Goal: Task Accomplishment & Management: Manage account settings

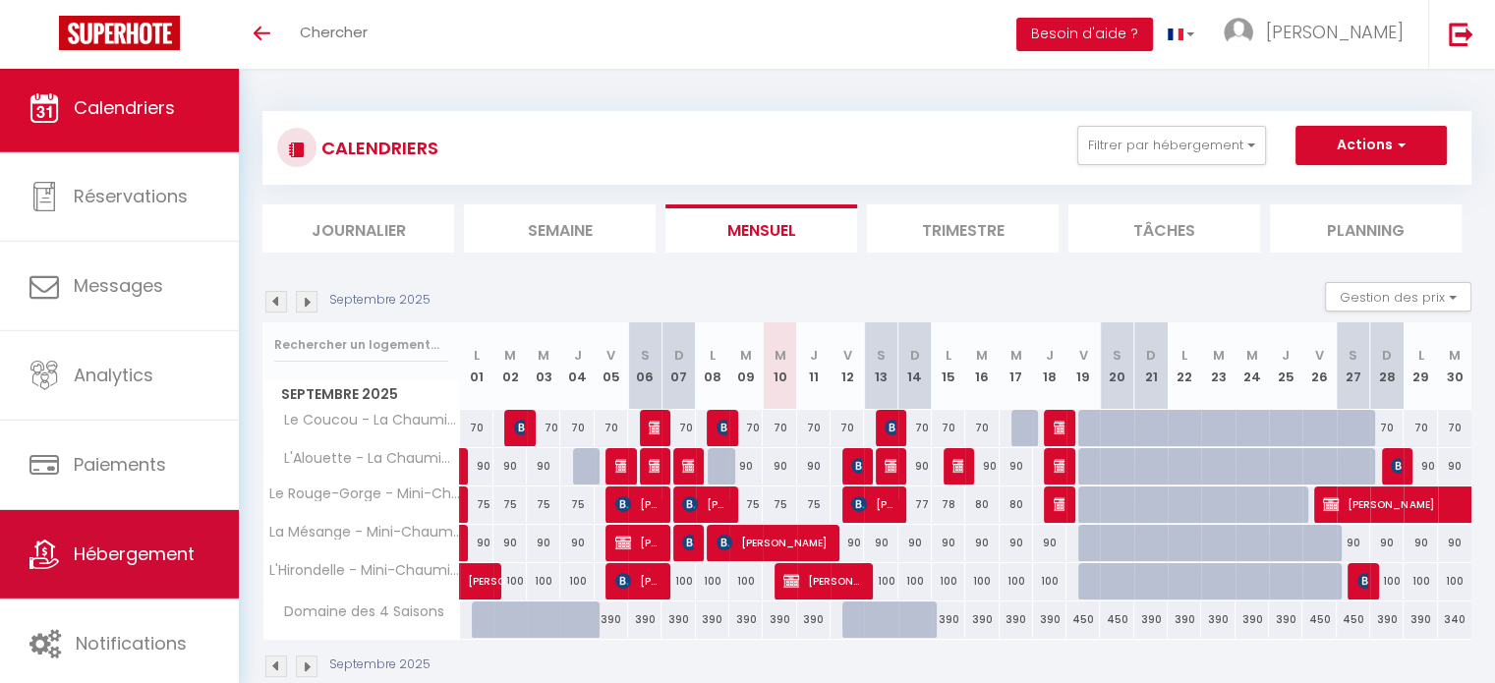
click at [162, 544] on span "Hébergement" at bounding box center [134, 554] width 121 height 25
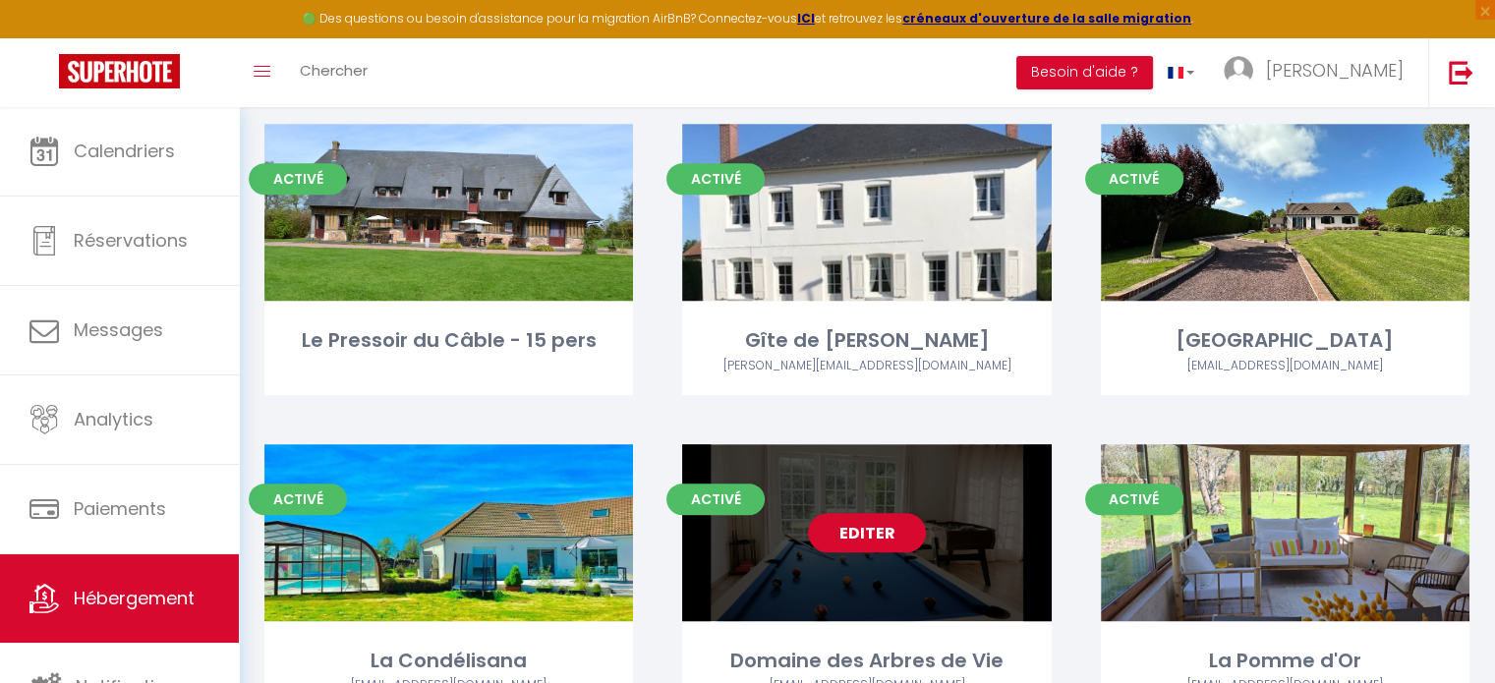
scroll to position [783, 0]
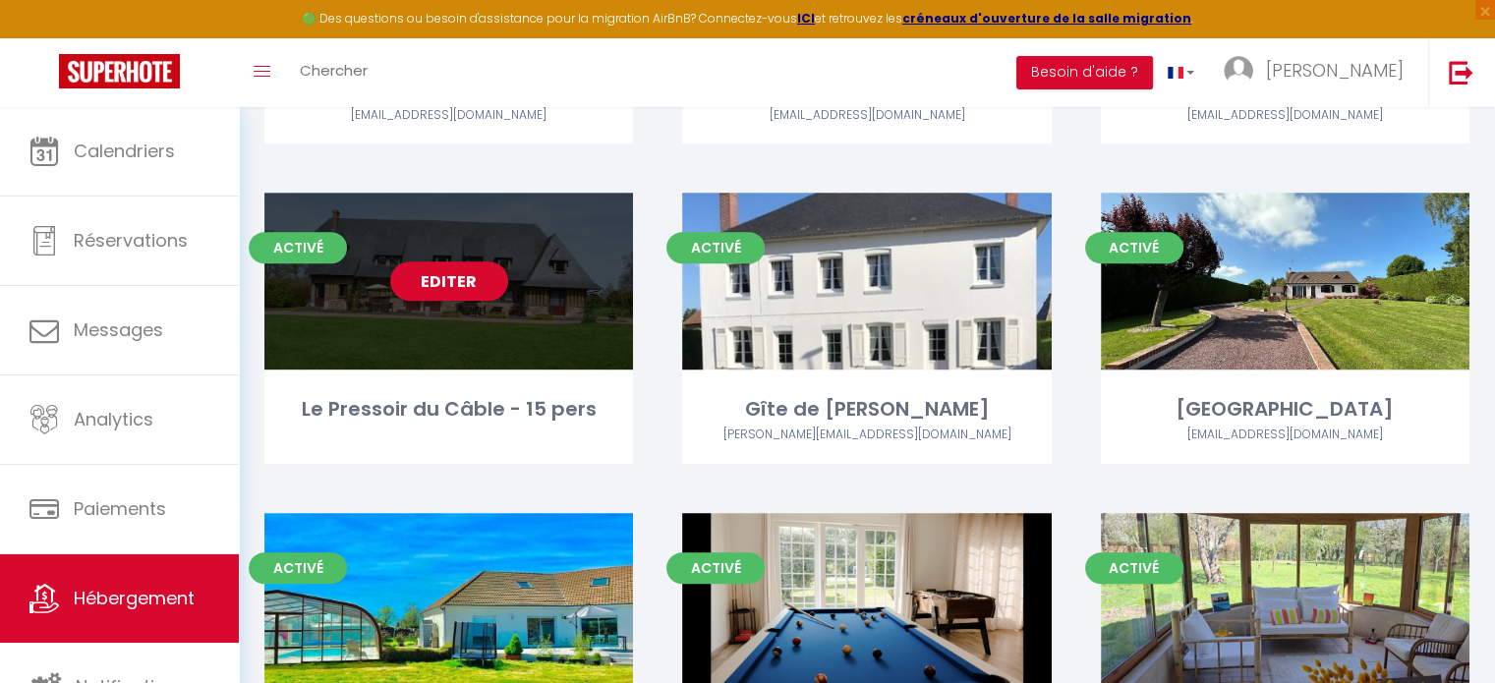
click at [444, 253] on div "Editer" at bounding box center [448, 281] width 369 height 177
select select "3"
select select "2"
select select "1"
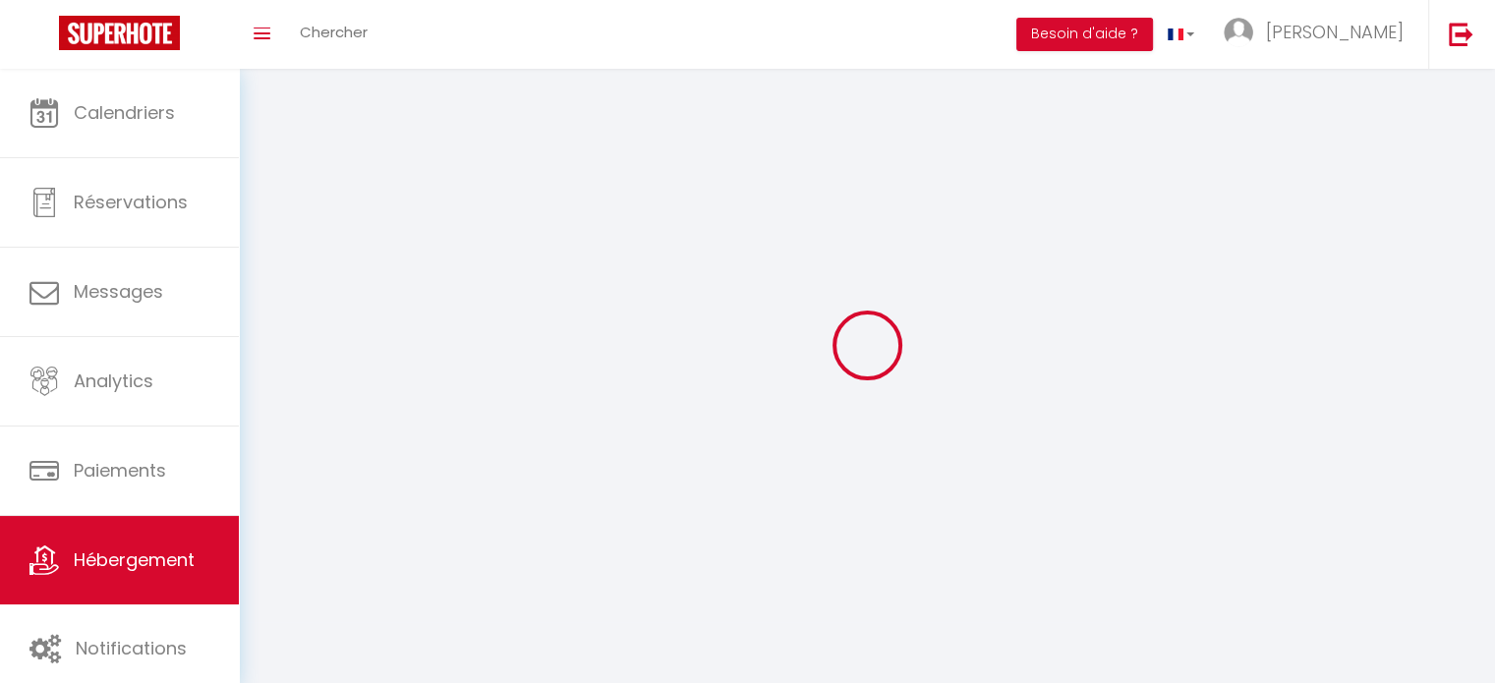
select select
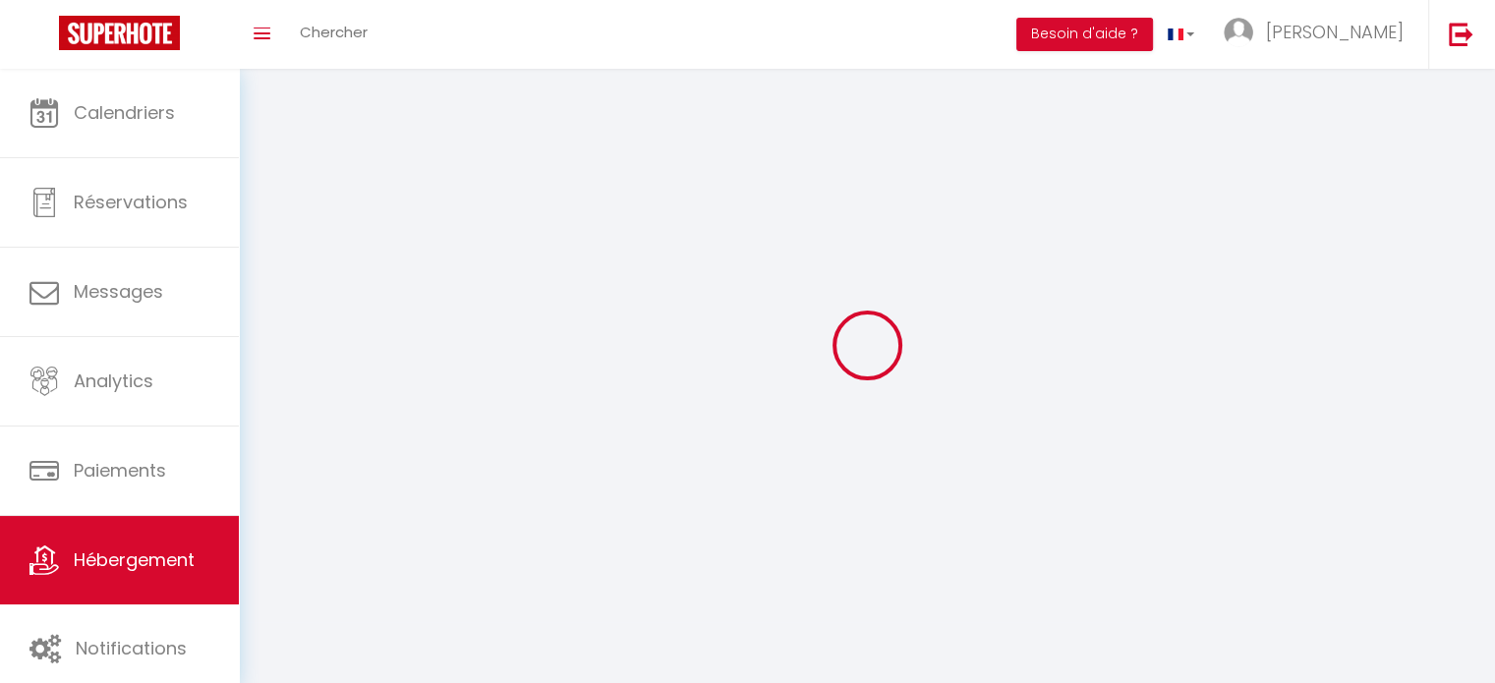
checkbox input "false"
select select
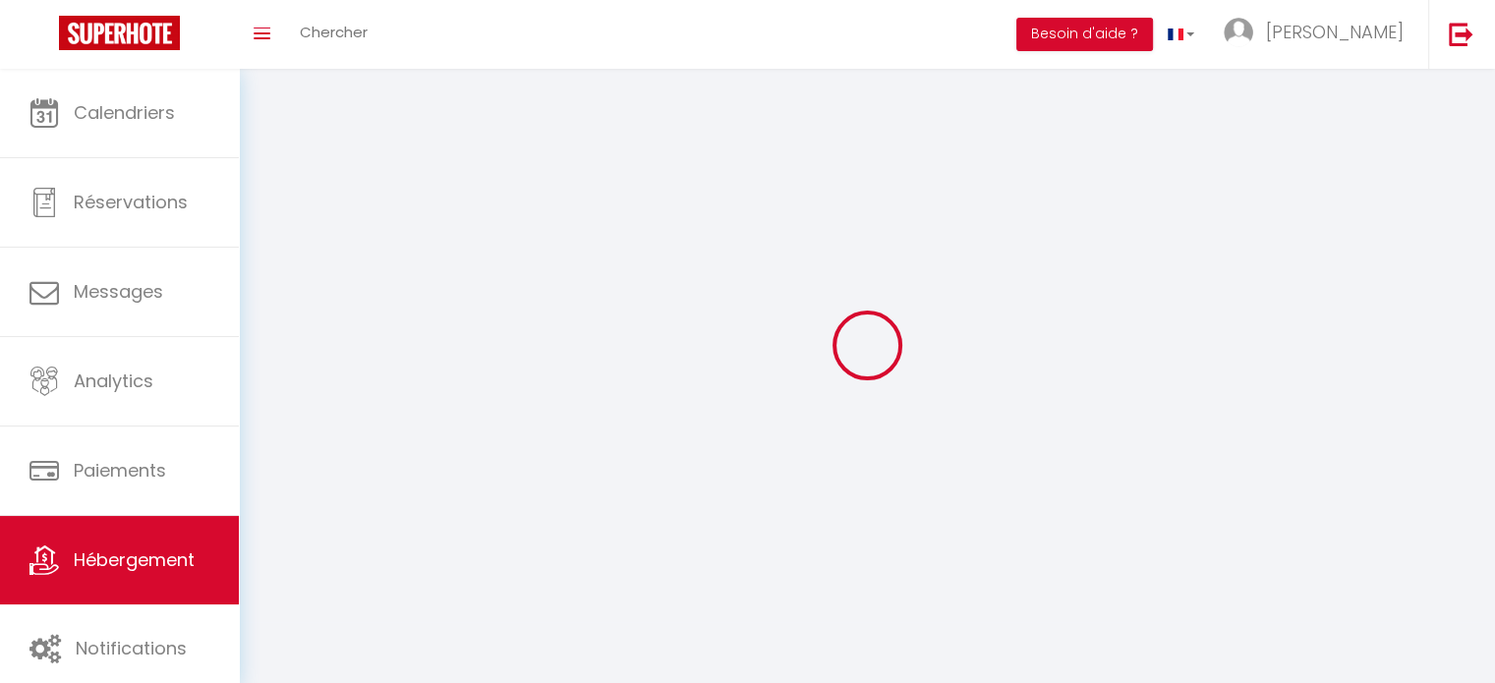
select select
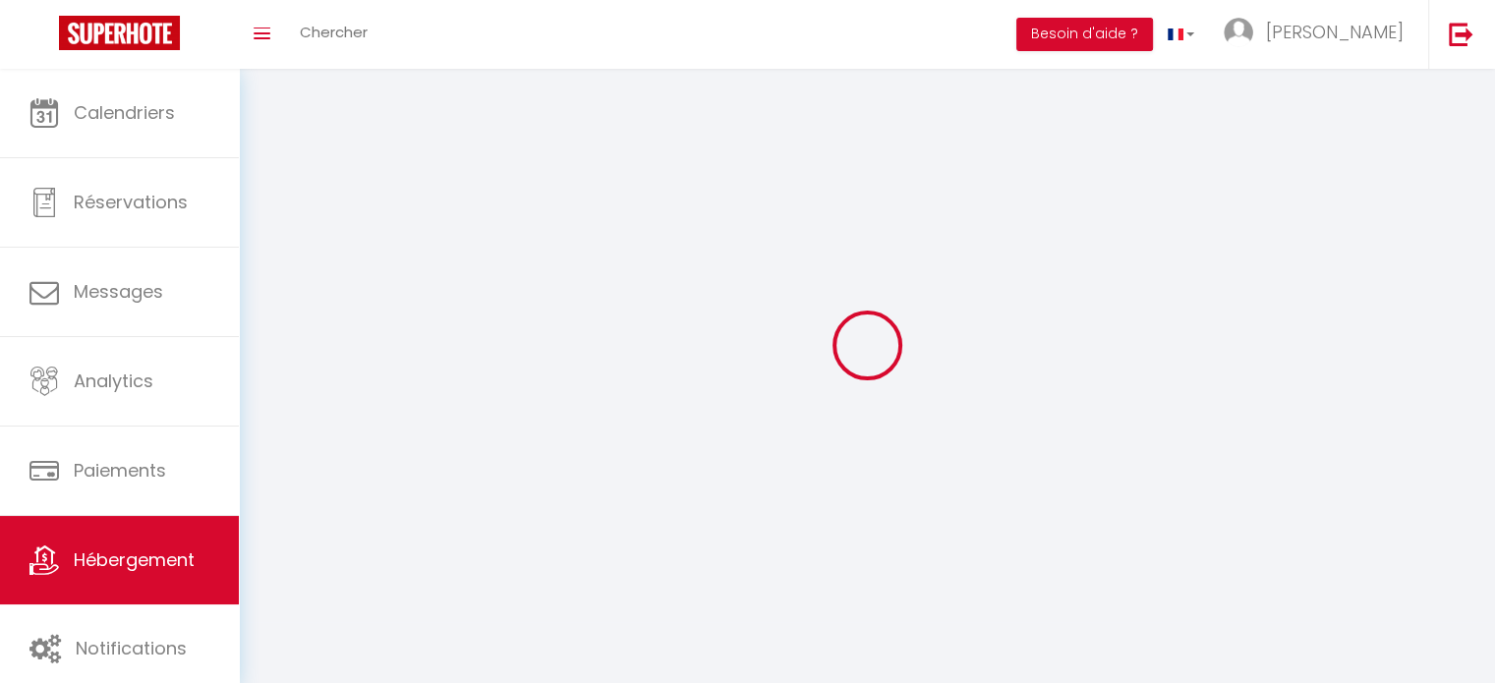
select select
checkbox input "false"
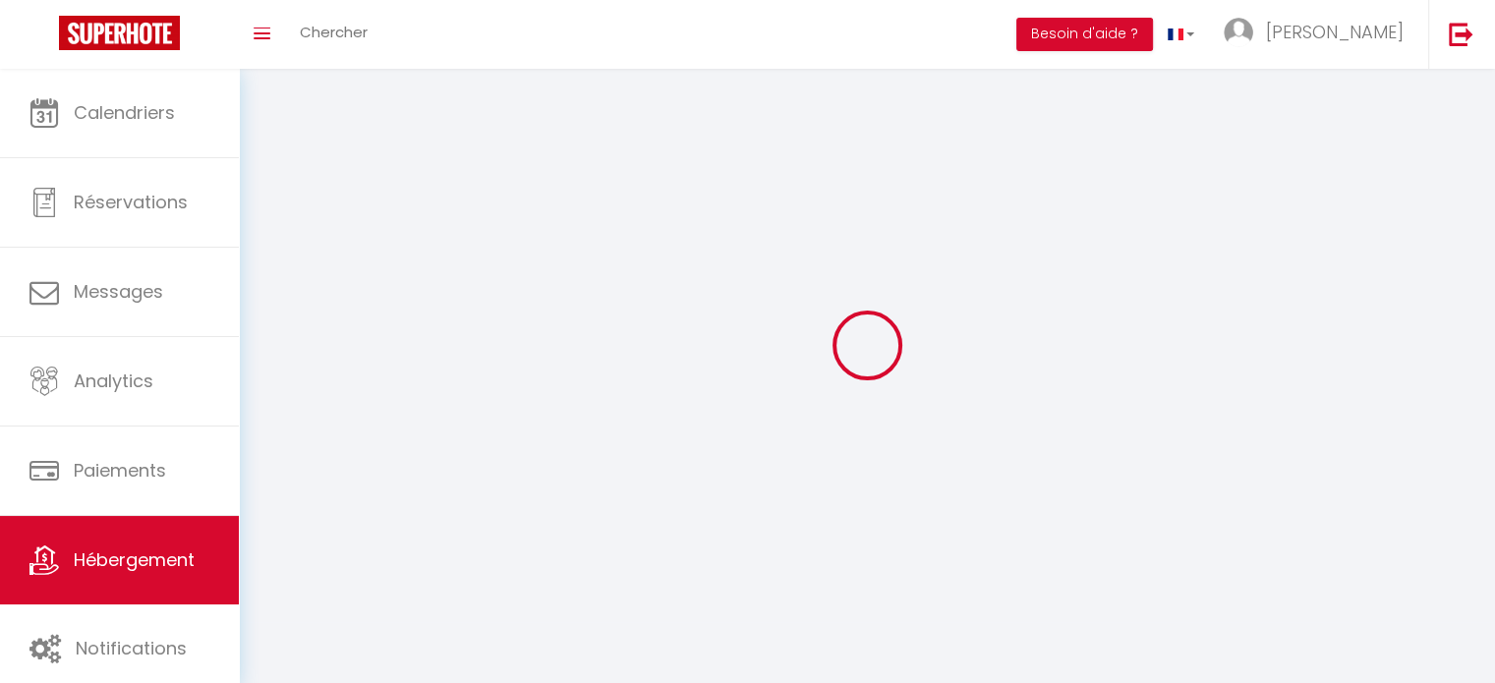
select select
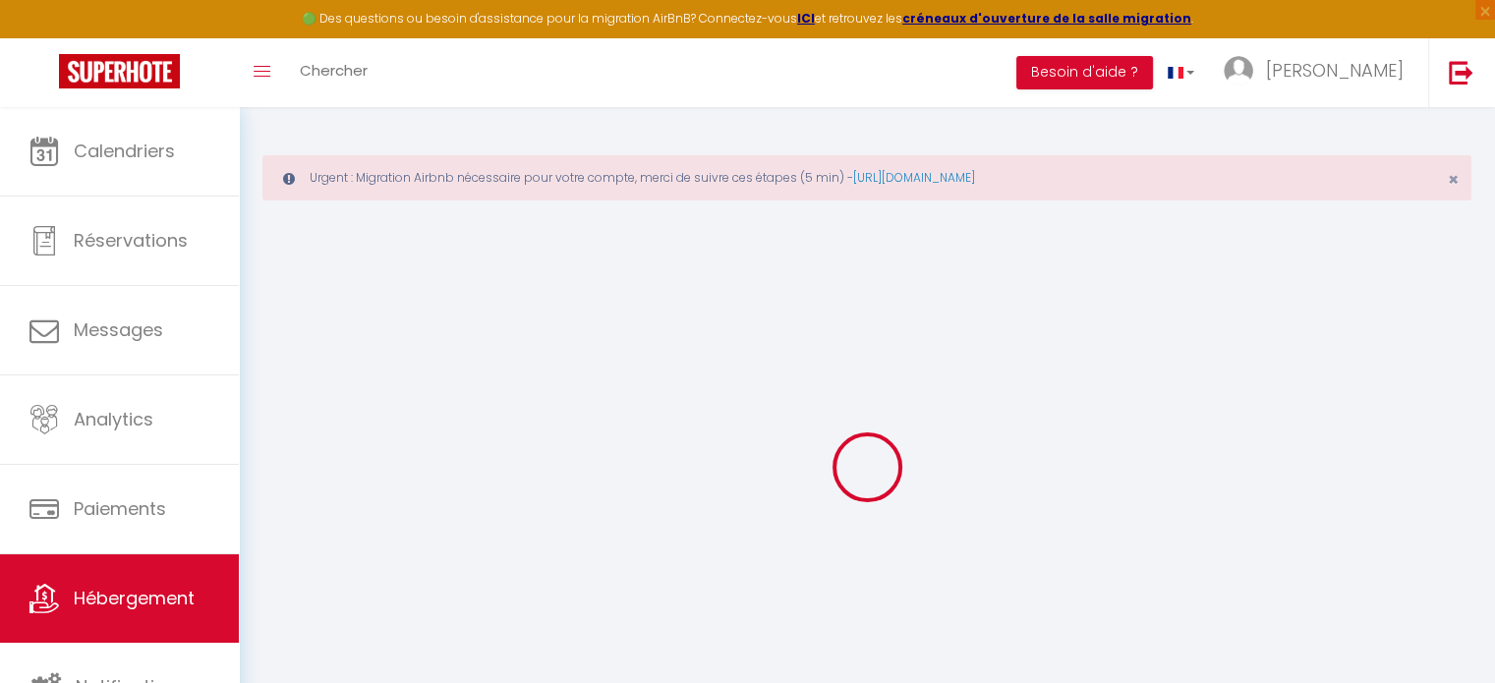
select select
checkbox input "false"
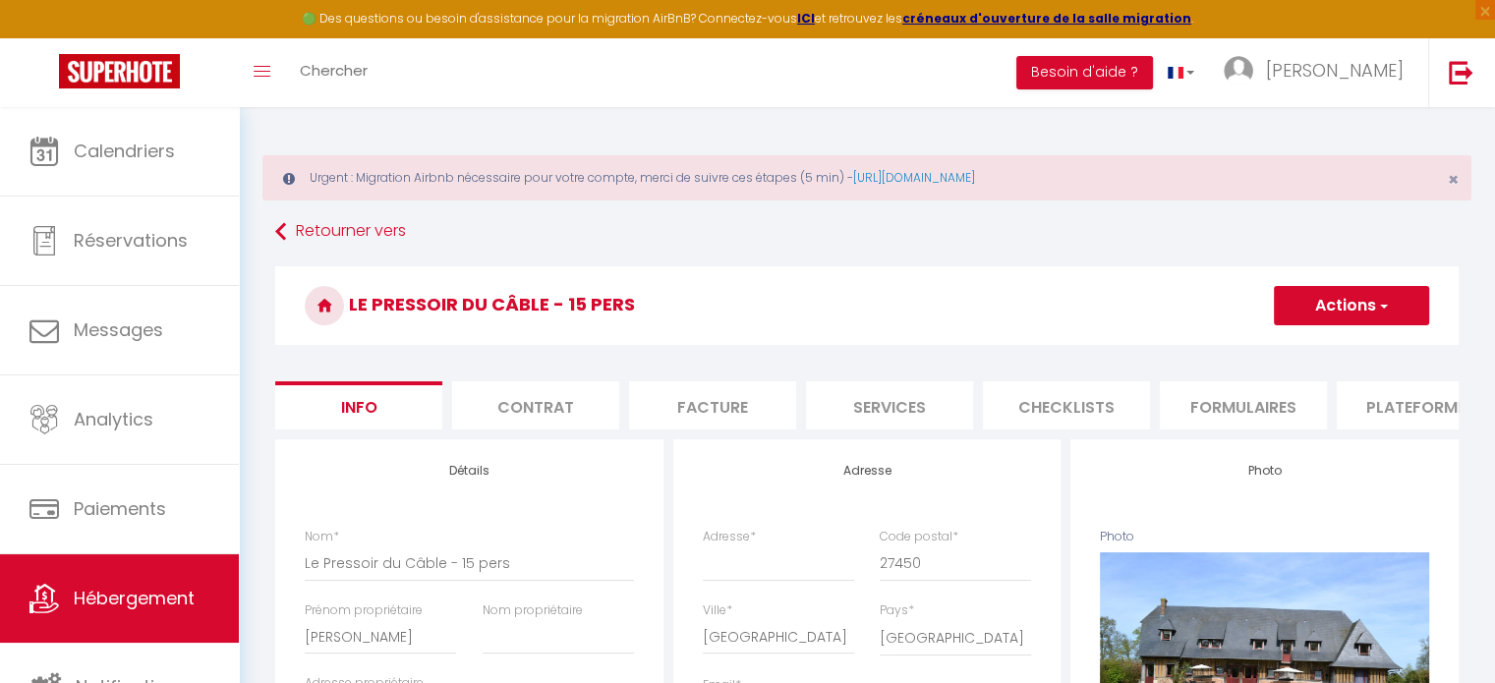
click at [1400, 408] on li "Plateformes" at bounding box center [1420, 405] width 167 height 48
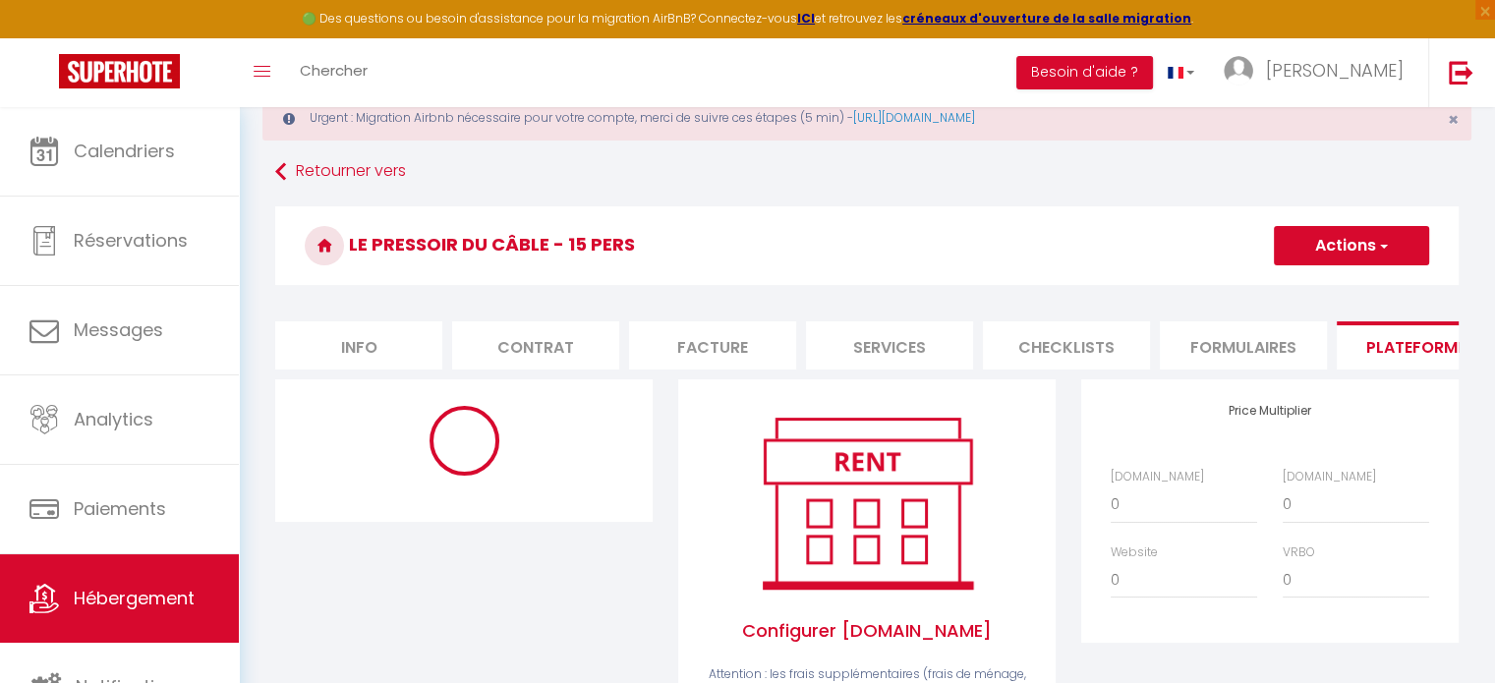
scroll to position [197, 0]
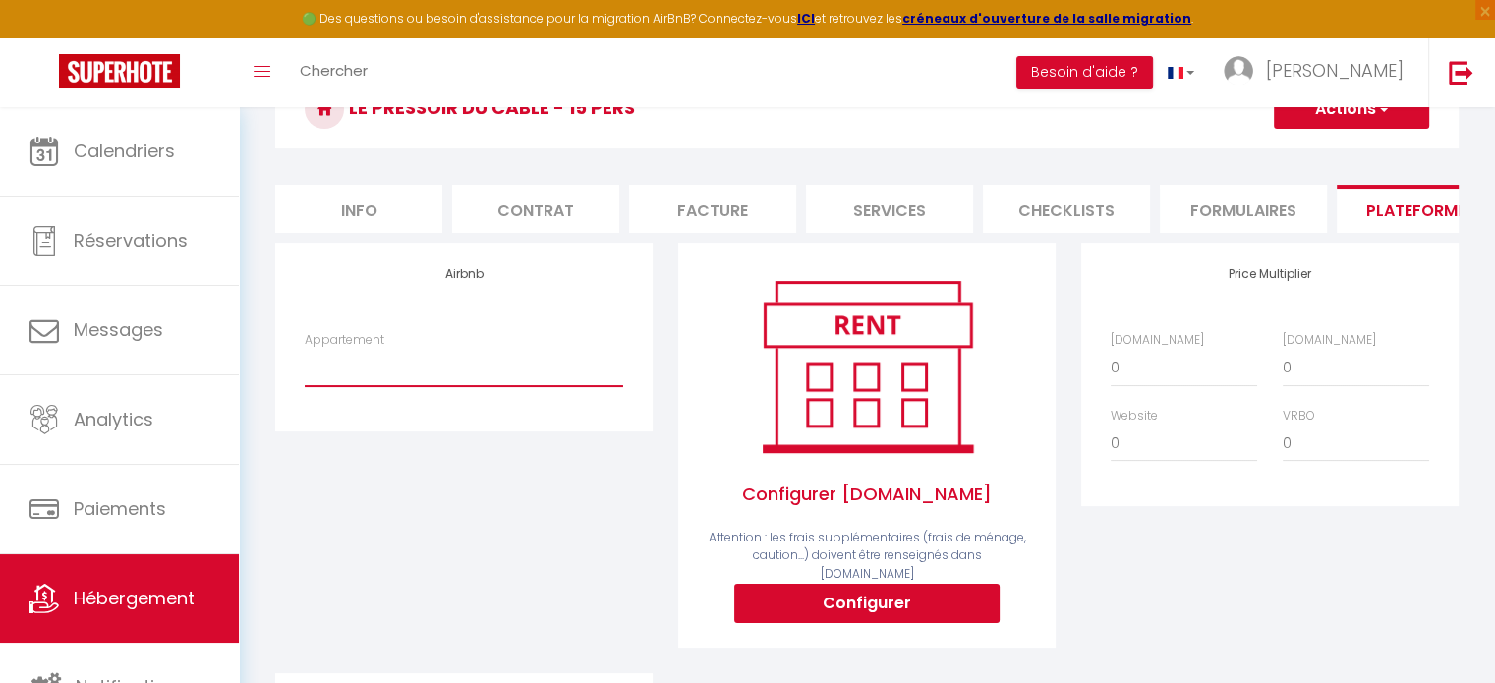
click at [490, 386] on select "L'Alouette - La Chaumière chez [PERSON_NAME] et [PERSON_NAME] - [EMAIL_ADDRESS]…" at bounding box center [464, 367] width 319 height 37
select select "14265-909307005724994472"
click at [305, 364] on select "L'Alouette - La Chaumière chez [PERSON_NAME] et [PERSON_NAME] - [EMAIL_ADDRESS]…" at bounding box center [464, 367] width 319 height 37
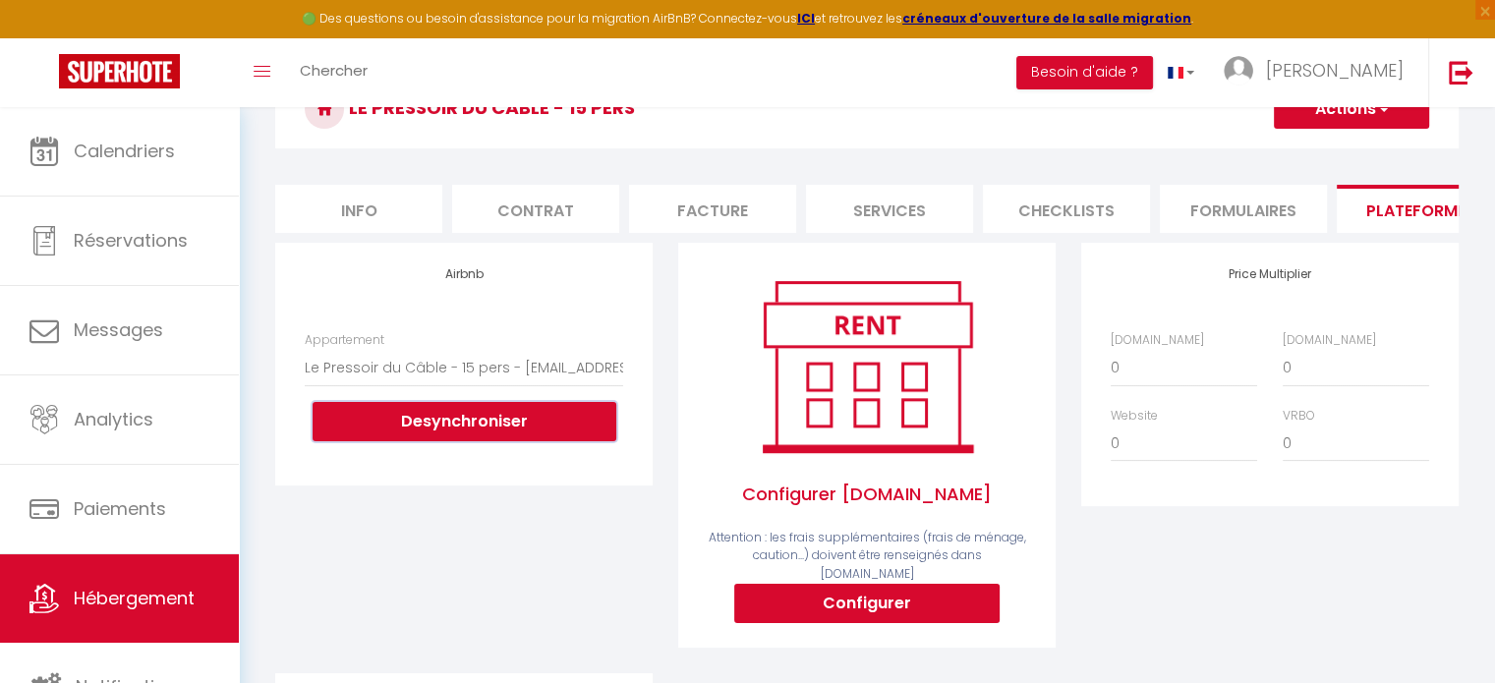
click at [527, 432] on button "Desynchroniser" at bounding box center [465, 421] width 304 height 39
click at [623, 382] on div "Appartement L'Alouette - La Chaumière chez [PERSON_NAME] et [PERSON_NAME] - [EM…" at bounding box center [464, 396] width 344 height 130
click at [1364, 121] on button "Actions" at bounding box center [1351, 108] width 155 height 39
click at [1323, 156] on link "Enregistrer" at bounding box center [1350, 153] width 155 height 26
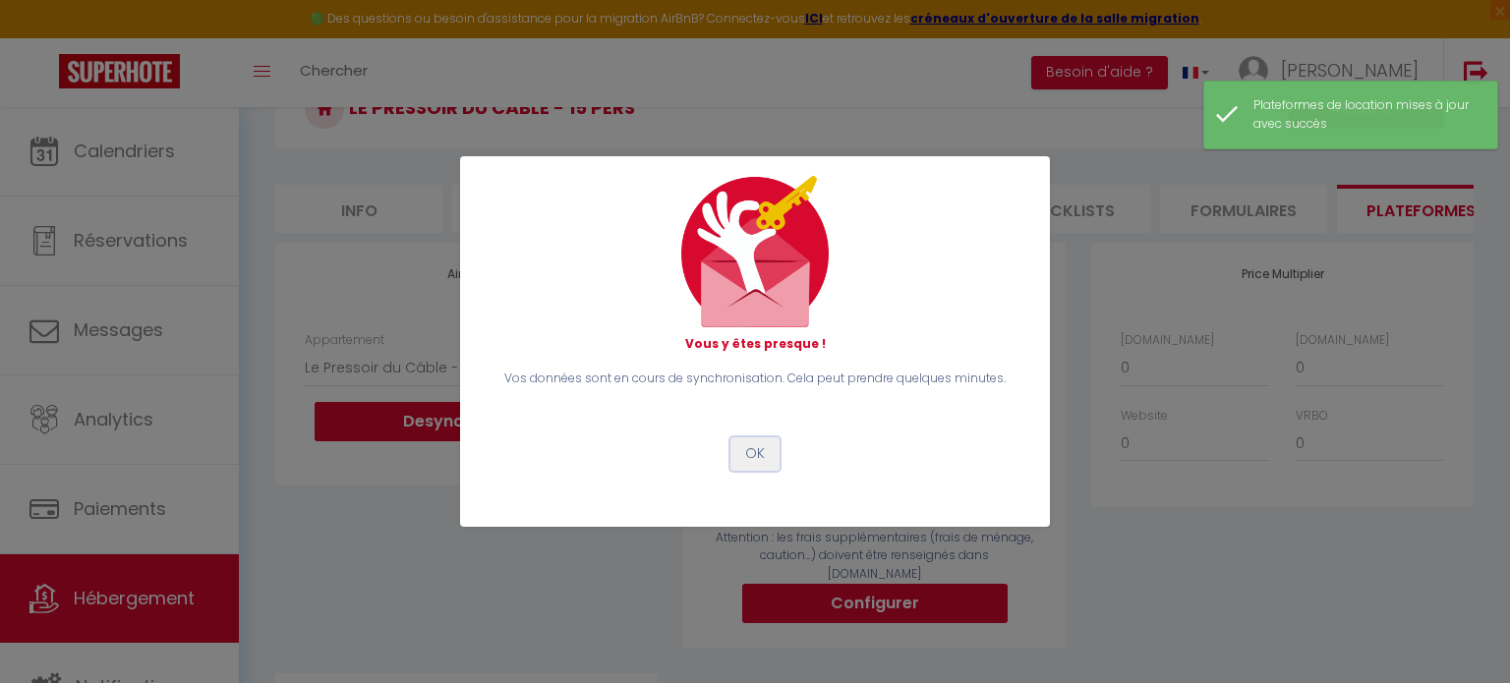
click at [747, 446] on button "OK" at bounding box center [754, 454] width 49 height 33
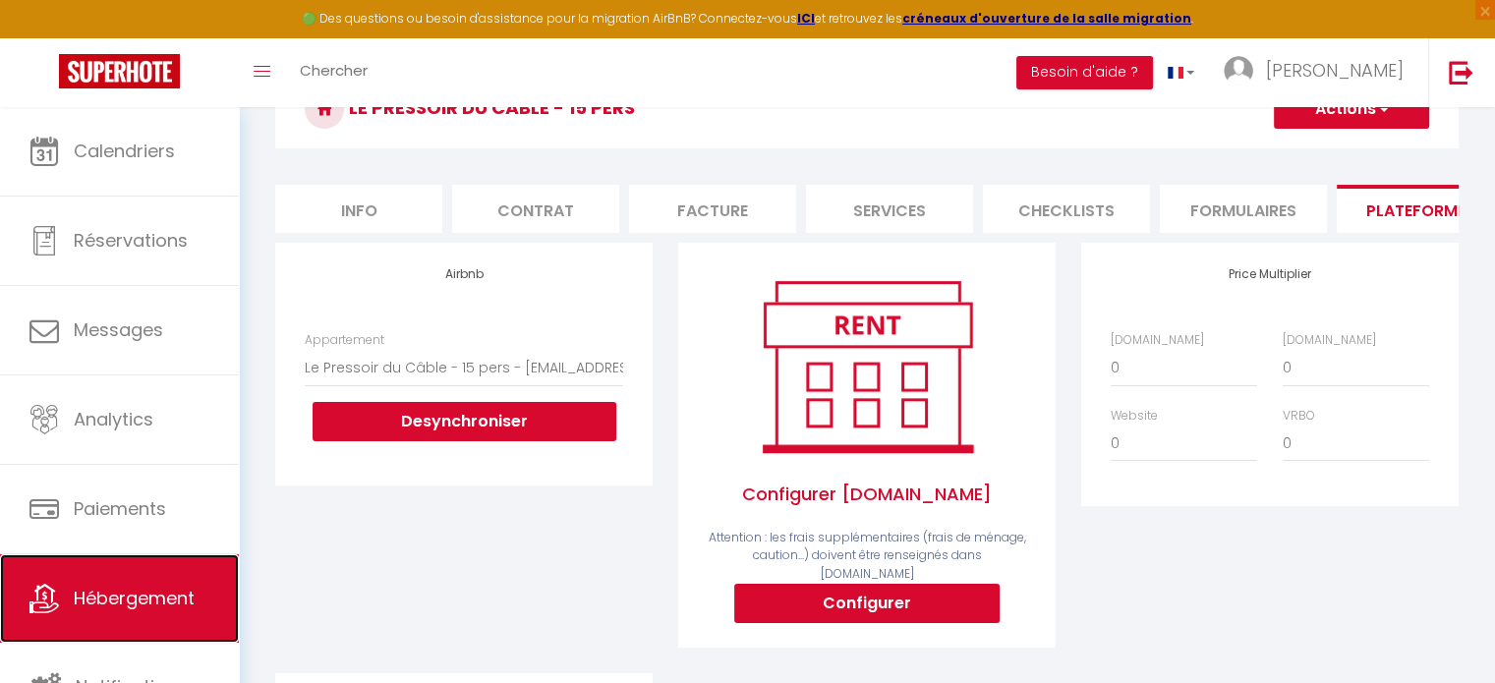
click at [163, 606] on span "Hébergement" at bounding box center [134, 598] width 121 height 25
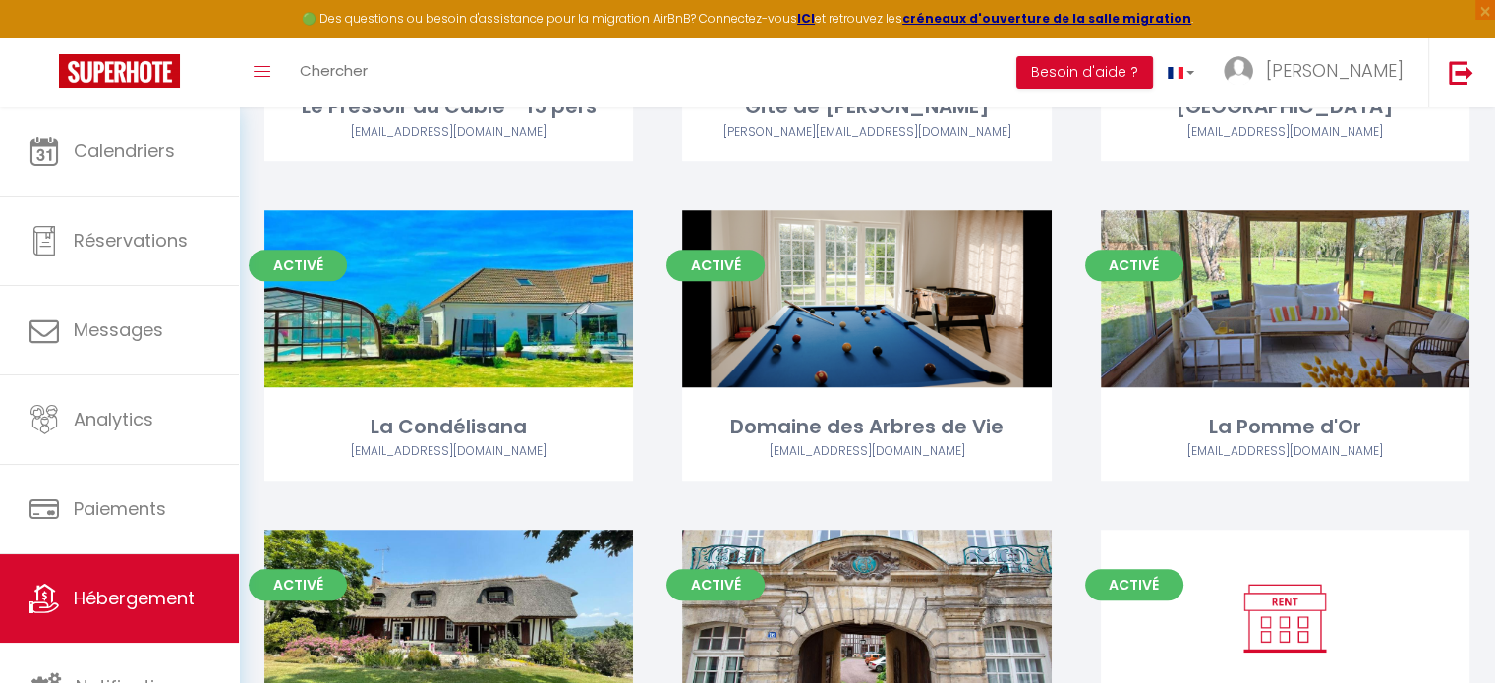
scroll to position [1176, 0]
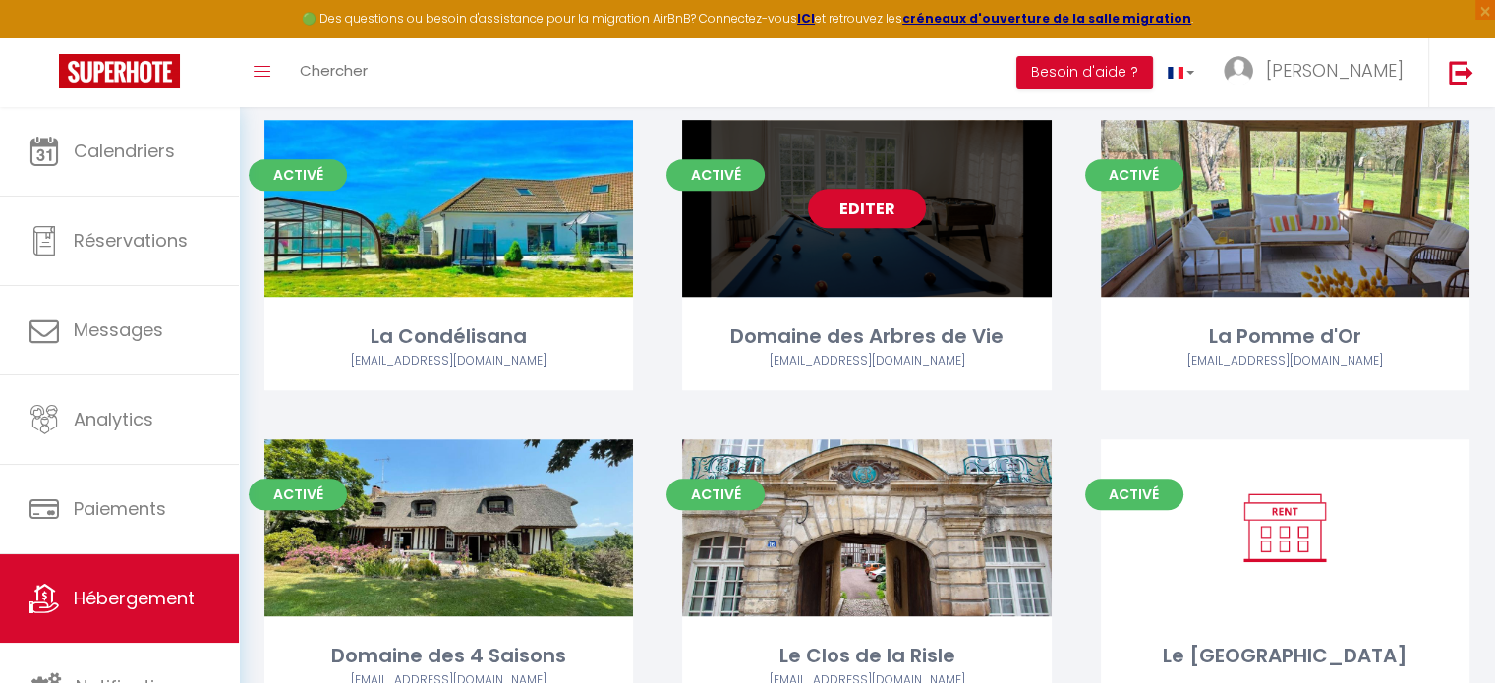
click at [834, 258] on div "Editer" at bounding box center [866, 208] width 369 height 177
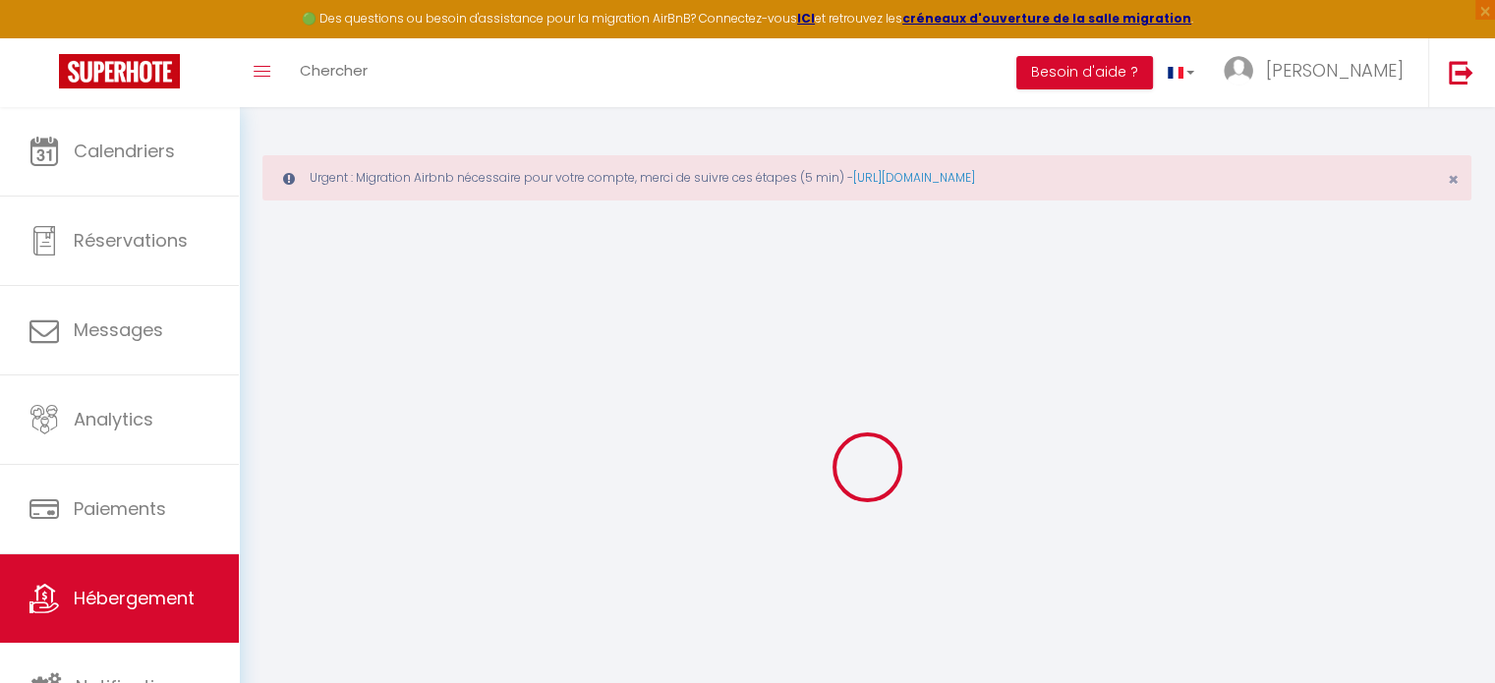
select select "17:00"
select select "21:00"
select select "10:00"
select select "30"
select select "120"
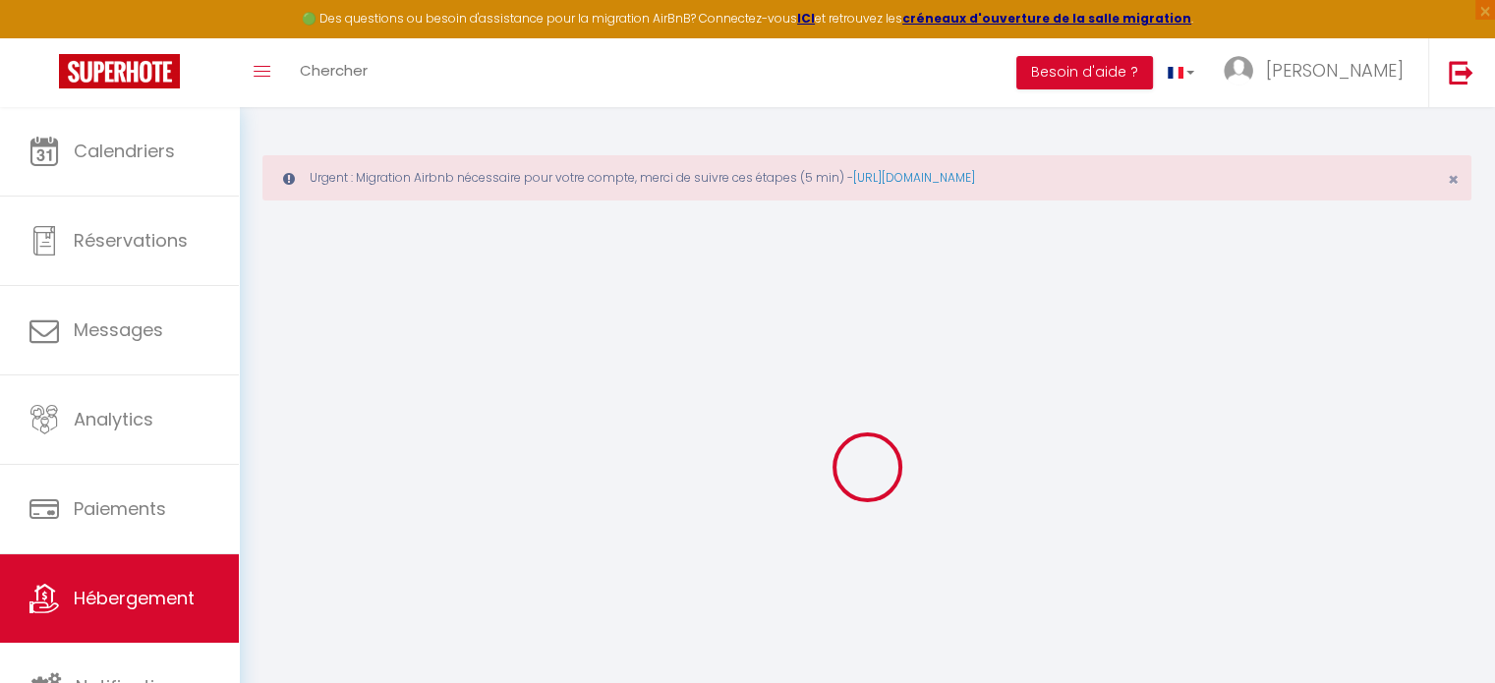
select select
checkbox input "false"
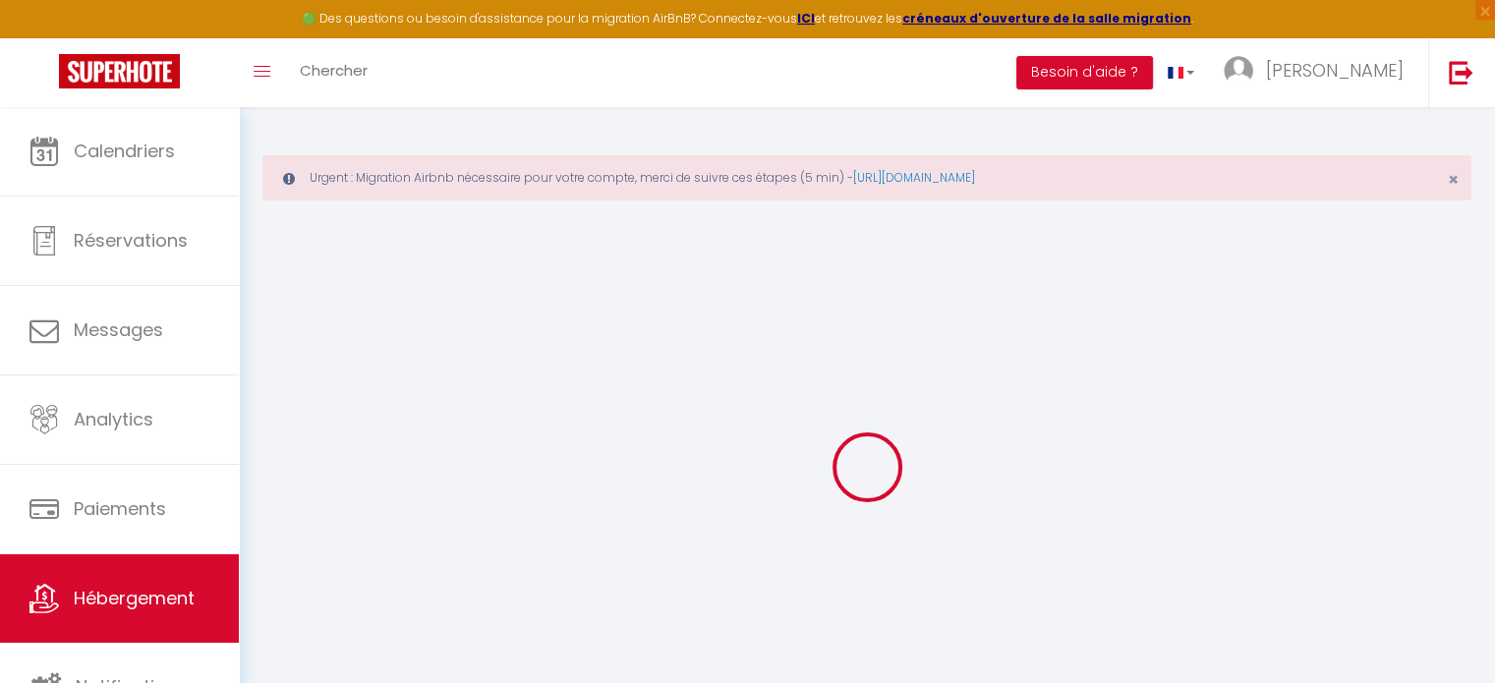
select select
checkbox input "false"
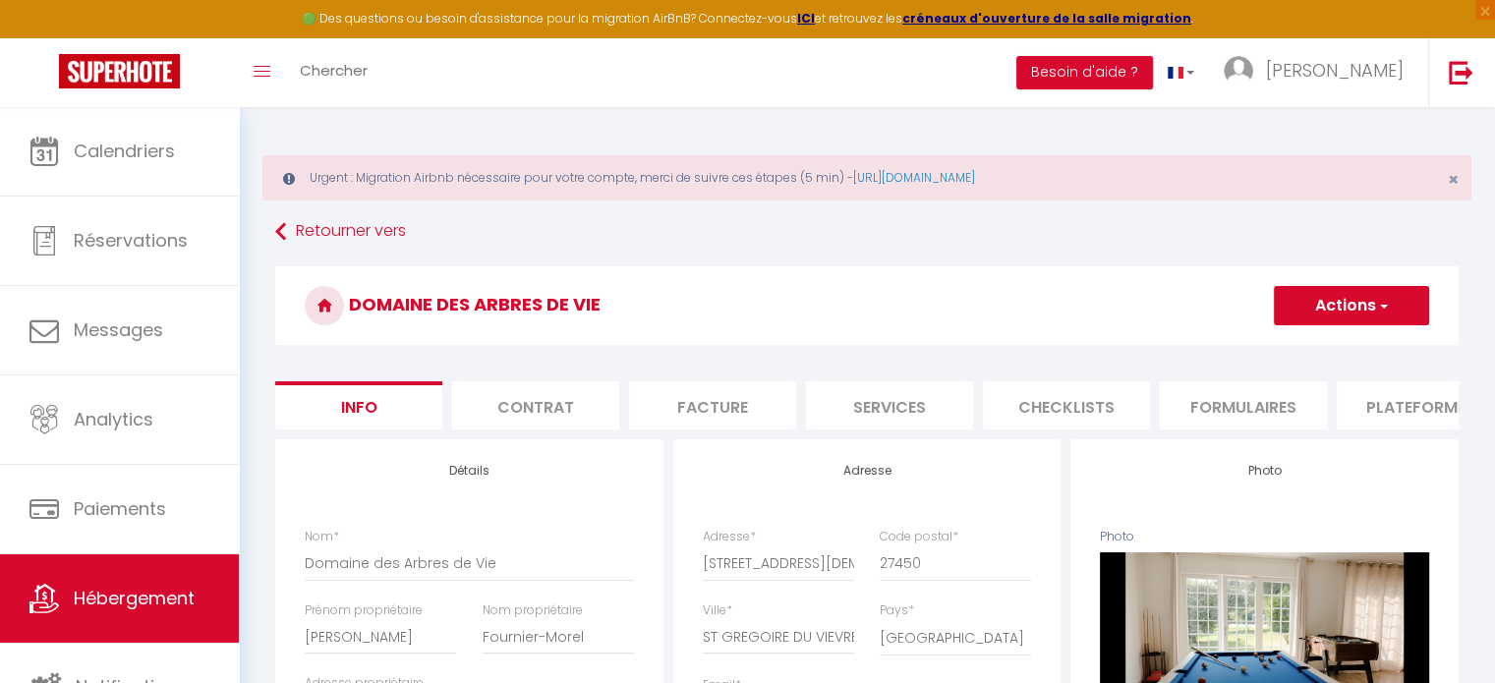
click at [1408, 412] on li "Plateformes" at bounding box center [1420, 405] width 167 height 48
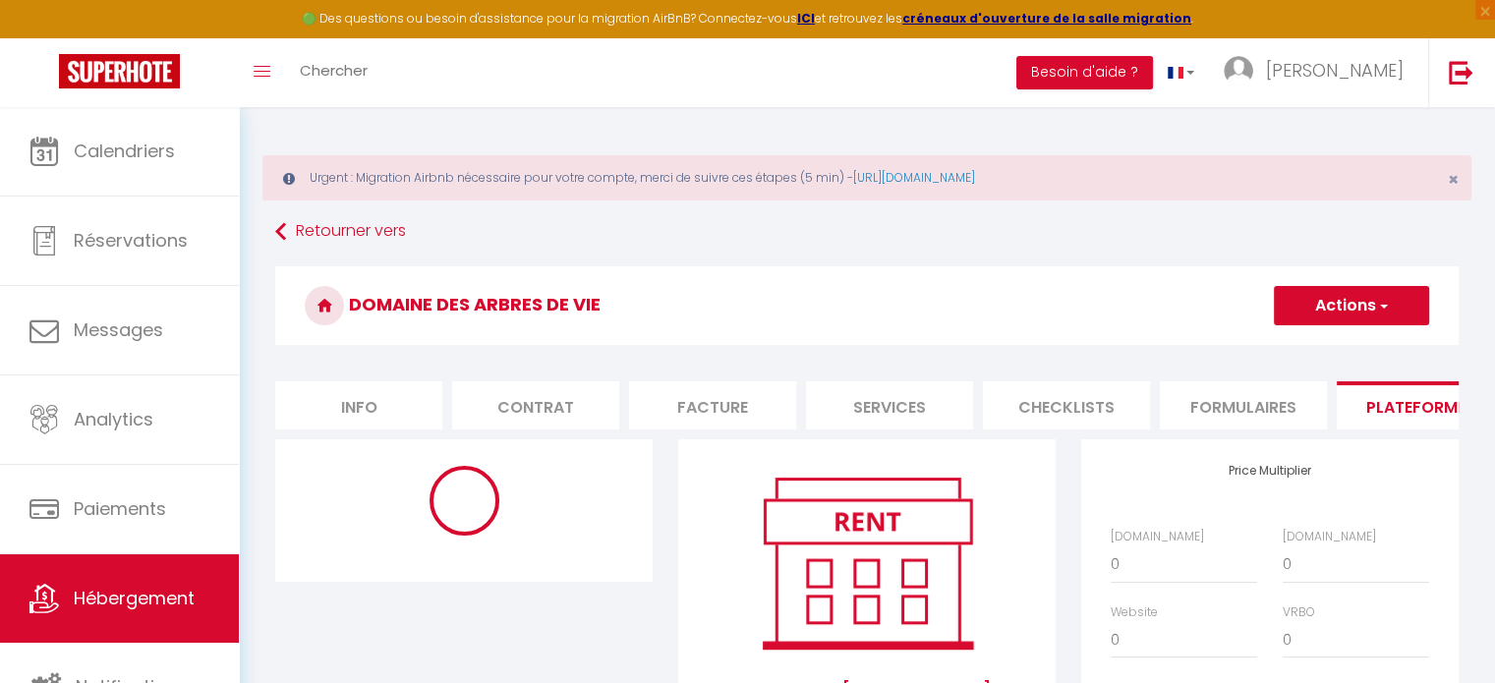
select select
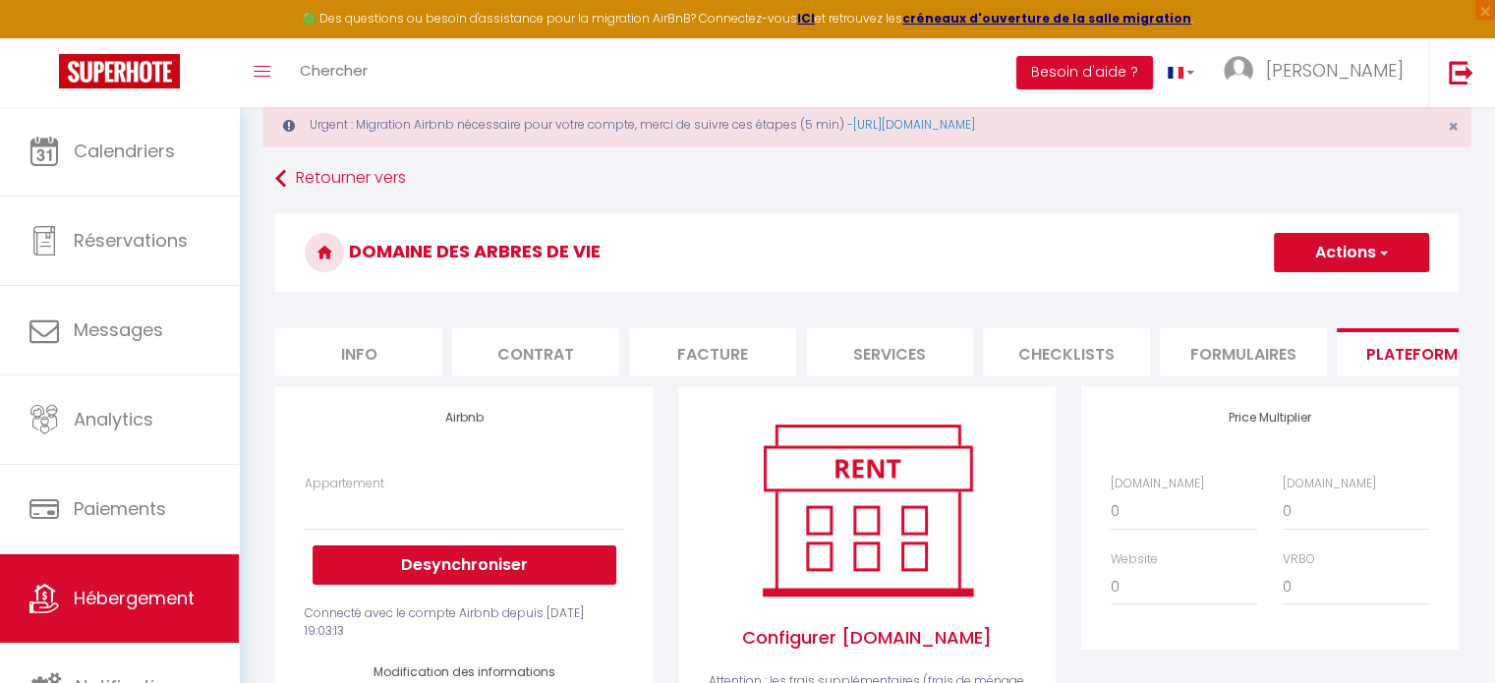
scroll to position [98, 0]
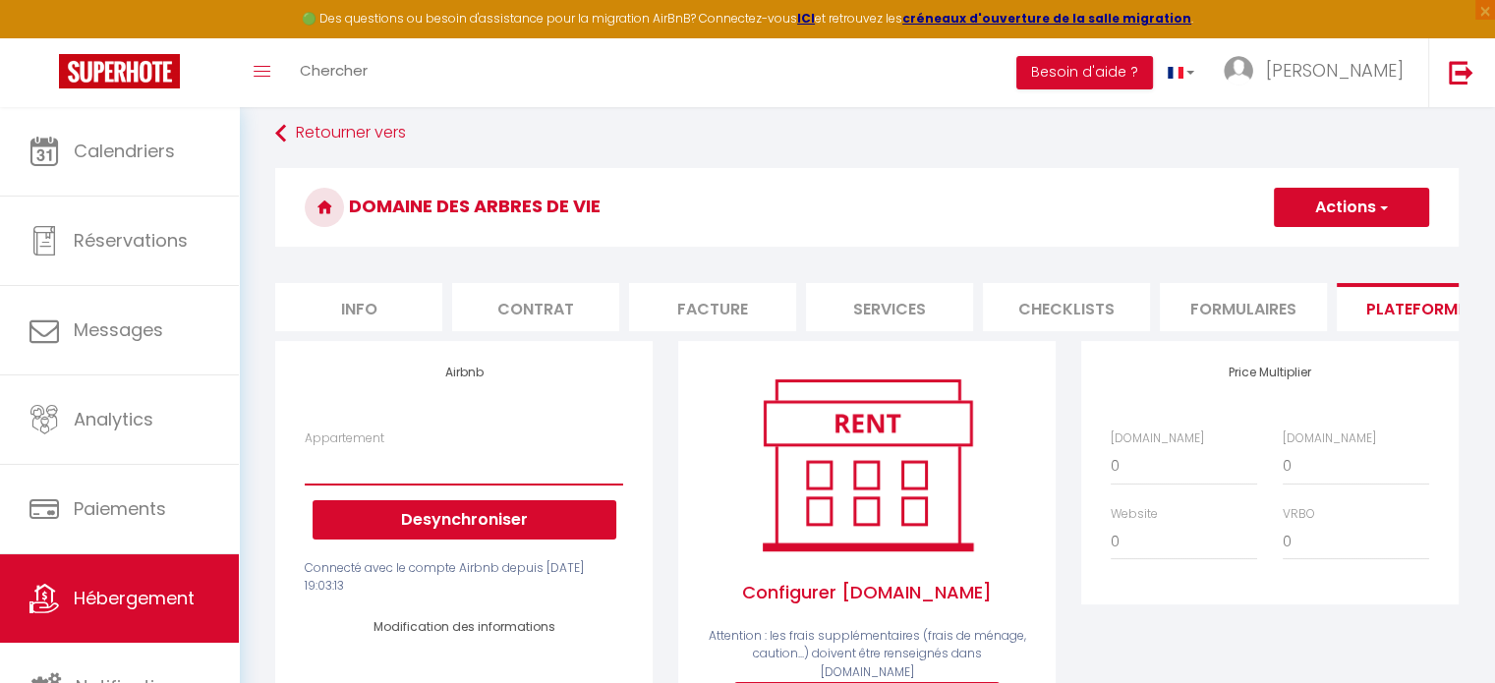
click at [555, 485] on select "L'Alouette - La Chaumière chez Eddy et Carole - caroleduparc27@gmail.com Le Cou…" at bounding box center [464, 465] width 319 height 37
click at [507, 540] on button "Desynchroniser" at bounding box center [465, 519] width 304 height 39
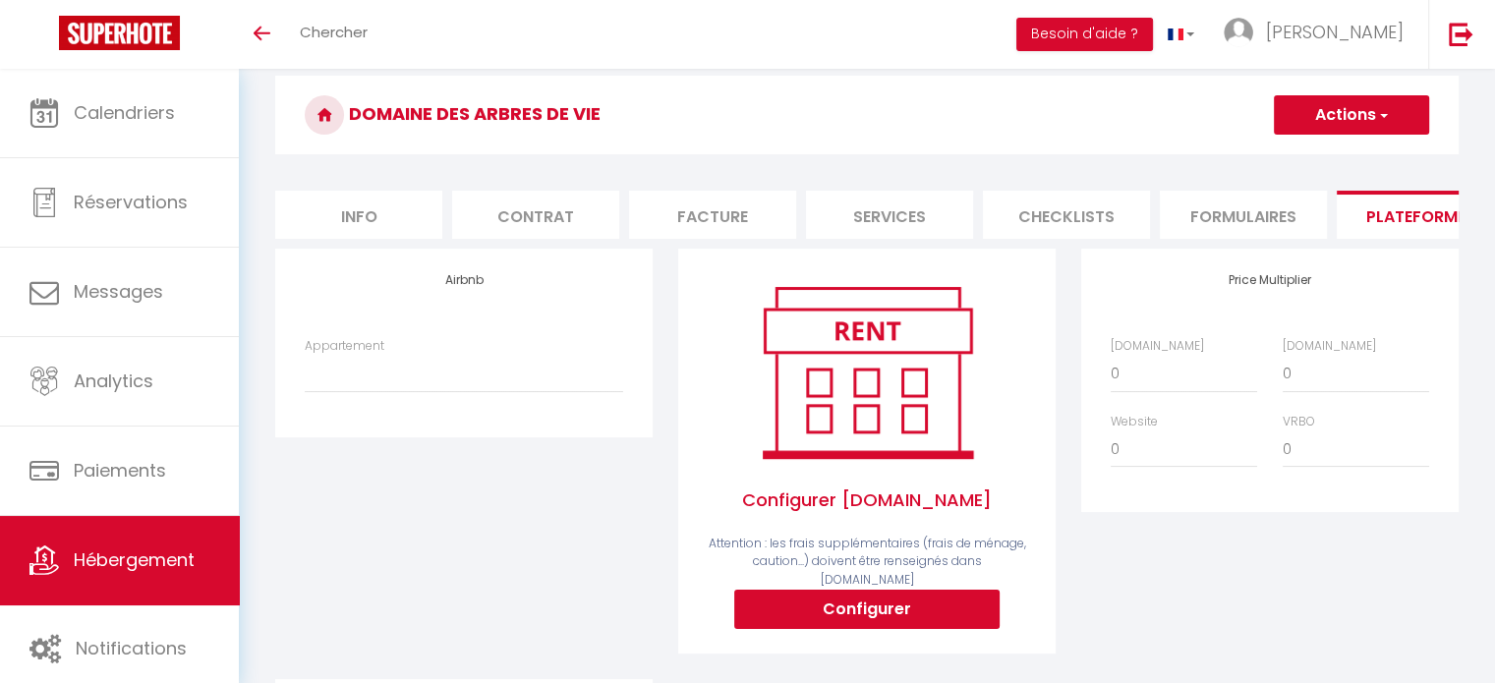
click at [1408, 220] on li "Plateformes" at bounding box center [1420, 215] width 167 height 48
click at [548, 392] on select "L'Alouette - La Chaumière chez [PERSON_NAME] et [PERSON_NAME] - [EMAIL_ADDRESS]…" at bounding box center [464, 373] width 319 height 37
click at [1162, 109] on h3 "Domaine des Arbres de Vie" at bounding box center [867, 115] width 1184 height 79
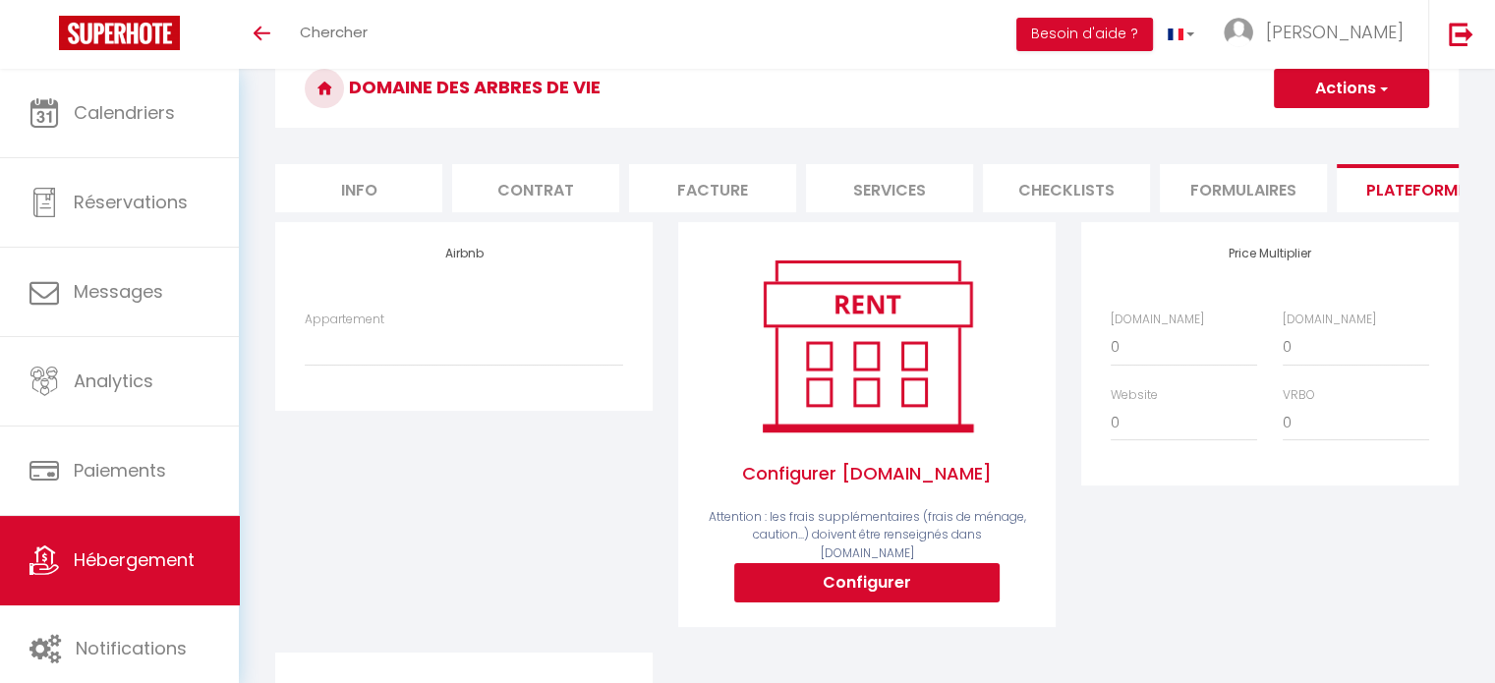
scroll to position [98, 0]
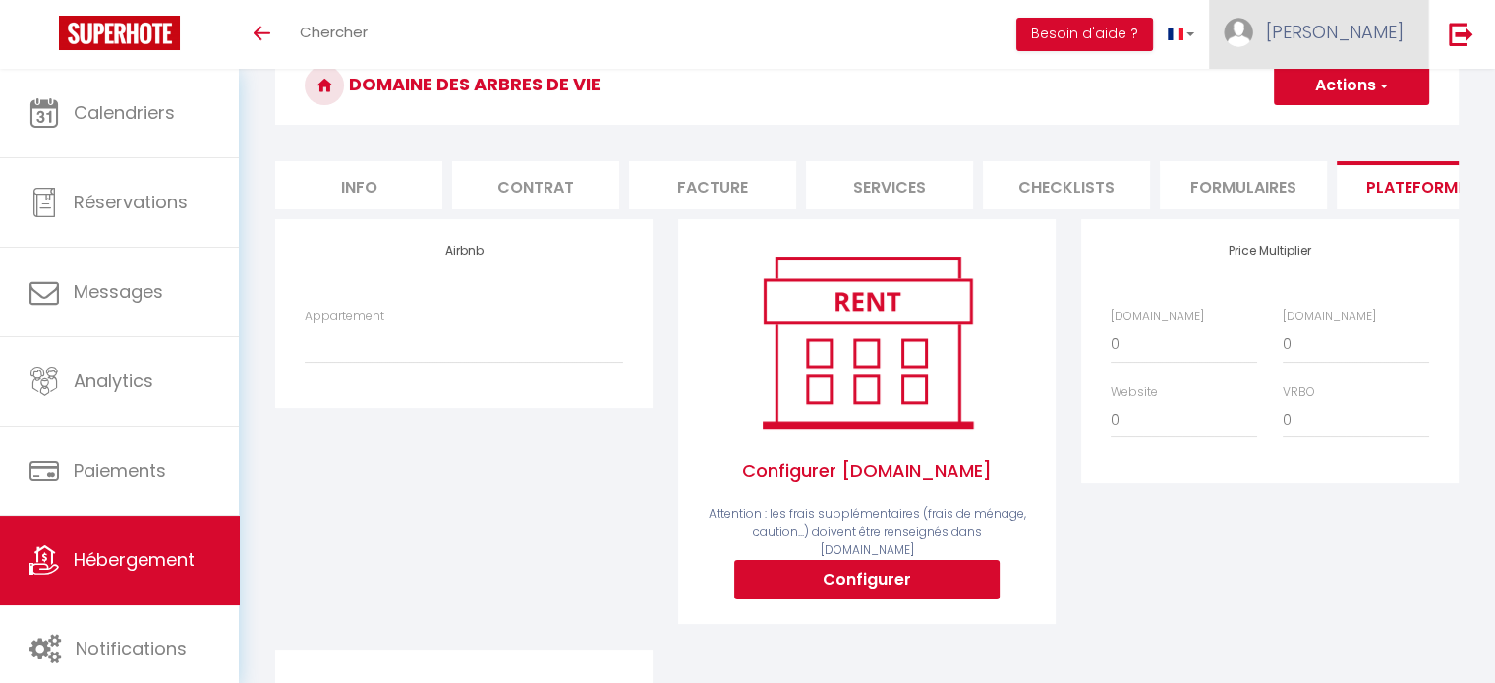
click at [1352, 50] on link "[PERSON_NAME]" at bounding box center [1318, 34] width 219 height 69
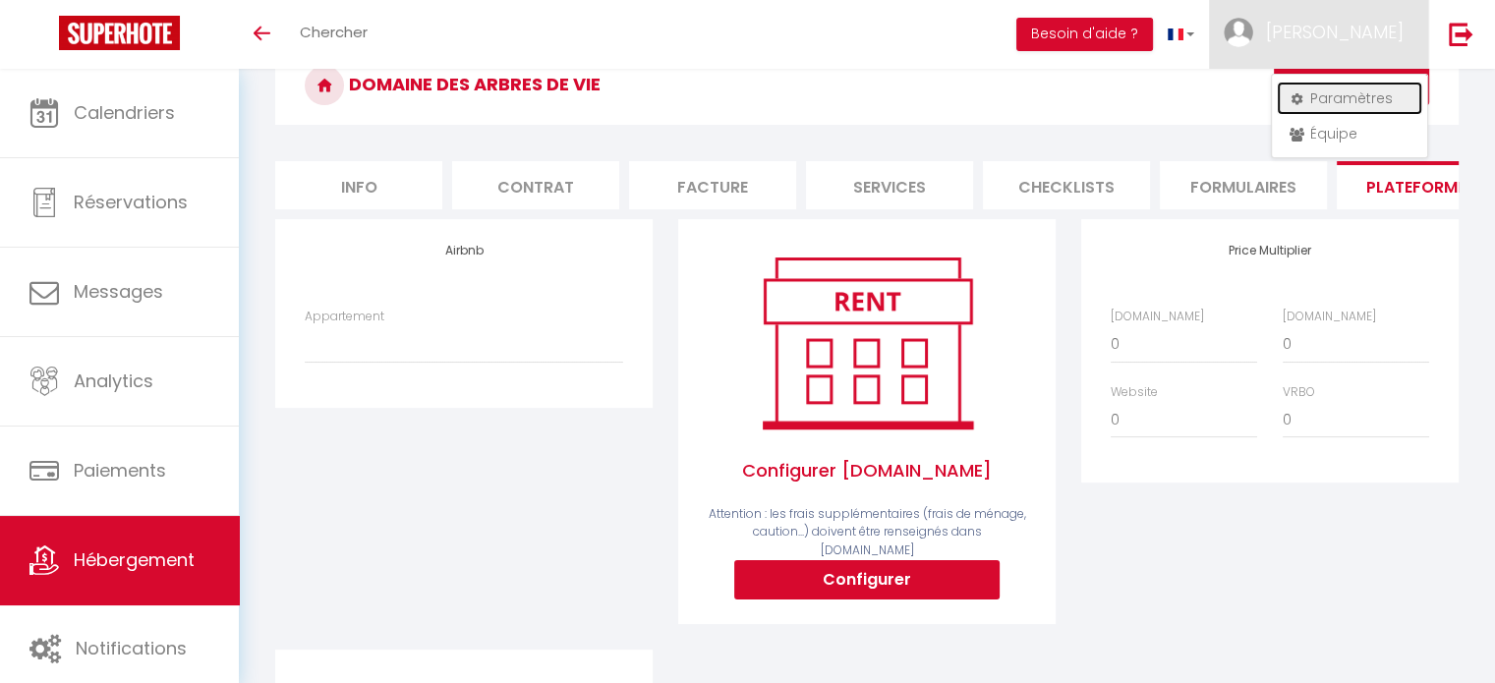
click at [1358, 101] on link "Paramètres" at bounding box center [1350, 98] width 146 height 33
select select "fr"
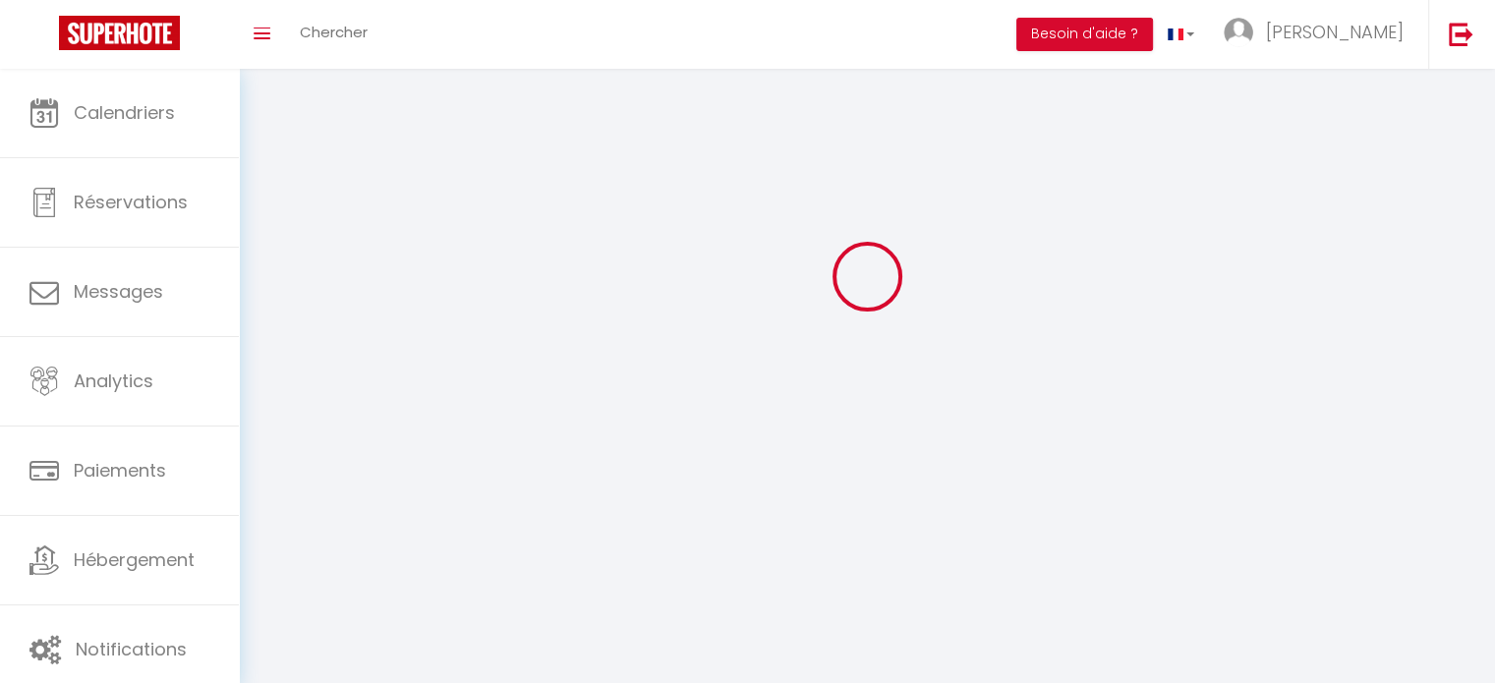
type input "[PERSON_NAME]"
type input "Renard"
type input "0670419127"
type input "45 rue des marettes"
type input "27450"
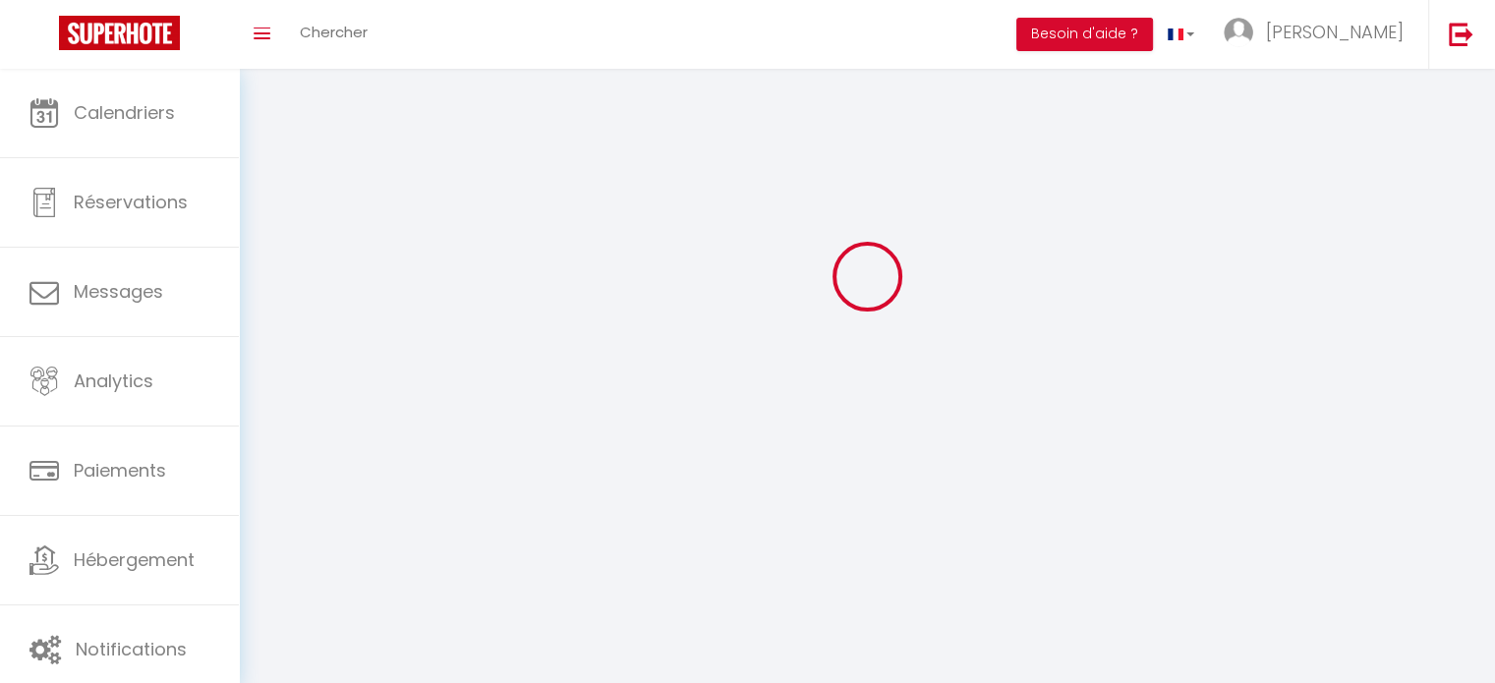
type input "St Martin St Firmin"
type input "tngSgosvJKwDfVDkZgS1RAvKq"
type input "rj8p4xFVvdjJhDNzP8hiKn0a8"
type input "https://app.superhote.com/#/get-available-rentals/rj8p4xFVvdjJhDNzP8hiKn0a8"
select select "1"
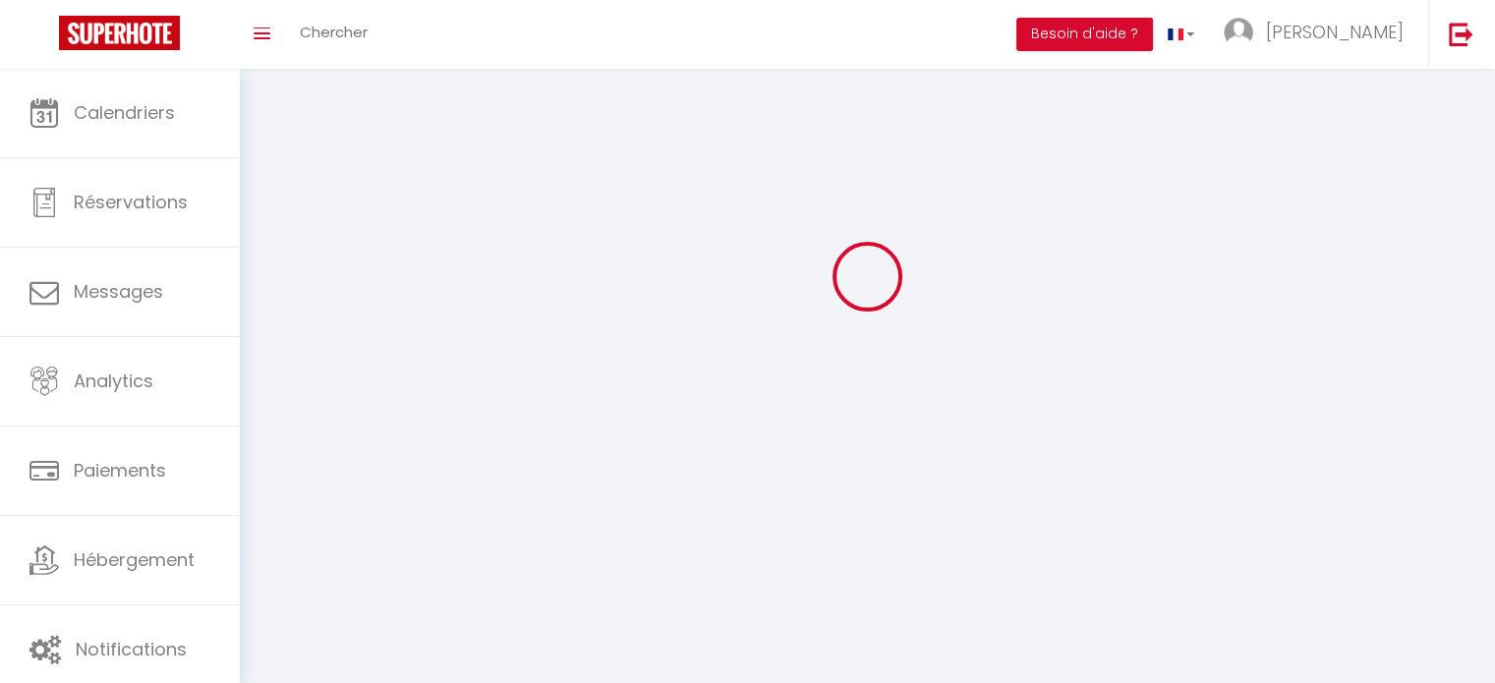
select select "28"
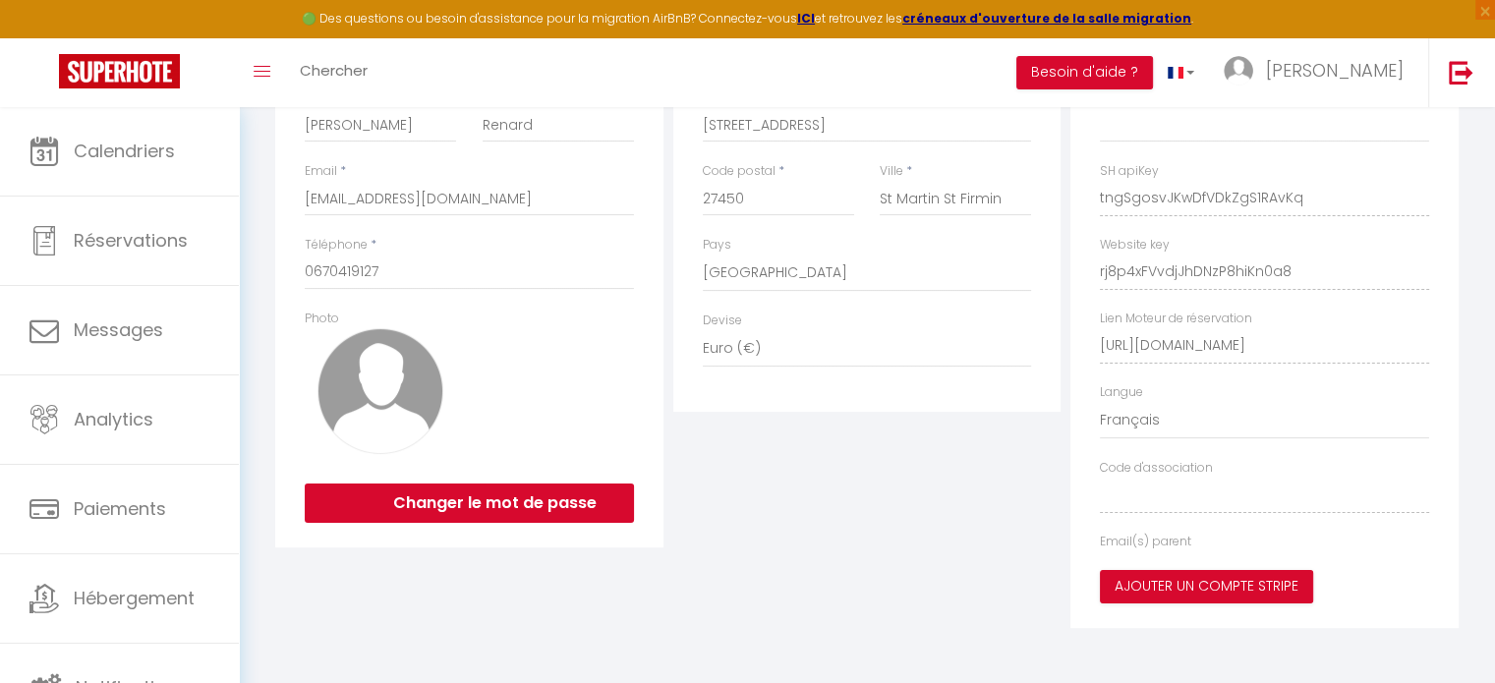
type input "tngSgosvJKwDfVDkZgS1RAvKq"
type input "rj8p4xFVvdjJhDNzP8hiKn0a8"
type input "https://app.superhote.com/#/get-available-rentals/rj8p4xFVvdjJhDNzP8hiKn0a8"
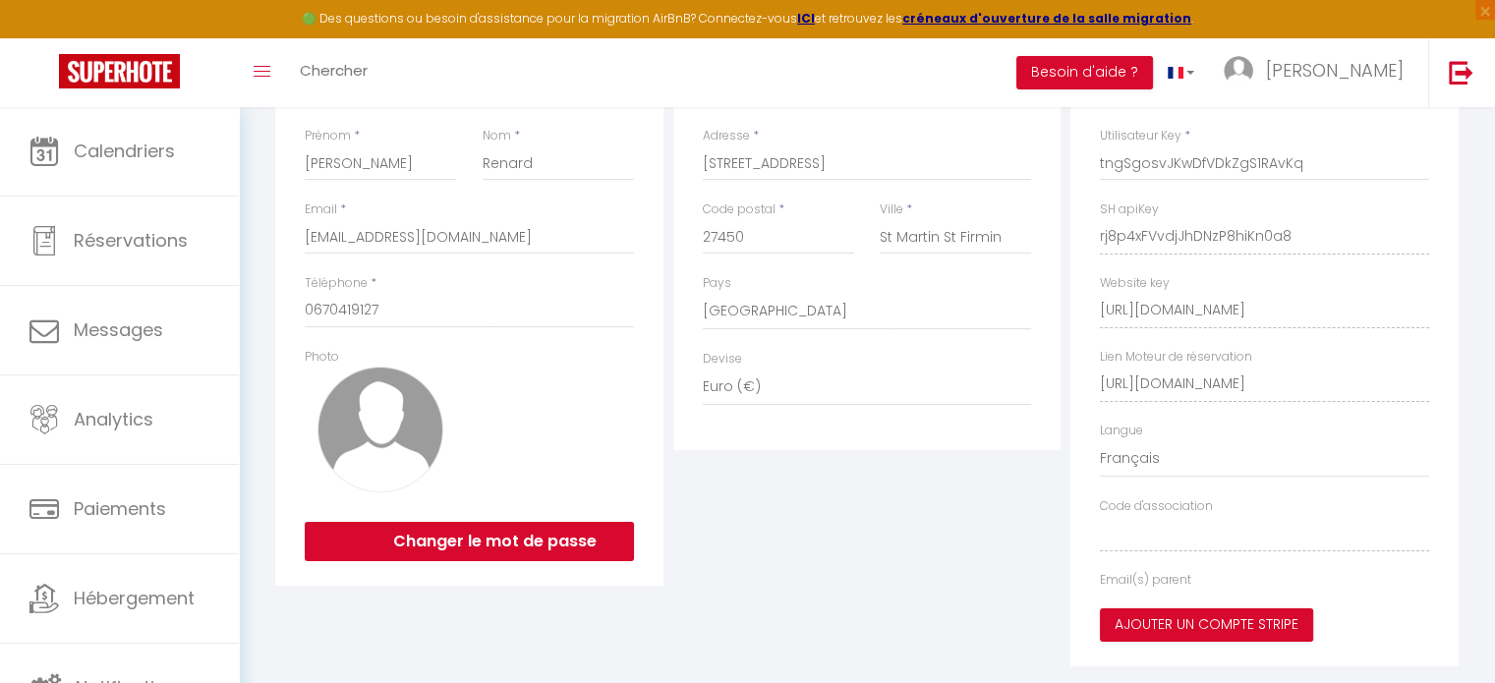
select select "fr"
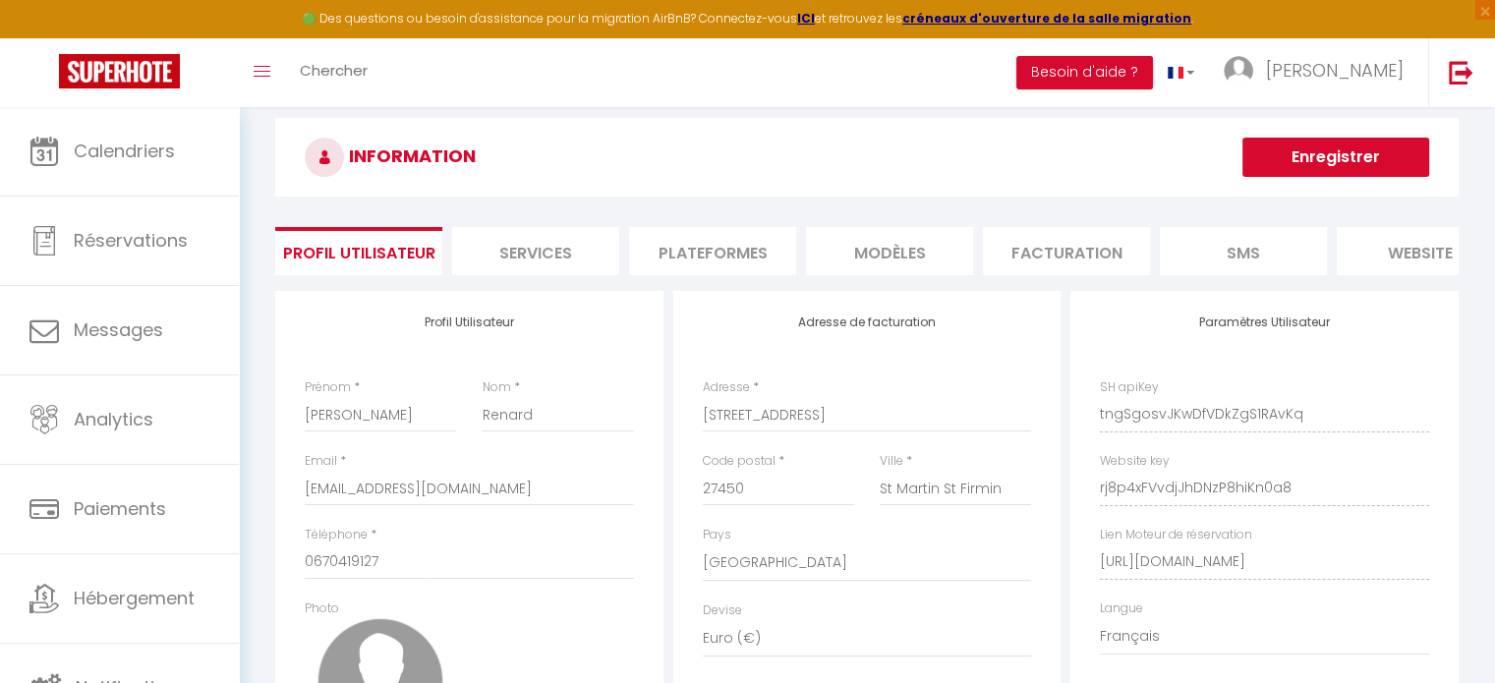
scroll to position [0, 0]
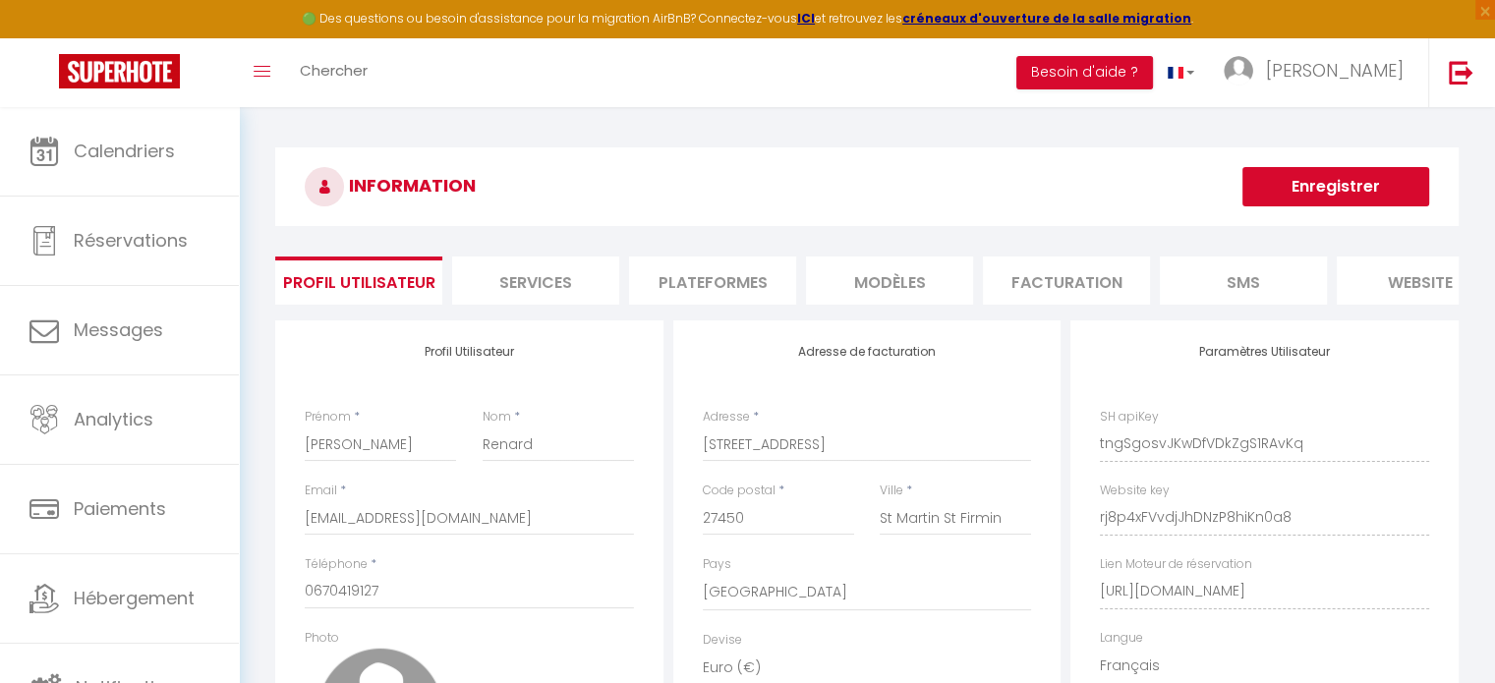
click at [703, 288] on li "Plateformes" at bounding box center [712, 281] width 167 height 48
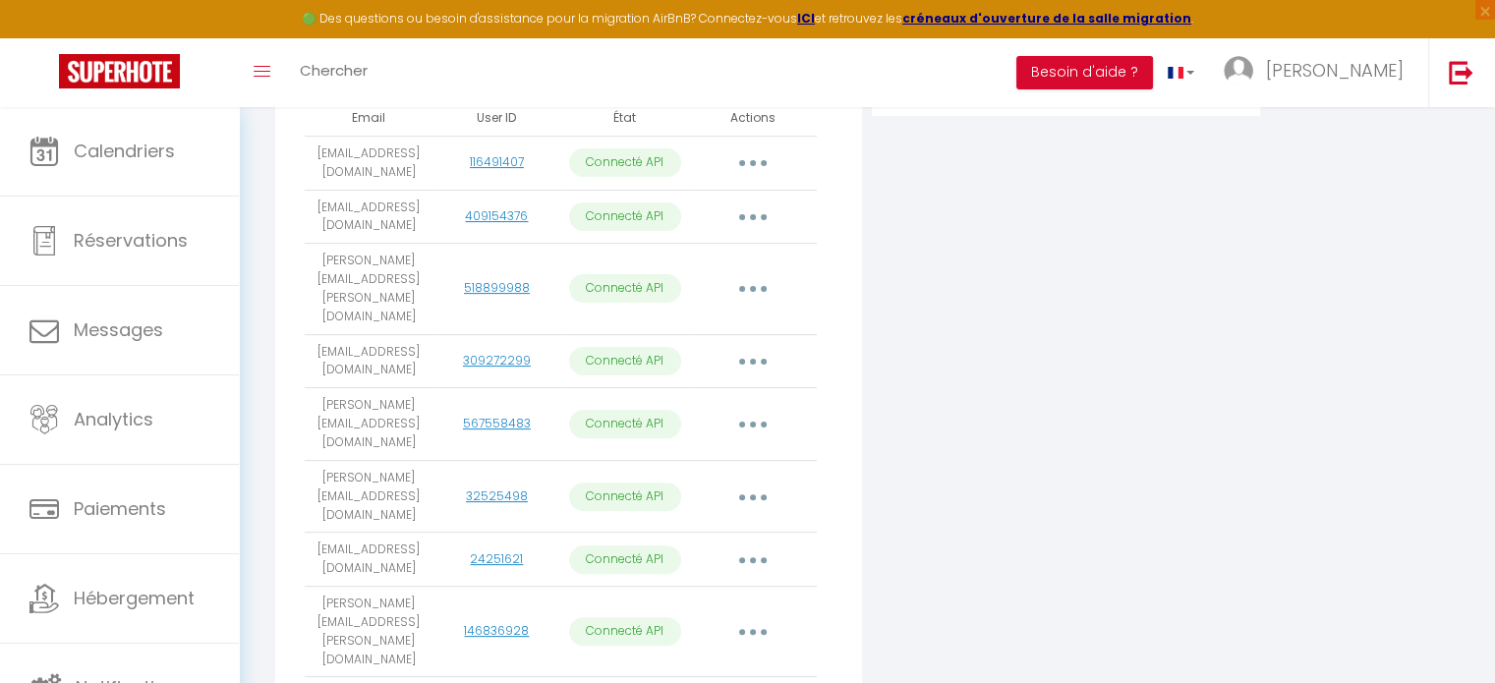
scroll to position [688, 0]
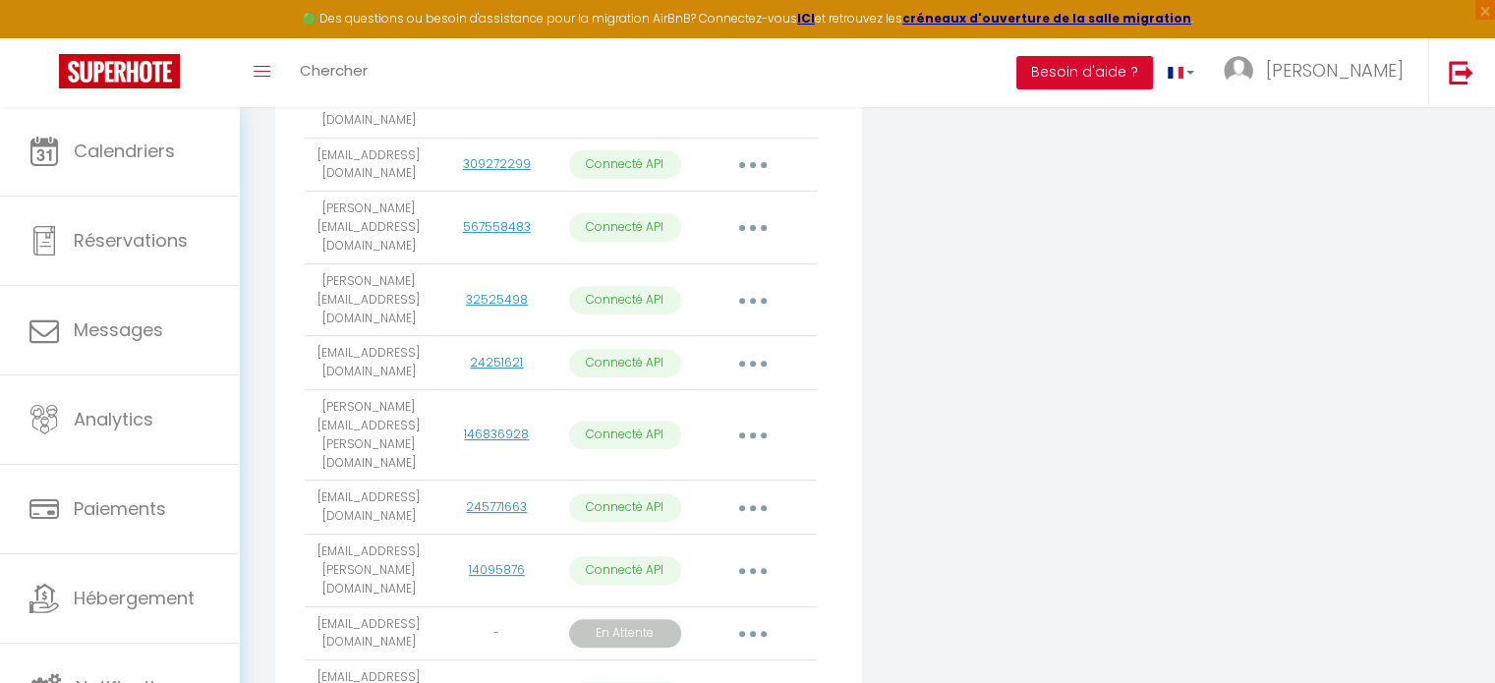
click at [755, 618] on button "button" at bounding box center [753, 633] width 55 height 31
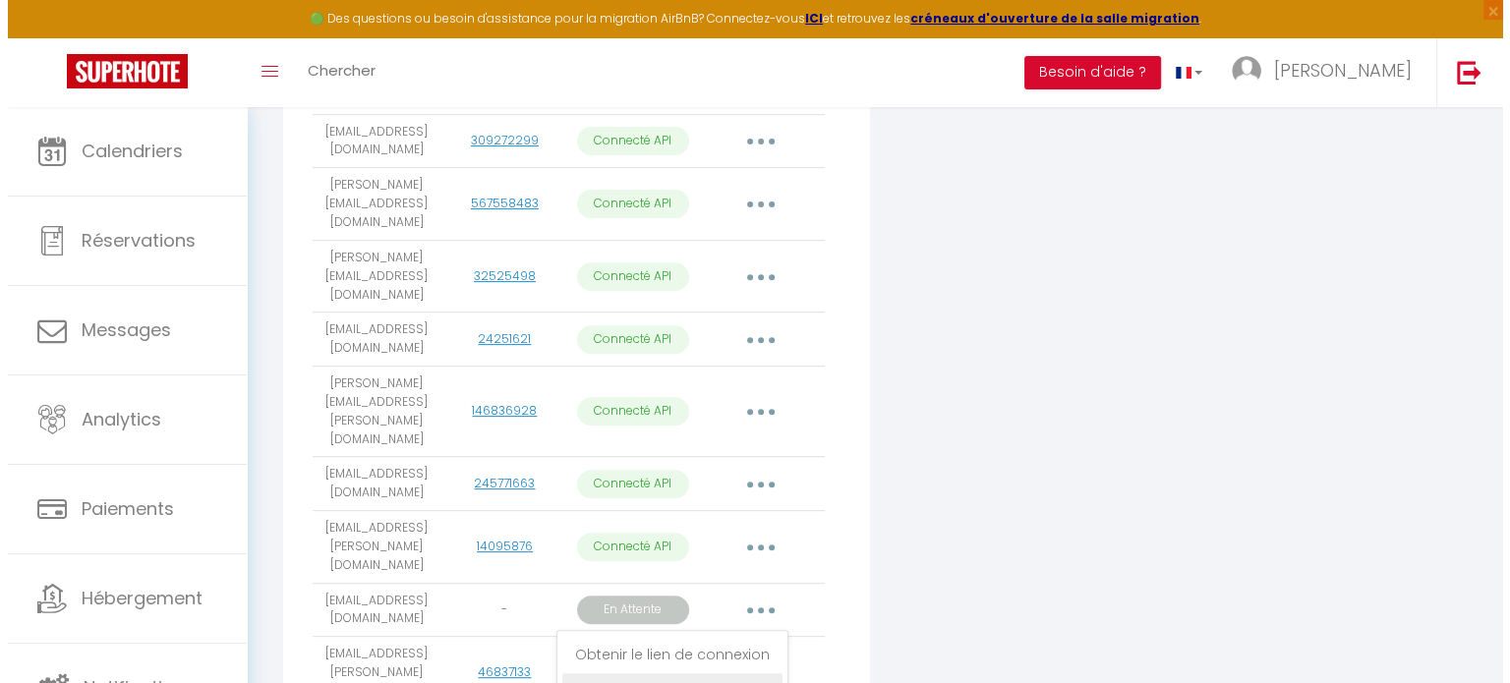
scroll to position [726, 0]
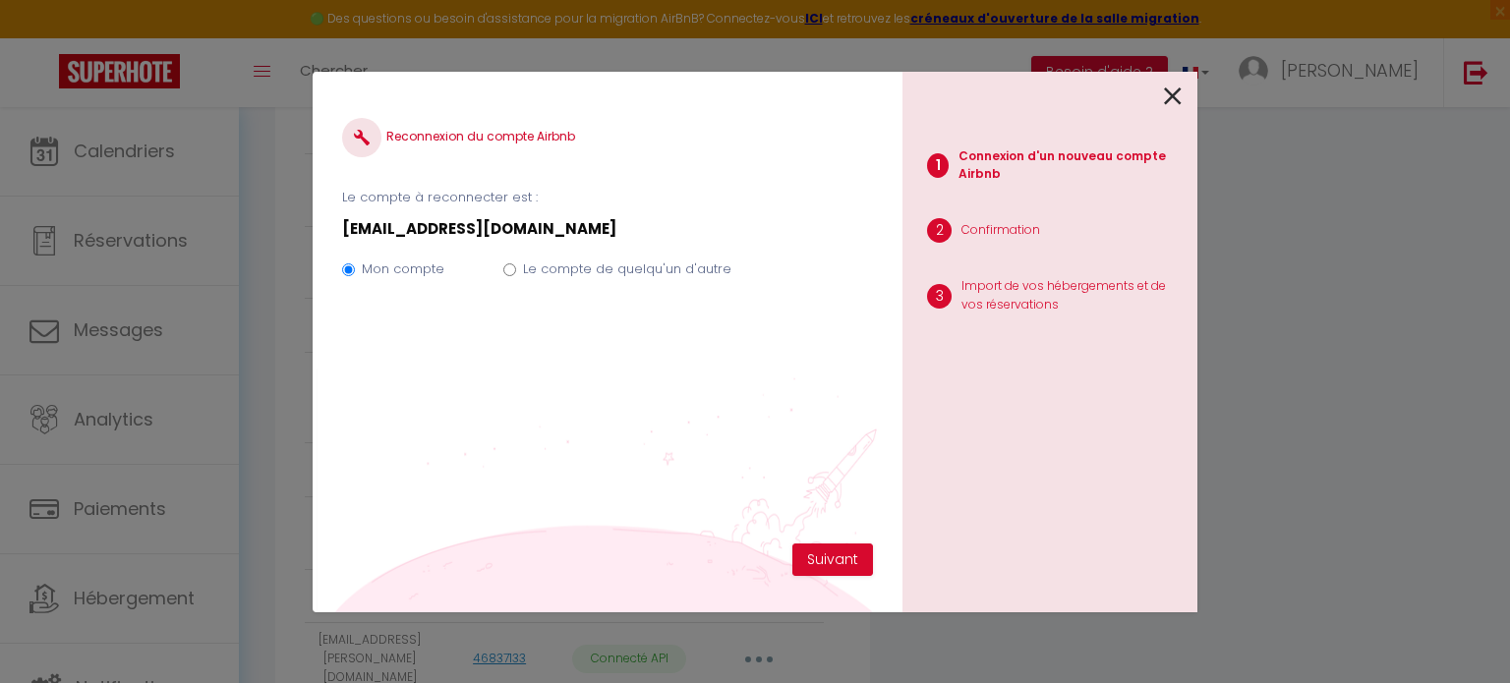
click at [548, 265] on label "Le compte de quelqu'un d'autre" at bounding box center [627, 270] width 208 height 20
click at [516, 265] on input "Le compte de quelqu'un d'autre" at bounding box center [509, 269] width 13 height 13
radio input "true"
radio input "false"
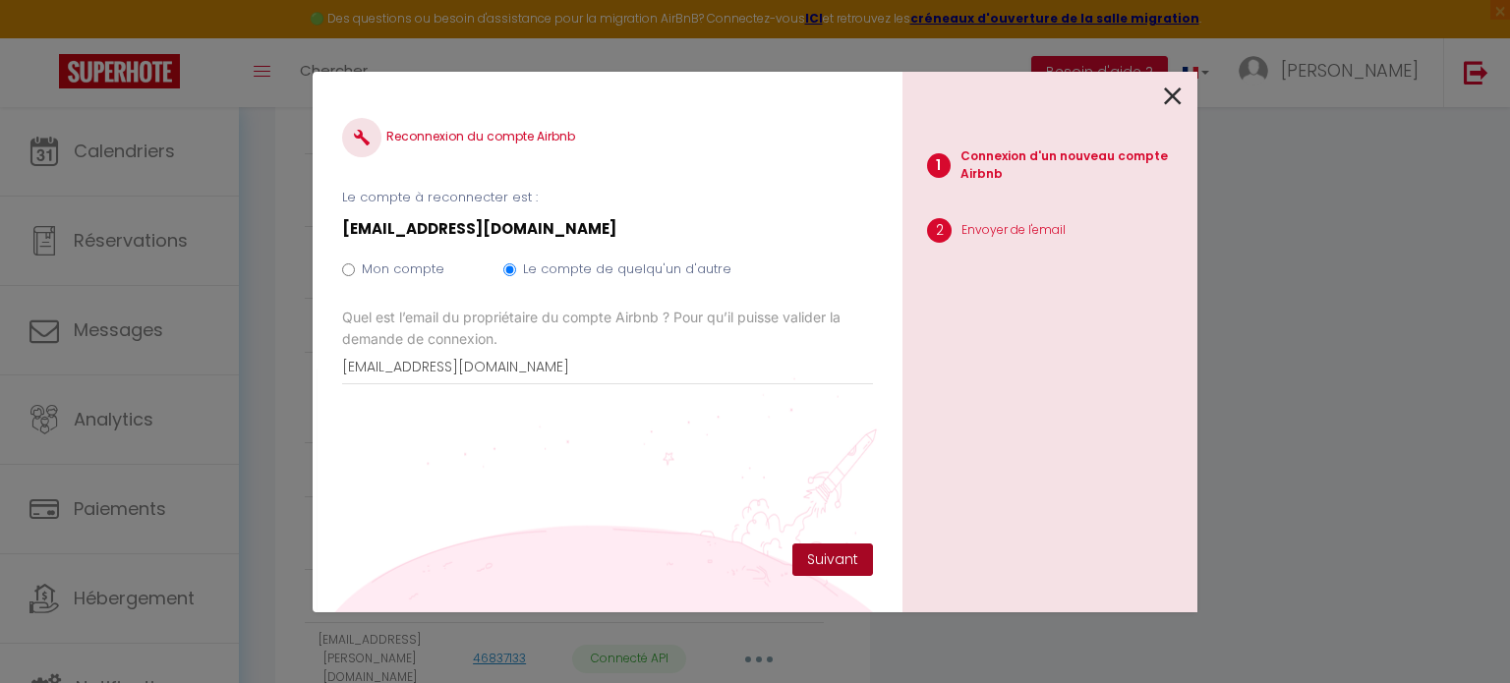
click at [837, 555] on button "Suivant" at bounding box center [832, 560] width 81 height 33
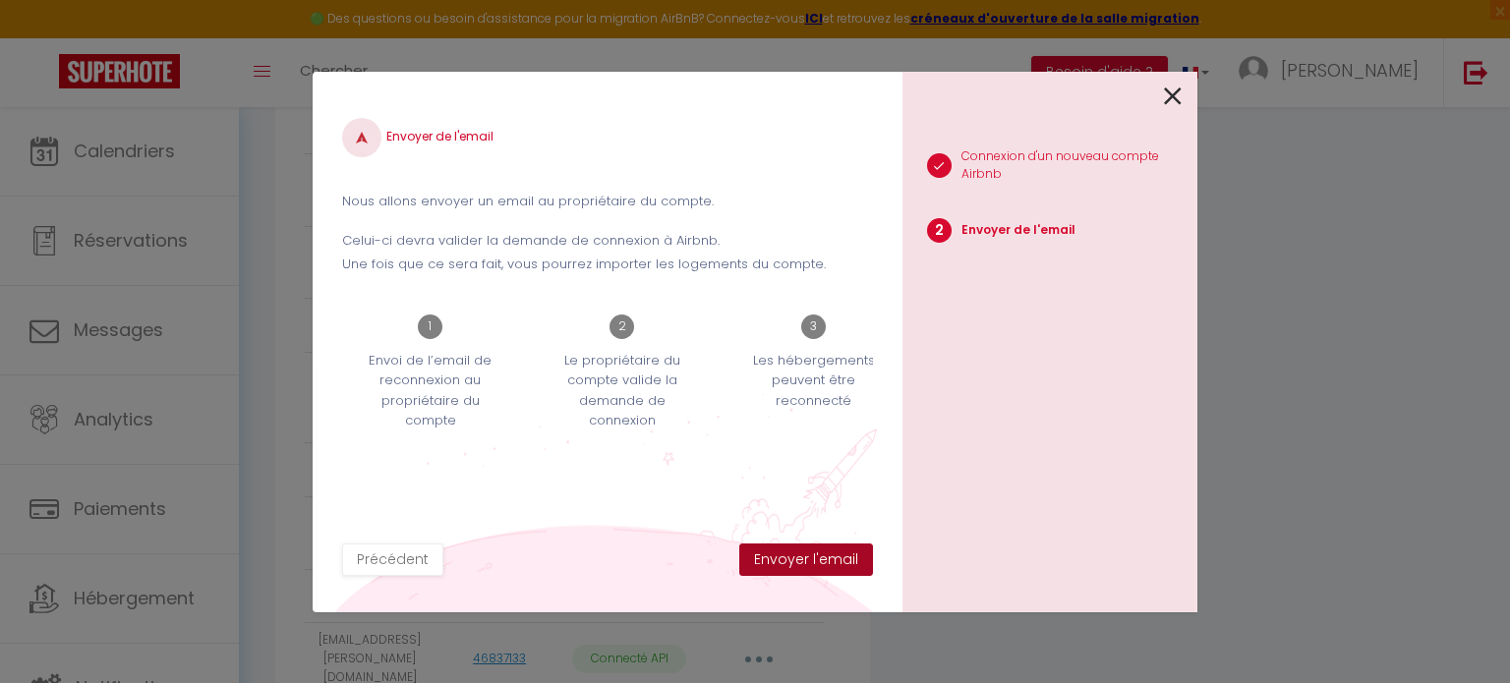
click at [838, 558] on button "Envoyer l'email" at bounding box center [806, 560] width 134 height 33
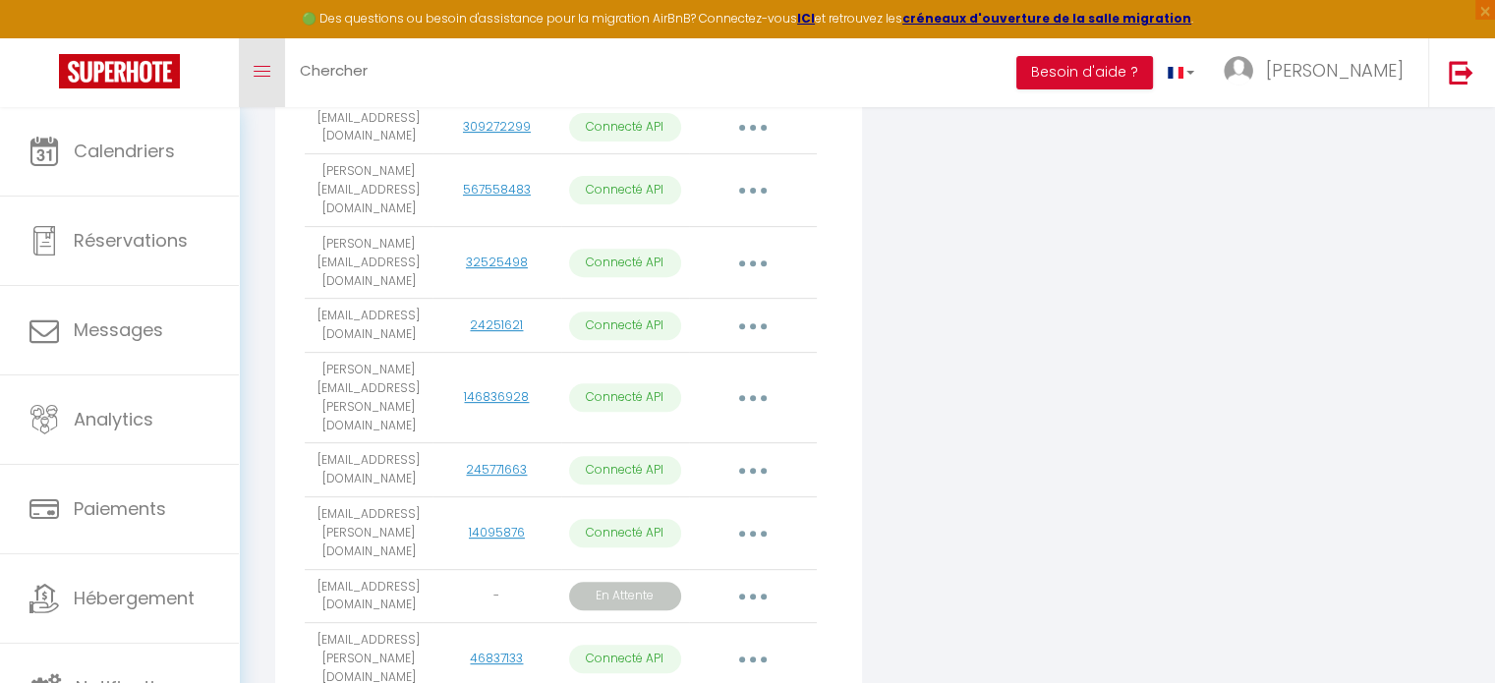
click at [266, 74] on icon "Toggle menubar" at bounding box center [262, 72] width 17 height 12
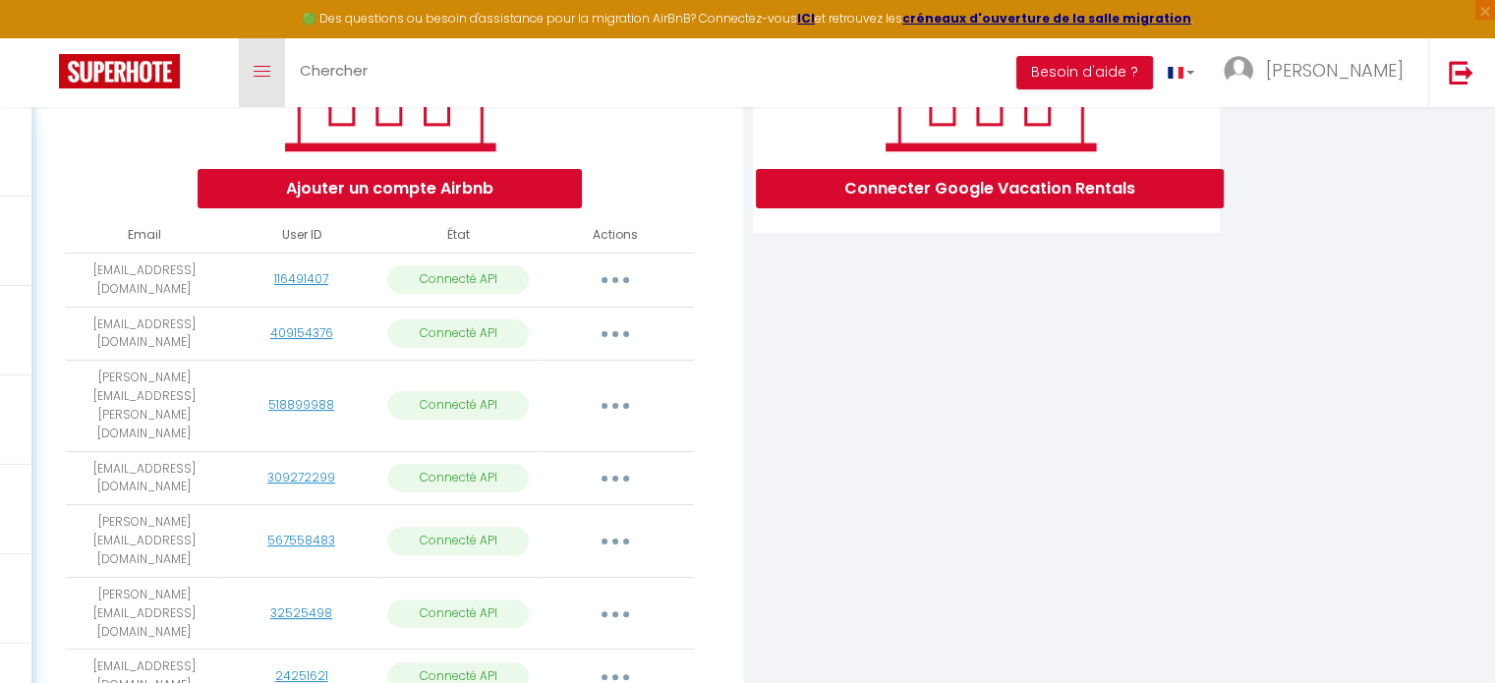
scroll to position [393, 0]
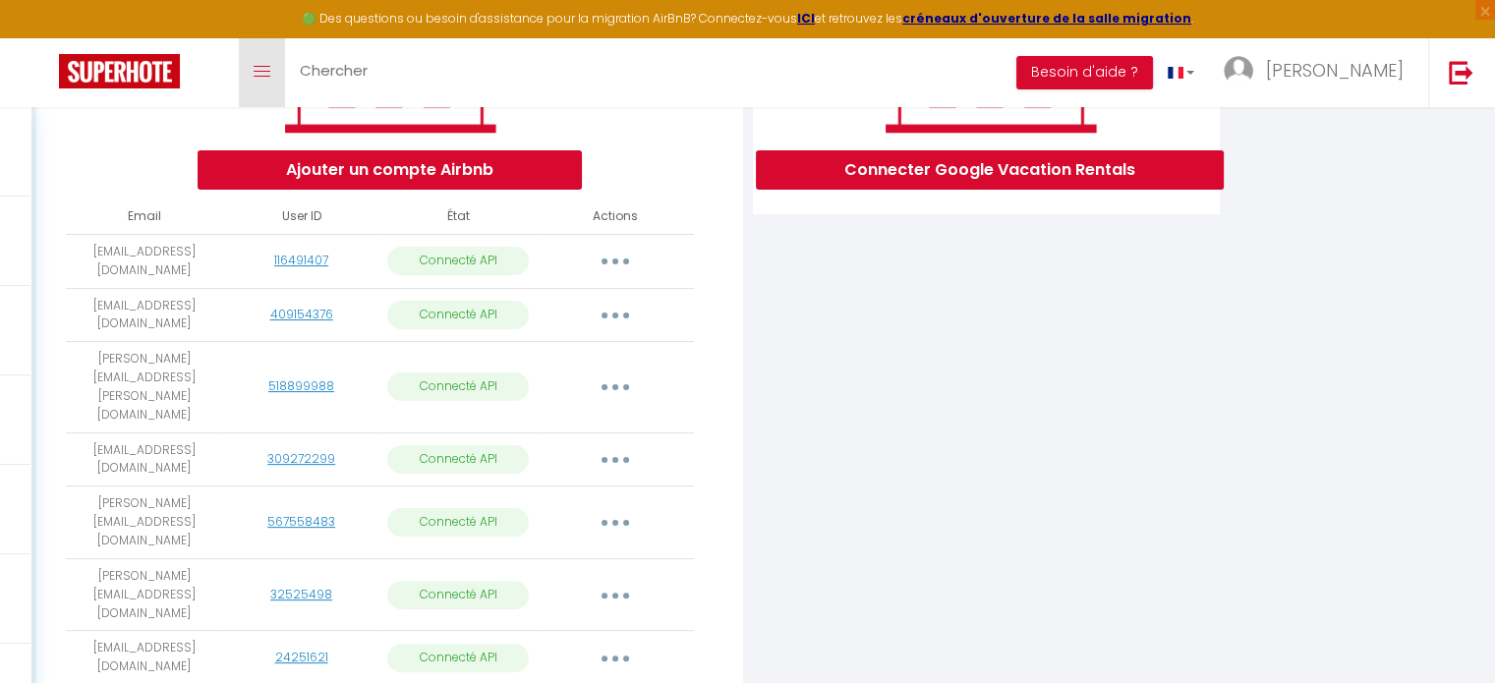
click at [251, 62] on link "Toggle menubar" at bounding box center [262, 72] width 46 height 69
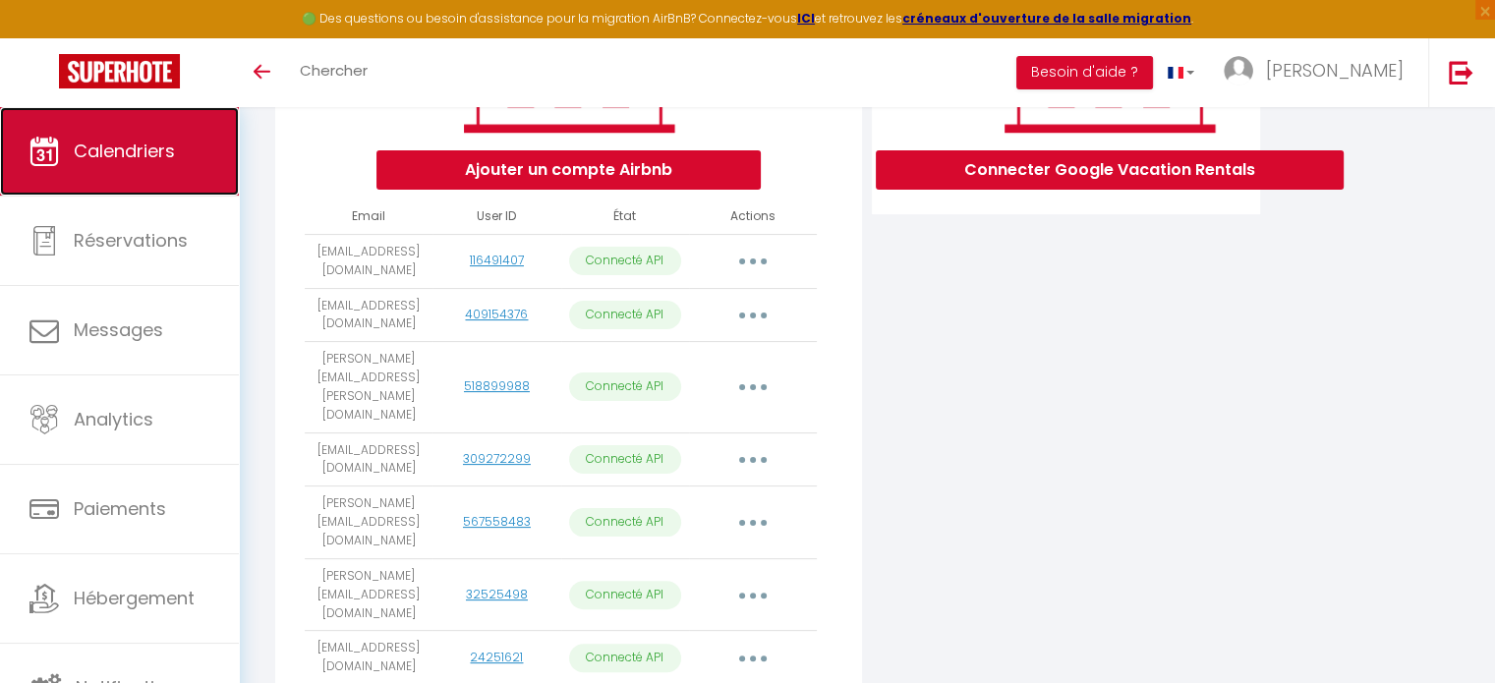
click at [209, 161] on link "Calendriers" at bounding box center [119, 151] width 239 height 88
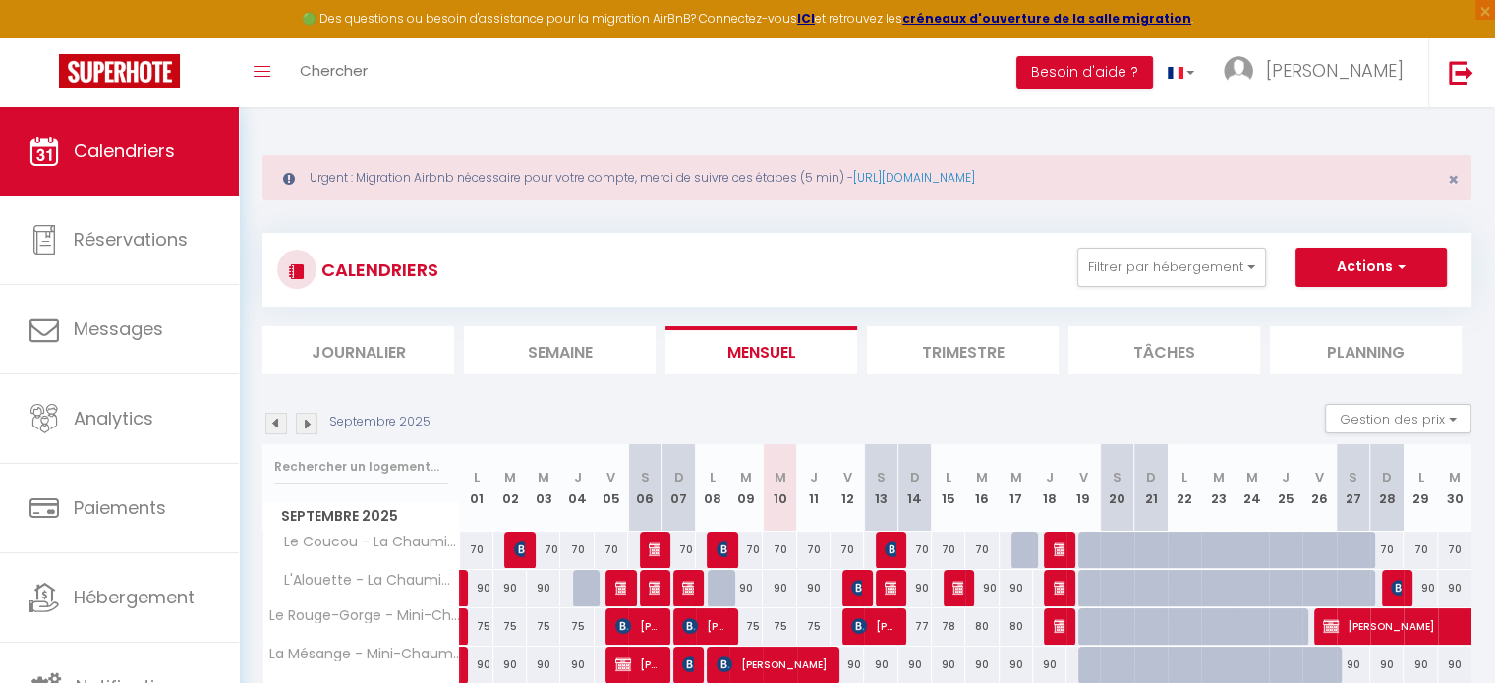
click at [272, 425] on img at bounding box center [276, 424] width 22 height 22
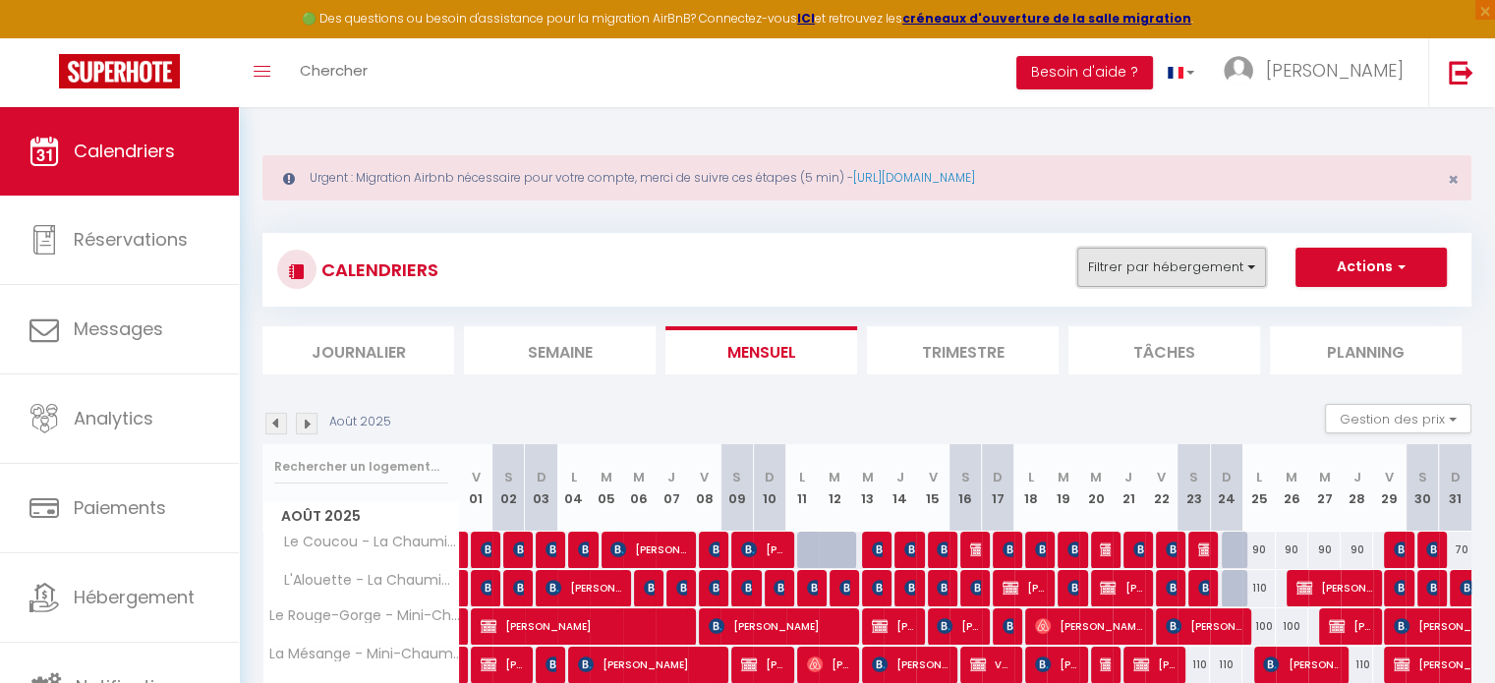
click at [1188, 260] on button "Filtrer par hébergement" at bounding box center [1172, 267] width 189 height 39
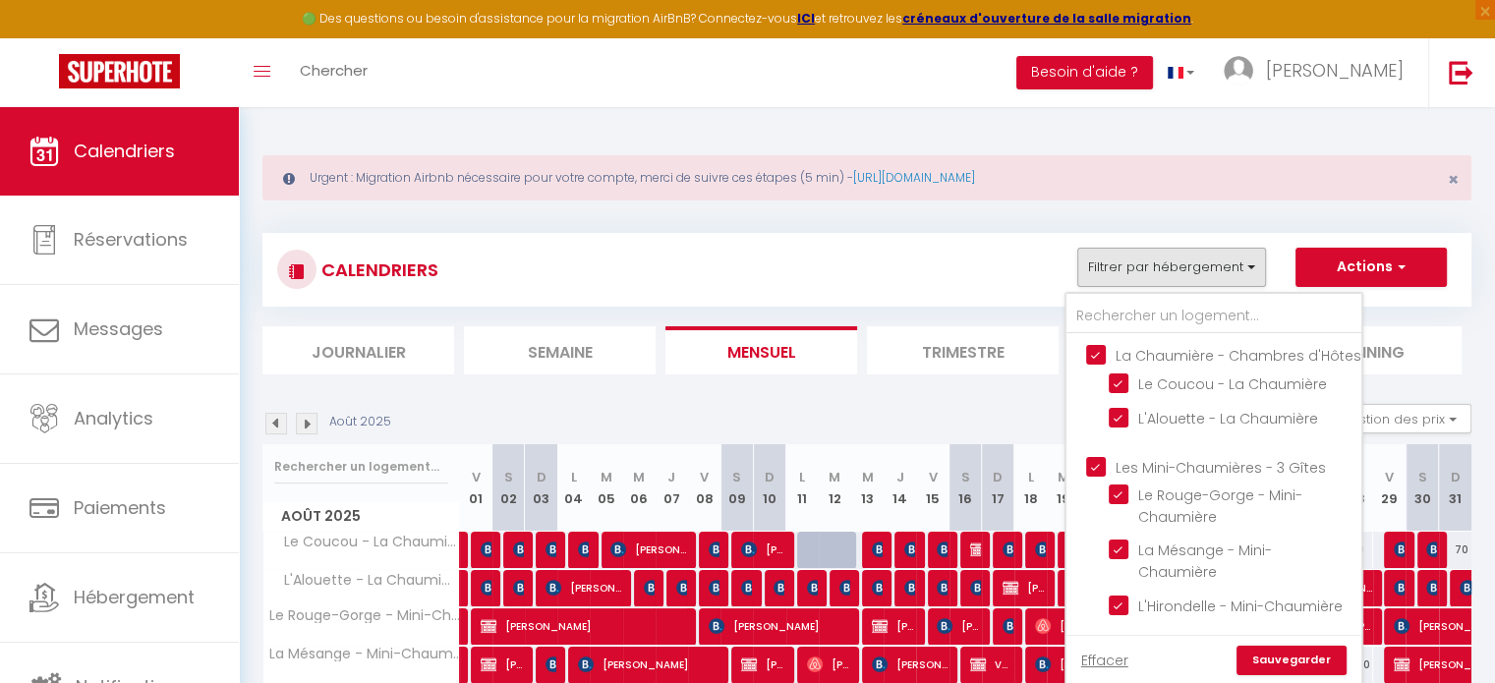
click at [1103, 356] on input "La Chaumière - Chambres d'Hôtes" at bounding box center [1233, 354] width 295 height 20
checkbox input "false"
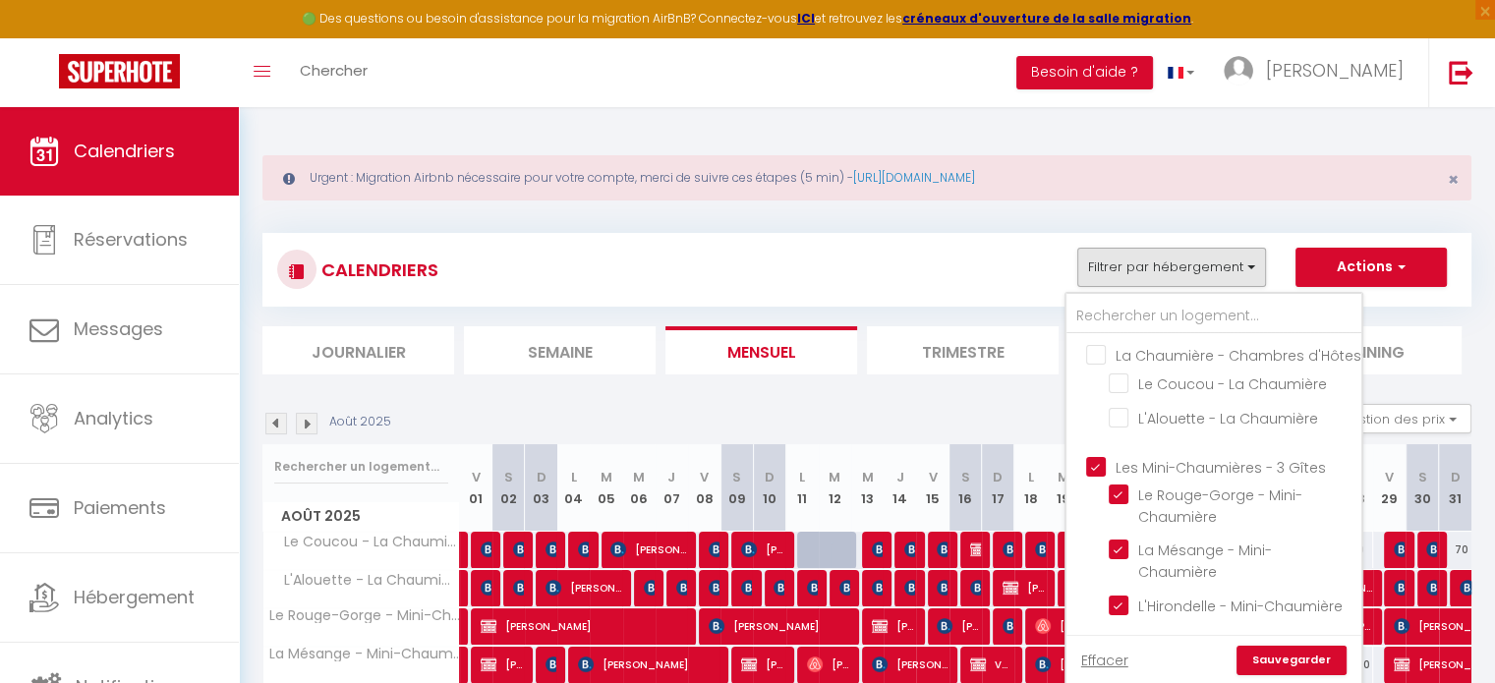
checkbox input "false"
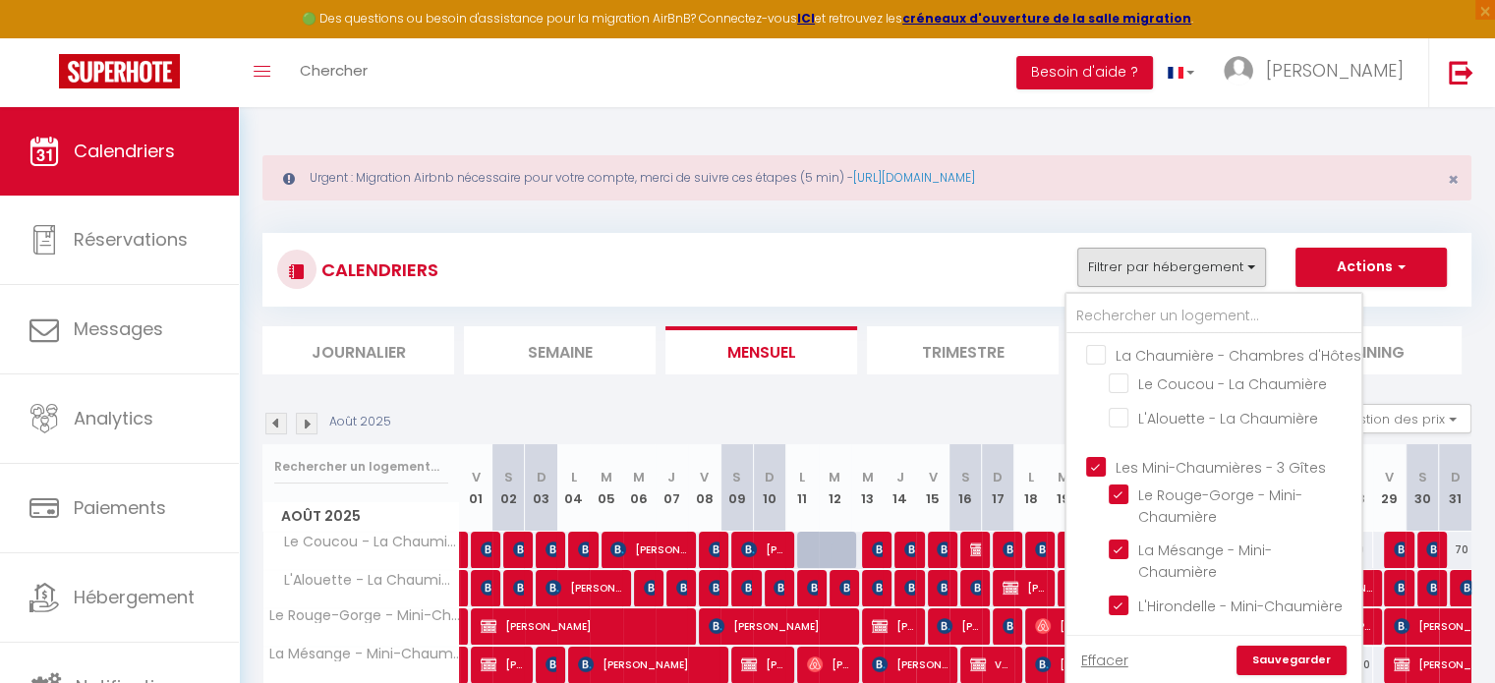
checkbox input "false"
click at [1101, 475] on input "Les Mini-Chaumières - 3 Gîtes" at bounding box center [1233, 465] width 295 height 20
checkbox input "false"
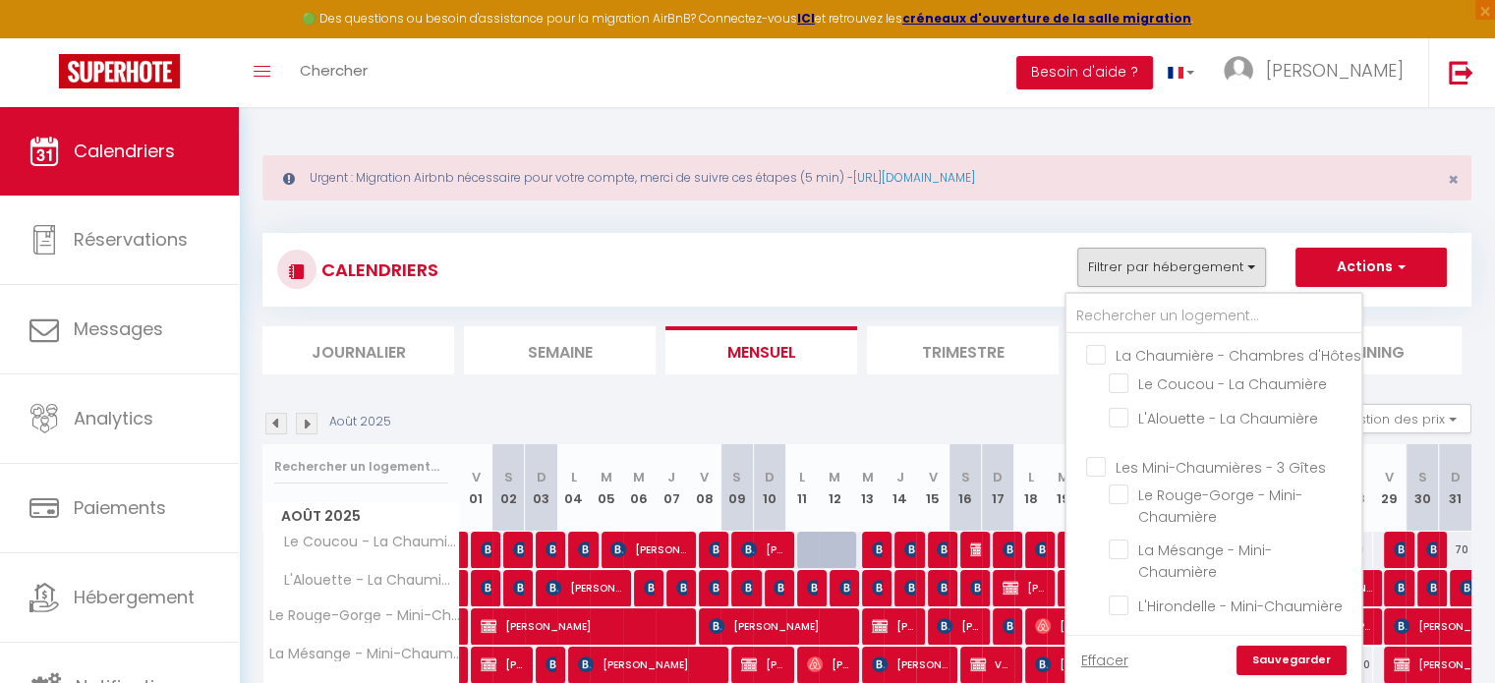
checkbox input "false"
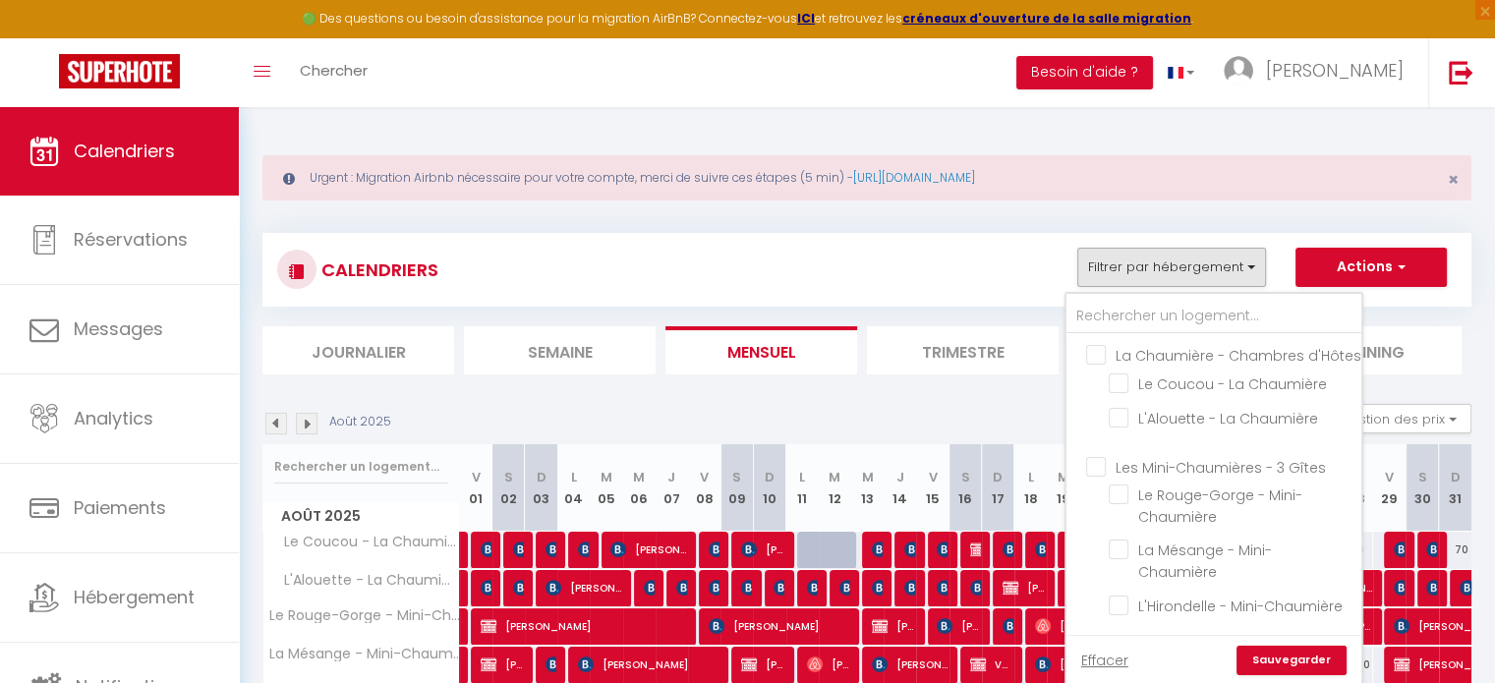
checkbox input "false"
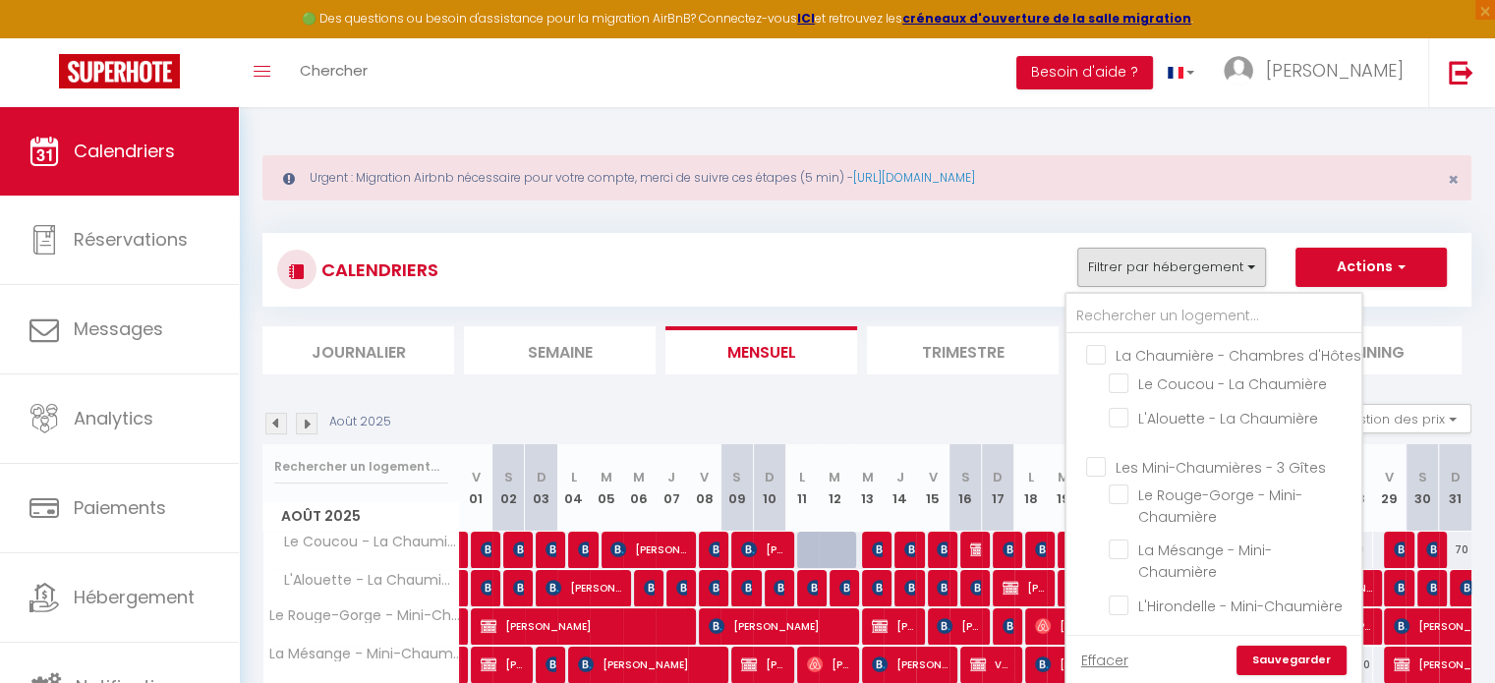
checkbox input "false"
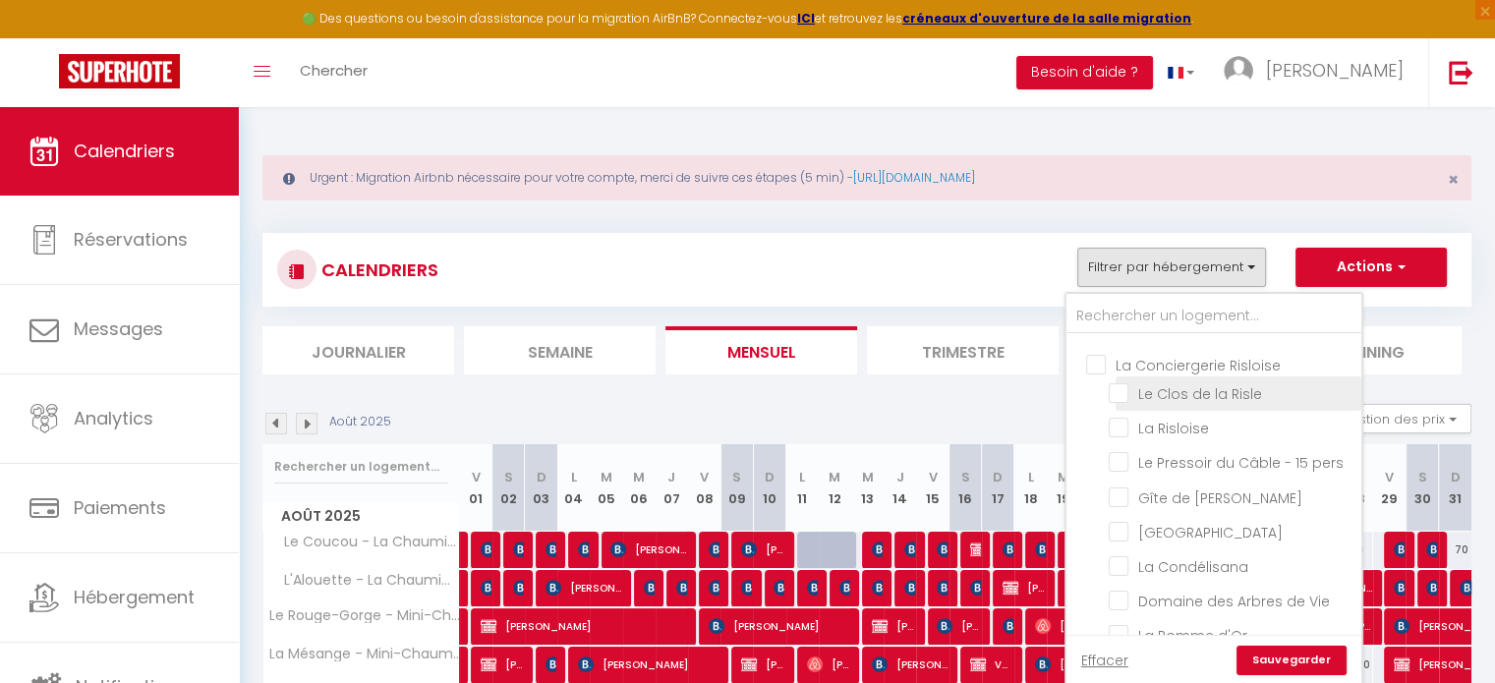
scroll to position [295, 0]
click at [1097, 368] on input "La Conciergerie Risloise" at bounding box center [1233, 358] width 295 height 20
checkbox input "true"
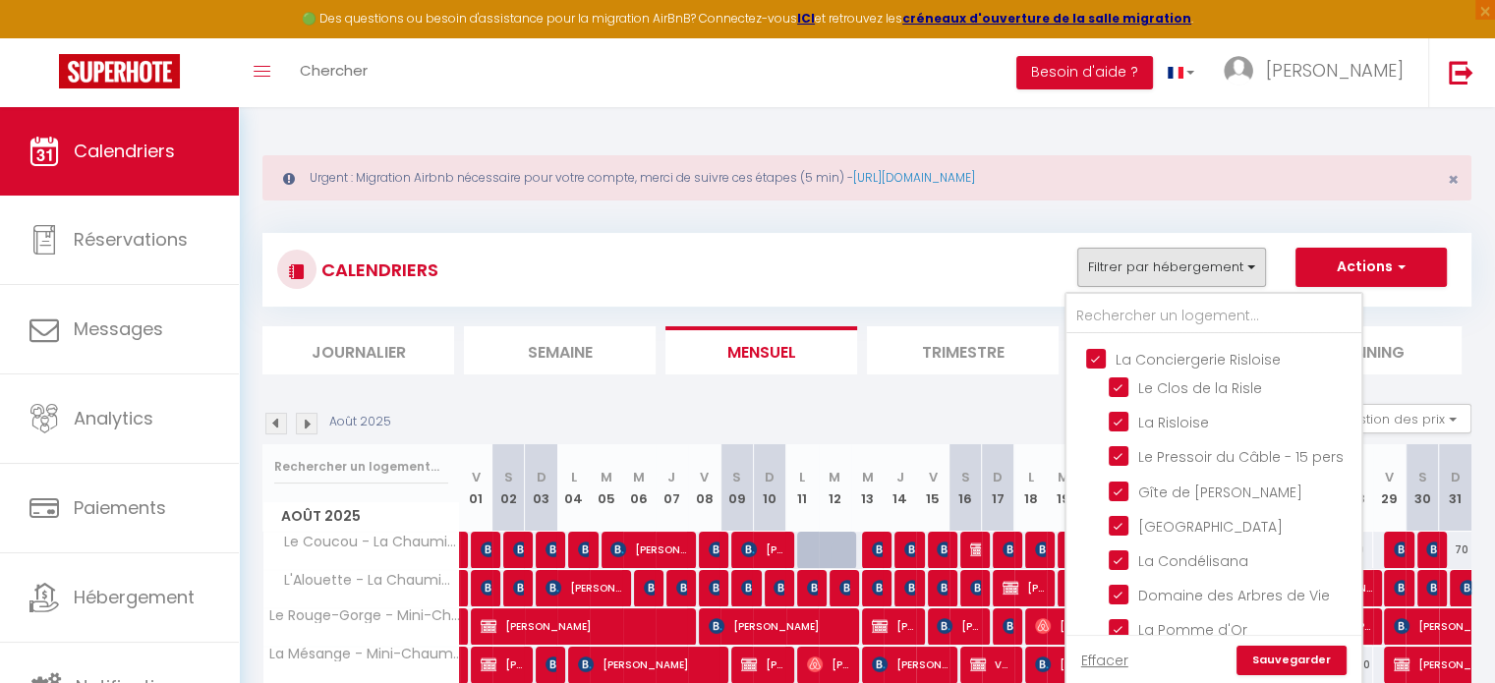
checkbox input "true"
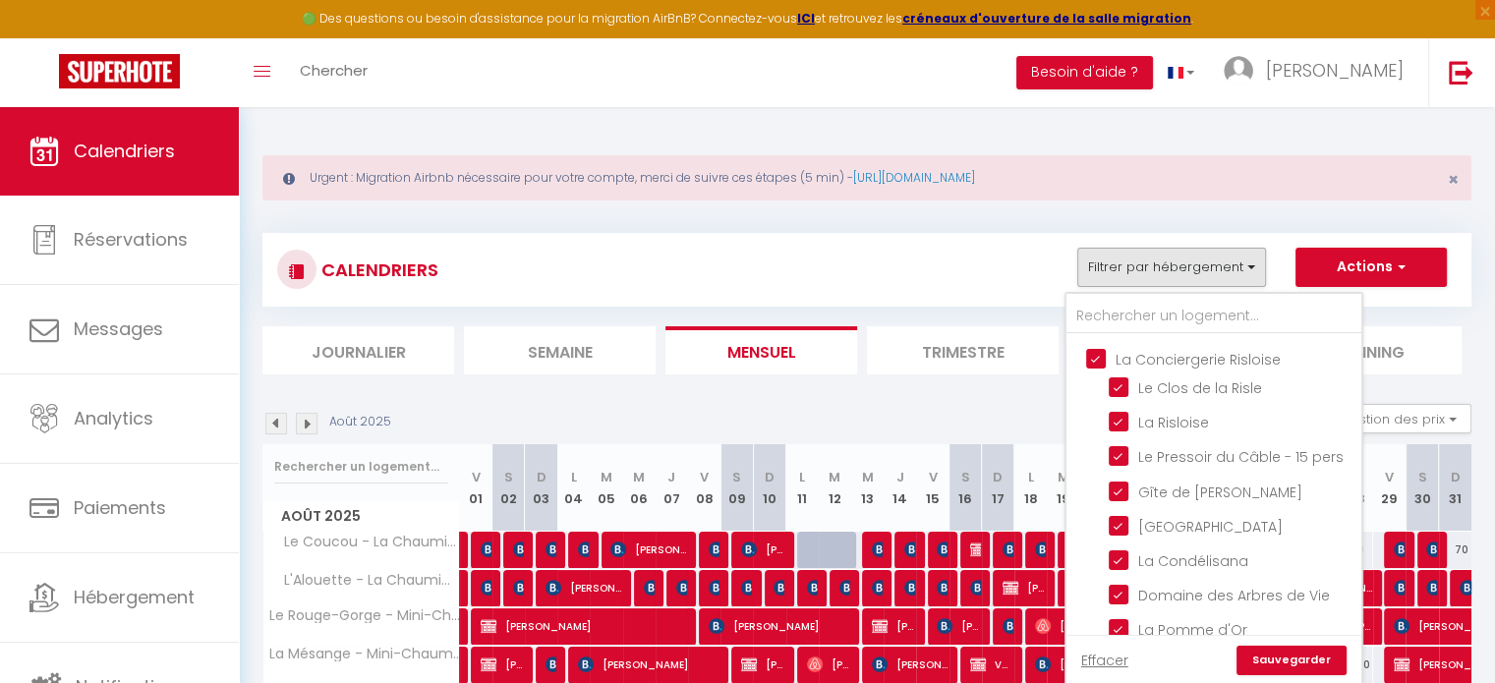
checkbox input "true"
checkbox input "false"
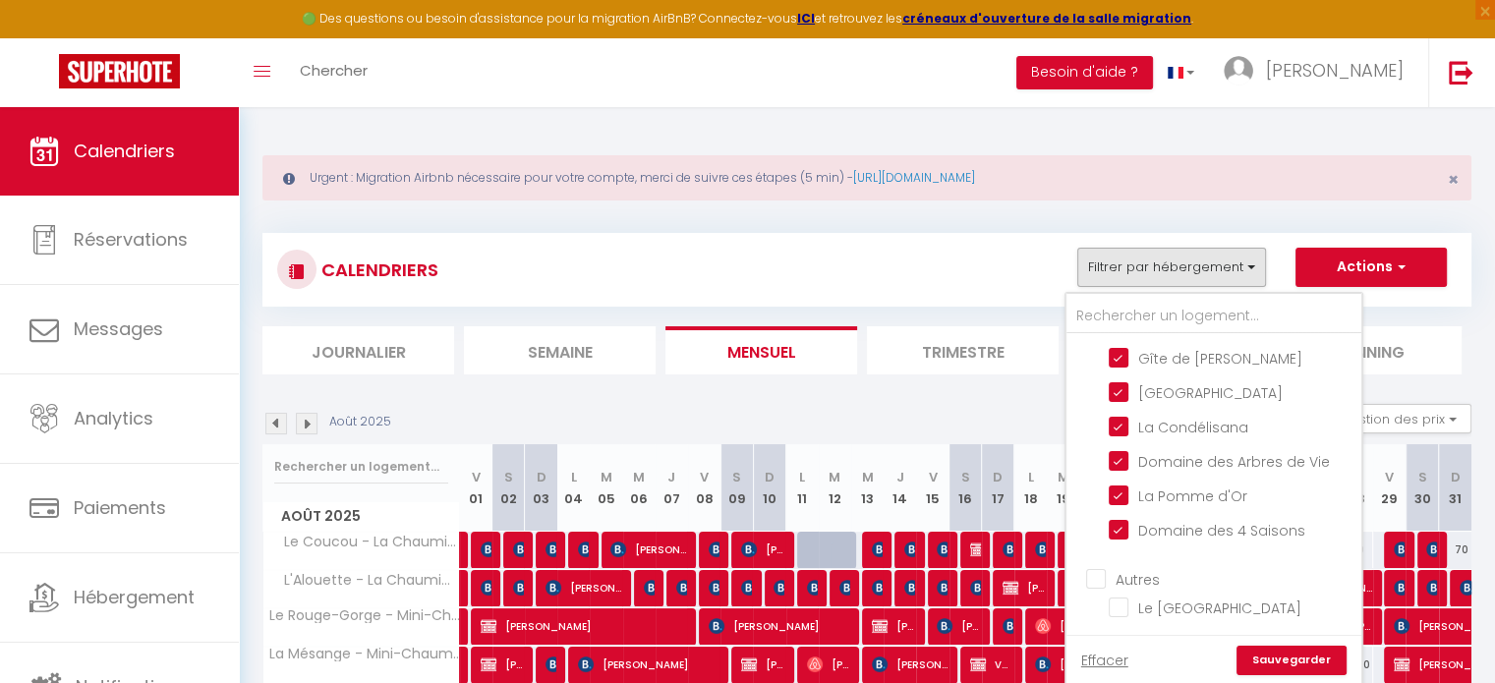
scroll to position [456, 0]
click at [1097, 577] on input "Autres" at bounding box center [1233, 577] width 295 height 20
checkbox input "true"
click at [1326, 659] on link "Sauvegarder" at bounding box center [1292, 660] width 110 height 29
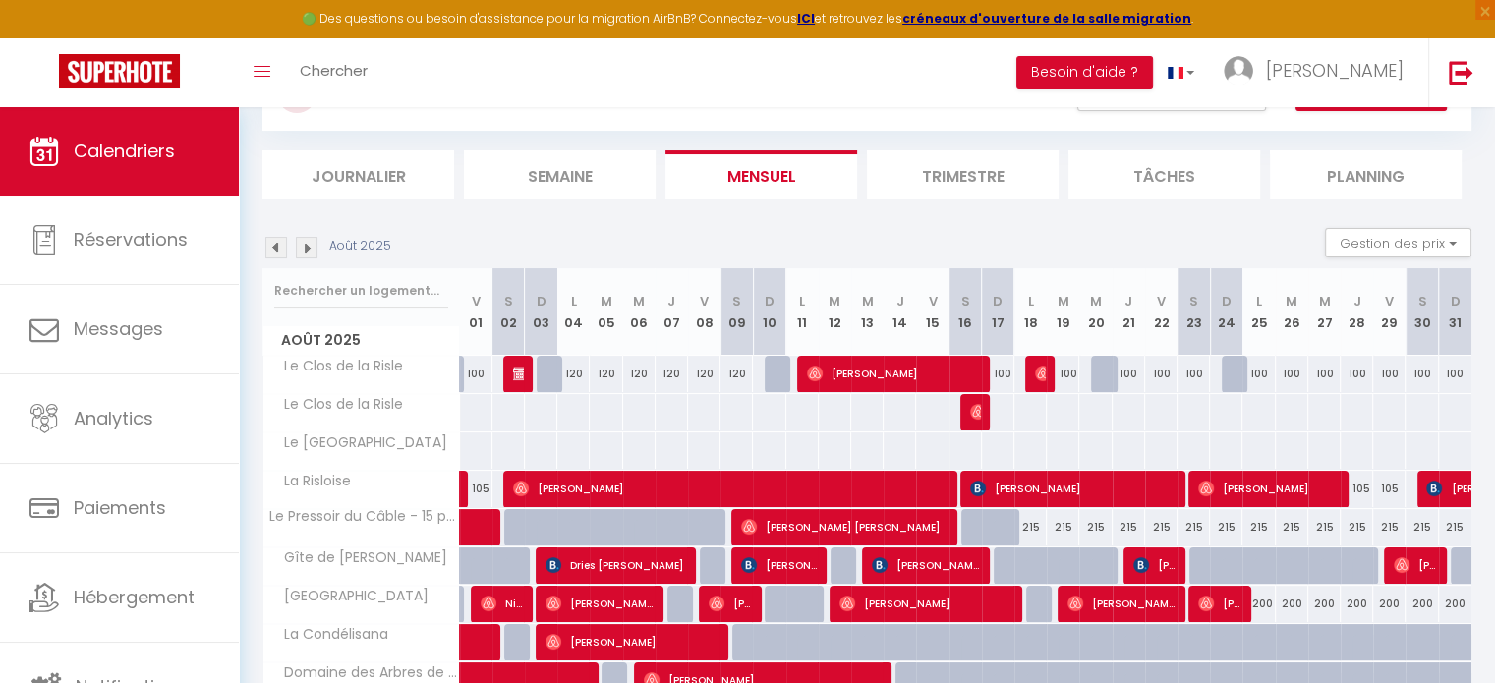
scroll to position [197, 0]
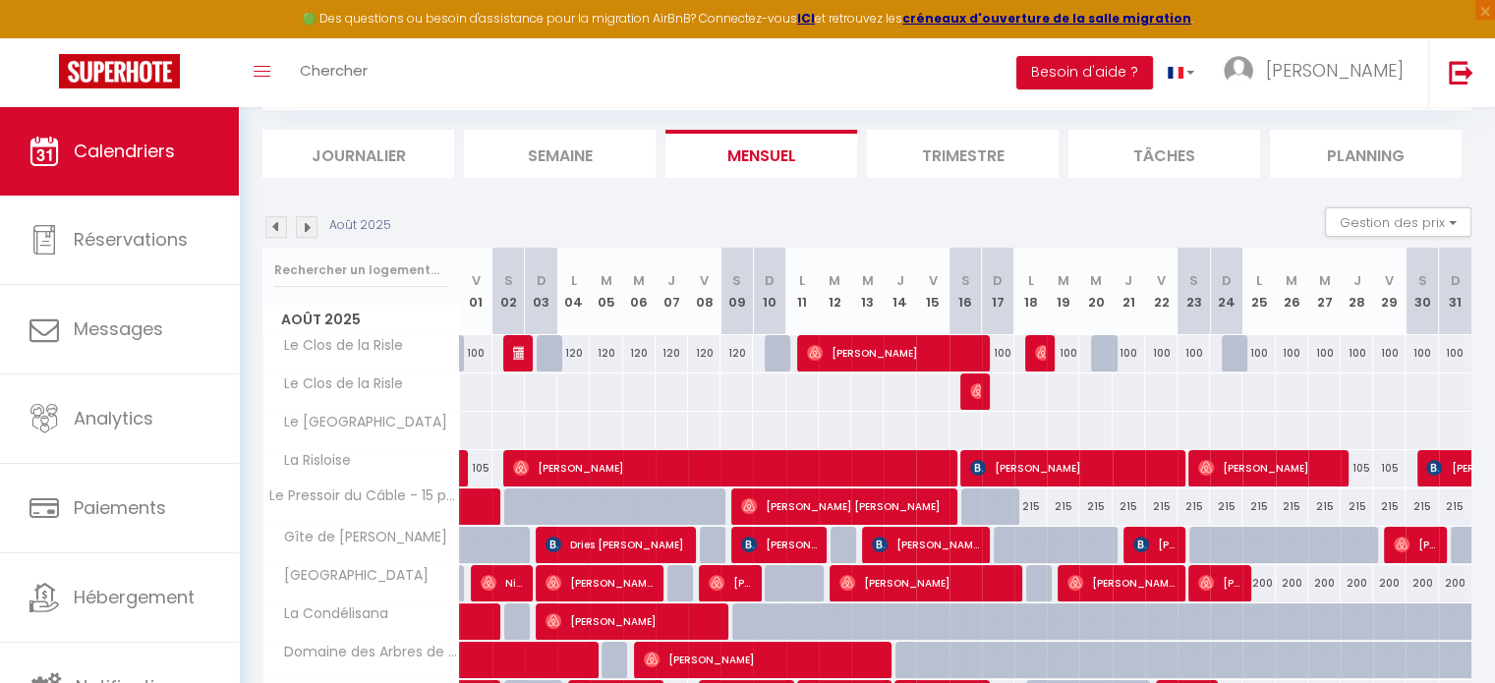
click at [303, 231] on img at bounding box center [307, 227] width 22 height 22
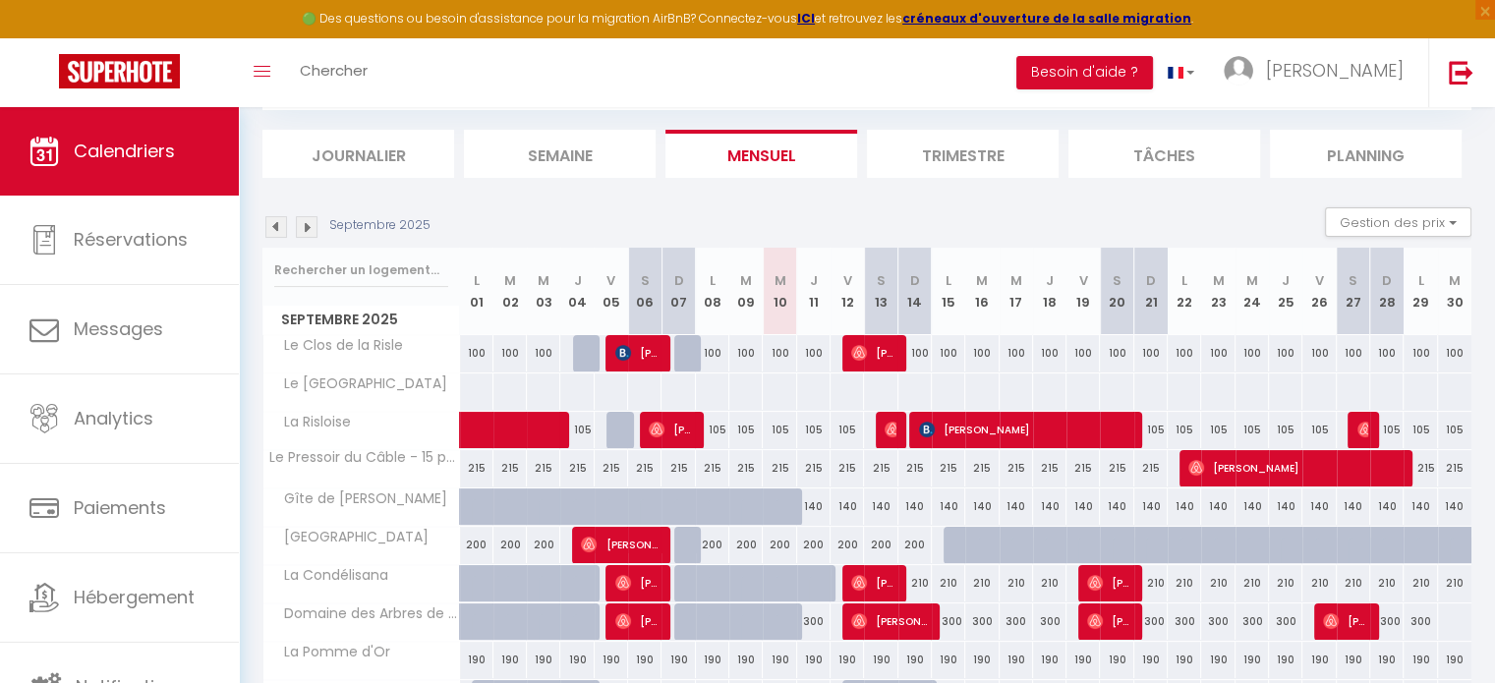
click at [278, 225] on img at bounding box center [276, 227] width 22 height 22
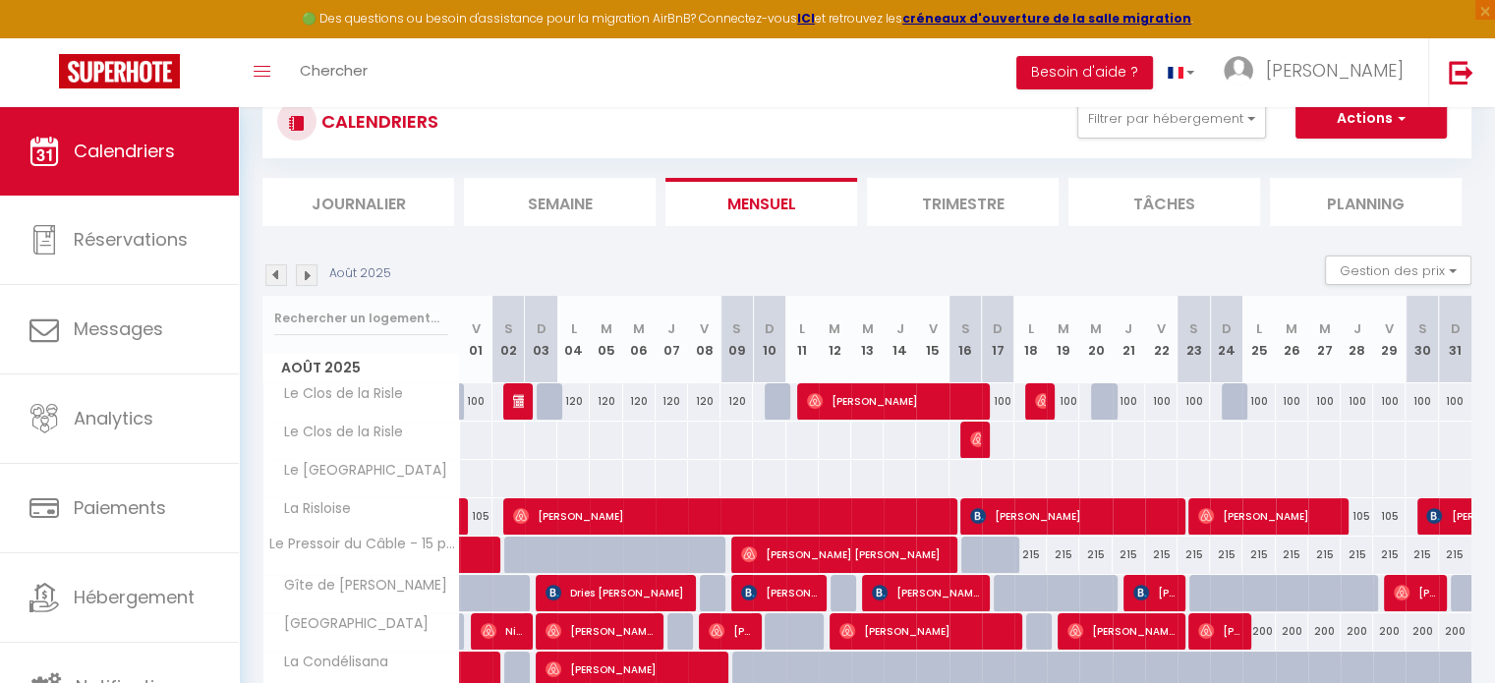
scroll to position [0, 0]
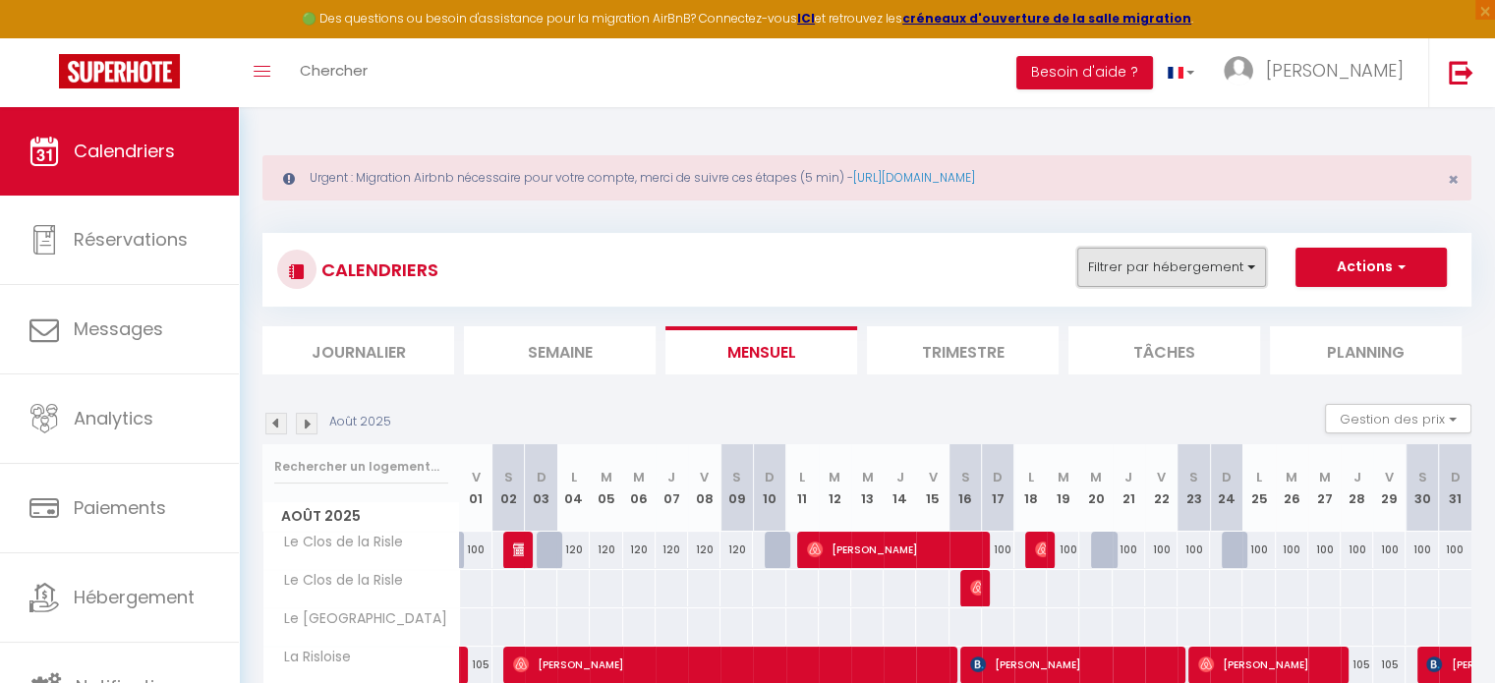
click at [1195, 261] on button "Filtrer par hébergement" at bounding box center [1172, 267] width 189 height 39
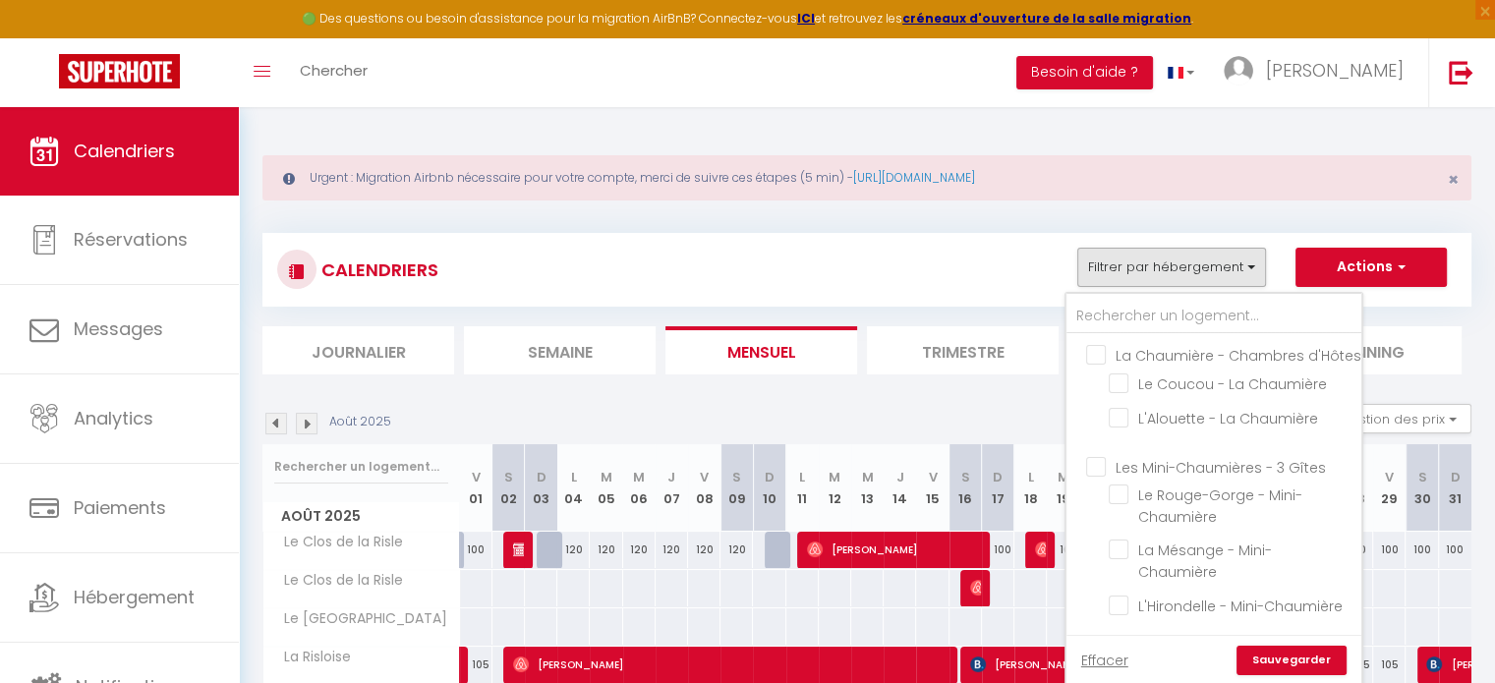
click at [1105, 359] on input "La Chaumière - Chambres d'Hôtes" at bounding box center [1233, 354] width 295 height 20
checkbox input "true"
click at [1104, 475] on input "Les Mini-Chaumières - 3 Gîtes" at bounding box center [1233, 465] width 295 height 20
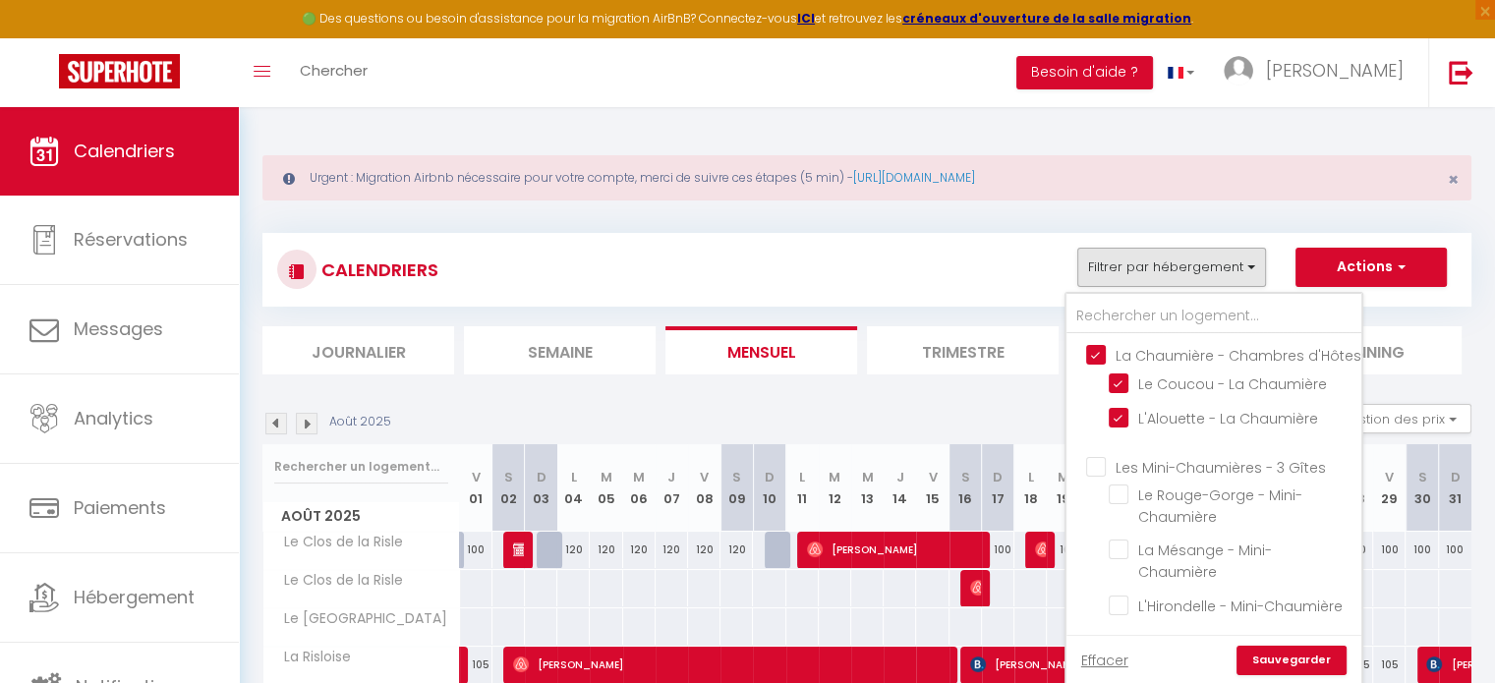
checkbox input "true"
click at [1304, 663] on link "Sauvegarder" at bounding box center [1292, 660] width 110 height 29
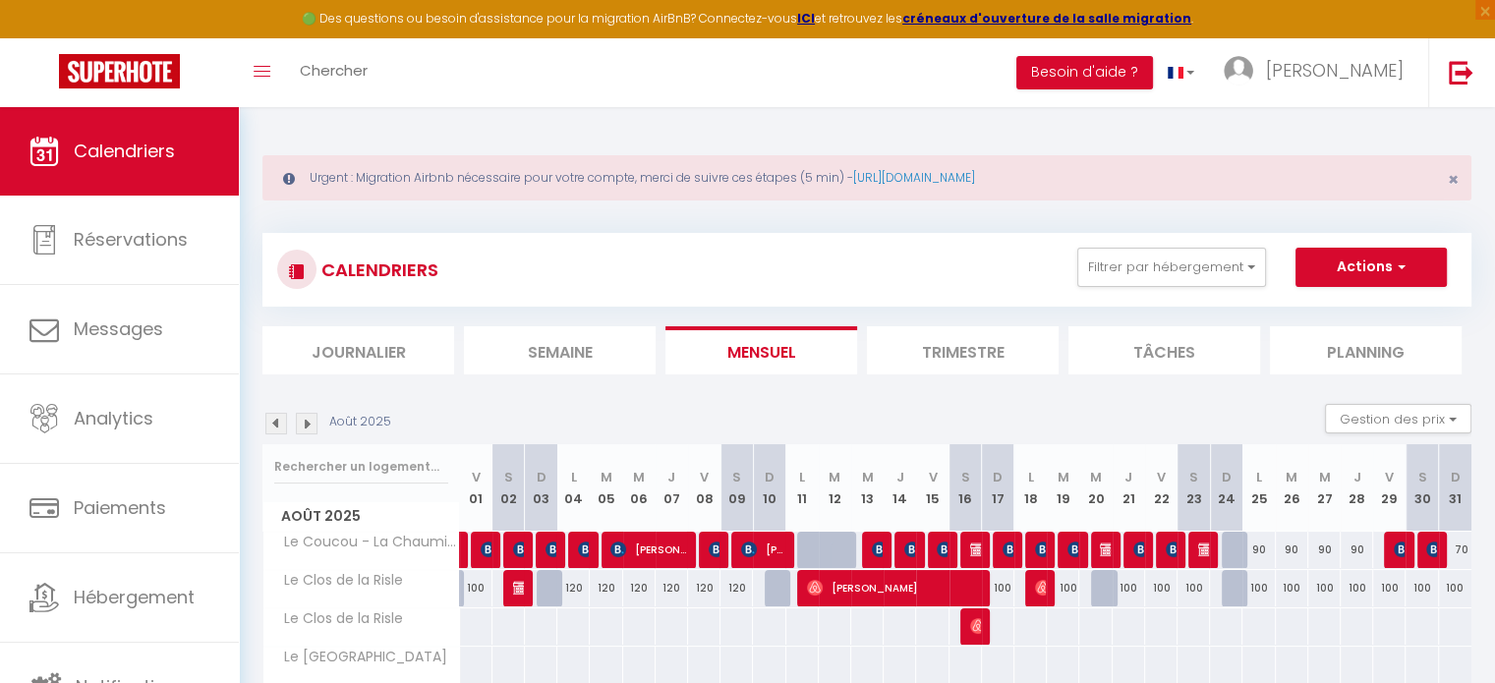
click at [310, 422] on img at bounding box center [307, 424] width 22 height 22
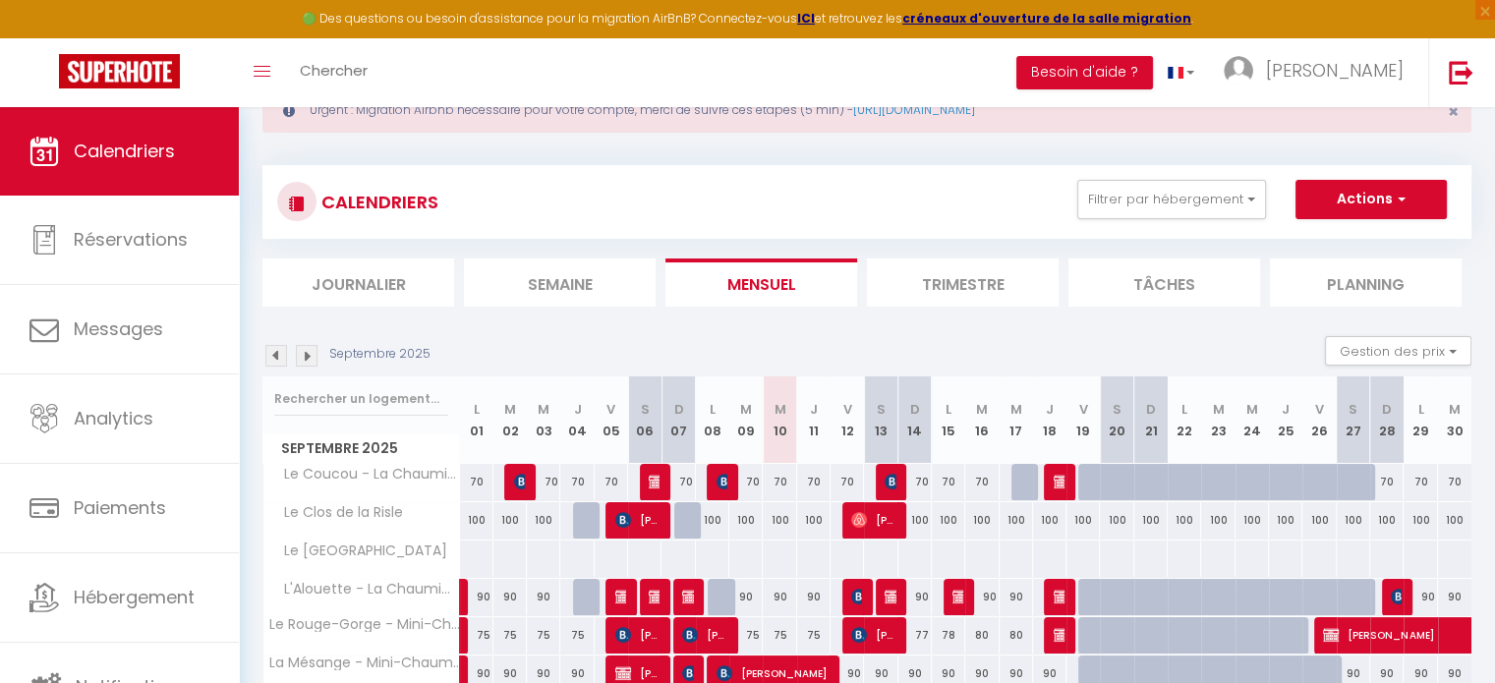
scroll to position [98, 0]
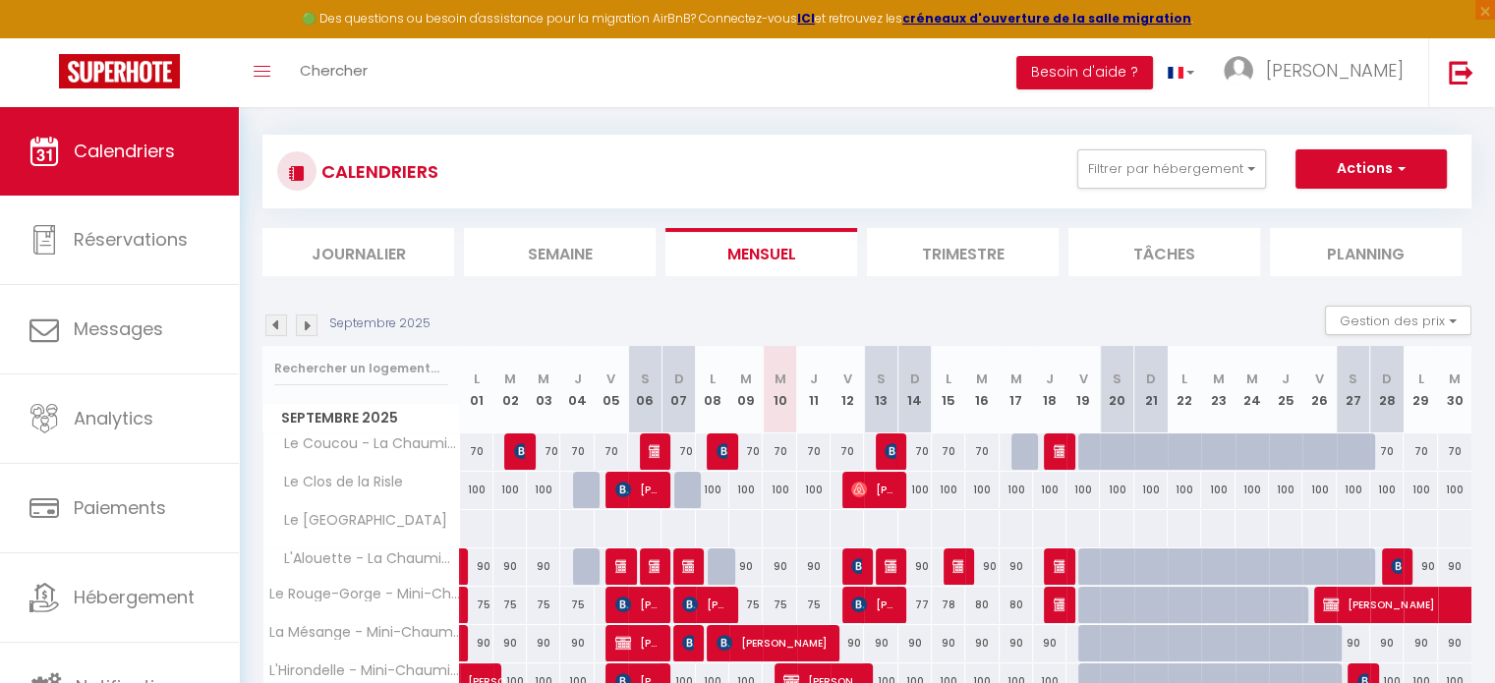
click at [311, 323] on img at bounding box center [307, 326] width 22 height 22
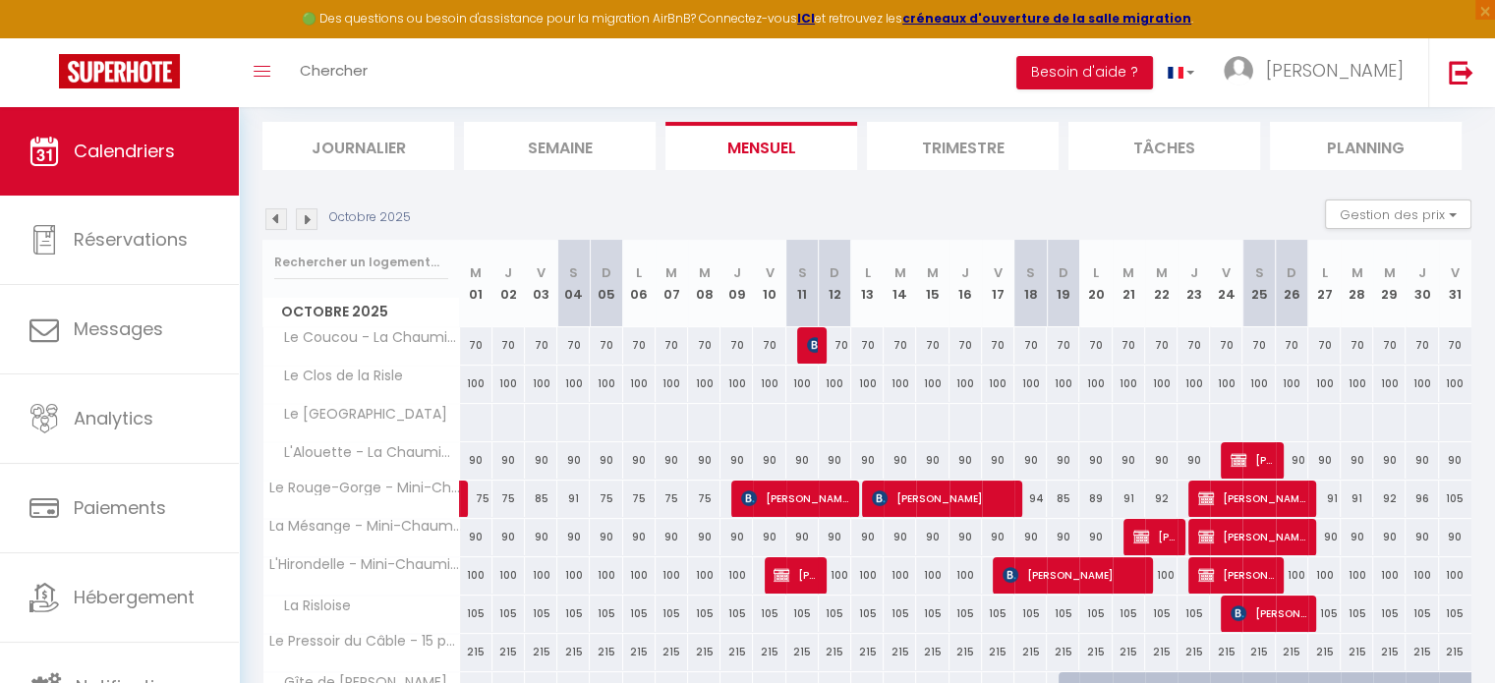
scroll to position [0, 0]
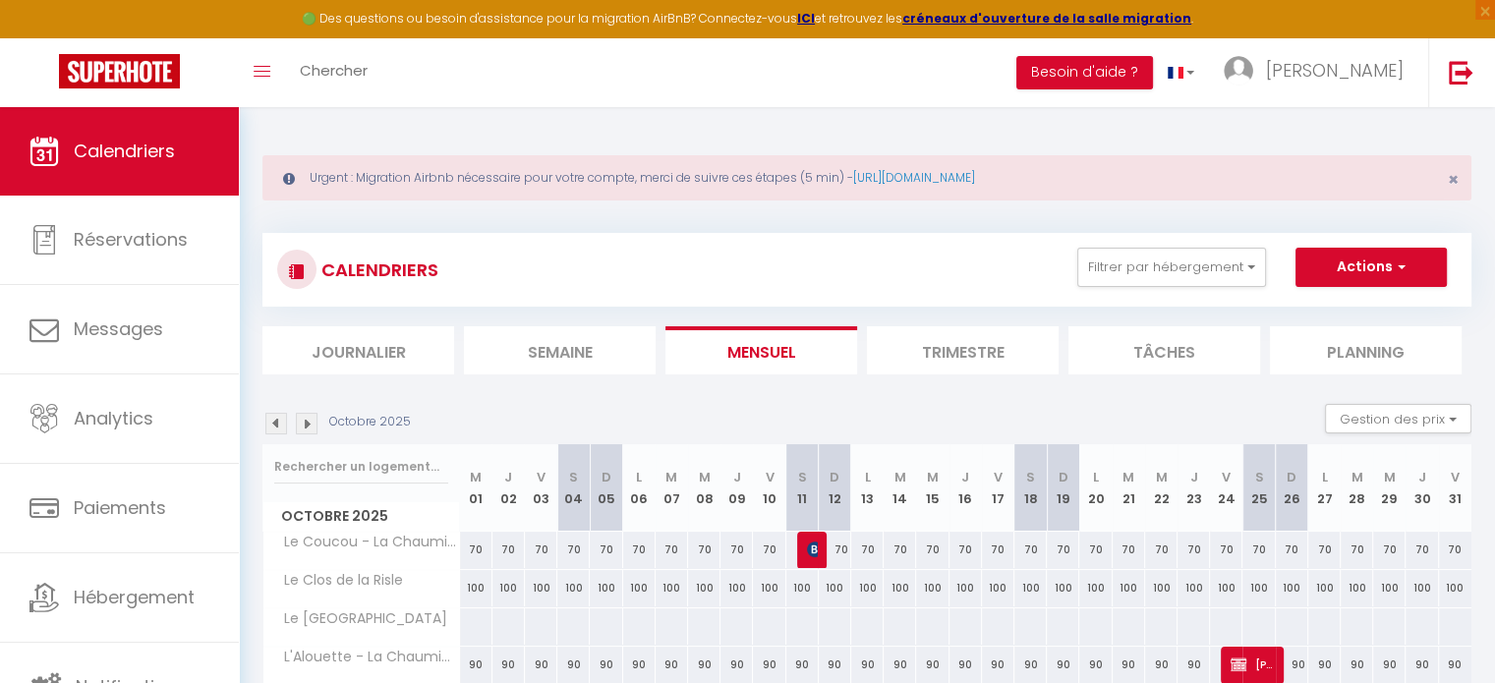
click at [278, 420] on img at bounding box center [276, 424] width 22 height 22
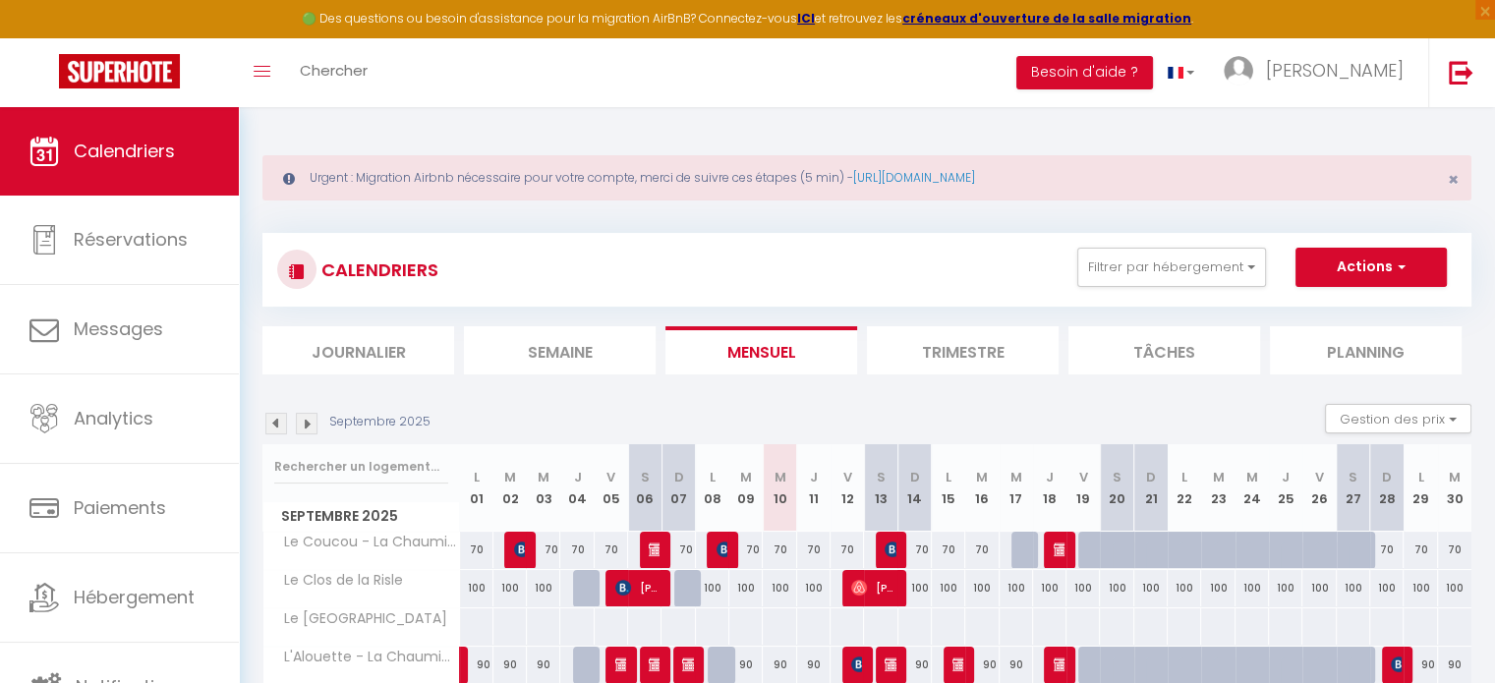
click at [277, 420] on img at bounding box center [276, 424] width 22 height 22
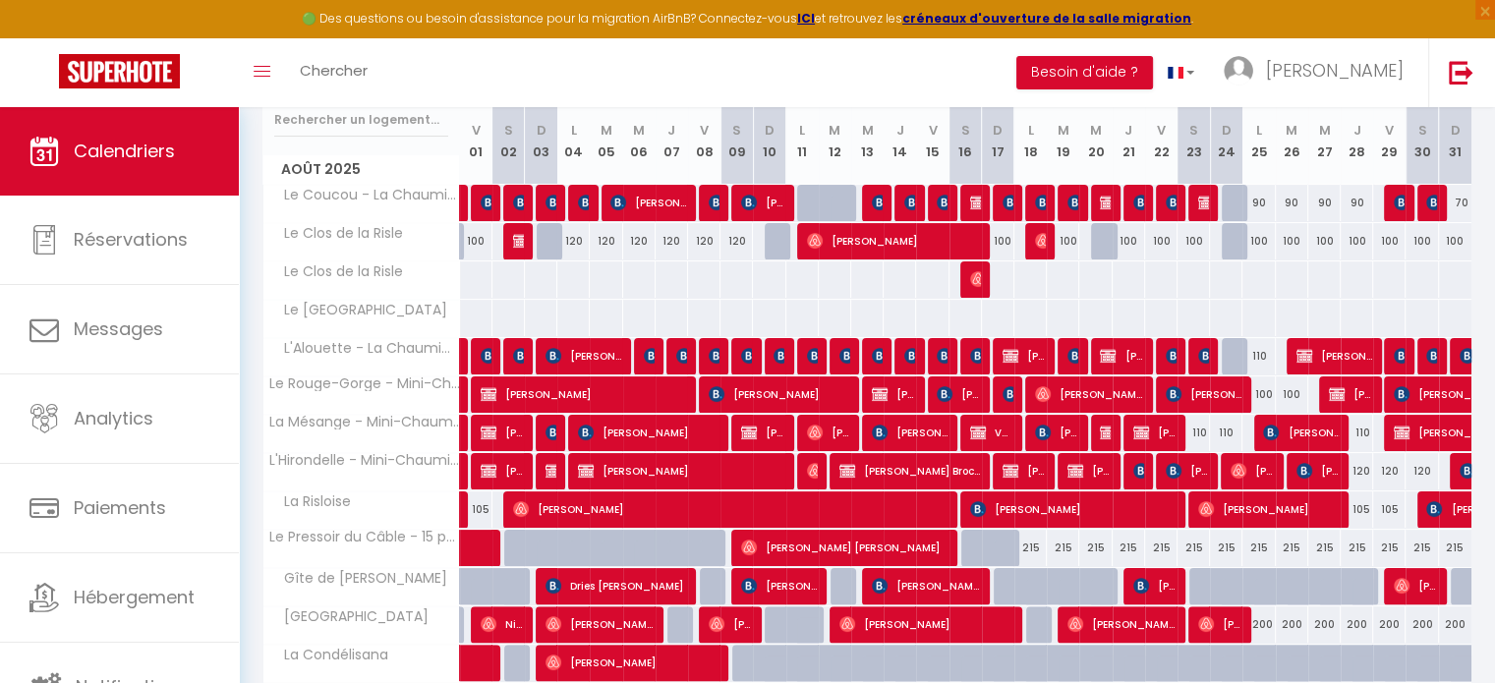
scroll to position [47, 0]
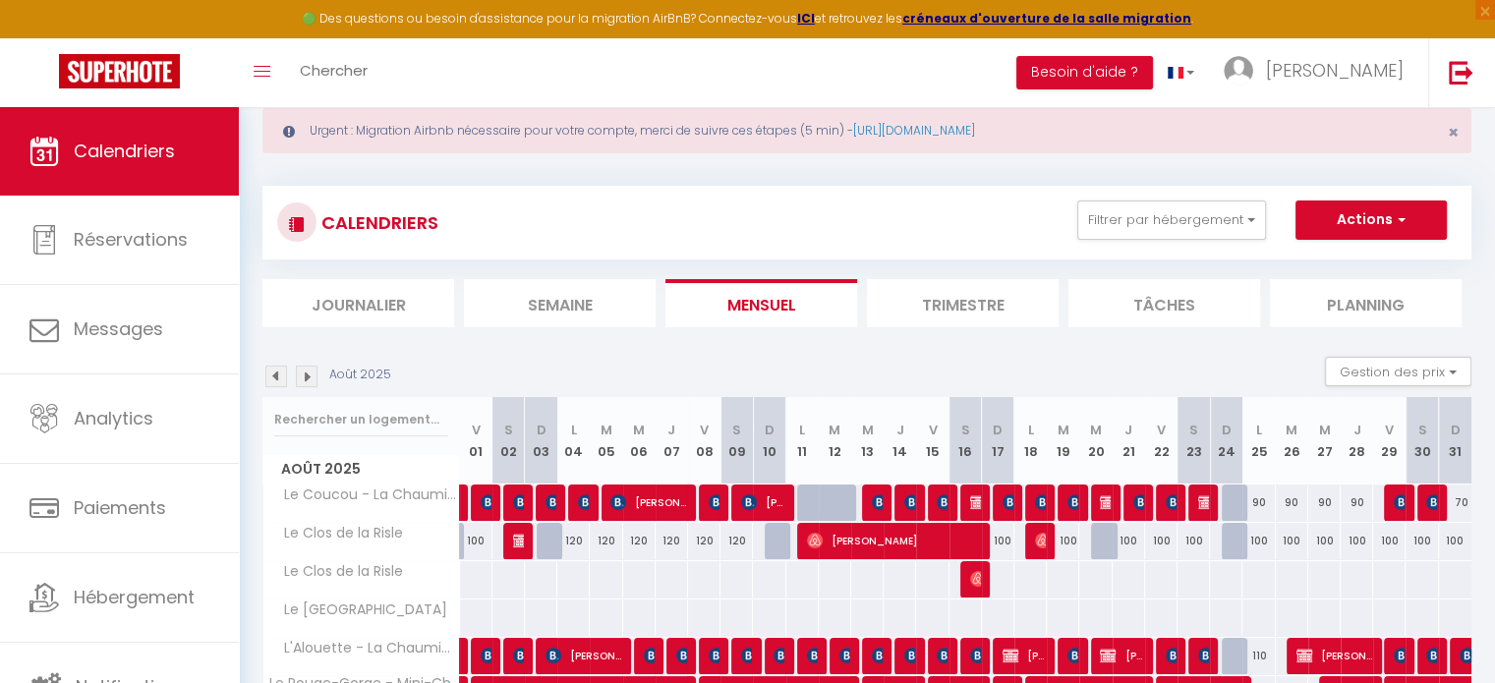
click at [315, 373] on img at bounding box center [307, 377] width 22 height 22
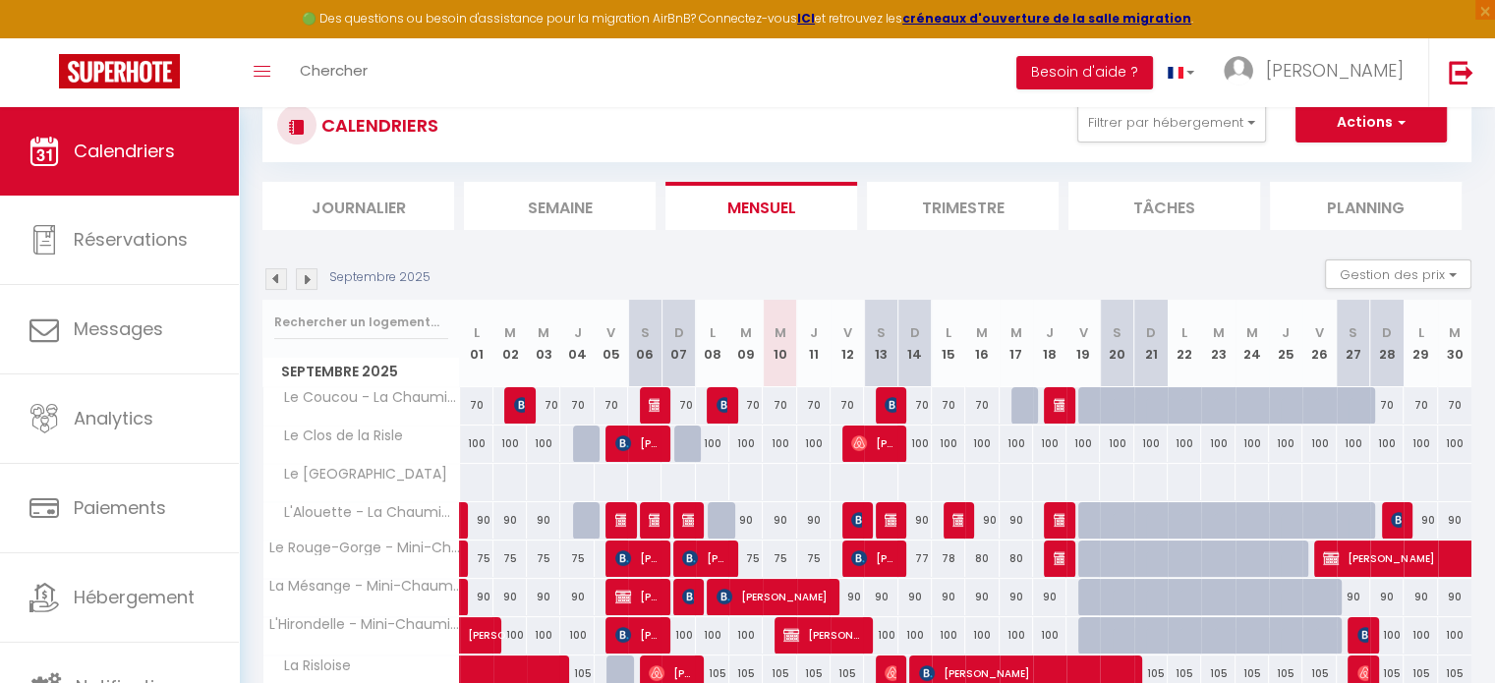
scroll to position [146, 0]
click at [843, 633] on span "[PERSON_NAME]" at bounding box center [823, 633] width 78 height 37
select select "OK"
select select "KO"
select select "0"
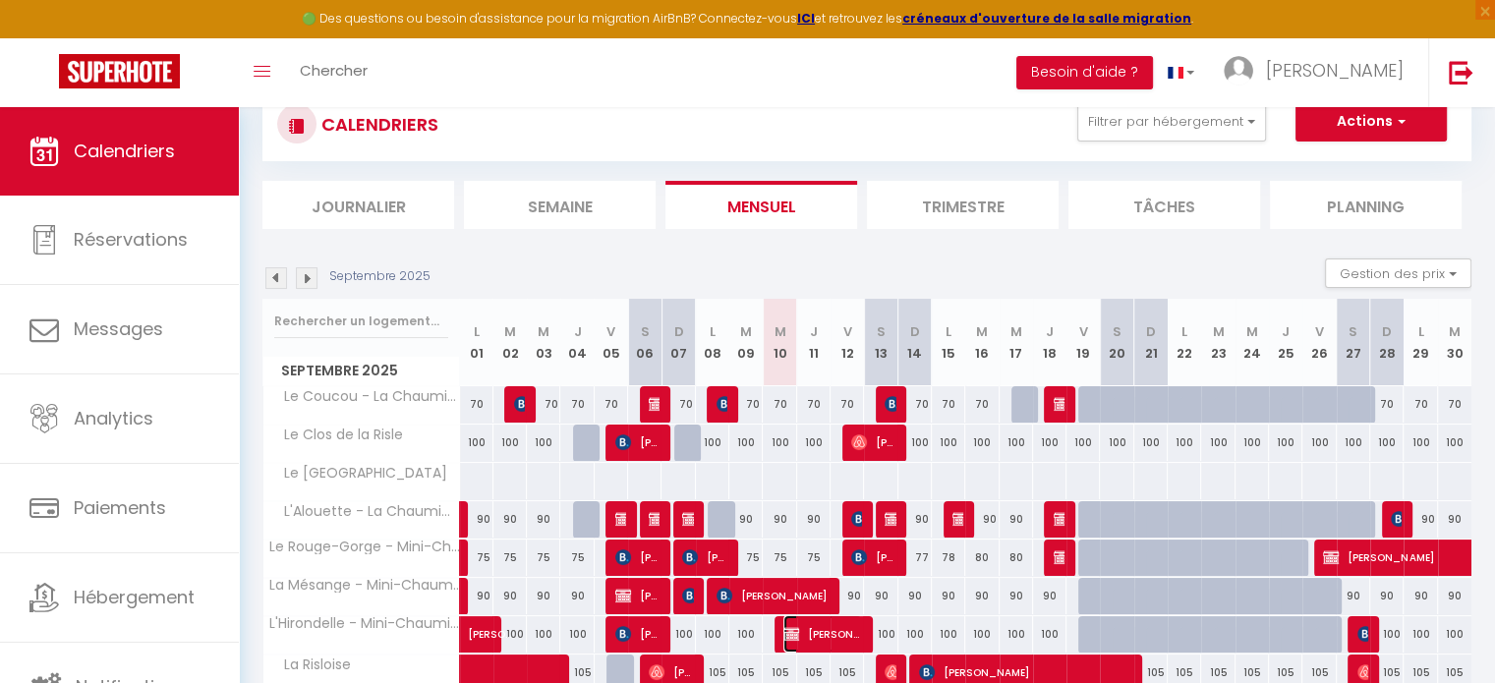
select select "0"
select select "1"
select select
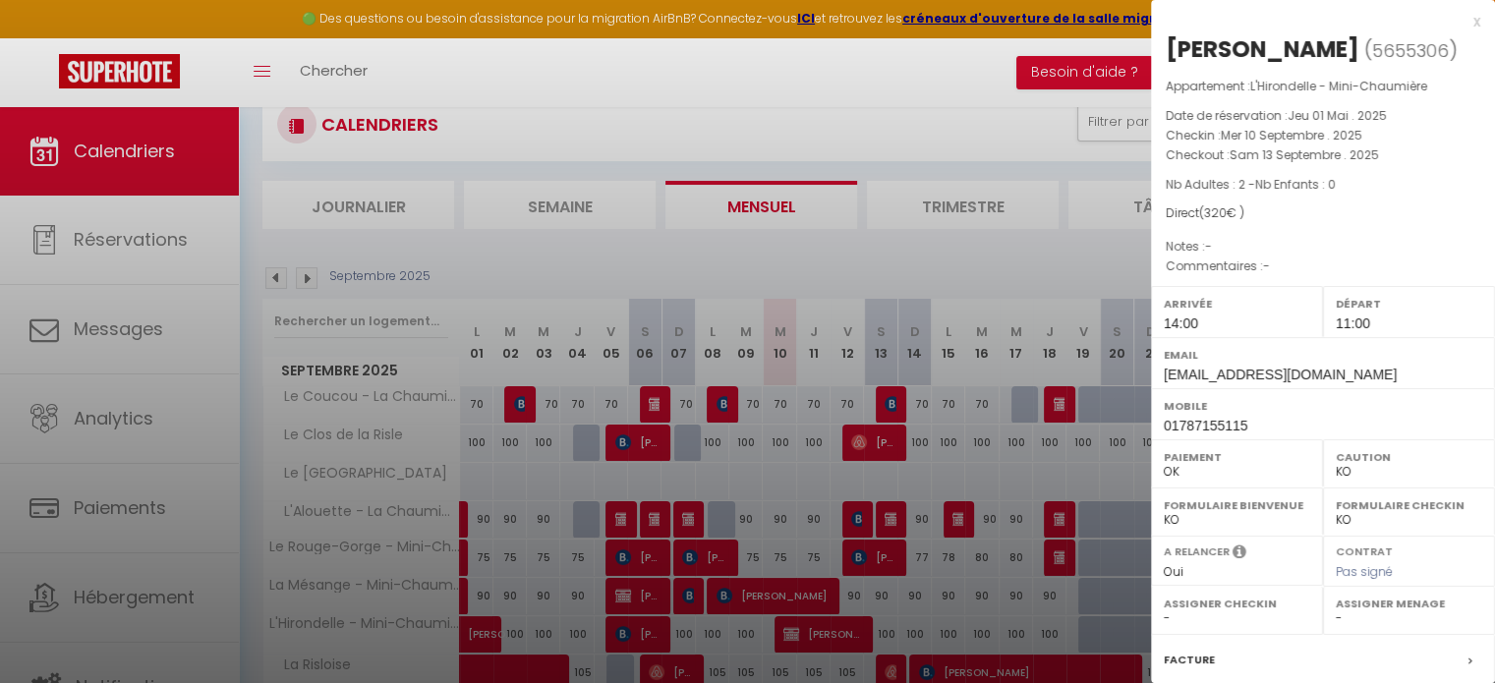
click at [761, 260] on div at bounding box center [747, 341] width 1495 height 683
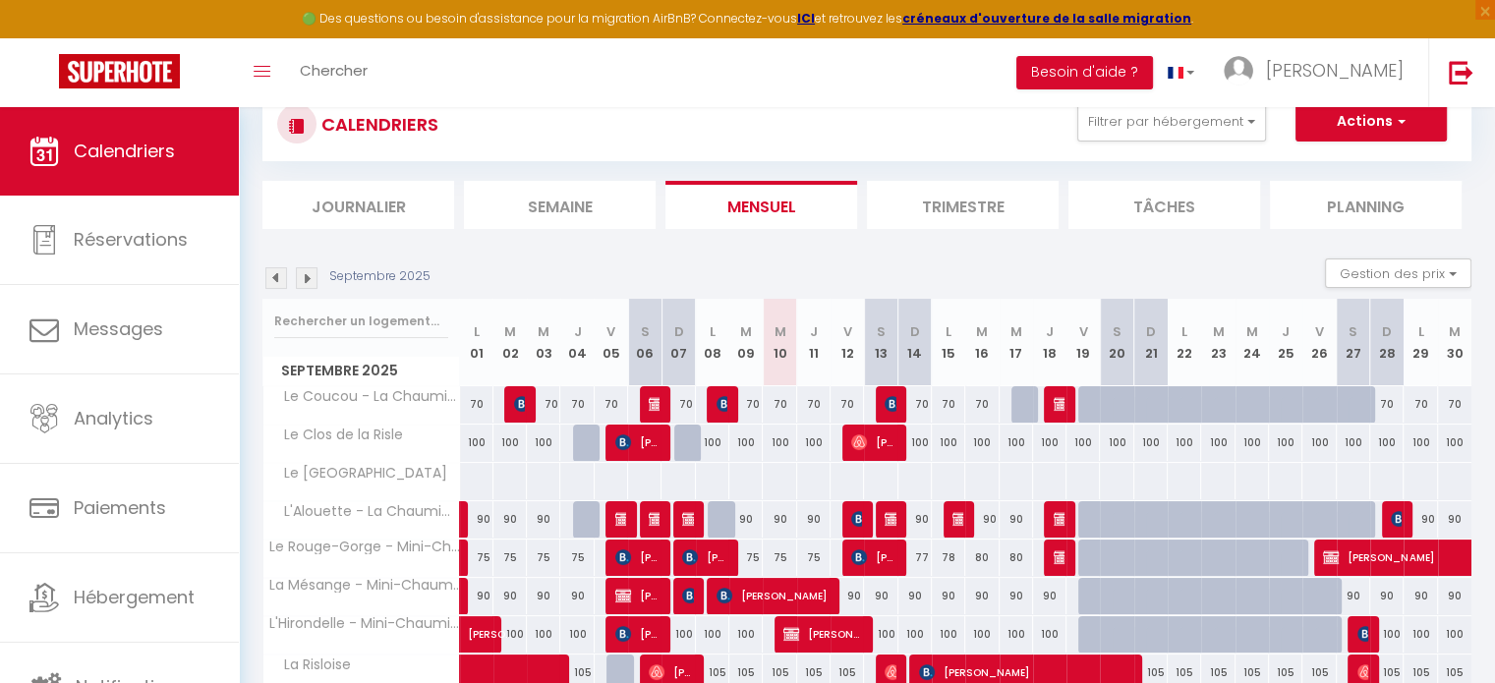
click at [547, 264] on div "Septembre 2025 Gestion des prix Nb Nuits minimum Règles Disponibilité" at bounding box center [867, 279] width 1209 height 40
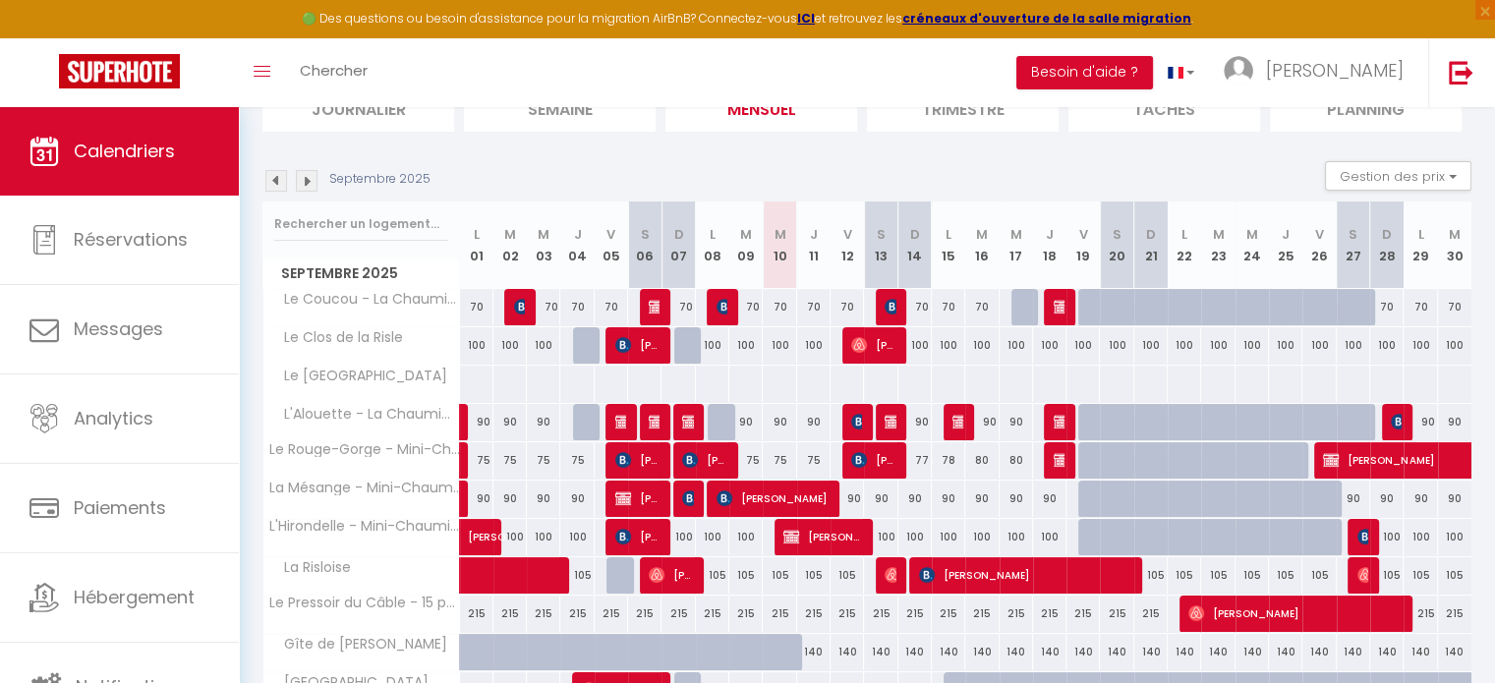
scroll to position [244, 0]
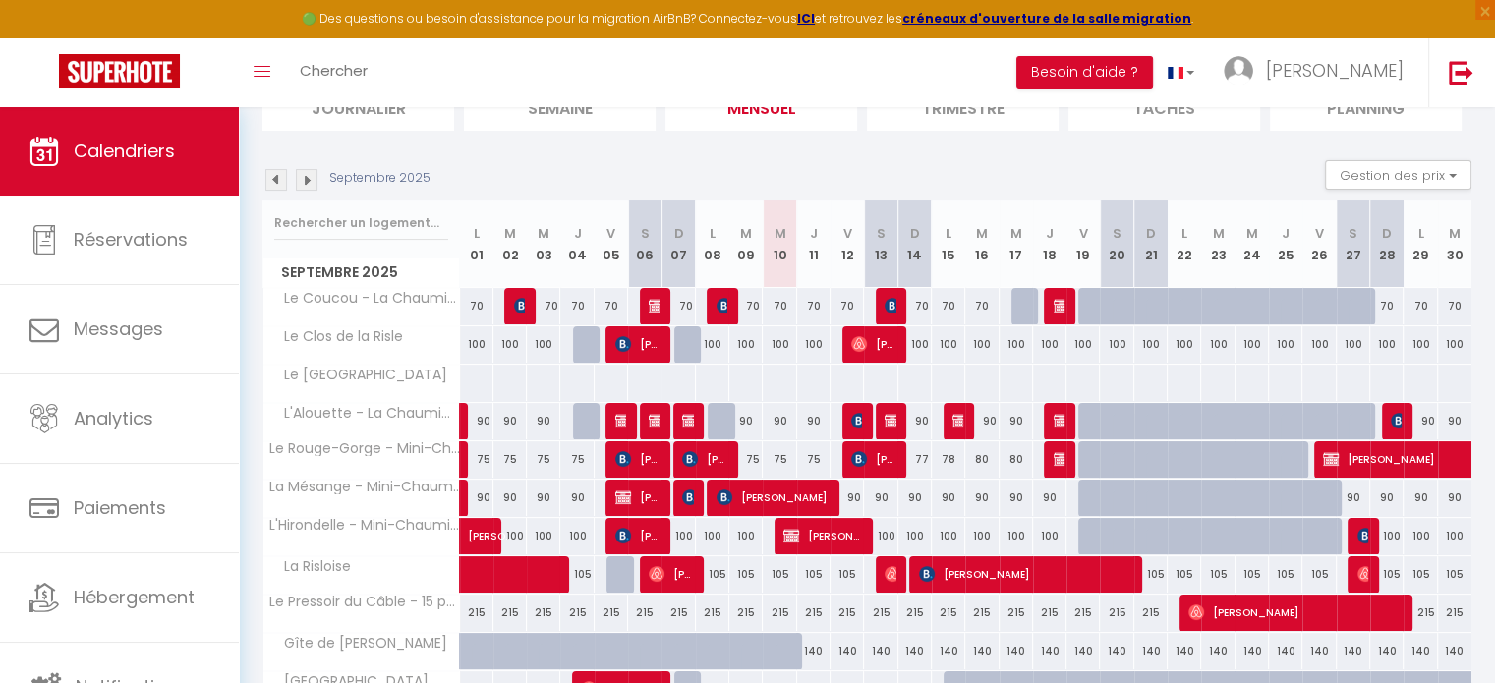
click at [870, 174] on div "Septembre 2025 Gestion des prix Nb Nuits minimum Règles Disponibilité" at bounding box center [867, 180] width 1209 height 40
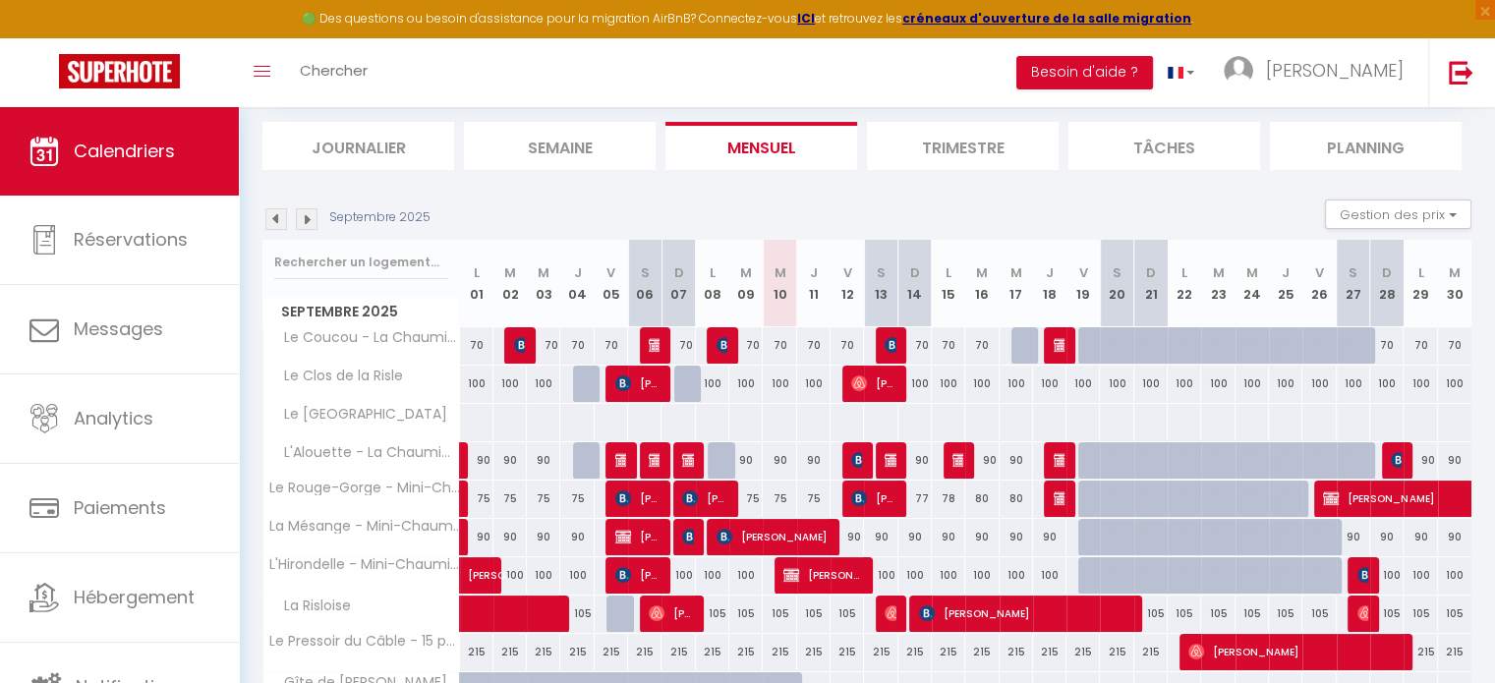
scroll to position [106, 0]
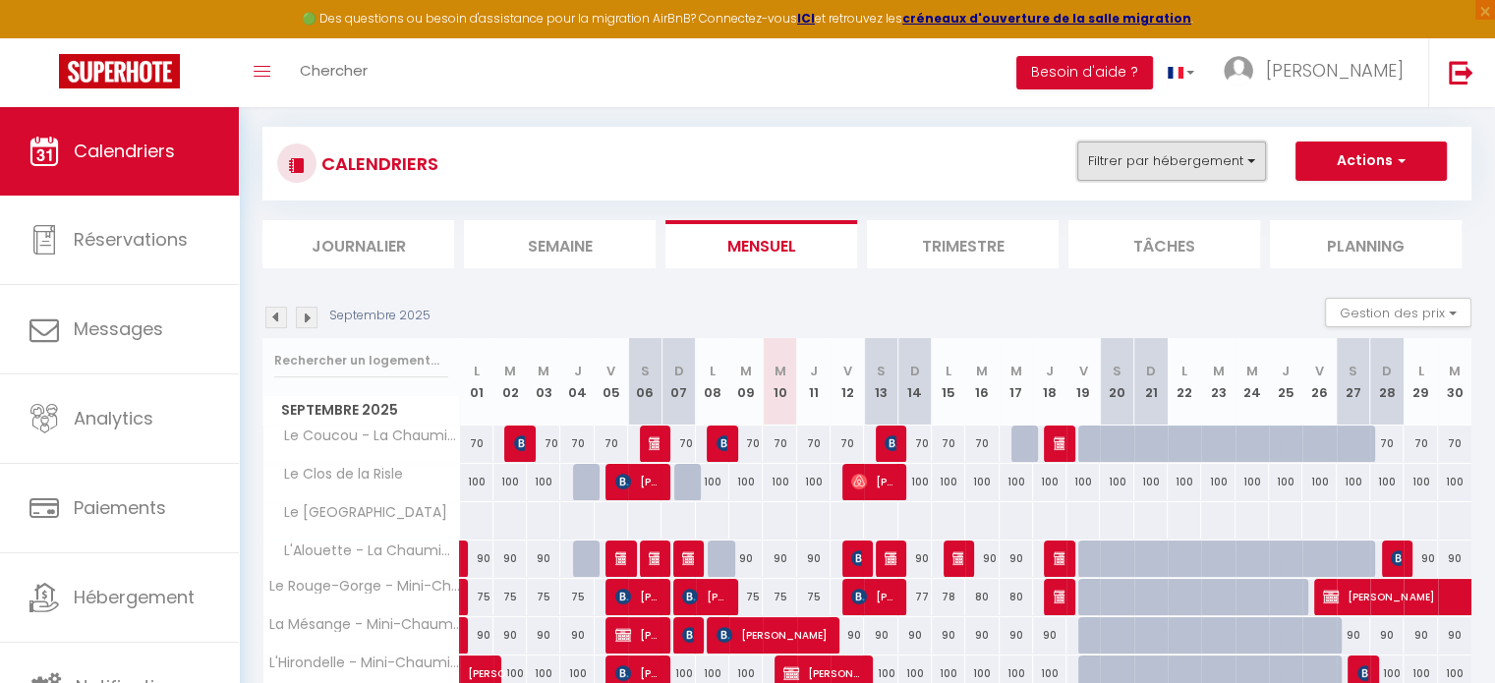
click at [1172, 168] on button "Filtrer par hébergement" at bounding box center [1172, 161] width 189 height 39
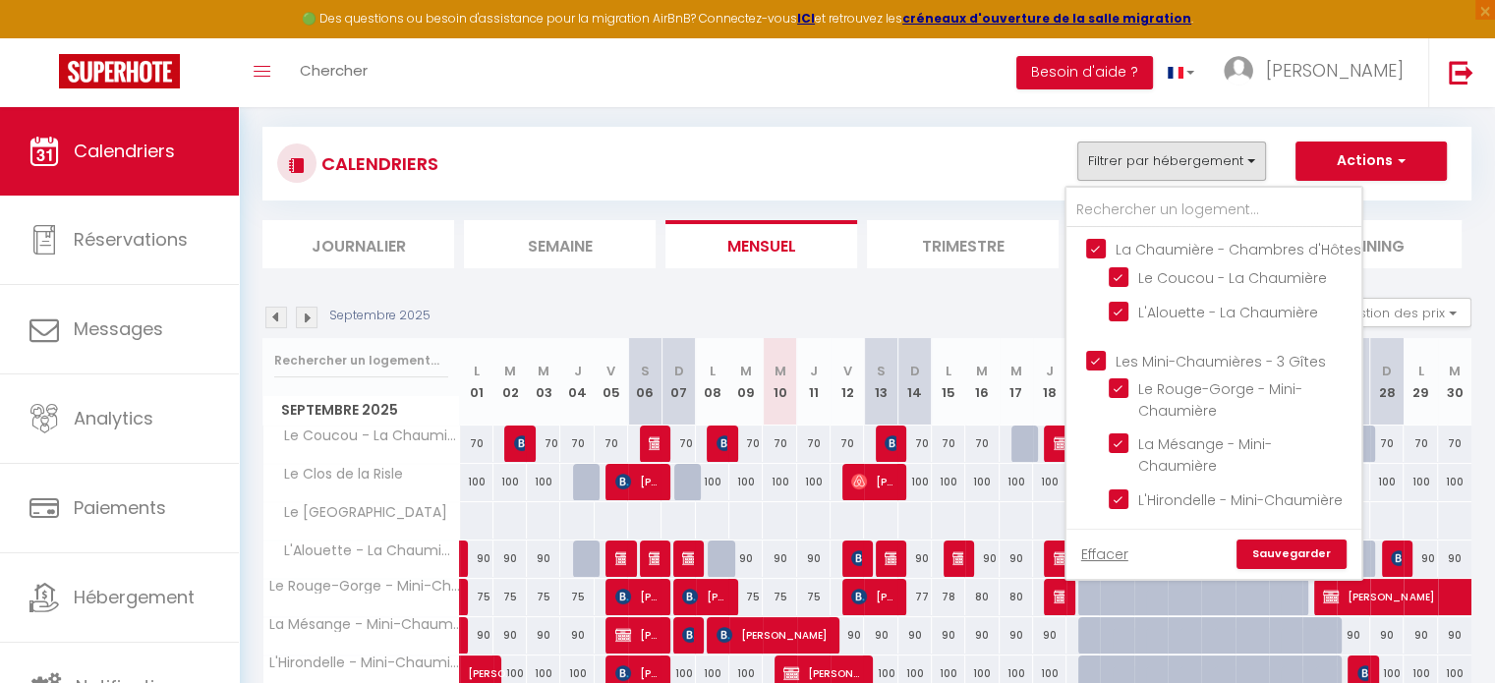
click at [960, 146] on div "CALENDRIERS Filtrer par hébergement La Chaumière - Chambres d'Hôtes Le Coucou -…" at bounding box center [867, 164] width 1180 height 44
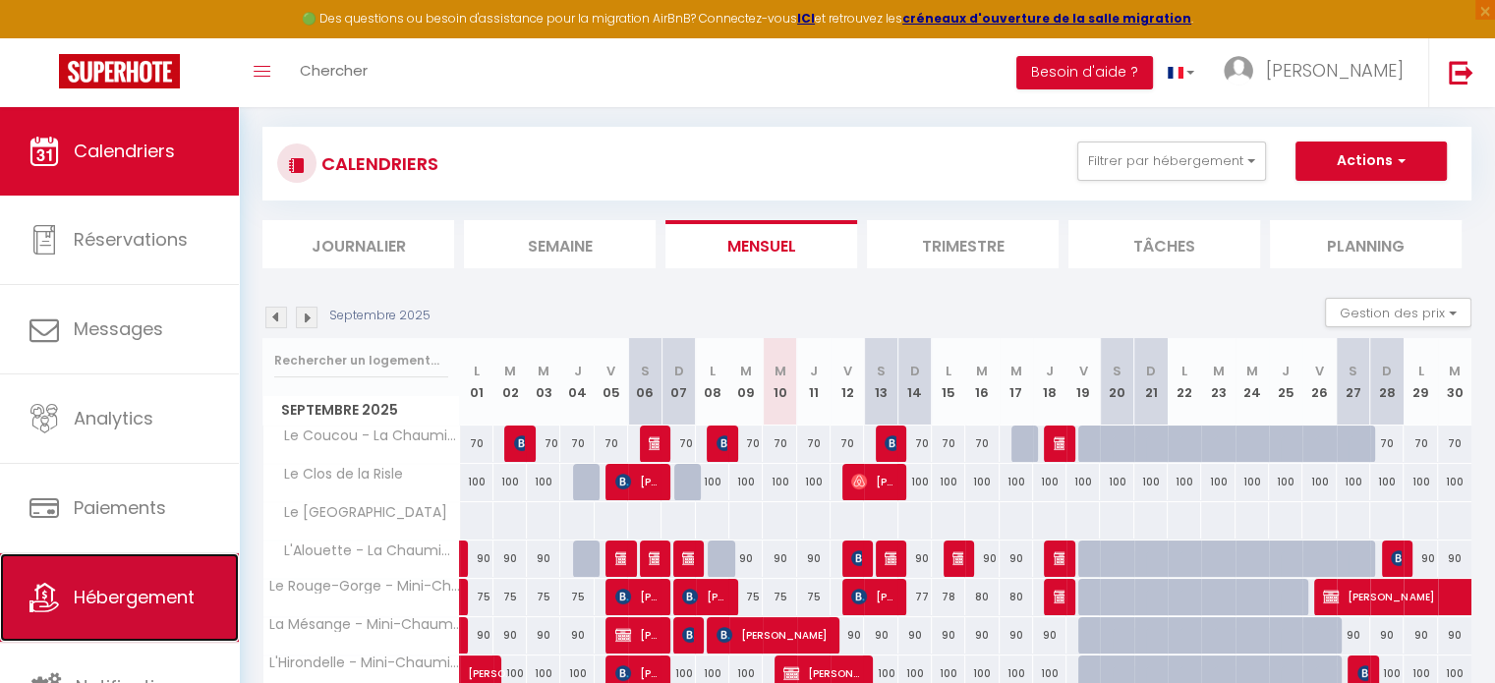
click at [94, 598] on span "Hébergement" at bounding box center [134, 597] width 121 height 25
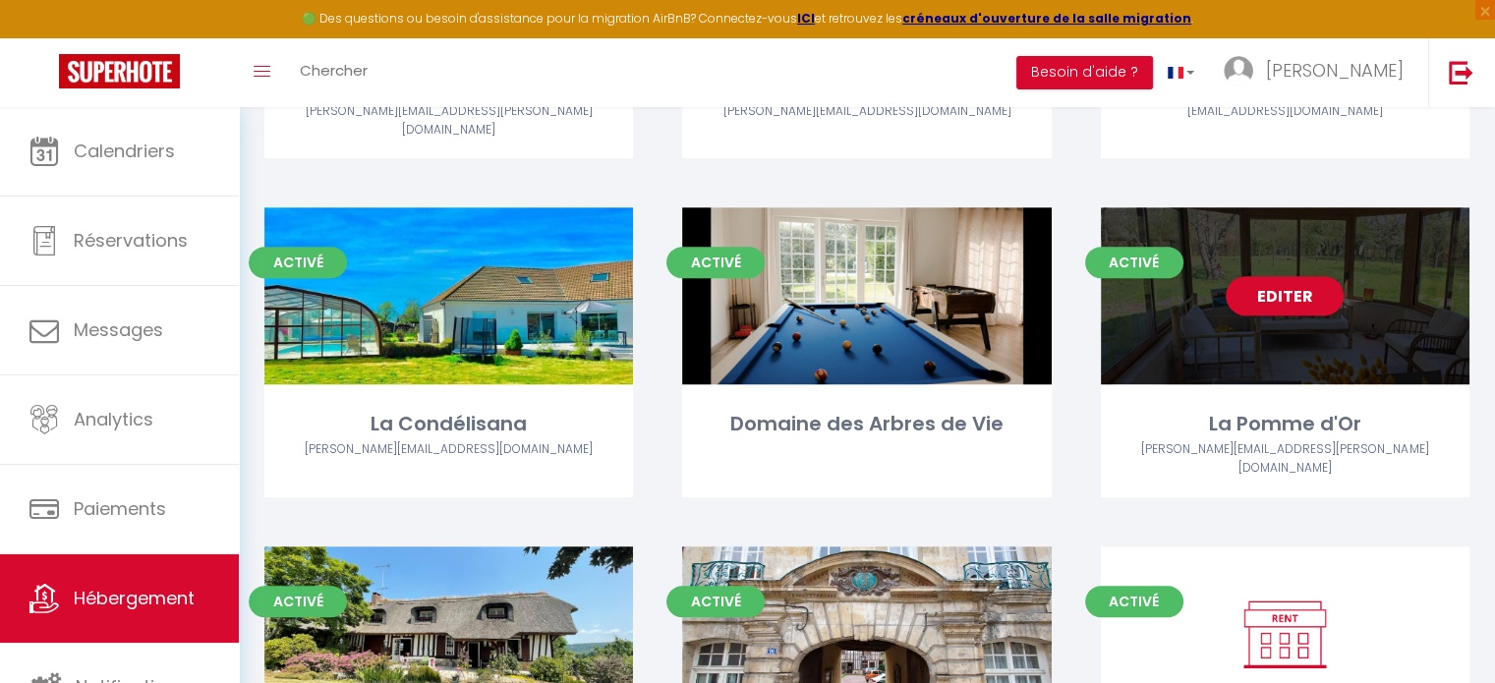
scroll to position [1081, 0]
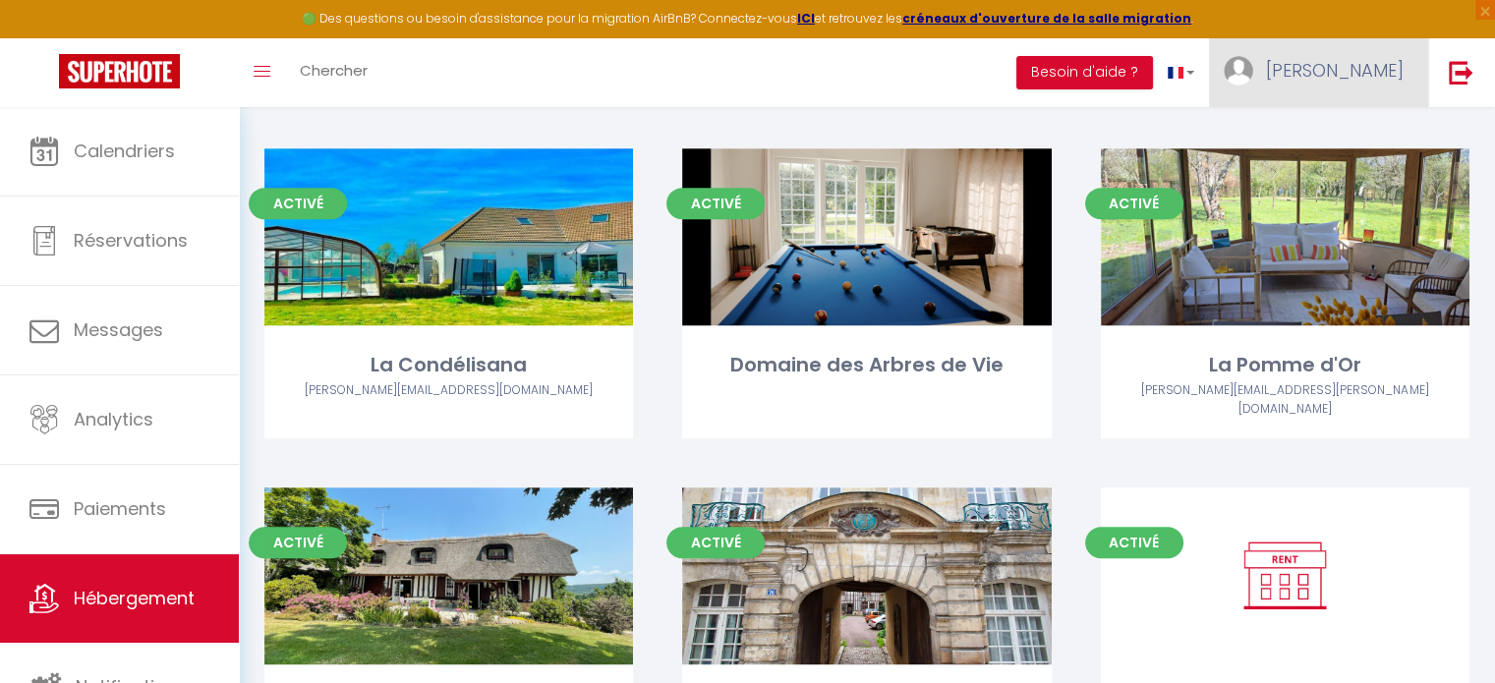
click at [1382, 70] on span "[PERSON_NAME]" at bounding box center [1335, 70] width 138 height 25
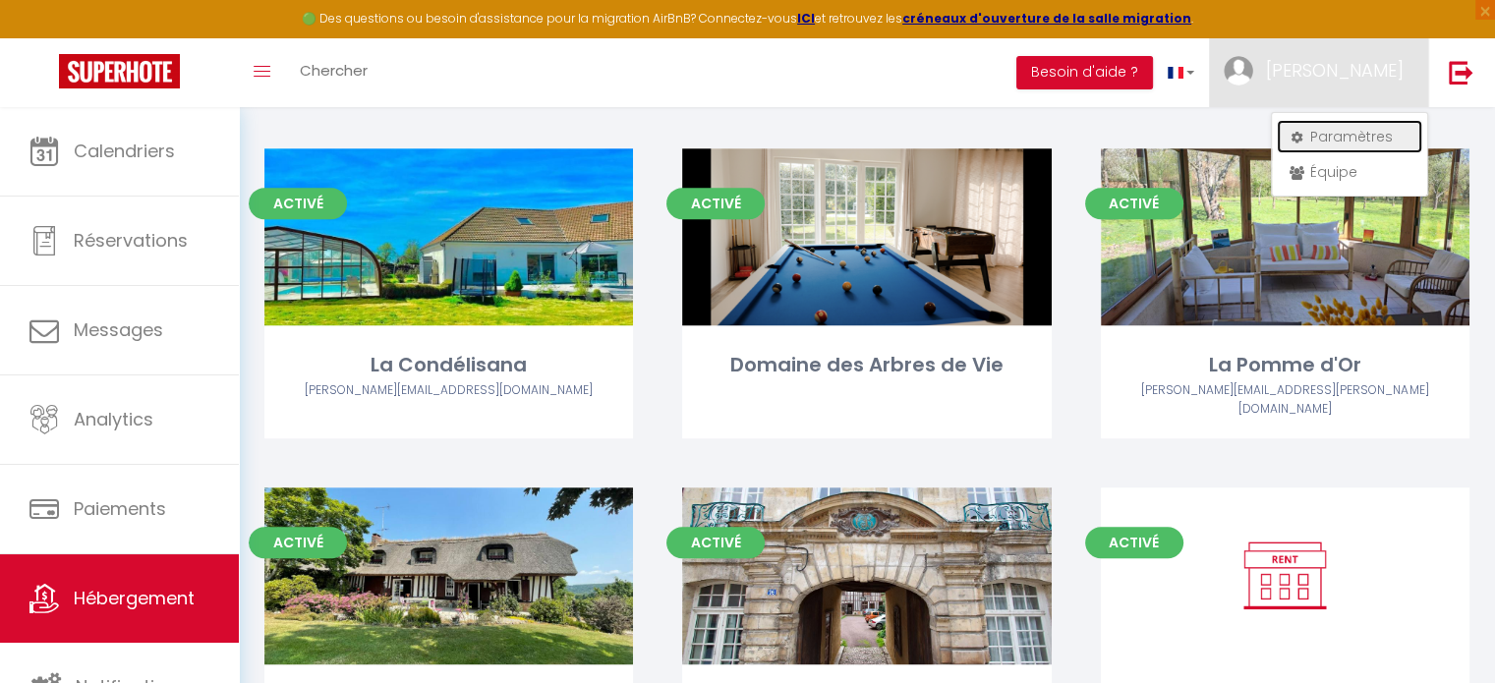
click at [1336, 141] on link "Paramètres" at bounding box center [1350, 136] width 146 height 33
select select "fr"
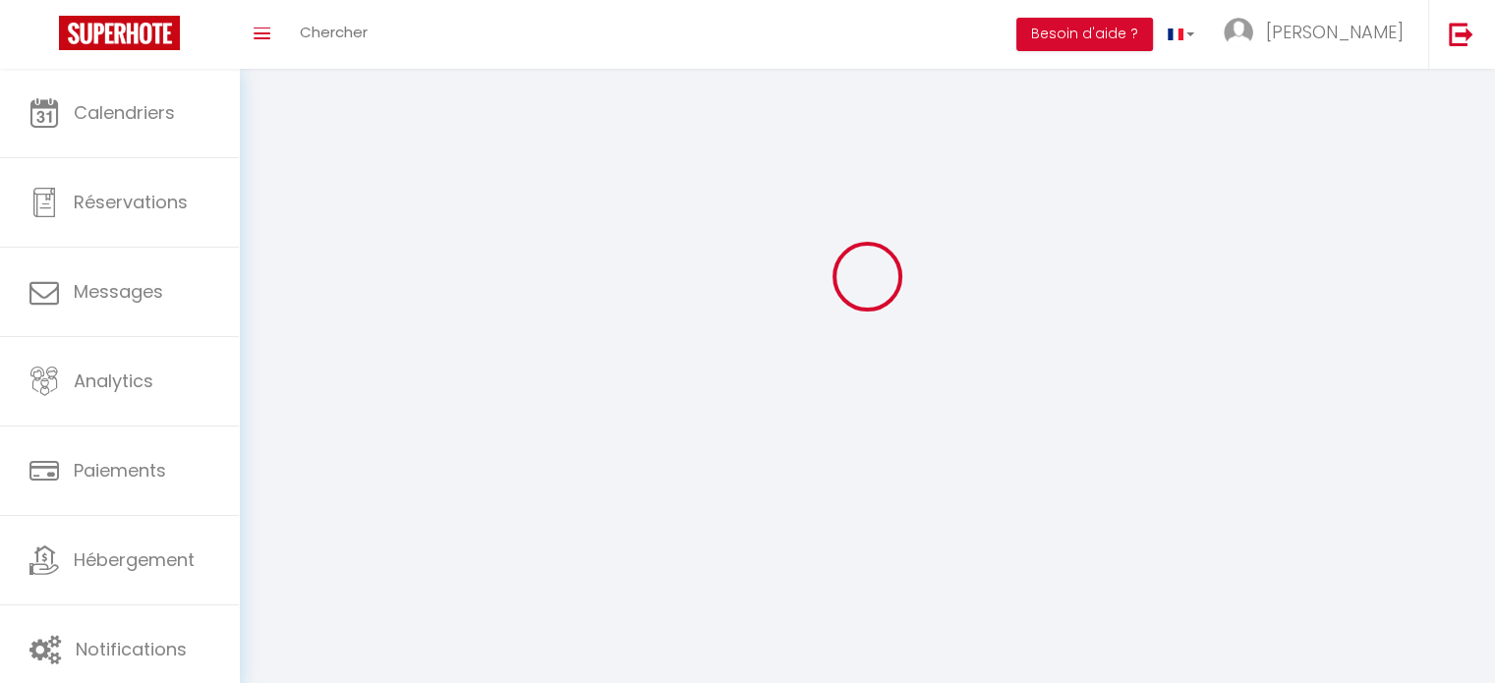
type input "[PERSON_NAME]"
type input "Renard"
type input "0670419127"
type input "45 rue des marettes"
type input "27450"
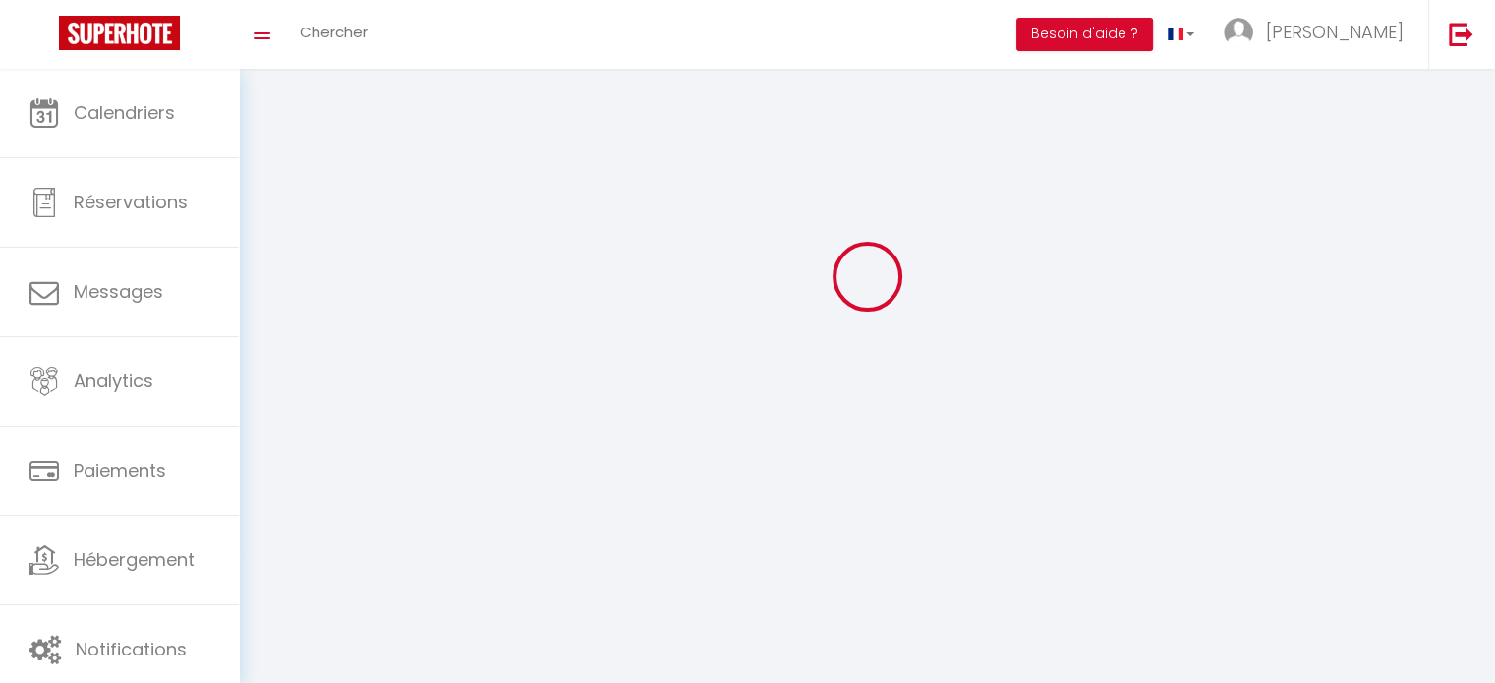
type input "St Martin St Firmin"
type input "tngSgosvJKwDfVDkZgS1RAvKq"
type input "rj8p4xFVvdjJhDNzP8hiKn0a8"
type input "https://app.superhote.com/#/get-available-rentals/rj8p4xFVvdjJhDNzP8hiKn0a8"
type input "tngSgosvJKwDfVDkZgS1RAvKq"
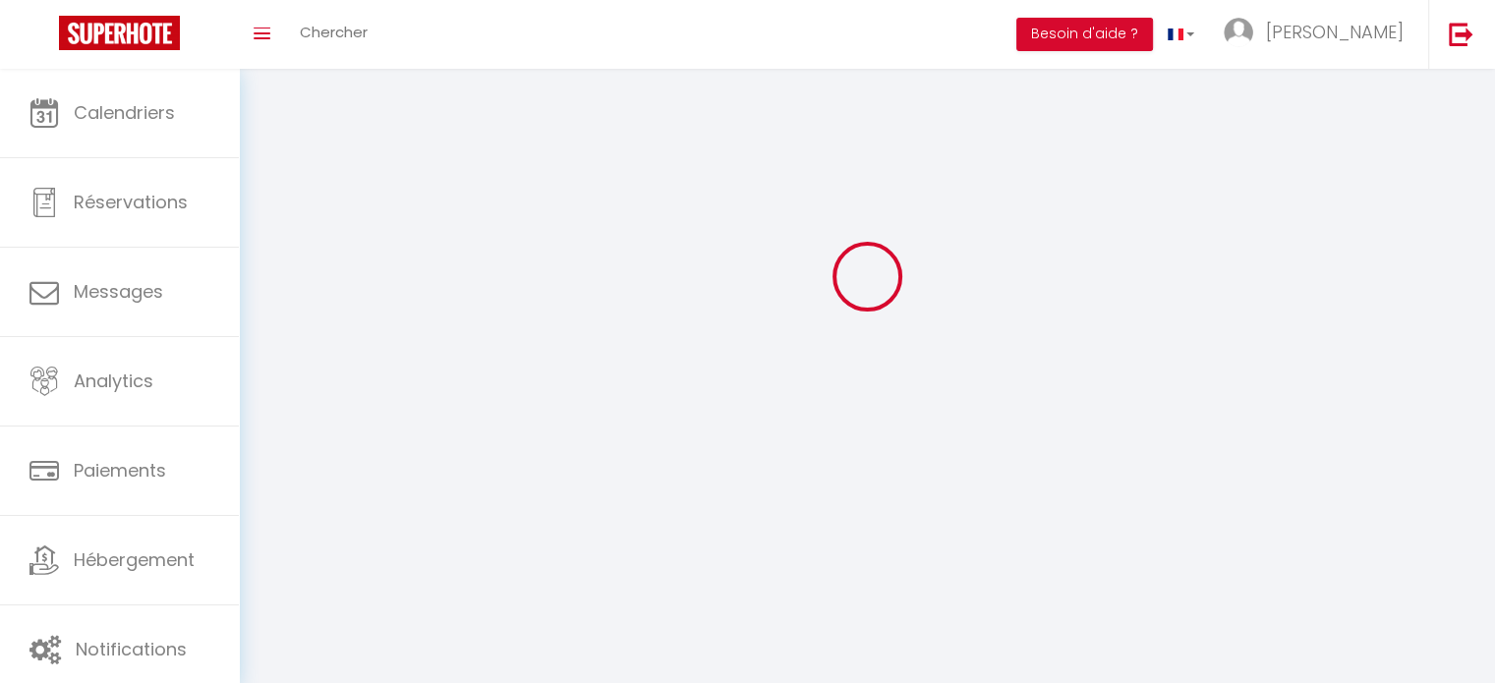
type input "rj8p4xFVvdjJhDNzP8hiKn0a8"
type input "https://app.superhote.com/#/get-available-rentals/rj8p4xFVvdjJhDNzP8hiKn0a8"
select select "28"
select select "fr"
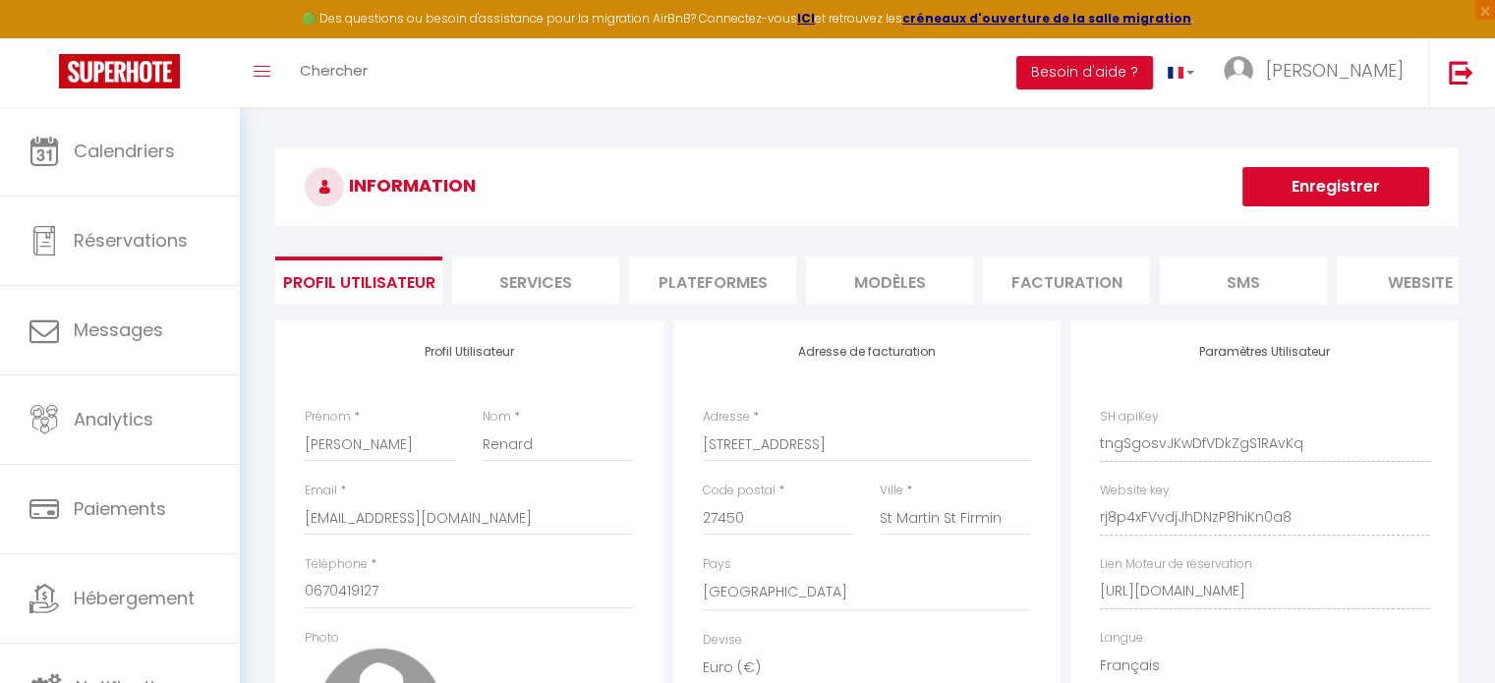
click at [676, 282] on li "Plateformes" at bounding box center [712, 281] width 167 height 48
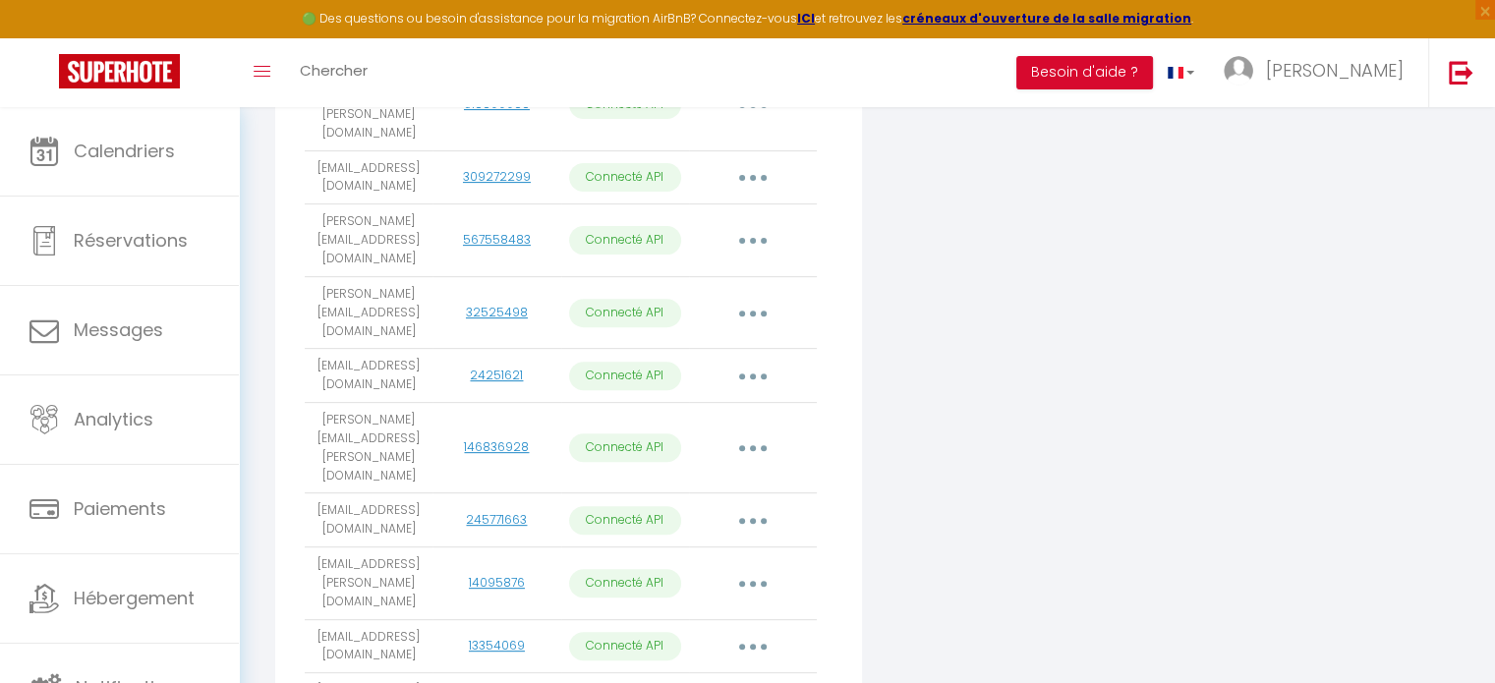
scroll to position [688, 0]
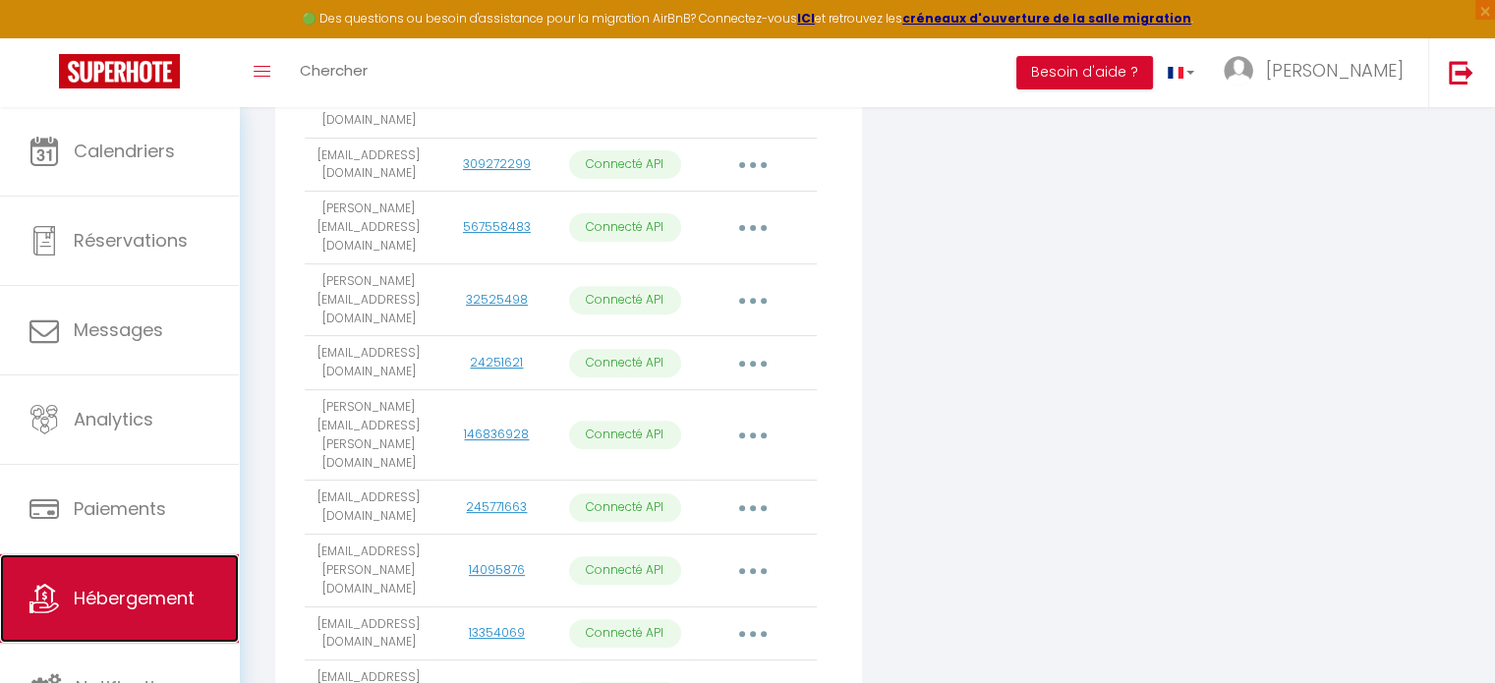
click at [74, 593] on span "Hébergement" at bounding box center [134, 598] width 121 height 25
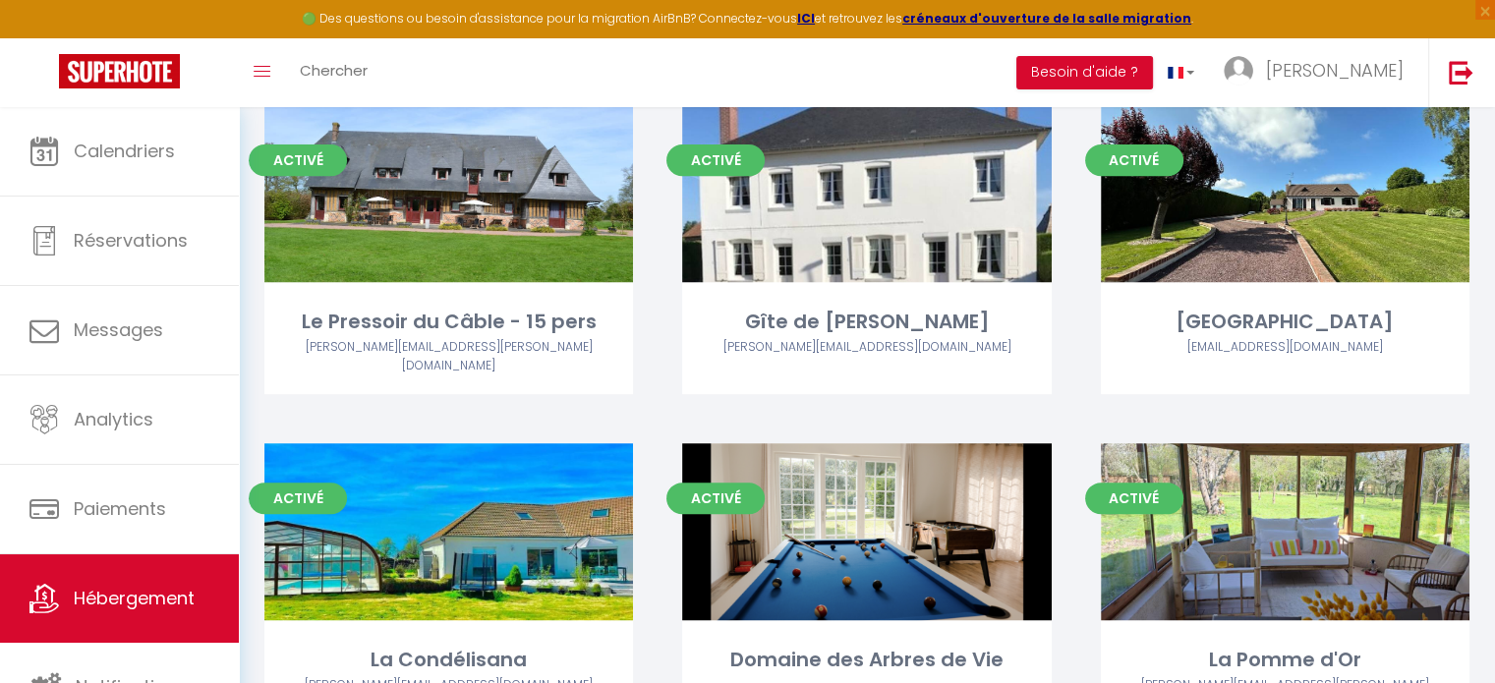
scroll to position [983, 0]
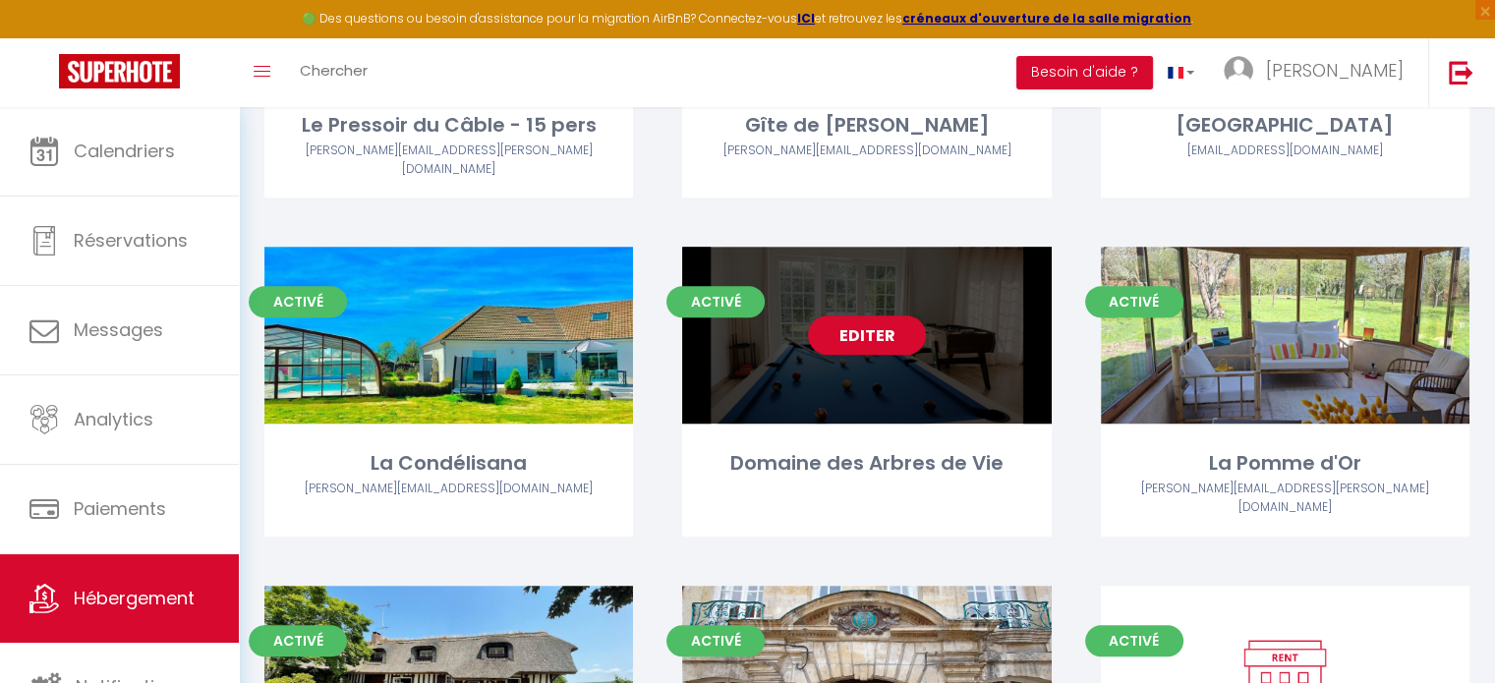
click at [912, 383] on div "Editer" at bounding box center [866, 335] width 369 height 177
select select "3"
select select "2"
select select "1"
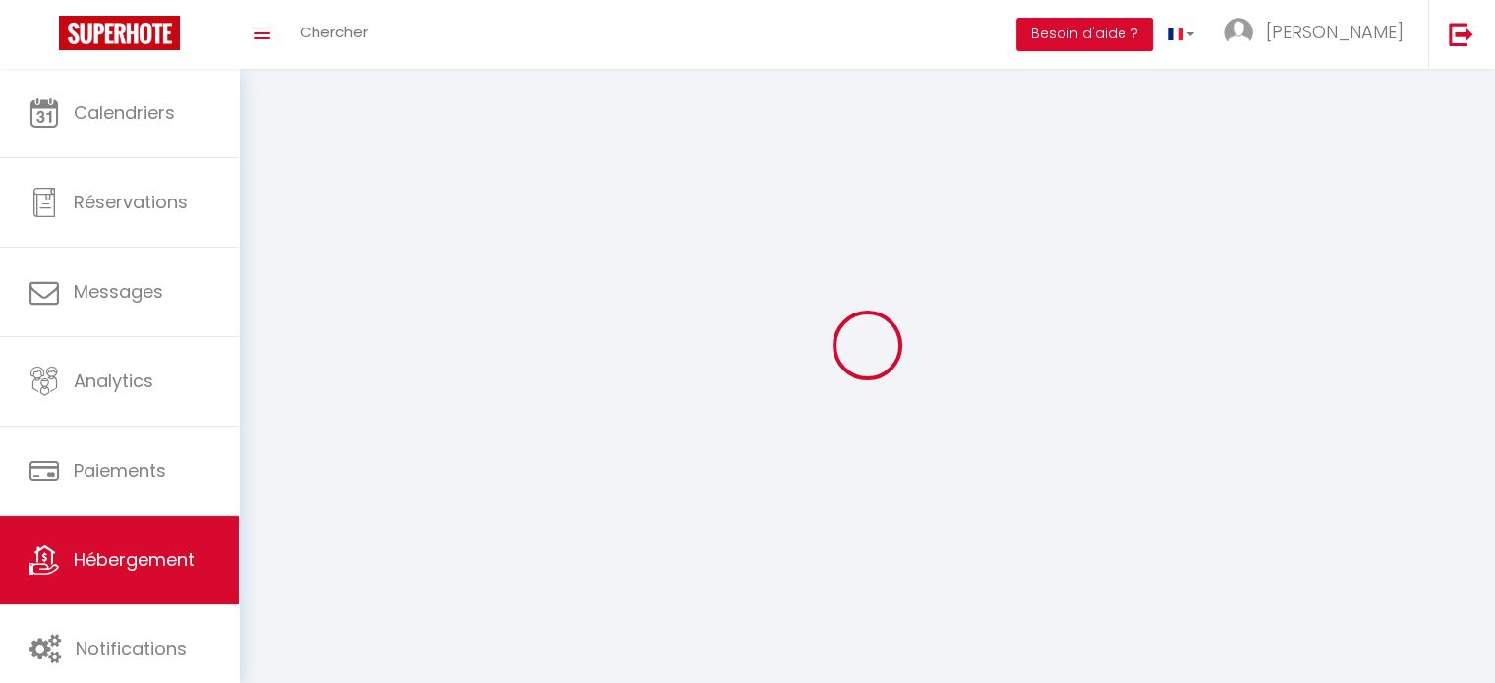
select select
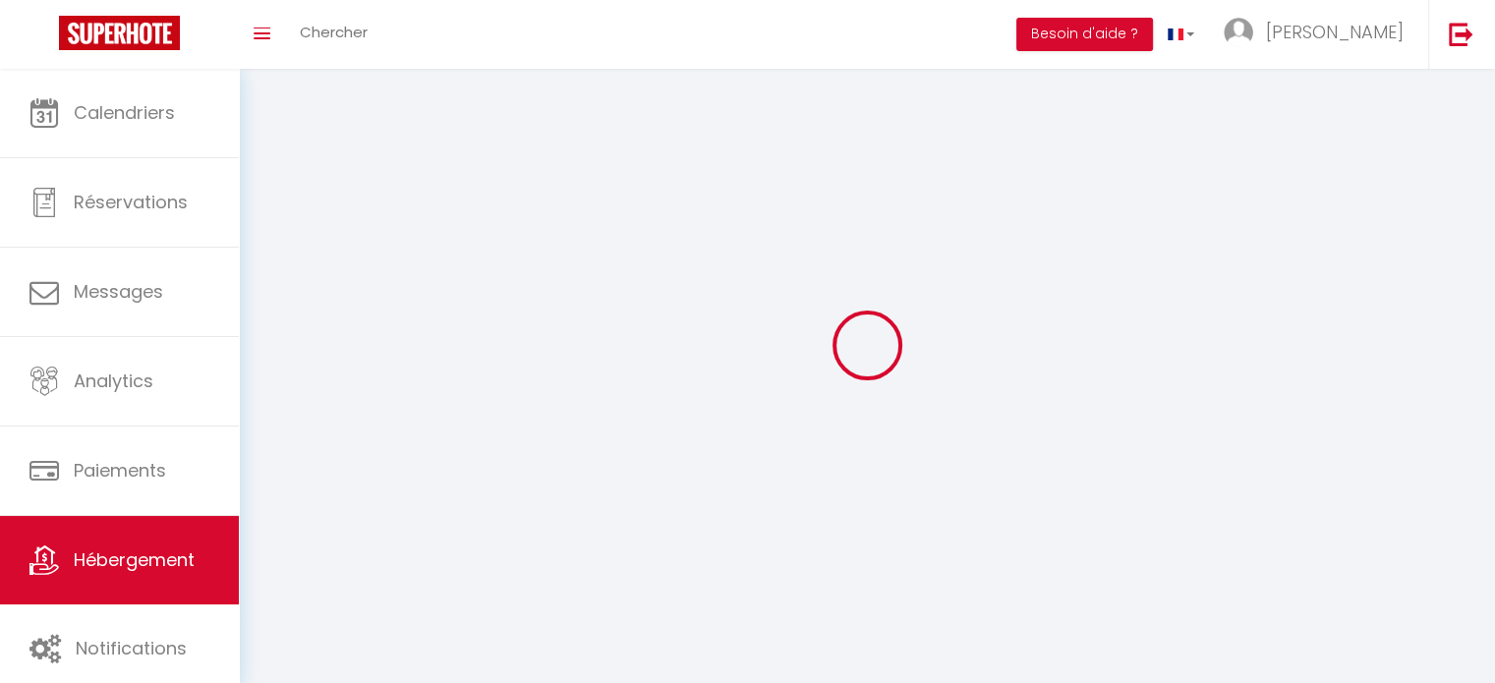
checkbox input "false"
select select
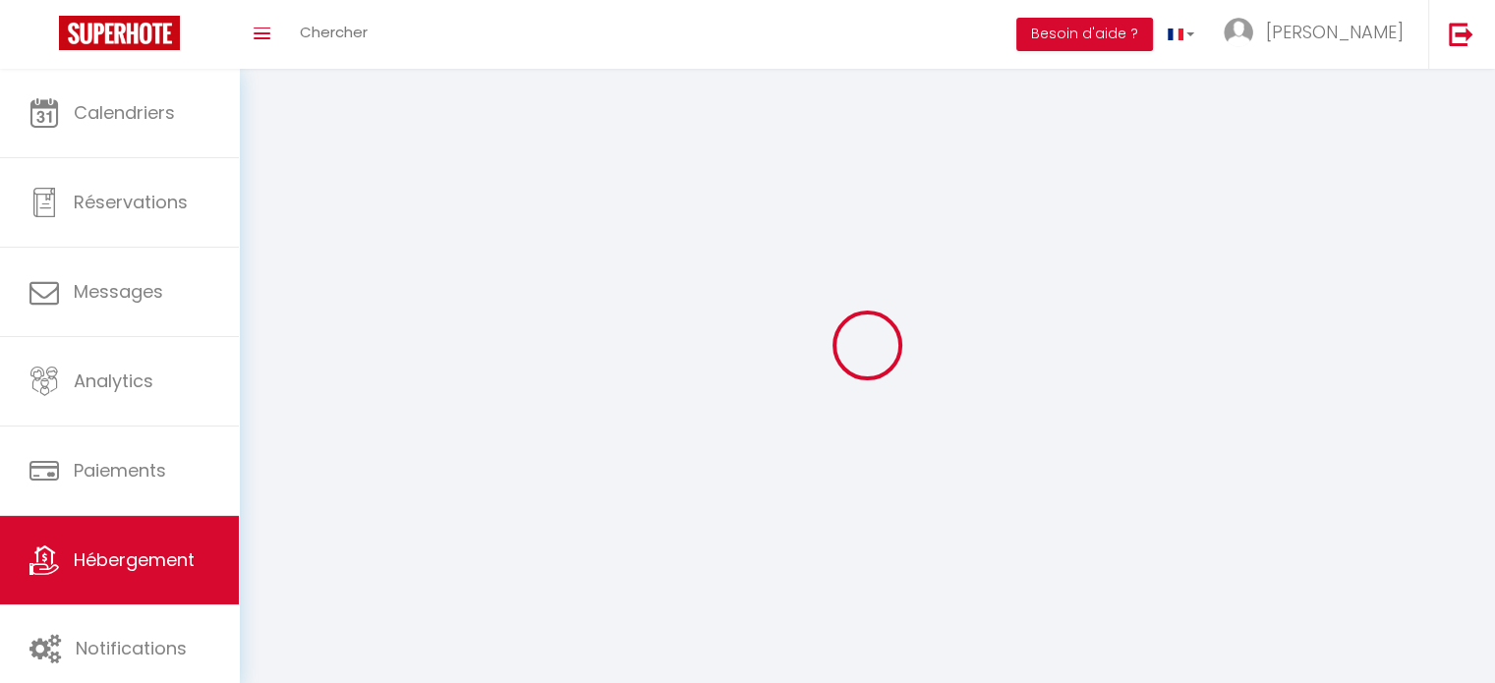
select select
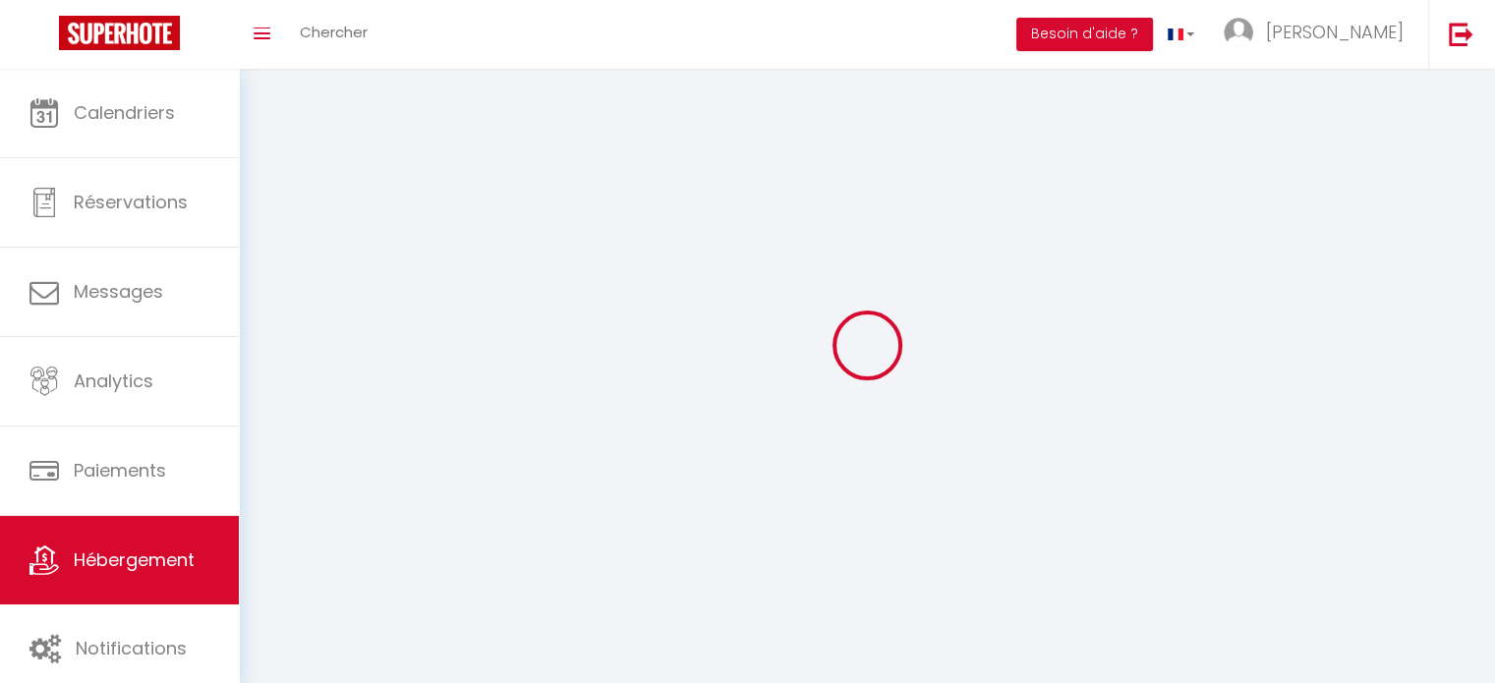
select select
checkbox input "false"
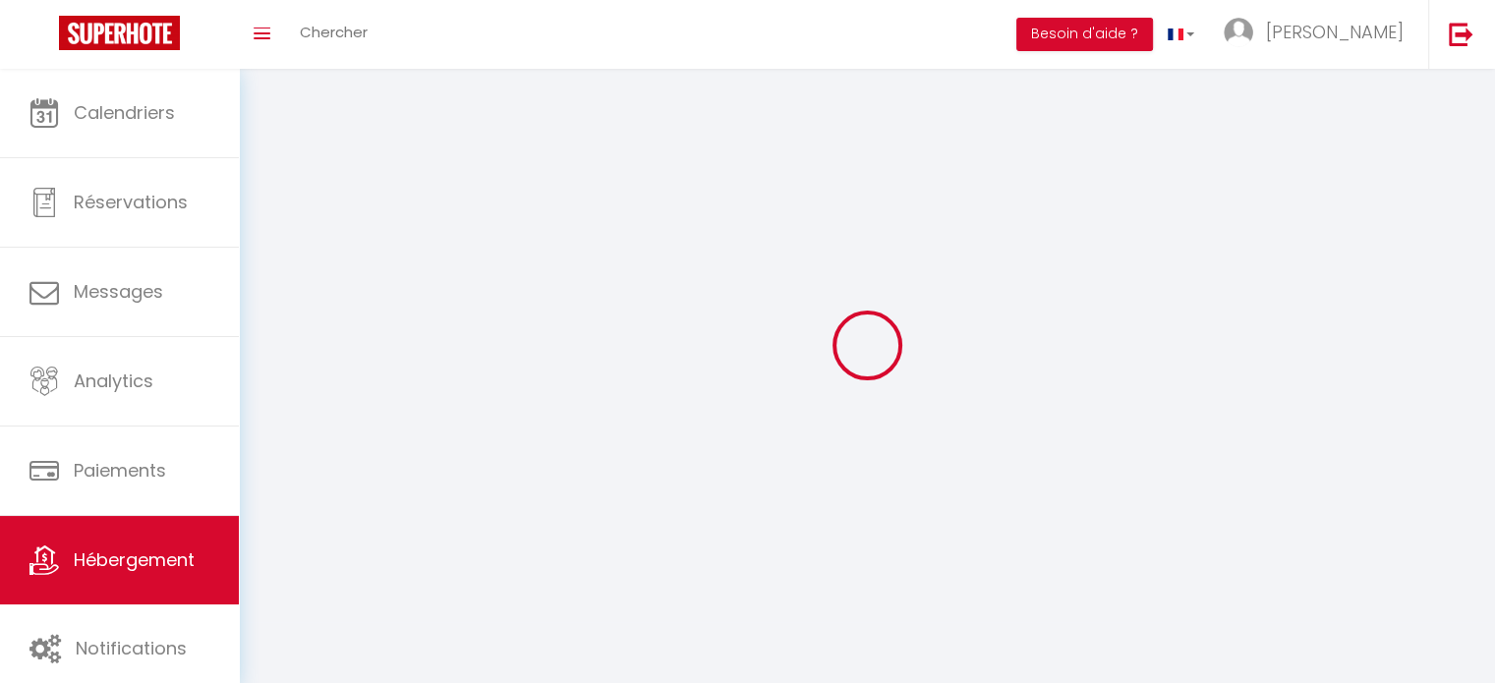
select select
select select "1"
select select
select select "28"
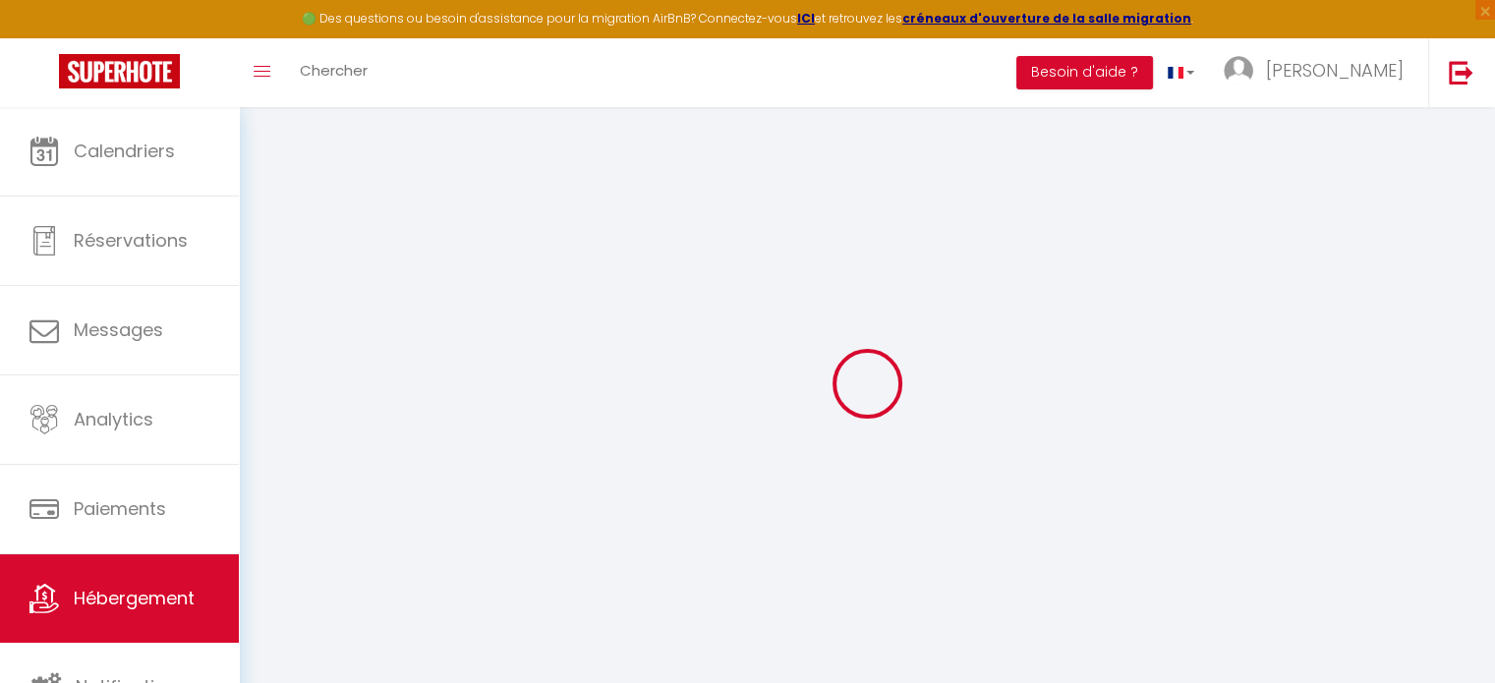
select select
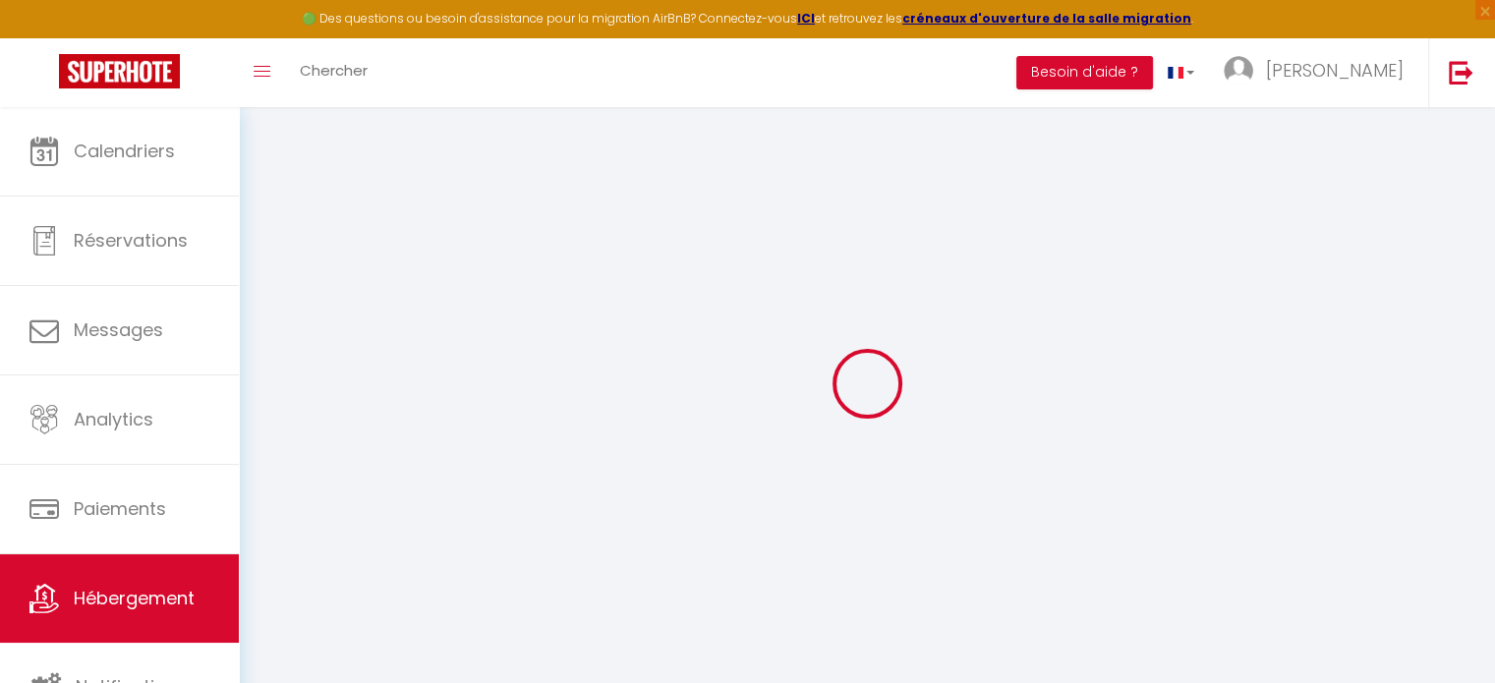
select select
checkbox input "false"
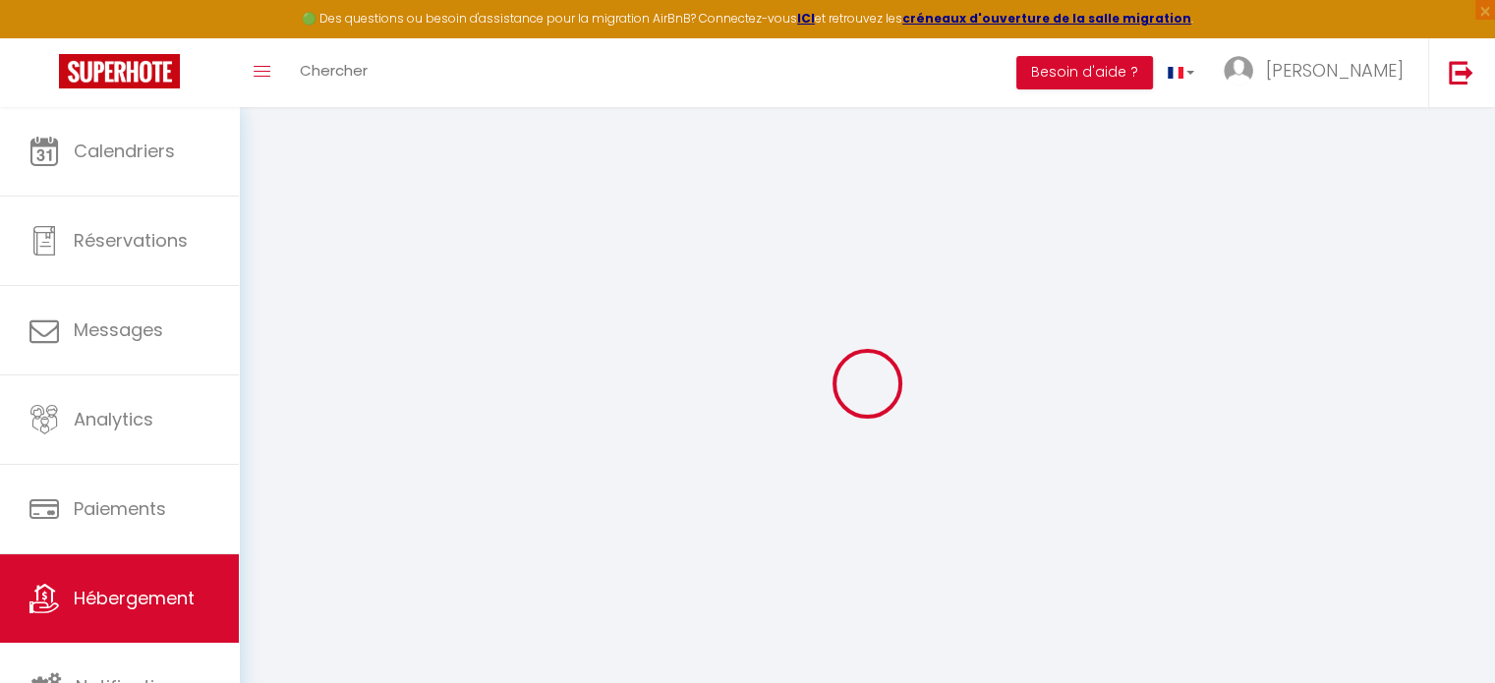
select select
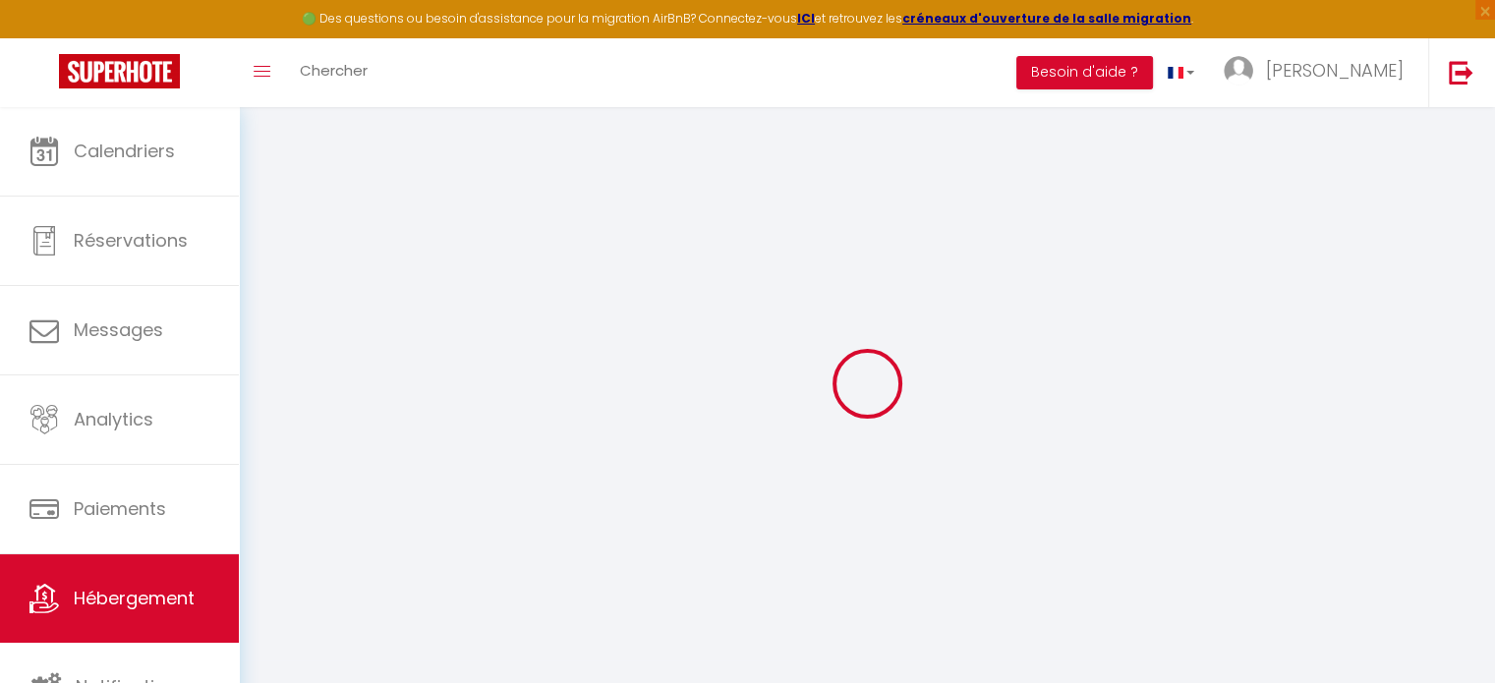
select select
checkbox input "false"
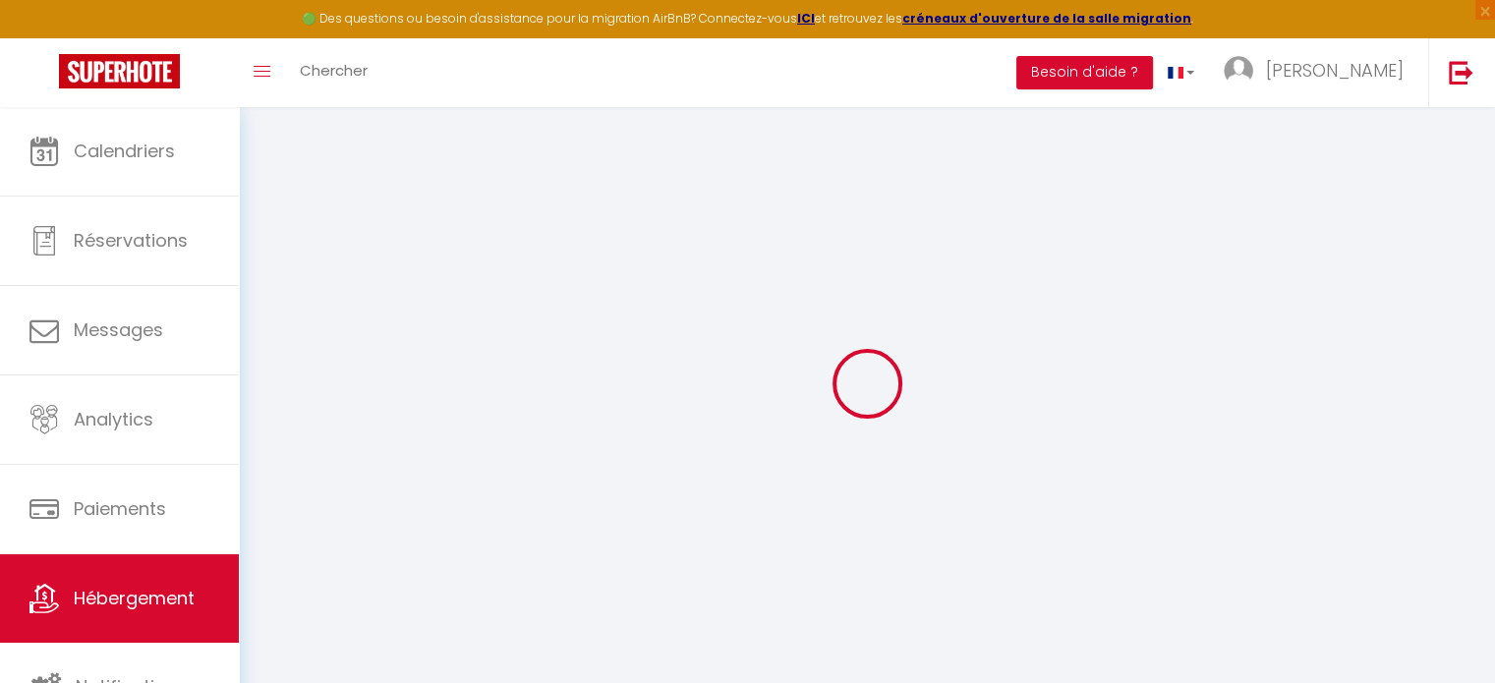
checkbox input "false"
select select
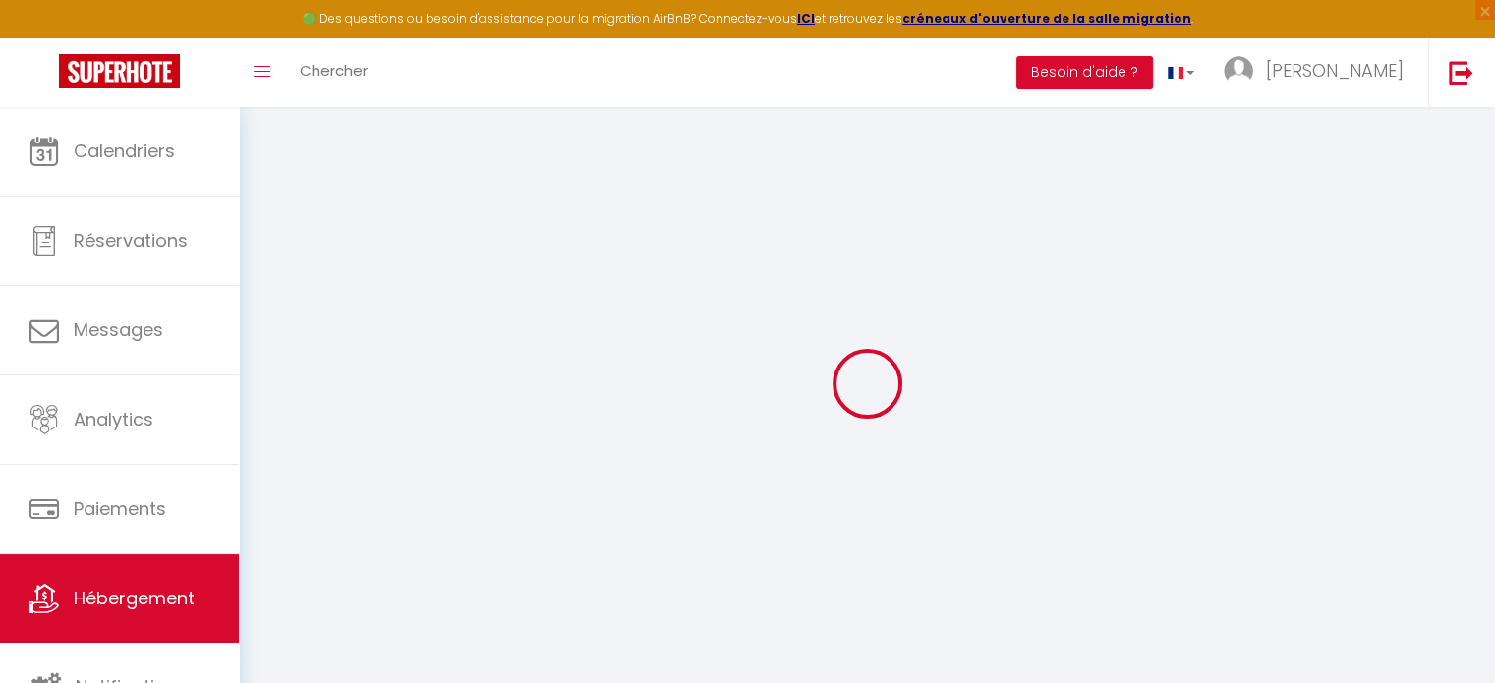
select select
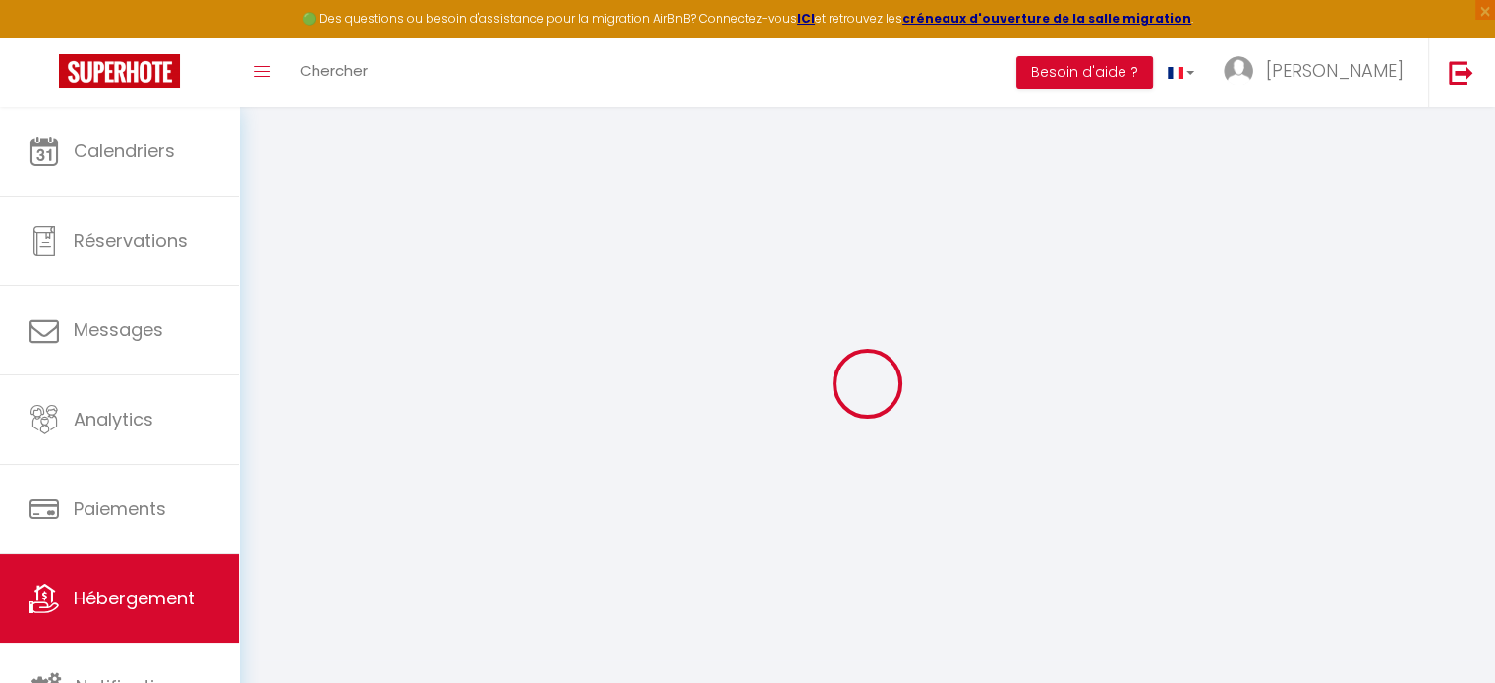
checkbox input "false"
select select
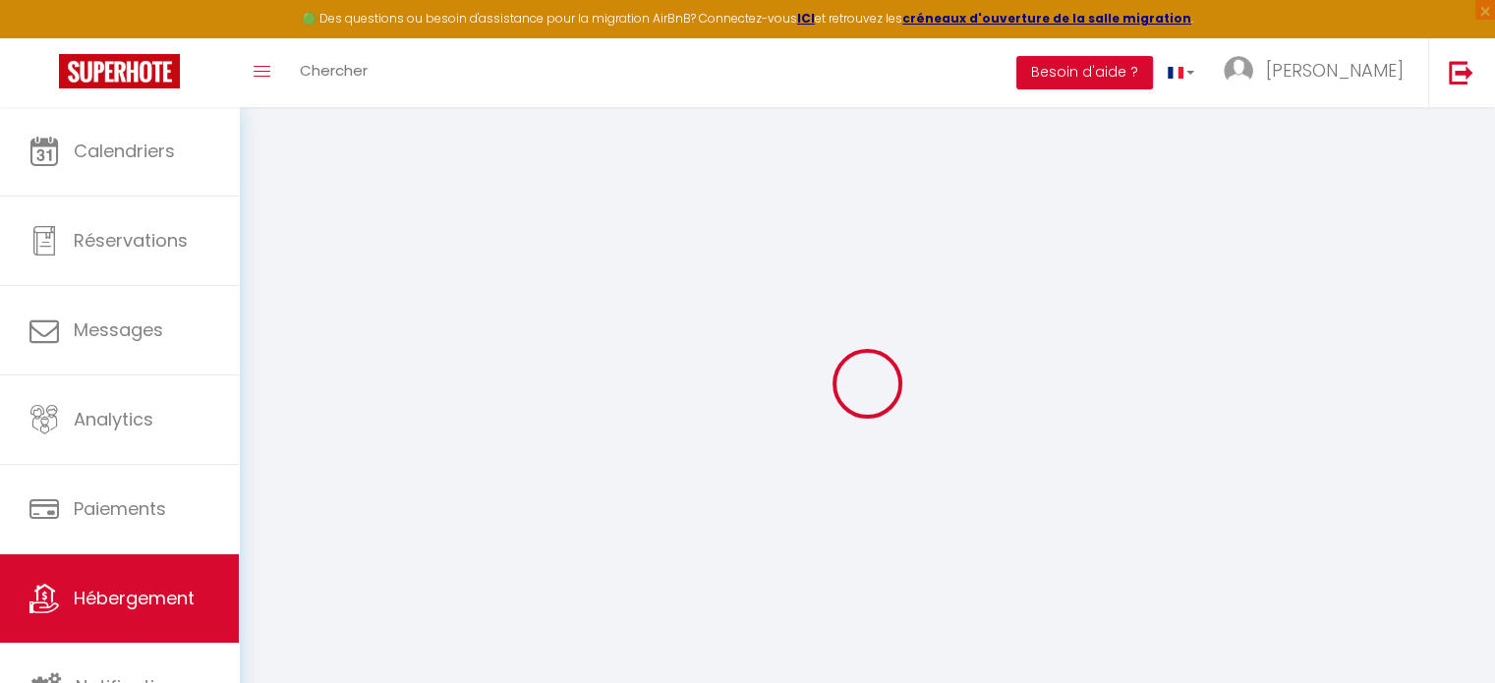
select select
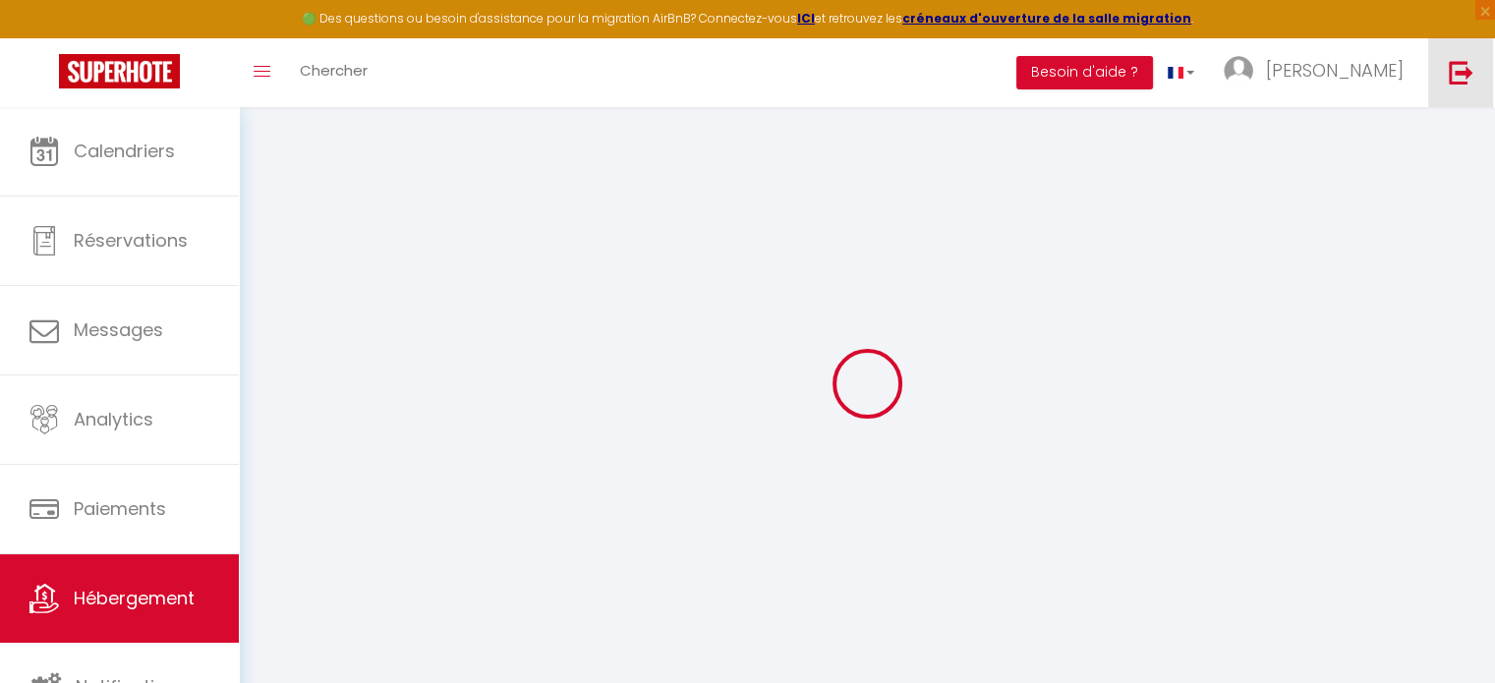
select select
checkbox input "false"
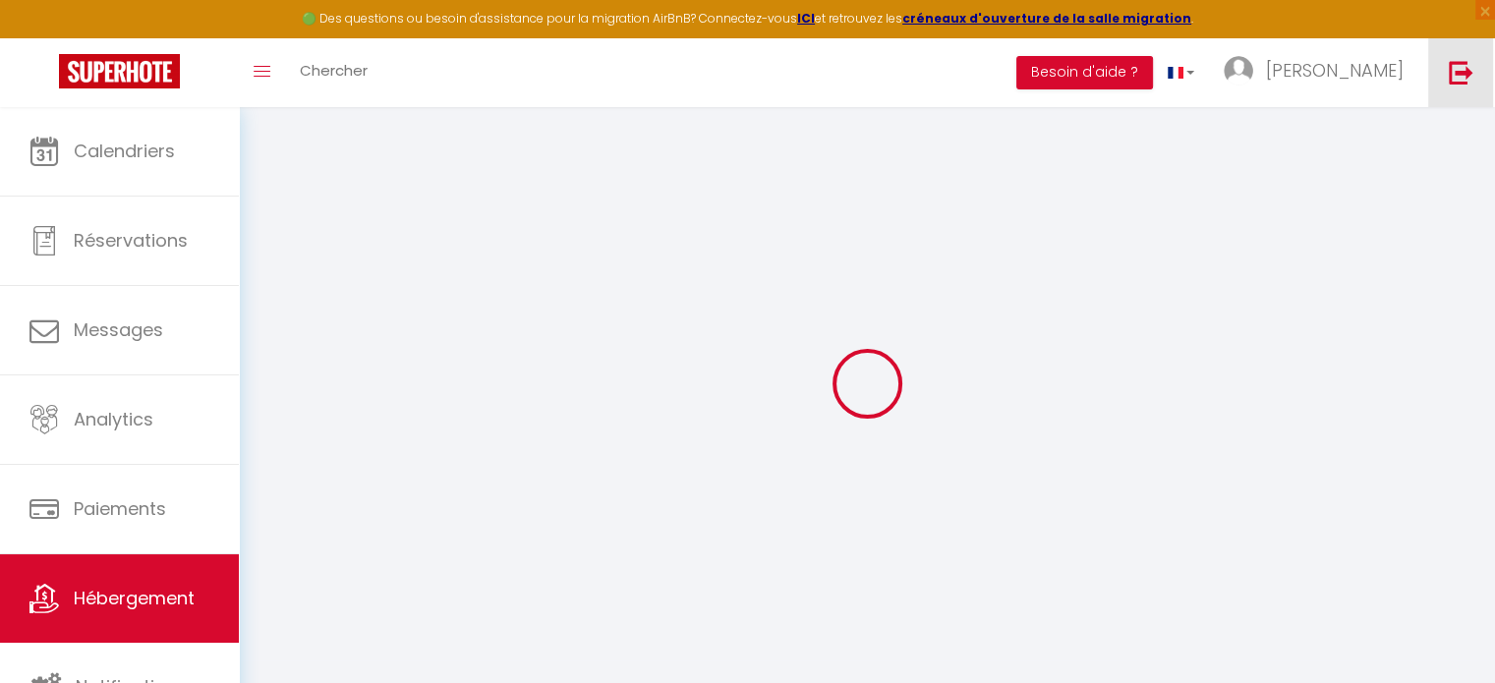
checkbox input "false"
select select
type input "Domaine des Arbres de Vie"
type input "Sylvain"
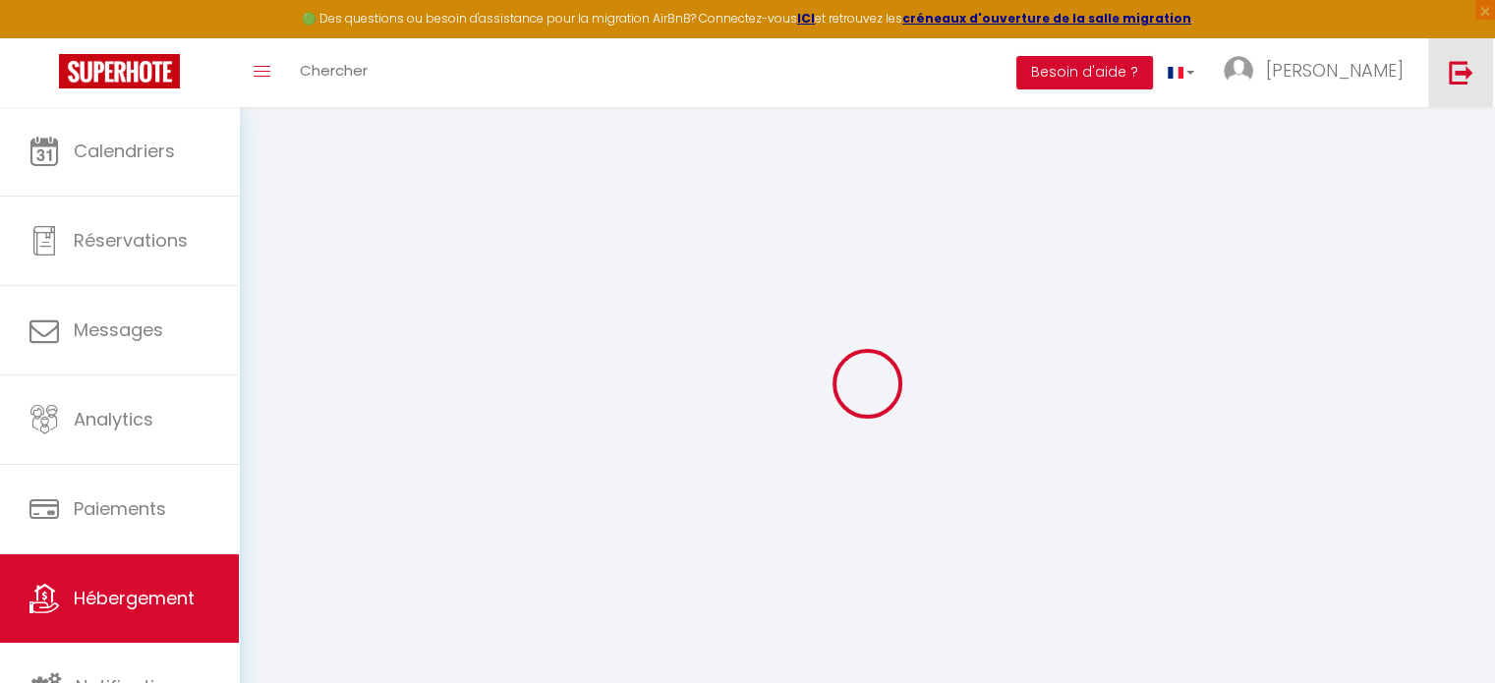
type input "Fournier-Morel"
type input "58, Rue d'Aboukir"
type input "75002"
type input "PARIS"
select select "houses"
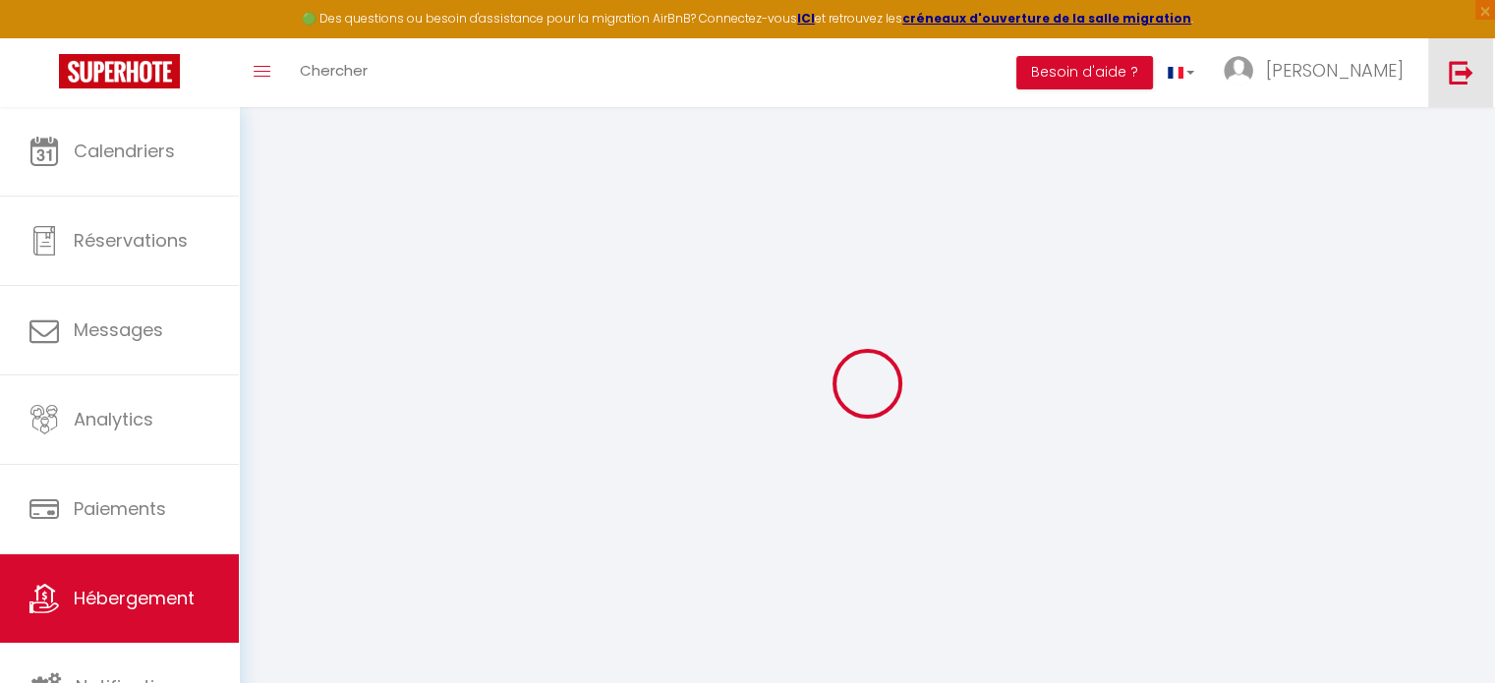
select select "11"
select select "5"
select select "3"
type input "350"
type input "150"
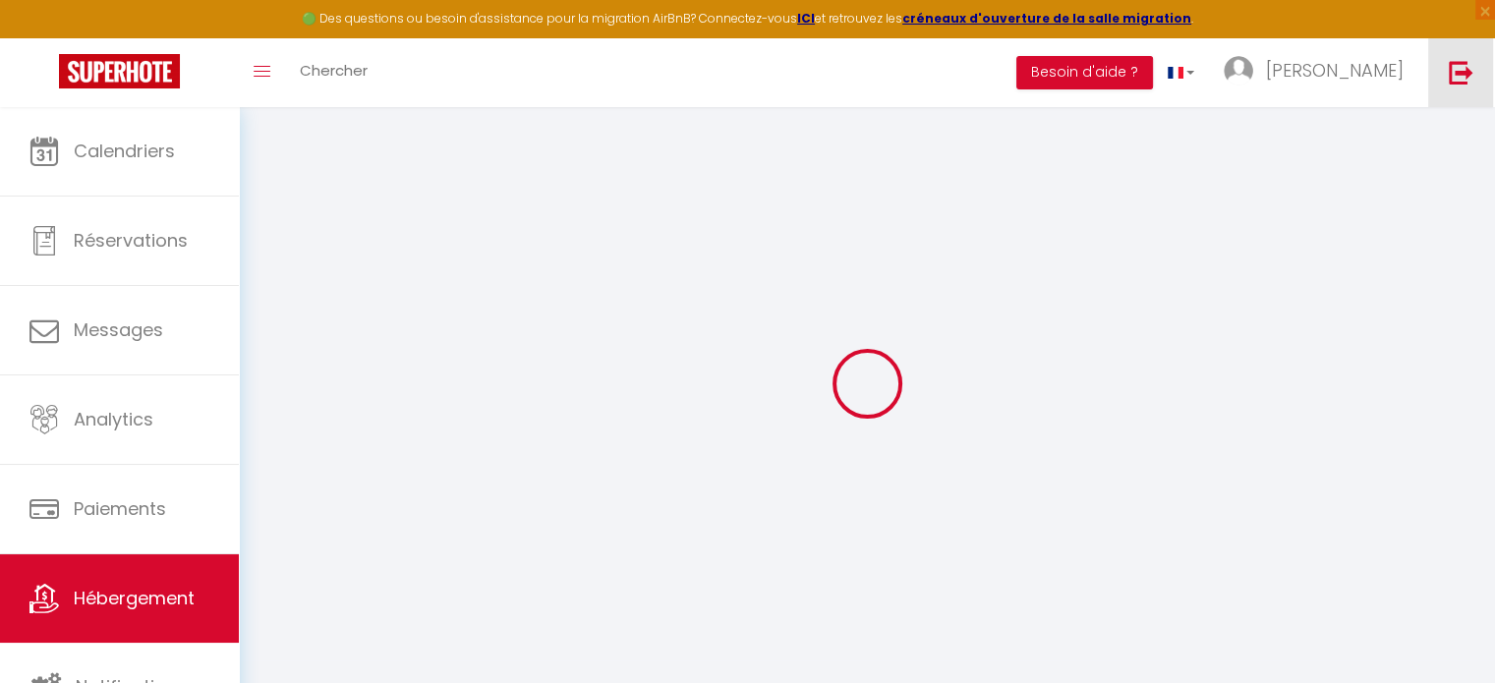
select select
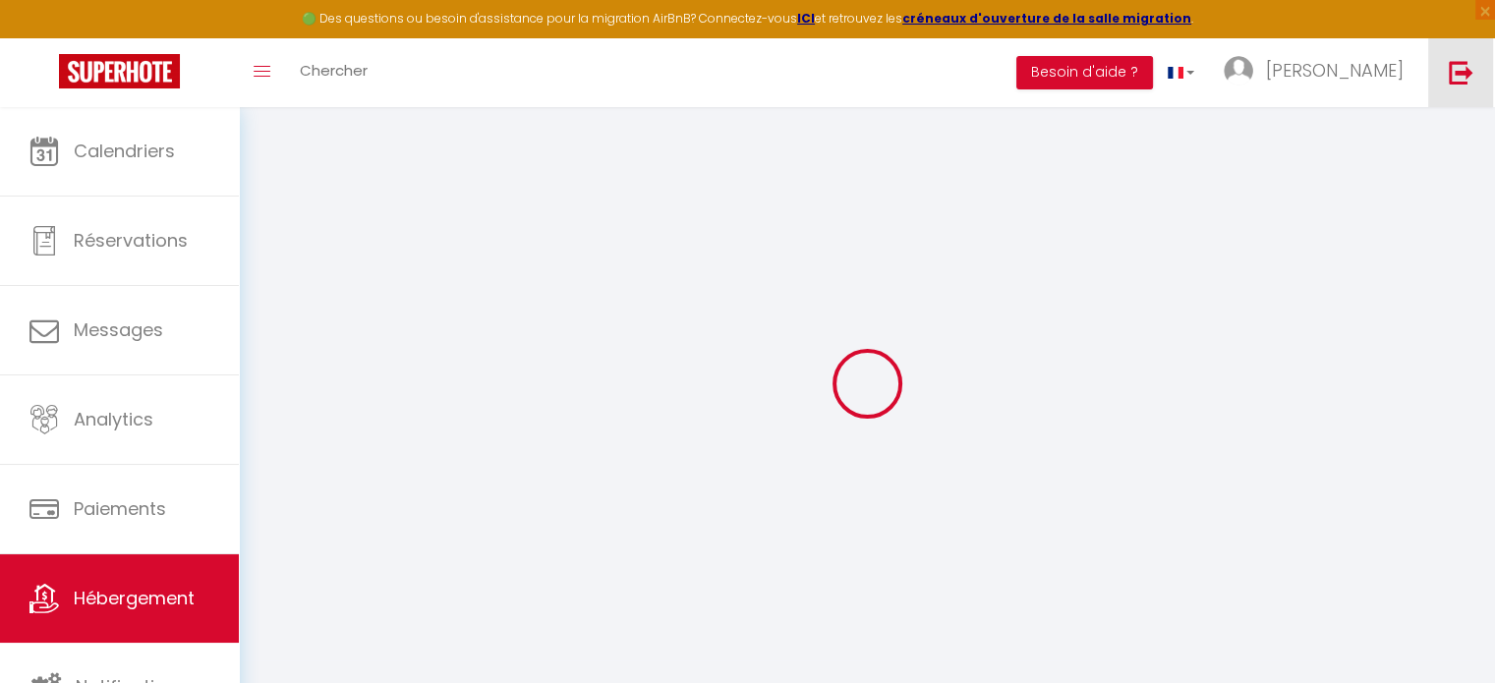
type input "137, Chemin de la Vierge"
type input "27450"
type input "ST GREGOIRE DU VIEVRE"
type input "sylvainfm@hotmail.com"
select select
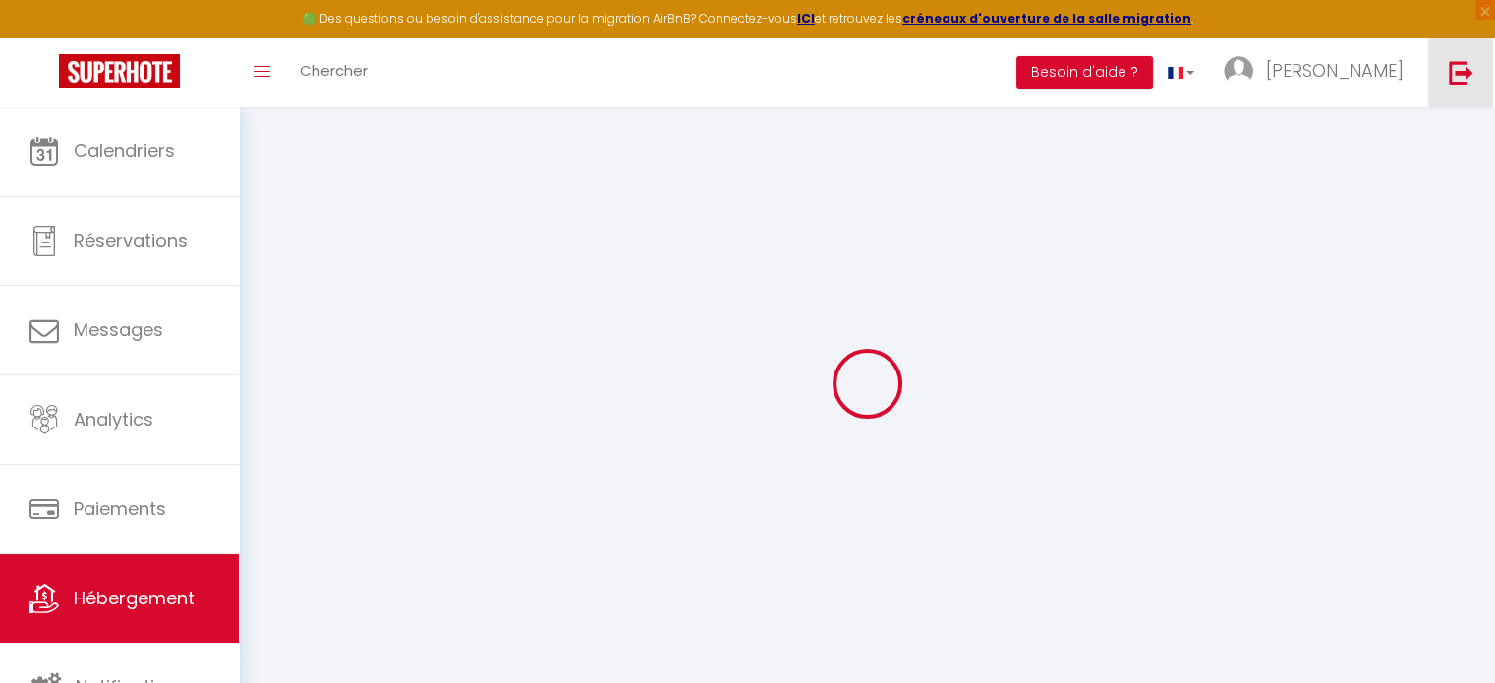
checkbox input "false"
type input "100"
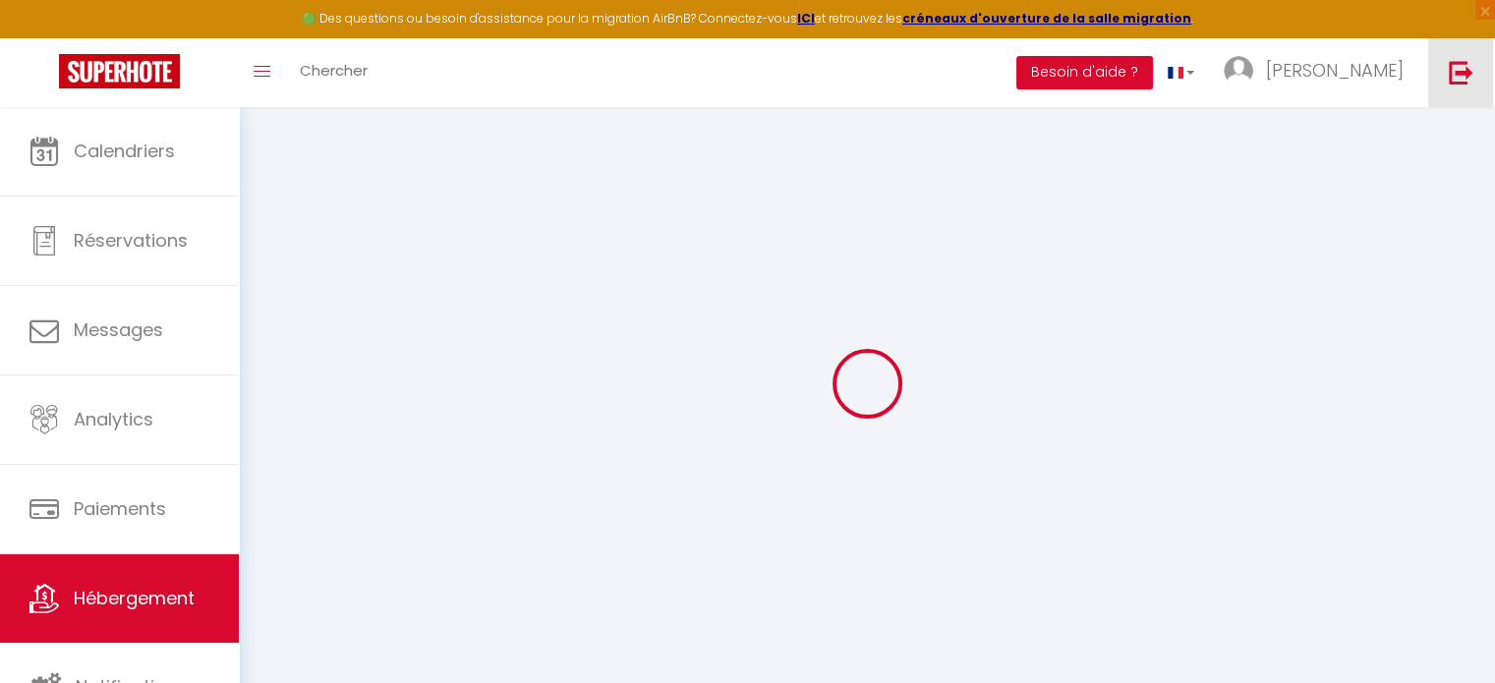
type input "0"
type input "50"
type input "0"
select select
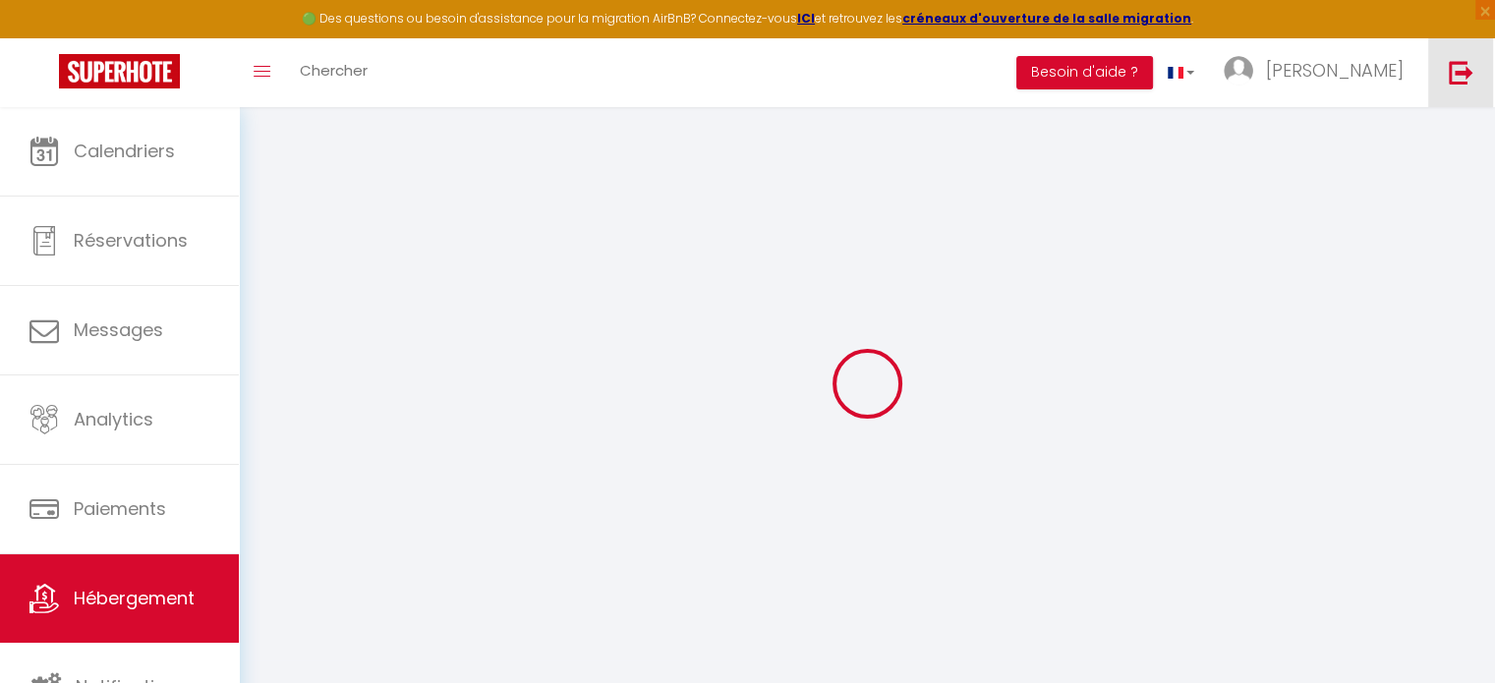
select select
checkbox input "false"
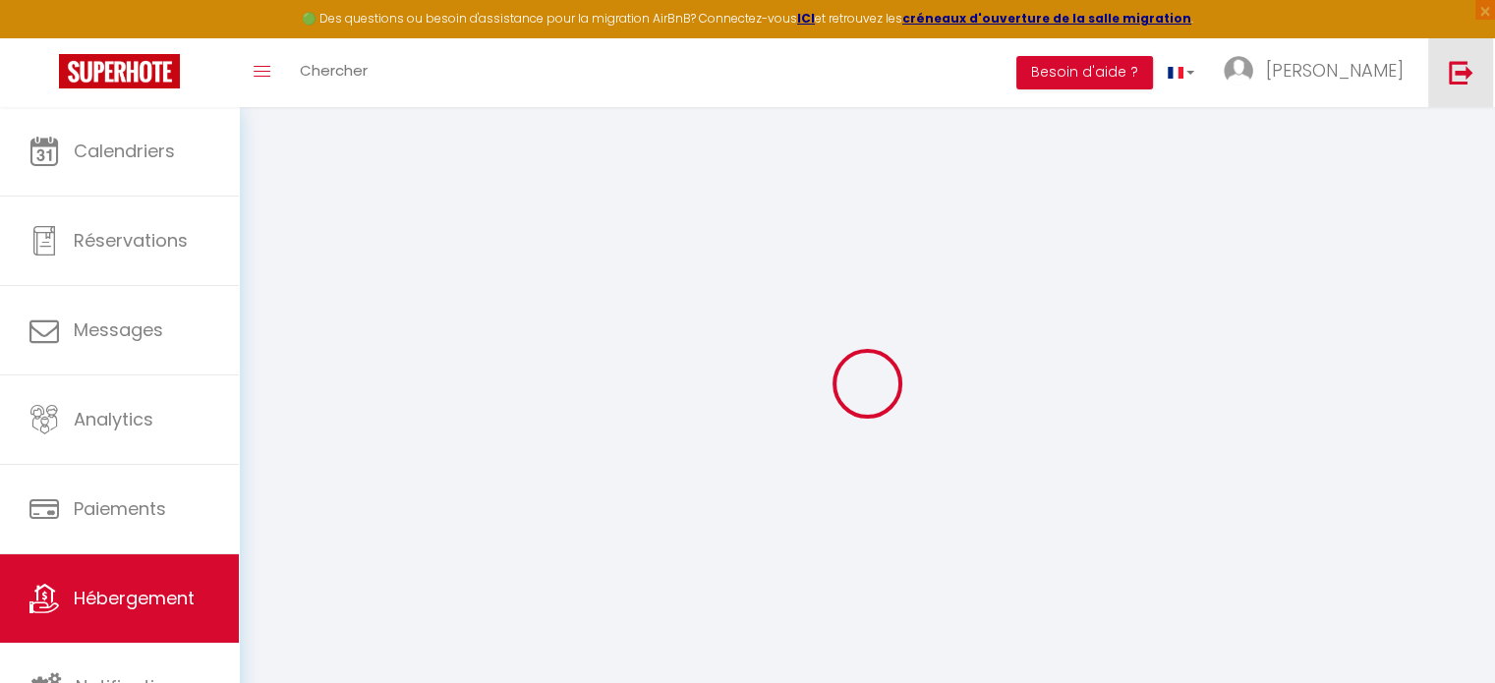
checkbox input "false"
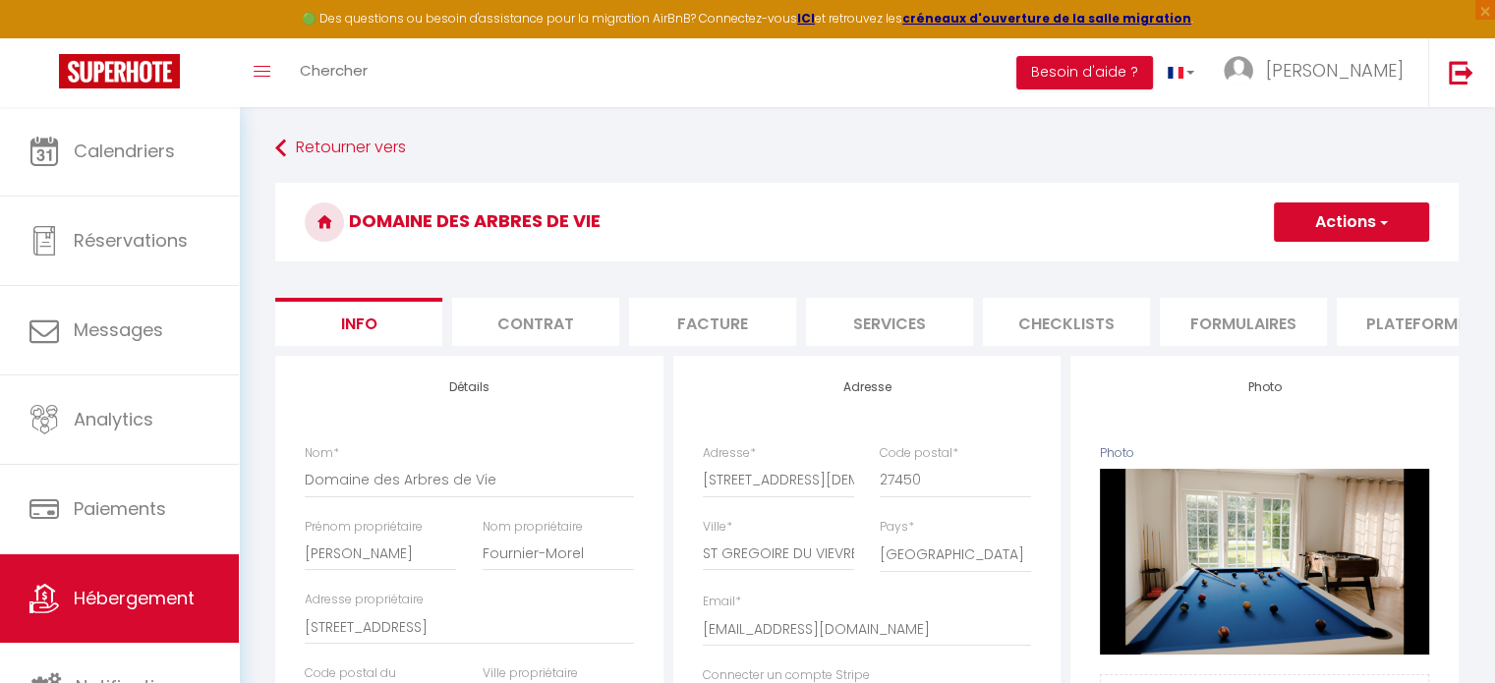
click at [1361, 233] on button "Actions" at bounding box center [1351, 222] width 155 height 39
click at [1138, 270] on div "Domaine des Arbres de Vie Actions Enregistrer Dupliquer Supprimer Importer les …" at bounding box center [867, 227] width 1184 height 89
click at [1435, 325] on li "Plateformes" at bounding box center [1420, 322] width 167 height 48
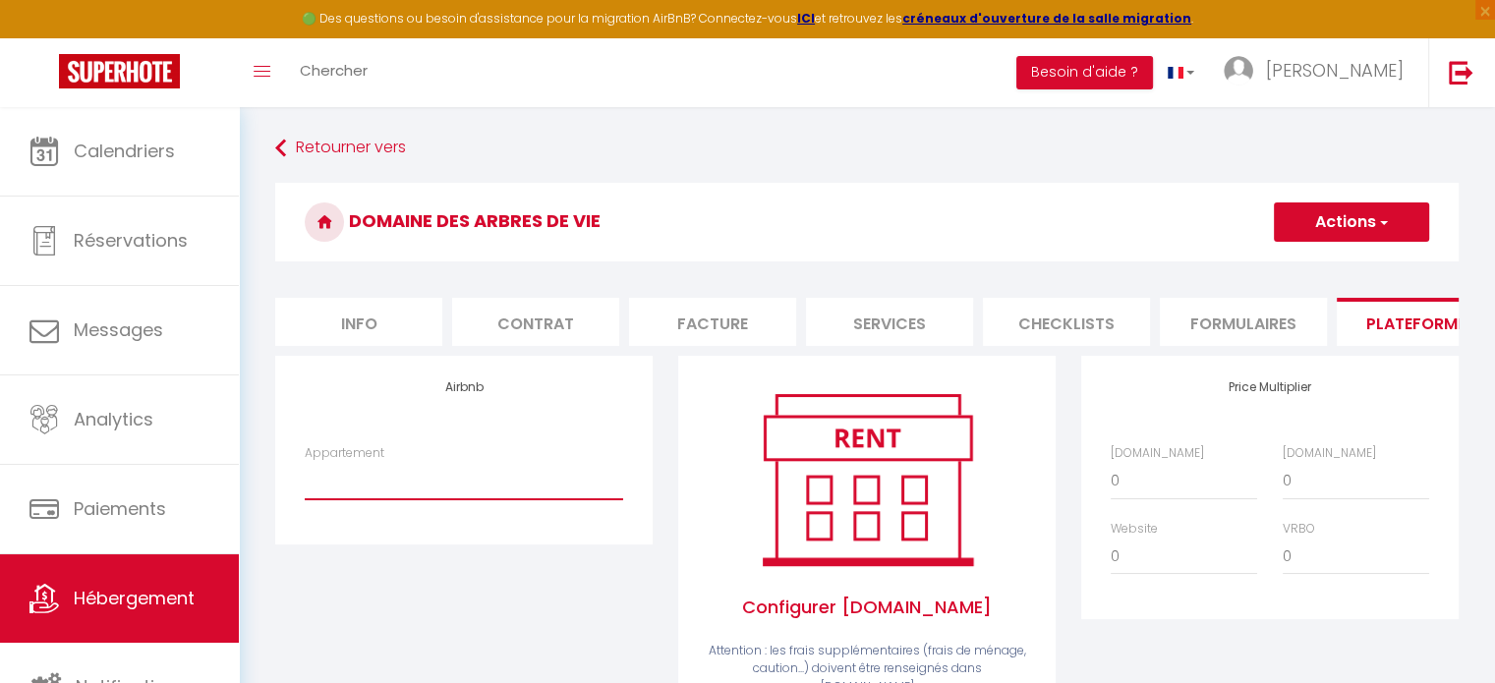
click at [416, 499] on select "L'Alouette - La Chaumière chez Eddy et Carole - caroleduparc27@gmail.com Le Cou…" at bounding box center [464, 480] width 319 height 37
click at [305, 477] on select "L'Alouette - La Chaumière chez Eddy et Carole - caroleduparc27@gmail.com Le Cou…" at bounding box center [464, 480] width 319 height 37
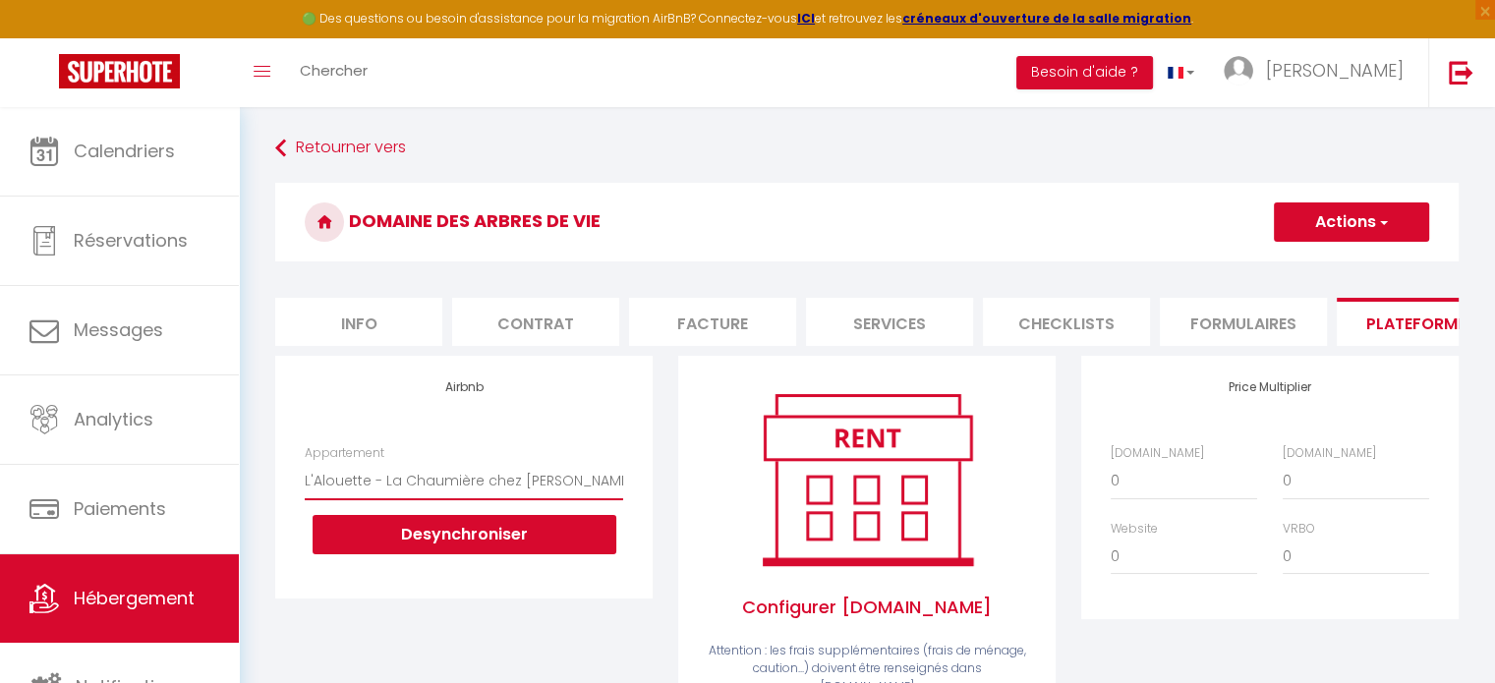
click at [562, 492] on select "L'Alouette - La Chaumière chez Eddy et Carole - caroleduparc27@gmail.com Le Cou…" at bounding box center [464, 480] width 319 height 37
click at [541, 545] on button "Desynchroniser" at bounding box center [465, 534] width 304 height 39
click at [527, 544] on button "Desynchroniser" at bounding box center [465, 534] width 304 height 39
click at [469, 550] on button "Desynchroniser" at bounding box center [465, 534] width 304 height 39
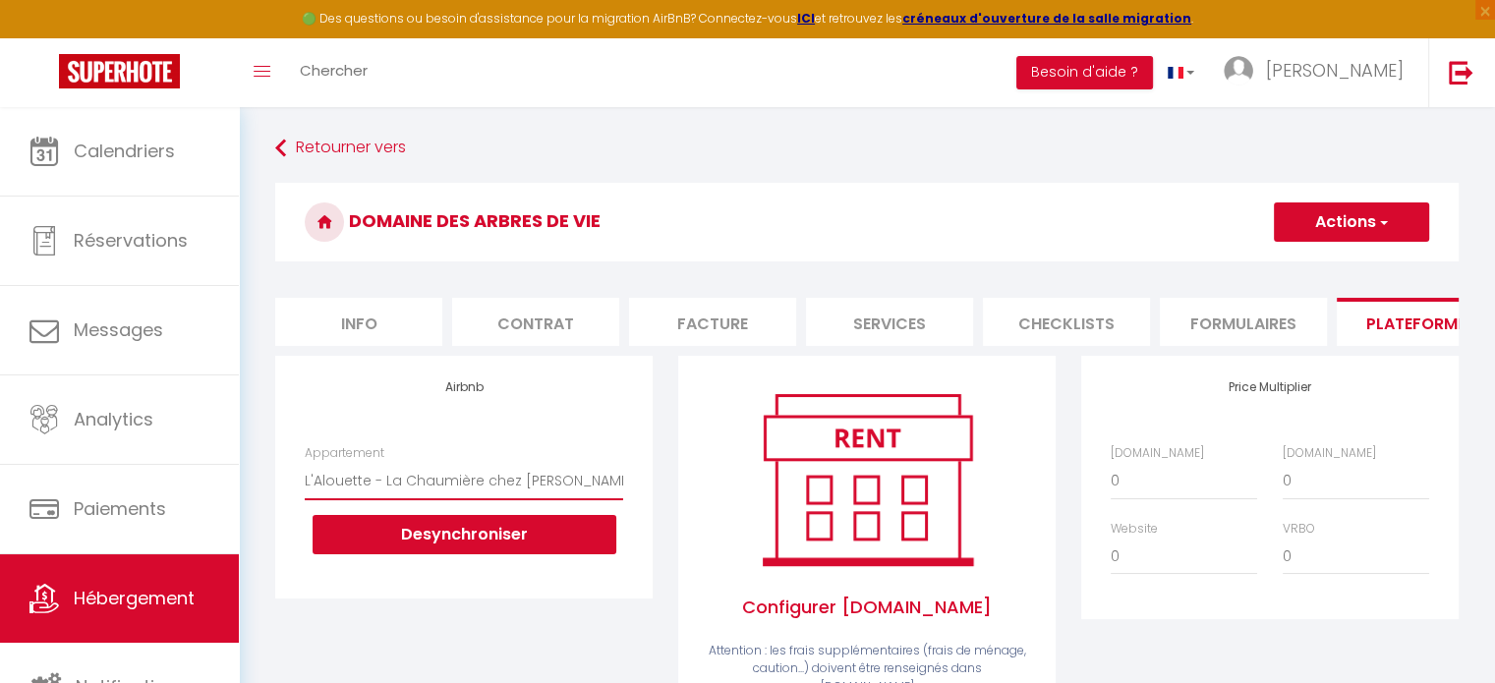
click at [312, 486] on select "L'Alouette - La Chaumière chez Eddy et Carole - caroleduparc27@gmail.com Le Cou…" at bounding box center [464, 480] width 319 height 37
drag, startPoint x: 304, startPoint y: 496, endPoint x: 515, endPoint y: 498, distance: 211.4
click at [488, 496] on select "L'Alouette - La Chaumière chez Eddy et Carole - caroleduparc27@gmail.com Le Cou…" at bounding box center [464, 480] width 319 height 37
click at [517, 553] on button "Desynchroniser" at bounding box center [465, 534] width 304 height 39
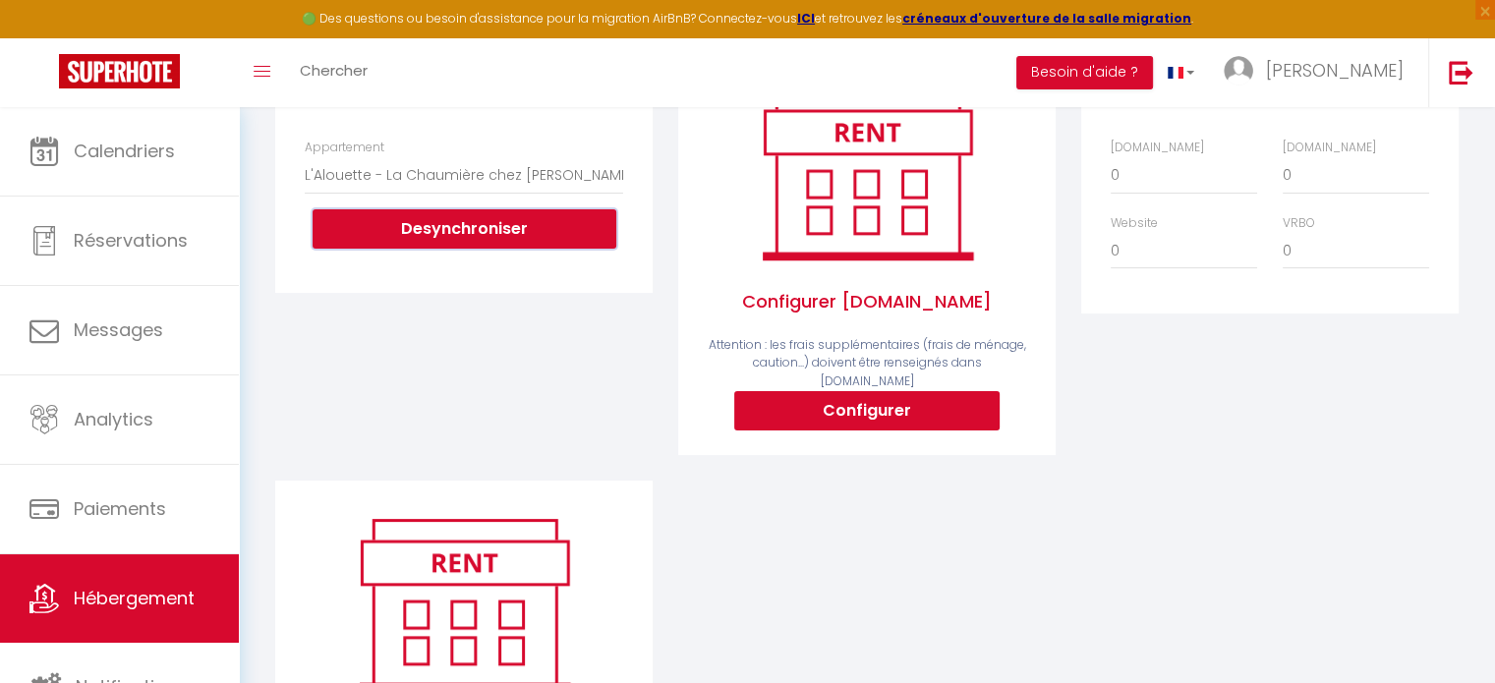
scroll to position [197, 0]
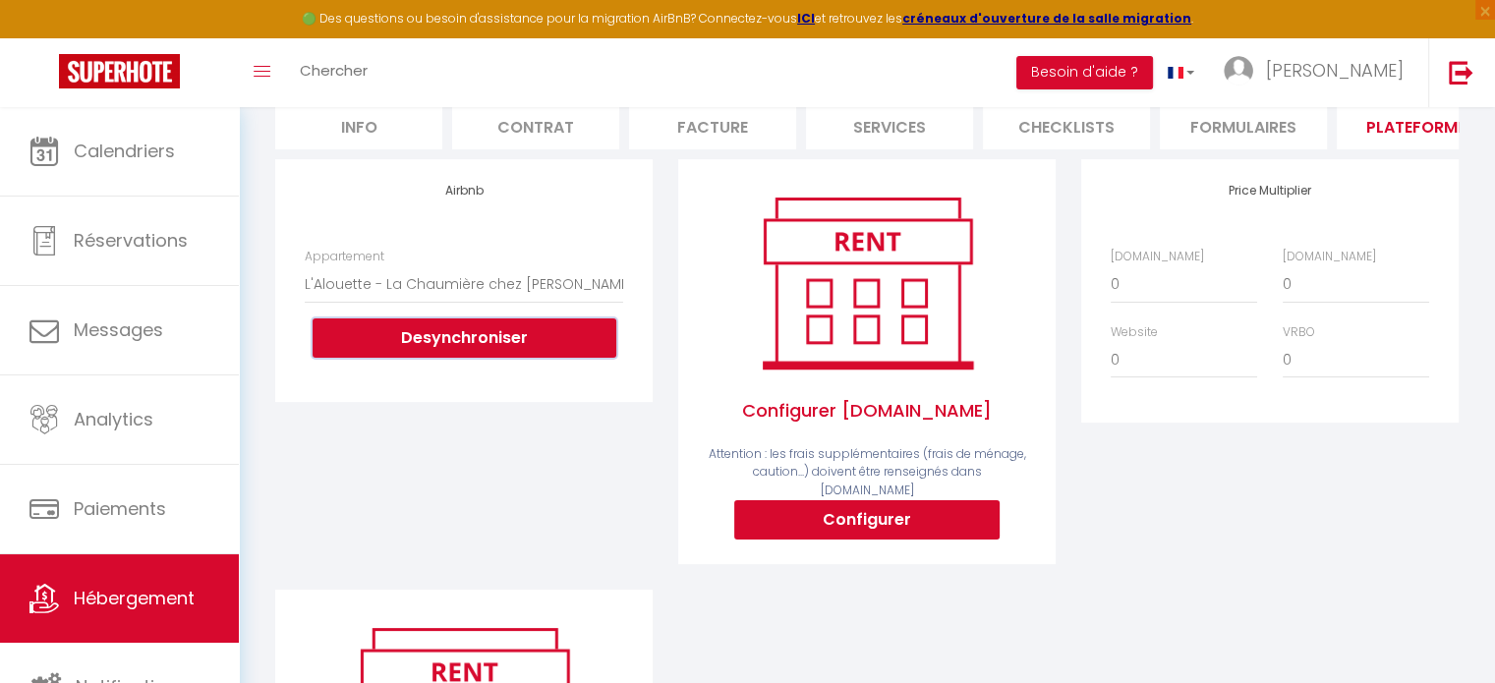
click at [521, 357] on button "Desynchroniser" at bounding box center [465, 338] width 304 height 39
click at [504, 349] on button "Desynchroniser" at bounding box center [465, 338] width 304 height 39
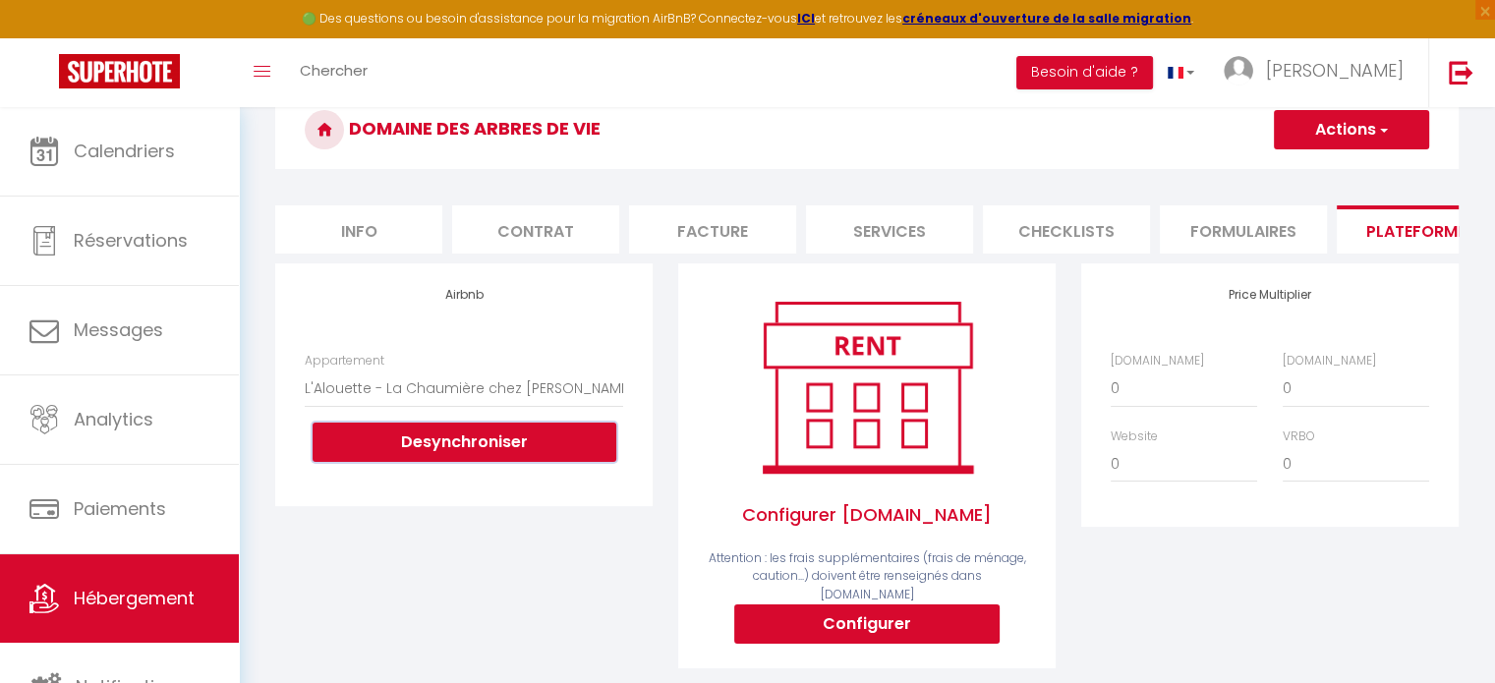
scroll to position [98, 0]
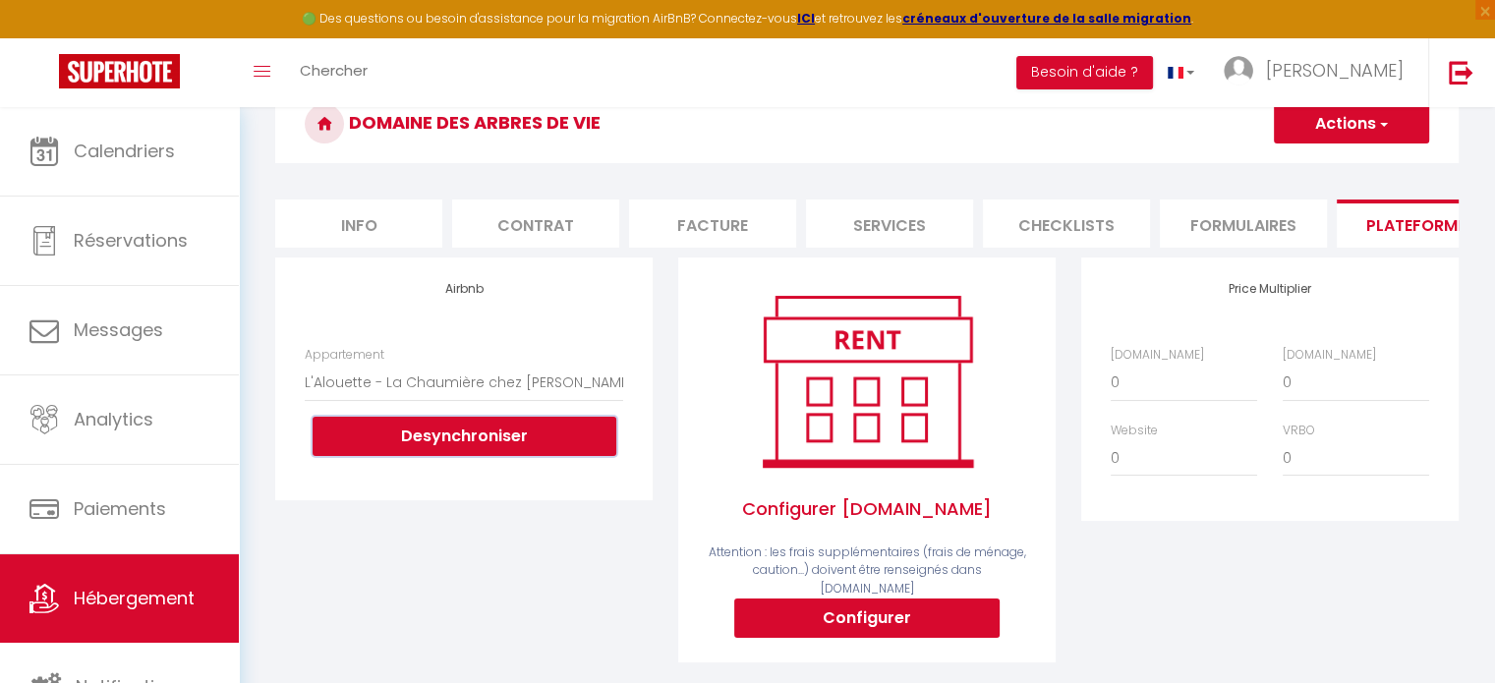
click at [465, 447] on button "Desynchroniser" at bounding box center [465, 436] width 304 height 39
click at [507, 453] on button "Desynchroniser" at bounding box center [465, 436] width 304 height 39
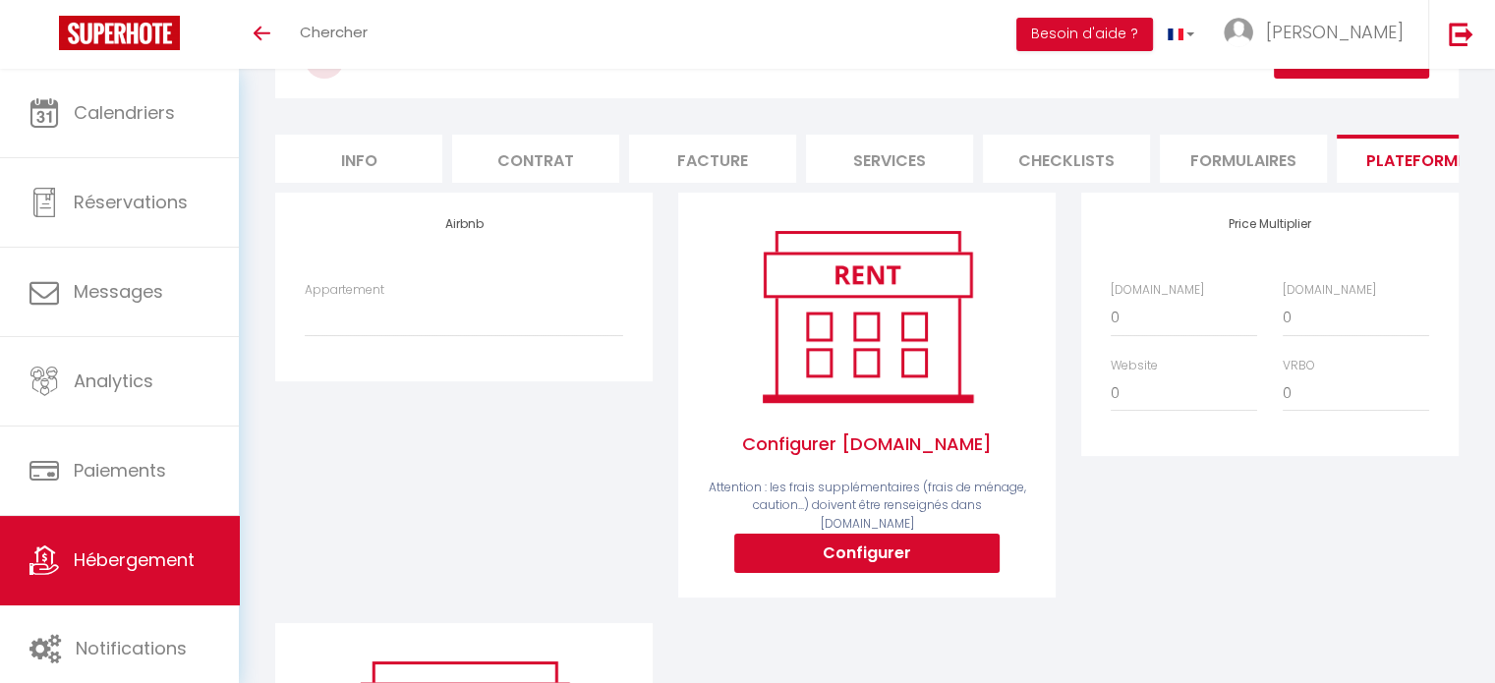
scroll to position [158, 0]
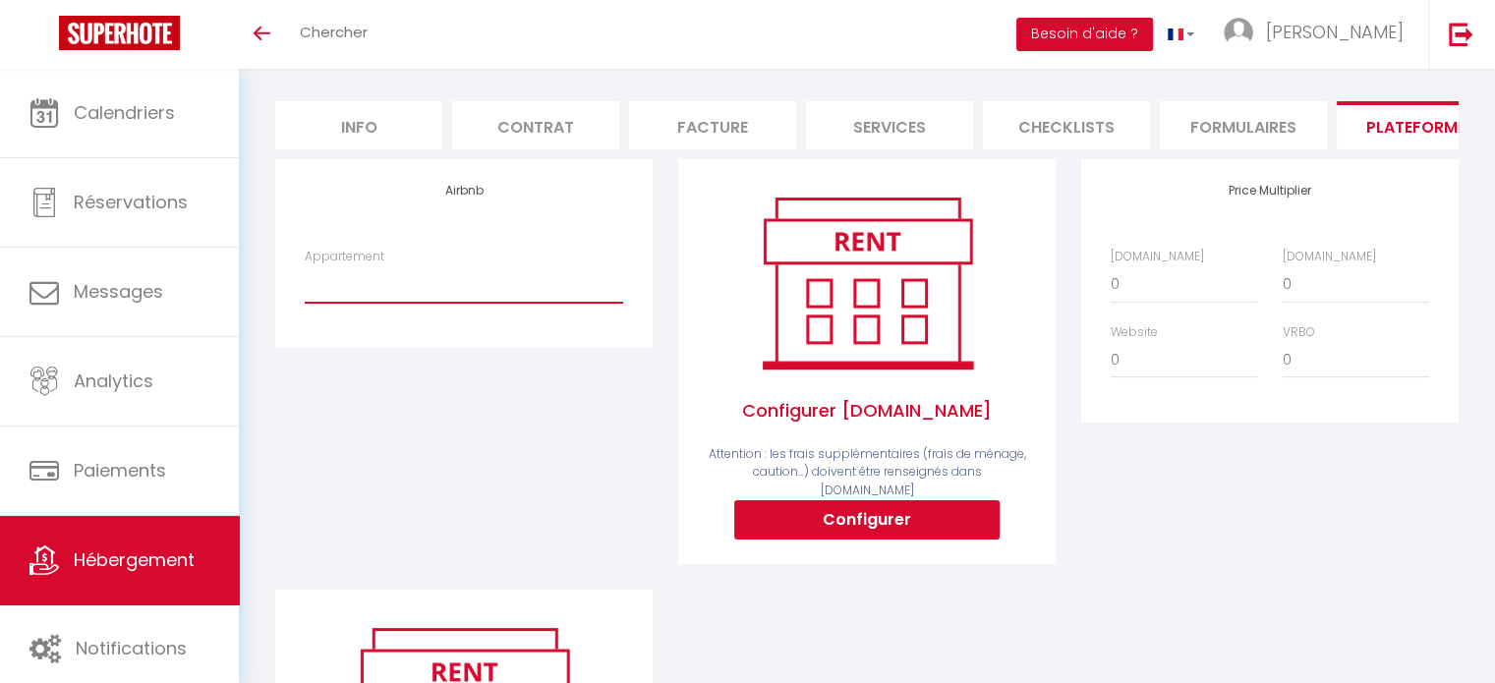
click at [534, 303] on select "L'Alouette - La Chaumière chez [PERSON_NAME] et [PERSON_NAME] - [EMAIL_ADDRESS]…" at bounding box center [464, 283] width 319 height 37
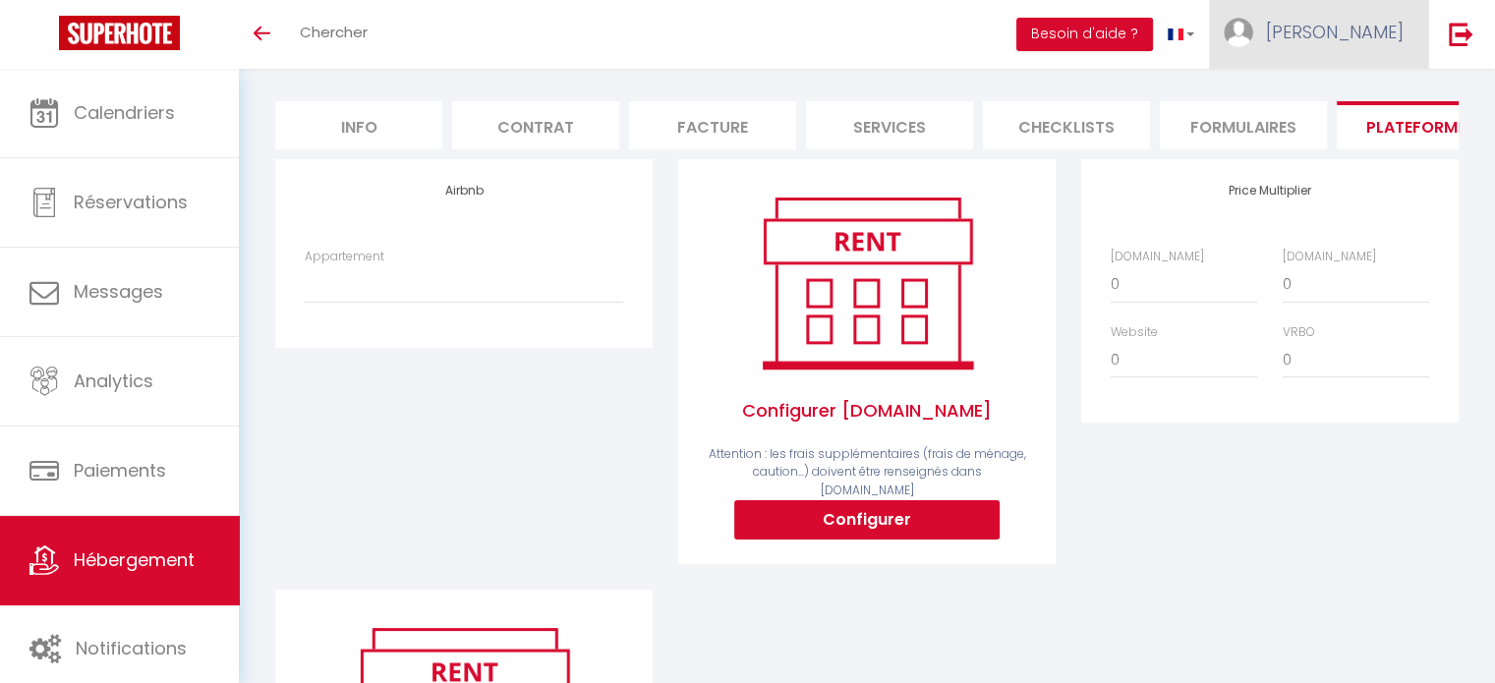
click at [1372, 30] on span "[PERSON_NAME]" at bounding box center [1335, 32] width 138 height 25
click at [1345, 95] on link "Paramètres" at bounding box center [1350, 98] width 146 height 33
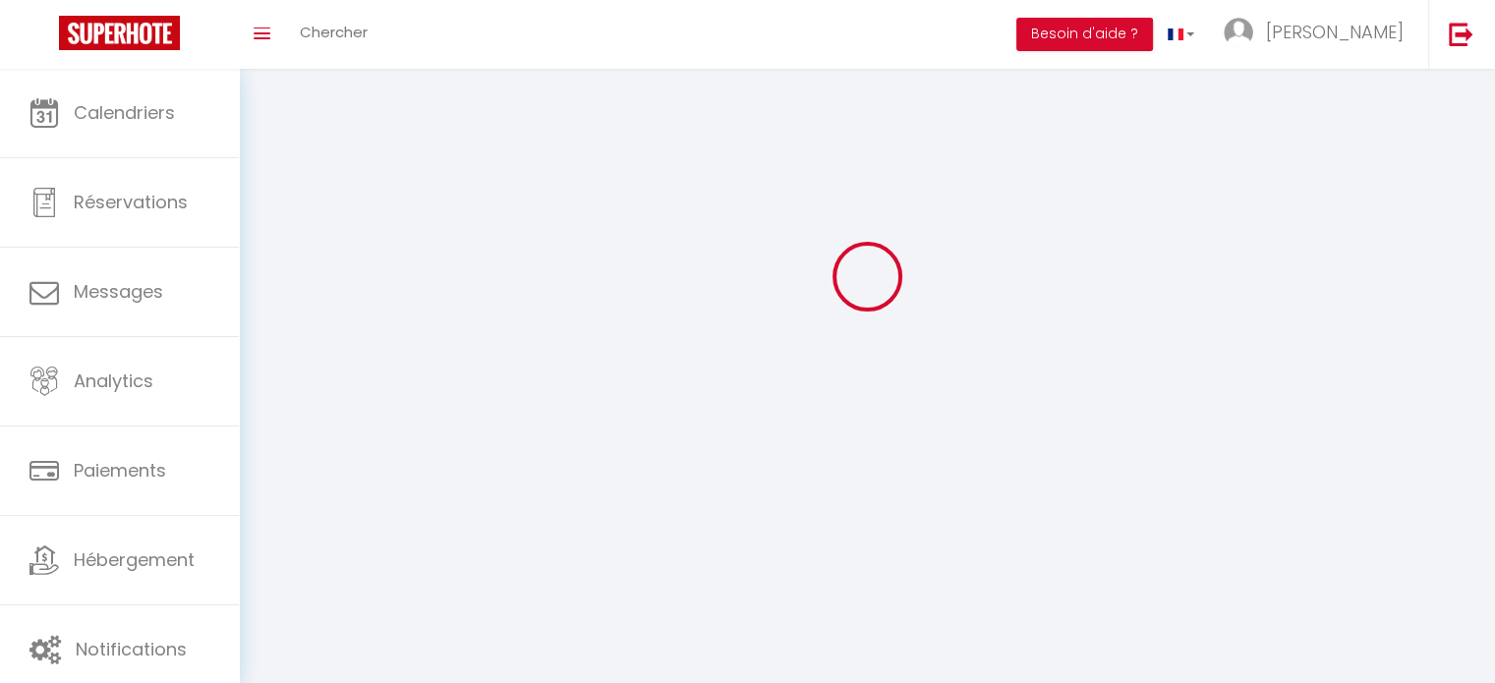
type input "[PERSON_NAME]"
type input "Renard"
type input "0670419127"
type input "45 rue des marettes"
type input "27450"
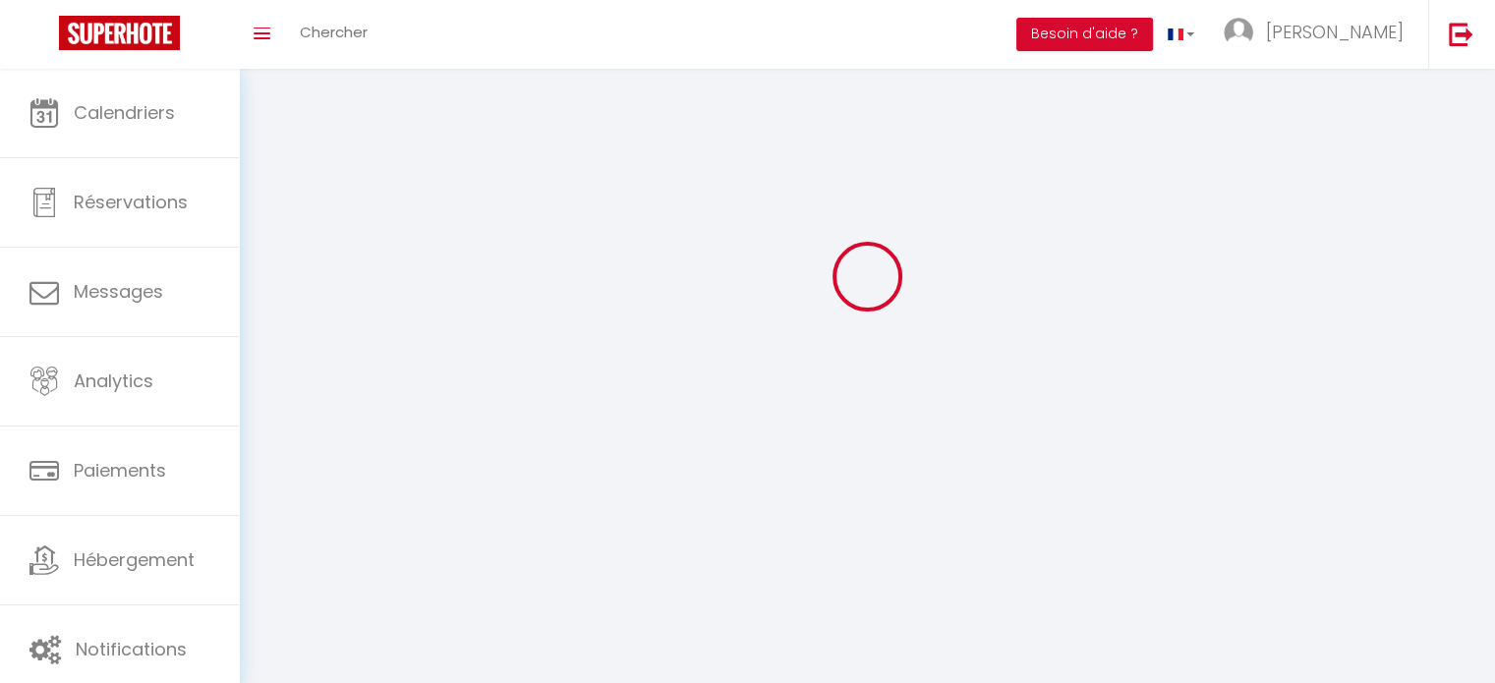
type input "St Martin St Firmin"
type input "tngSgosvJKwDfVDkZgS1RAvKq"
type input "rj8p4xFVvdjJhDNzP8hiKn0a8"
type input "https://app.superhote.com/#/get-available-rentals/rj8p4xFVvdjJhDNzP8hiKn0a8"
type input "tngSgosvJKwDfVDkZgS1RAvKq"
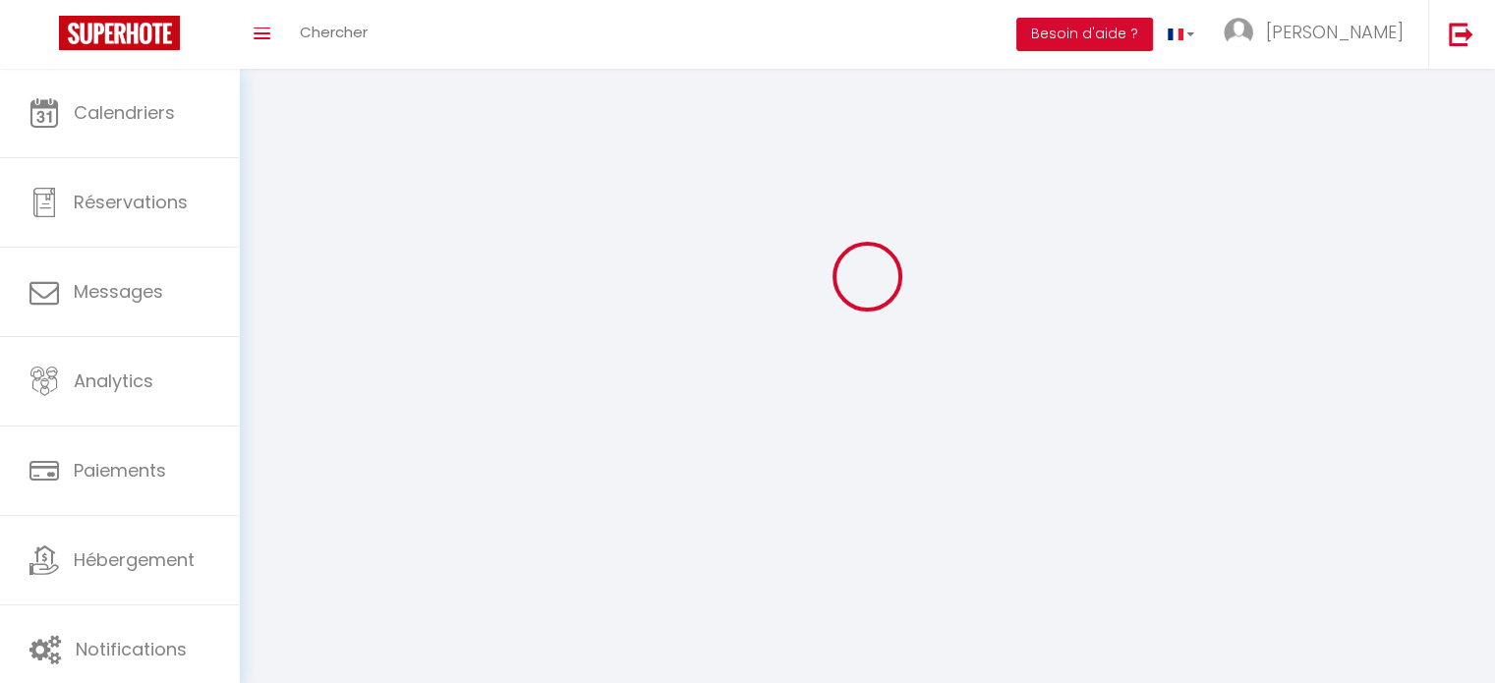
type input "rj8p4xFVvdjJhDNzP8hiKn0a8"
type input "https://app.superhote.com/#/get-available-rentals/rj8p4xFVvdjJhDNzP8hiKn0a8"
select select "28"
select select "fr"
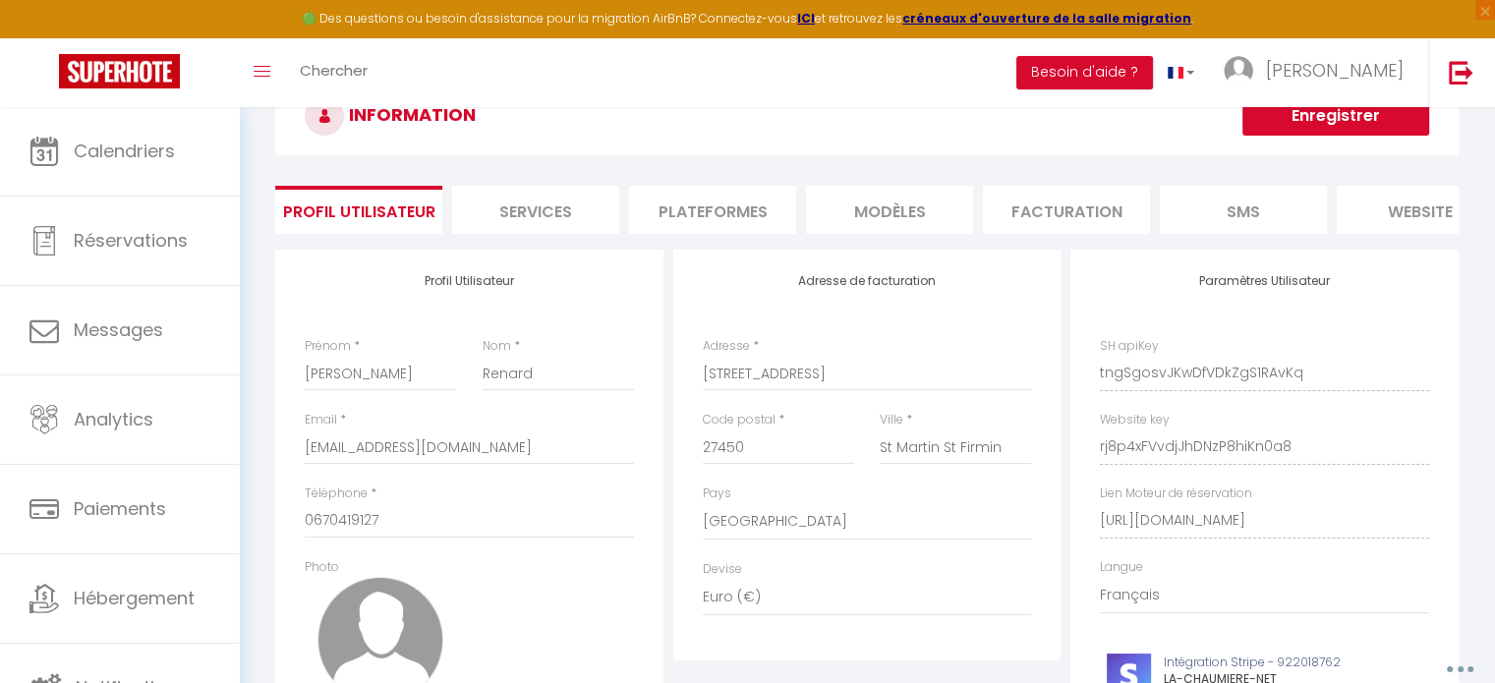
scroll to position [183, 0]
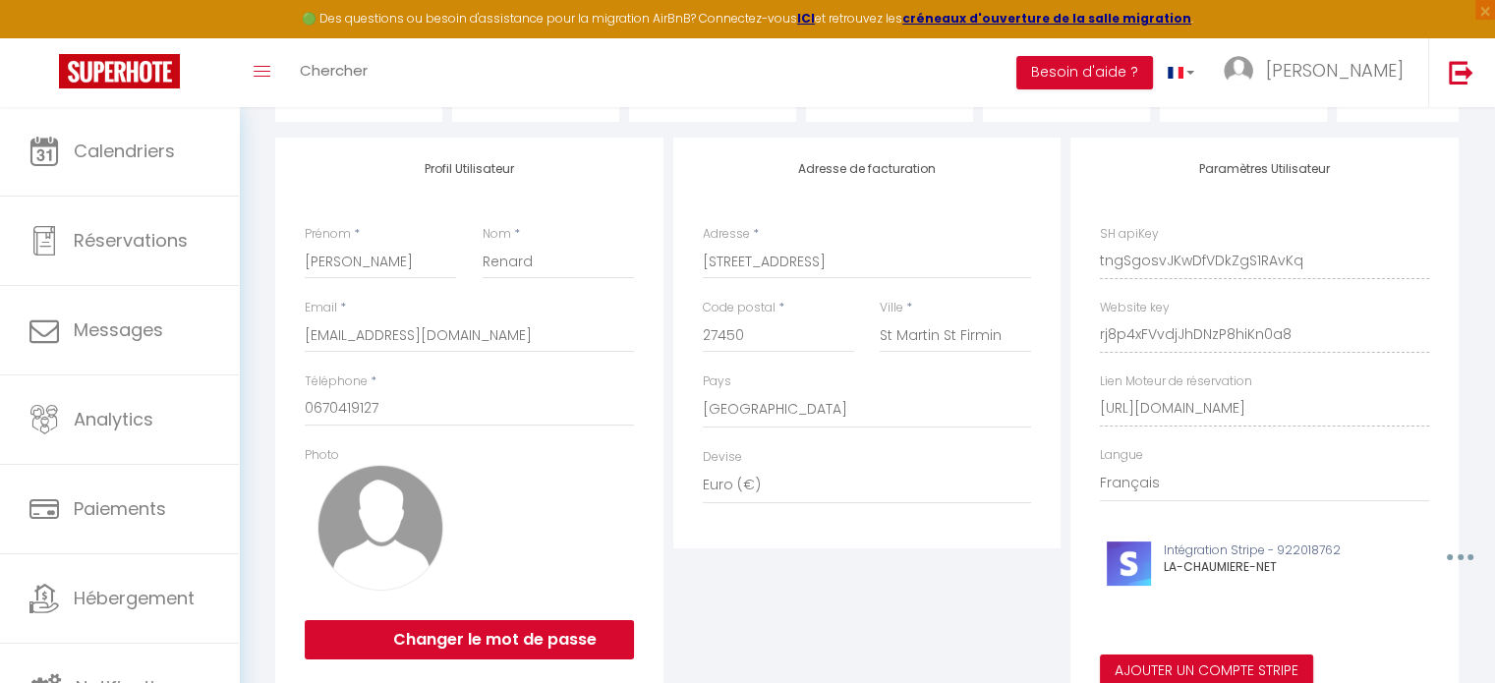
click at [755, 117] on li "Plateformes" at bounding box center [712, 98] width 167 height 48
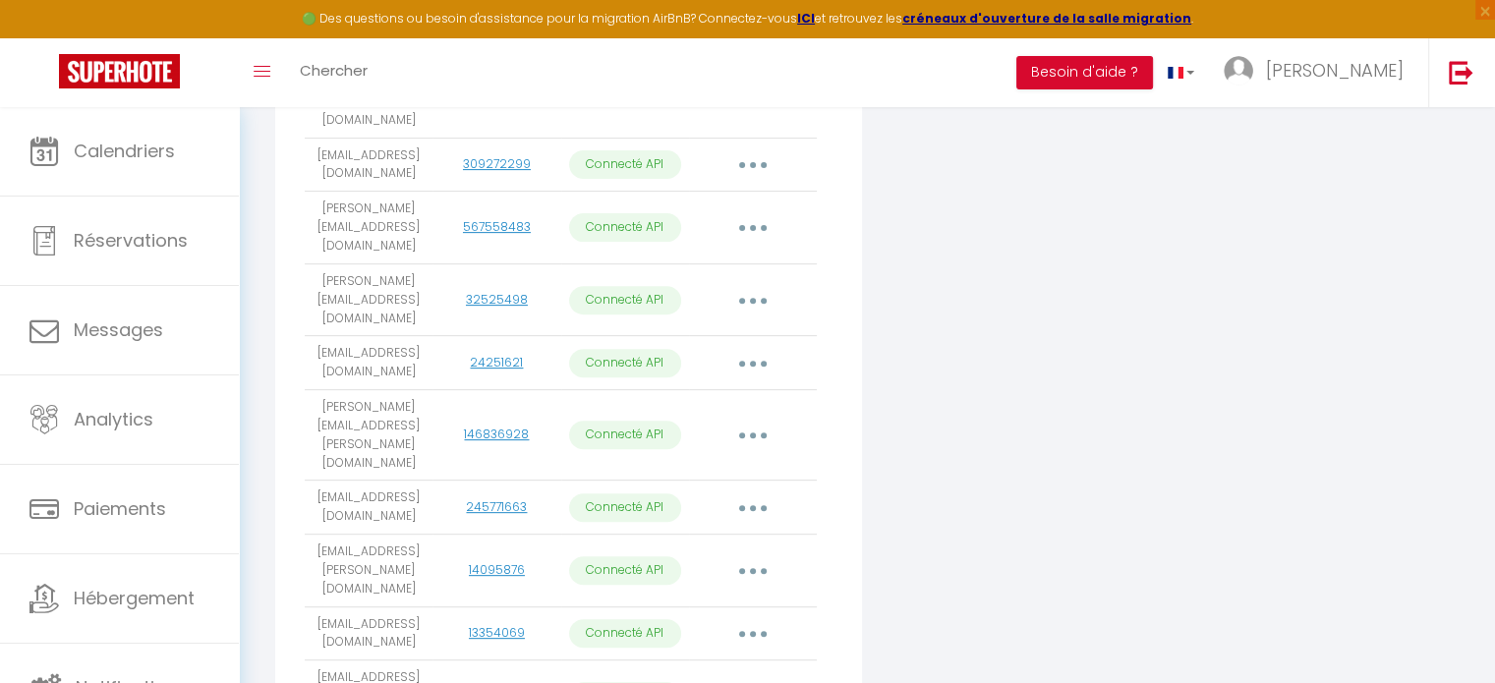
scroll to position [726, 0]
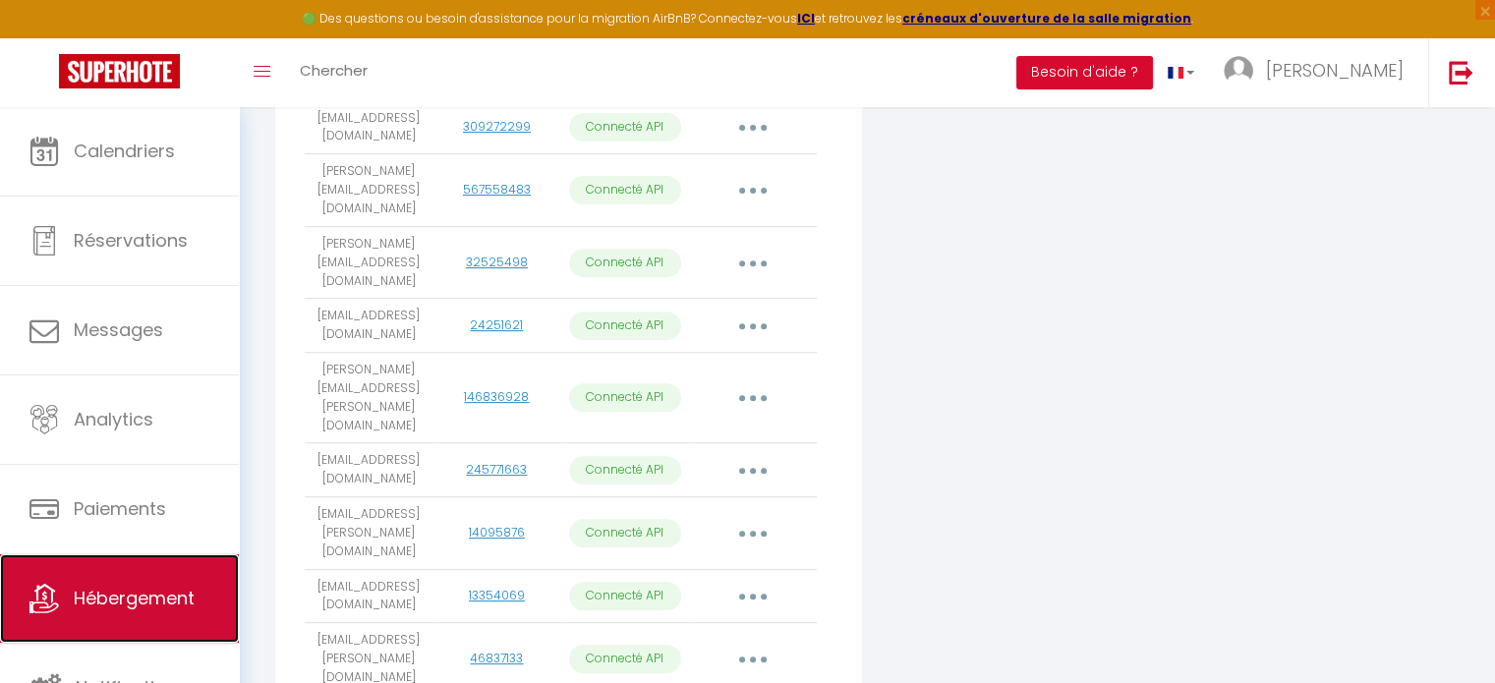
click at [91, 597] on span "Hébergement" at bounding box center [134, 598] width 121 height 25
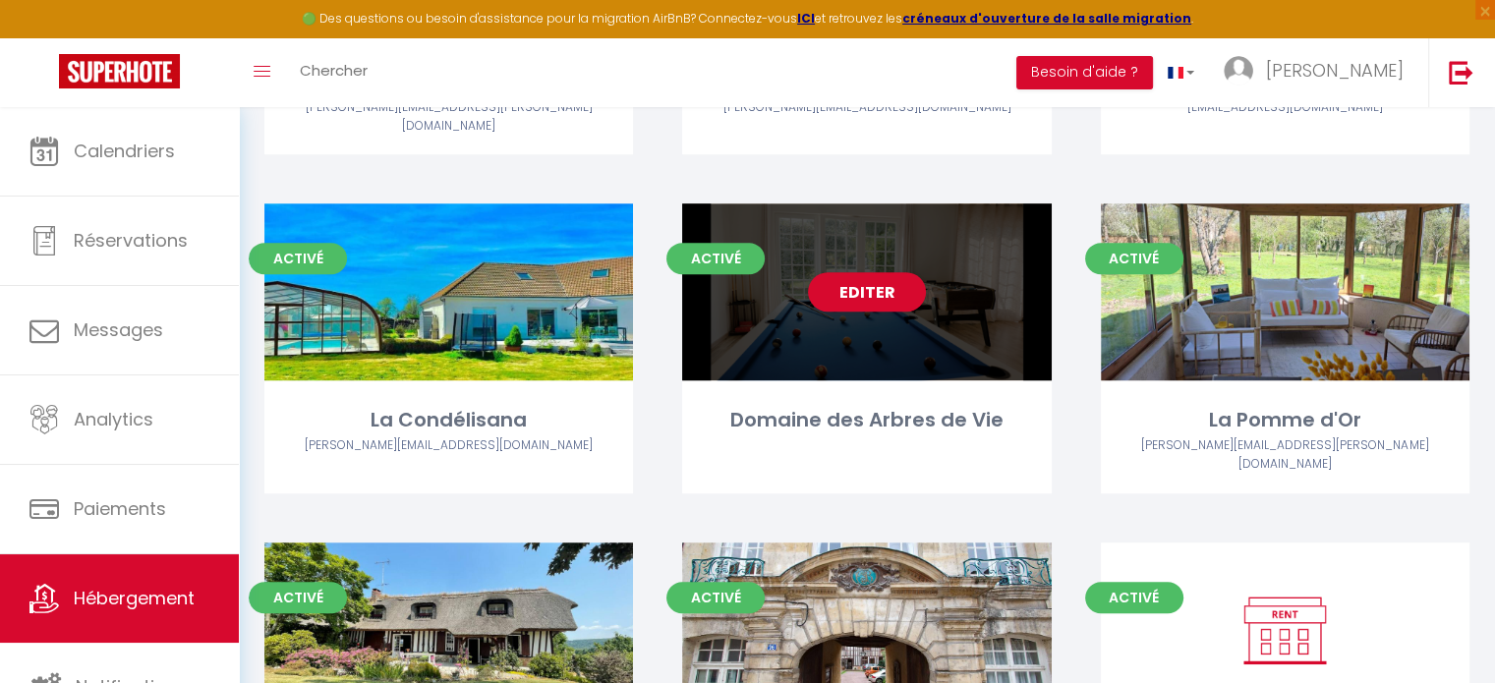
scroll to position [983, 0]
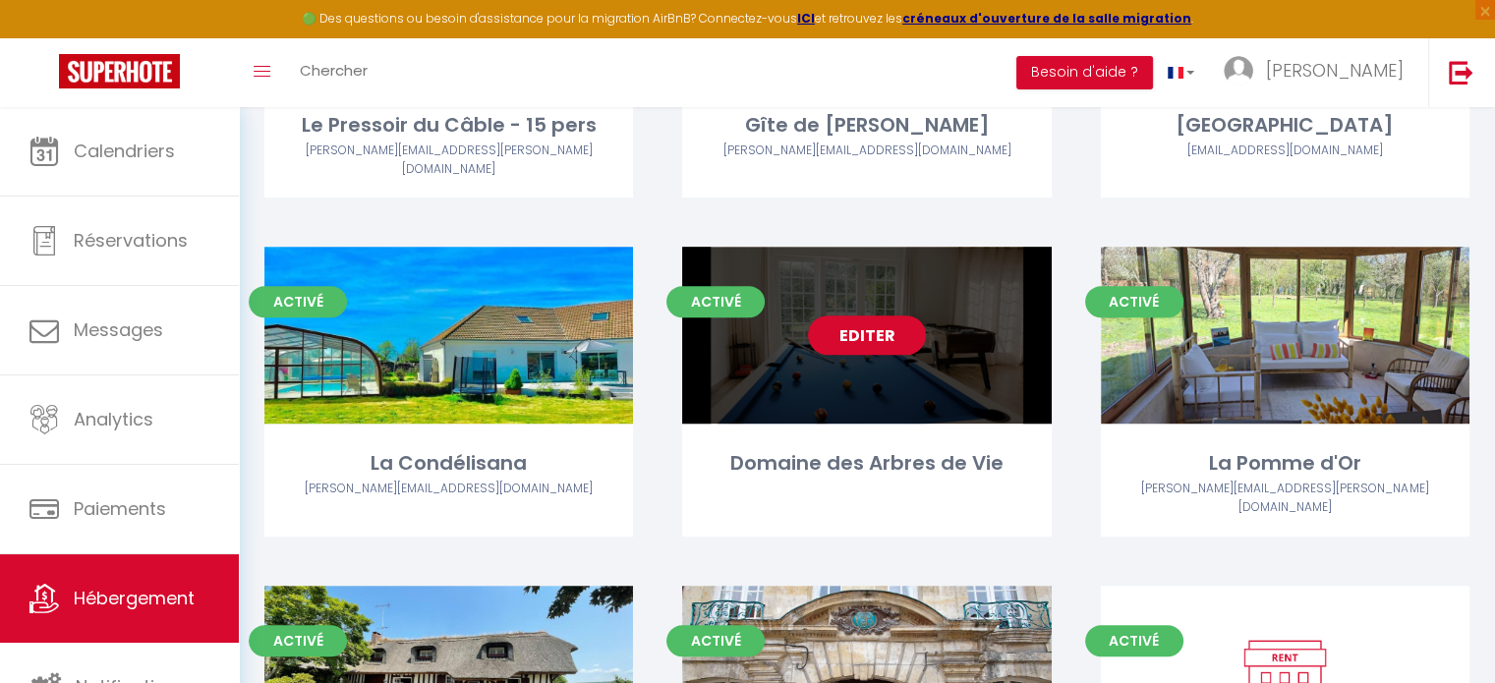
click at [878, 351] on div "Editer" at bounding box center [866, 335] width 369 height 177
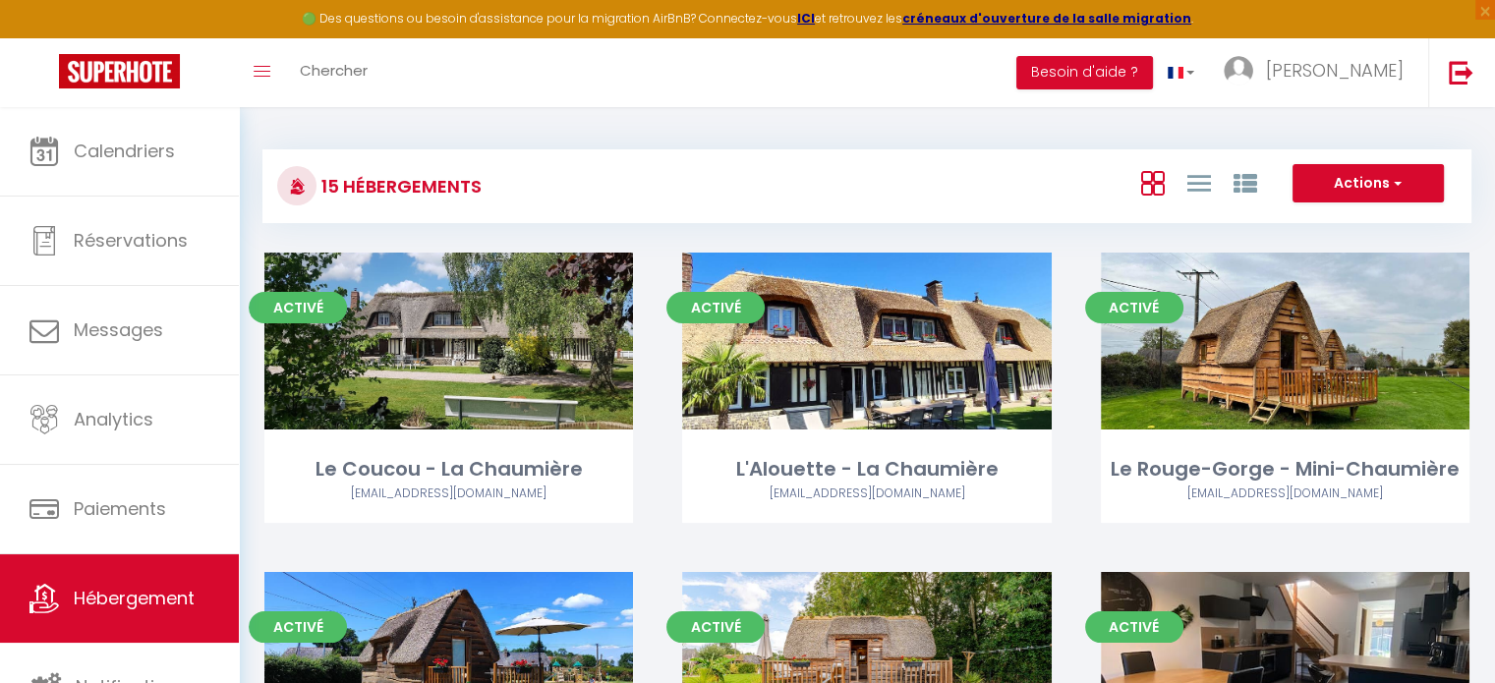
select select "3"
select select "2"
select select "1"
select select
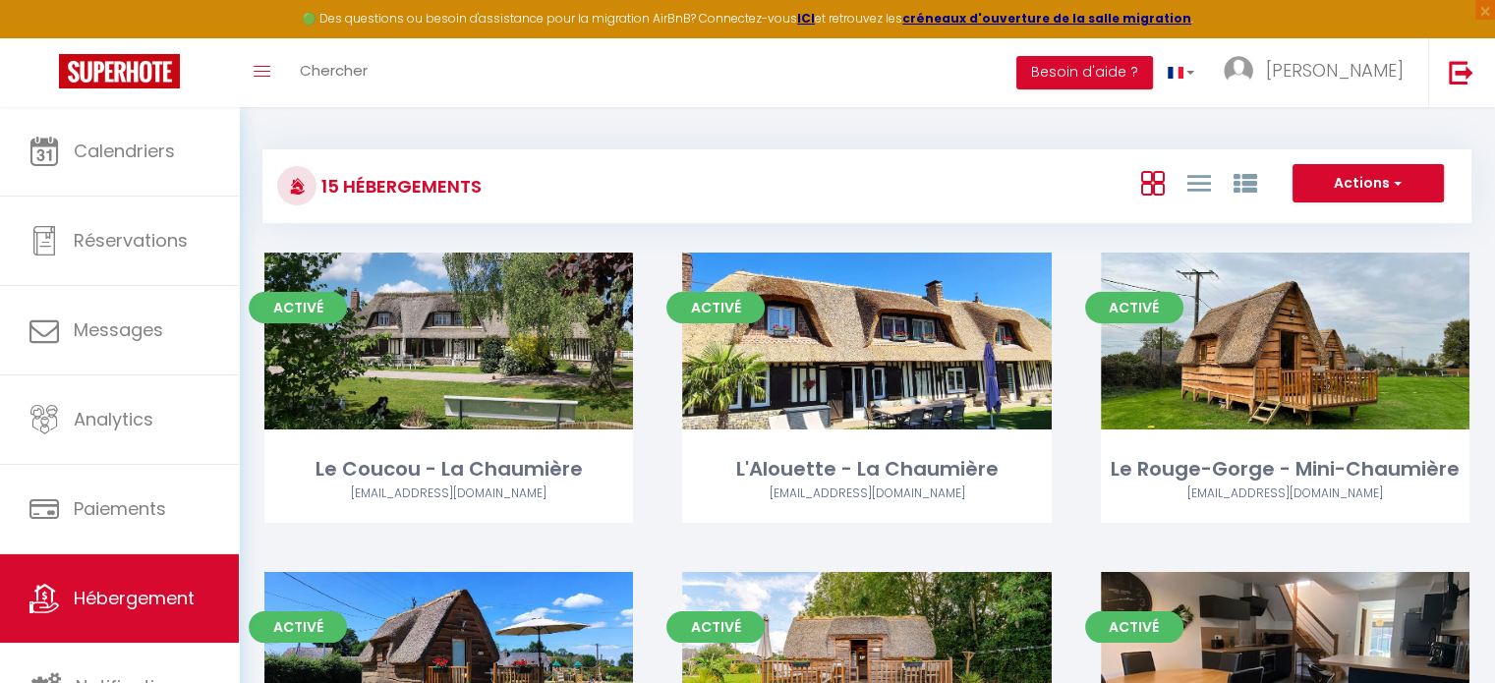
select select "28"
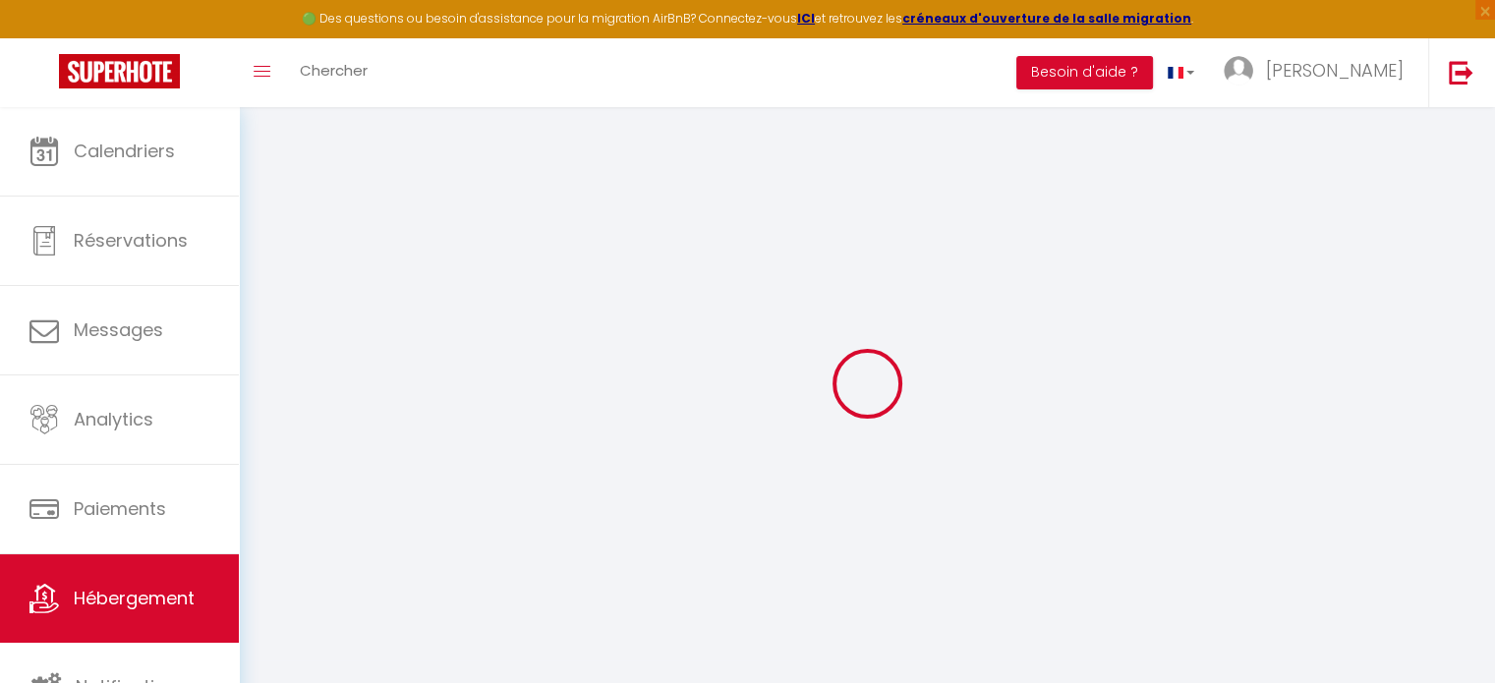
select select
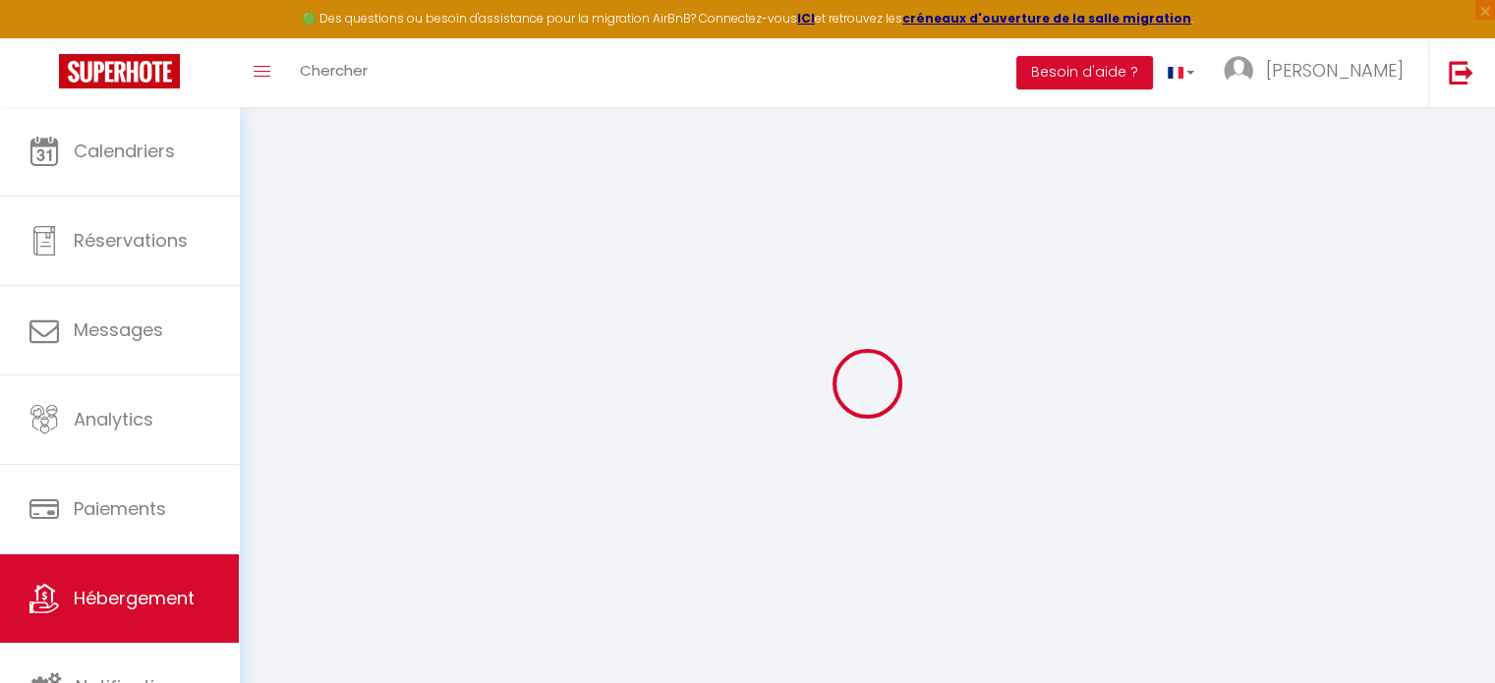
select select
checkbox input "false"
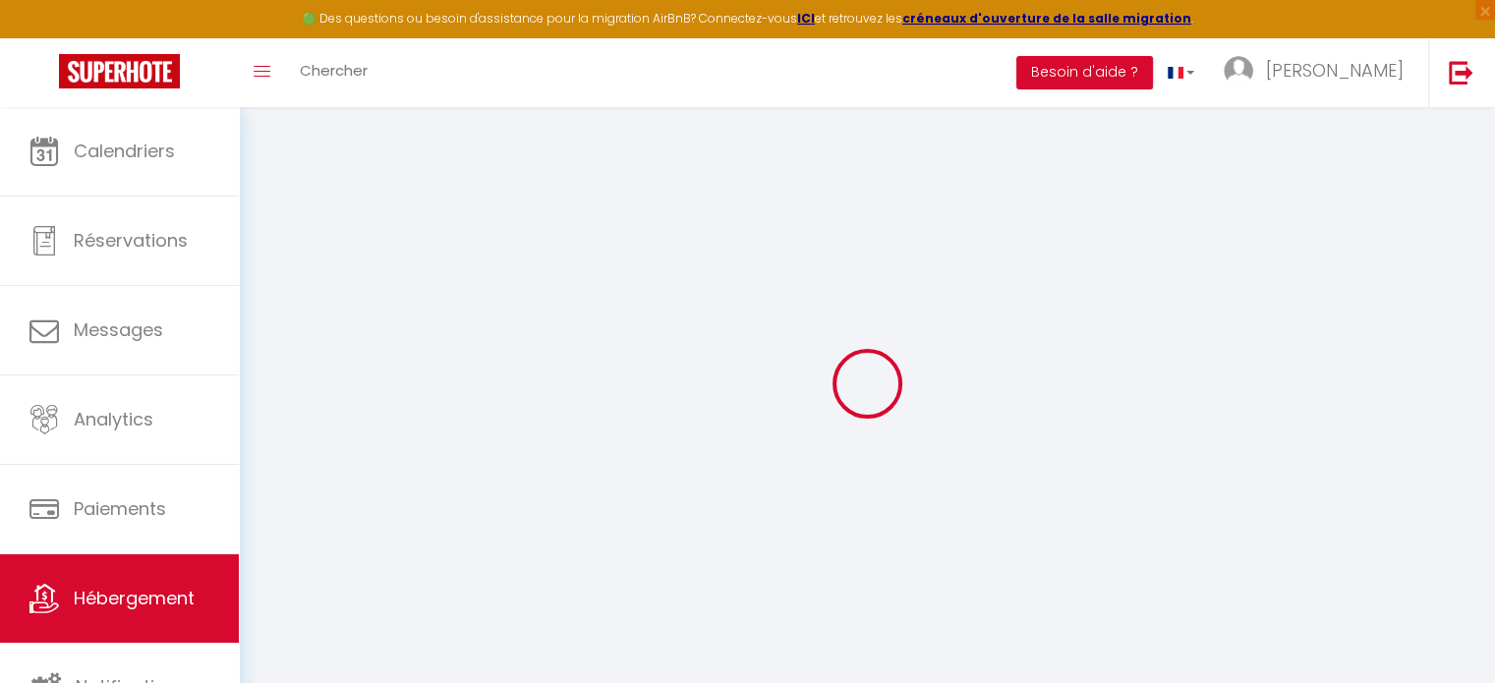
select select
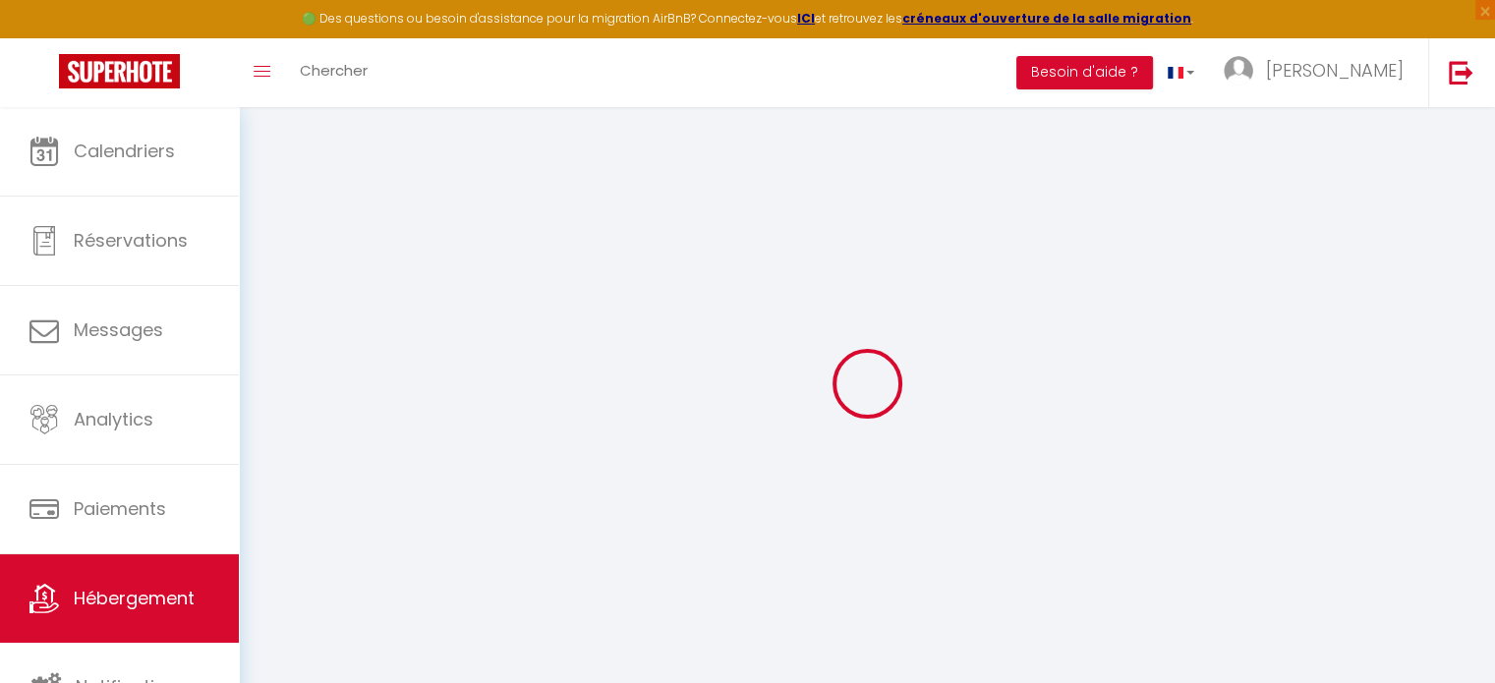
select select
checkbox input "false"
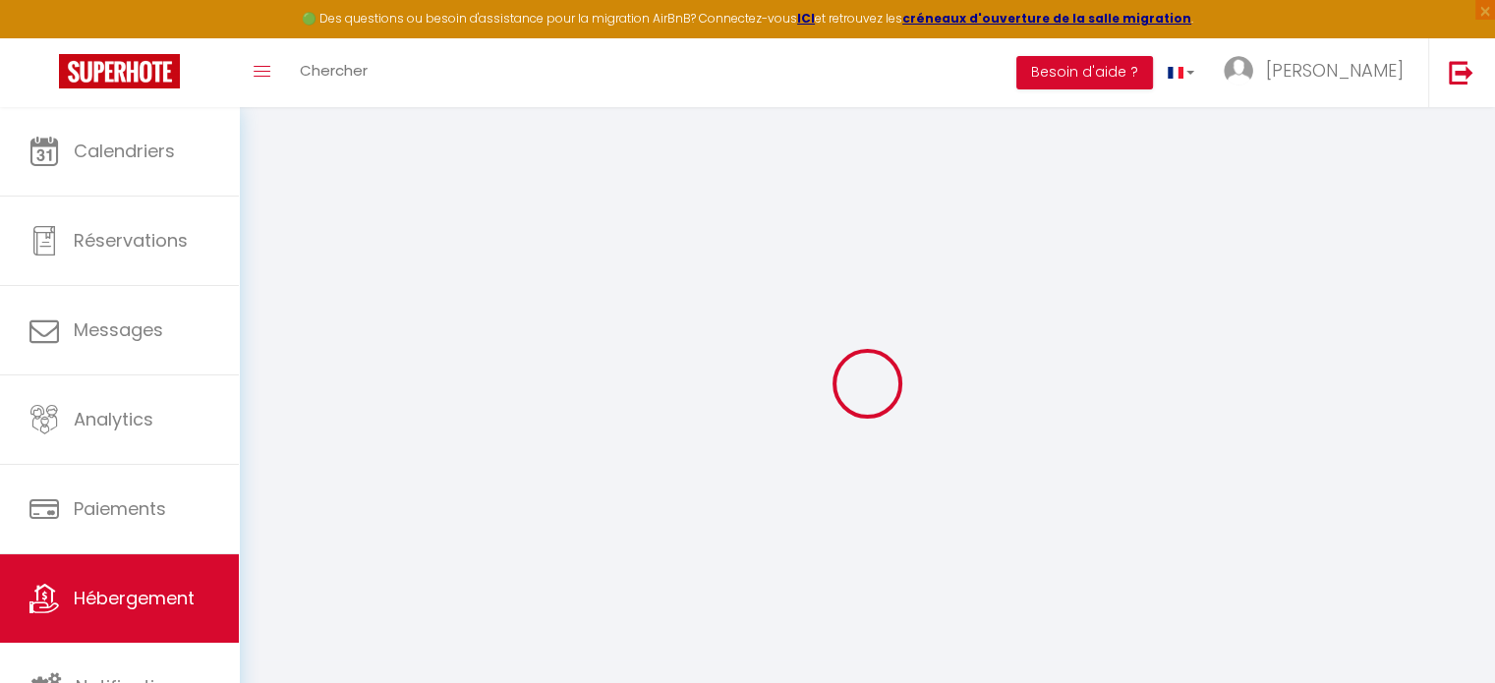
checkbox input "false"
select select
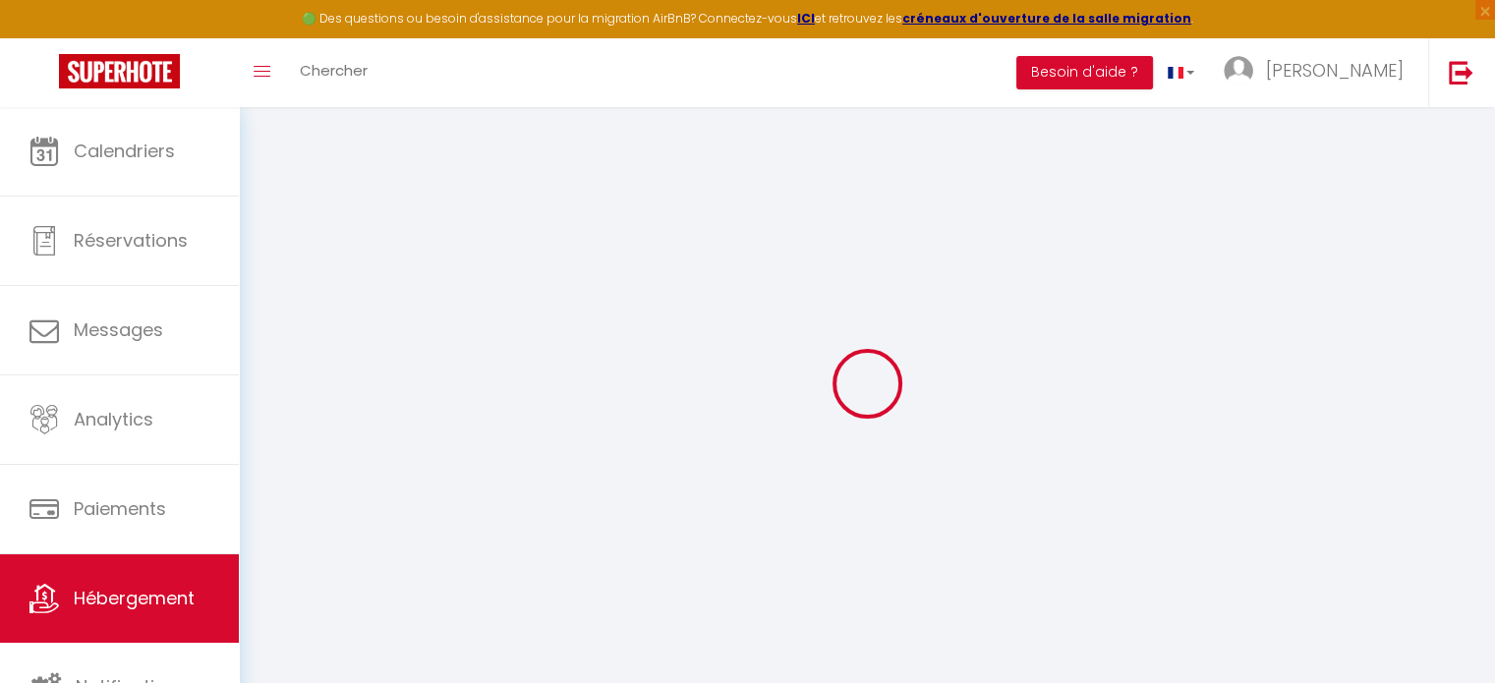
select select
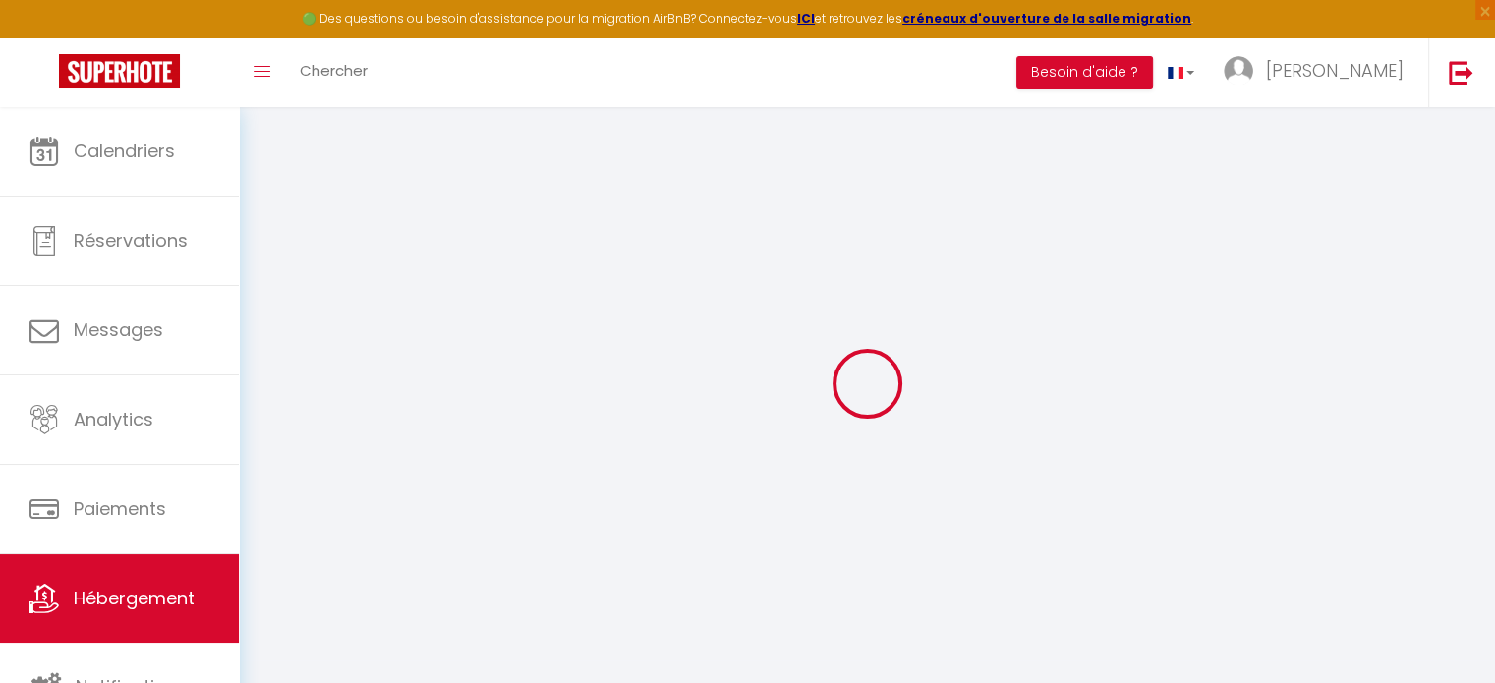
checkbox input "false"
select select
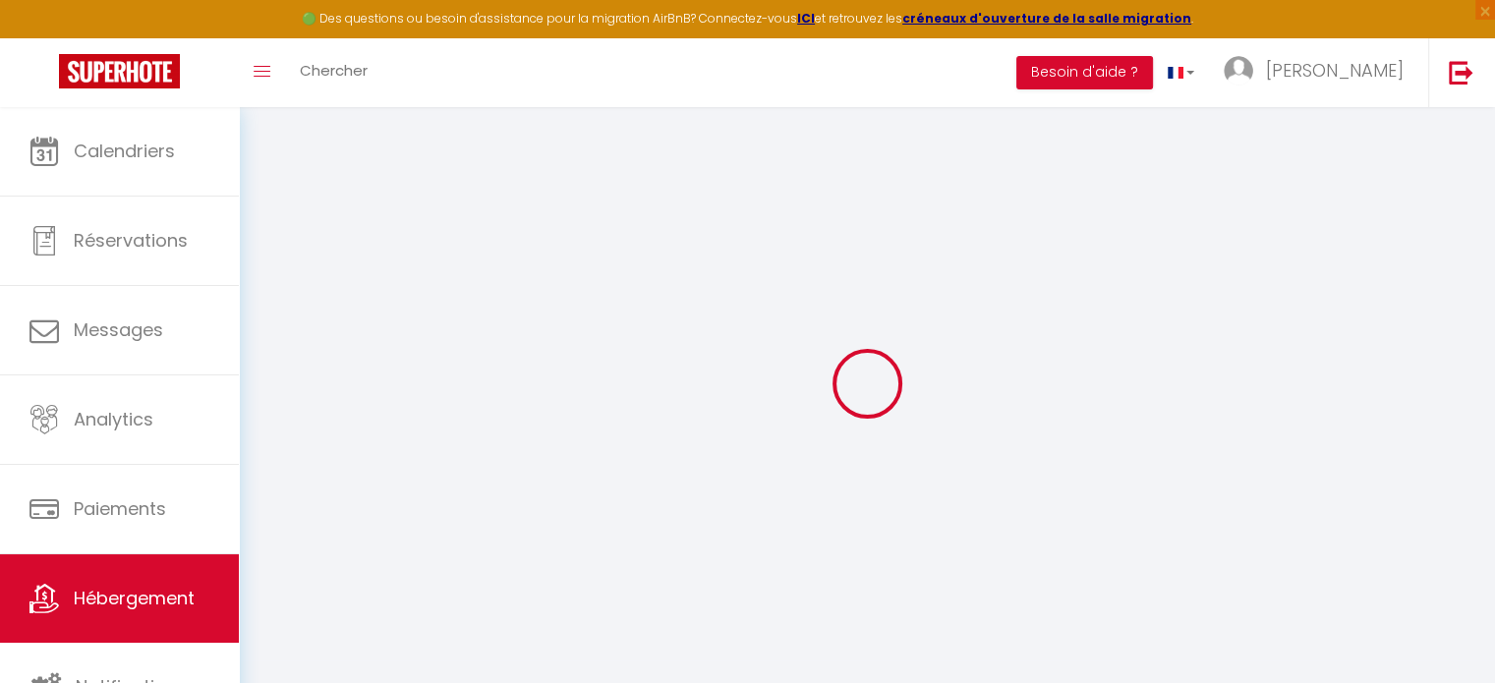
select select
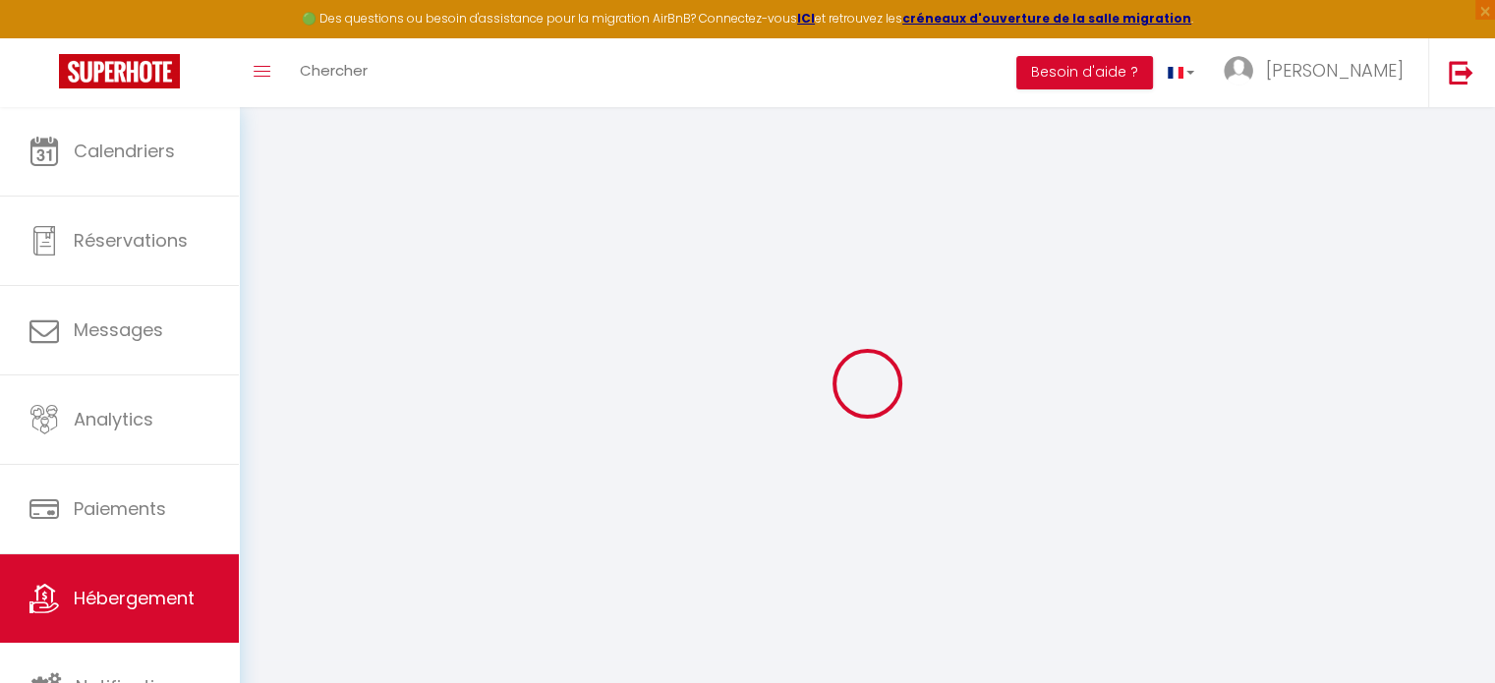
select select
checkbox input "false"
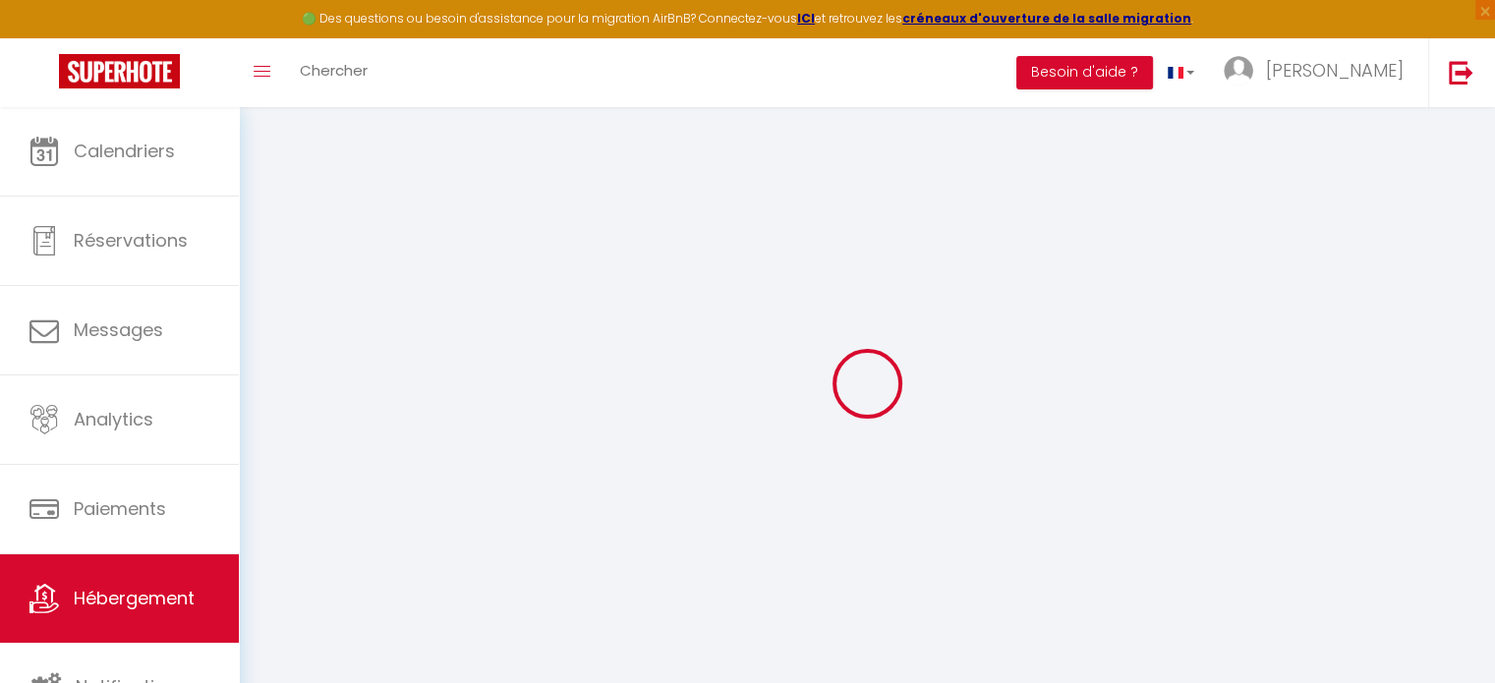
checkbox input "false"
select select
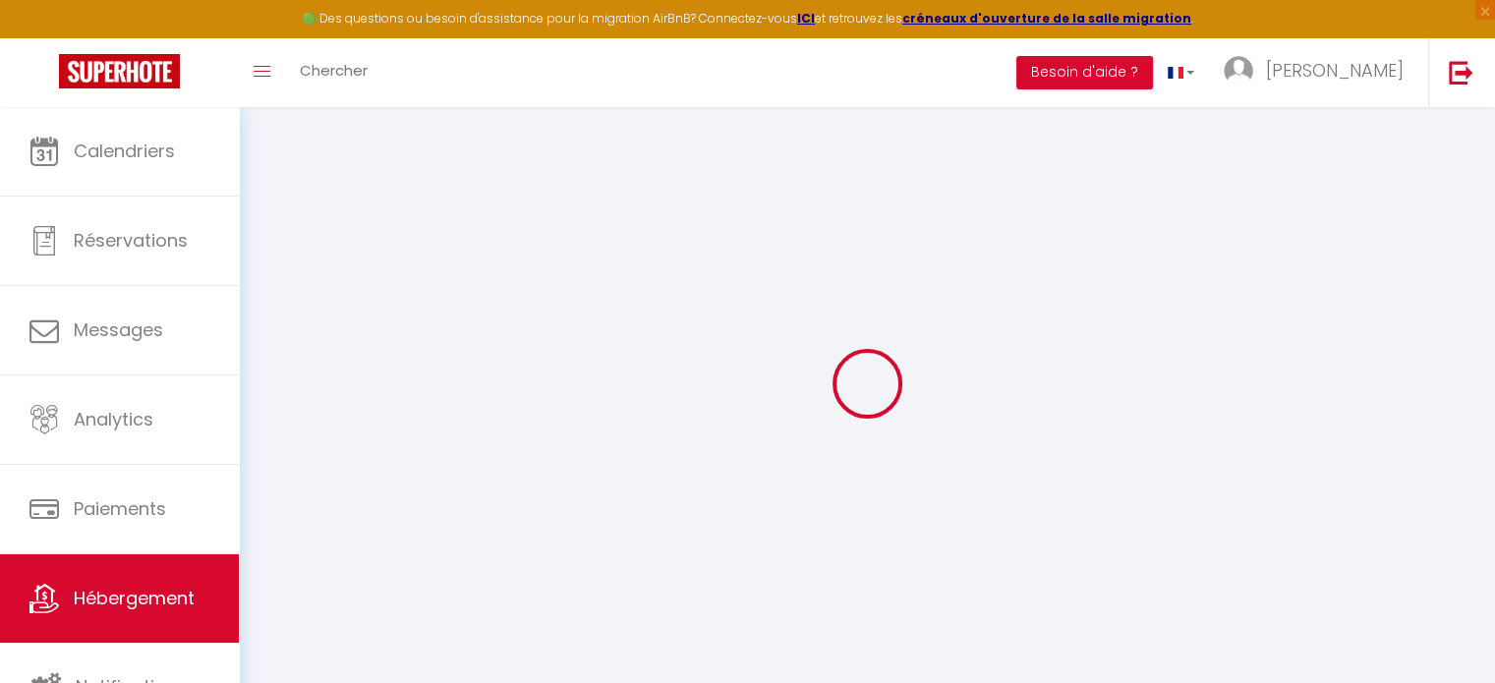
select select
checkbox input "false"
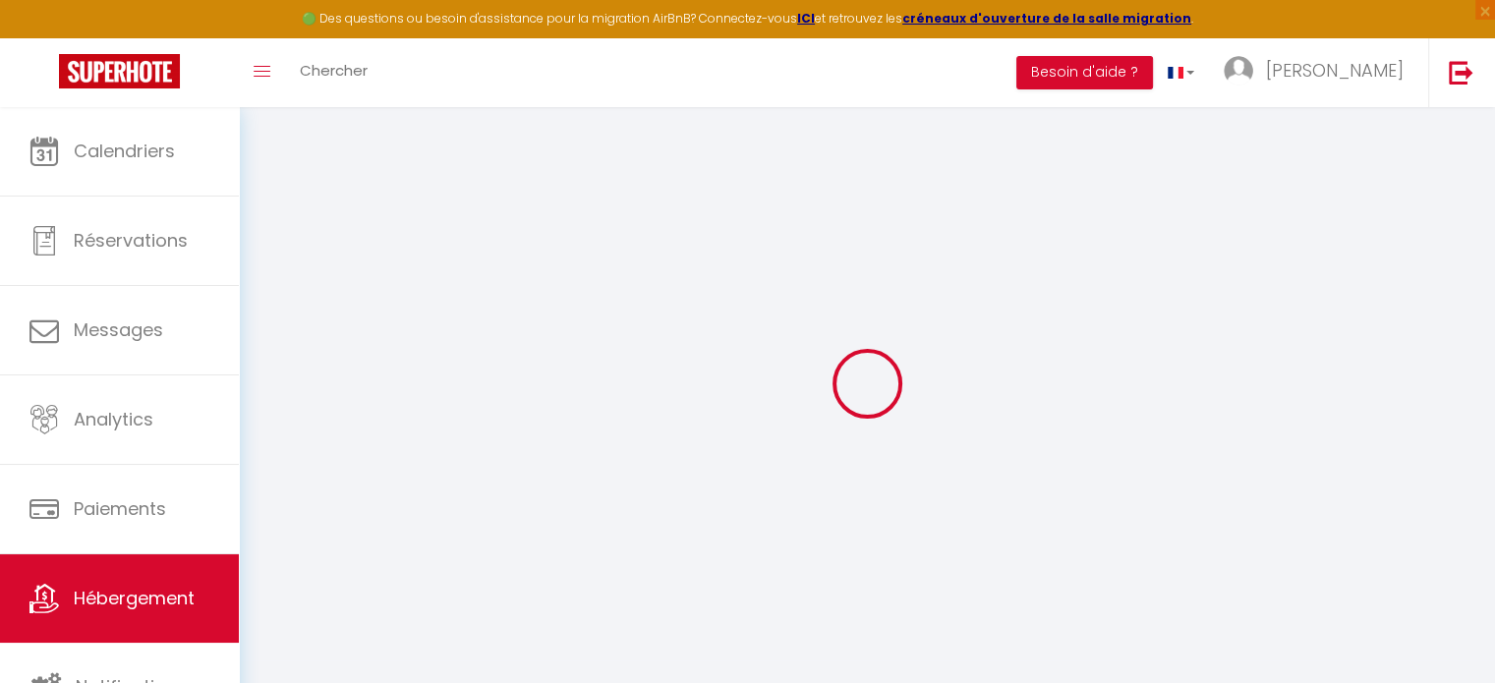
checkbox input "false"
select select
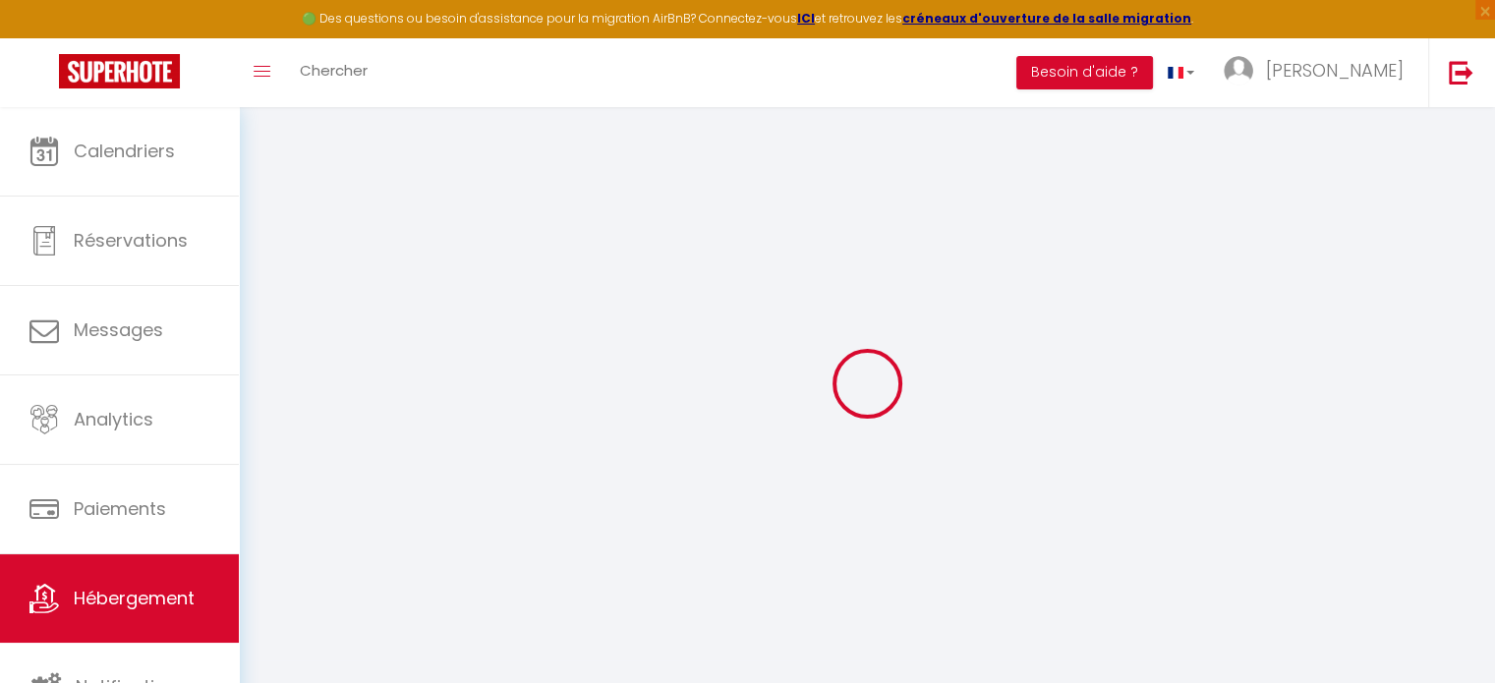
type input "Domaine des Arbres de Vie"
type input "[PERSON_NAME]"
type input "Fournier-Morel"
type input "[STREET_ADDRESS]"
type input "75002"
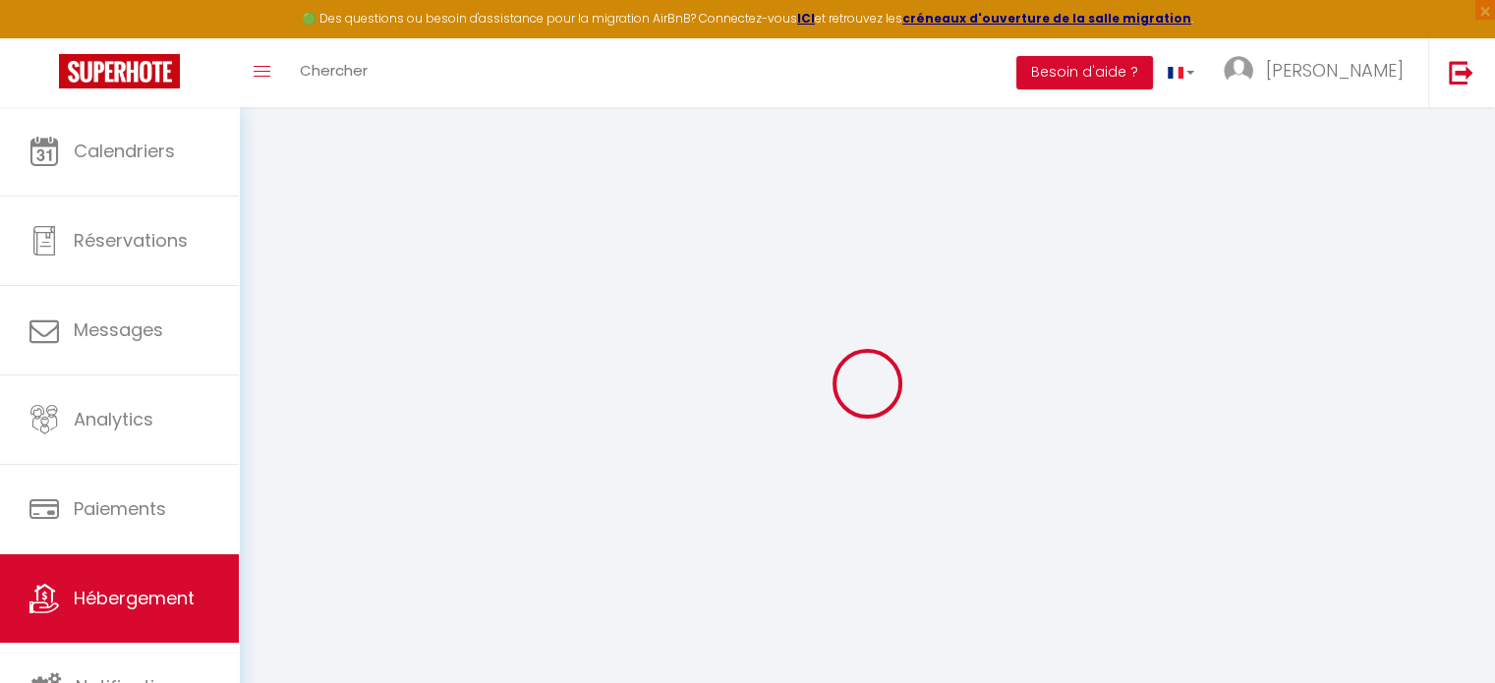
type input "[GEOGRAPHIC_DATA]"
select select "houses"
select select "11"
select select "5"
select select "3"
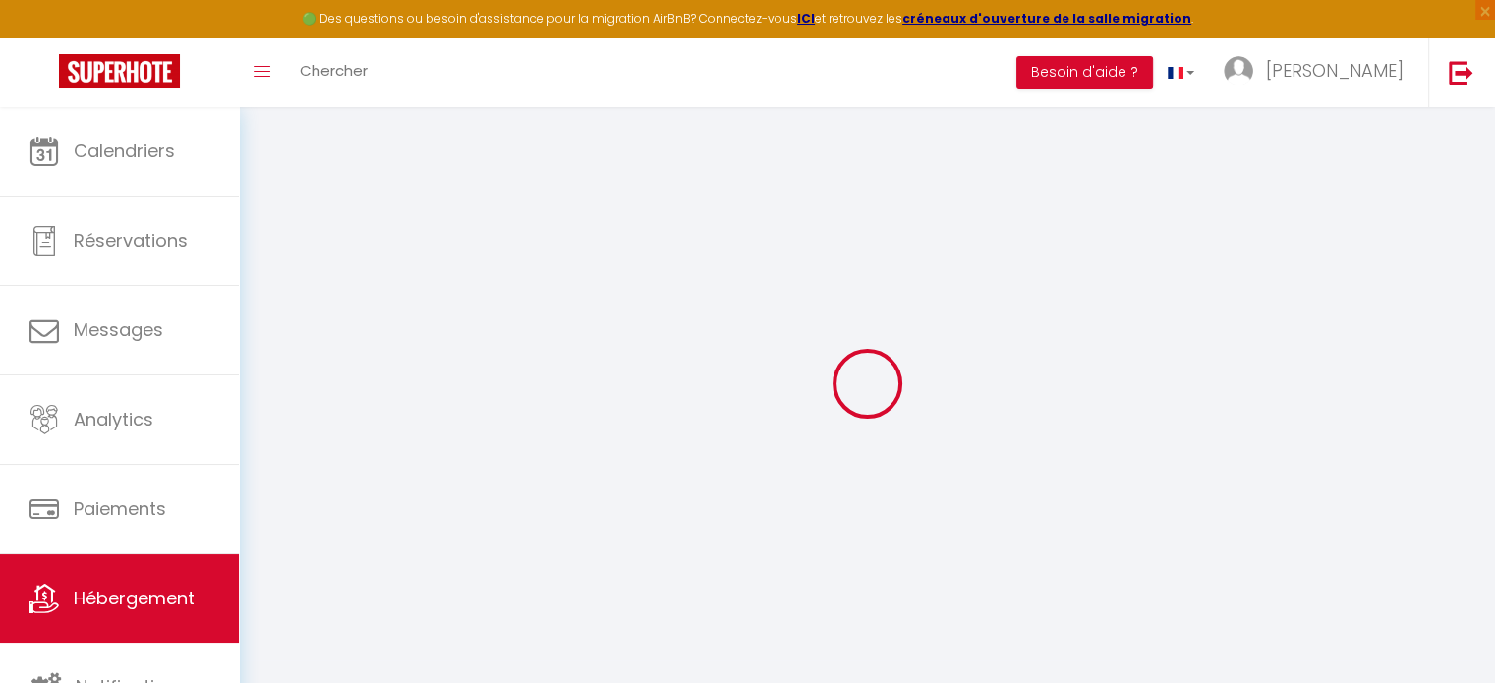
type input "350"
type input "150"
select select
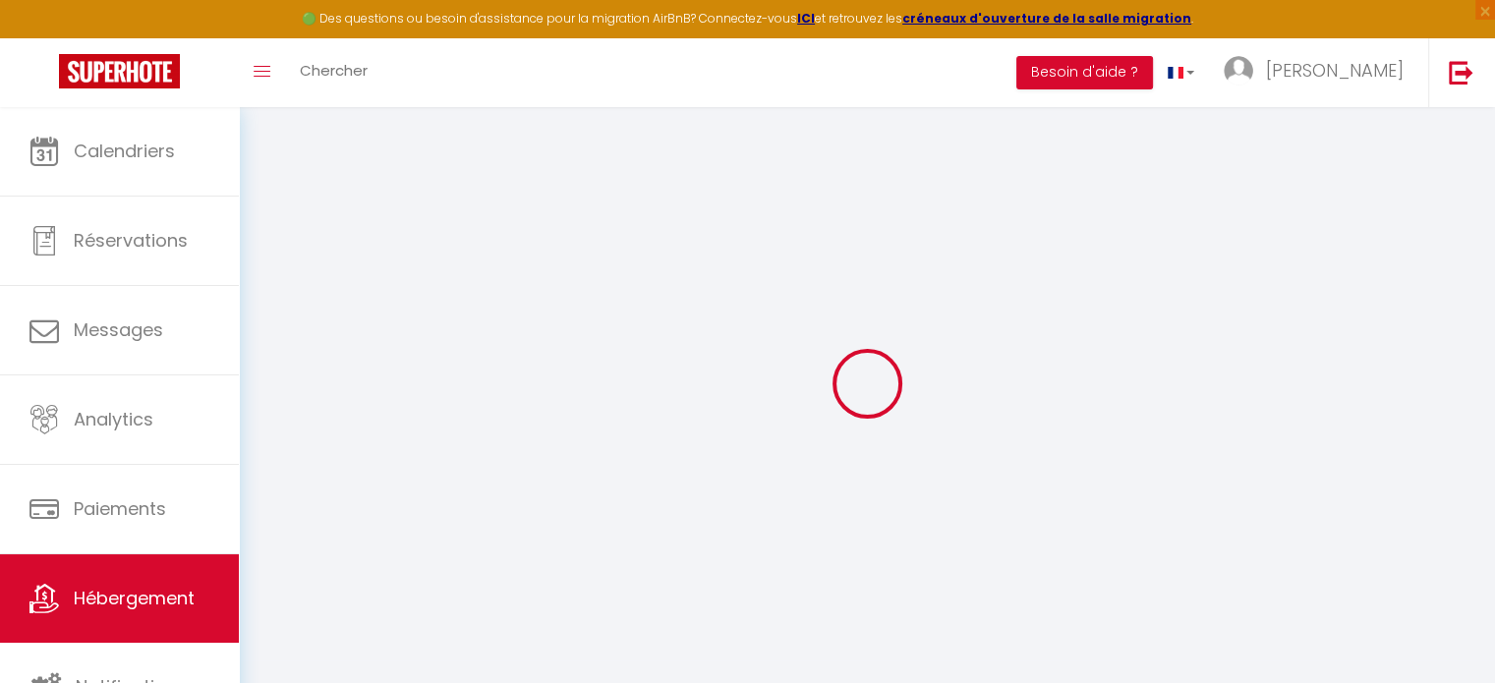
select select
type input "[STREET_ADDRESS][DEMOGRAPHIC_DATA]"
type input "27450"
type input "ST GREGOIRE DU VIEVRE"
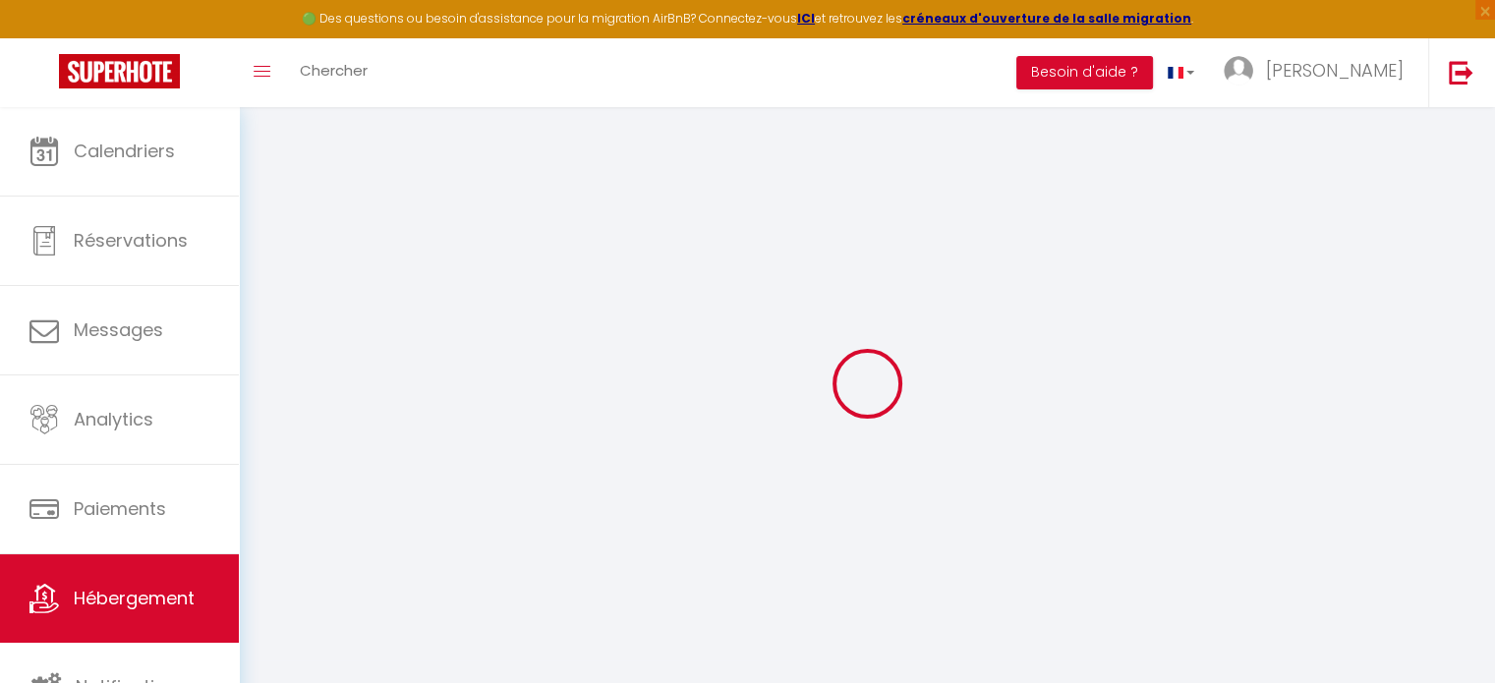
type input "[EMAIL_ADDRESS][DOMAIN_NAME]"
select select
checkbox input "false"
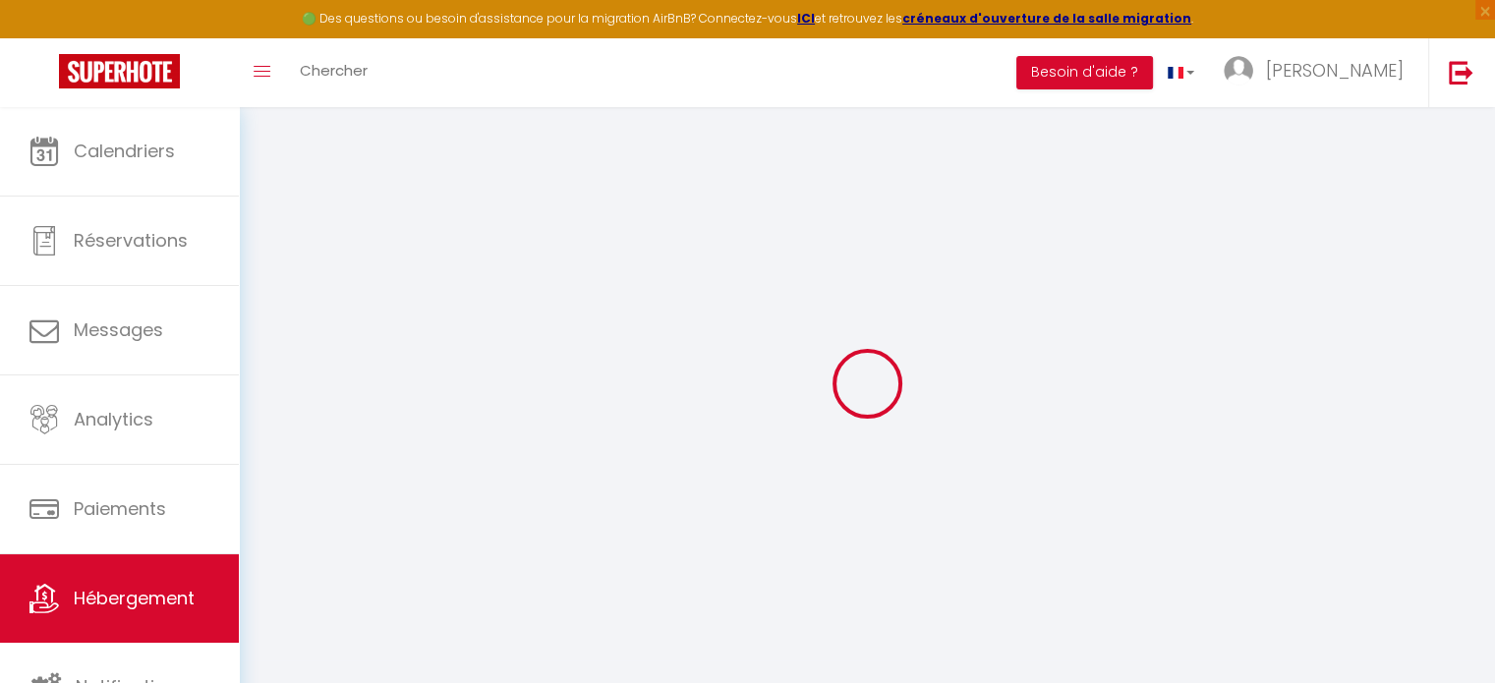
checkbox input "false"
type input "100"
type input "0"
type input "50"
type input "0"
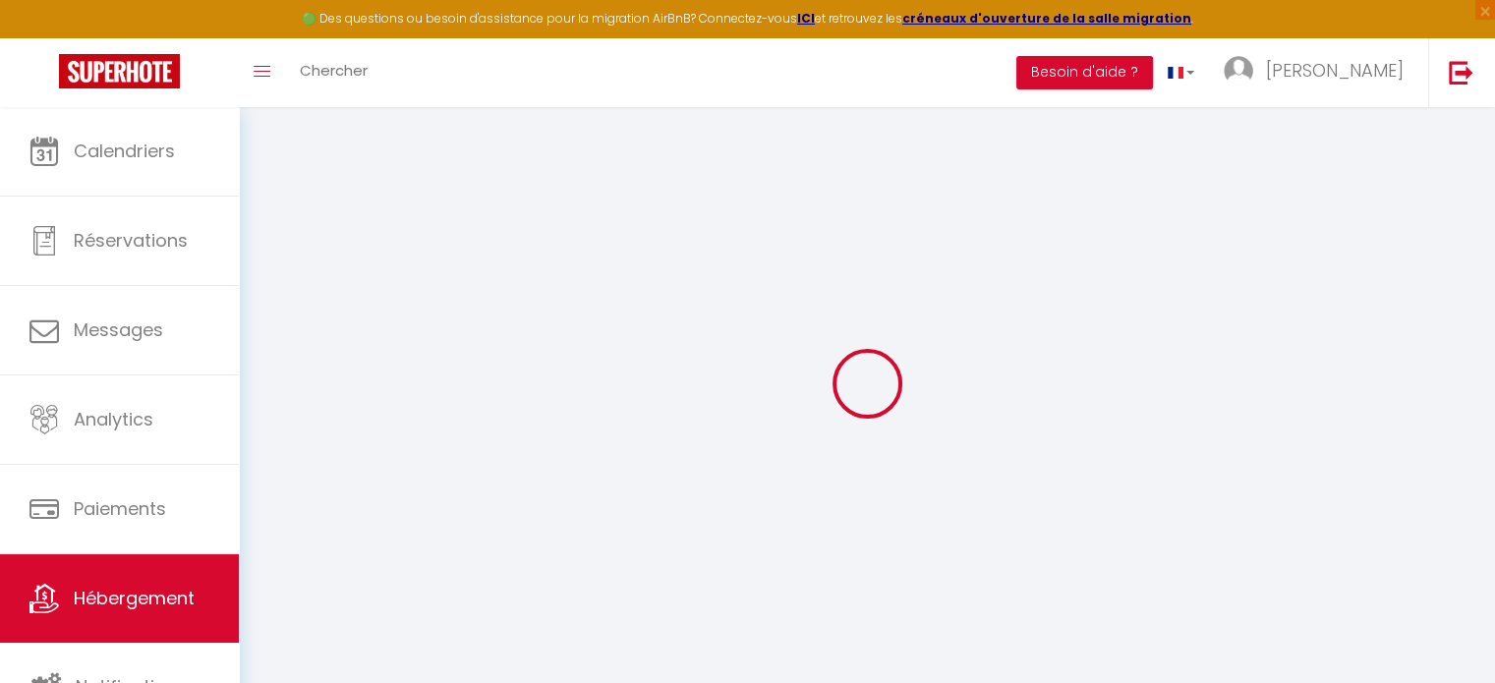
select select
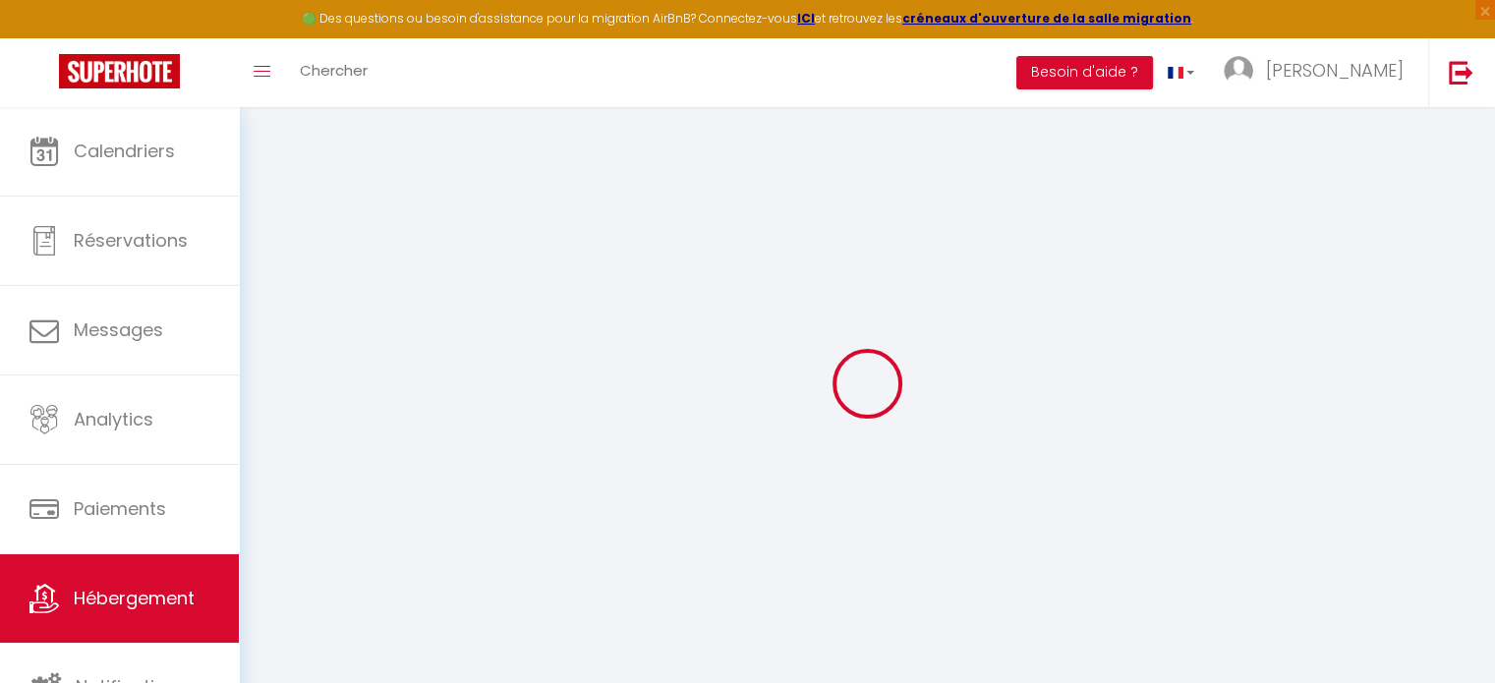
select select
checkbox input "false"
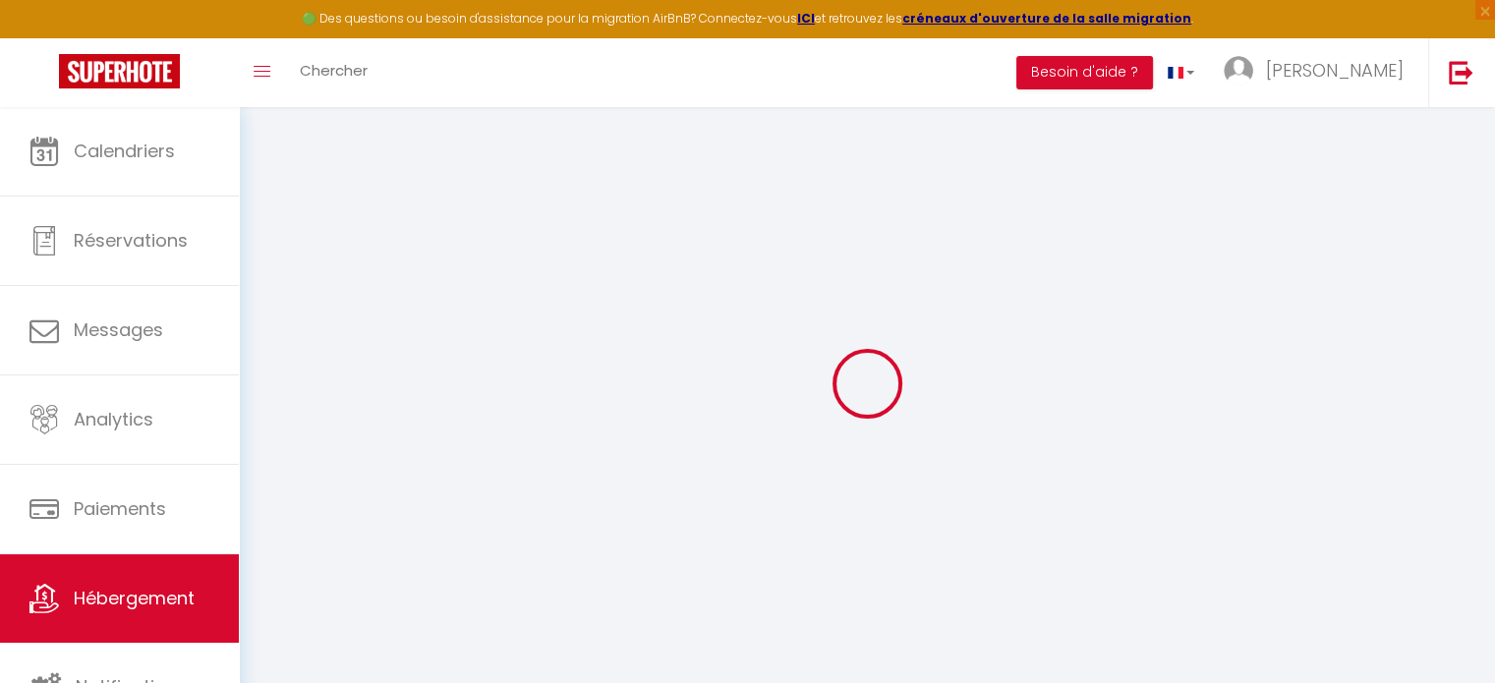
select select "40113"
select select "39320"
select select
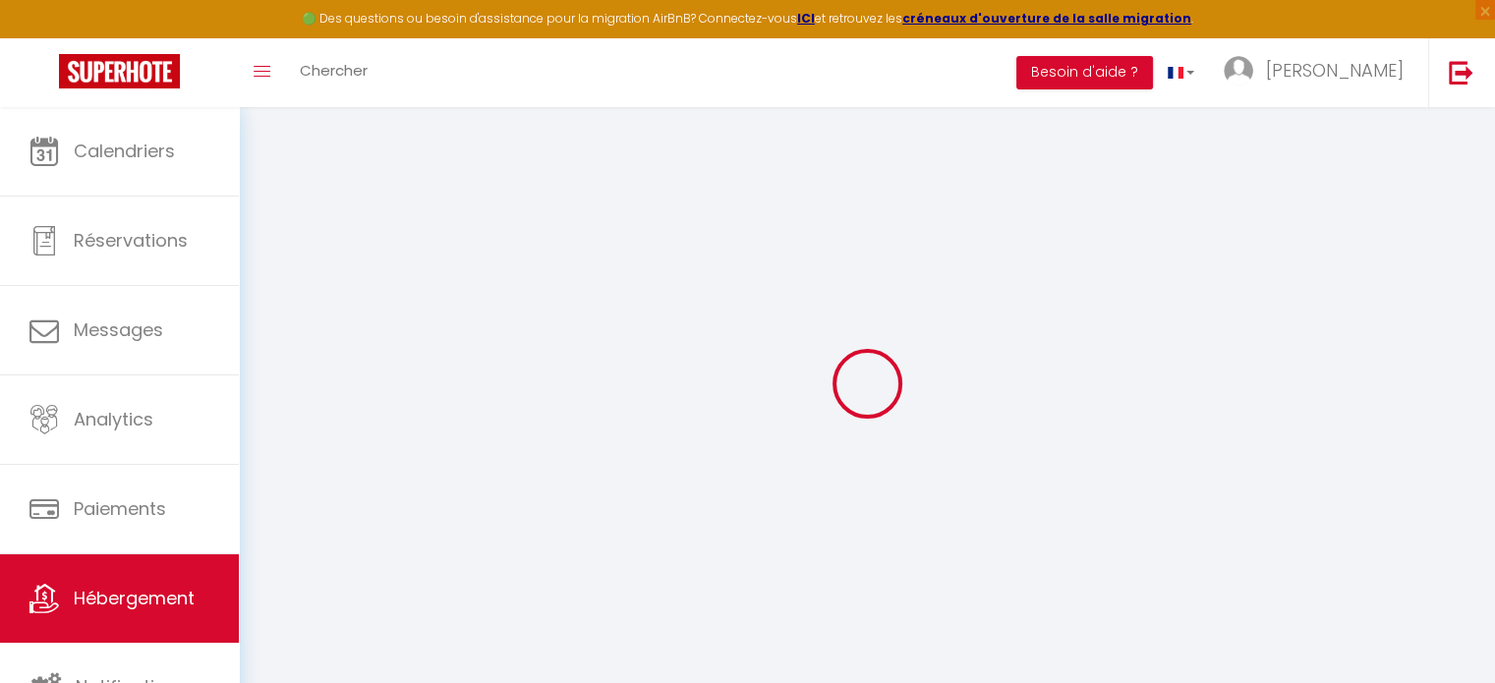
select select
checkbox input "false"
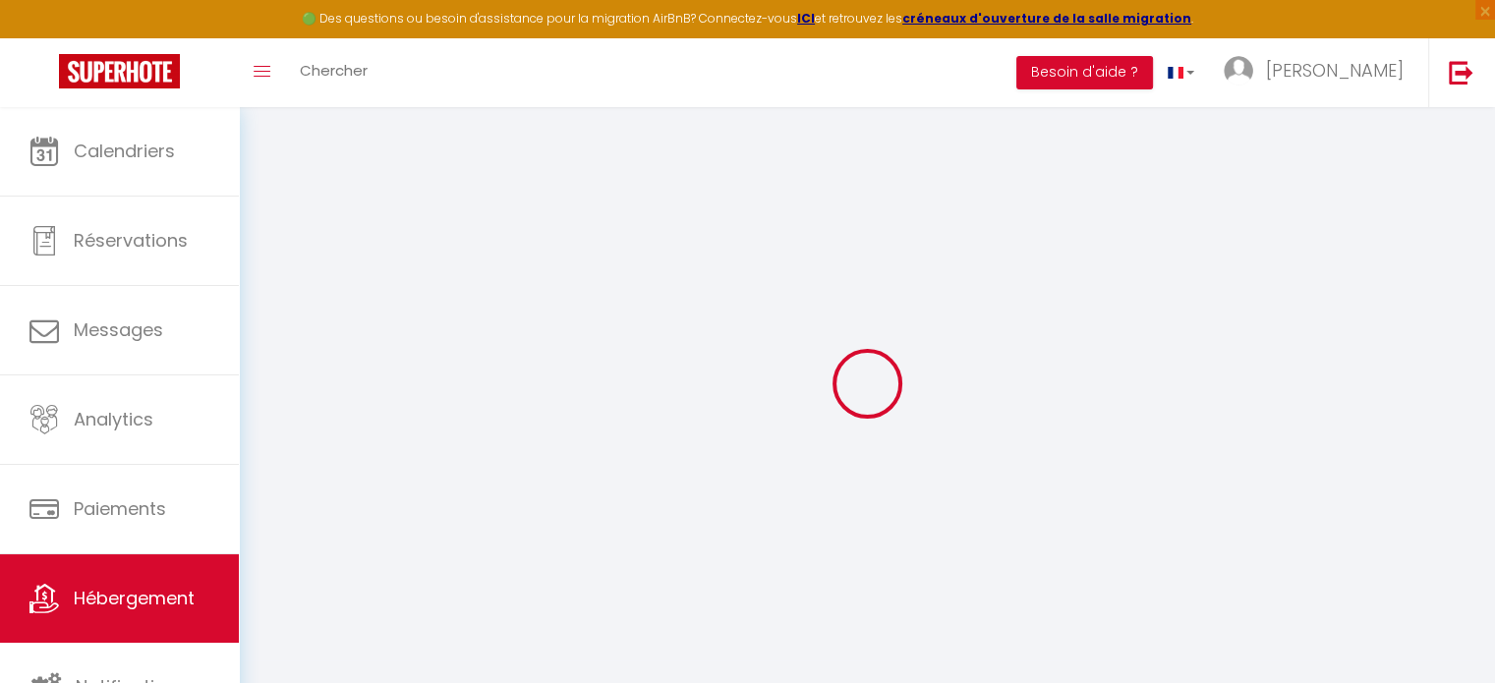
checkbox input "false"
select select
checkbox input "false"
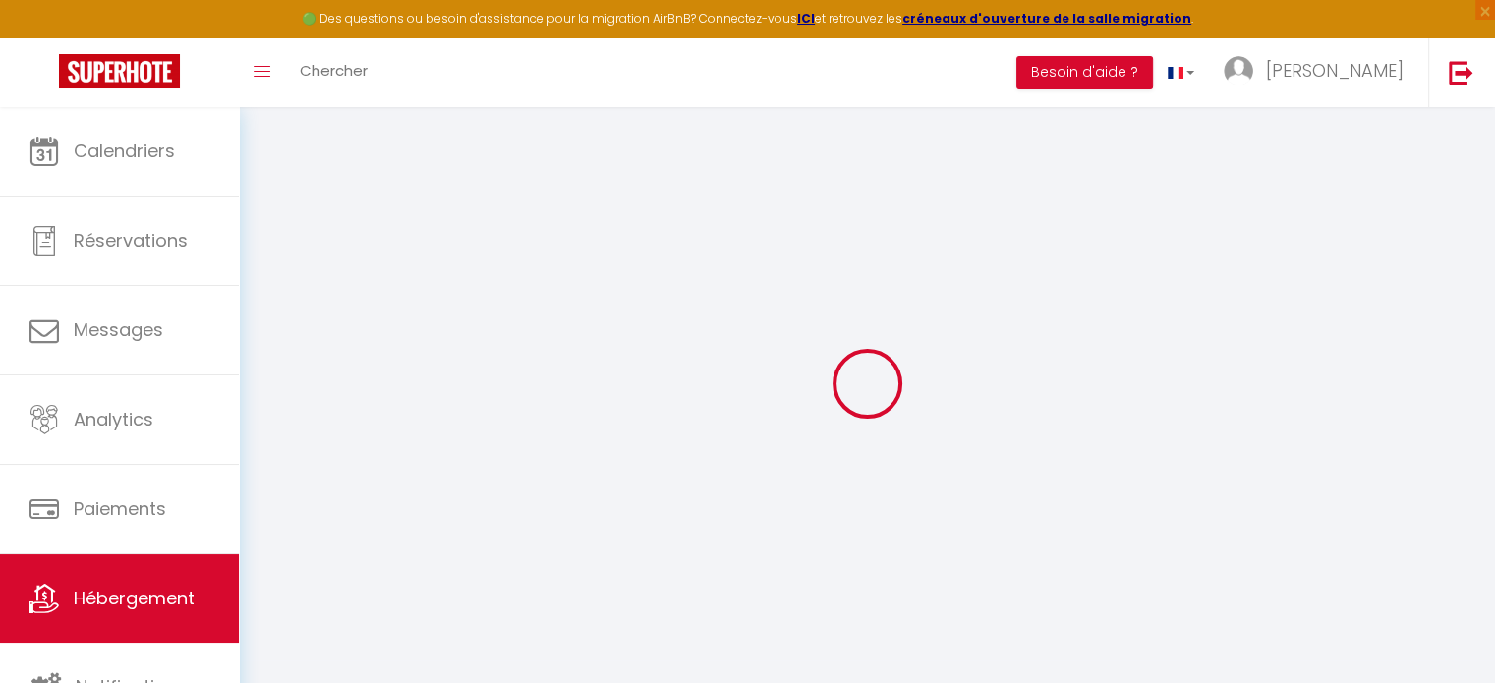
checkbox input "false"
select select "17:00"
select select "21:00"
select select "10:00"
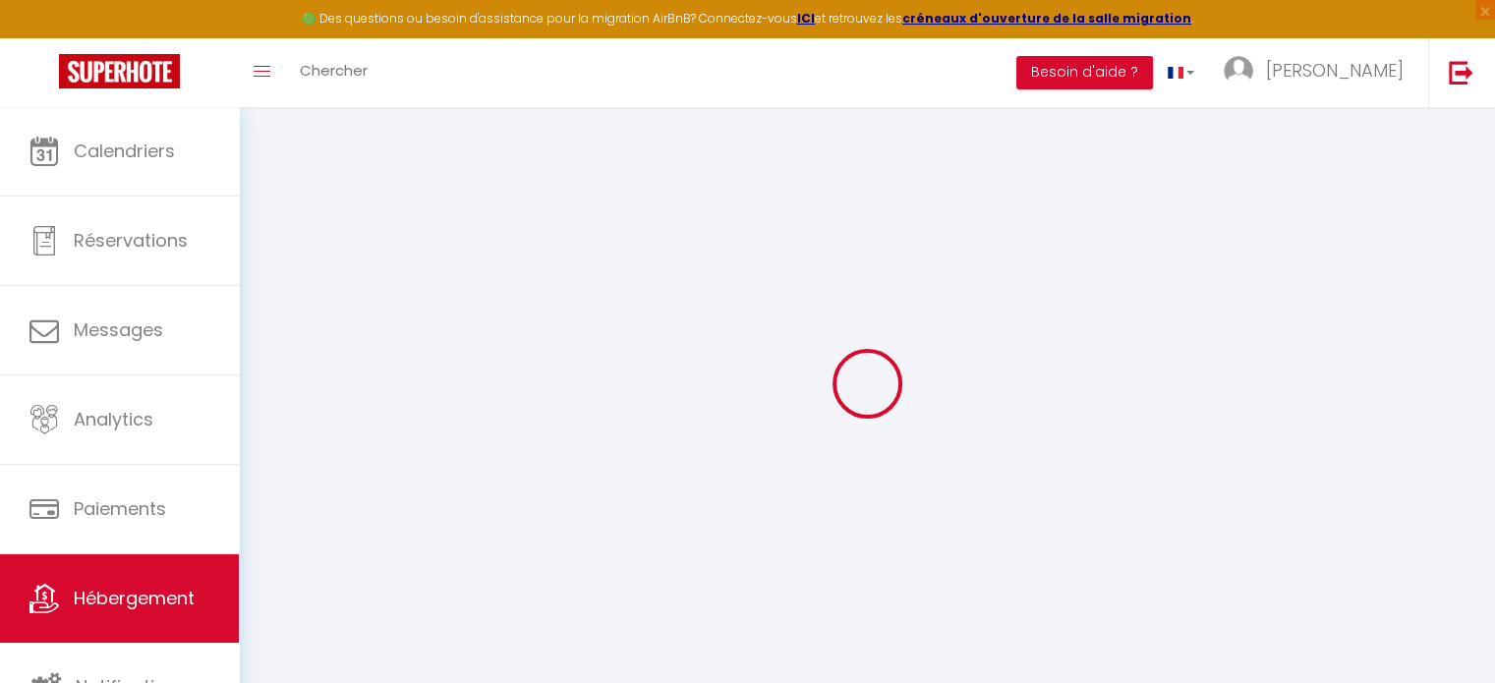
select select "30"
select select "120"
select select
checkbox input "false"
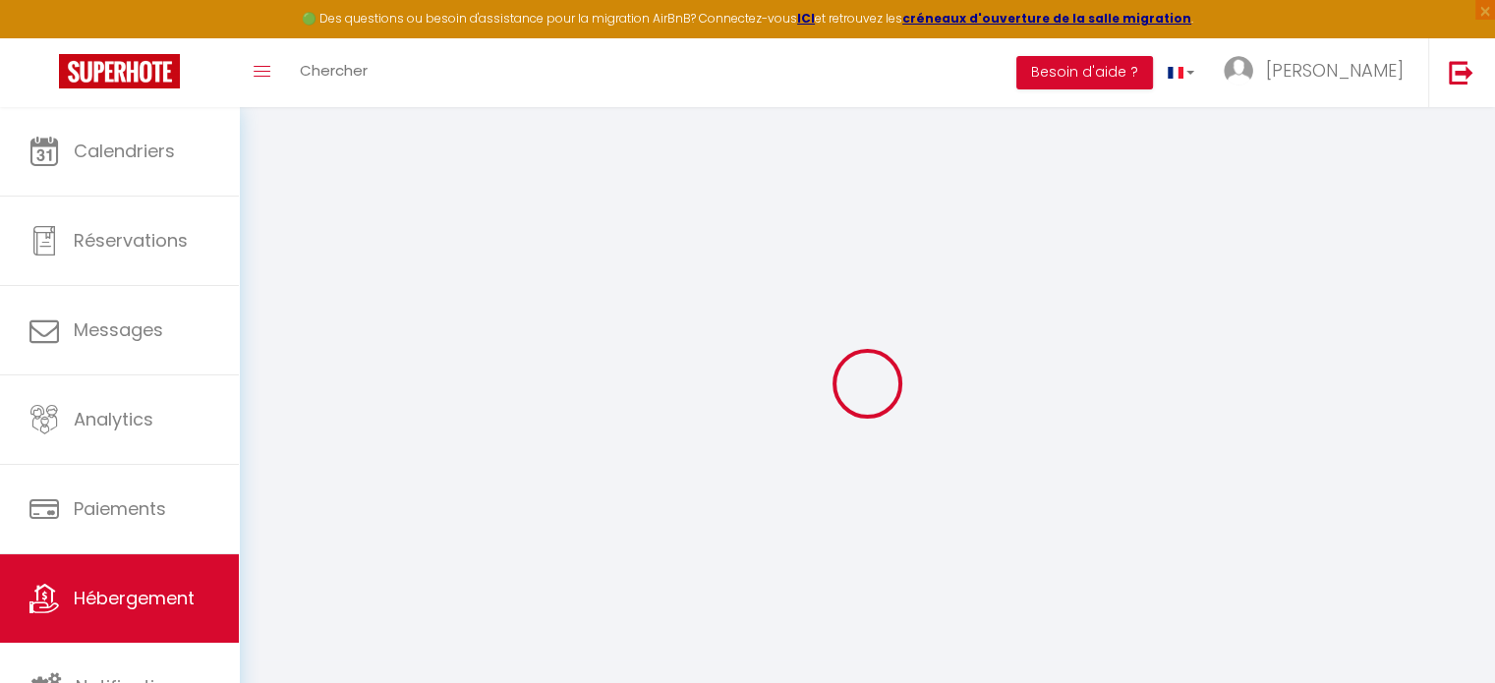
checkbox input "false"
select select
checkbox input "false"
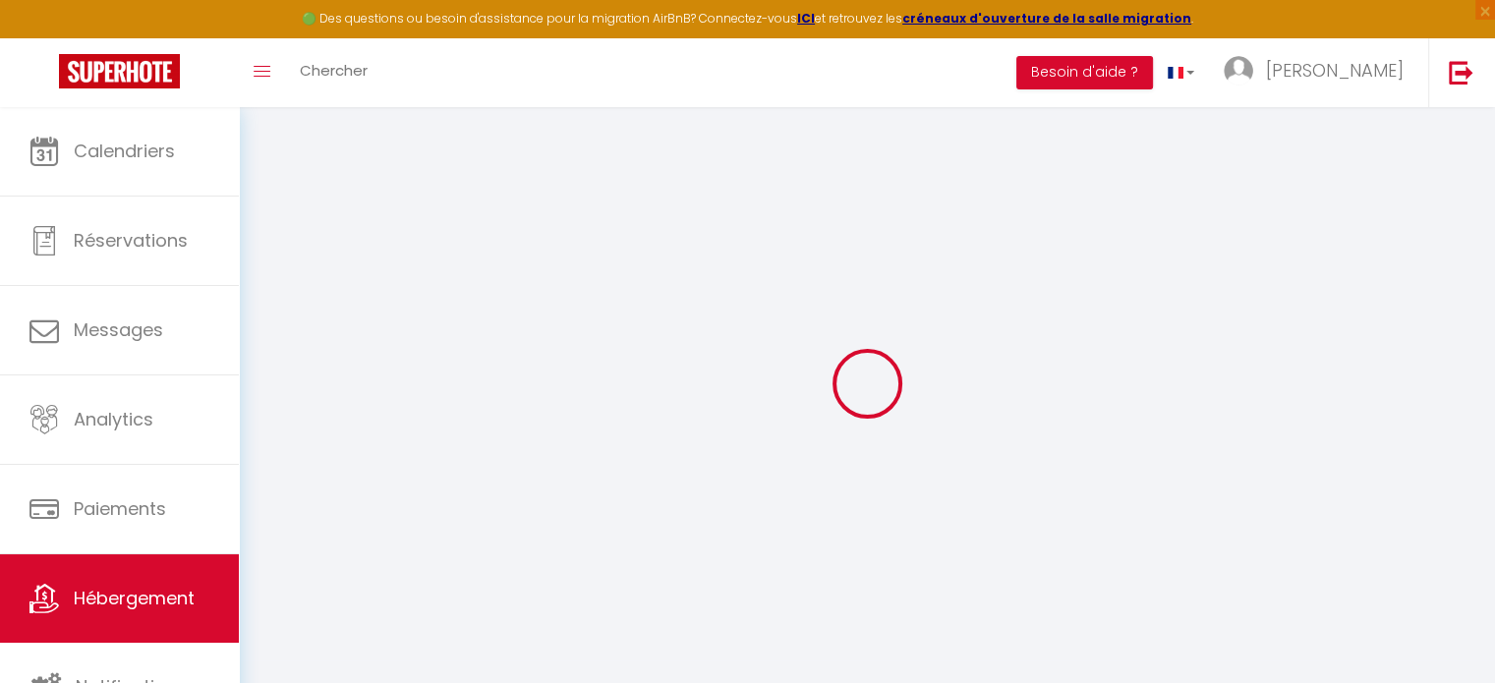
checkbox input "false"
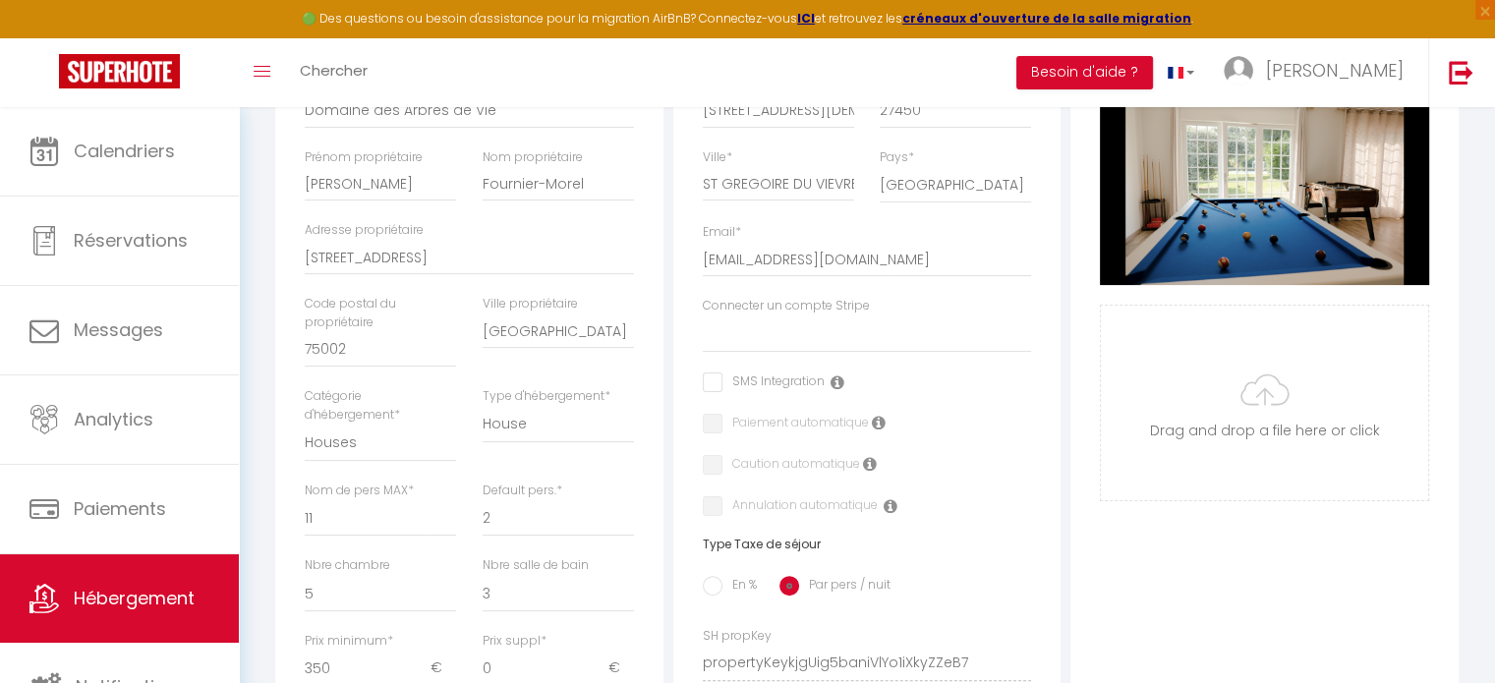
scroll to position [98, 0]
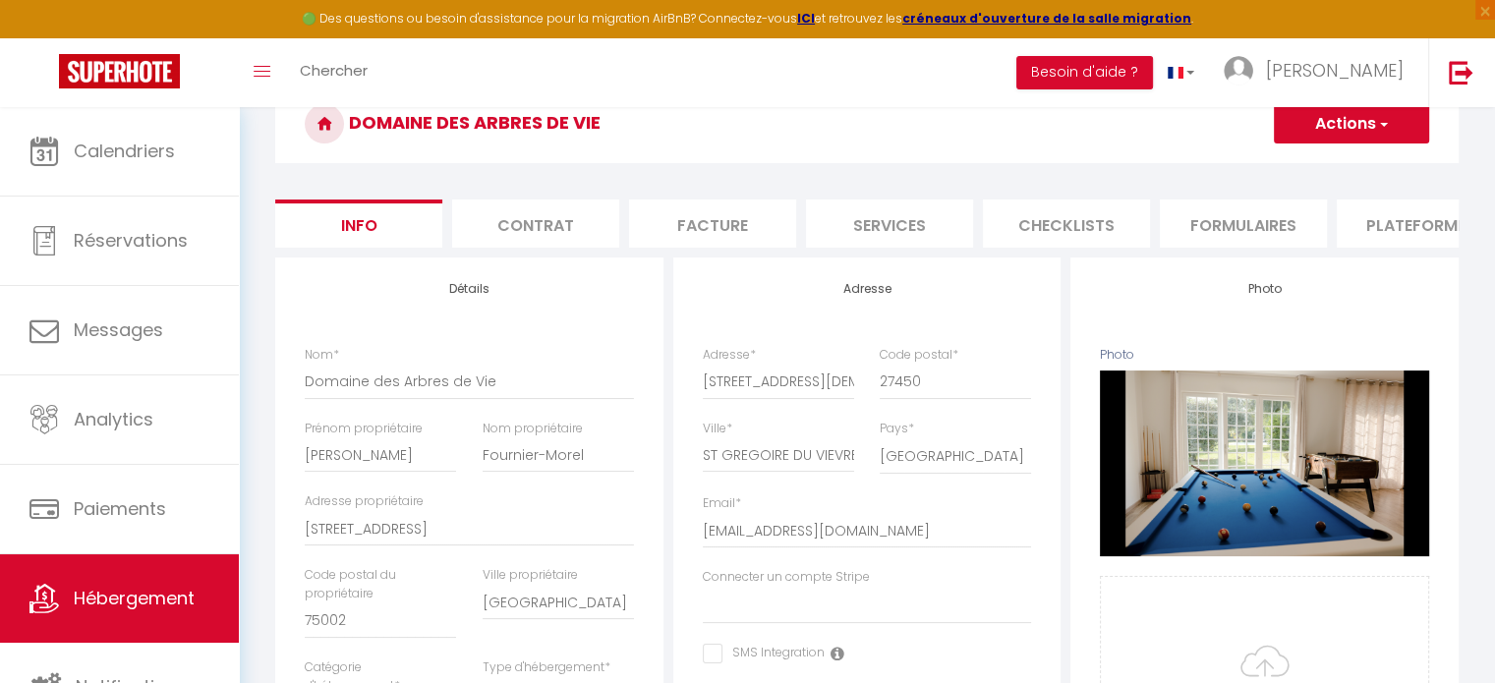
click at [1391, 227] on li "Plateformes" at bounding box center [1420, 224] width 167 height 48
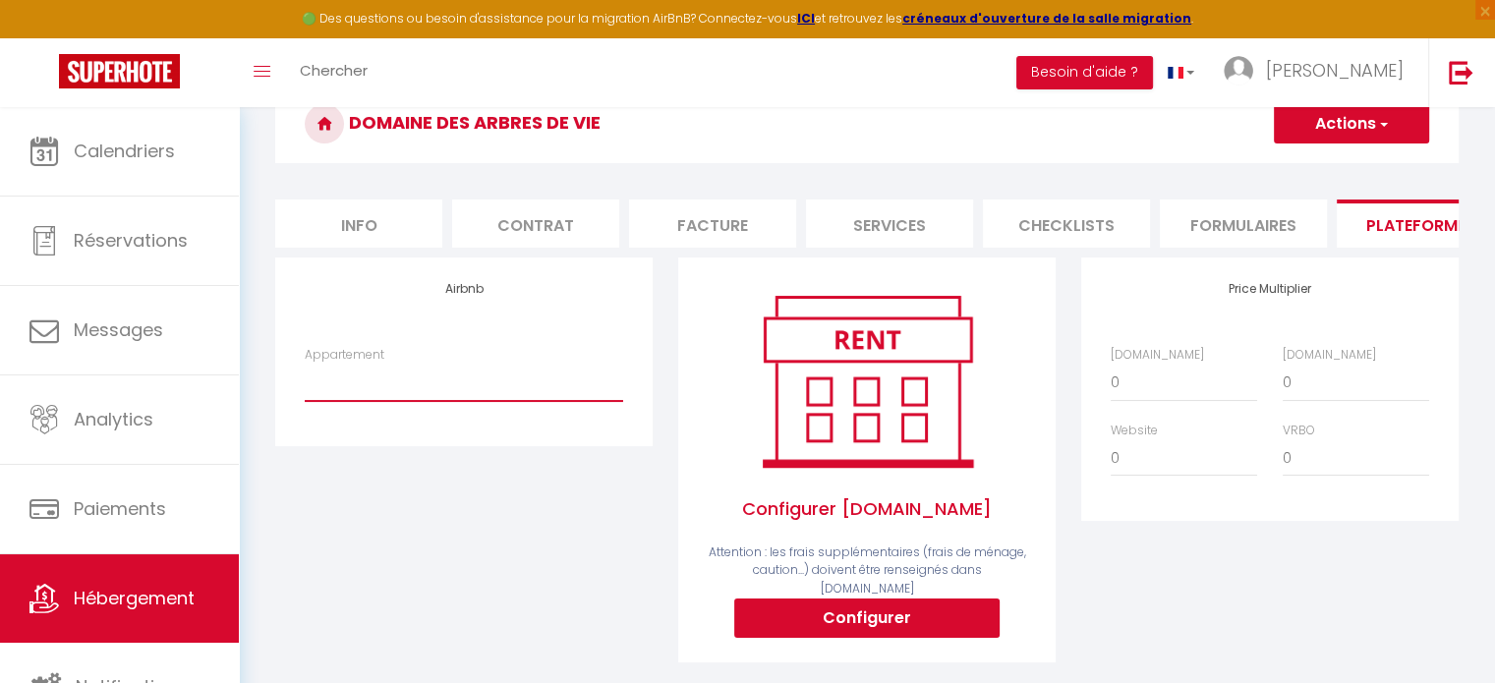
click at [375, 397] on select "L'Alouette - La Chaumière chez [PERSON_NAME] et [PERSON_NAME] - [EMAIL_ADDRESS]…" at bounding box center [464, 382] width 319 height 37
click at [554, 581] on div "Airbnb Appartement L'Alouette - La Chaumière chez Eddy et Carole - caroleduparc…" at bounding box center [464, 473] width 403 height 431
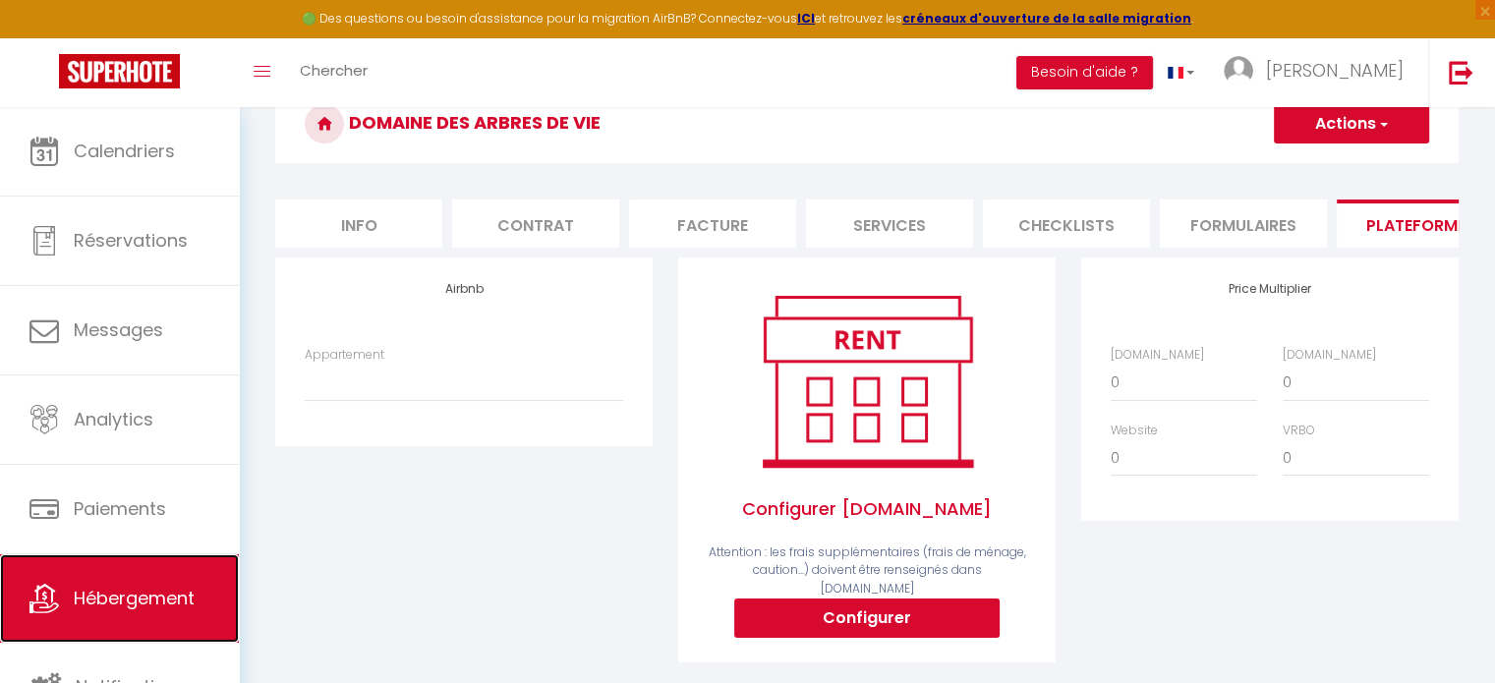
click at [103, 601] on span "Hébergement" at bounding box center [134, 598] width 121 height 25
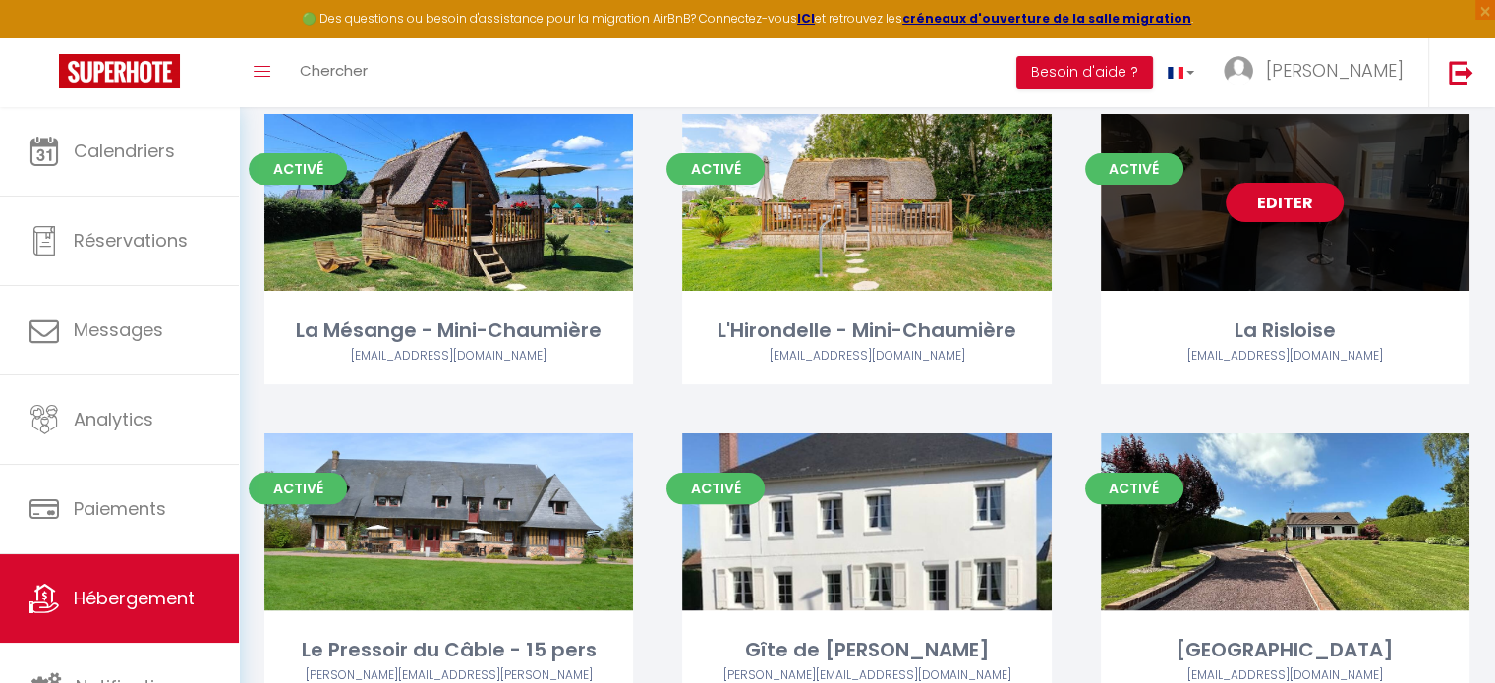
scroll to position [492, 0]
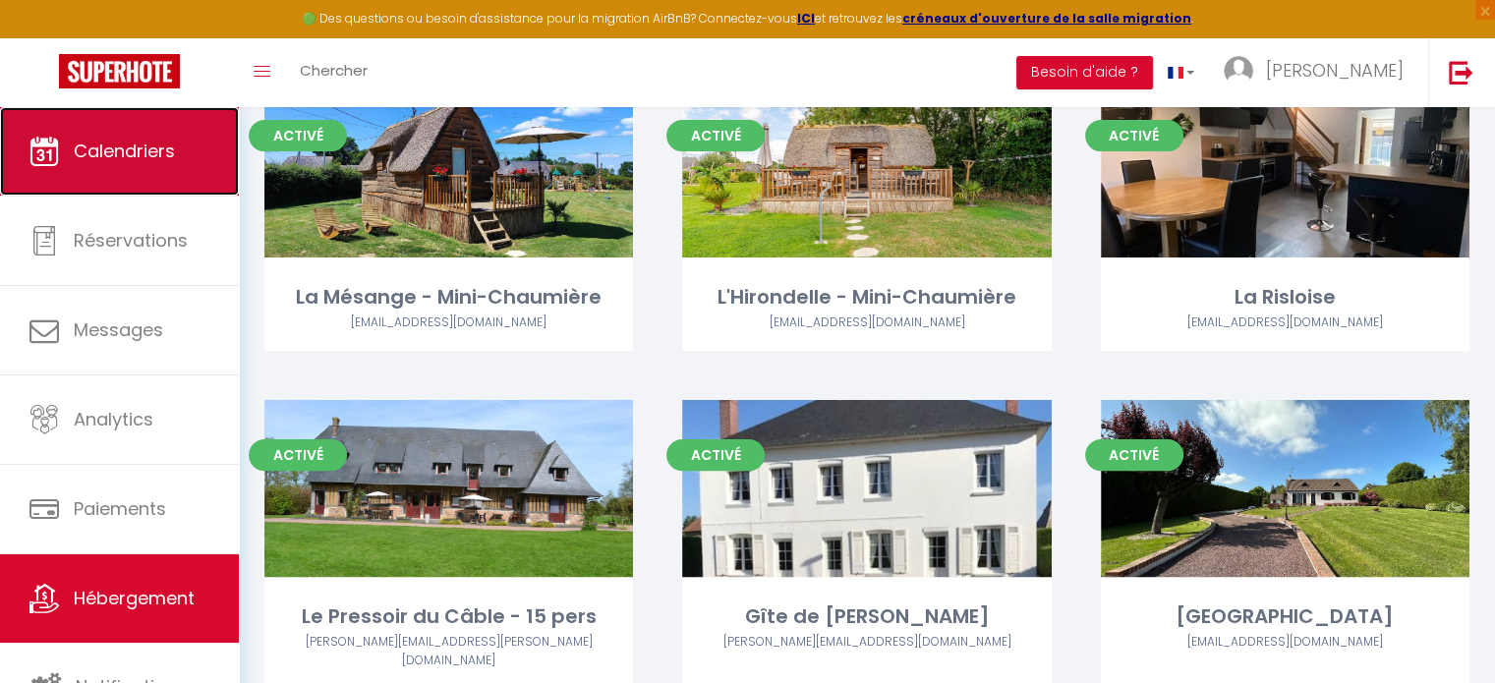
click at [91, 125] on link "Calendriers" at bounding box center [119, 151] width 239 height 88
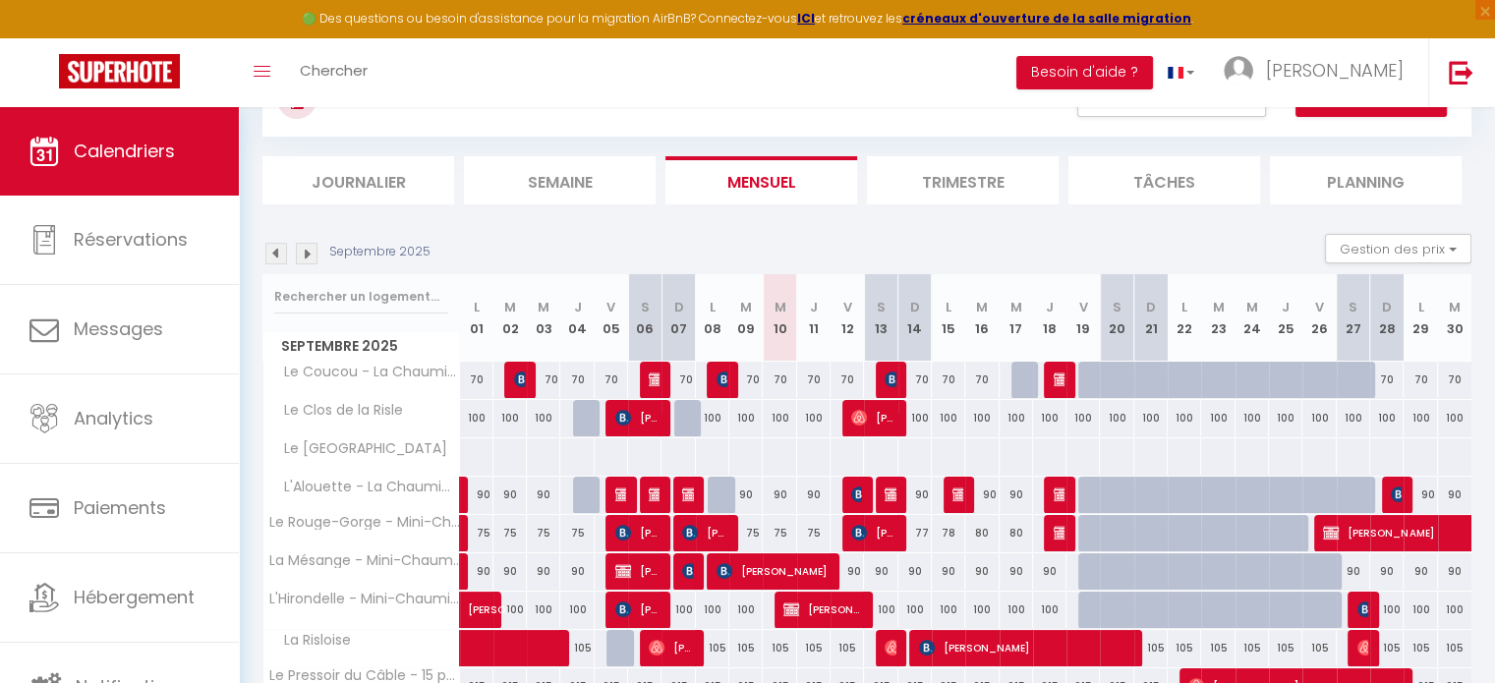
scroll to position [98, 0]
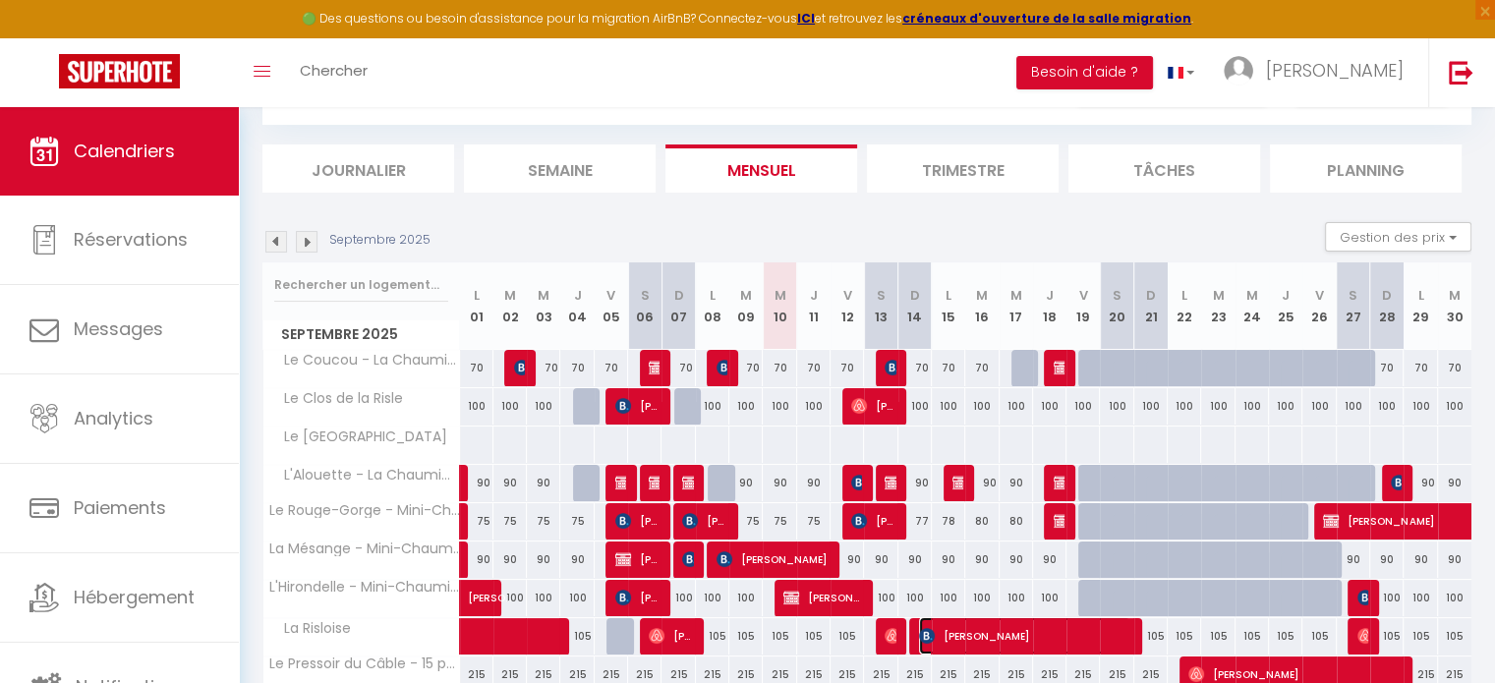
click at [925, 624] on span "Eveline HONORE" at bounding box center [1024, 635] width 211 height 37
select select "OK"
select select "KO"
select select "0"
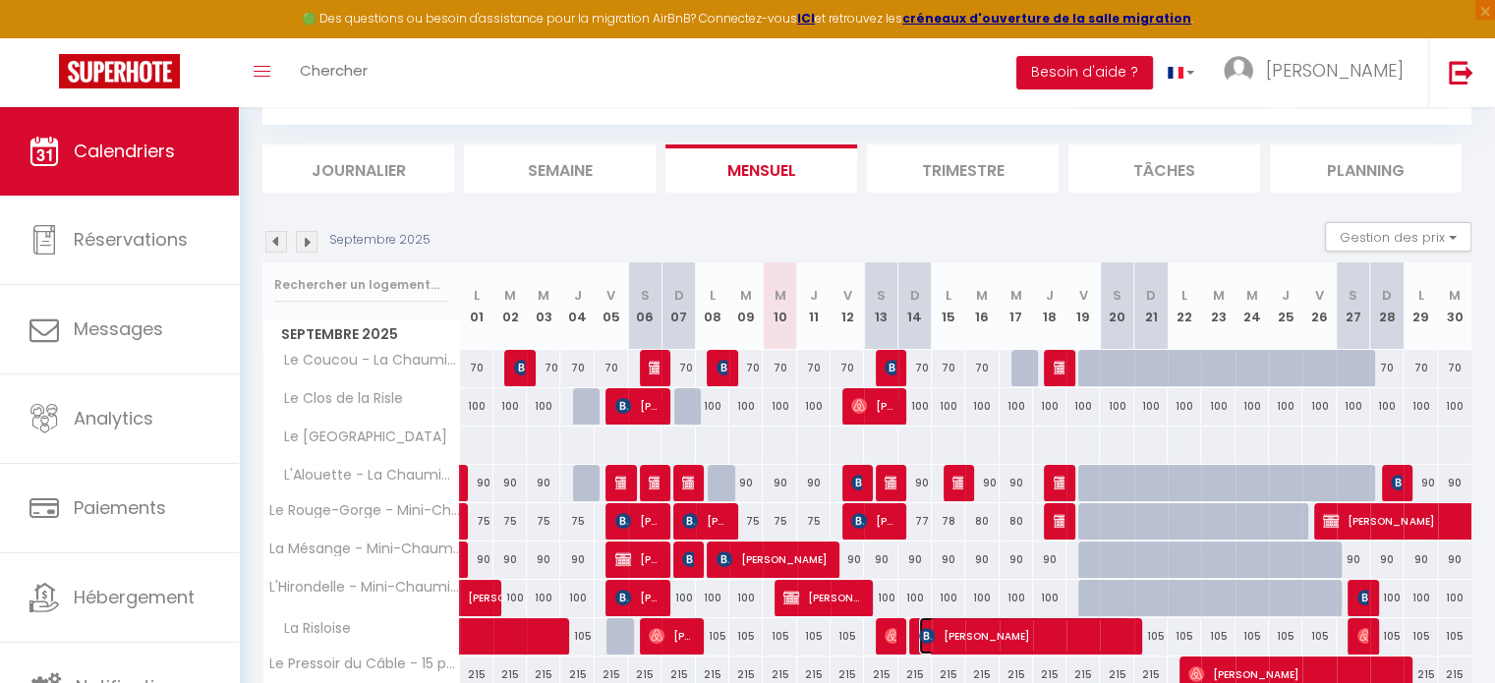
select select "1"
select select
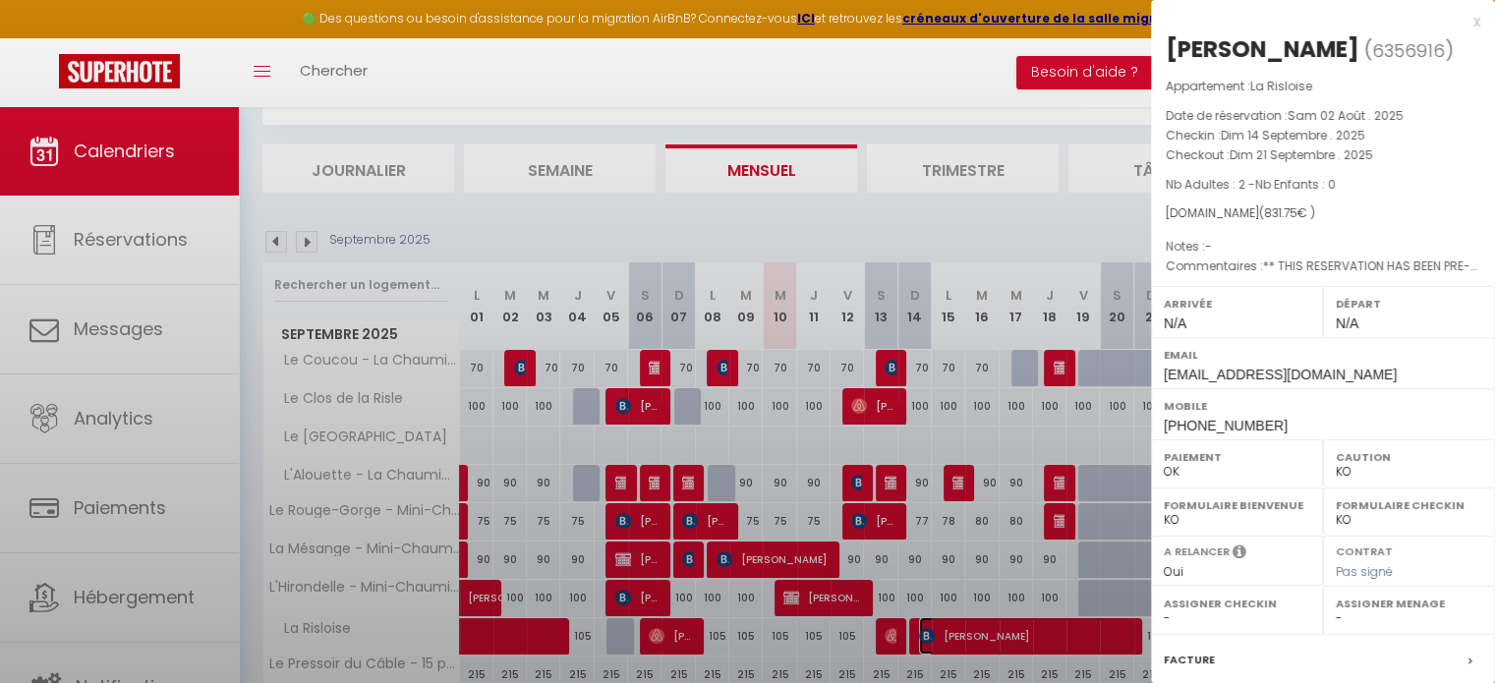
select select "39320"
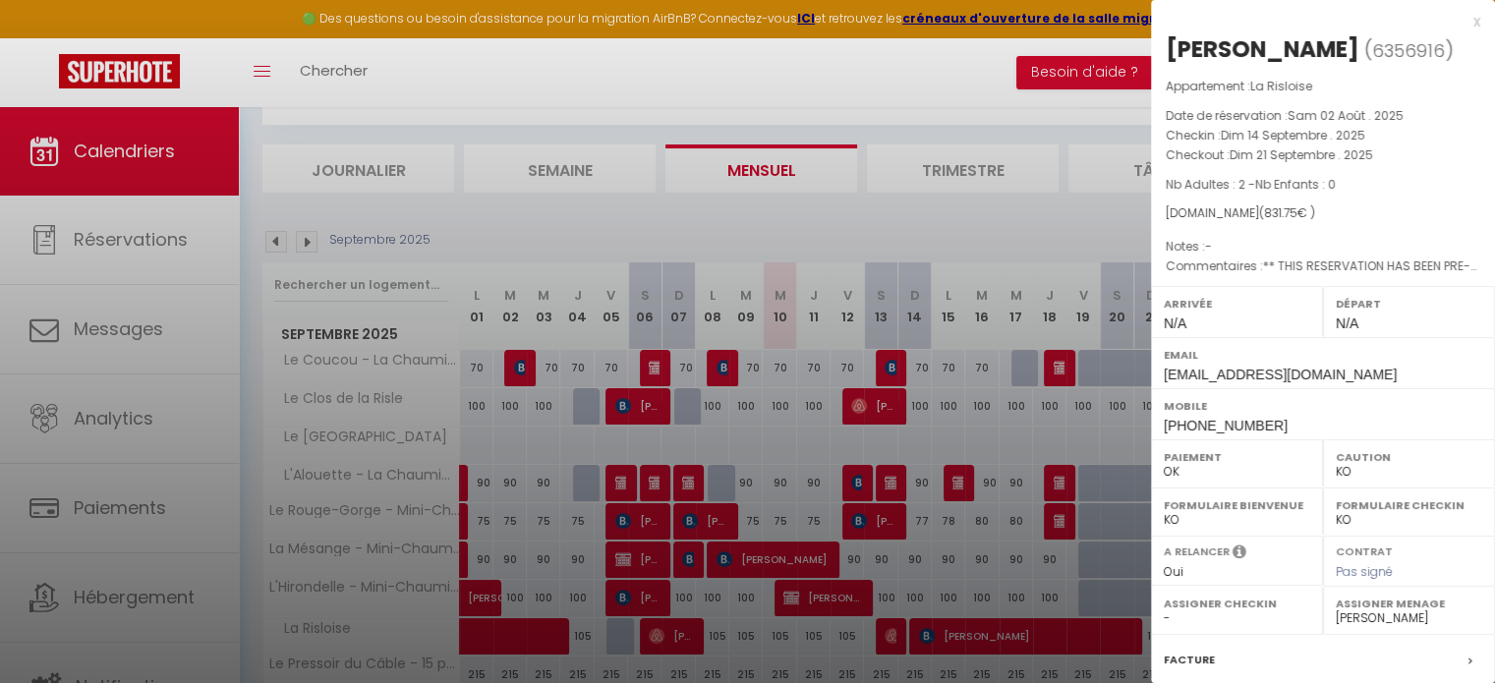
click at [802, 599] on div at bounding box center [747, 341] width 1495 height 683
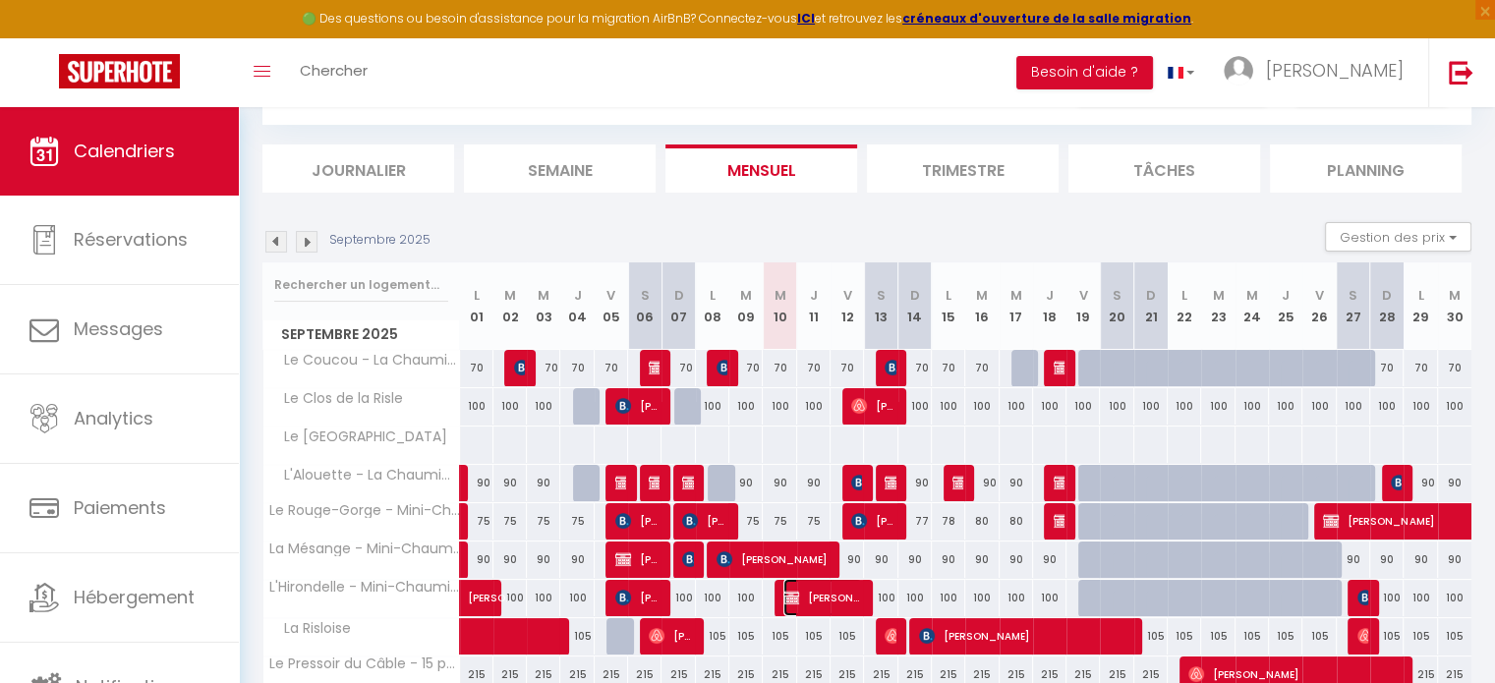
click at [830, 593] on span "[PERSON_NAME]" at bounding box center [823, 597] width 78 height 37
select select
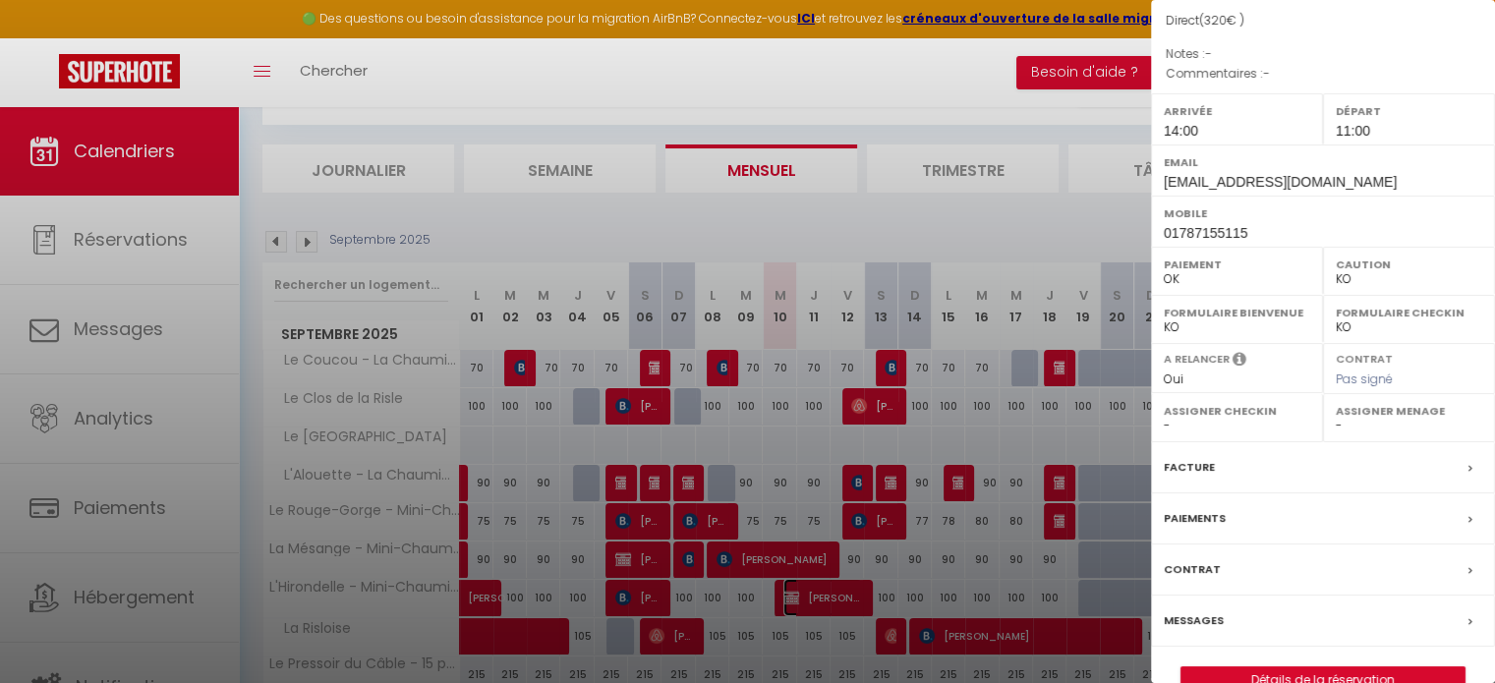
scroll to position [197, 0]
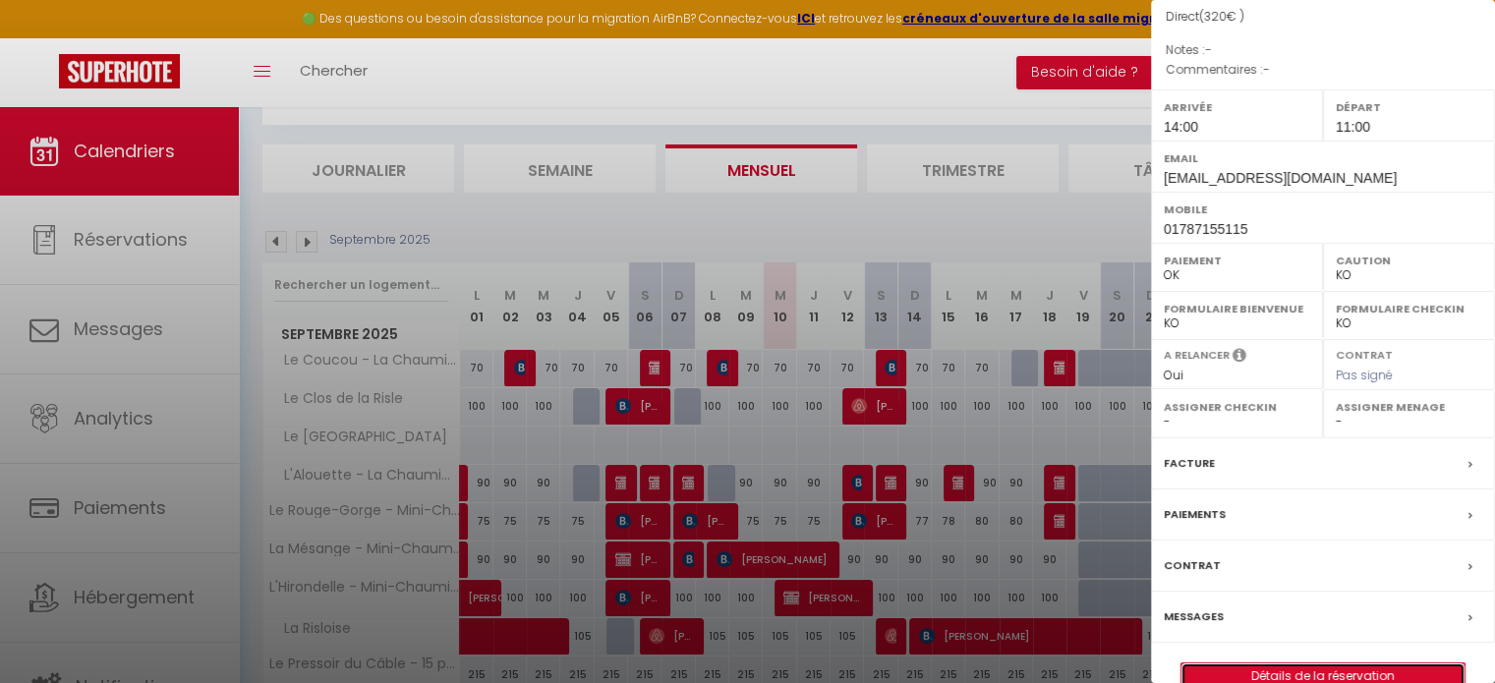
click at [1327, 673] on link "Détails de la réservation" at bounding box center [1323, 677] width 283 height 26
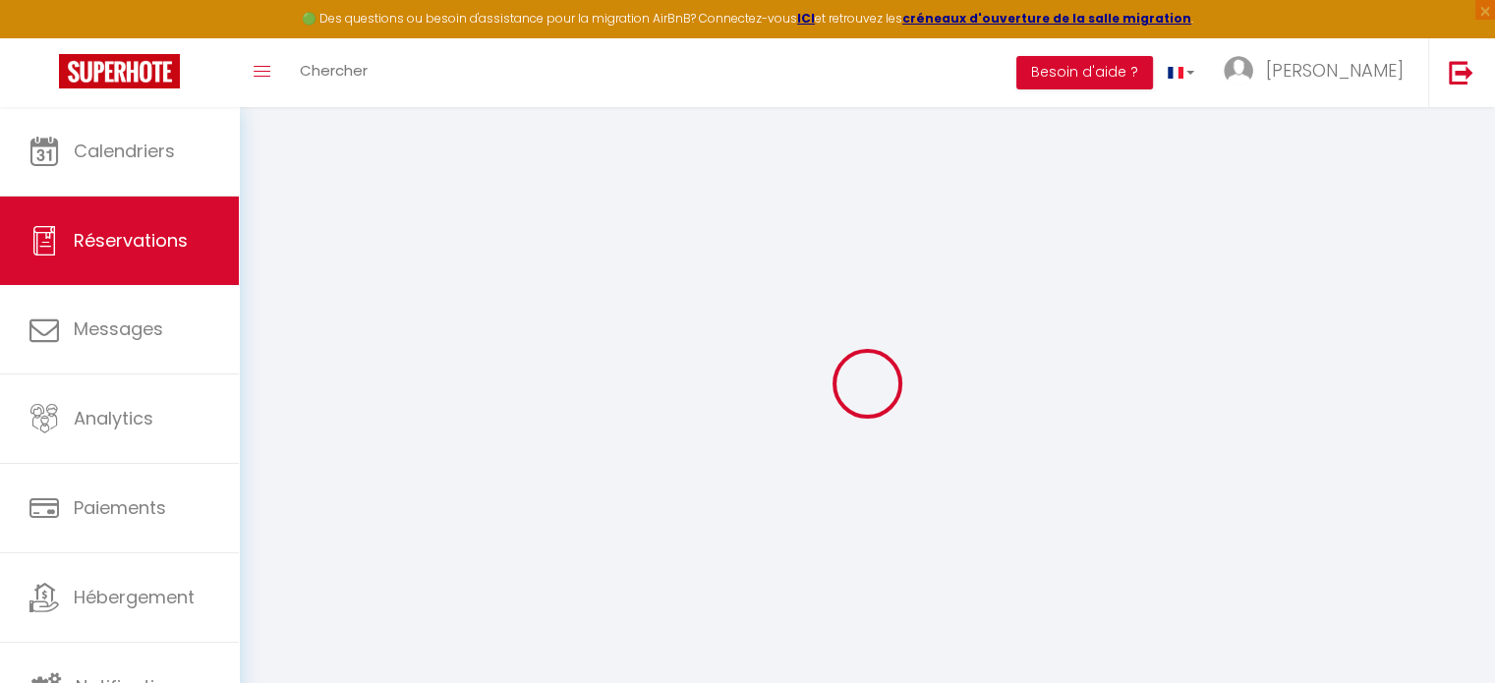
type input "Karsten"
type input "Schmidt"
type input "ks@innoteams.de"
type input "01787155115"
select select
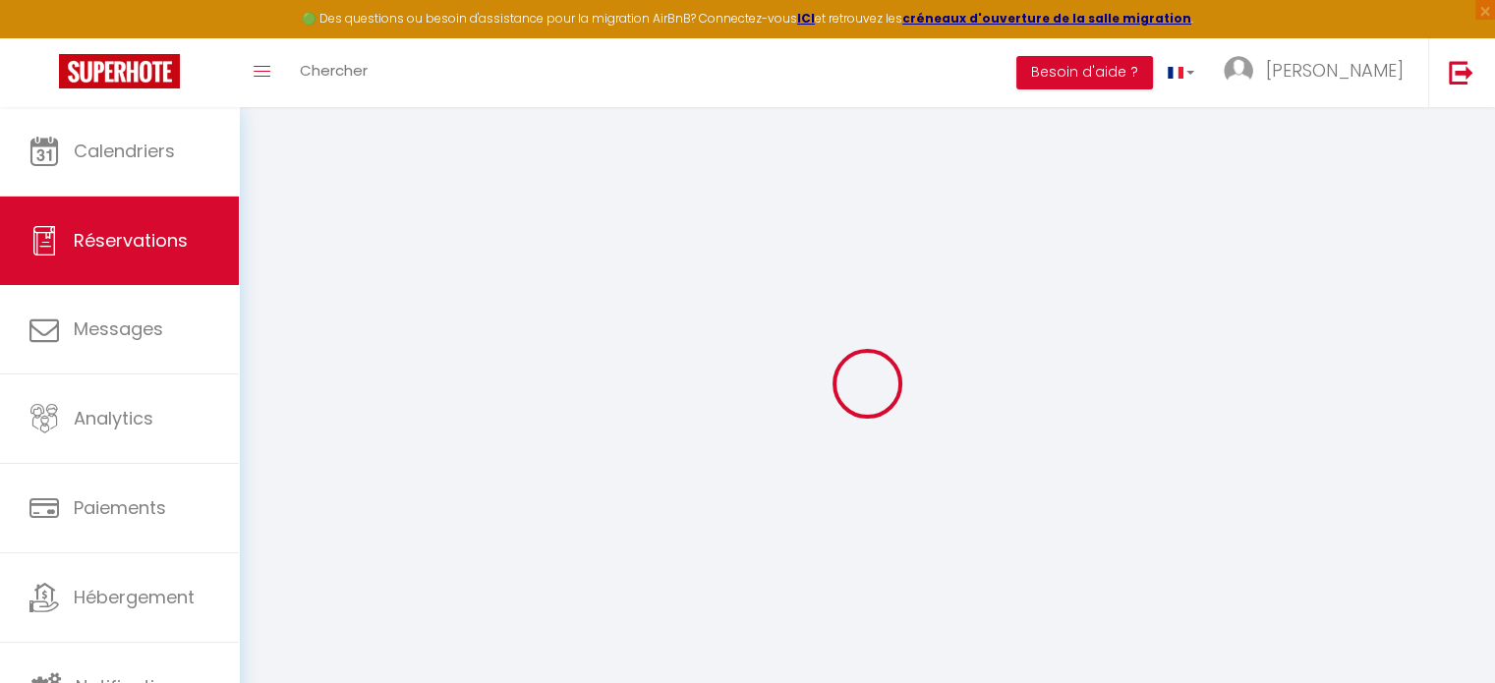
select select "58791"
select select "1"
type input "Mer 10 Septembre 2025"
select select
type input "Sam 13 Septembre 2025"
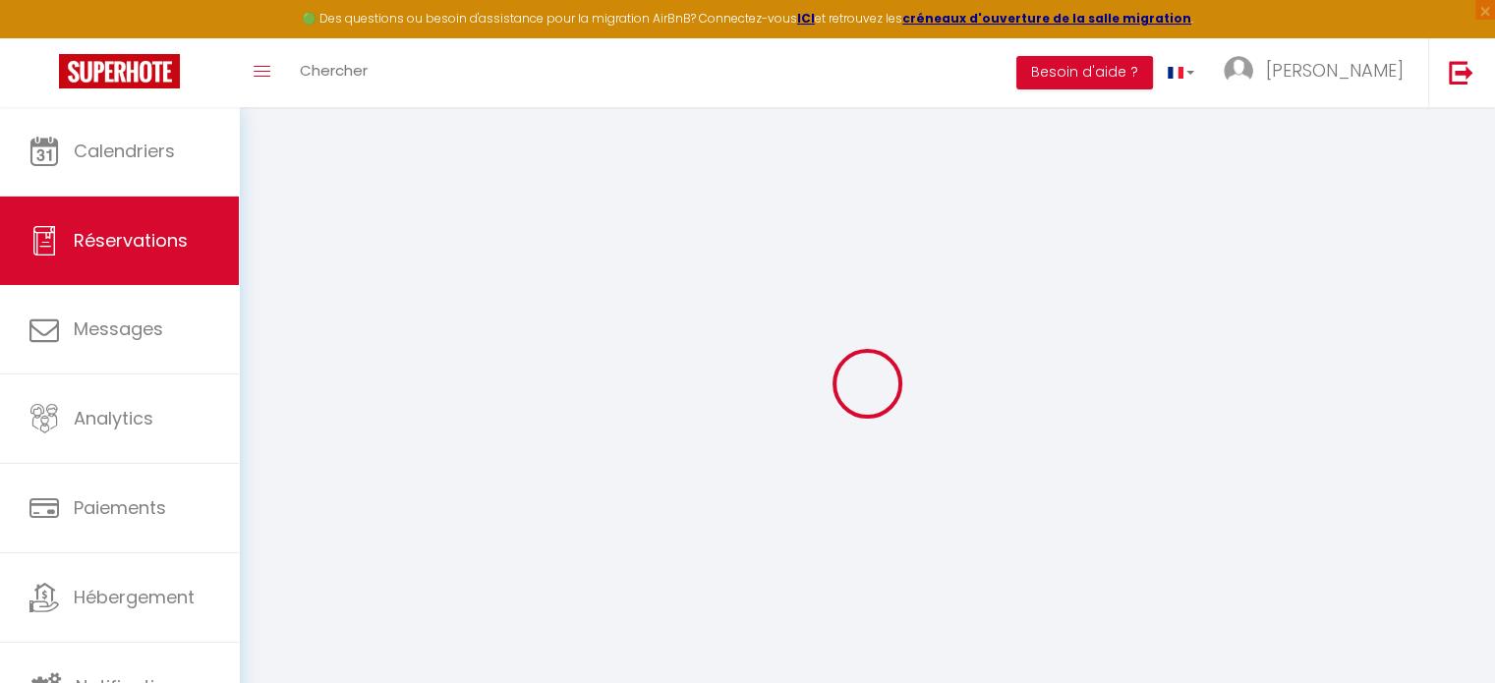
select select
type input "2"
select select "12"
select select
type input "300"
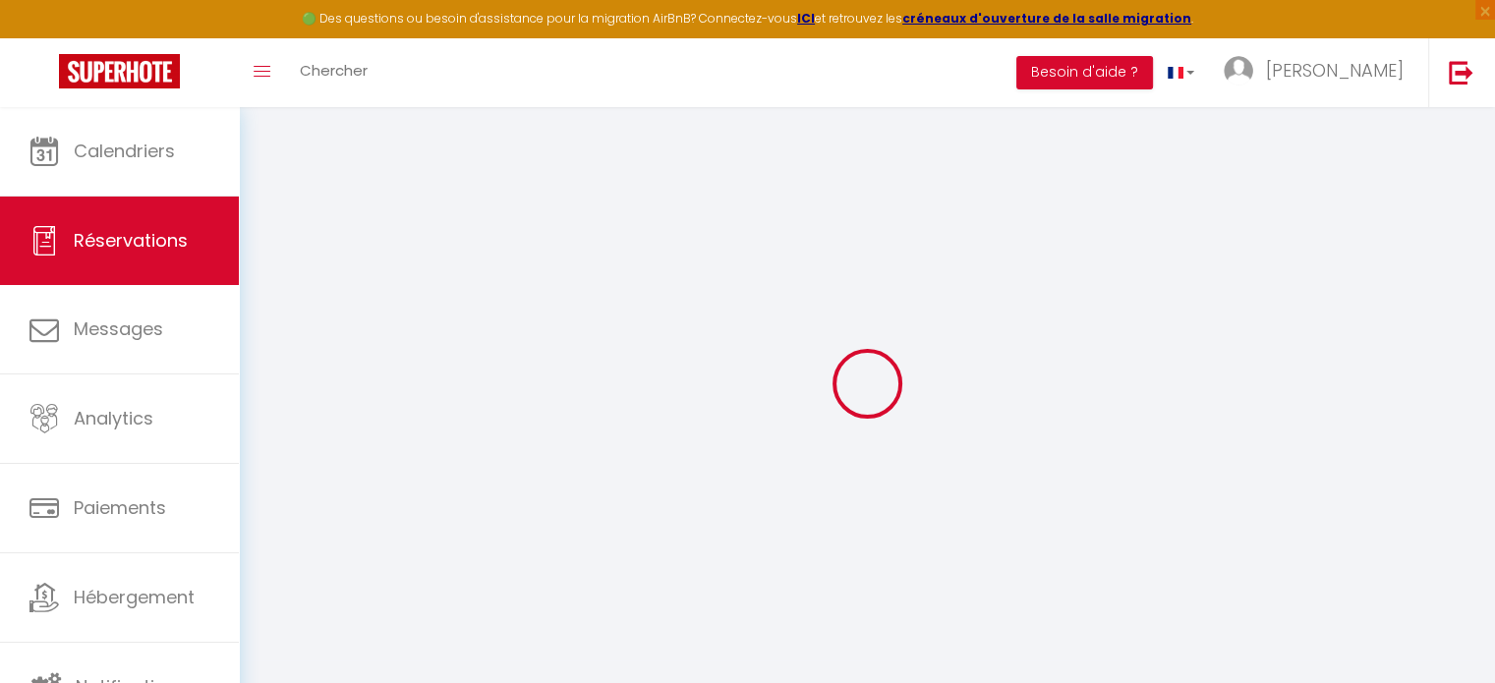
checkbox input "false"
type input "0"
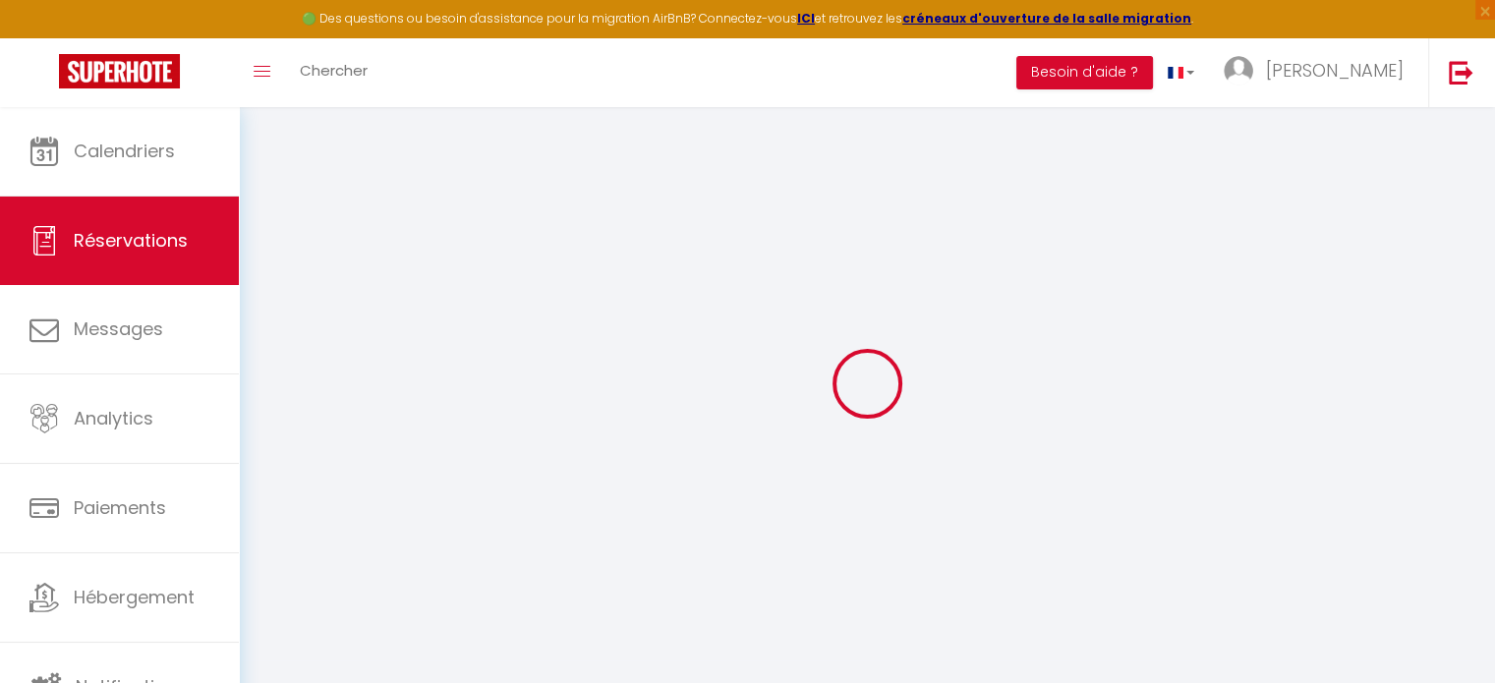
select select
select select "14"
checkbox input "false"
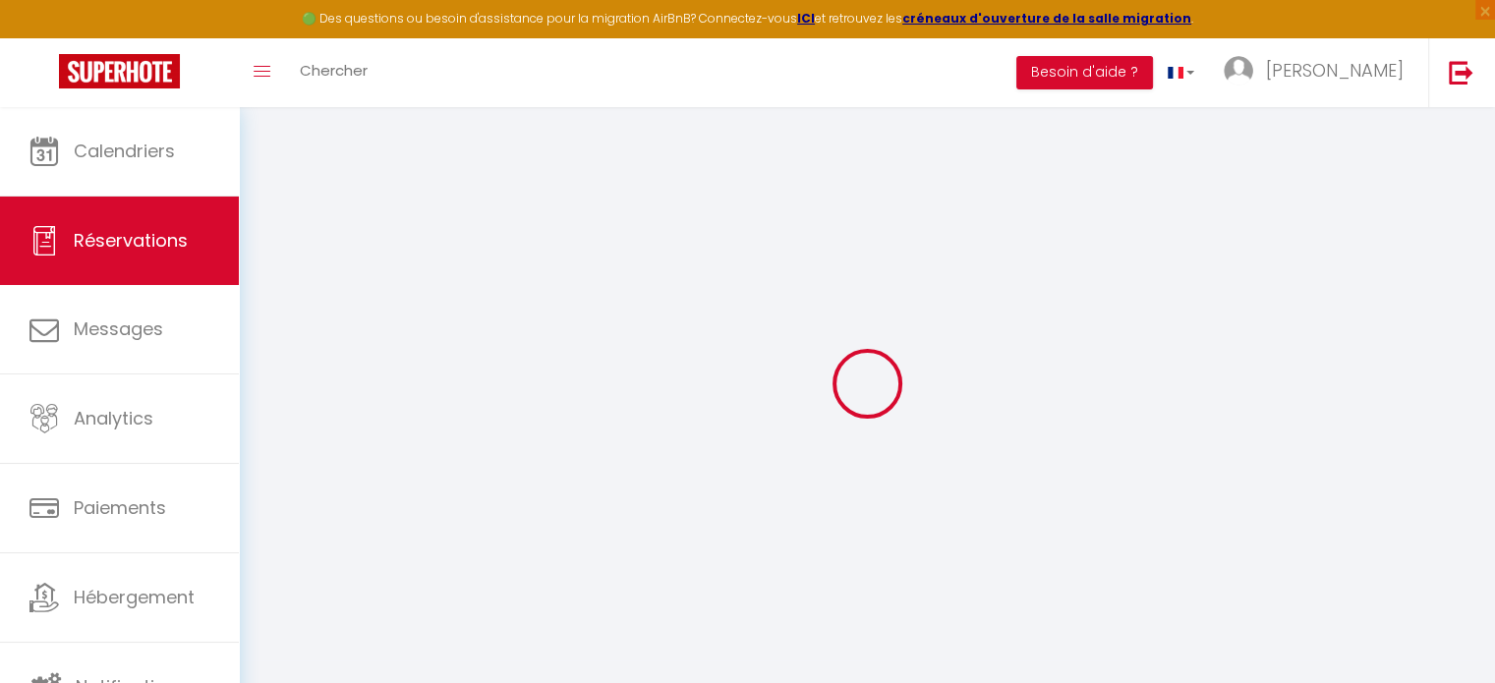
select select
checkbox input "false"
select select
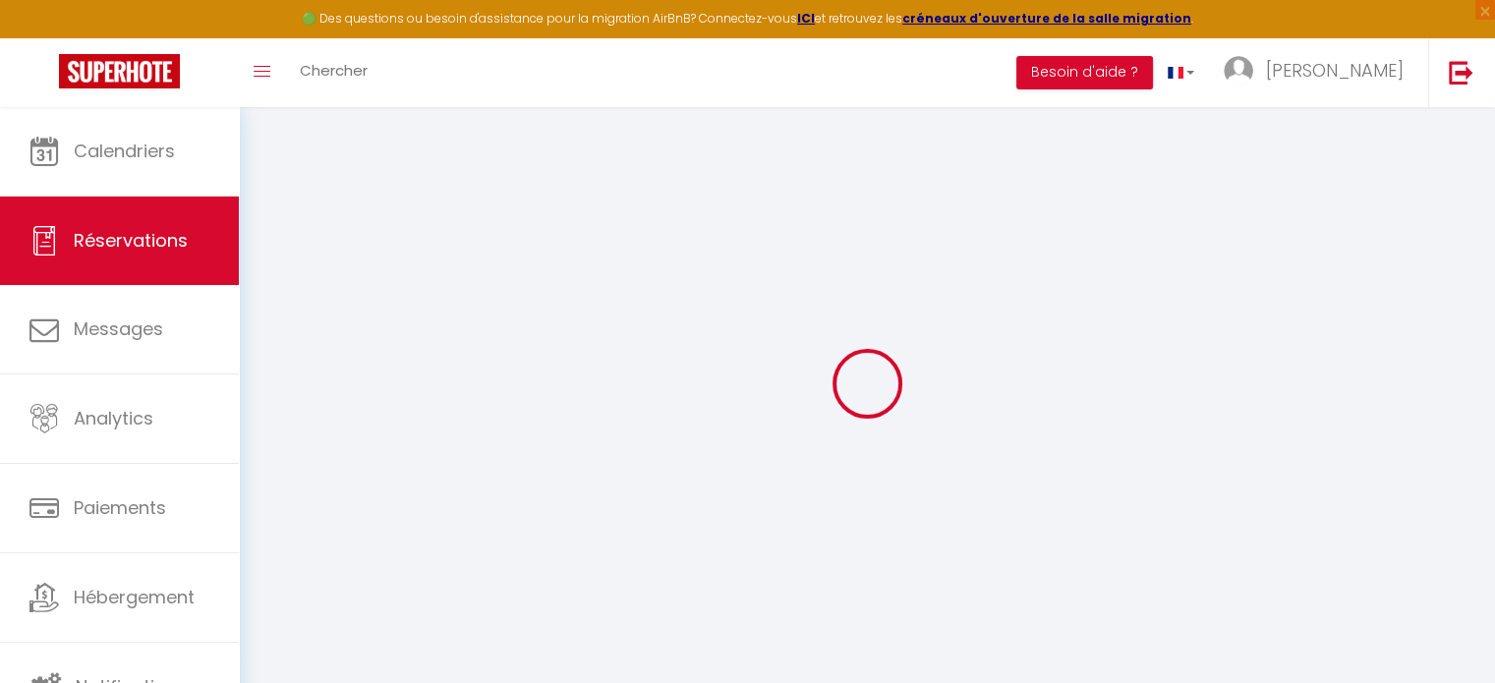
select select
checkbox input "false"
select select
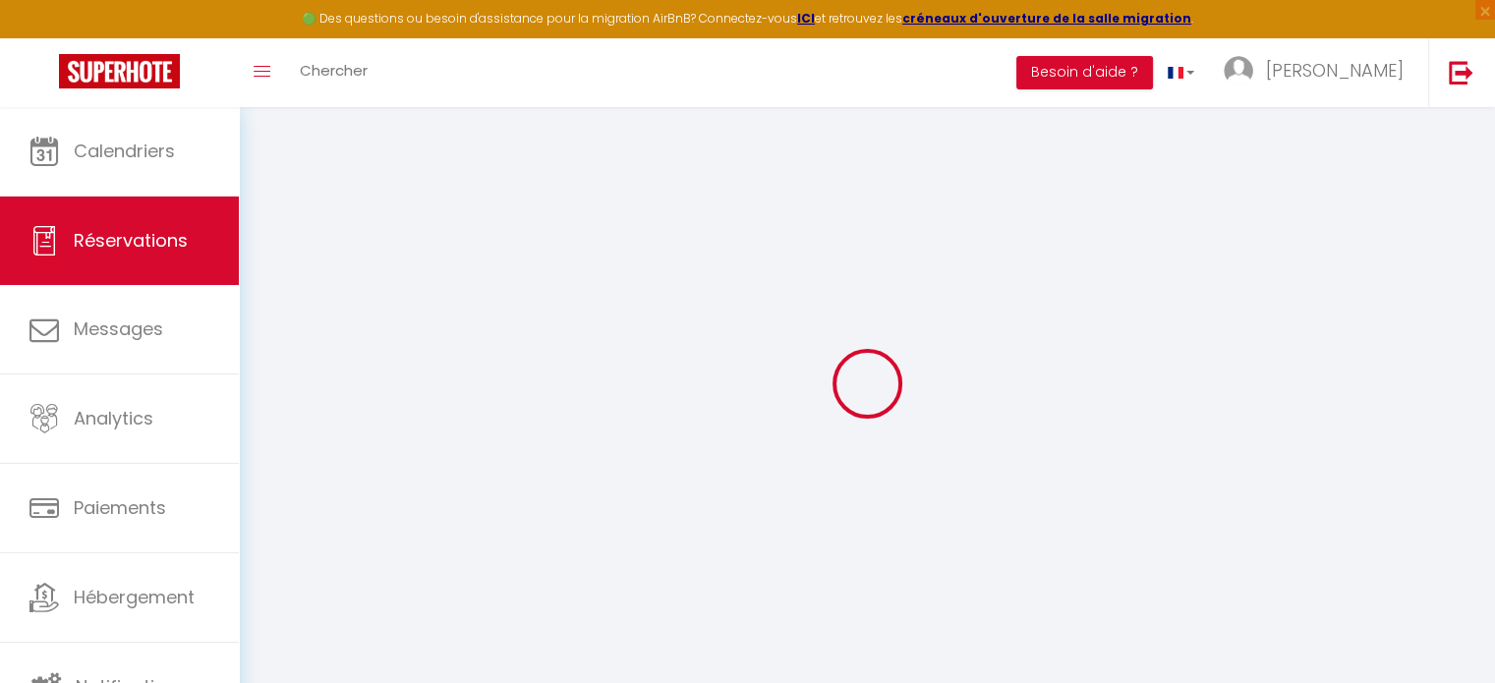
select select
checkbox input "false"
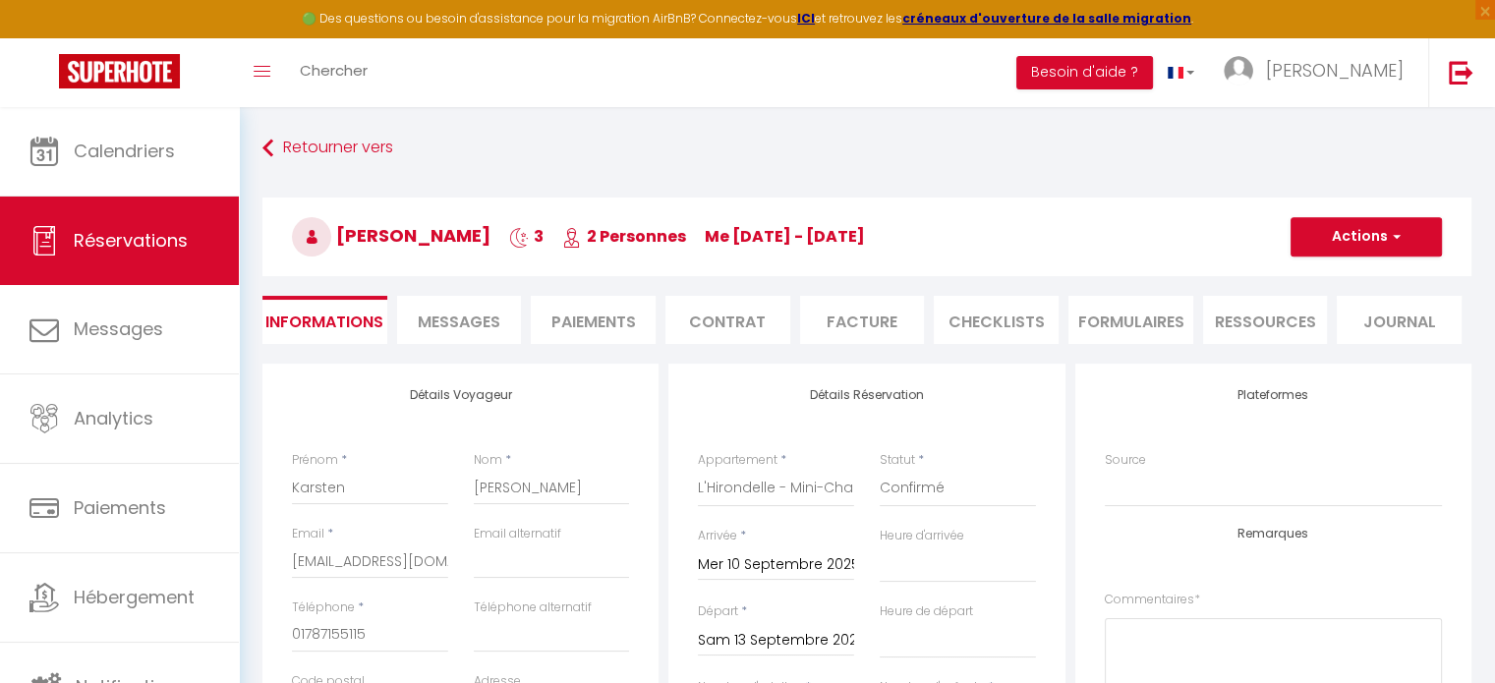
select select
type input "20"
select select
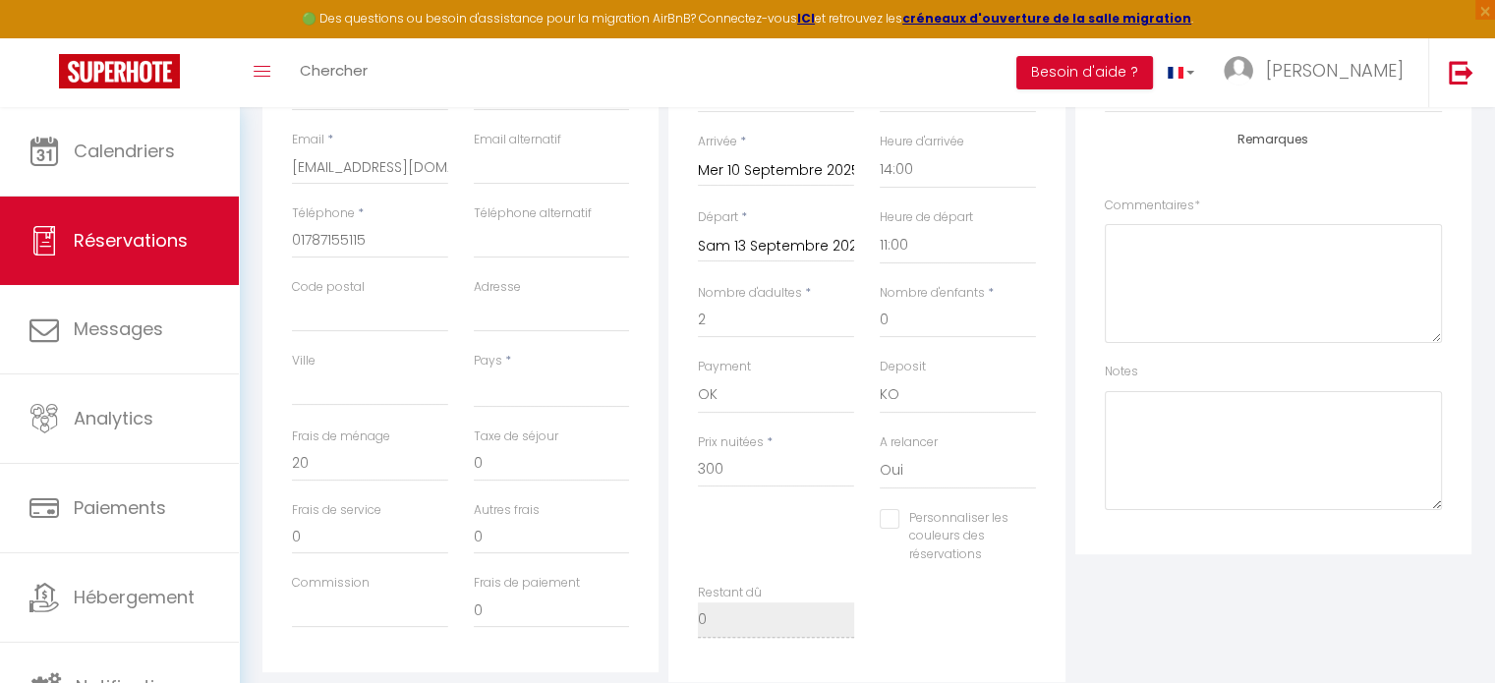
scroll to position [492, 0]
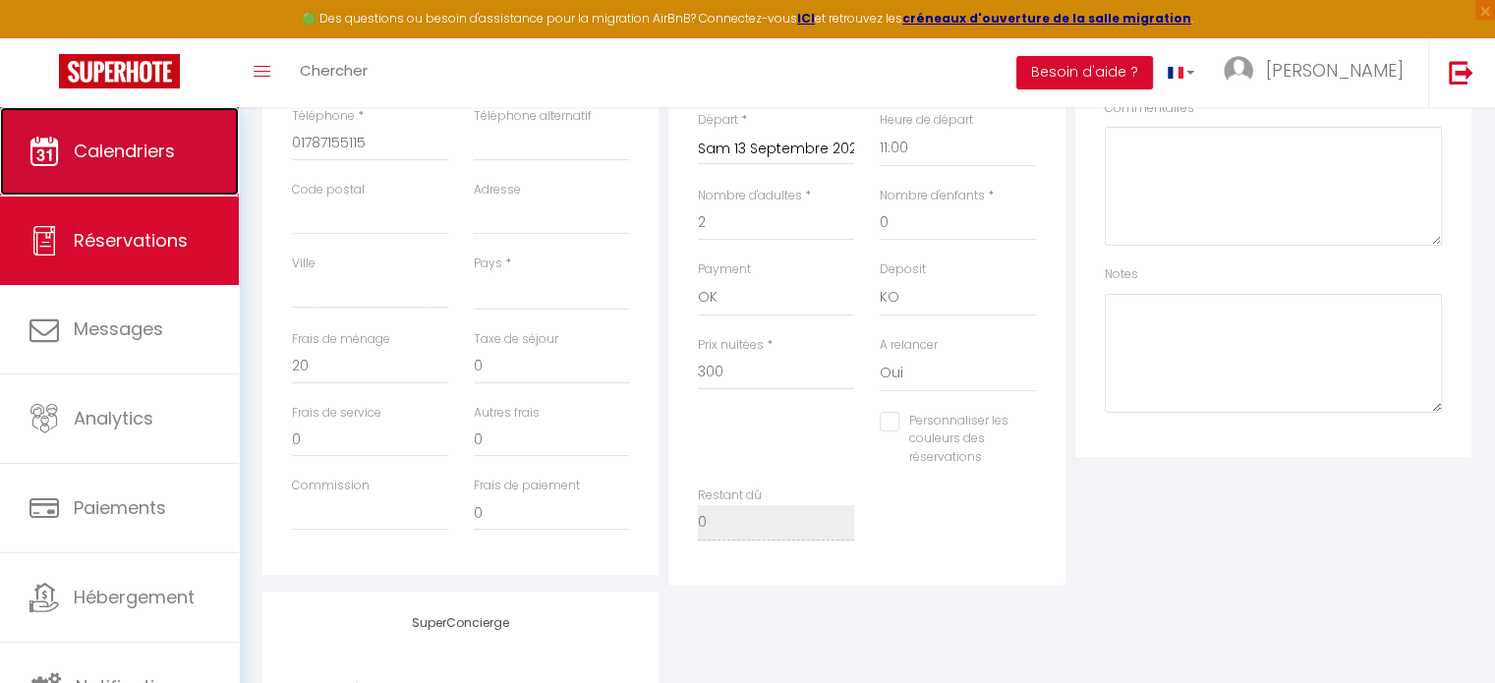
click at [118, 180] on link "Calendriers" at bounding box center [119, 151] width 239 height 88
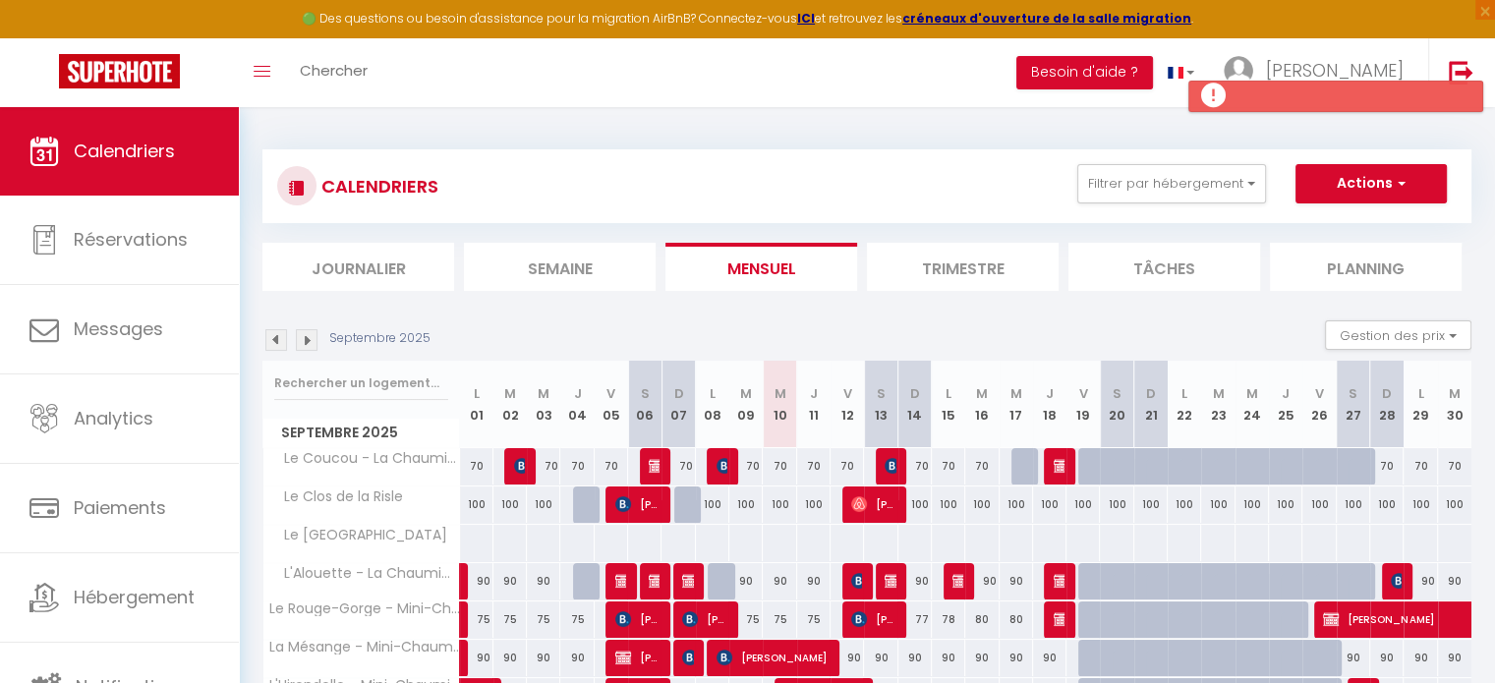
click at [277, 334] on img at bounding box center [276, 340] width 22 height 22
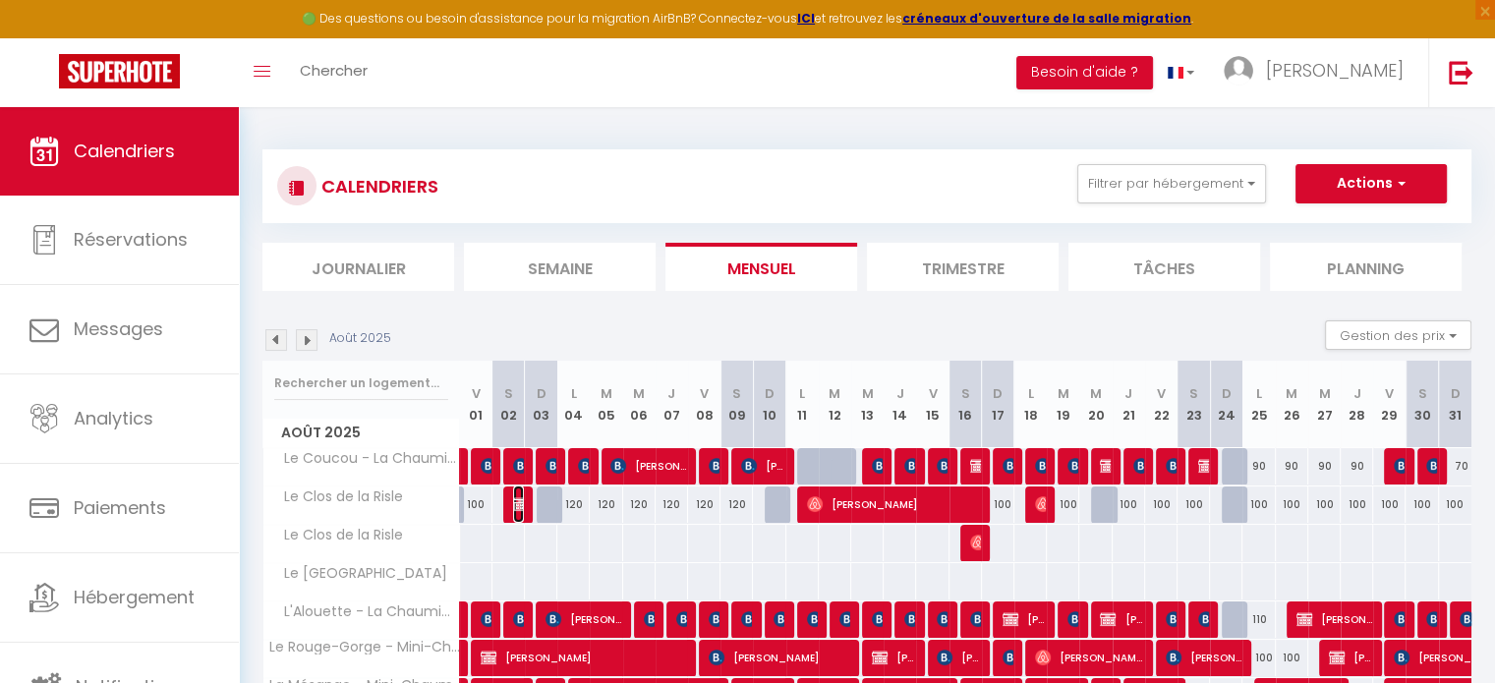
click at [519, 502] on img at bounding box center [521, 504] width 16 height 16
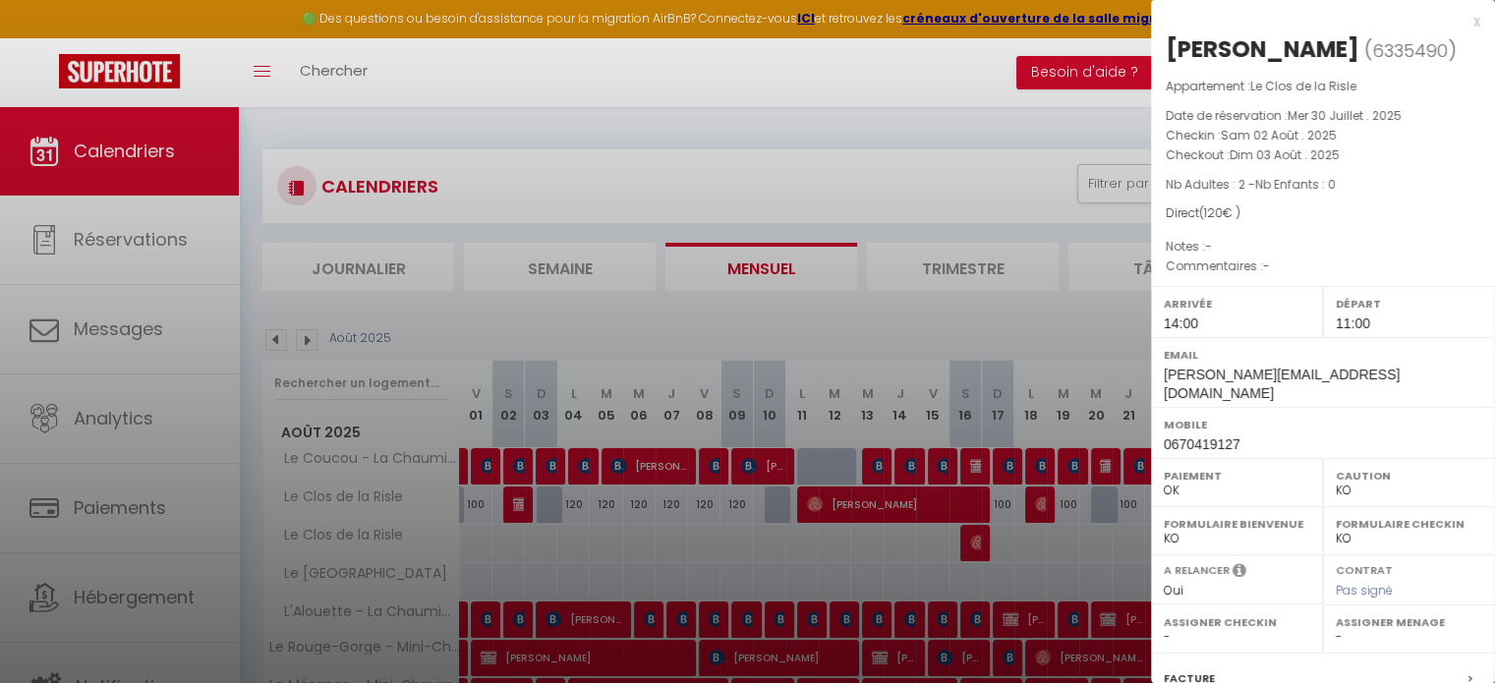
click at [780, 510] on div at bounding box center [747, 341] width 1495 height 683
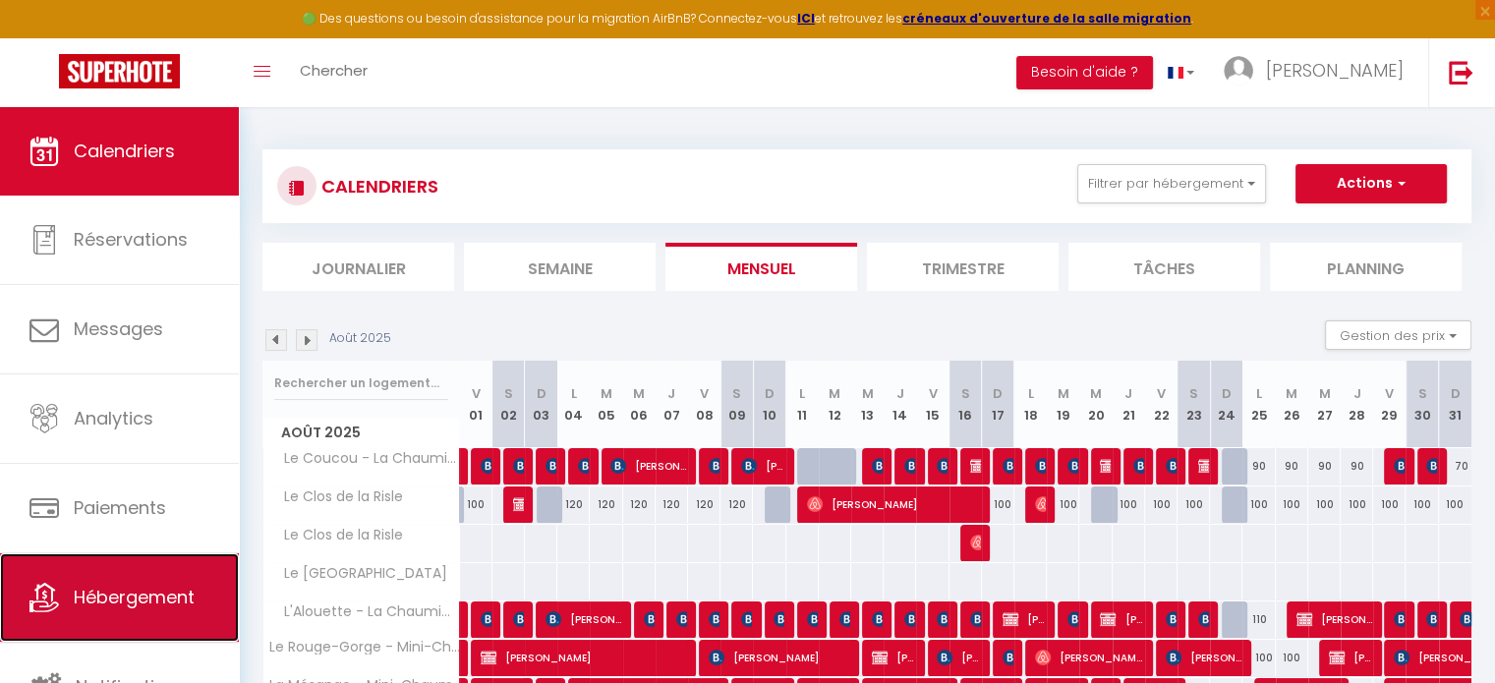
click at [152, 589] on span "Hébergement" at bounding box center [134, 597] width 121 height 25
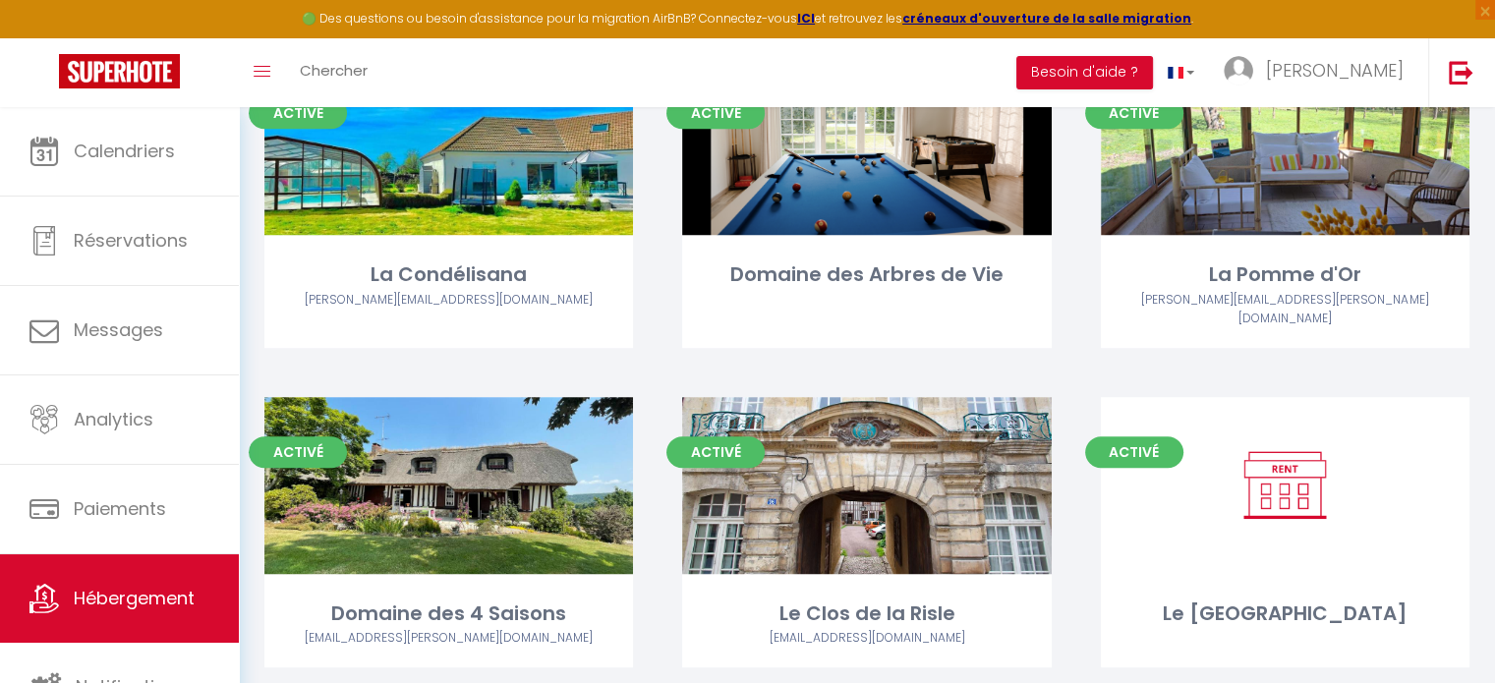
scroll to position [1192, 0]
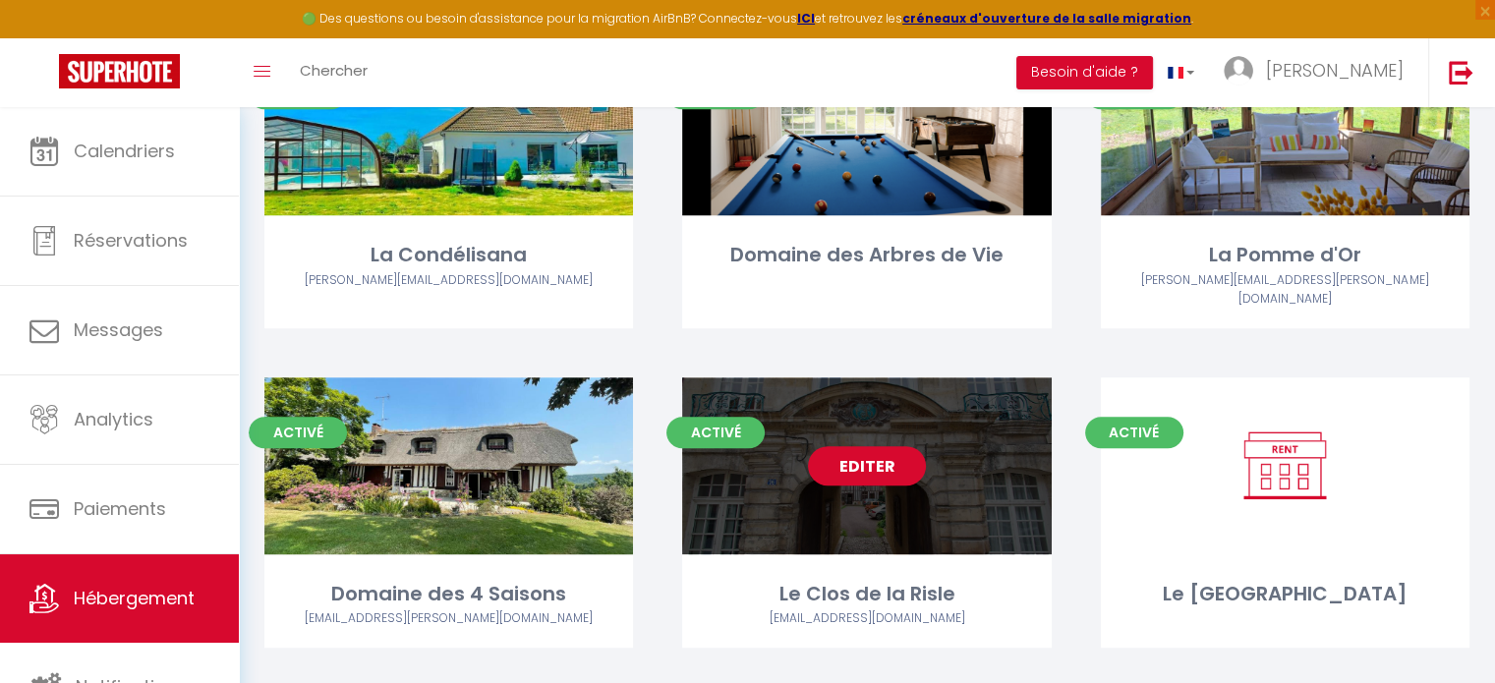
click at [873, 446] on link "Editer" at bounding box center [867, 465] width 118 height 39
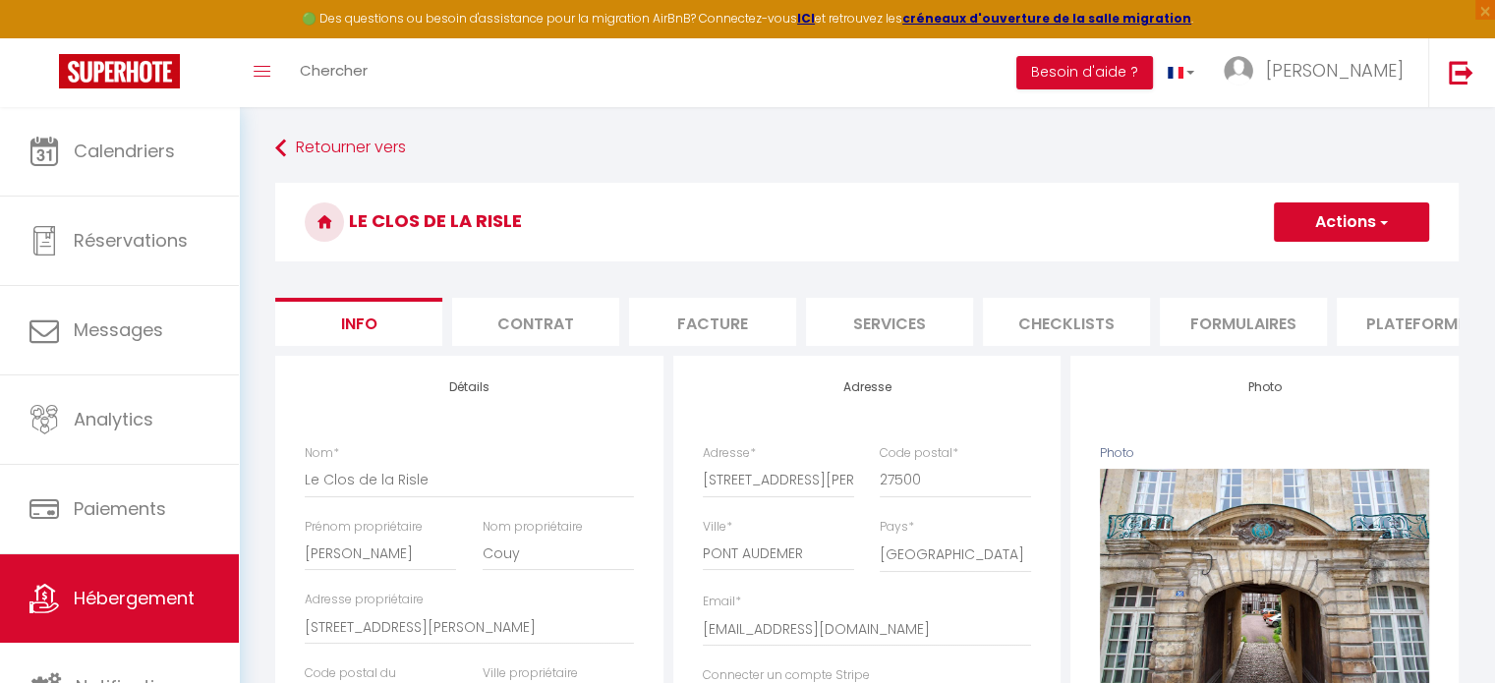
click at [1393, 333] on li "Plateformes" at bounding box center [1420, 322] width 167 height 48
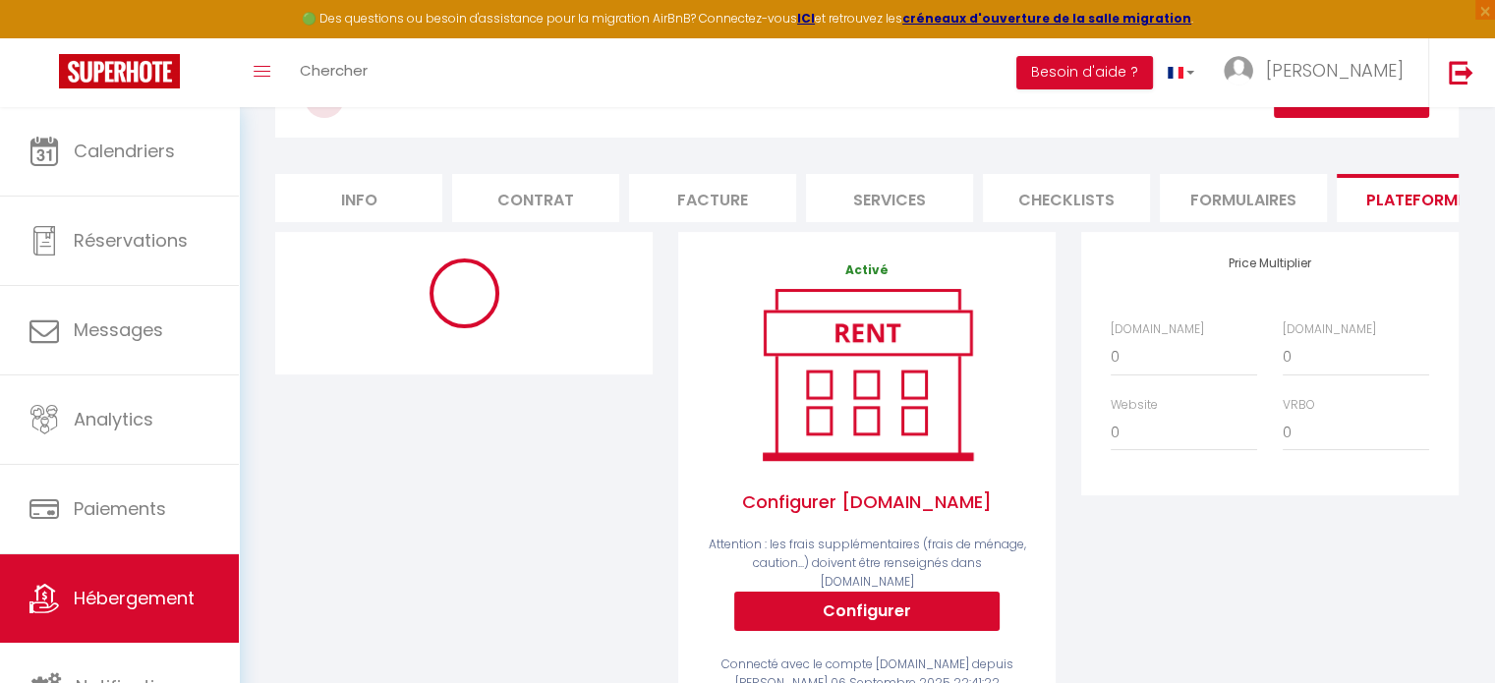
scroll to position [197, 0]
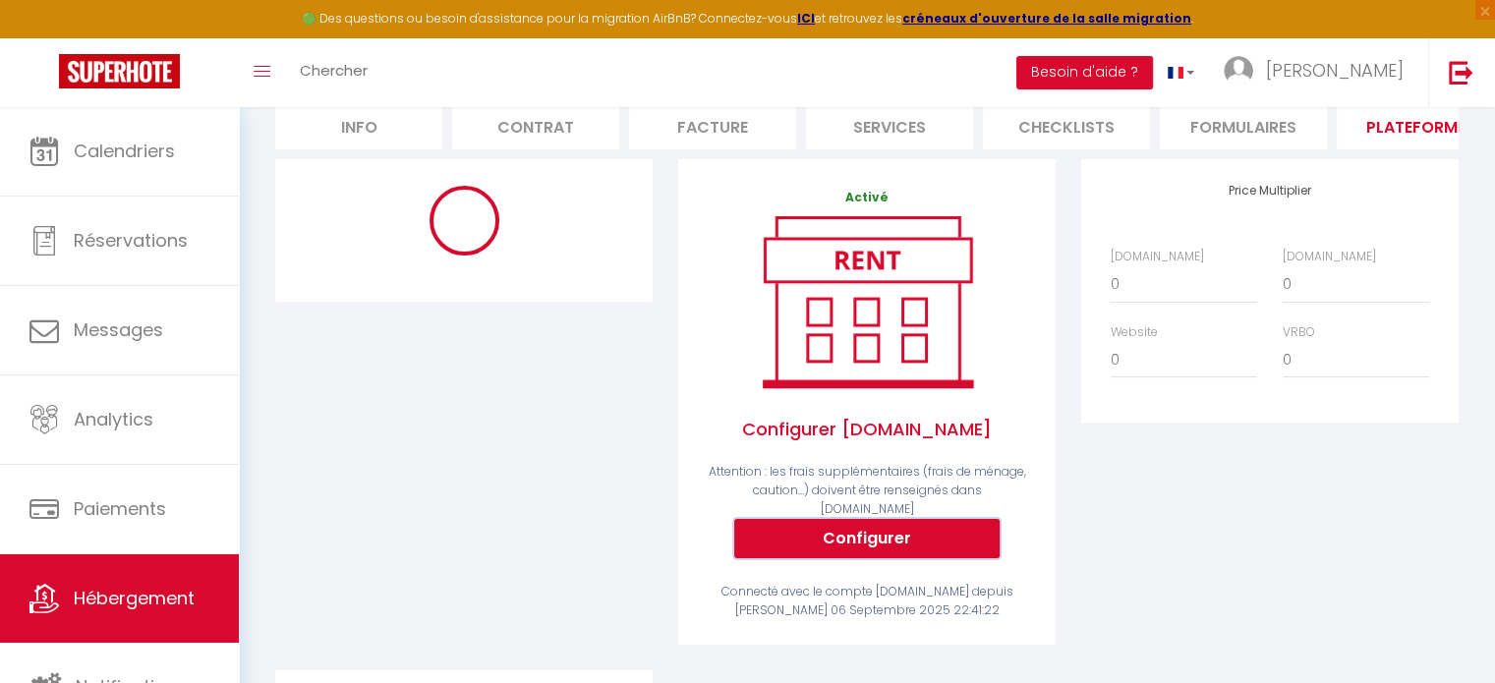
click at [902, 538] on button "Configurer" at bounding box center [866, 538] width 265 height 39
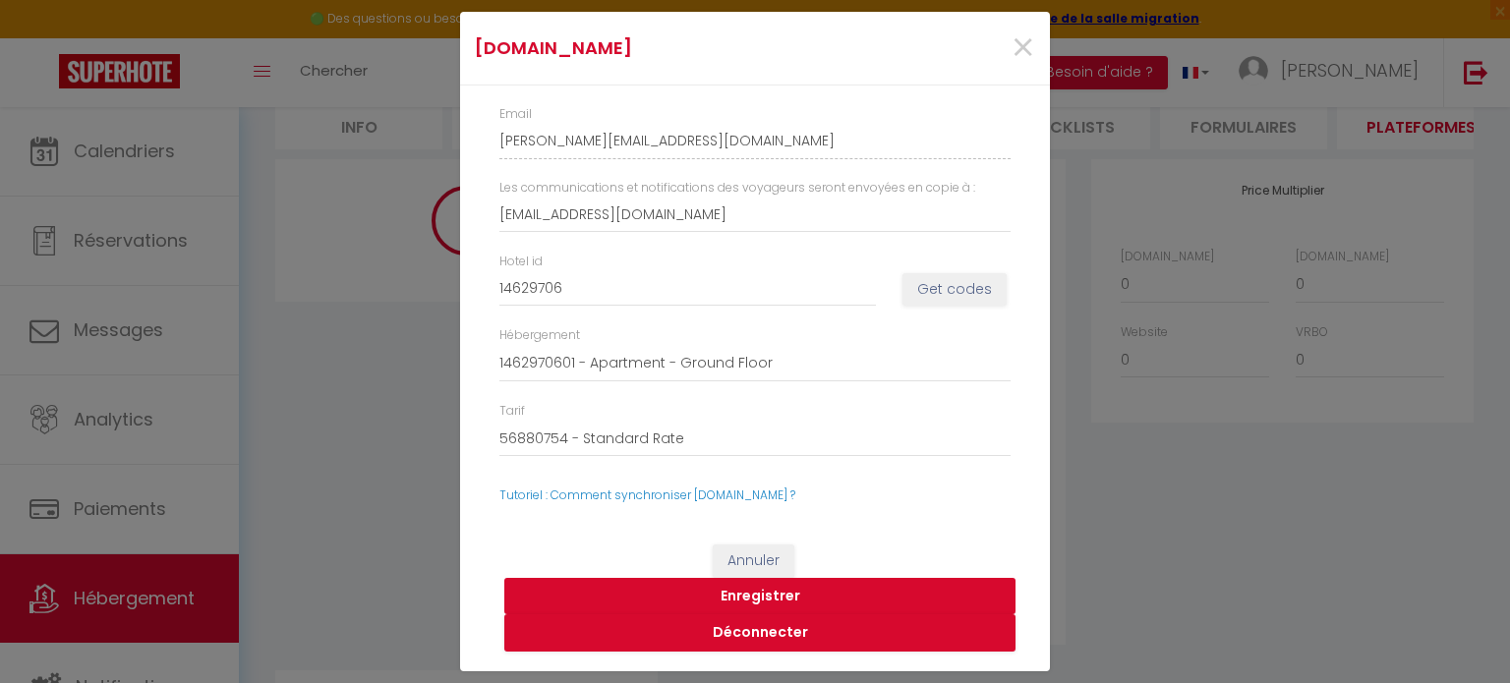
click at [779, 595] on button "Enregistrer" at bounding box center [759, 596] width 511 height 37
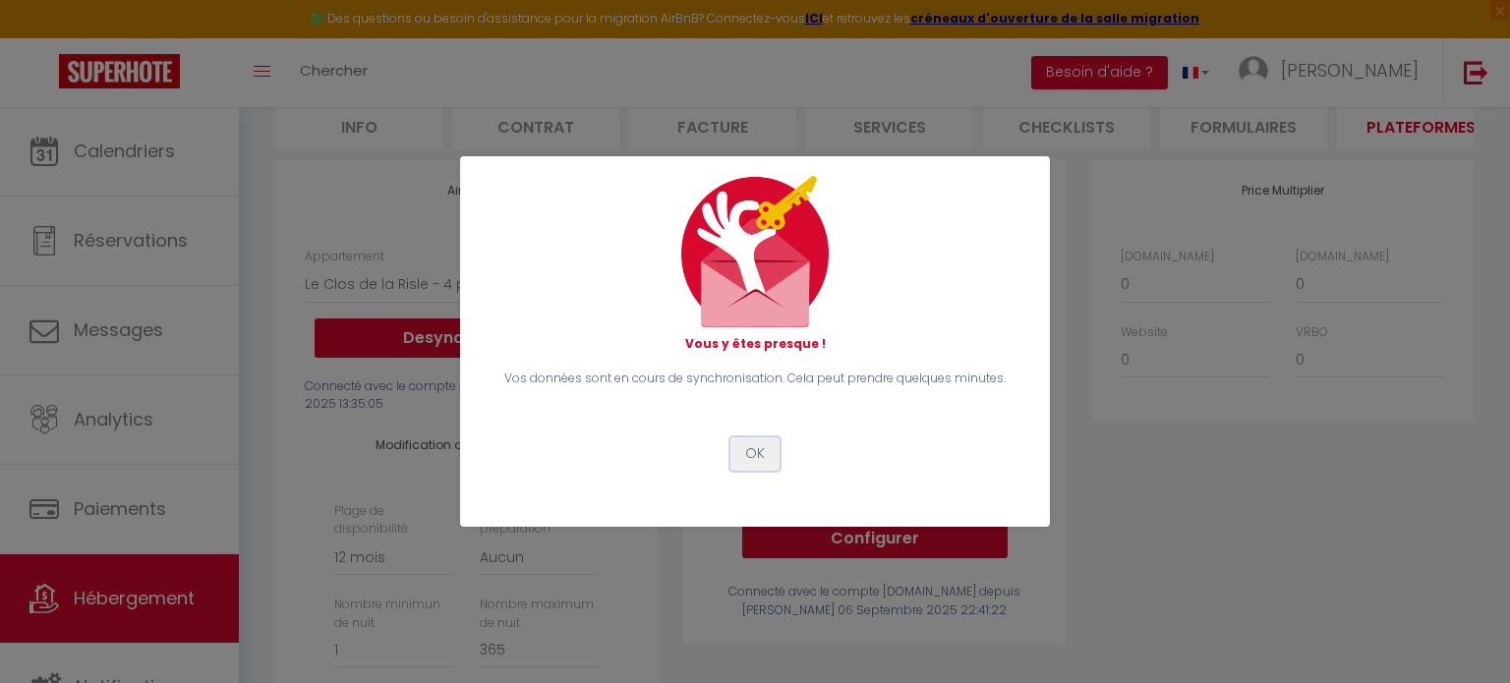
click at [747, 457] on button "OK" at bounding box center [754, 454] width 49 height 33
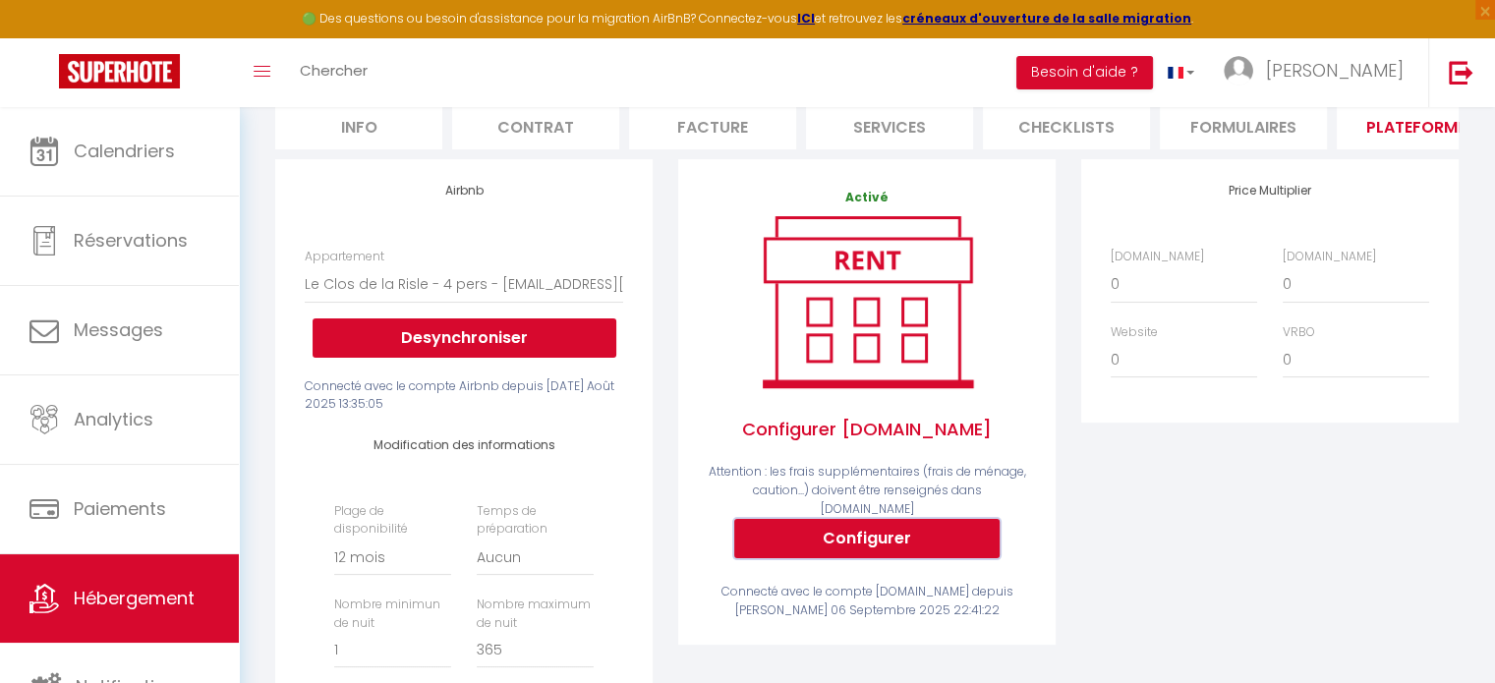
click at [897, 532] on button "Configurer" at bounding box center [866, 538] width 265 height 39
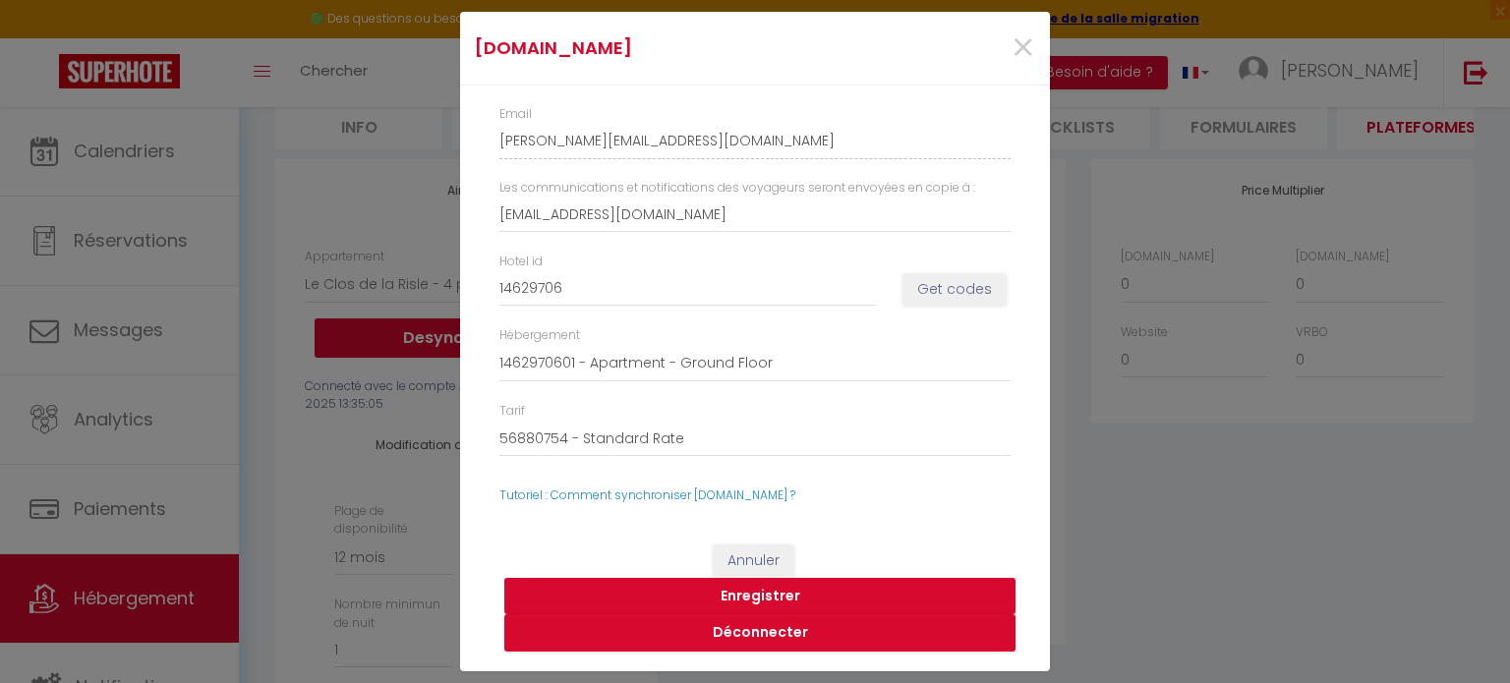
click at [753, 596] on button "Enregistrer" at bounding box center [759, 596] width 511 height 37
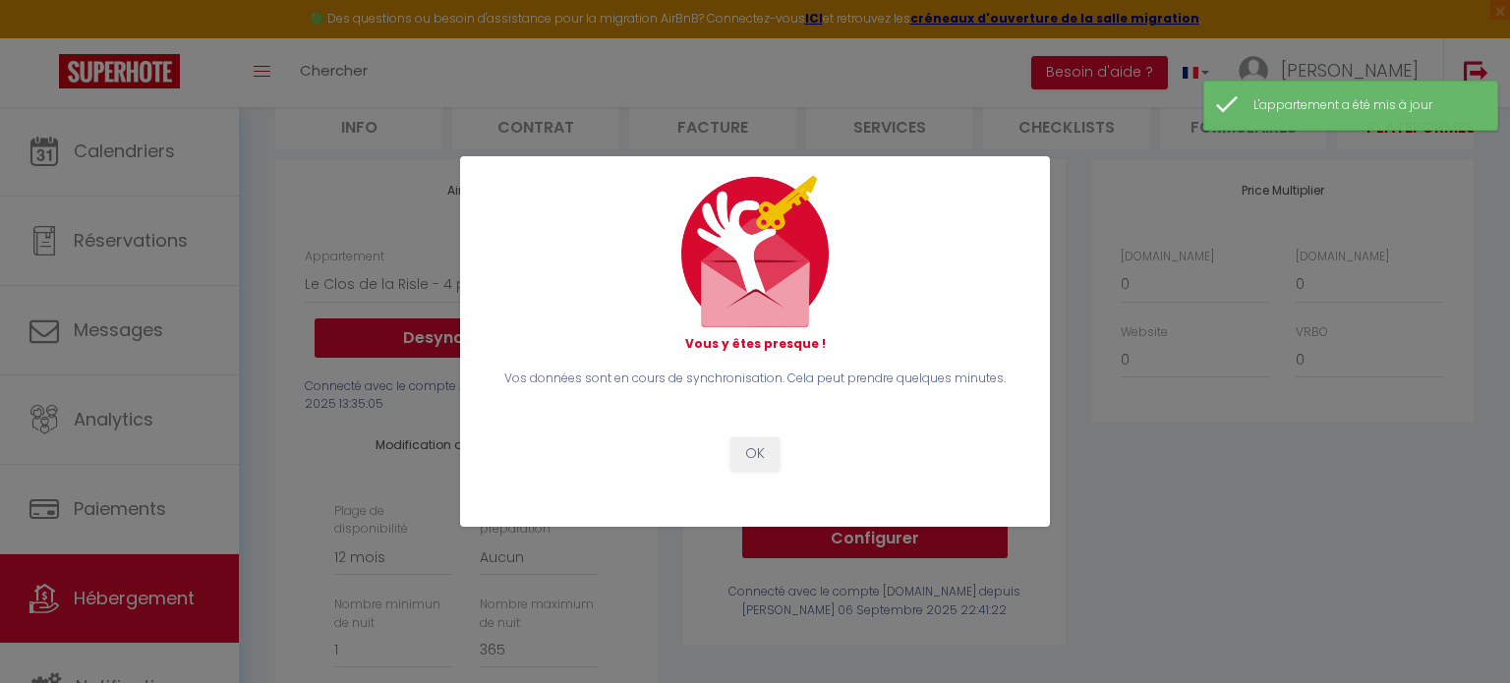
click at [118, 152] on div "Vous y êtes presque ! Vos données sont en cours de synchronisation. Cela peut p…" at bounding box center [755, 341] width 1510 height 683
click at [747, 456] on button "OK" at bounding box center [754, 454] width 49 height 33
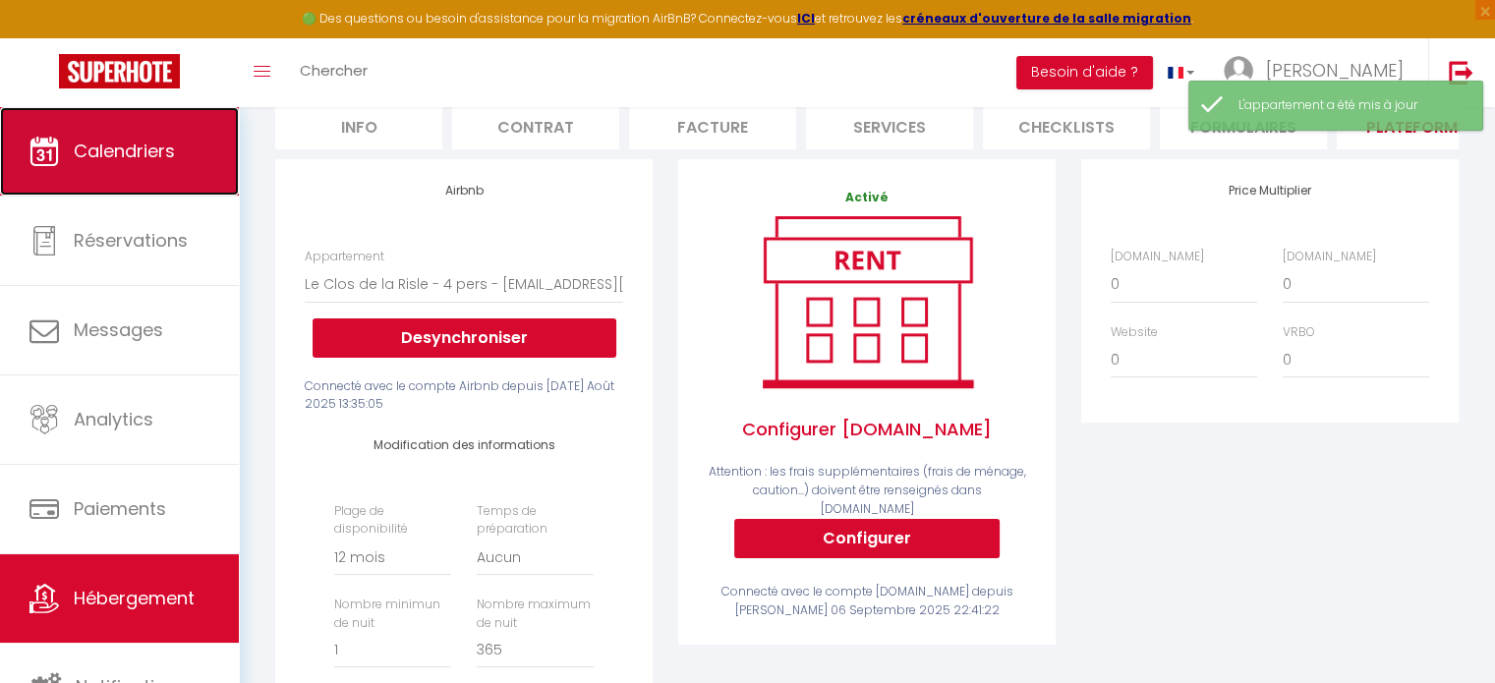
click at [150, 165] on link "Calendriers" at bounding box center [119, 151] width 239 height 88
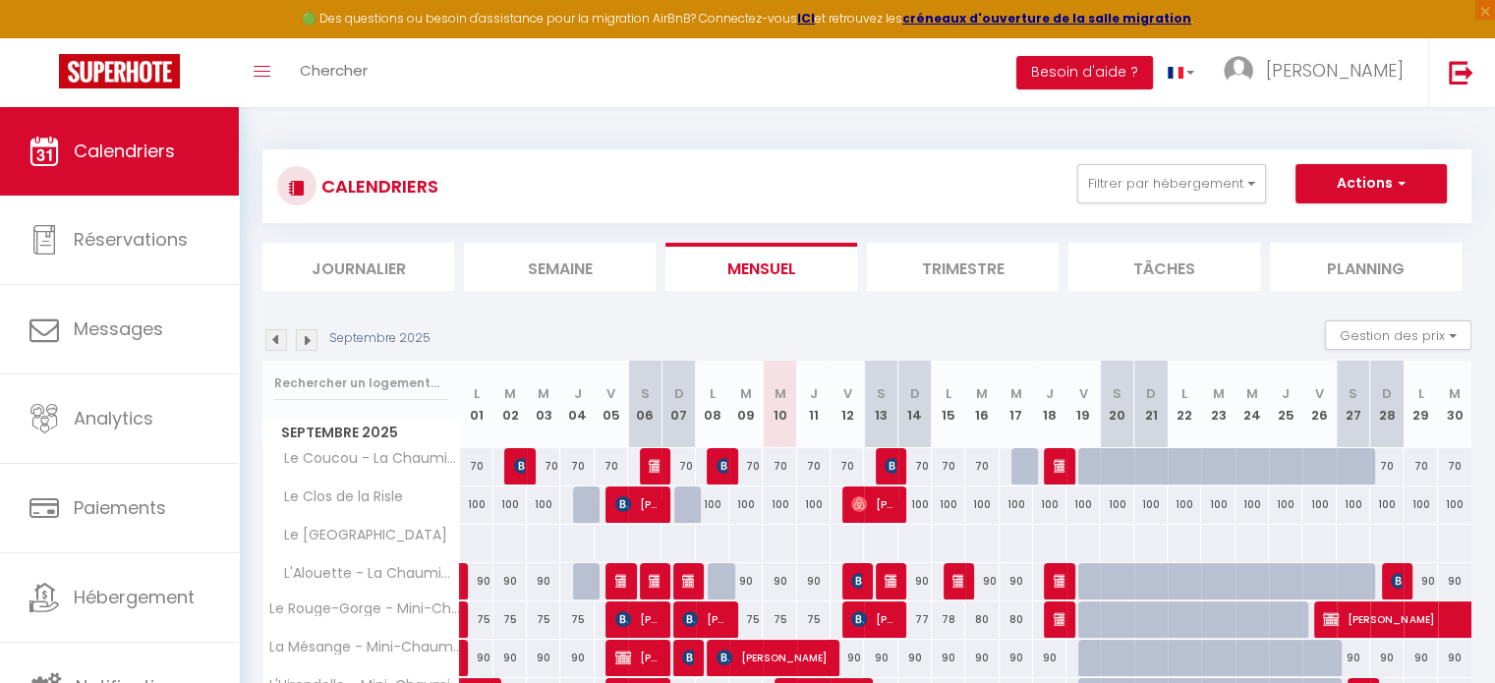
click at [279, 343] on img at bounding box center [276, 340] width 22 height 22
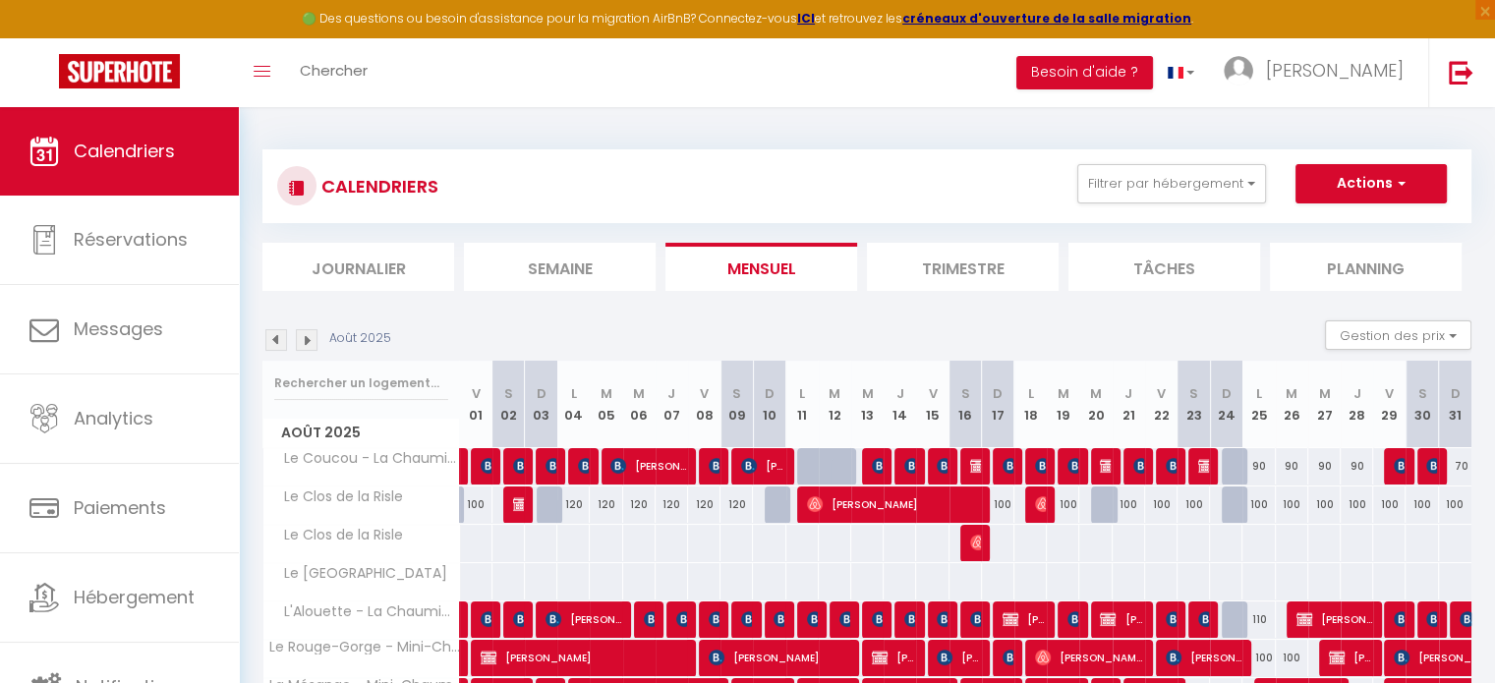
click at [299, 341] on img at bounding box center [307, 340] width 22 height 22
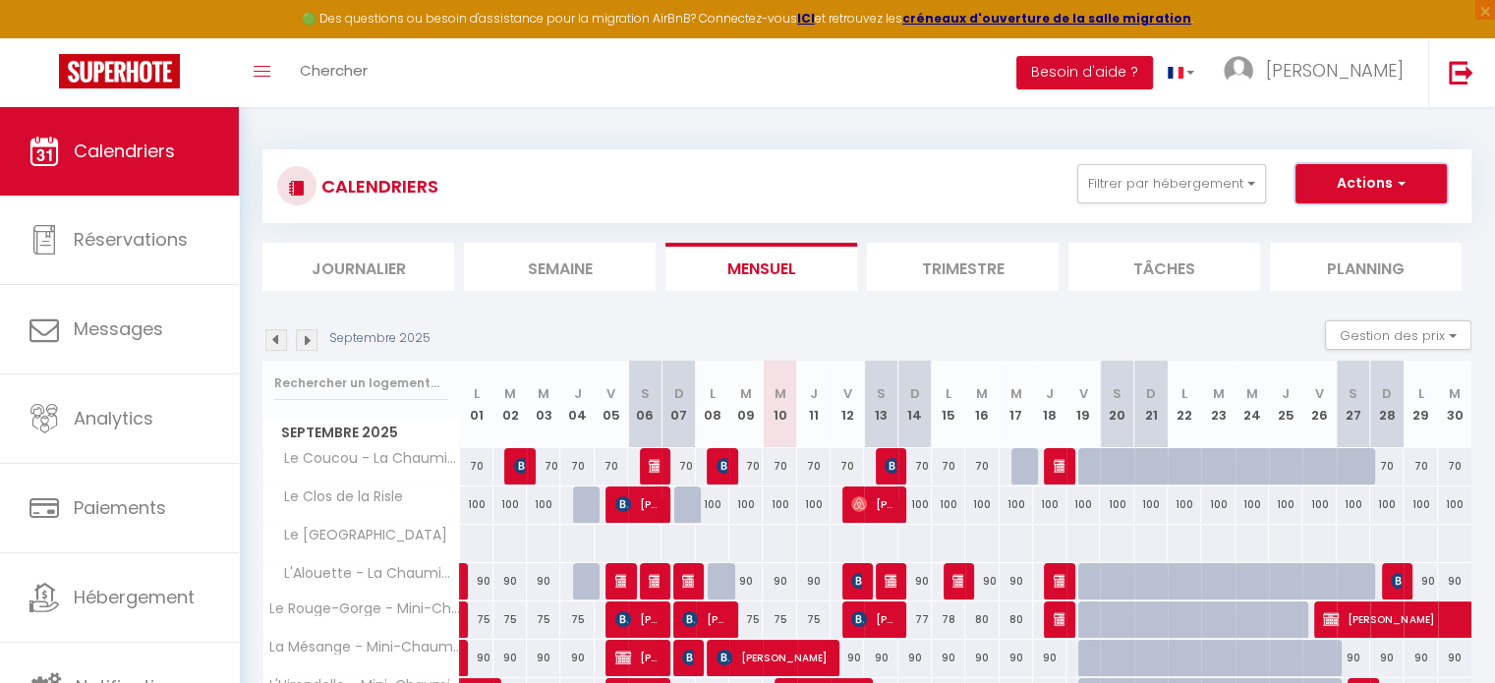
click at [1424, 196] on button "Actions" at bounding box center [1371, 183] width 151 height 39
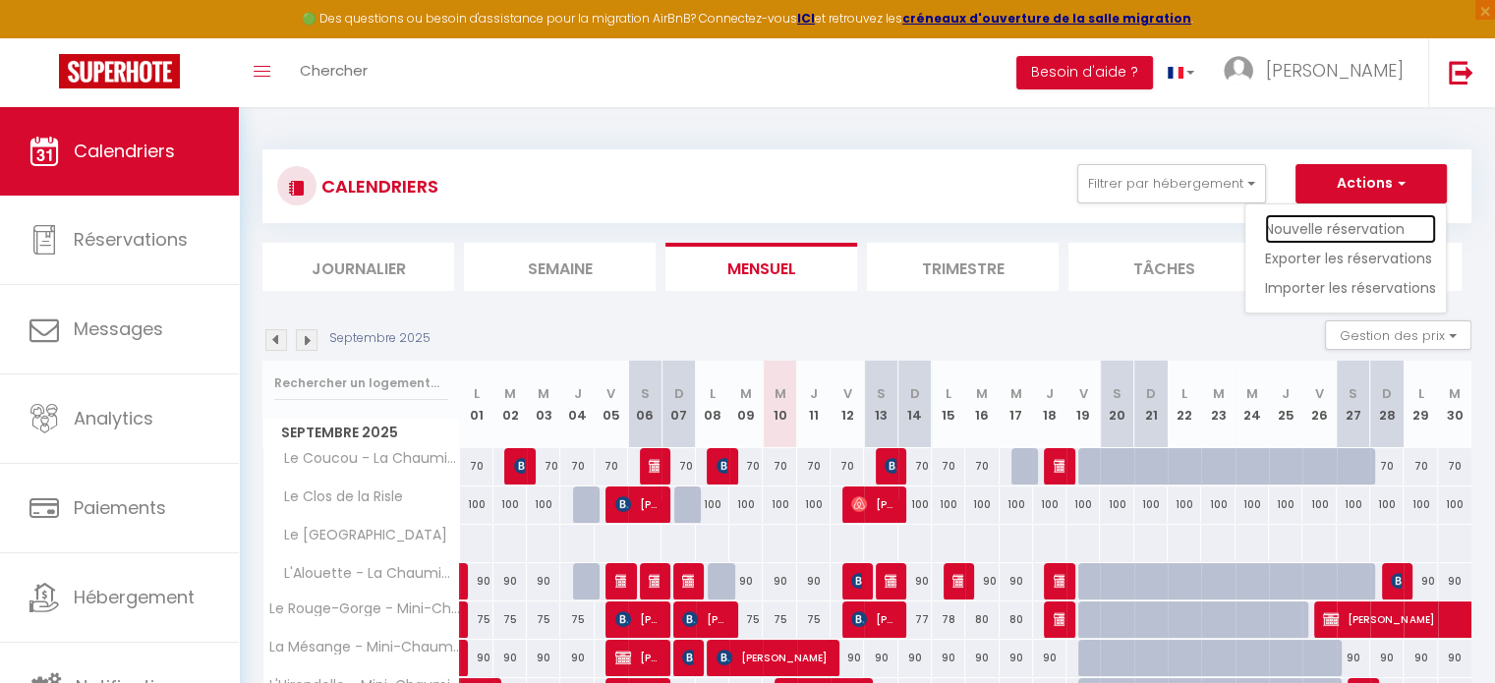
click at [1373, 231] on link "Nouvelle réservation" at bounding box center [1350, 228] width 171 height 29
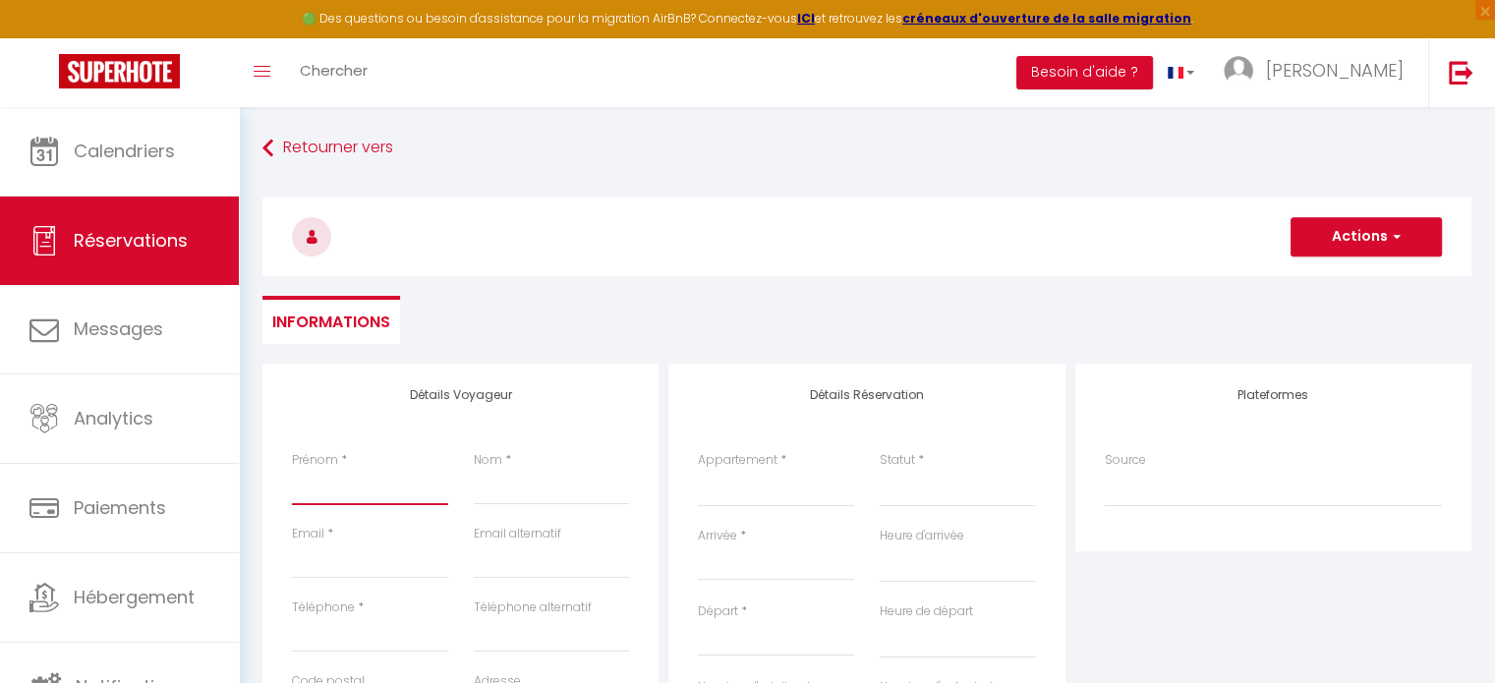
drag, startPoint x: 337, startPoint y: 483, endPoint x: 355, endPoint y: 479, distance: 18.1
click at [337, 483] on input "Prénom" at bounding box center [370, 487] width 156 height 35
click at [304, 569] on input "Email client" at bounding box center [370, 561] width 156 height 35
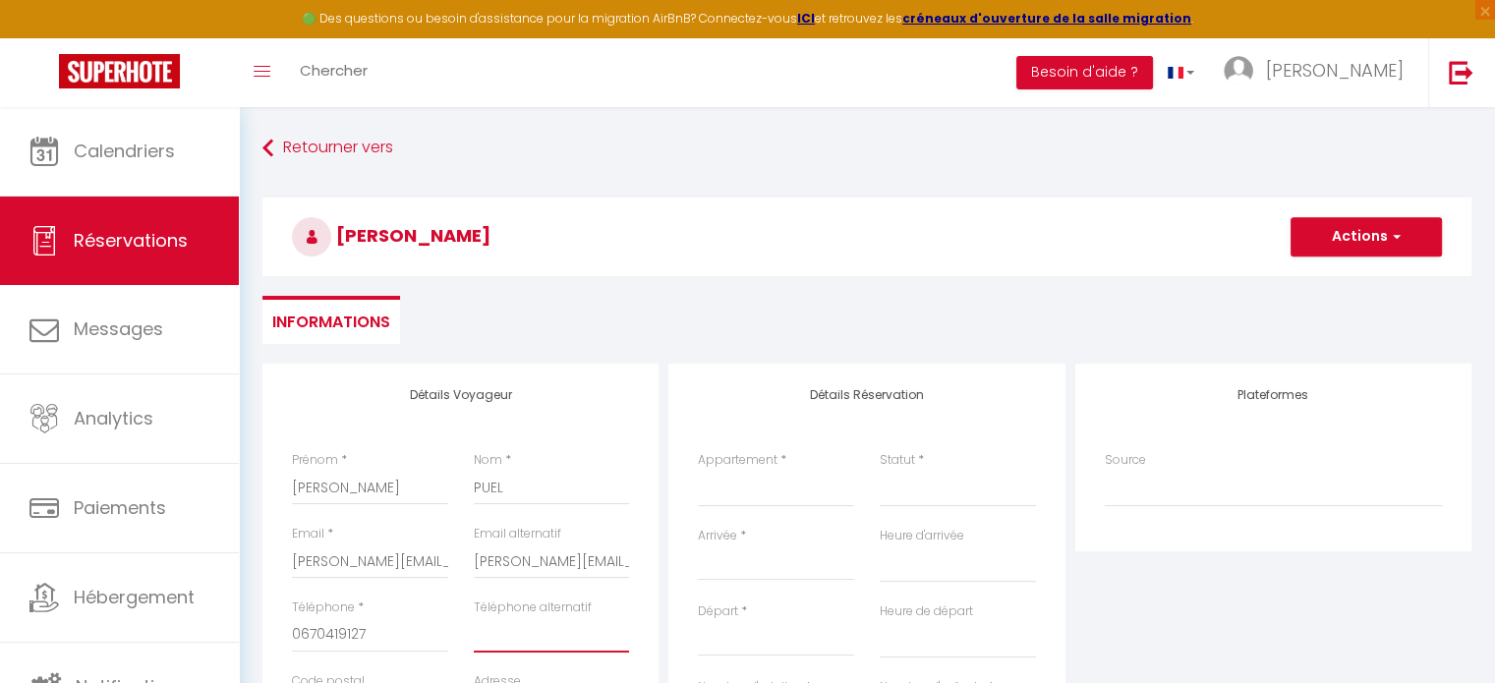
click at [514, 632] on input "Téléphone alternatif" at bounding box center [552, 634] width 156 height 35
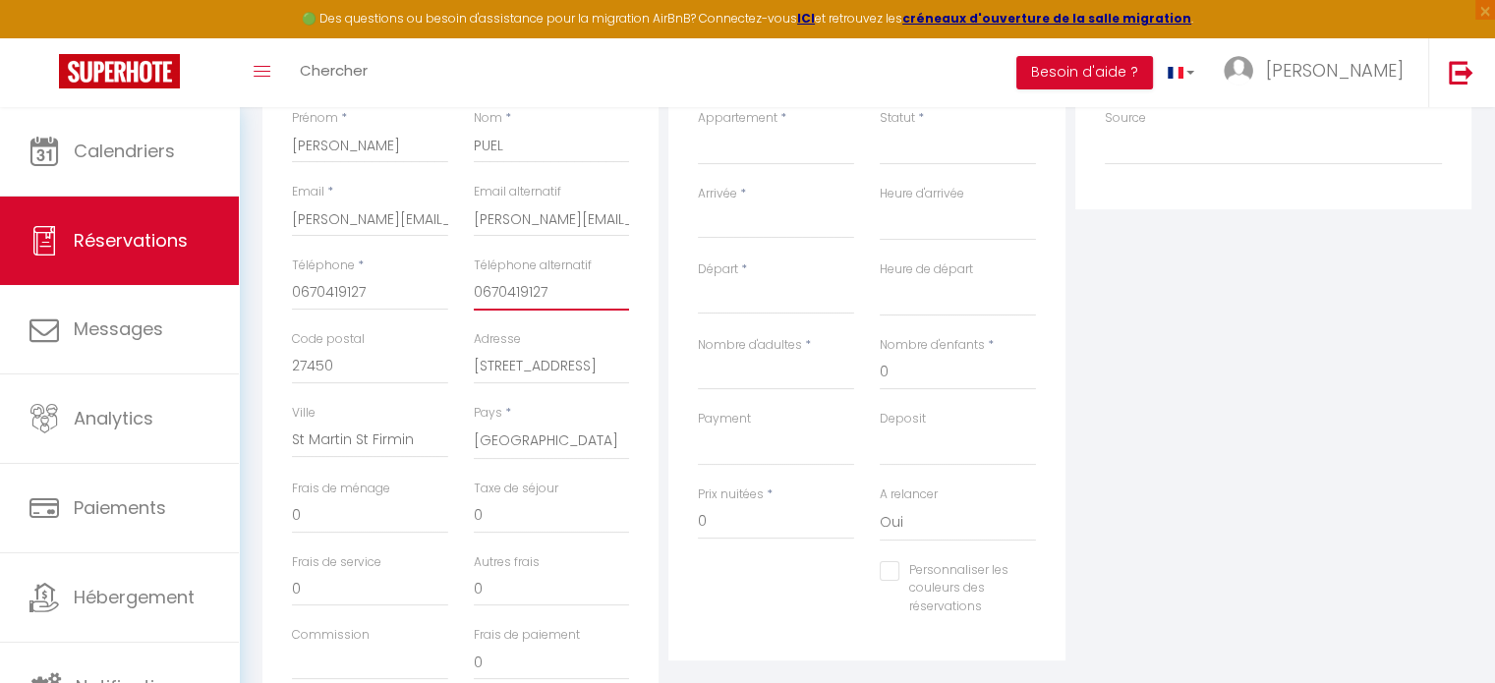
scroll to position [323, 0]
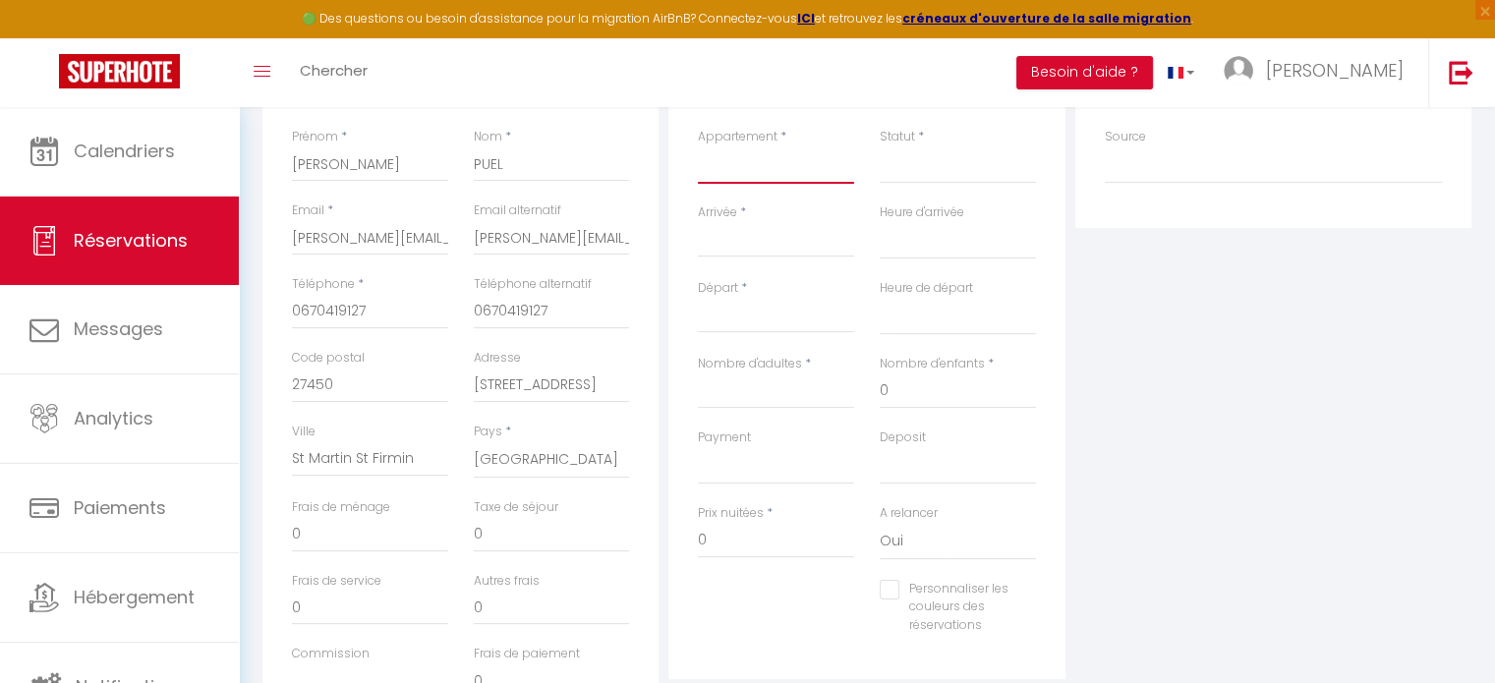
click at [758, 173] on select "Le Coucou - La Chaumière L'Alouette - La Chaumière Le Rouge-Gorge - Mini-Chaumi…" at bounding box center [776, 164] width 156 height 37
click at [698, 146] on select "Le Coucou - La Chaumière L'Alouette - La Chaumière Le Rouge-Gorge - Mini-Chaumi…" at bounding box center [776, 164] width 156 height 37
click at [952, 171] on select "Confirmé Non Confirmé Annulé Annulé par le voyageur No Show Request" at bounding box center [958, 164] width 156 height 37
click at [880, 146] on select "Confirmé Non Confirmé Annulé Annulé par le voyageur No Show Request" at bounding box center [958, 164] width 156 height 37
click at [755, 239] on input "Arrivée" at bounding box center [776, 242] width 156 height 26
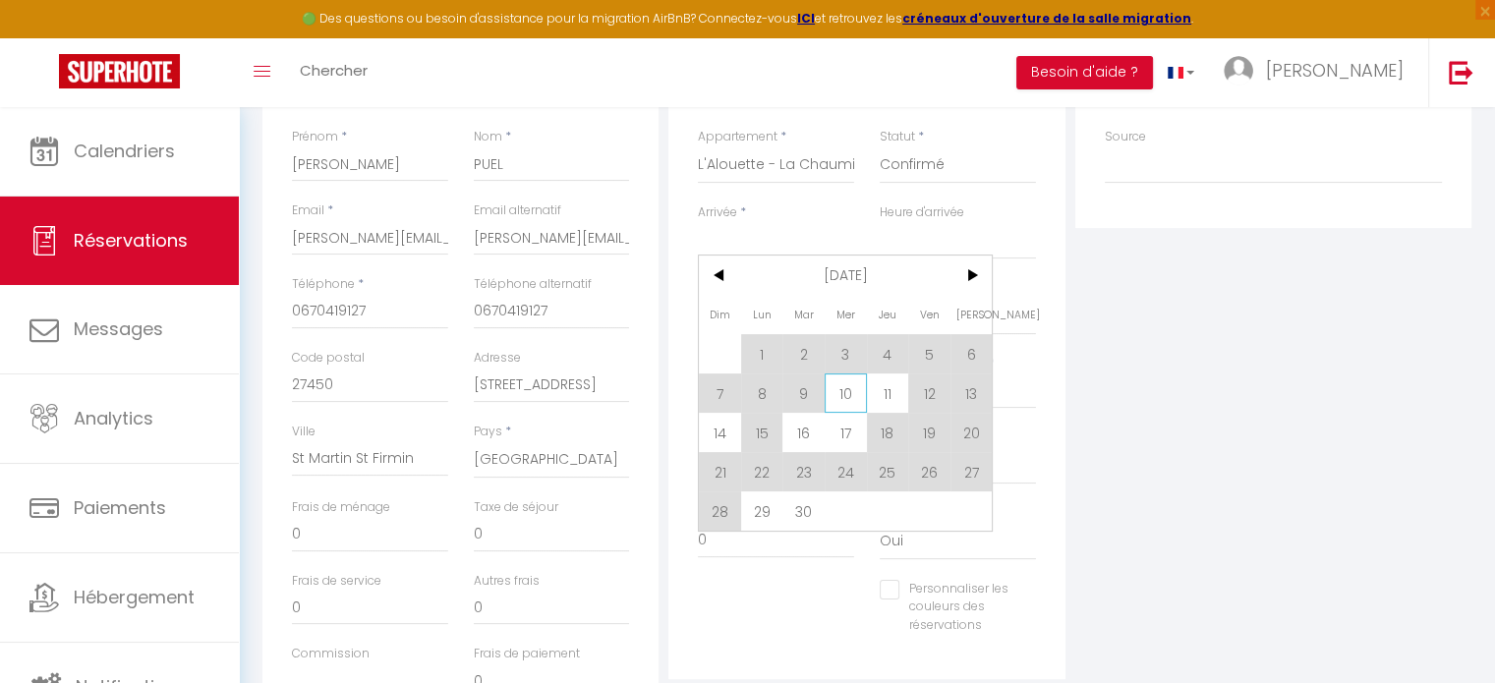
click at [846, 391] on span "10" at bounding box center [846, 393] width 42 height 39
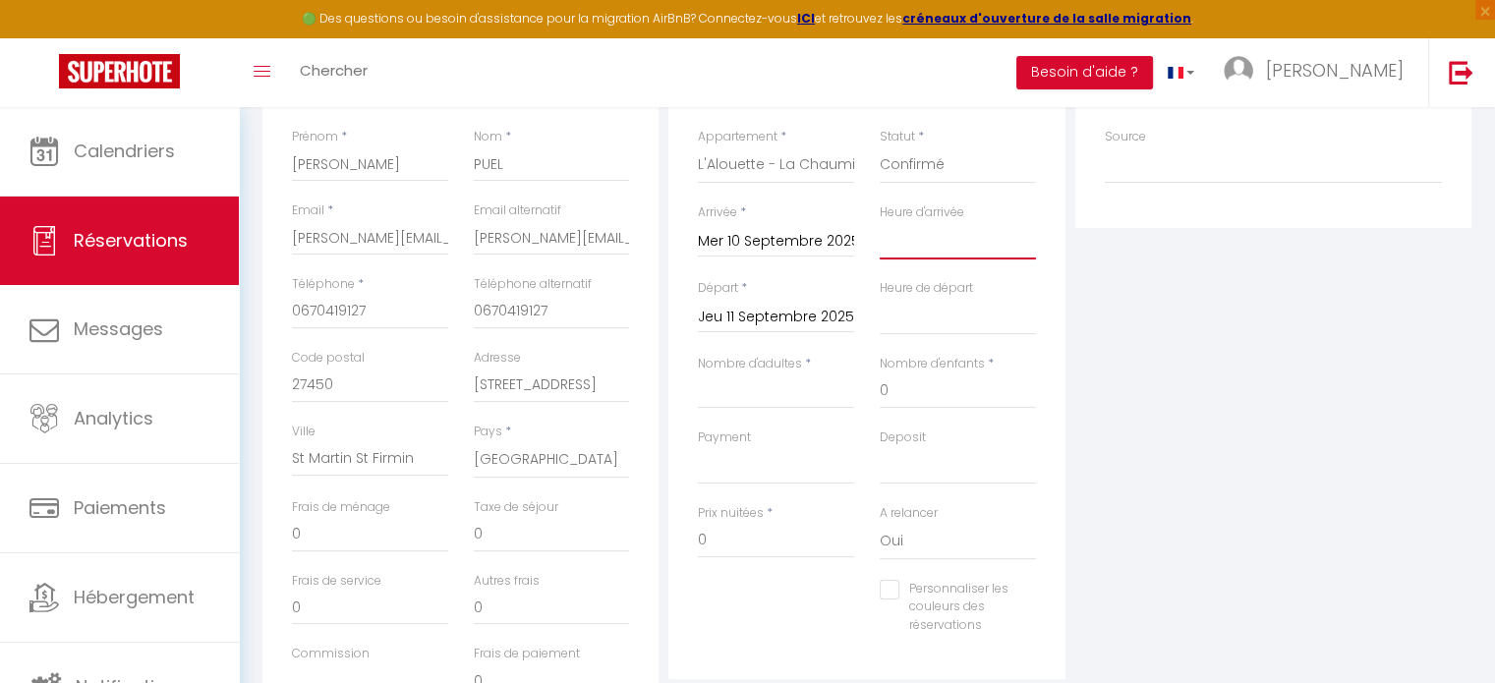
click at [936, 242] on select "00:00 00:30 01:00 01:30 02:00 02:30 03:00 03:30 04:00 04:30 05:00 05:30 06:00 0…" at bounding box center [958, 240] width 156 height 37
click at [773, 318] on input "Jeu 11 Septembre 2025" at bounding box center [776, 318] width 156 height 26
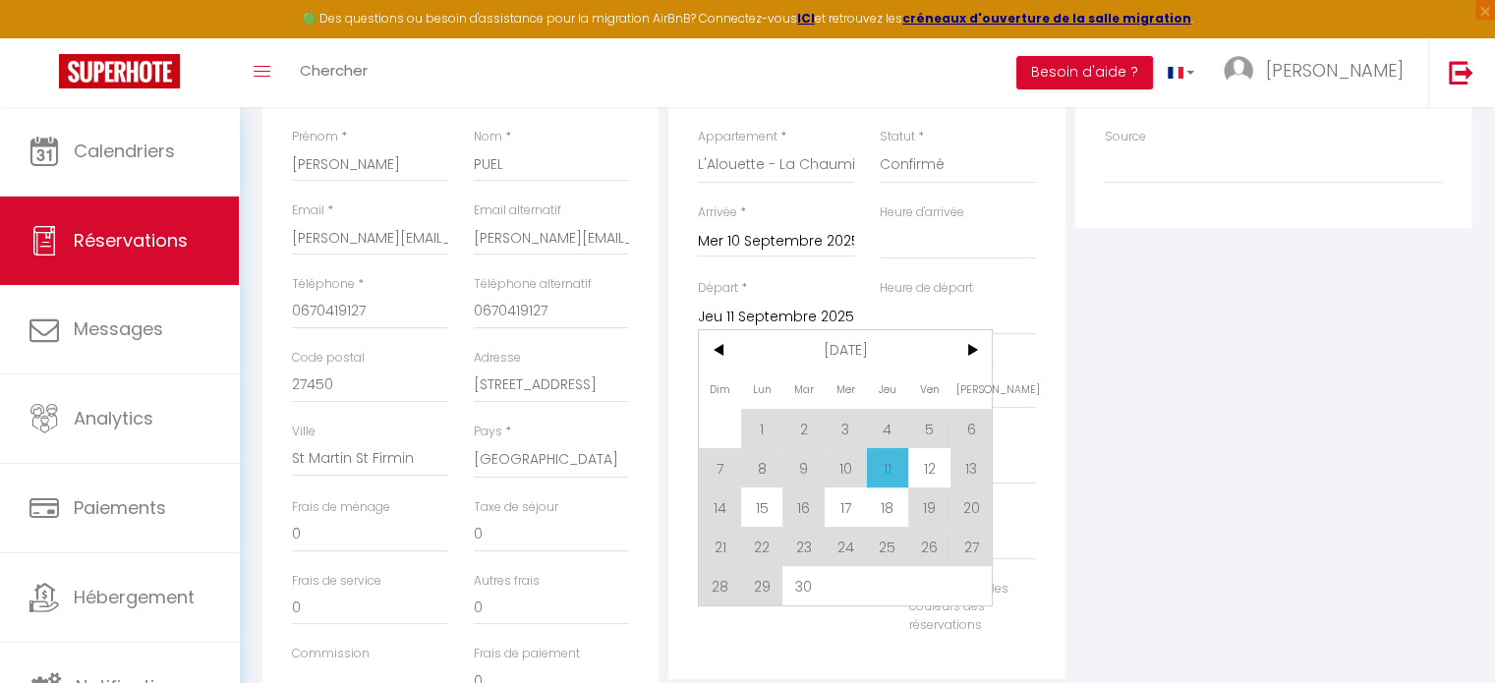
click at [881, 469] on span "11" at bounding box center [888, 467] width 42 height 39
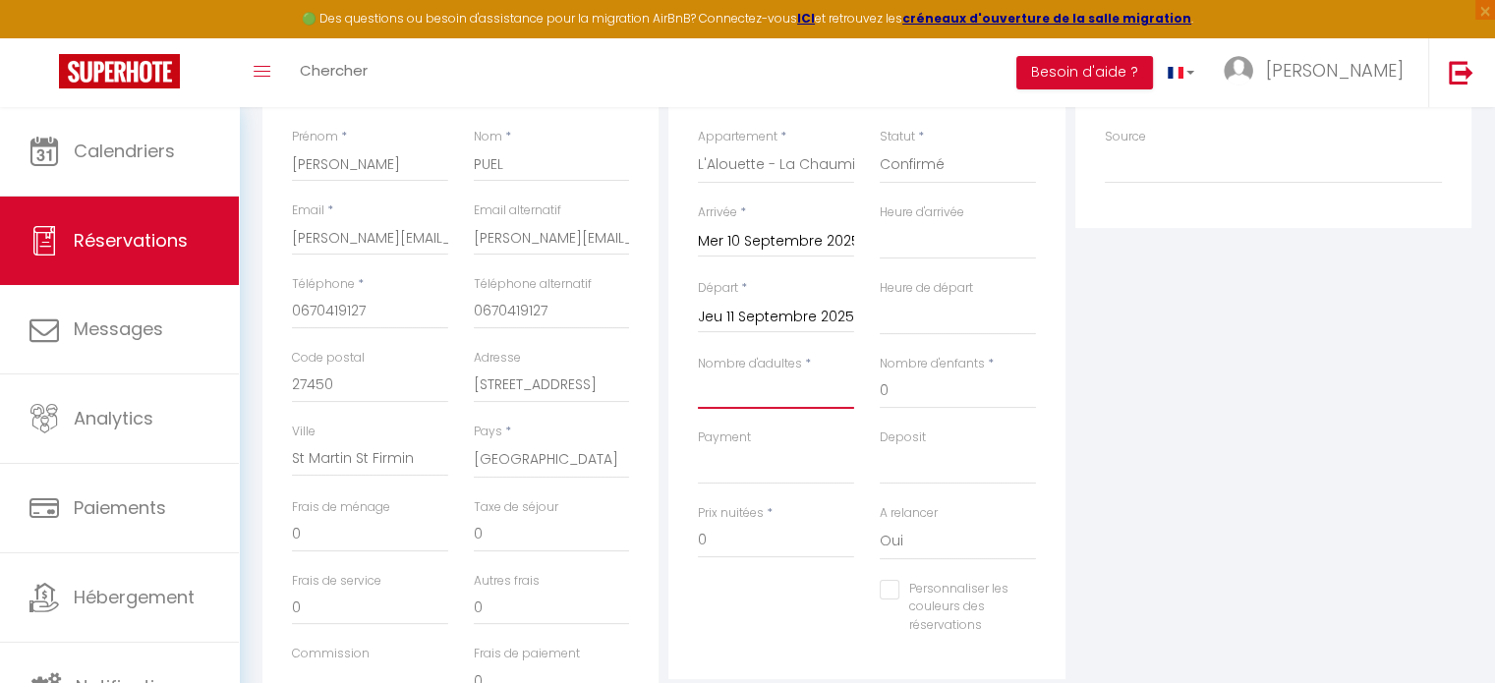
click at [772, 396] on input "Nombre d'adultes" at bounding box center [776, 391] width 156 height 35
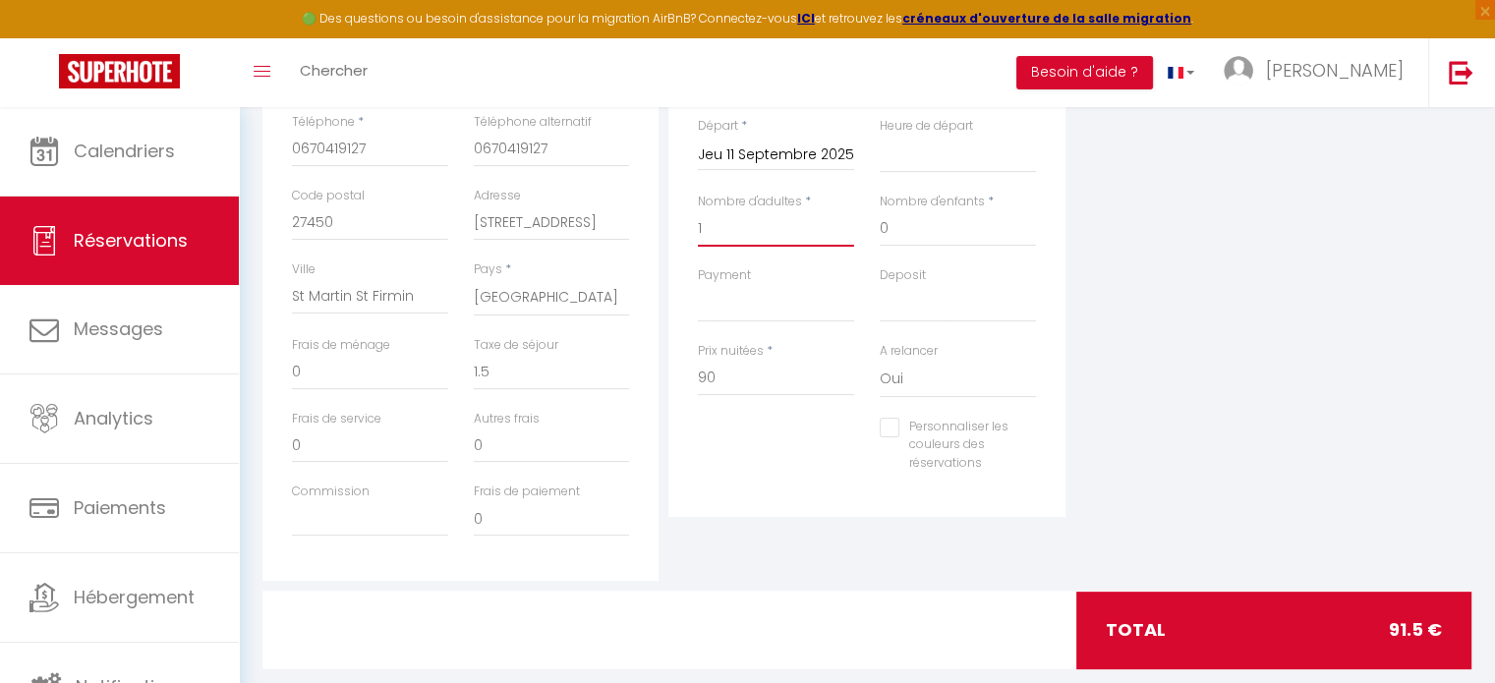
scroll to position [520, 0]
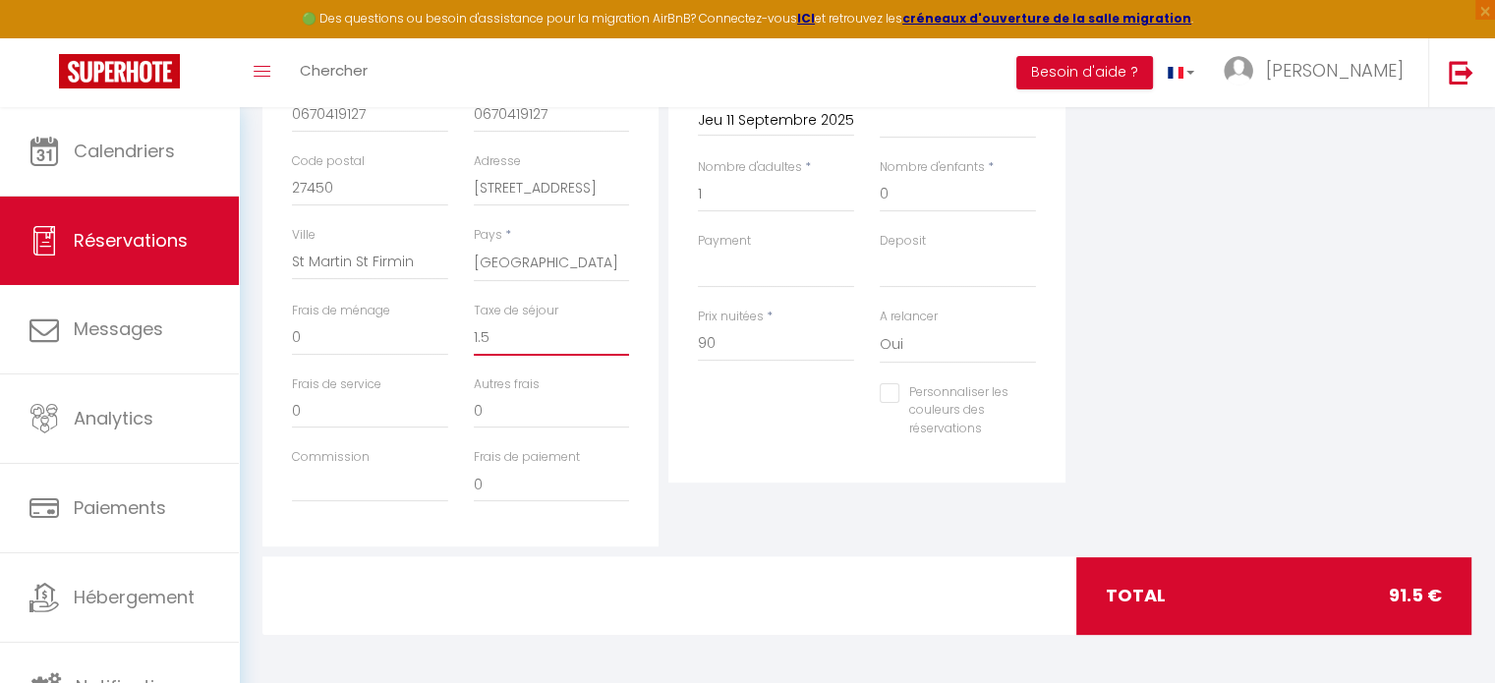
drag, startPoint x: 517, startPoint y: 349, endPoint x: 447, endPoint y: 345, distance: 69.9
click at [447, 345] on div "Frais de ménage 0 Taxe de séjour 1.5" at bounding box center [461, 339] width 364 height 74
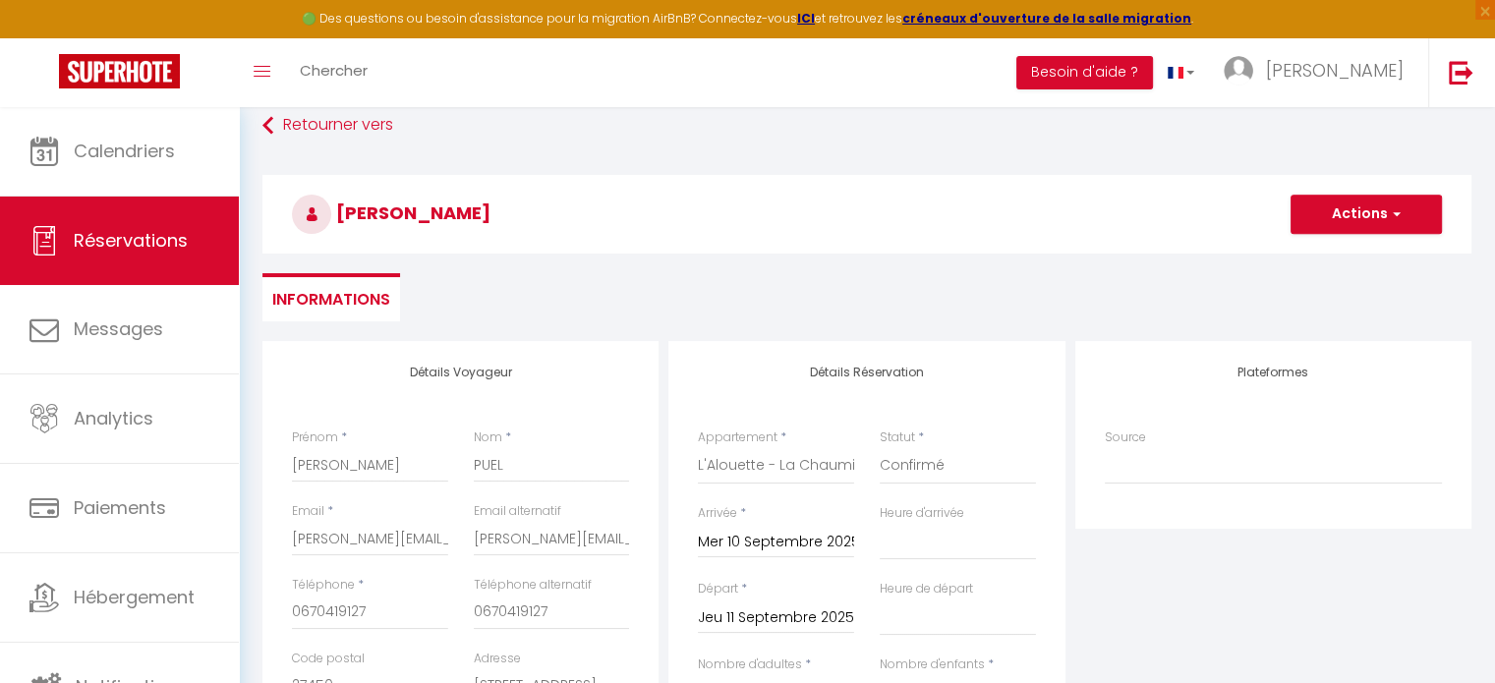
scroll to position [0, 0]
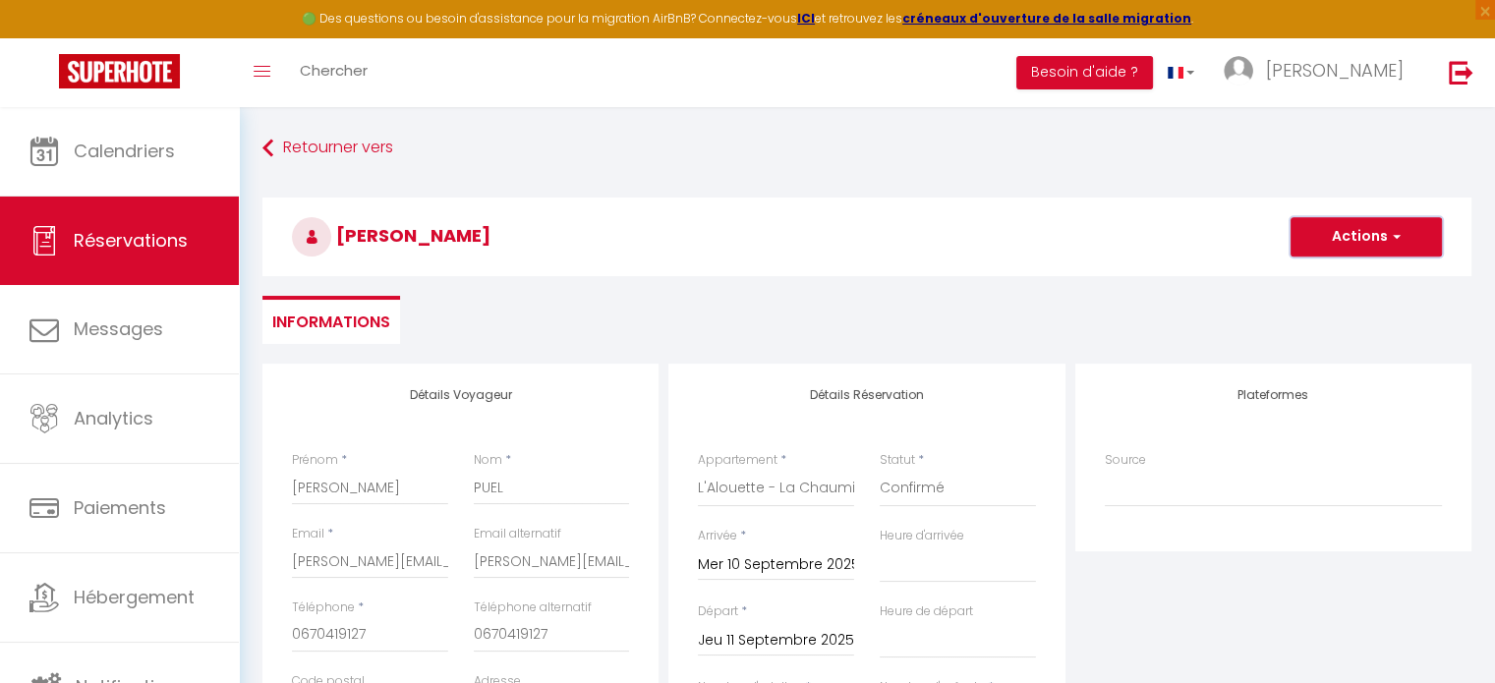
click at [1363, 243] on button "Actions" at bounding box center [1366, 236] width 151 height 39
click at [1321, 286] on link "Enregistrer" at bounding box center [1346, 280] width 155 height 26
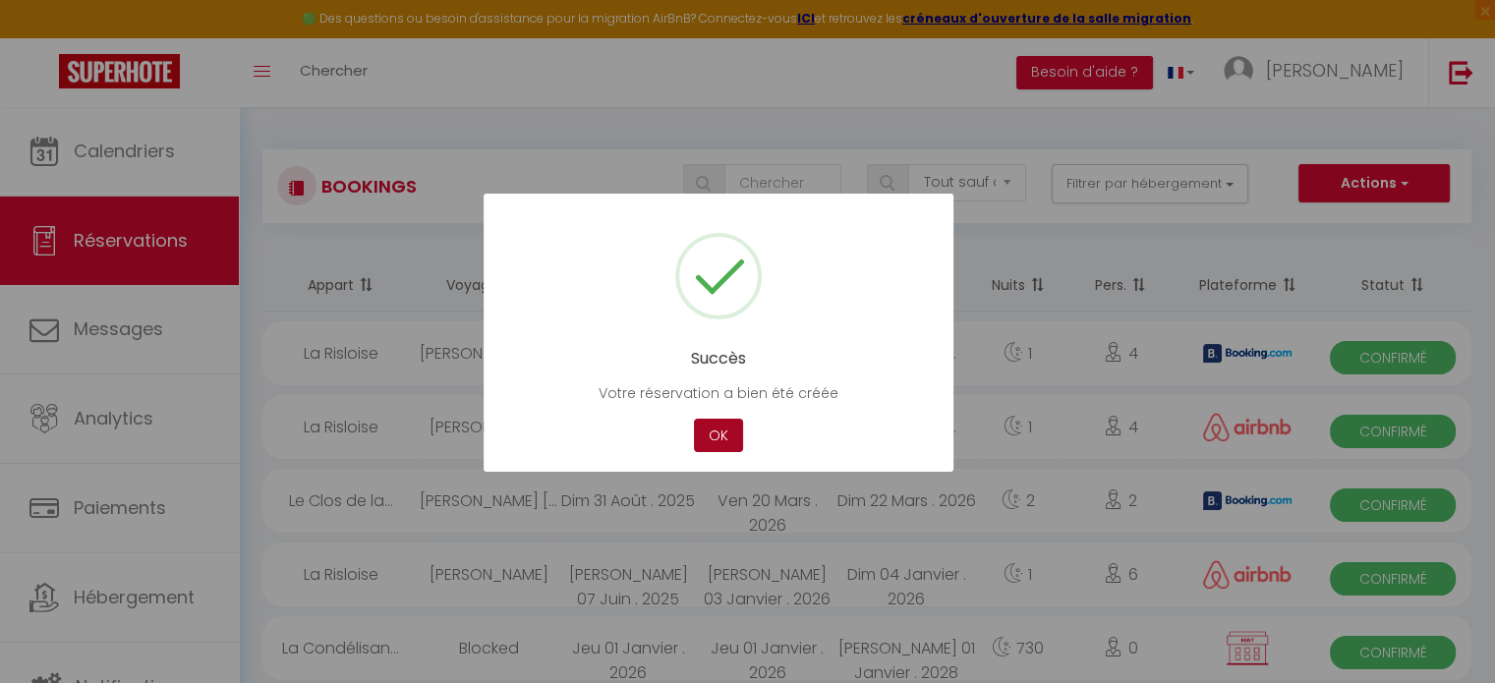
click at [708, 439] on button "OK" at bounding box center [718, 436] width 49 height 34
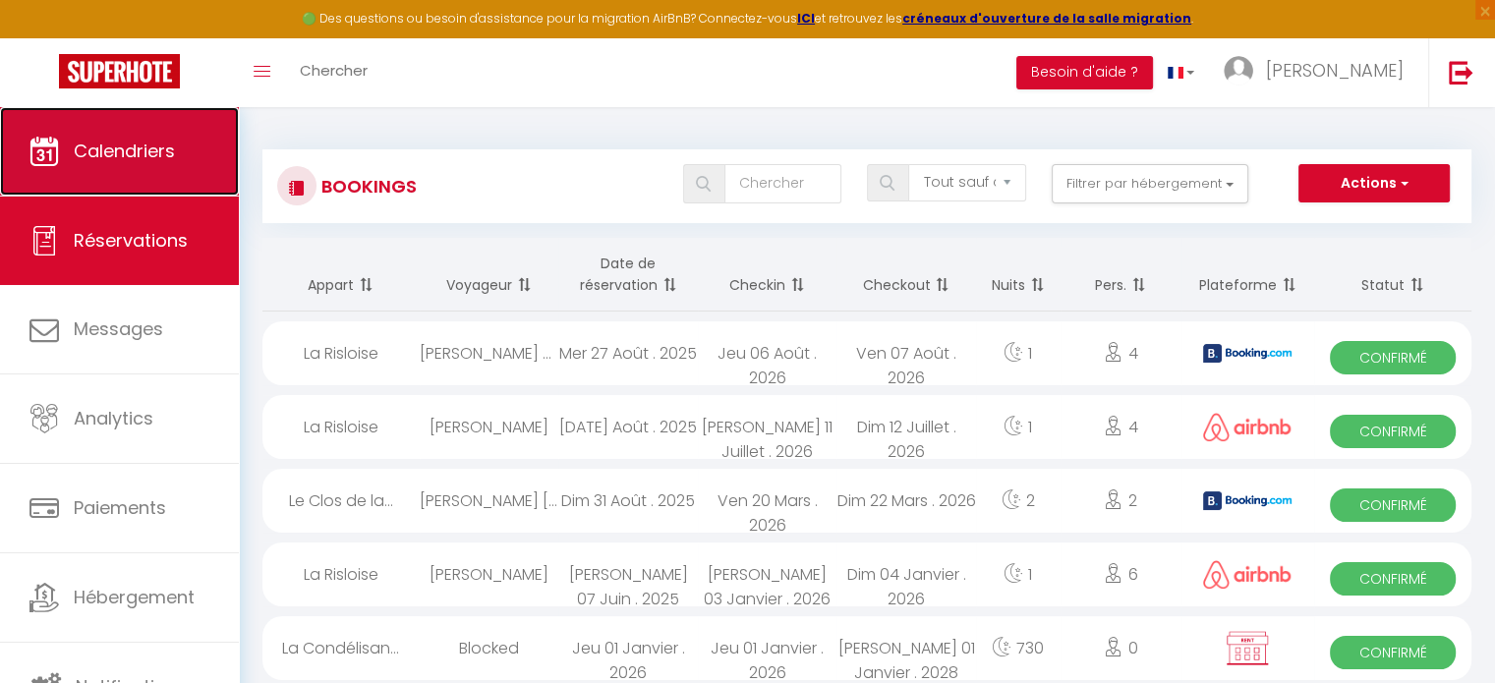
click at [143, 146] on span "Calendriers" at bounding box center [124, 151] width 101 height 25
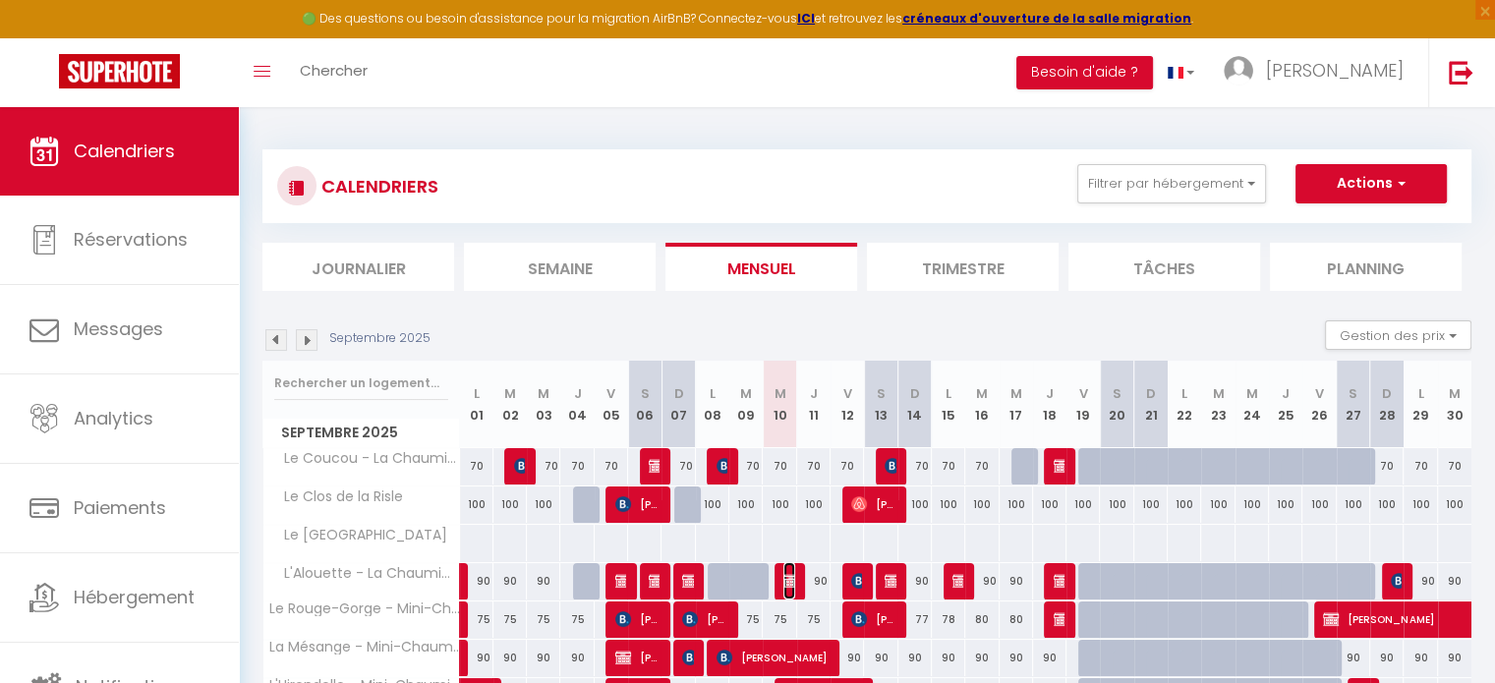
click at [784, 580] on img at bounding box center [792, 581] width 16 height 16
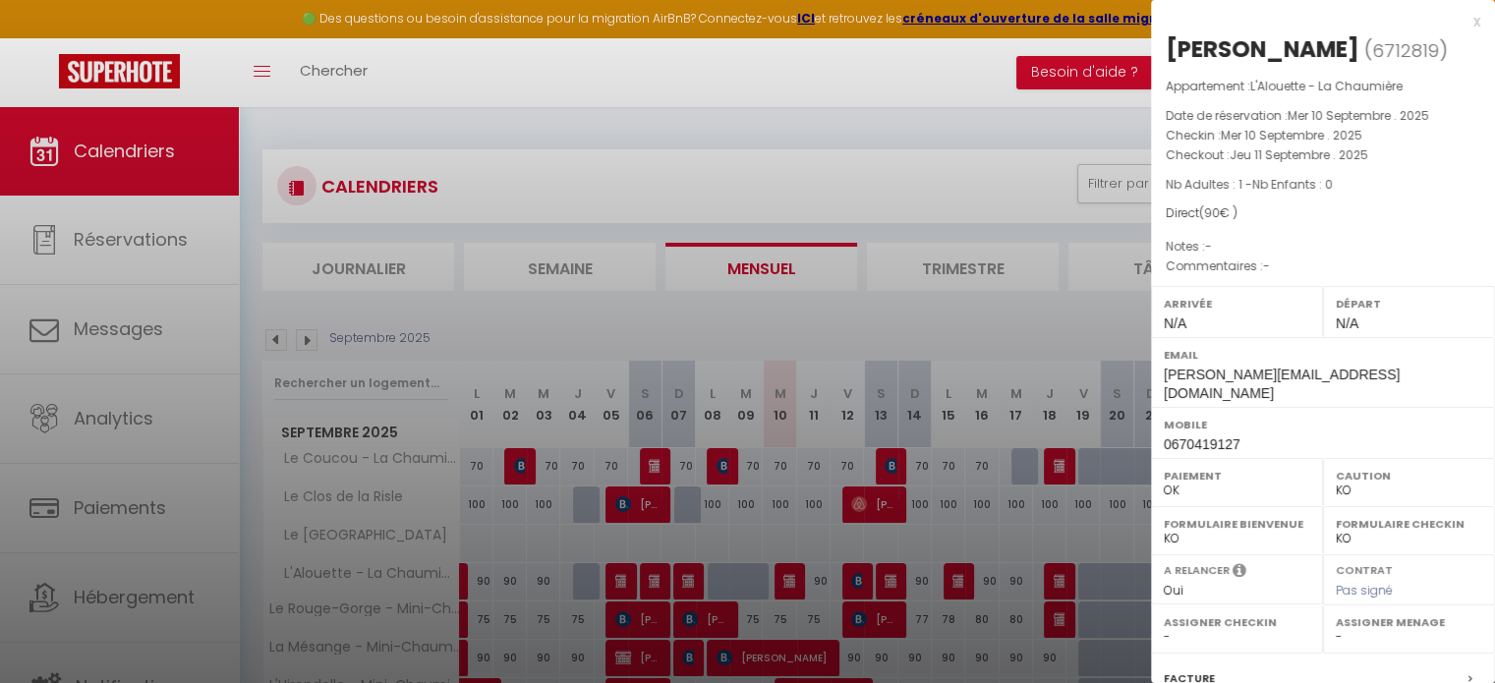
click at [785, 470] on div at bounding box center [747, 341] width 1495 height 683
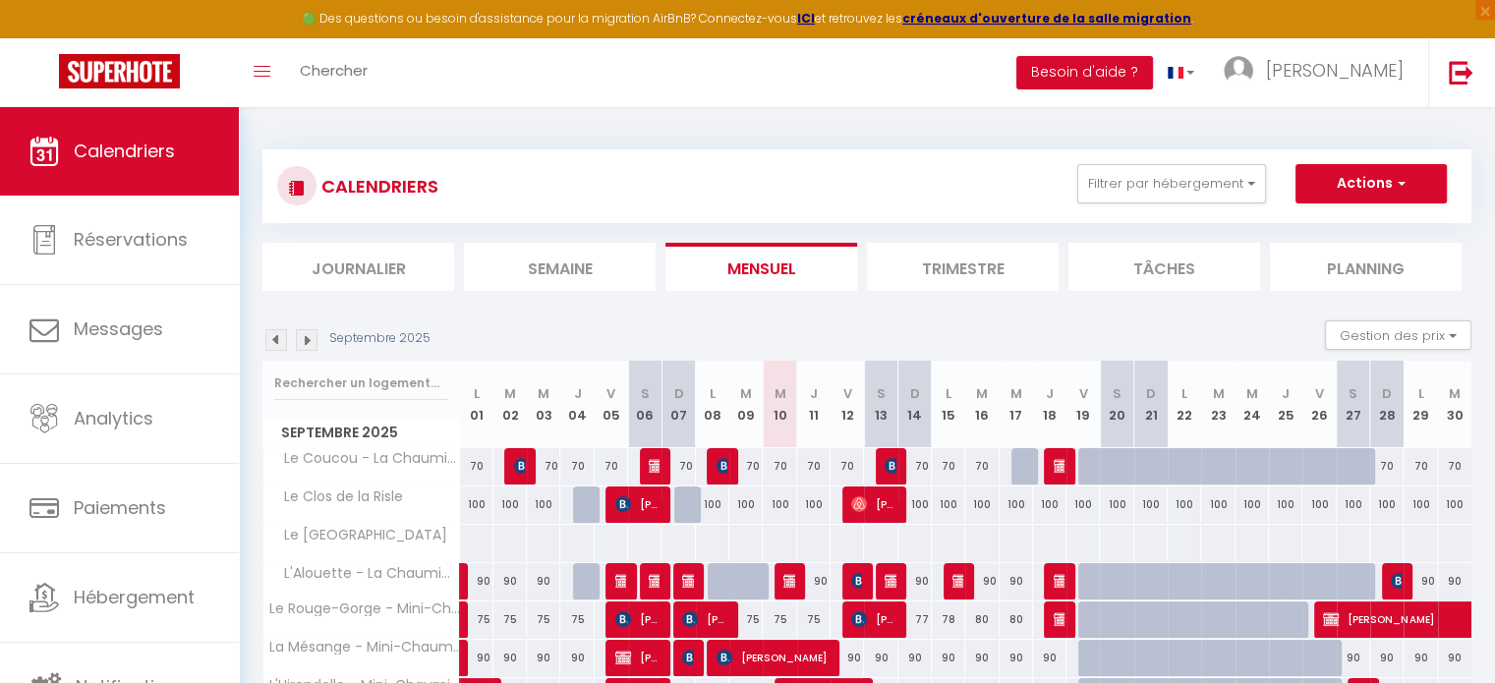
click at [785, 470] on div "70" at bounding box center [779, 466] width 33 height 36
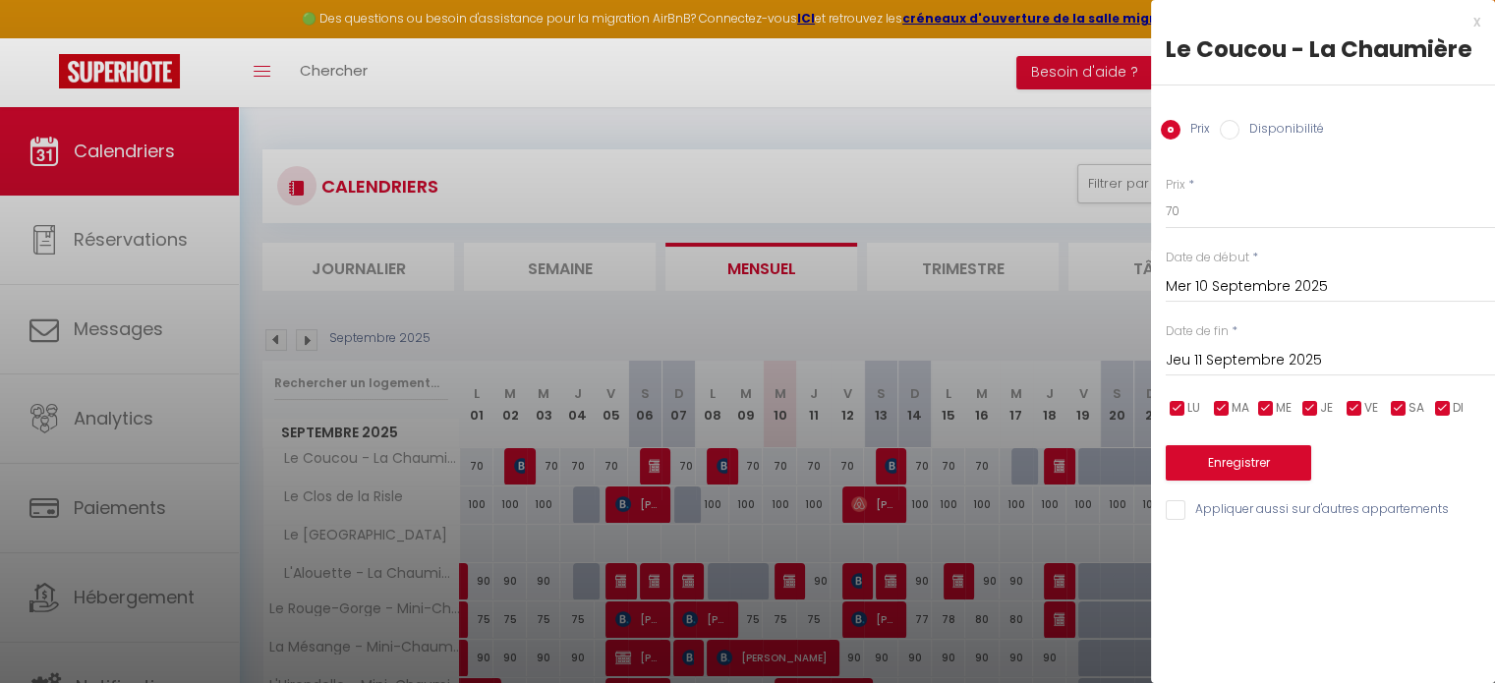
click at [1228, 131] on input "Disponibilité" at bounding box center [1230, 130] width 20 height 20
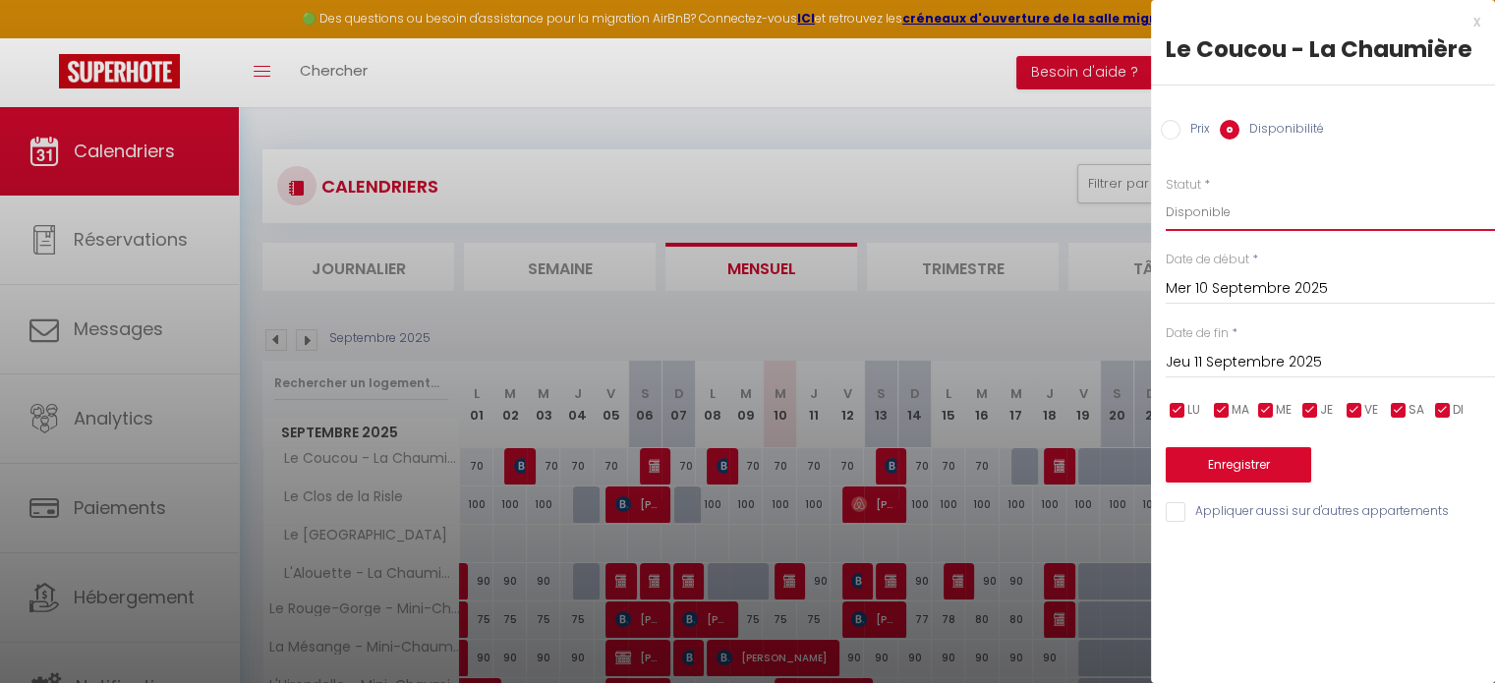
click at [1235, 226] on select "Disponible Indisponible" at bounding box center [1330, 212] width 329 height 37
click at [1166, 194] on select "Disponible Indisponible" at bounding box center [1330, 212] width 329 height 37
click at [1231, 473] on button "Enregistrer" at bounding box center [1239, 464] width 146 height 35
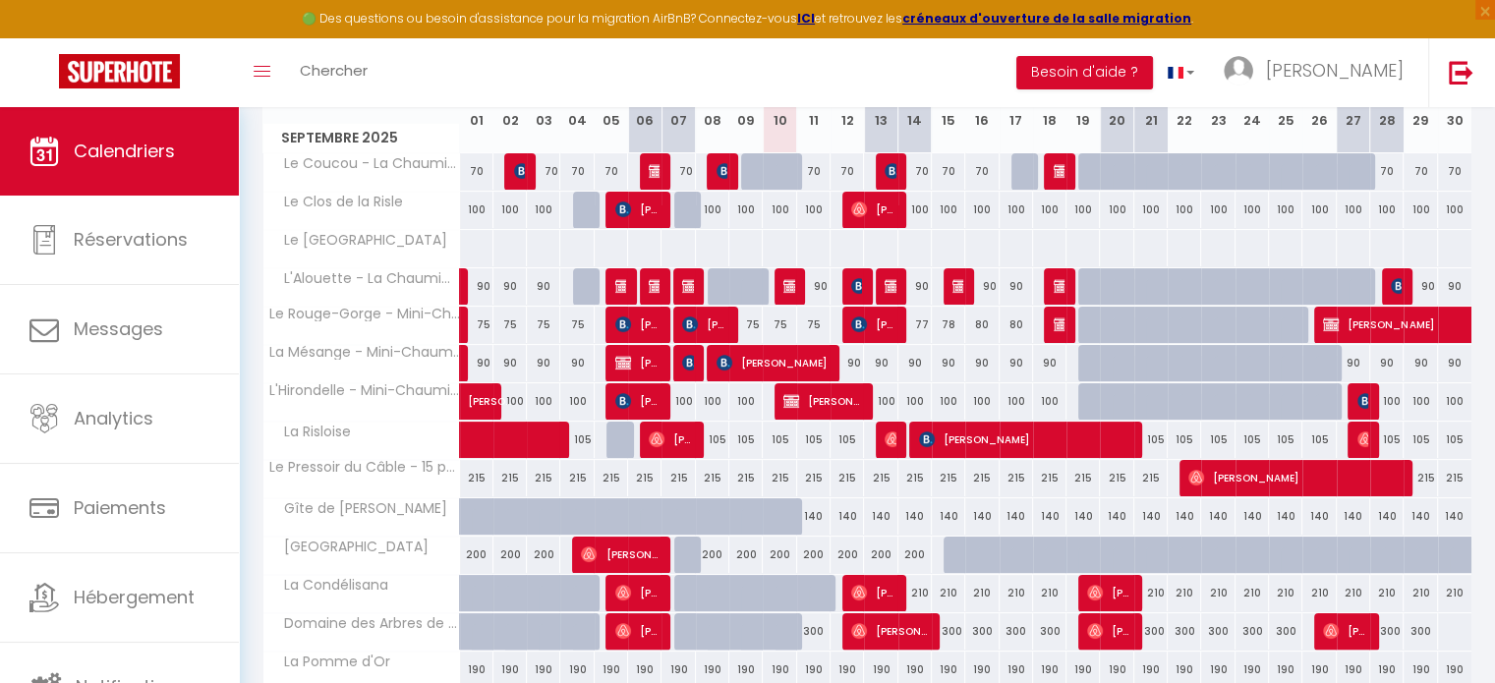
scroll to position [197, 0]
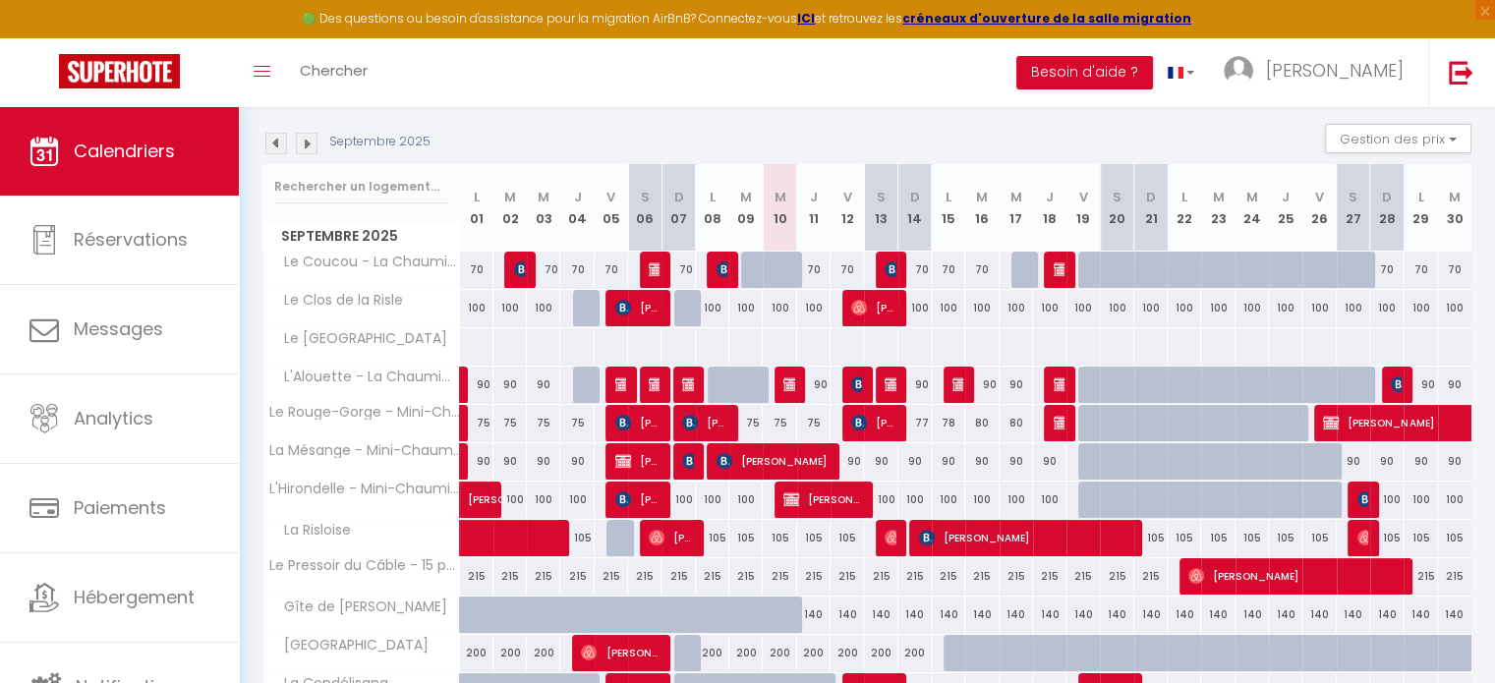
click at [280, 144] on img at bounding box center [276, 144] width 22 height 22
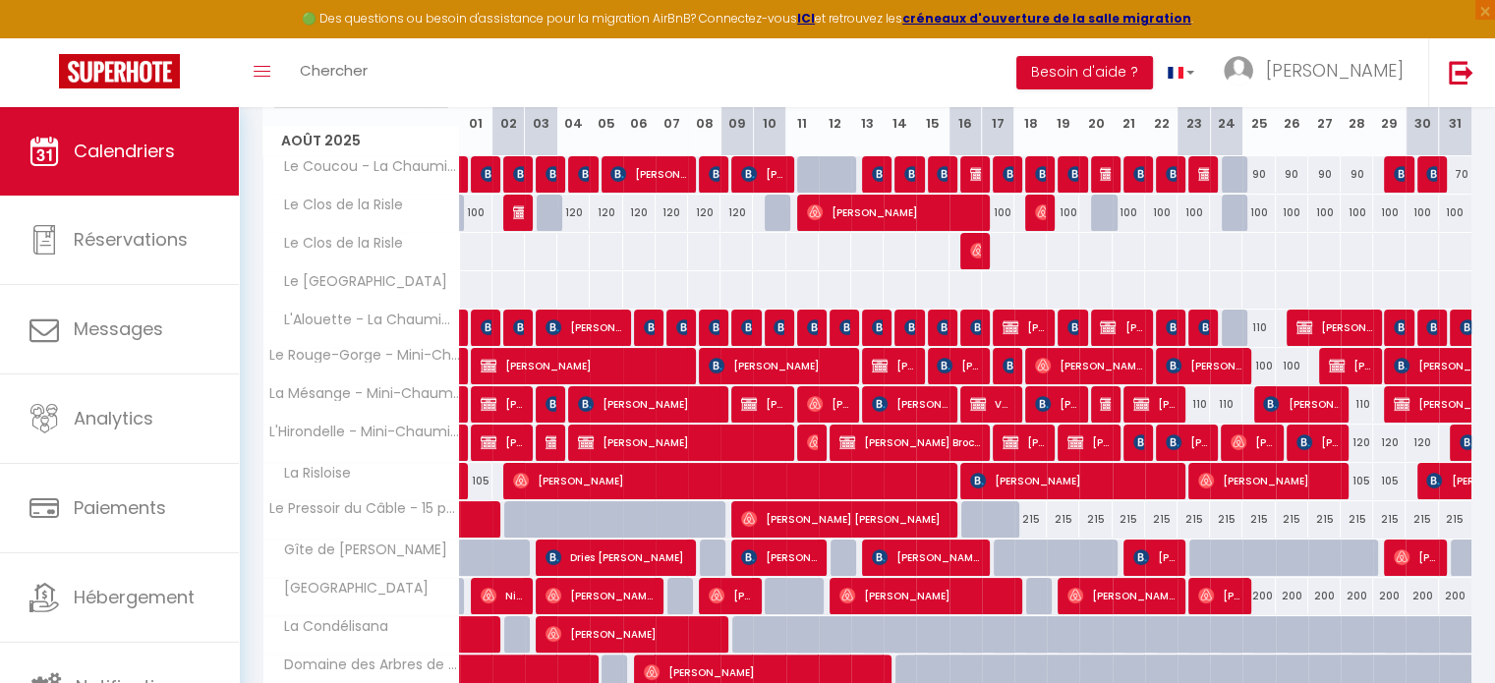
scroll to position [295, 0]
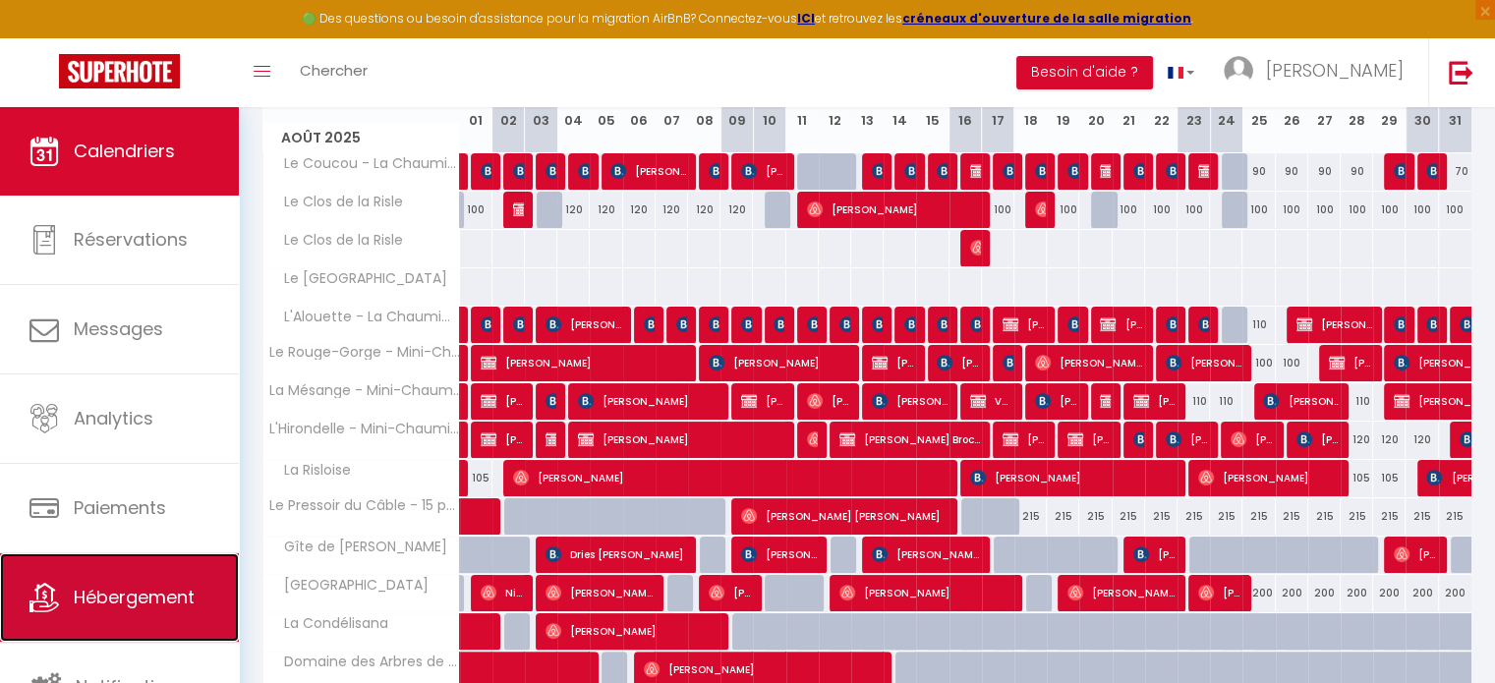
click at [58, 601] on icon at bounding box center [43, 597] width 29 height 29
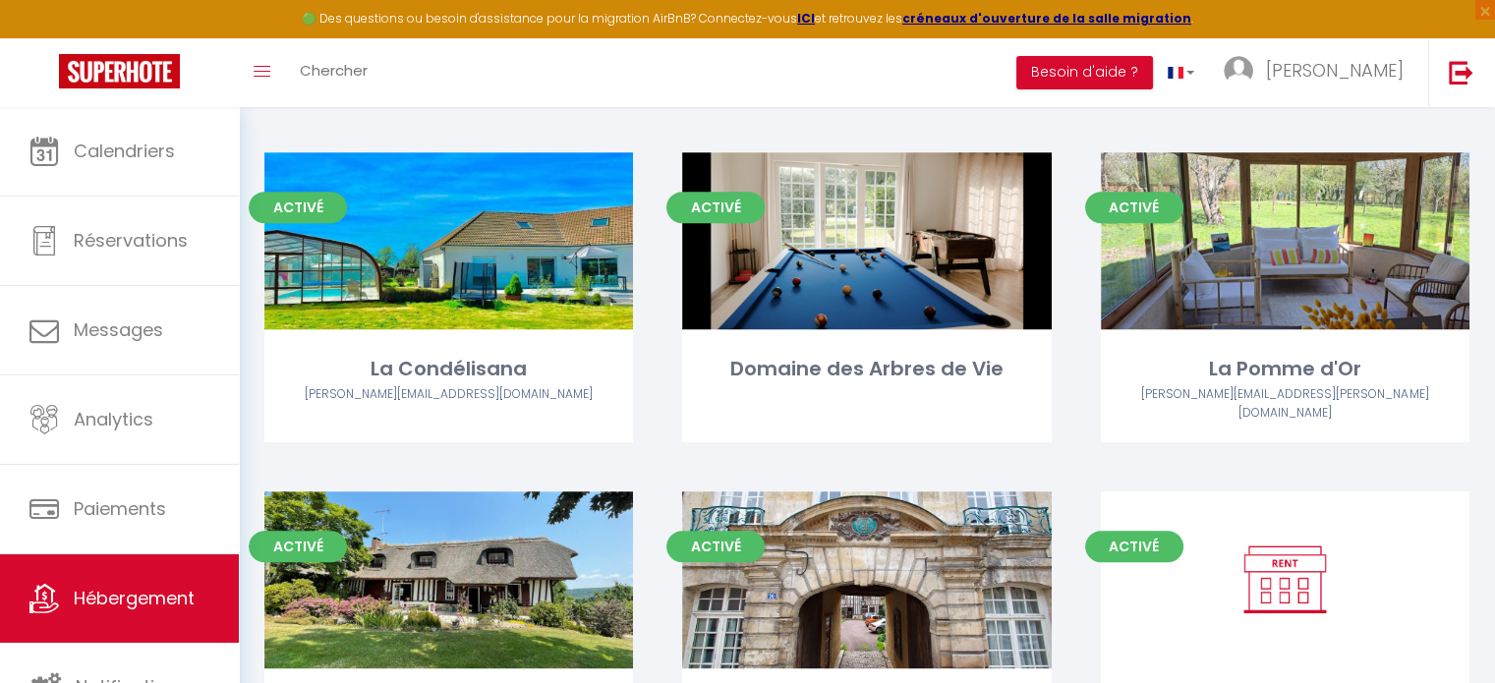
scroll to position [1081, 0]
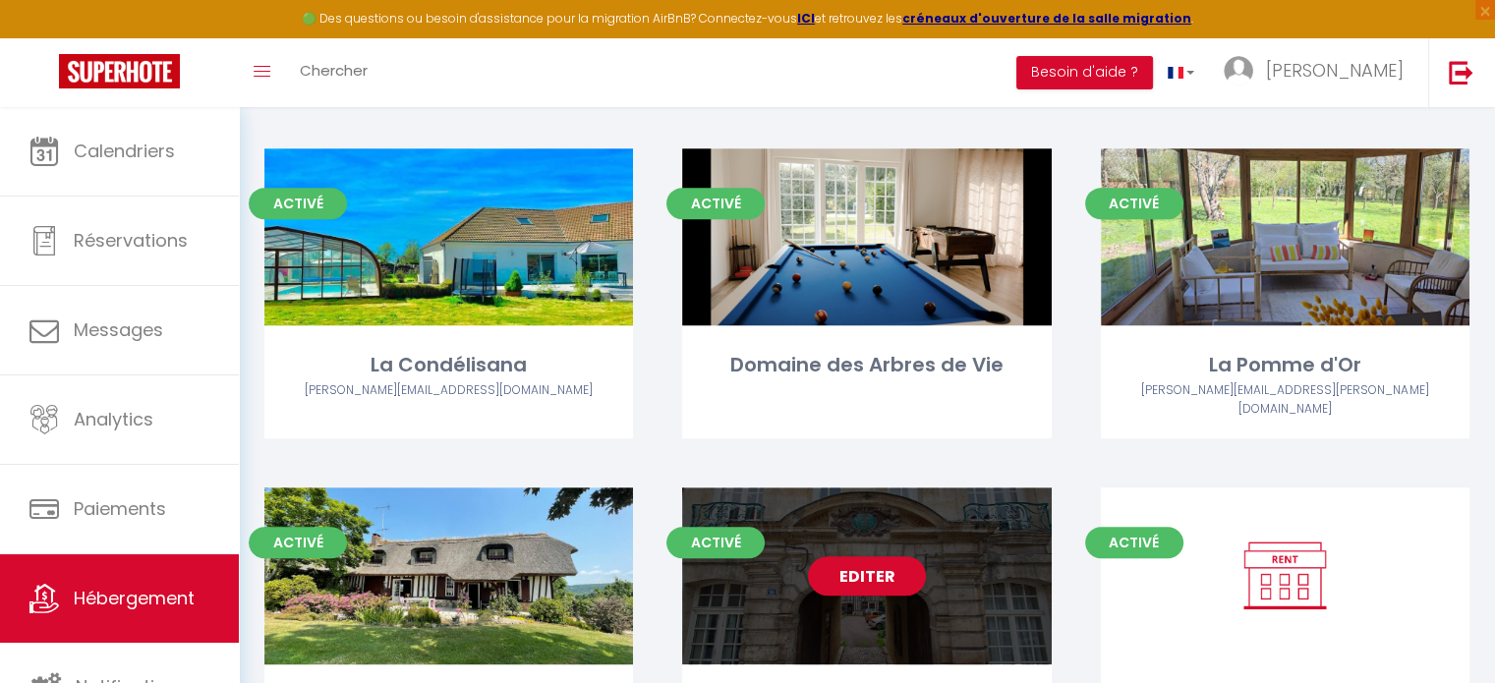
click at [939, 546] on div "Editer" at bounding box center [866, 576] width 369 height 177
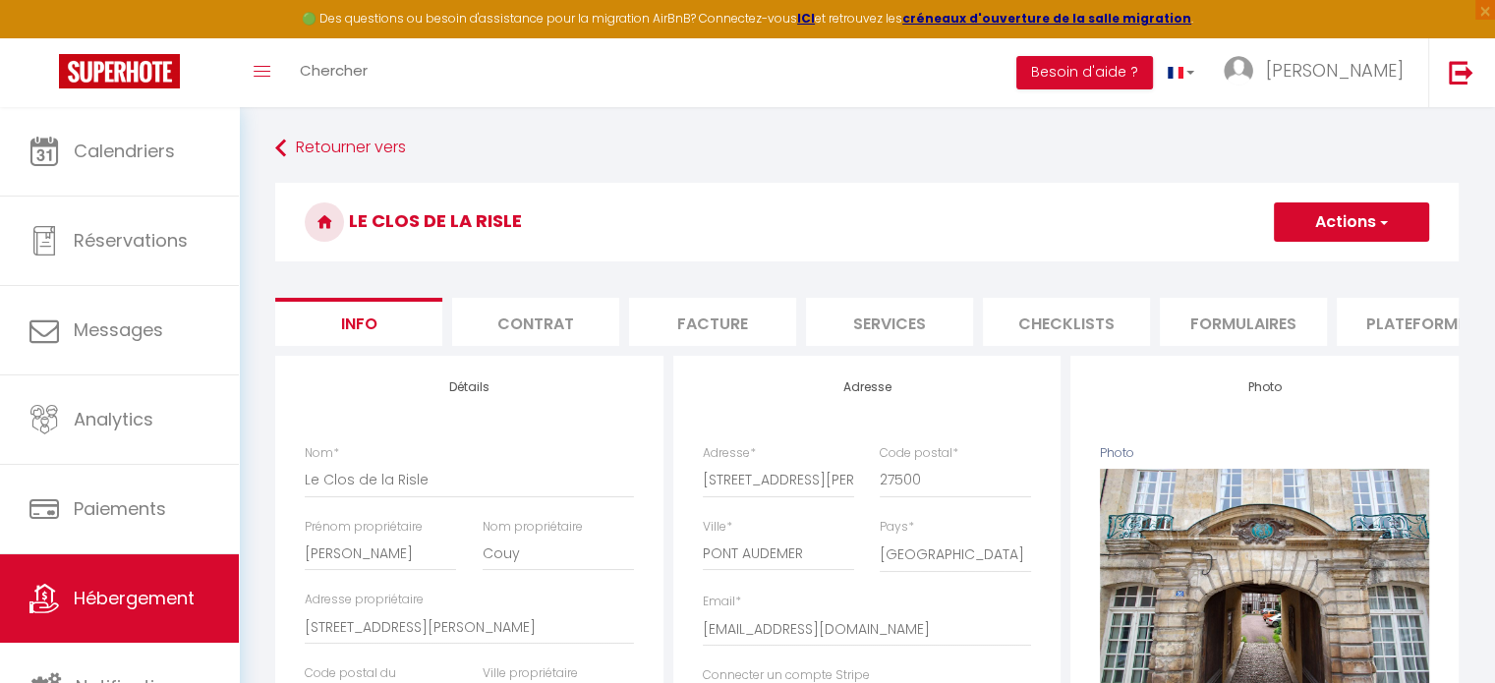
click at [1425, 325] on li "Plateformes" at bounding box center [1420, 322] width 167 height 48
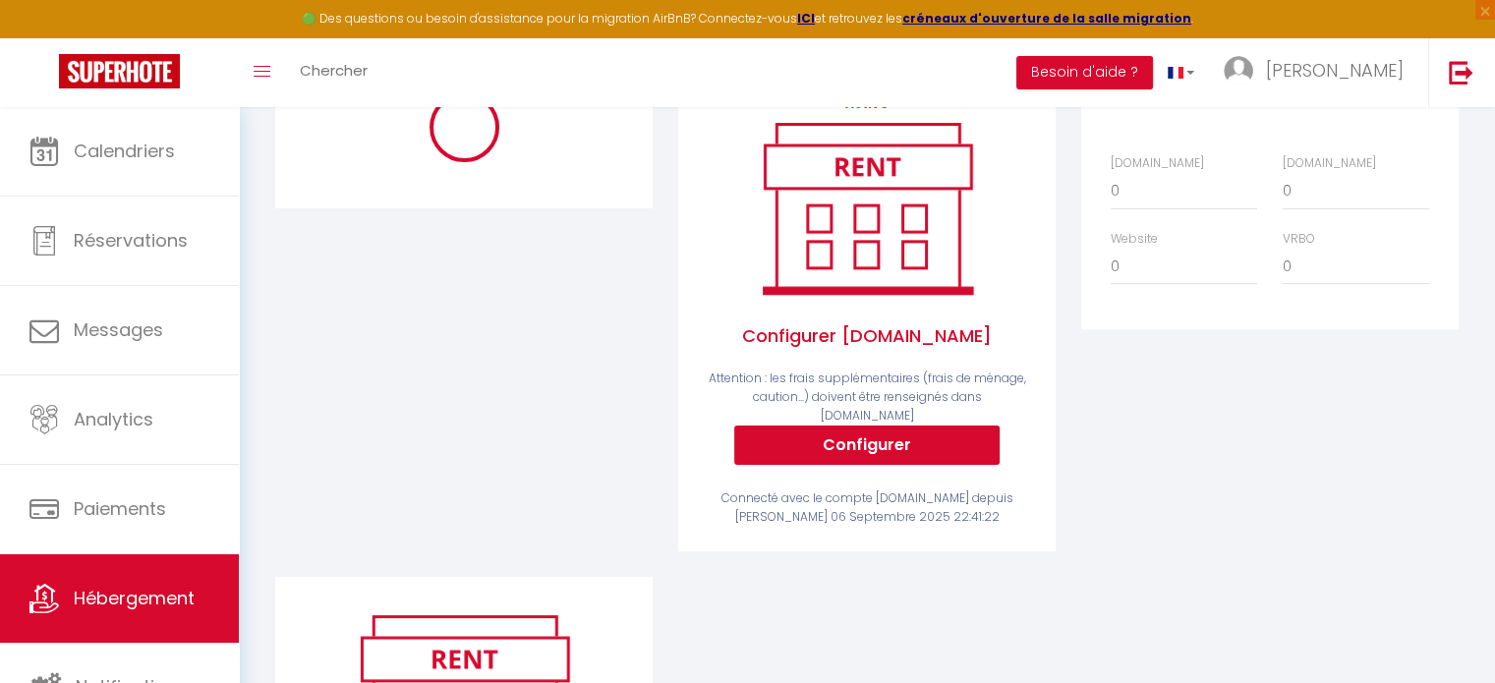
scroll to position [295, 0]
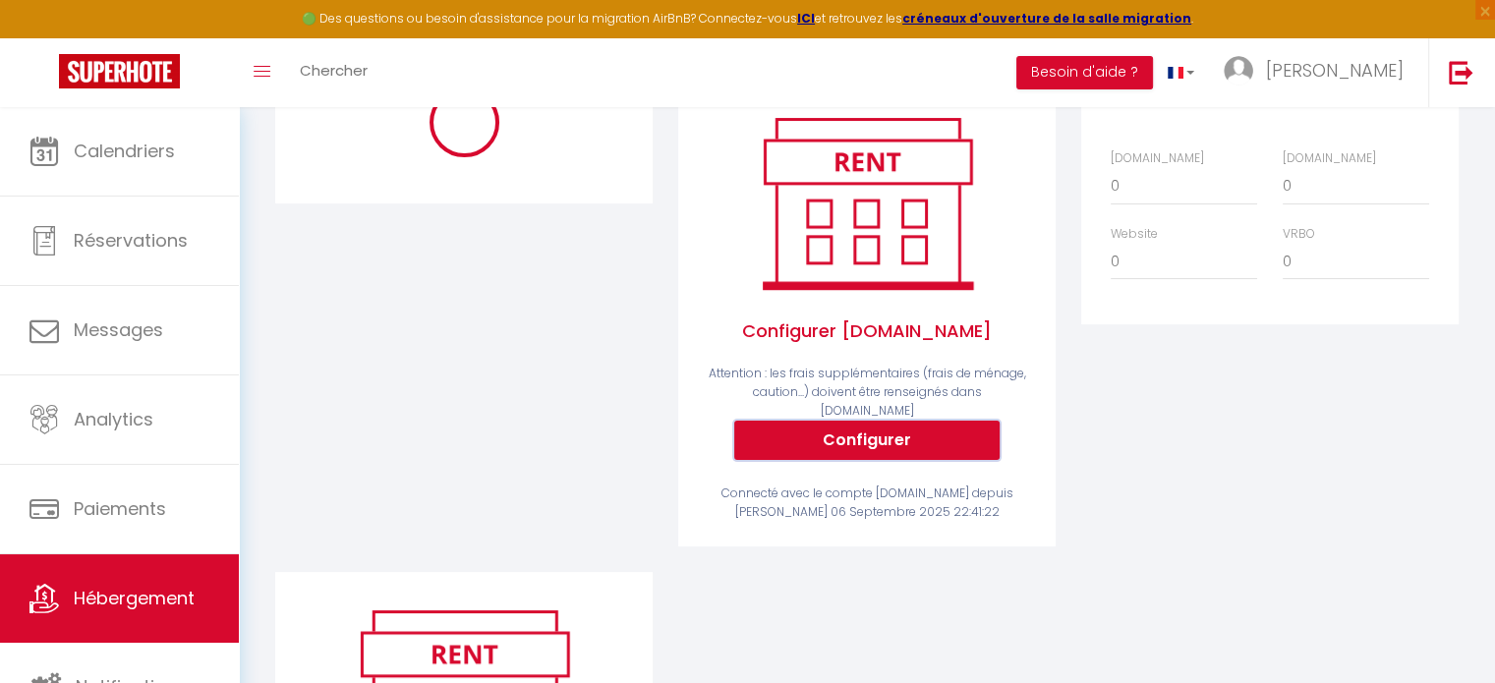
click at [881, 436] on button "Configurer" at bounding box center [866, 440] width 265 height 39
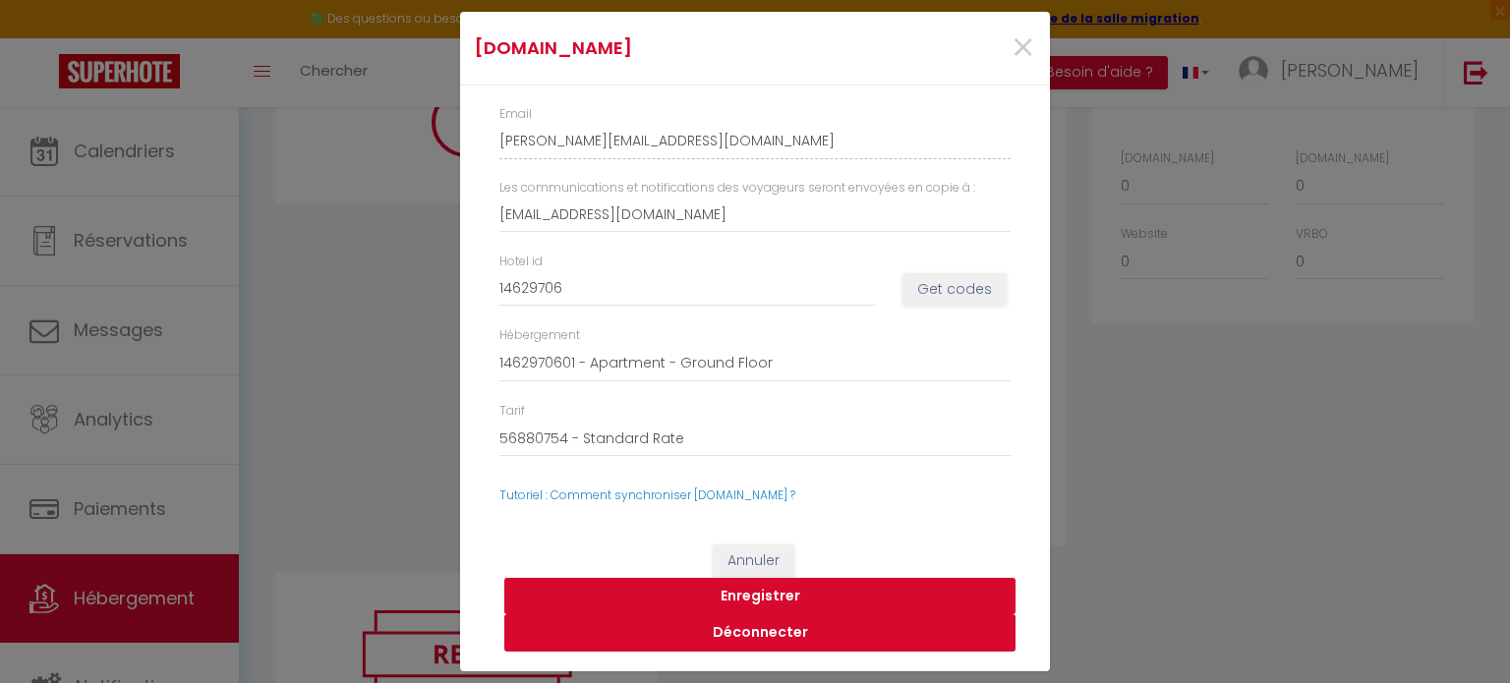
click at [776, 629] on button "Déconnecter" at bounding box center [759, 632] width 511 height 37
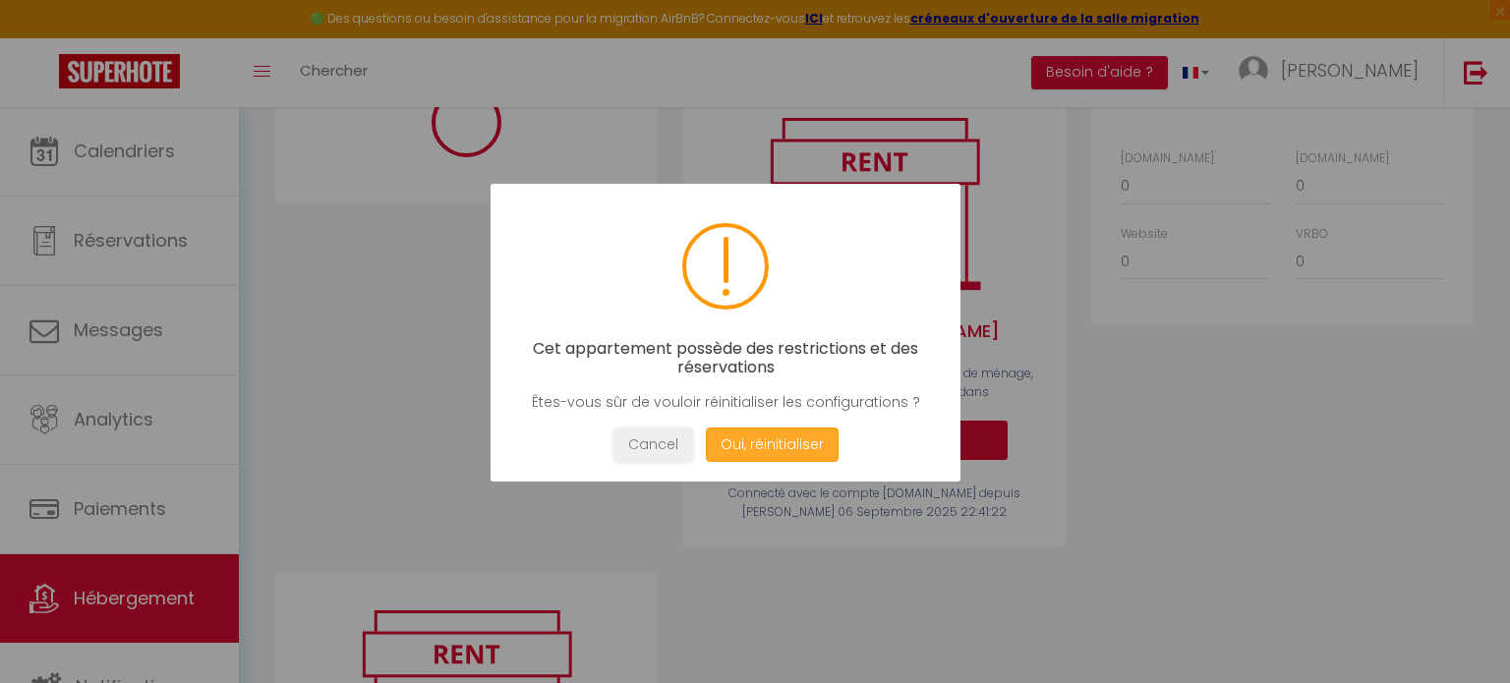
click at [767, 447] on button "Oui, réinitialiser" at bounding box center [772, 445] width 133 height 34
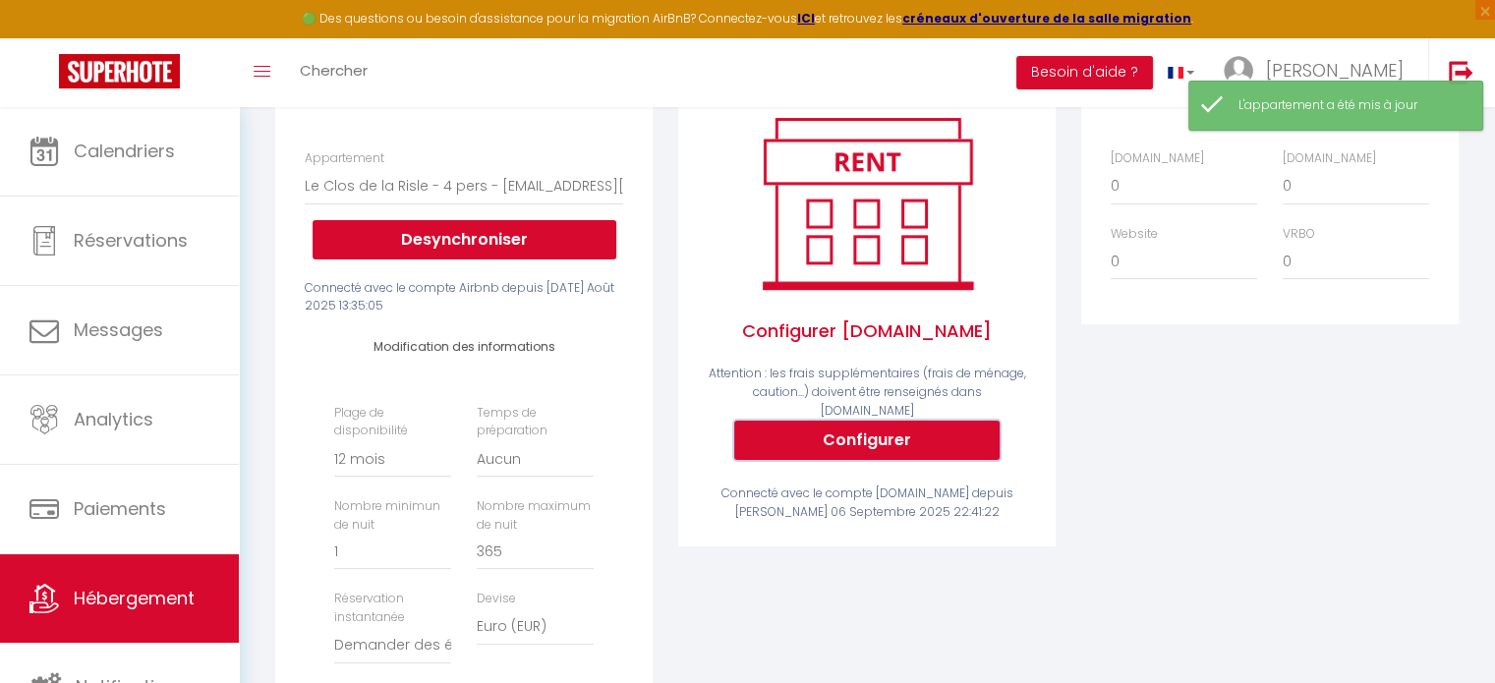
click at [884, 438] on button "Configurer" at bounding box center [866, 440] width 265 height 39
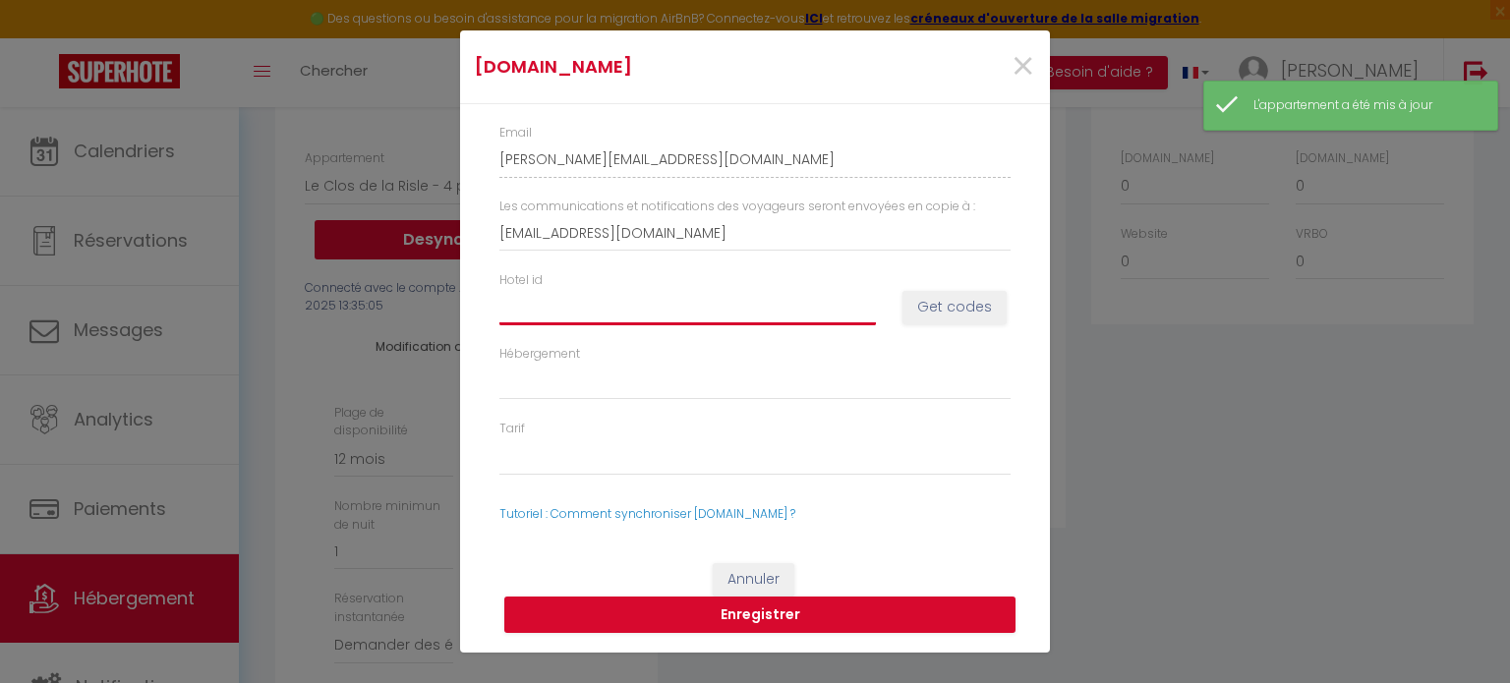
click at [598, 309] on input "Hotel id" at bounding box center [687, 306] width 377 height 35
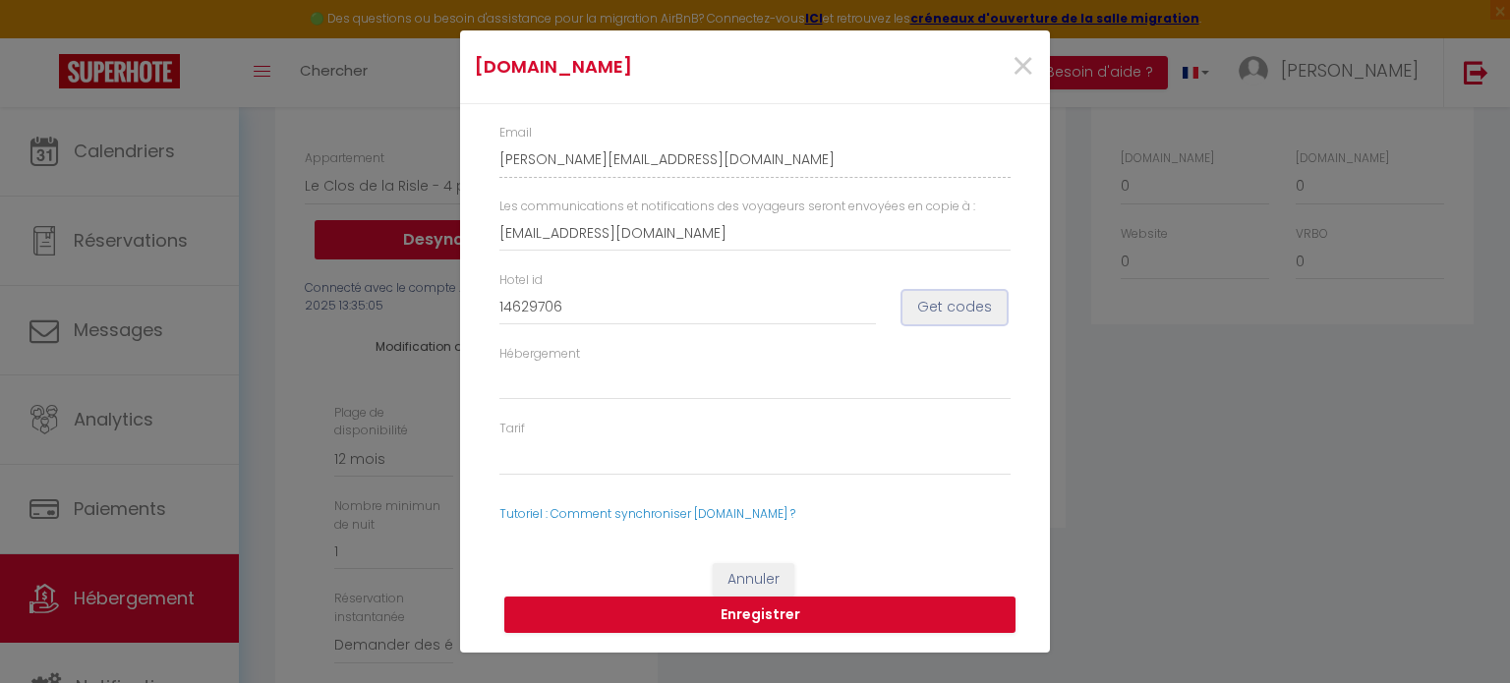
click at [967, 310] on button "Get codes" at bounding box center [955, 307] width 104 height 33
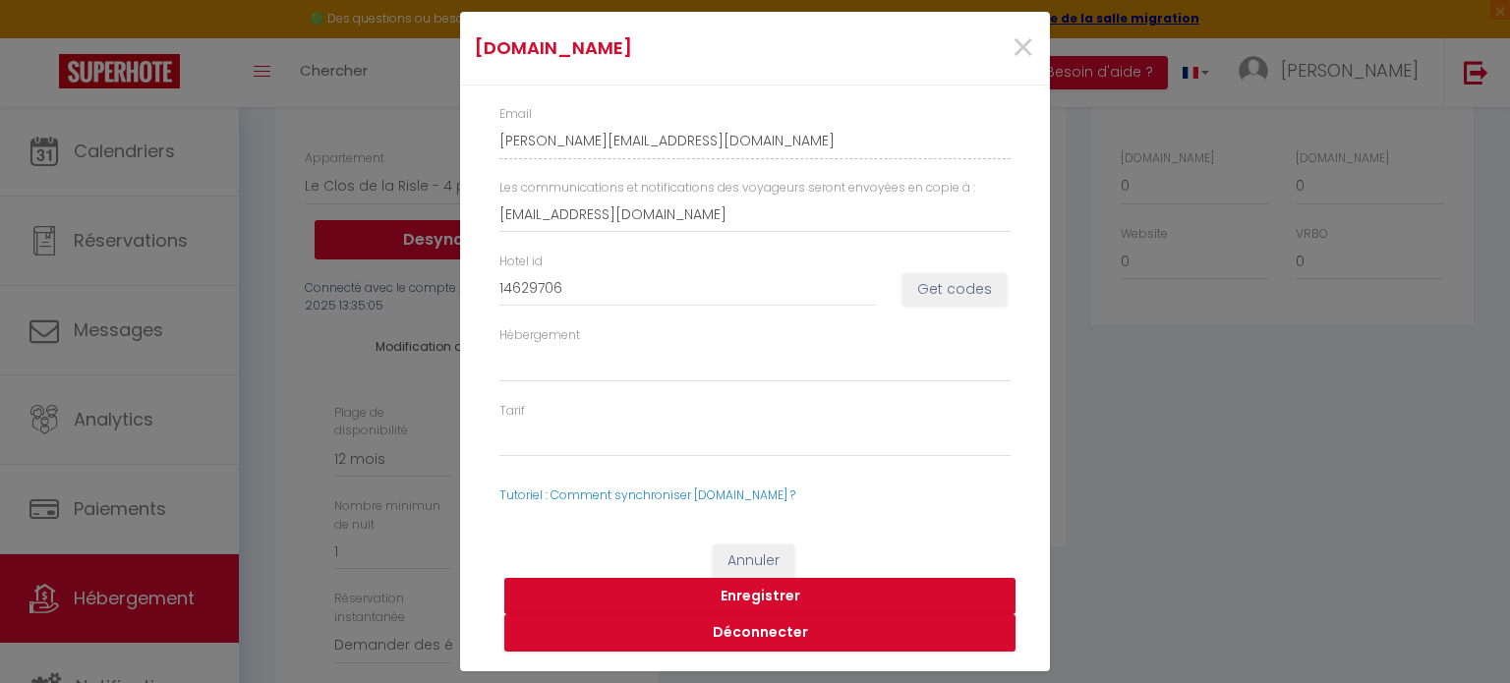
click at [765, 594] on button "Enregistrer" at bounding box center [759, 596] width 511 height 37
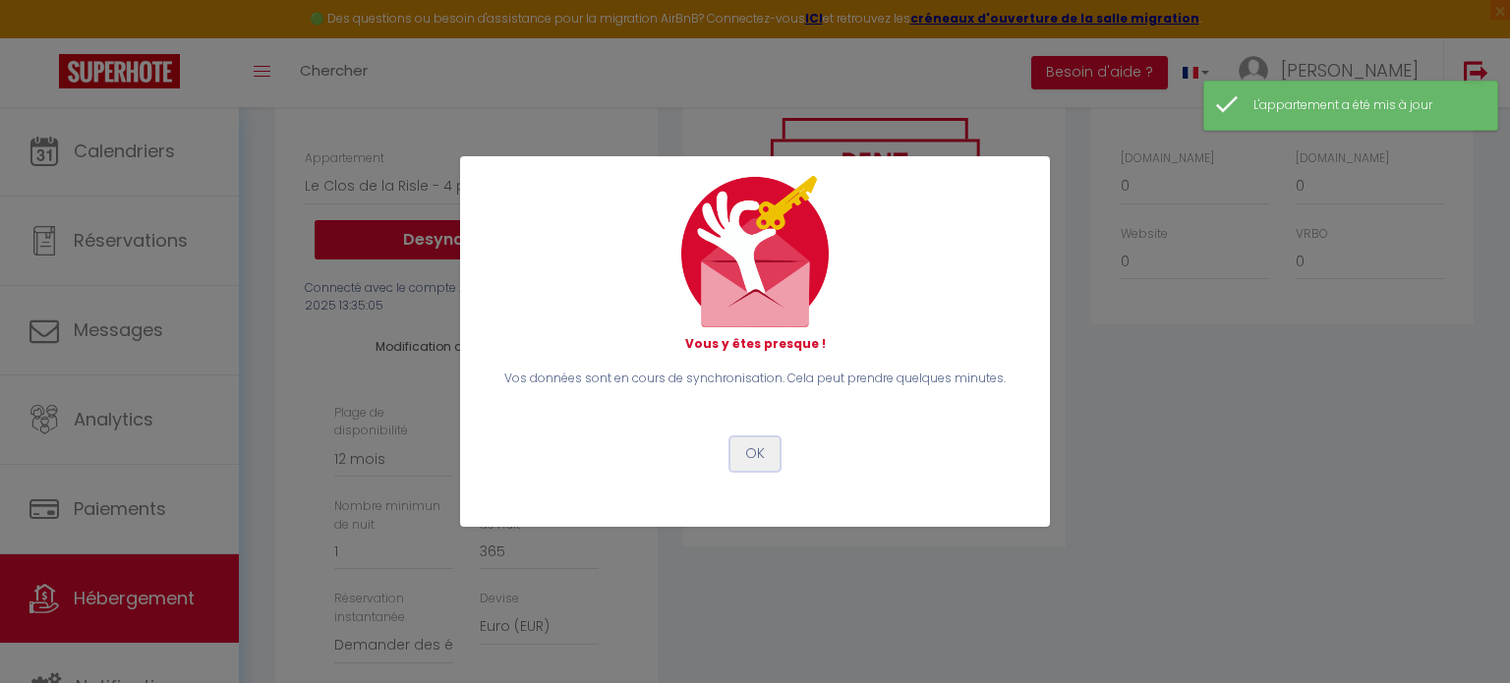
click at [755, 456] on button "OK" at bounding box center [754, 454] width 49 height 33
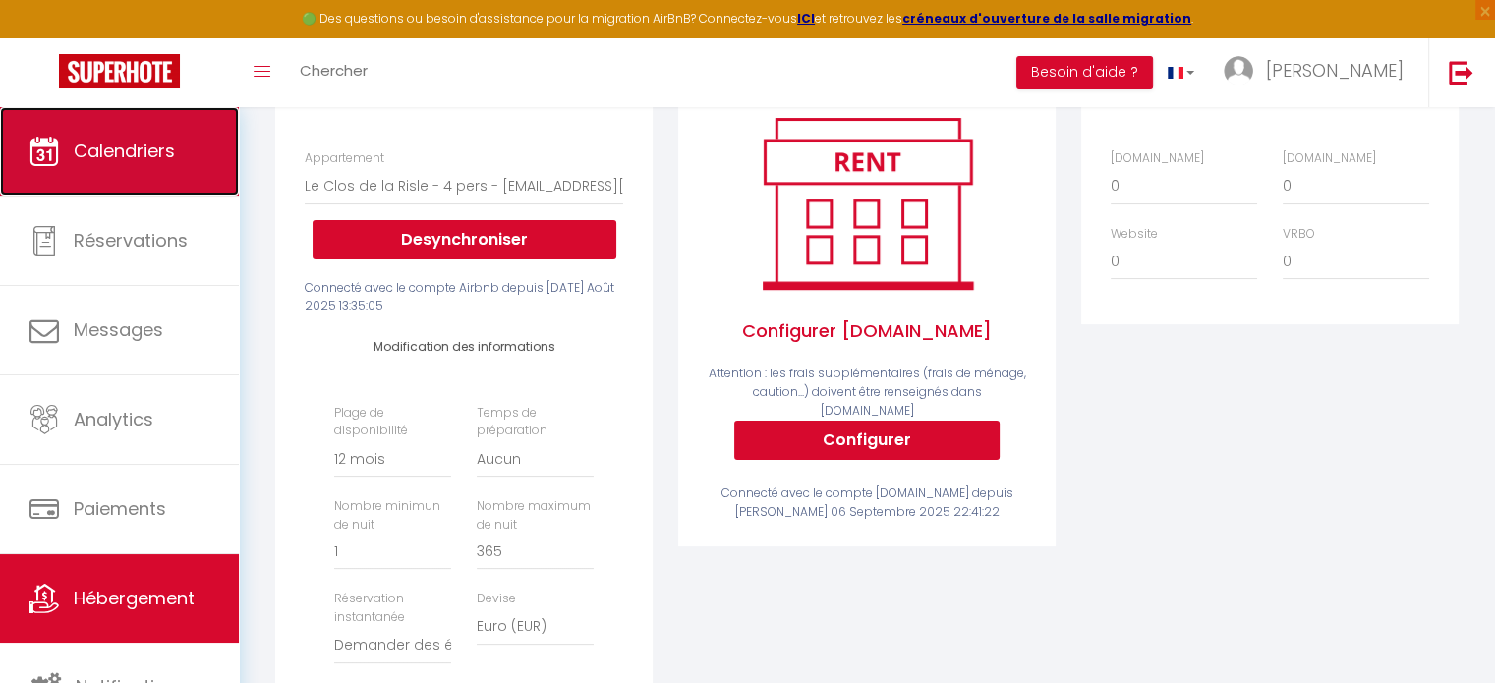
click at [138, 159] on span "Calendriers" at bounding box center [124, 151] width 101 height 25
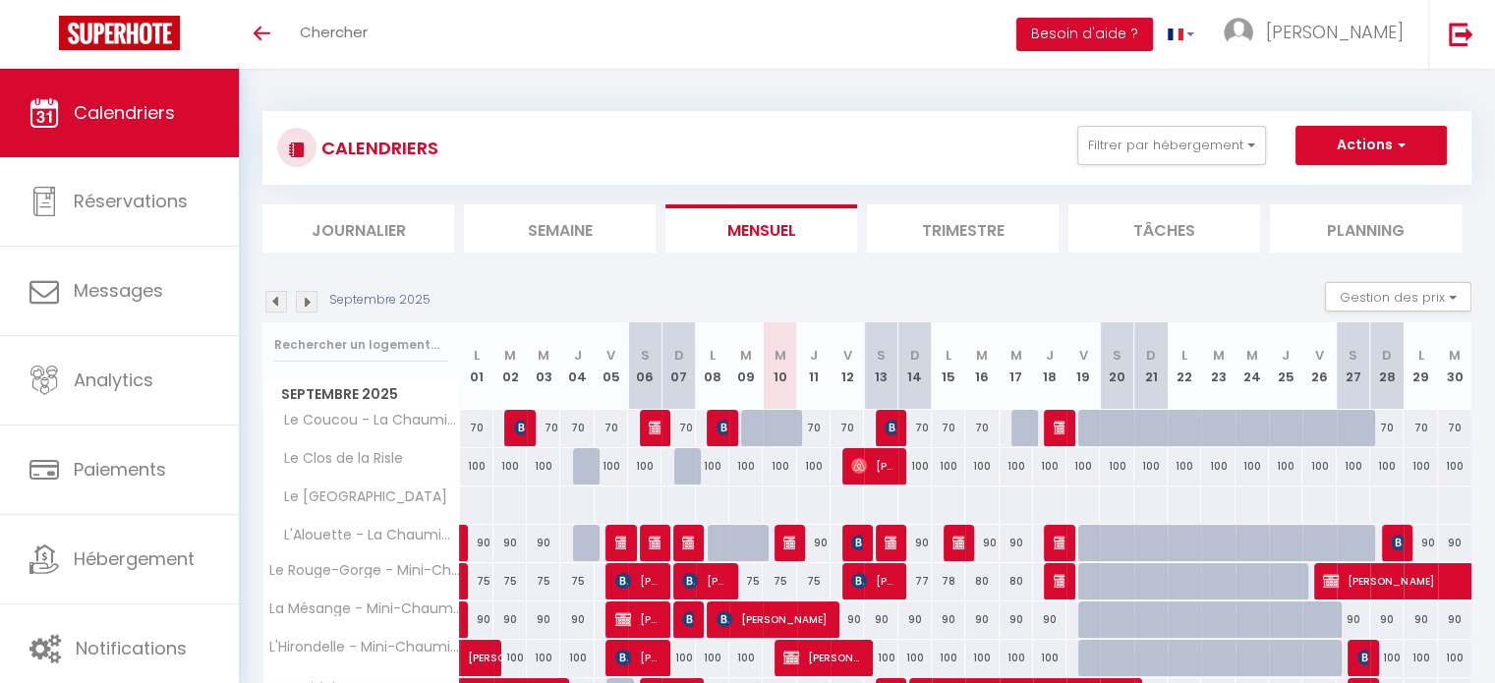
click at [267, 298] on img at bounding box center [276, 302] width 22 height 22
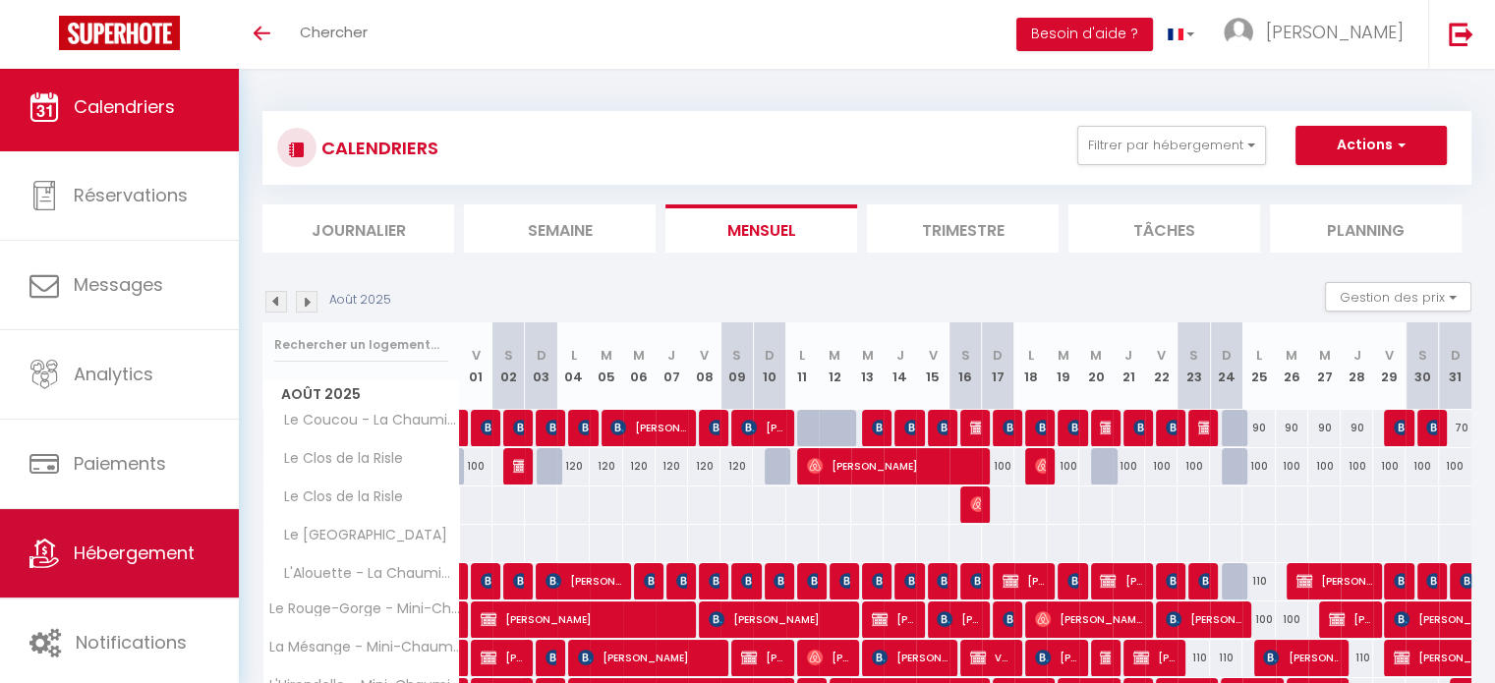
click at [143, 569] on link "Hébergement" at bounding box center [119, 553] width 239 height 88
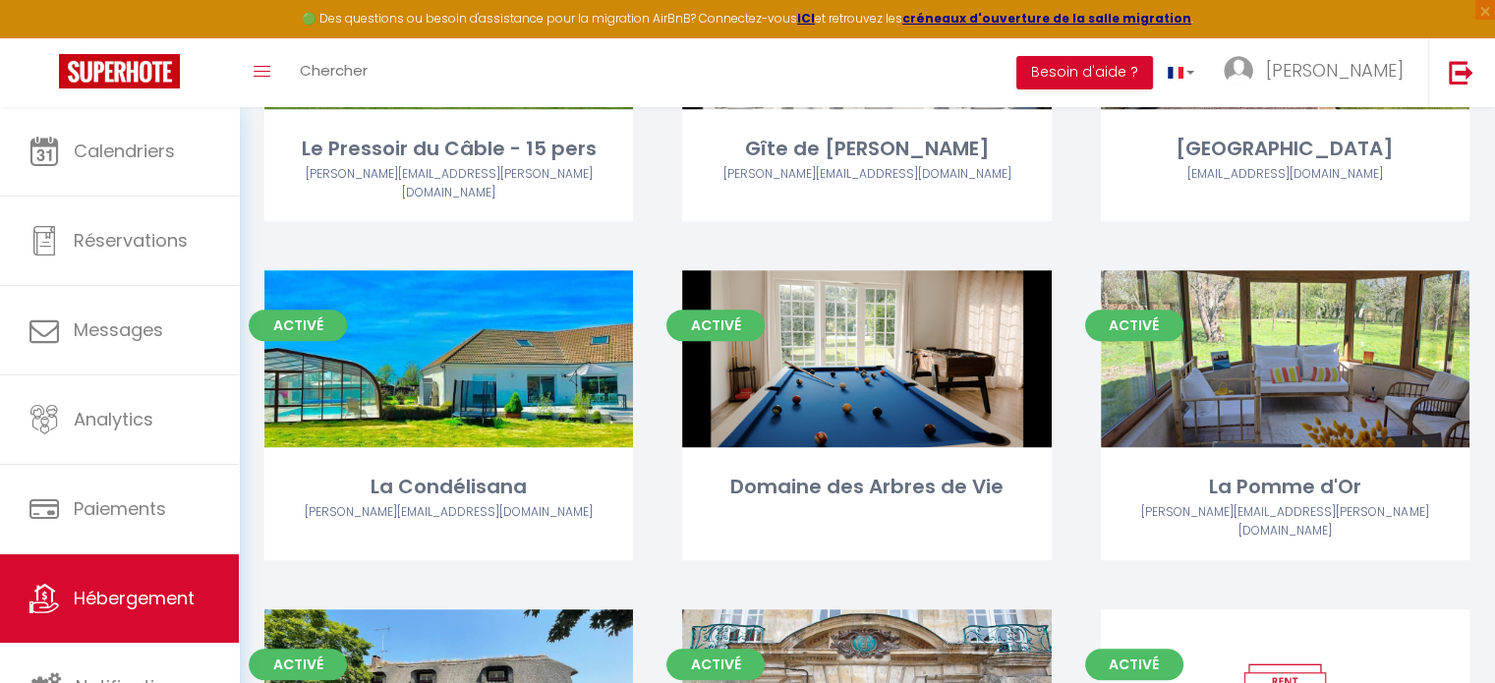
scroll to position [983, 0]
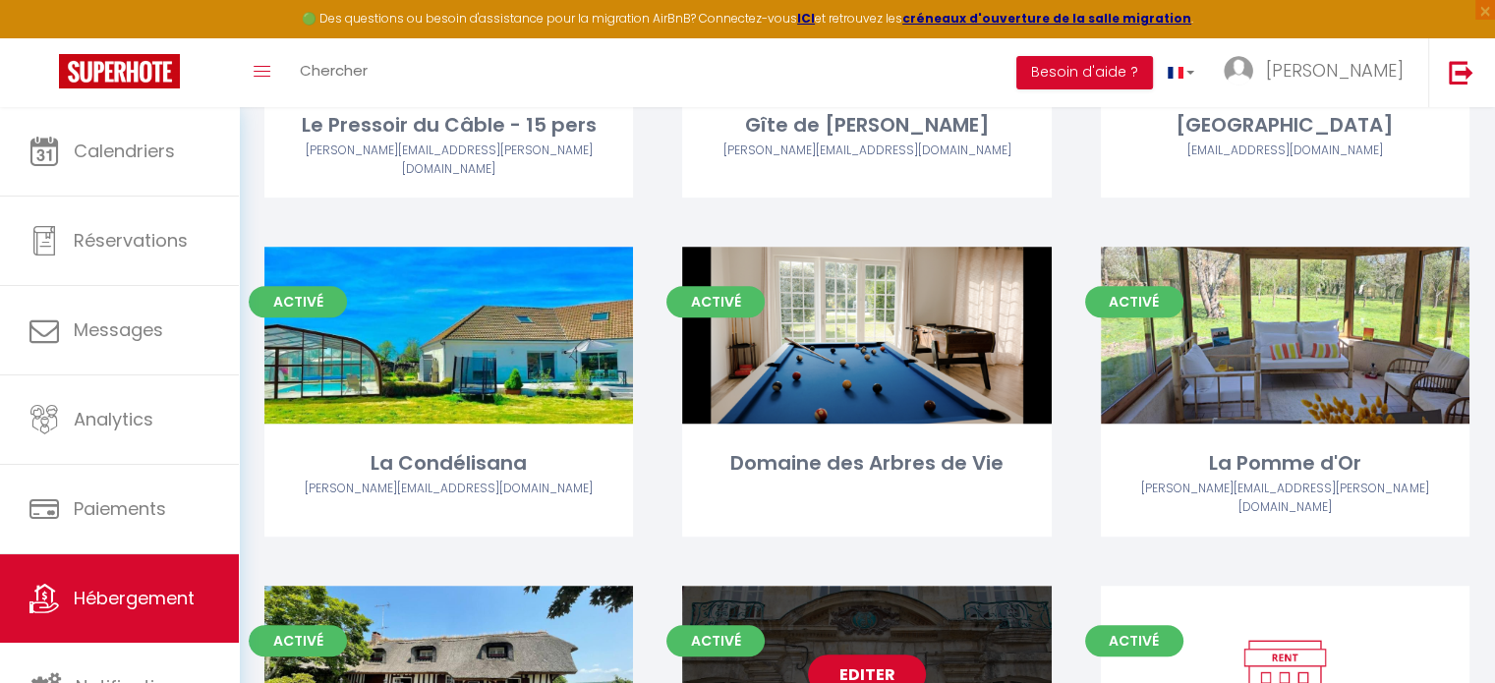
click at [793, 644] on div "Editer" at bounding box center [866, 674] width 369 height 177
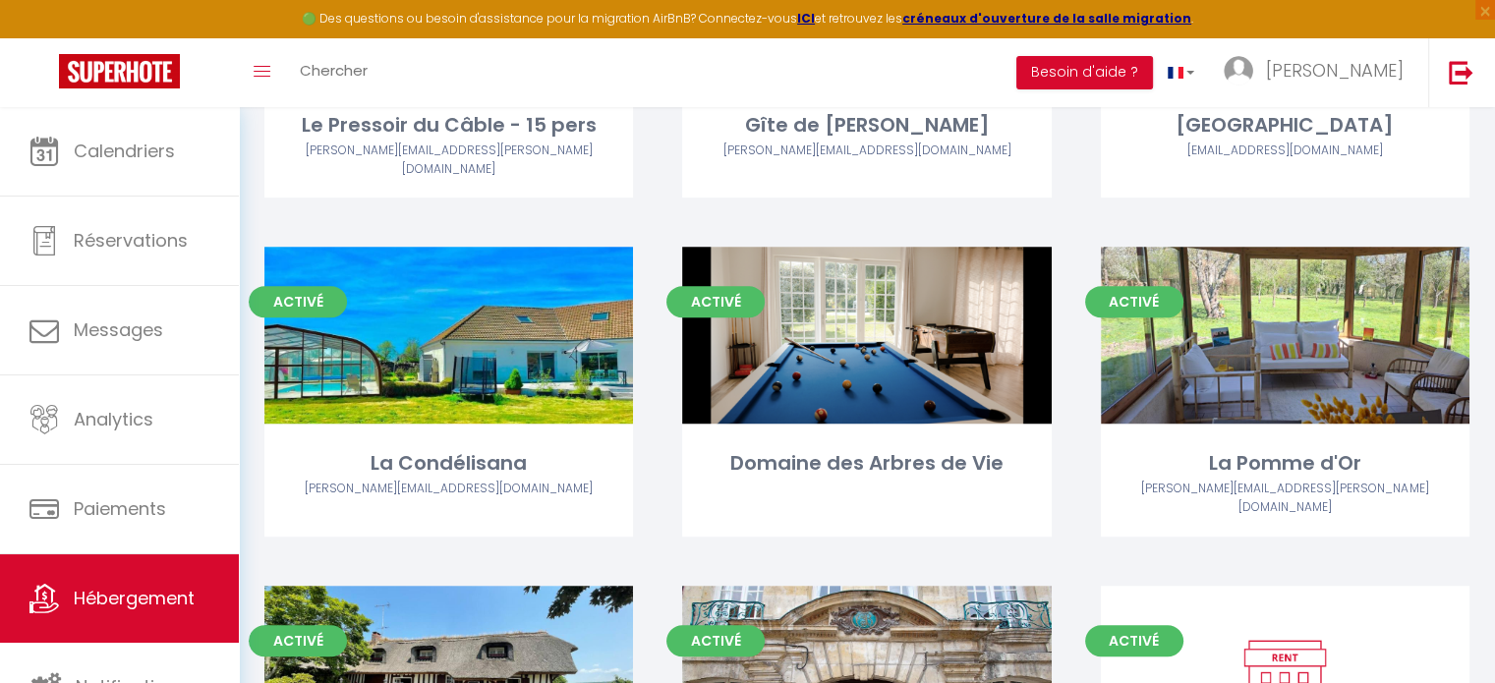
select select "3"
select select "2"
select select "1"
select select
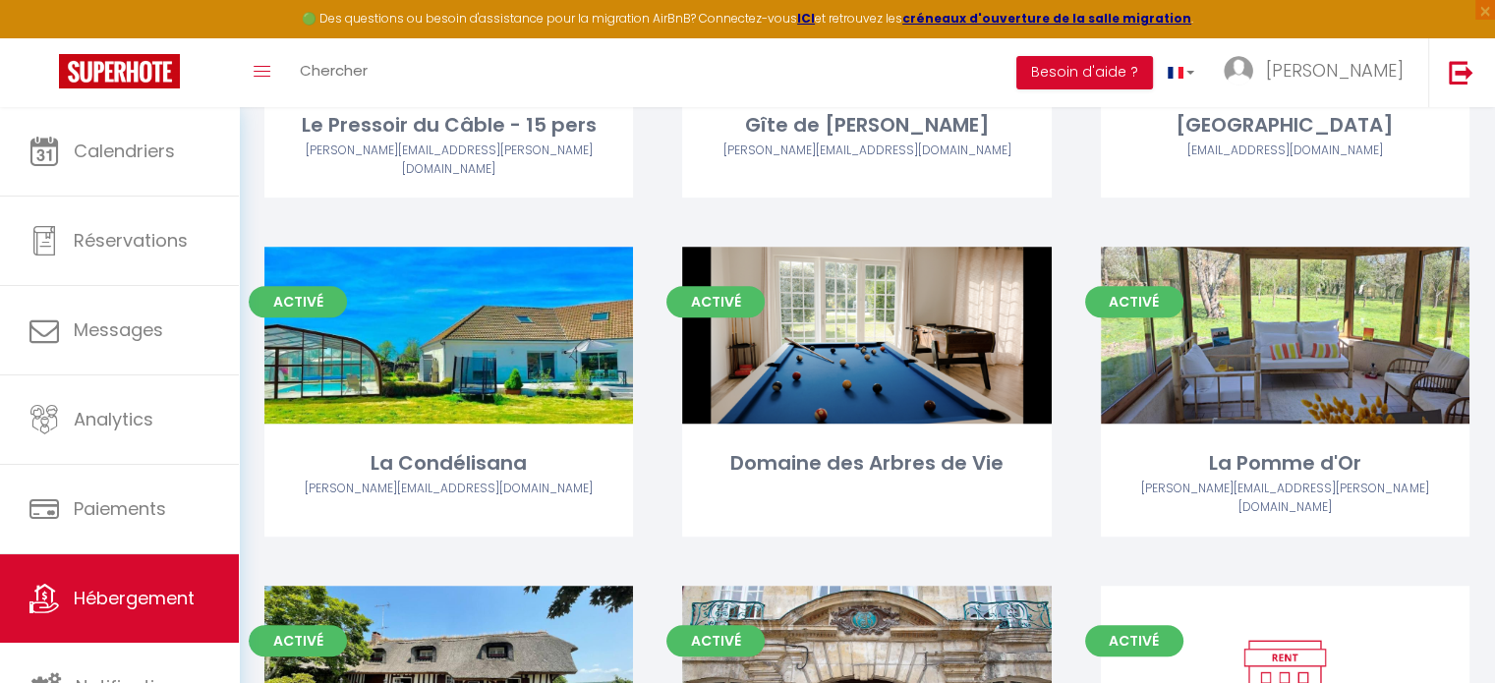
select select "28"
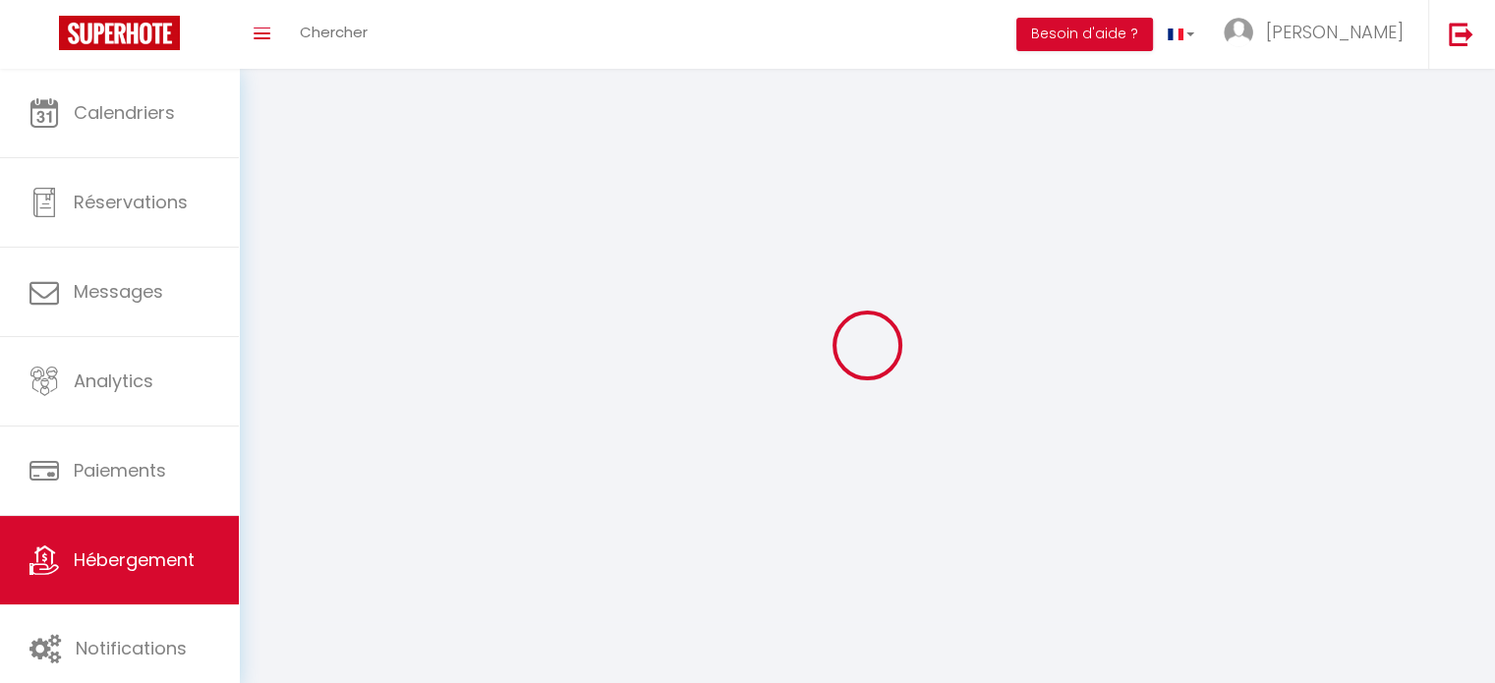
select select
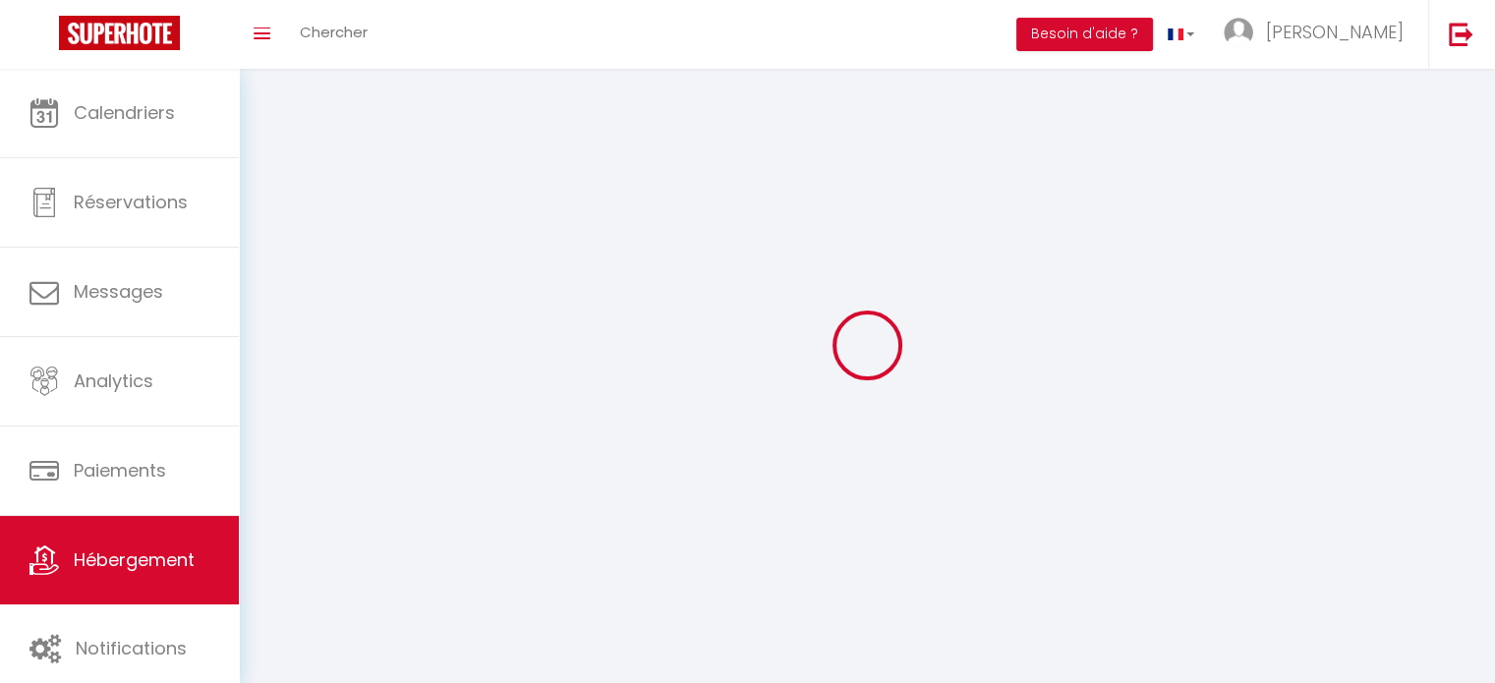
select select
checkbox input "false"
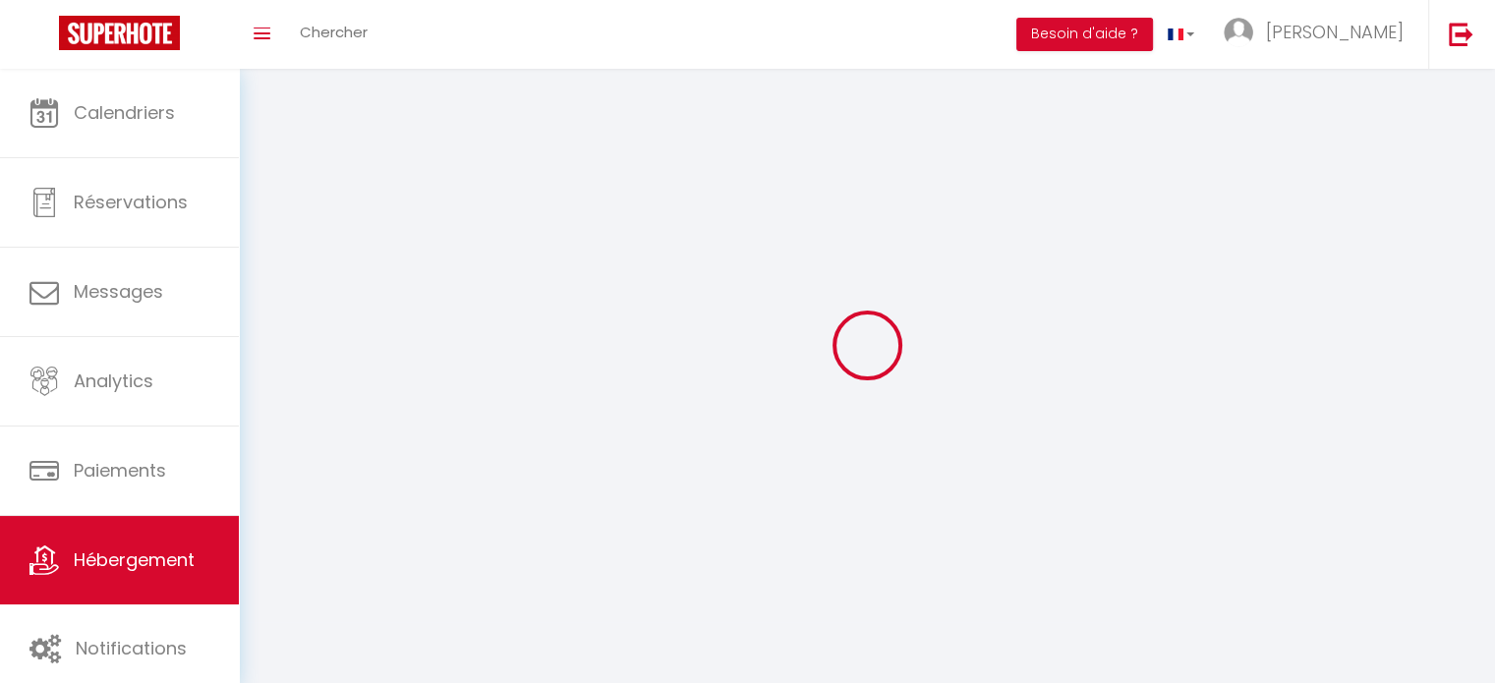
select select
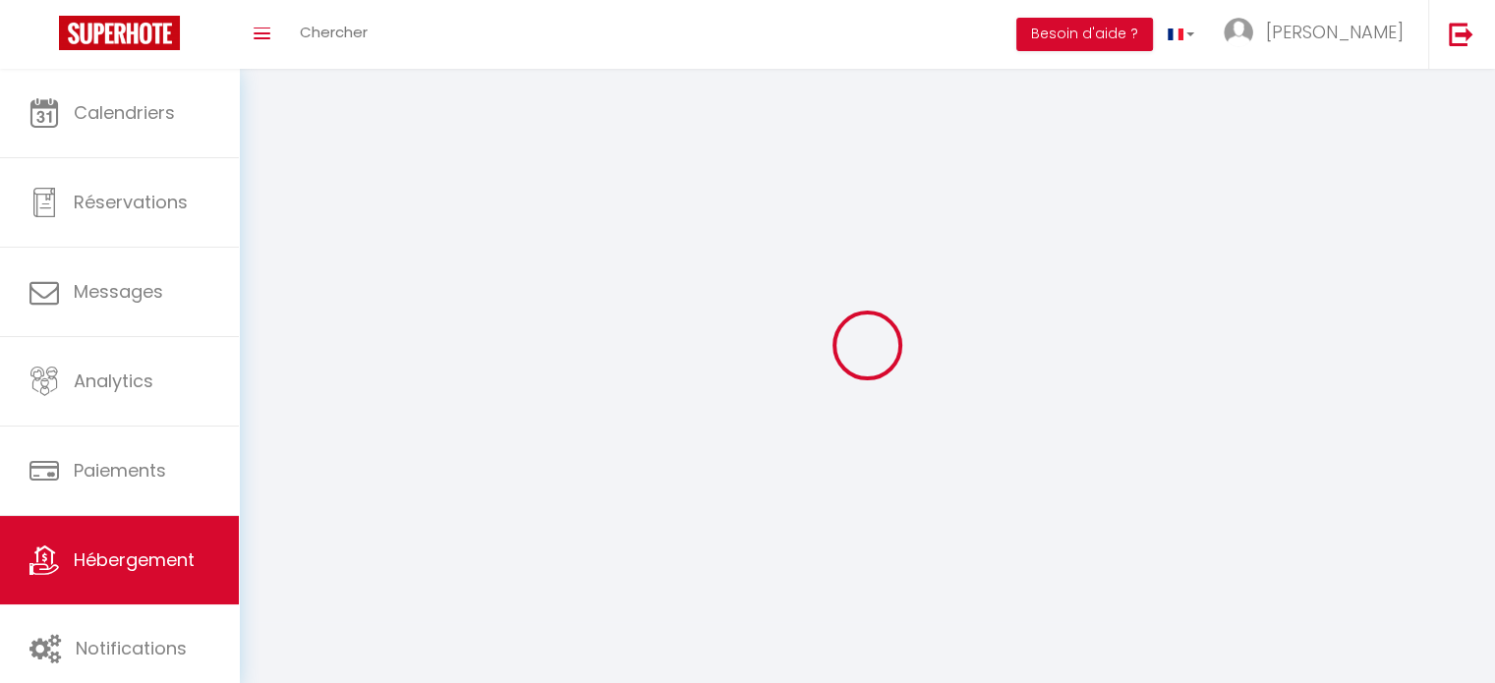
select select
checkbox input "false"
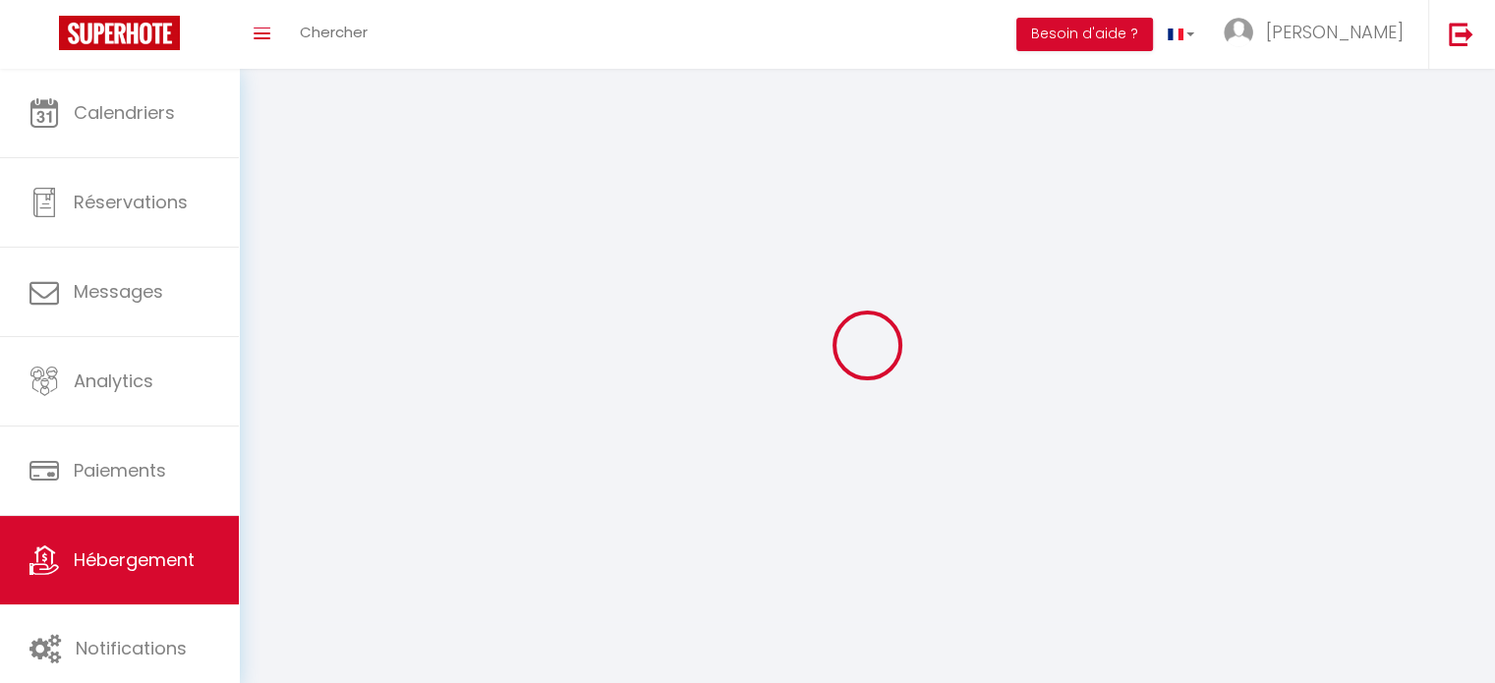
checkbox input "false"
select select
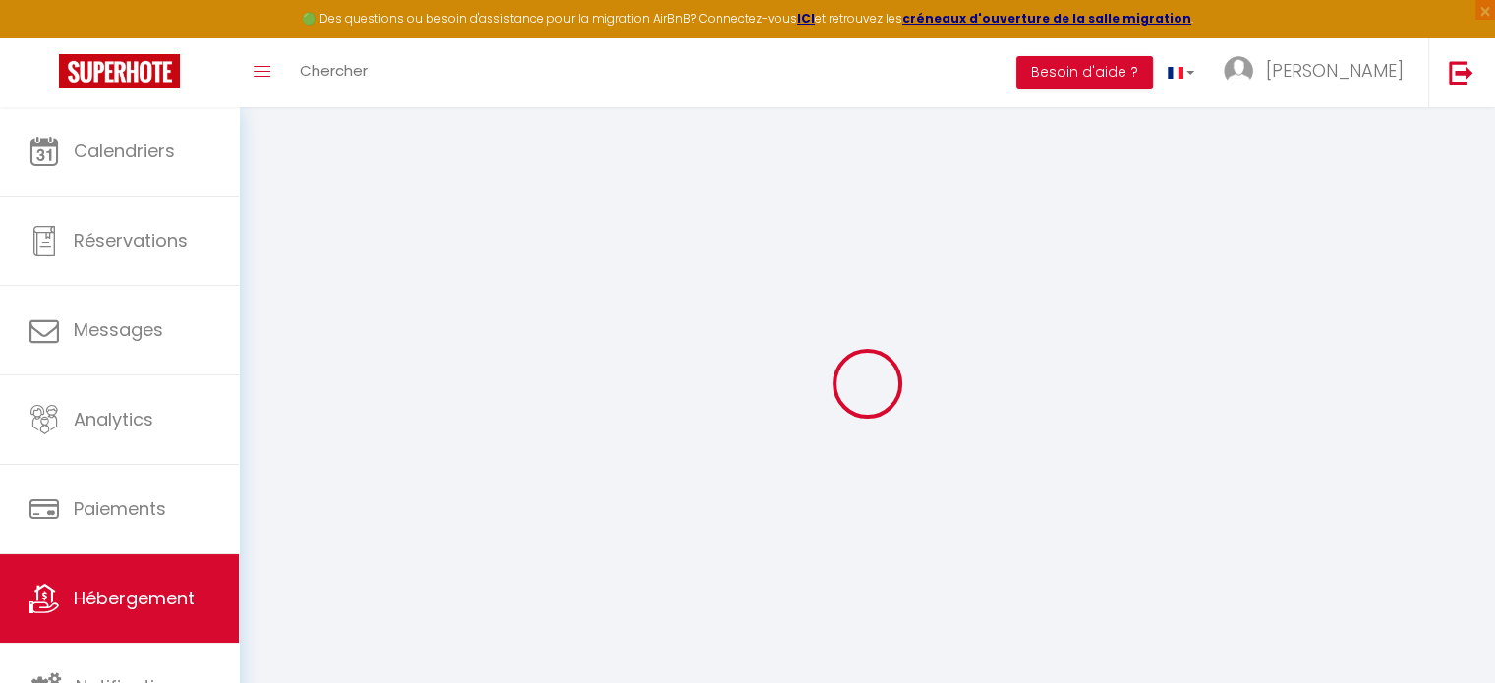
select select
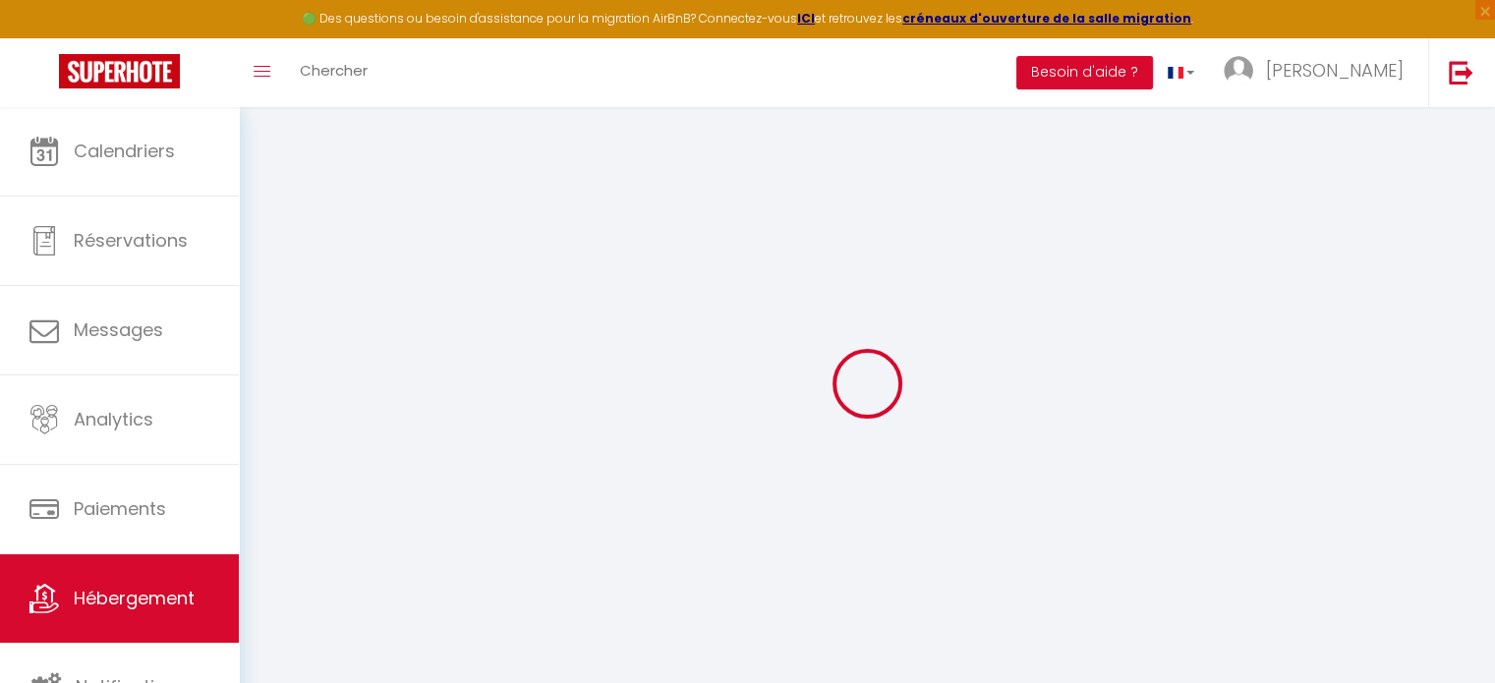
select select
checkbox input "false"
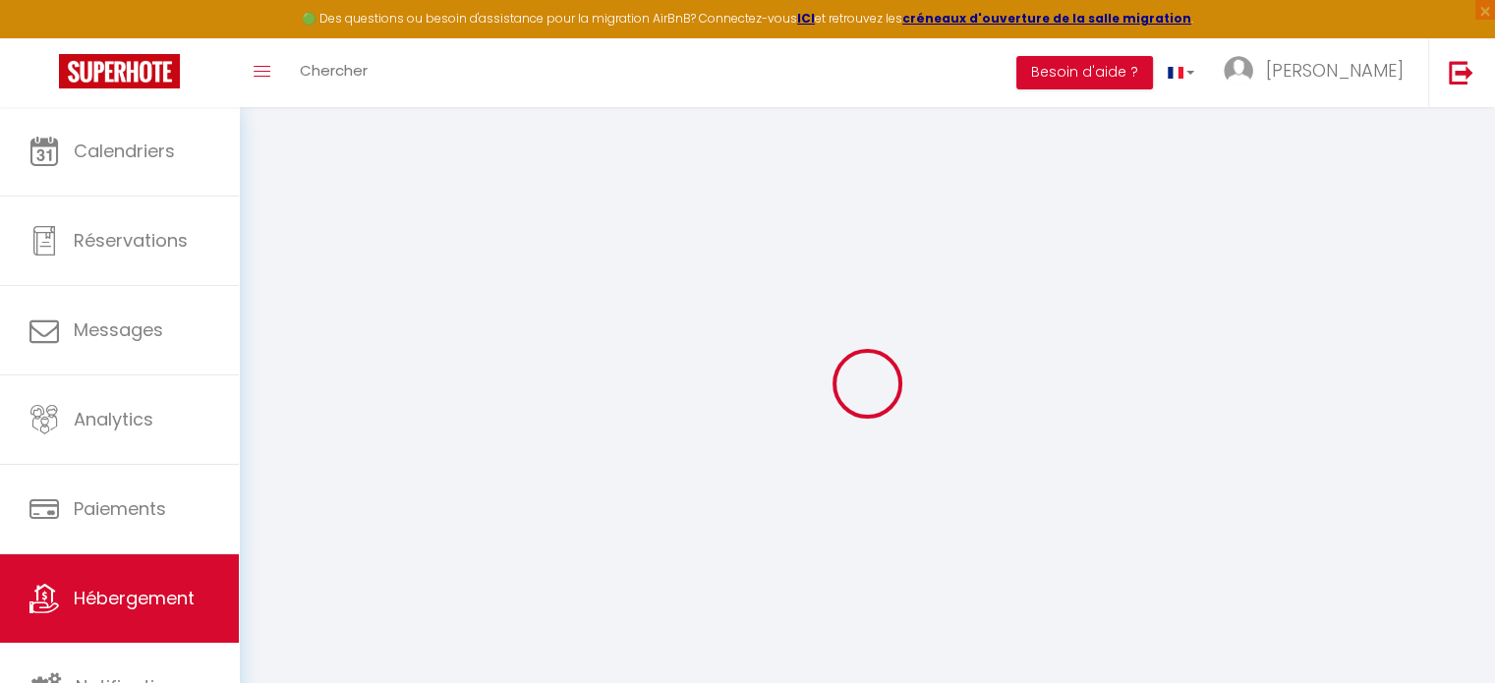
select select
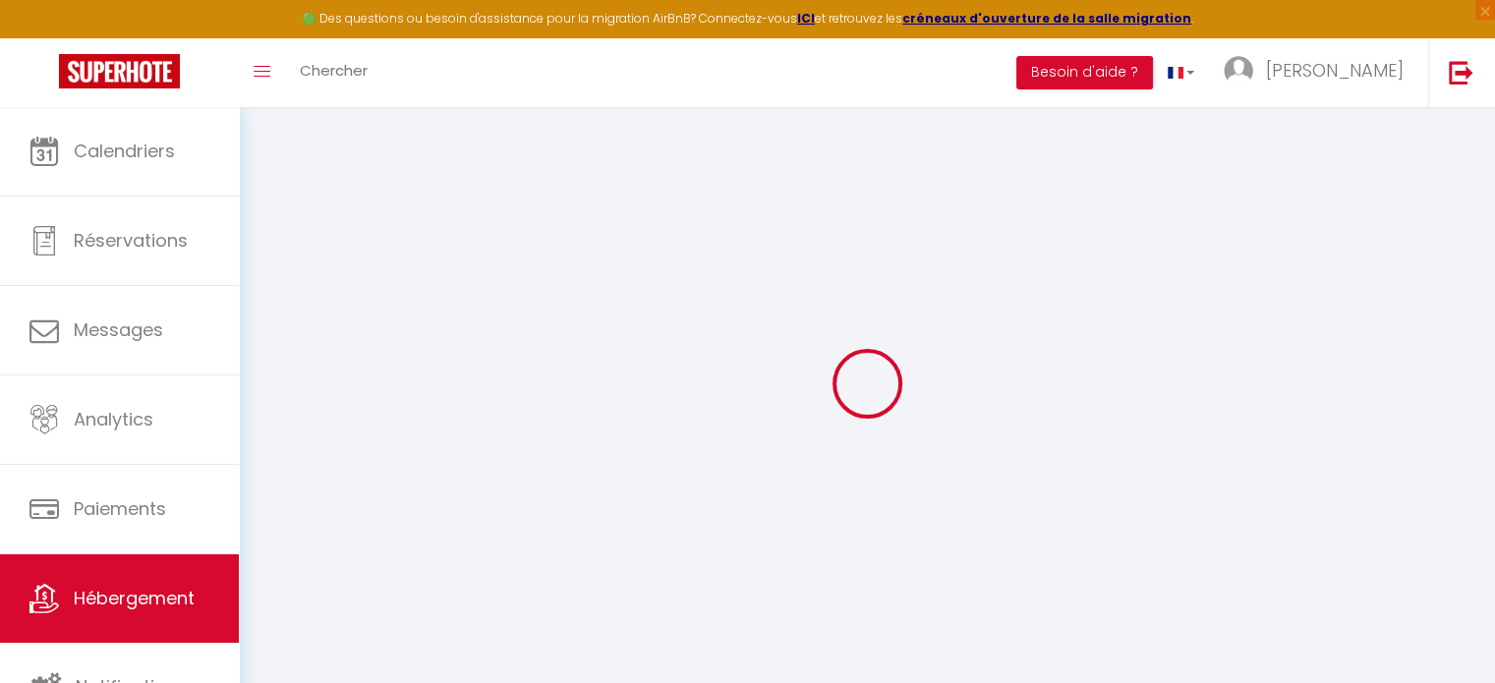
select select
checkbox input "false"
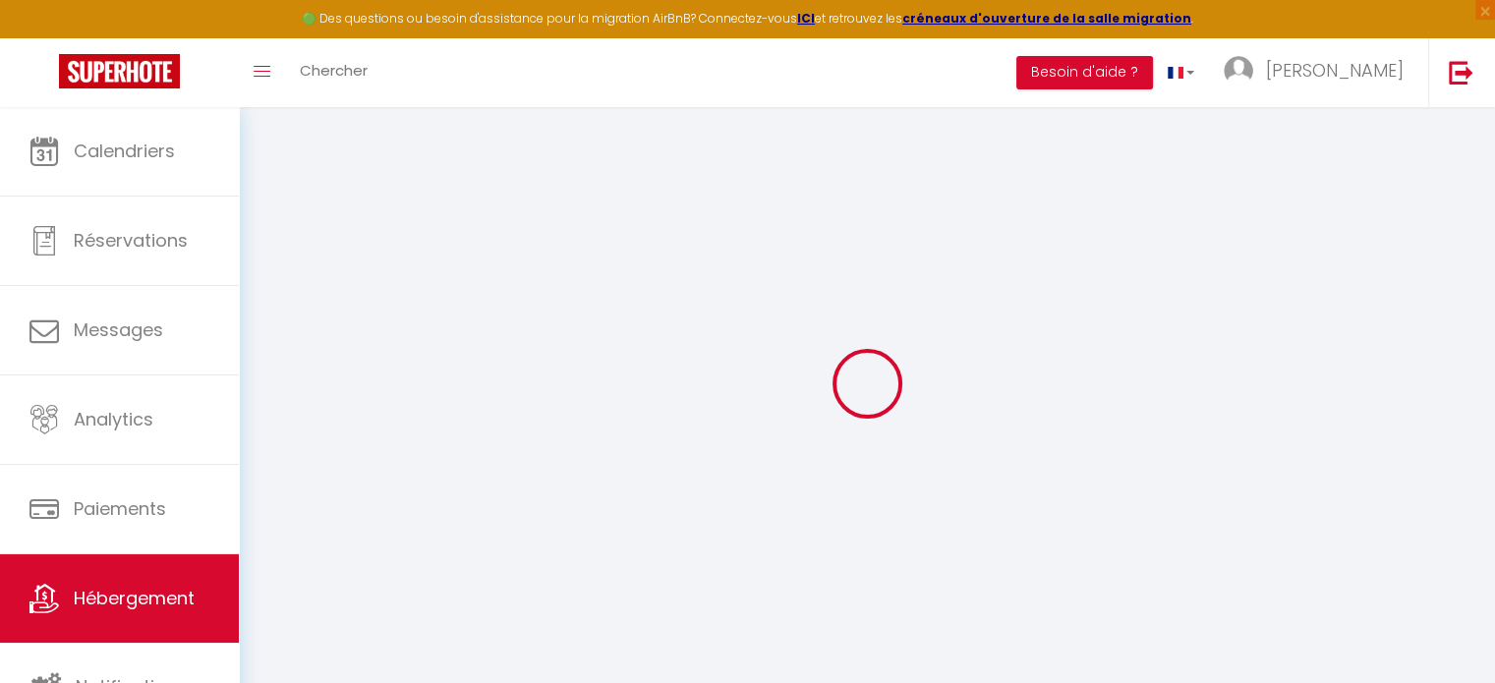
checkbox input "false"
select select
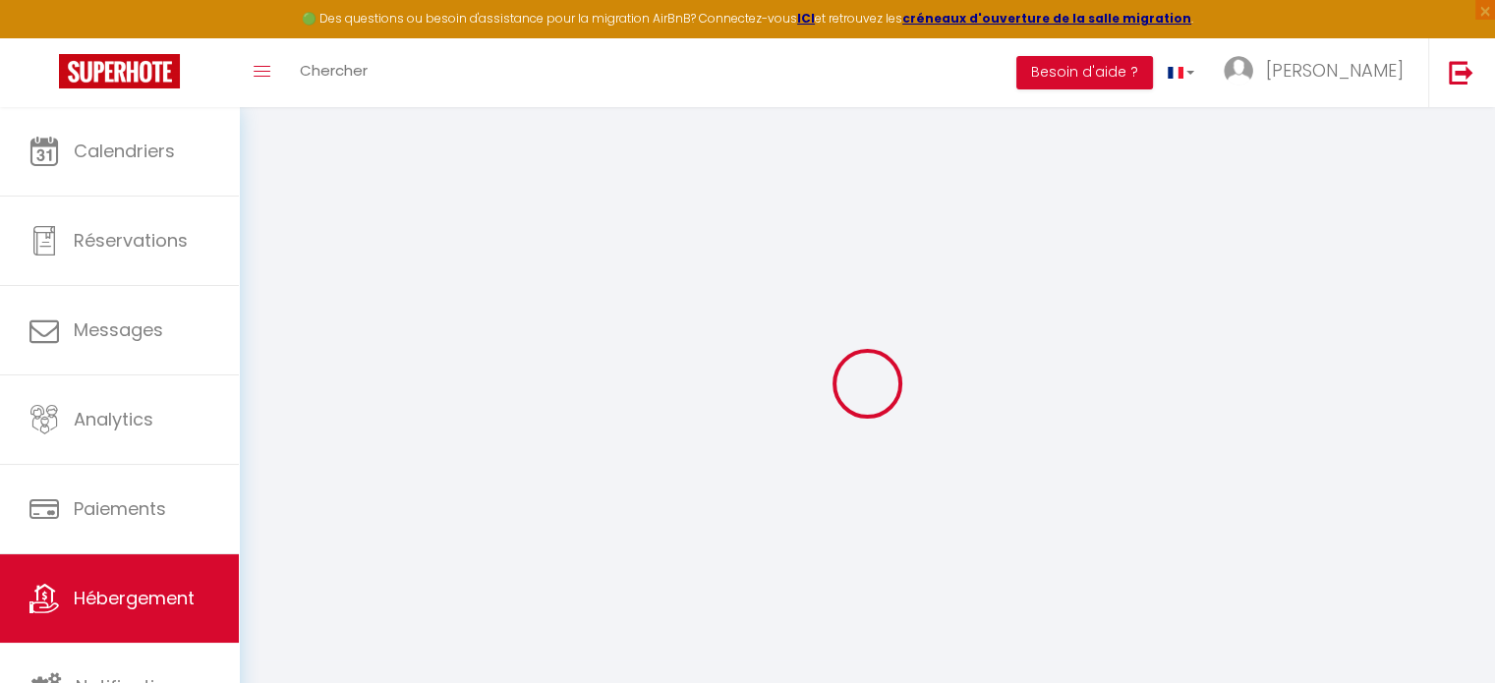
select select
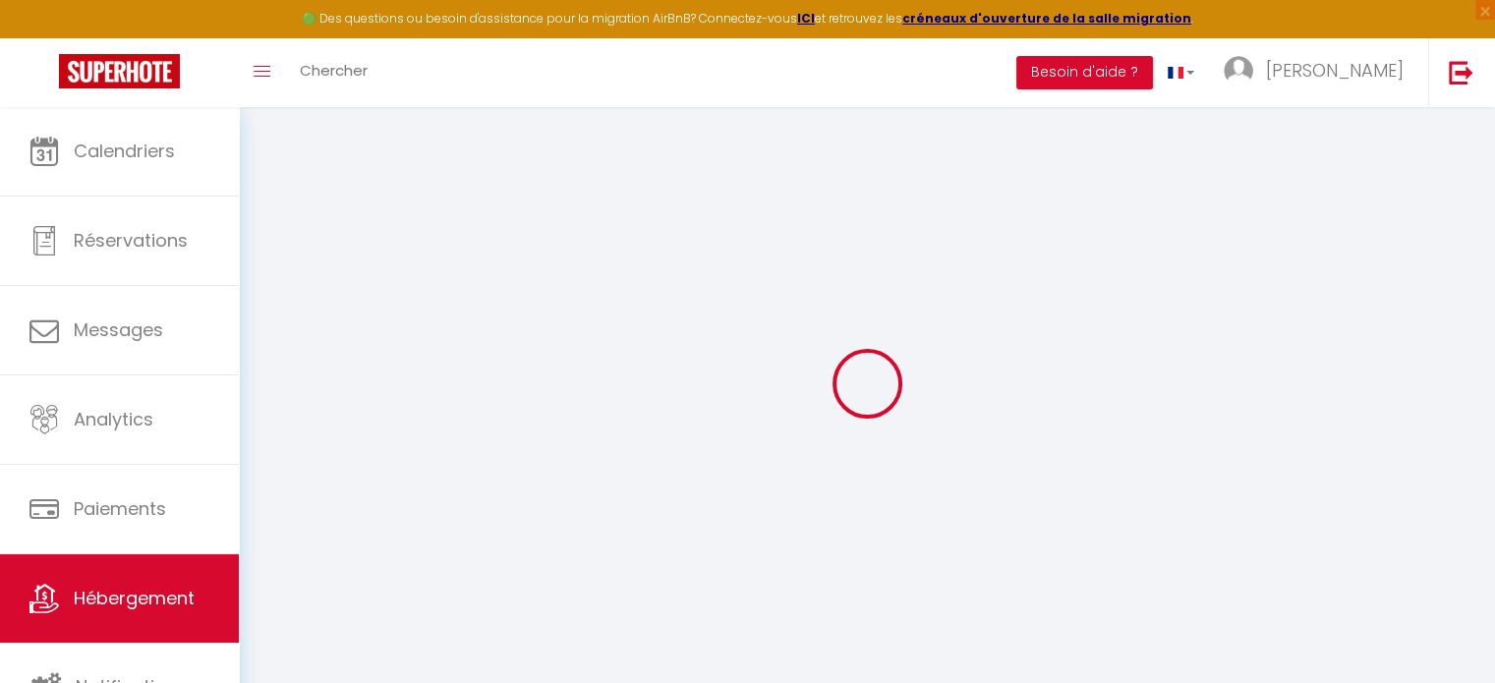
checkbox input "false"
select select
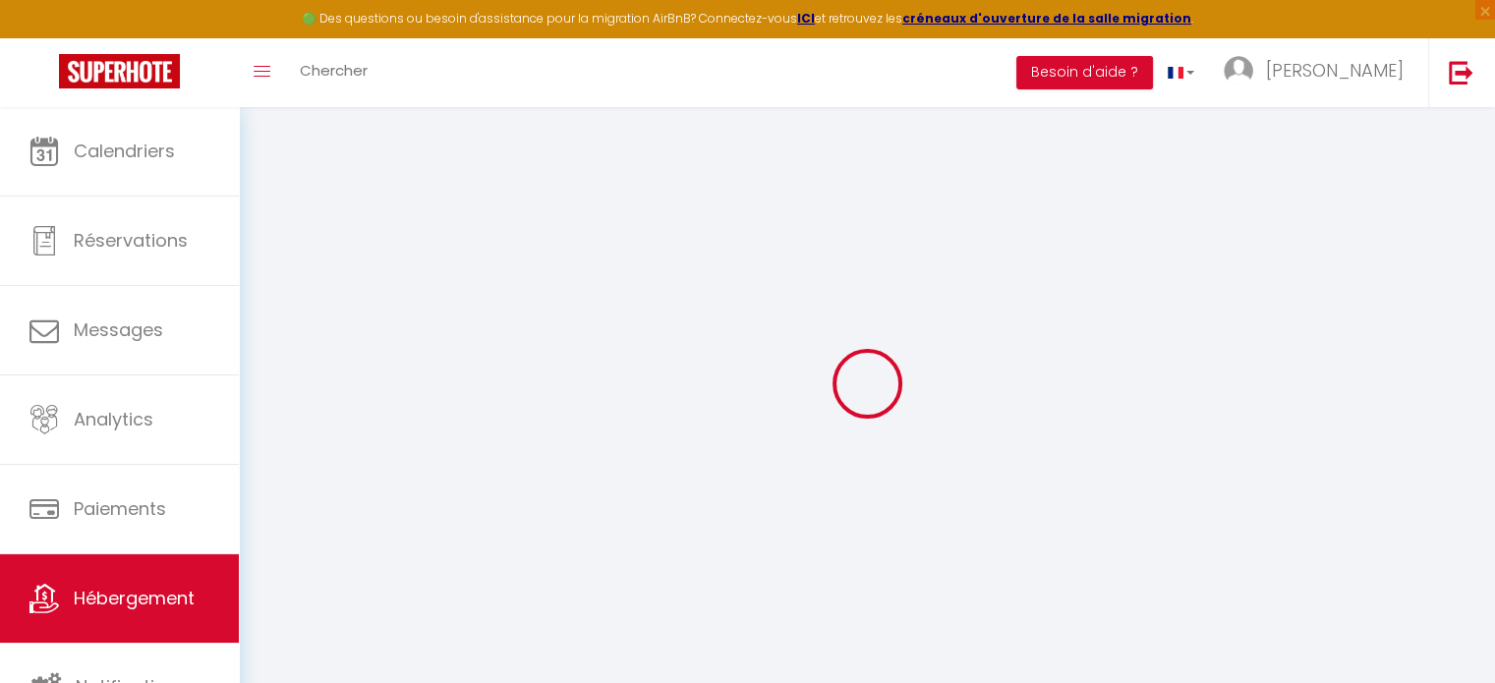
select select
type input "Le Clos de la Risle"
type input "Benoît"
type input "Couy"
type input "6 rue alsace lorraine"
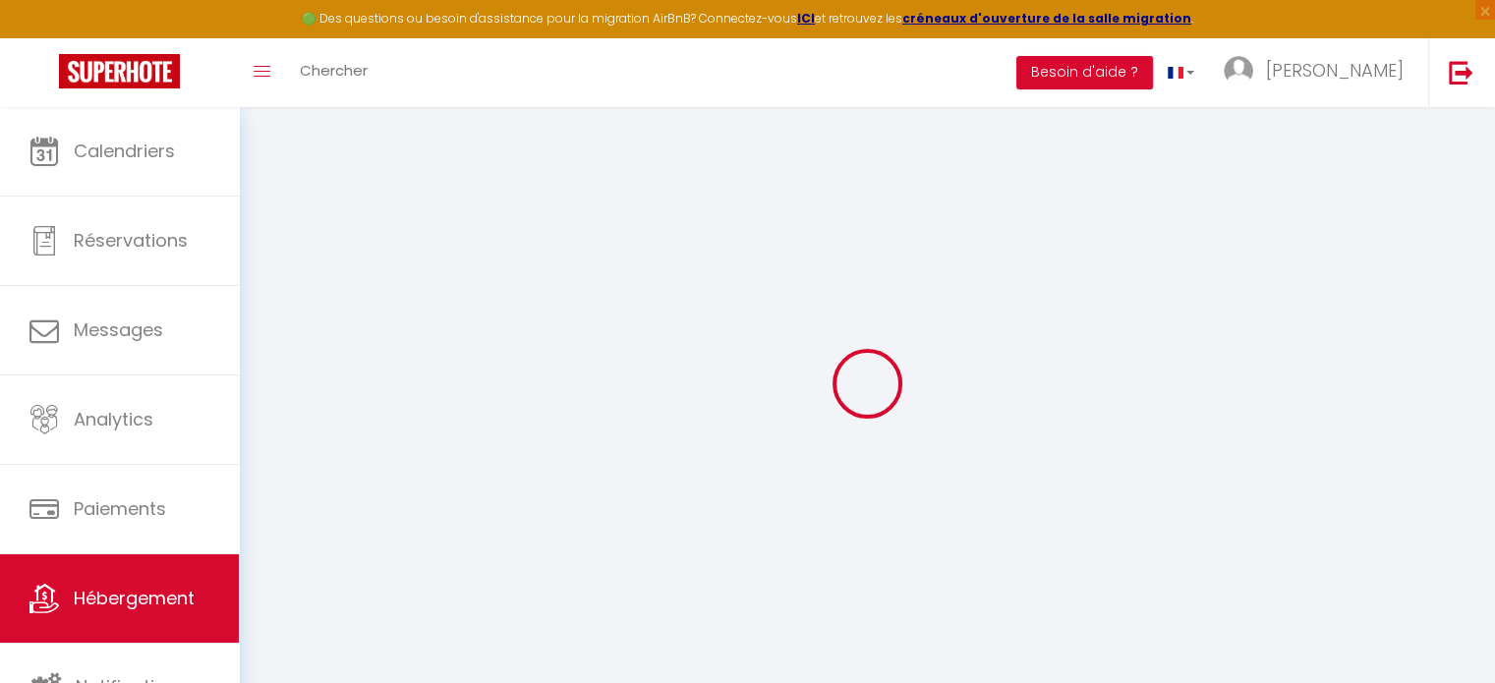
type input "27500"
type input "PONT AUDEMER"
type input "100"
select select
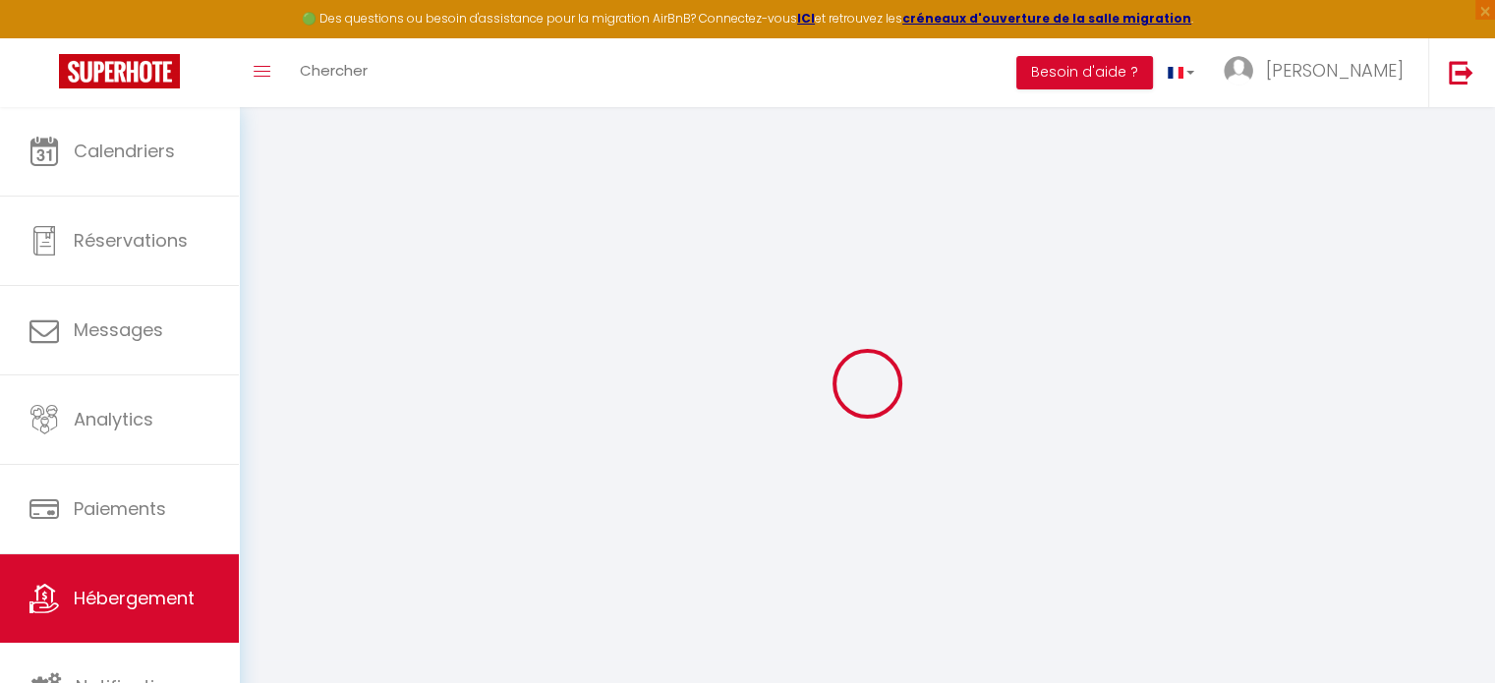
select select
type input "16 RUE SADI CARNOT"
type input "27500"
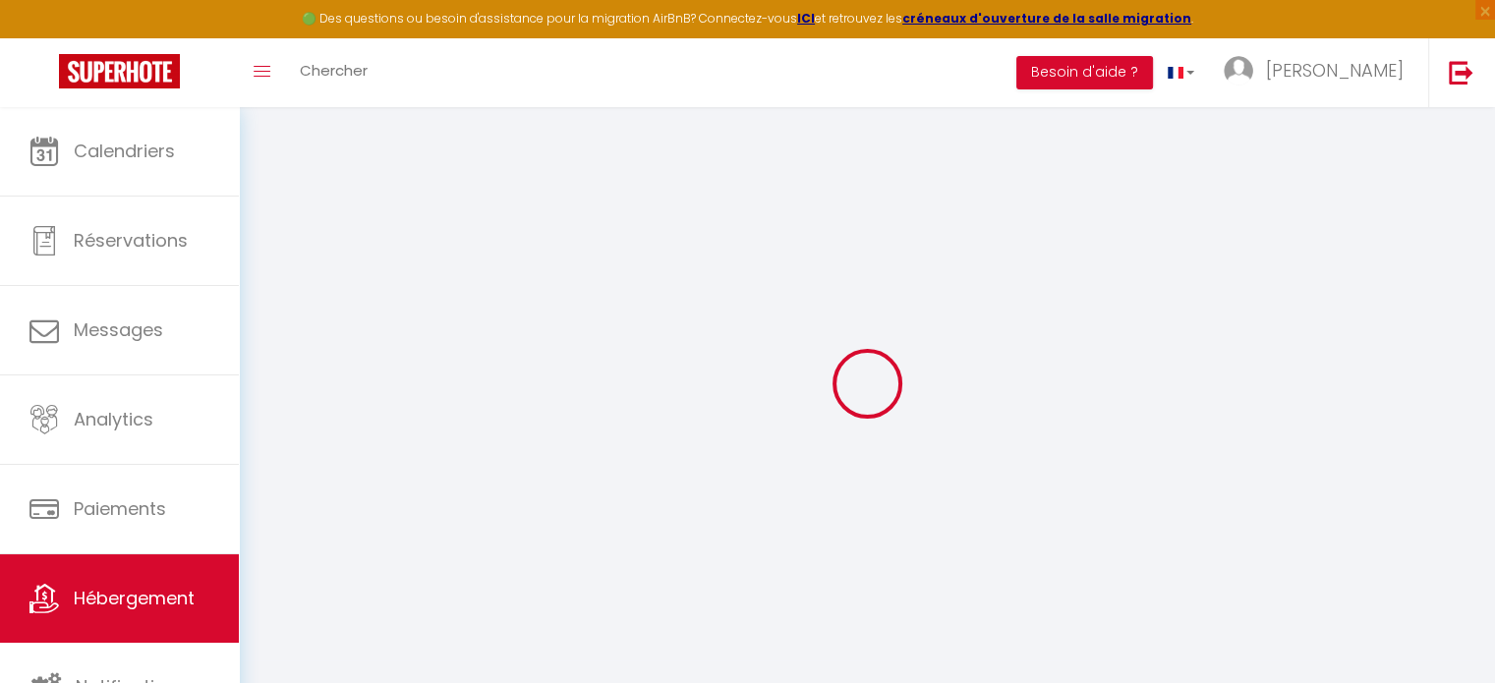
type input "PONT AUDEMER"
type input "[EMAIL_ADDRESS][DOMAIN_NAME]"
select select
checkbox input "false"
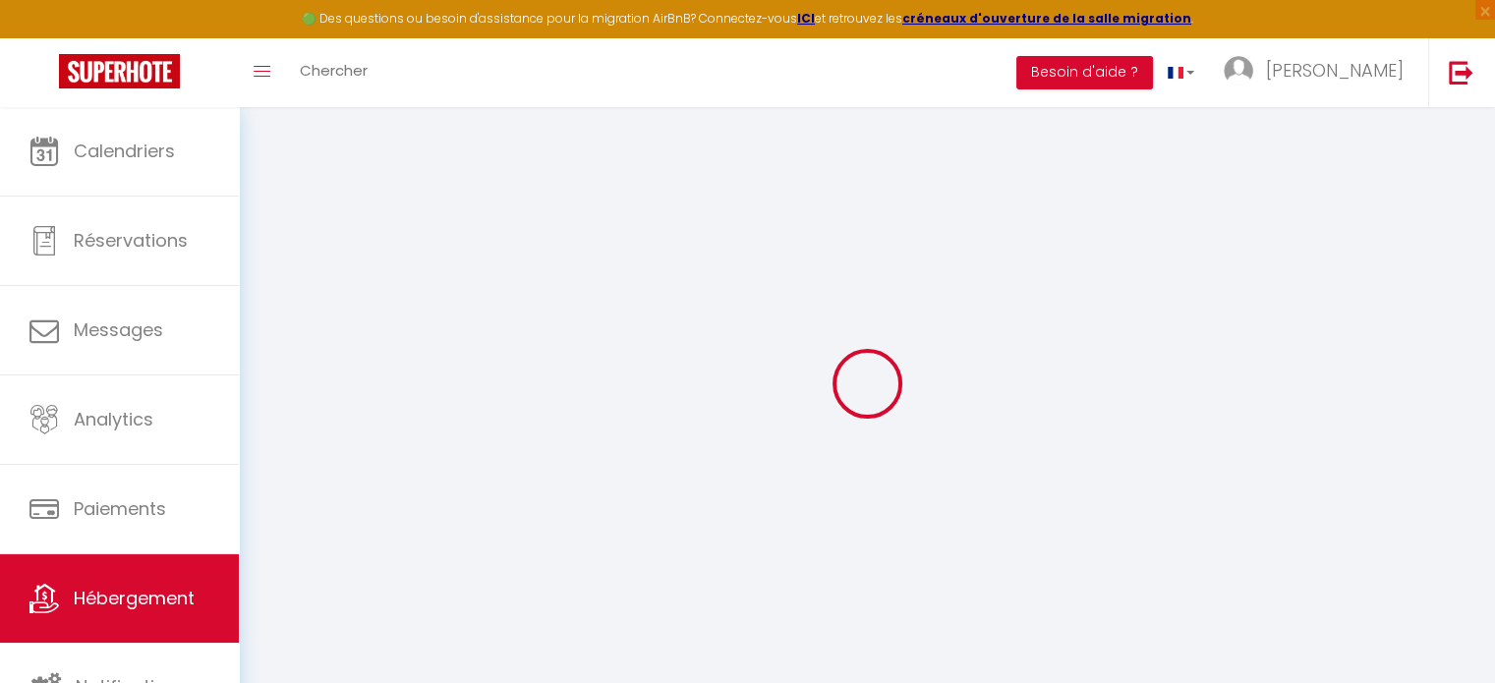
checkbox input "false"
type input "18"
type input "20"
type input "0"
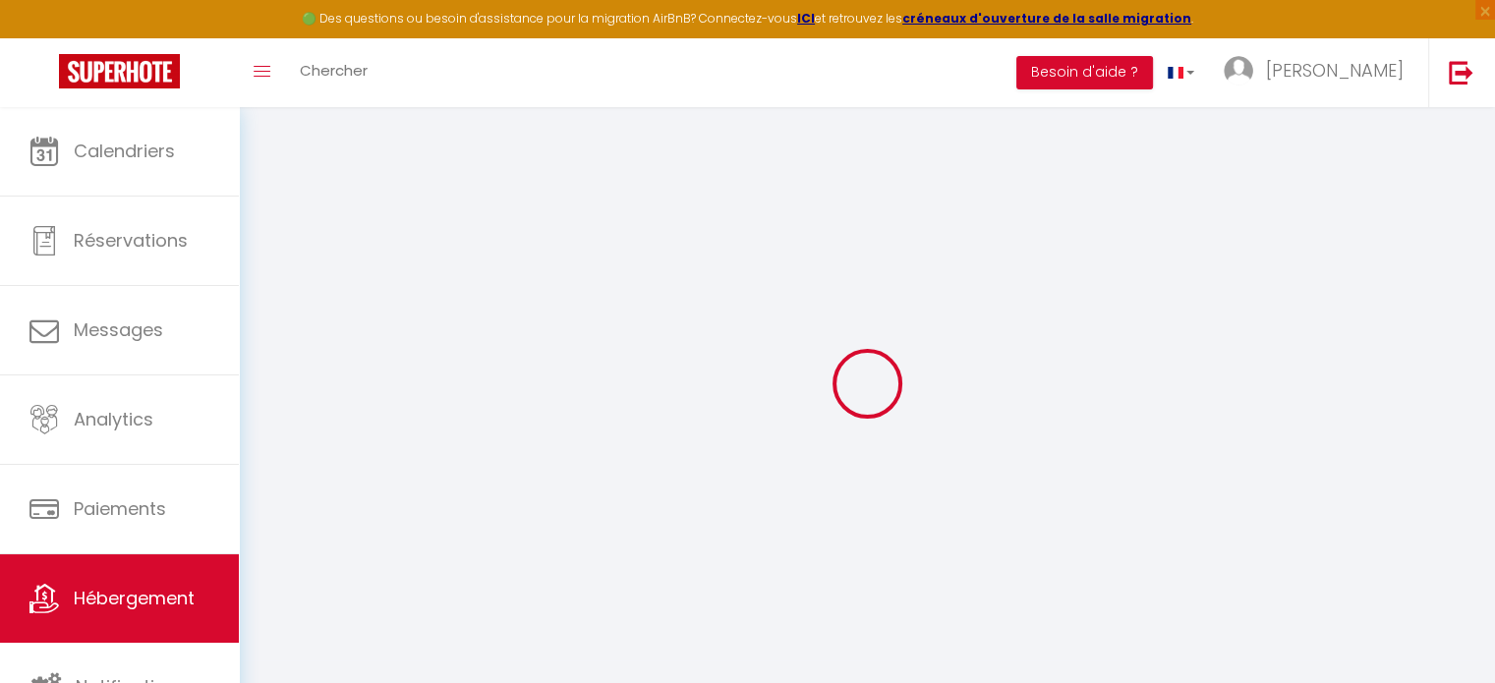
type input "0"
select select
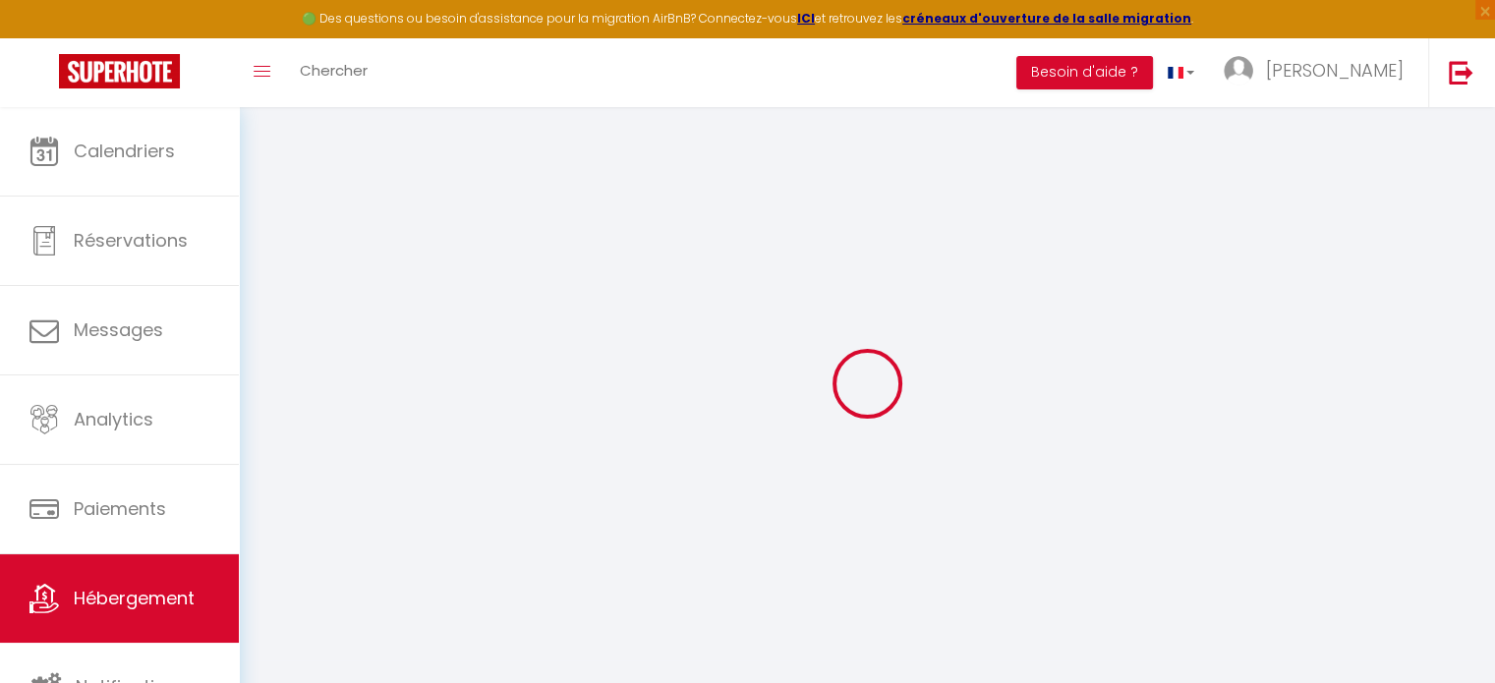
select select
checkbox input "false"
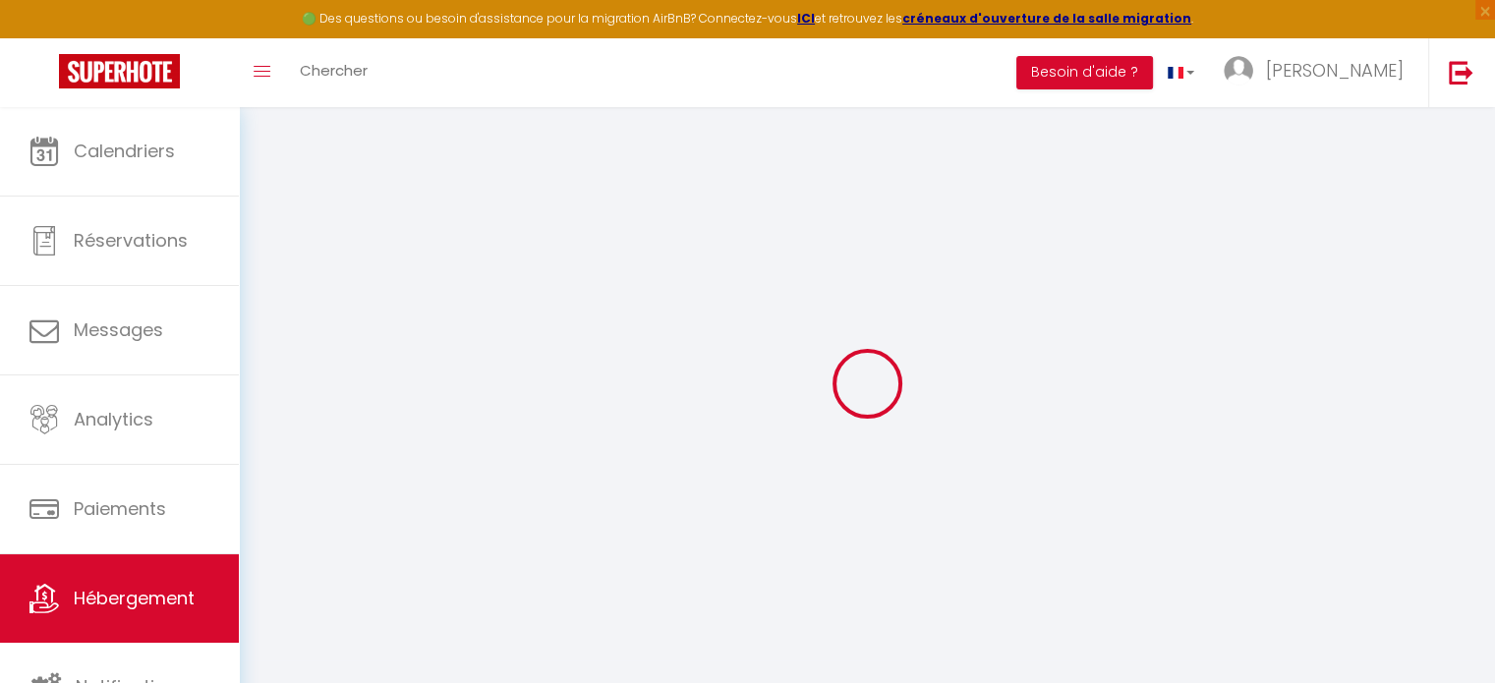
checkbox input "false"
select select
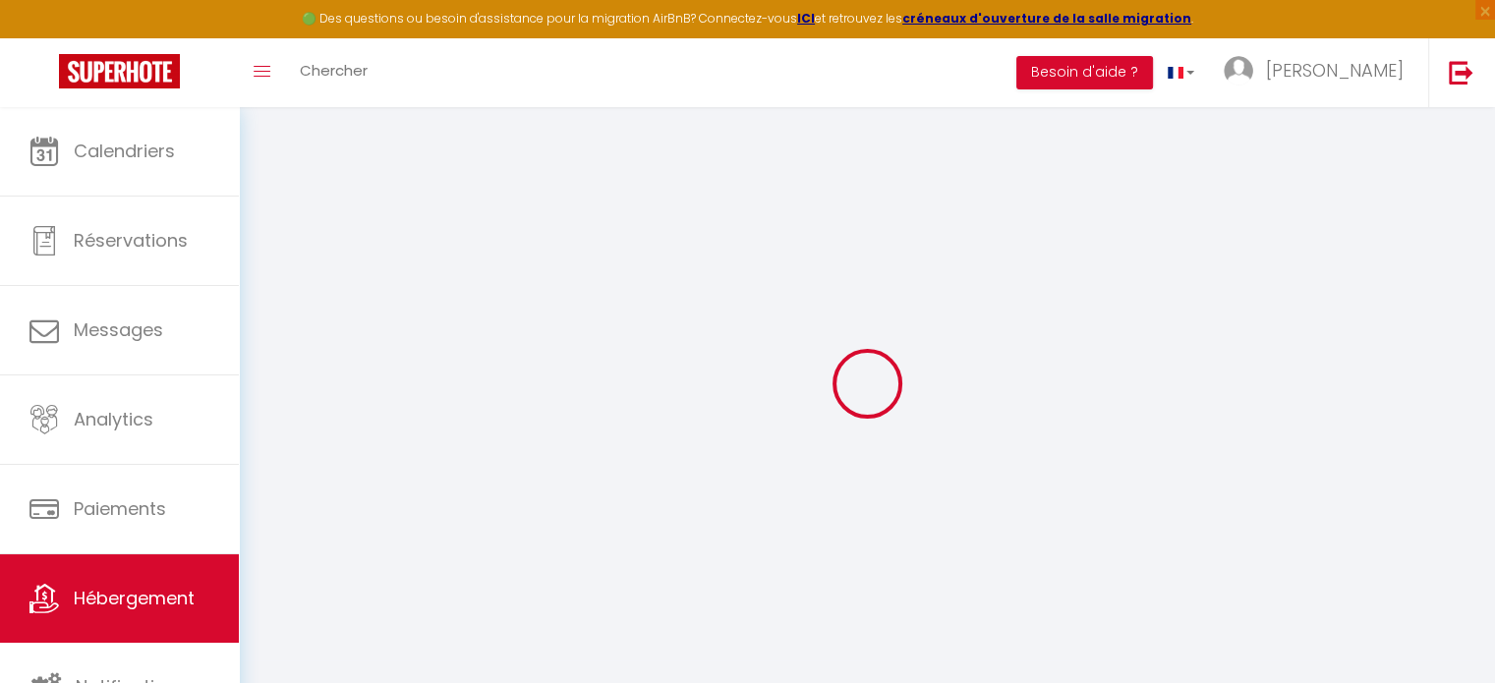
select select
checkbox input "false"
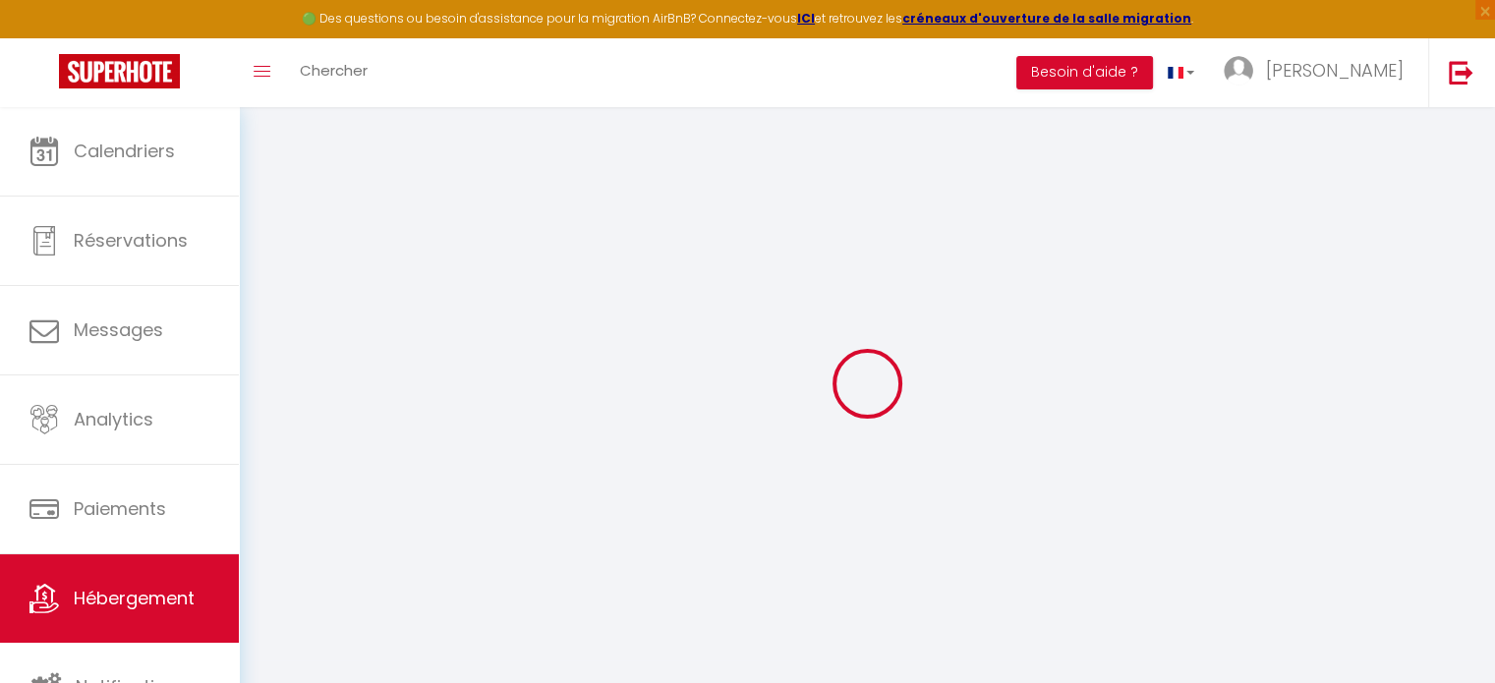
checkbox input "false"
select select "17:00"
select select "23:45"
select select "11:00"
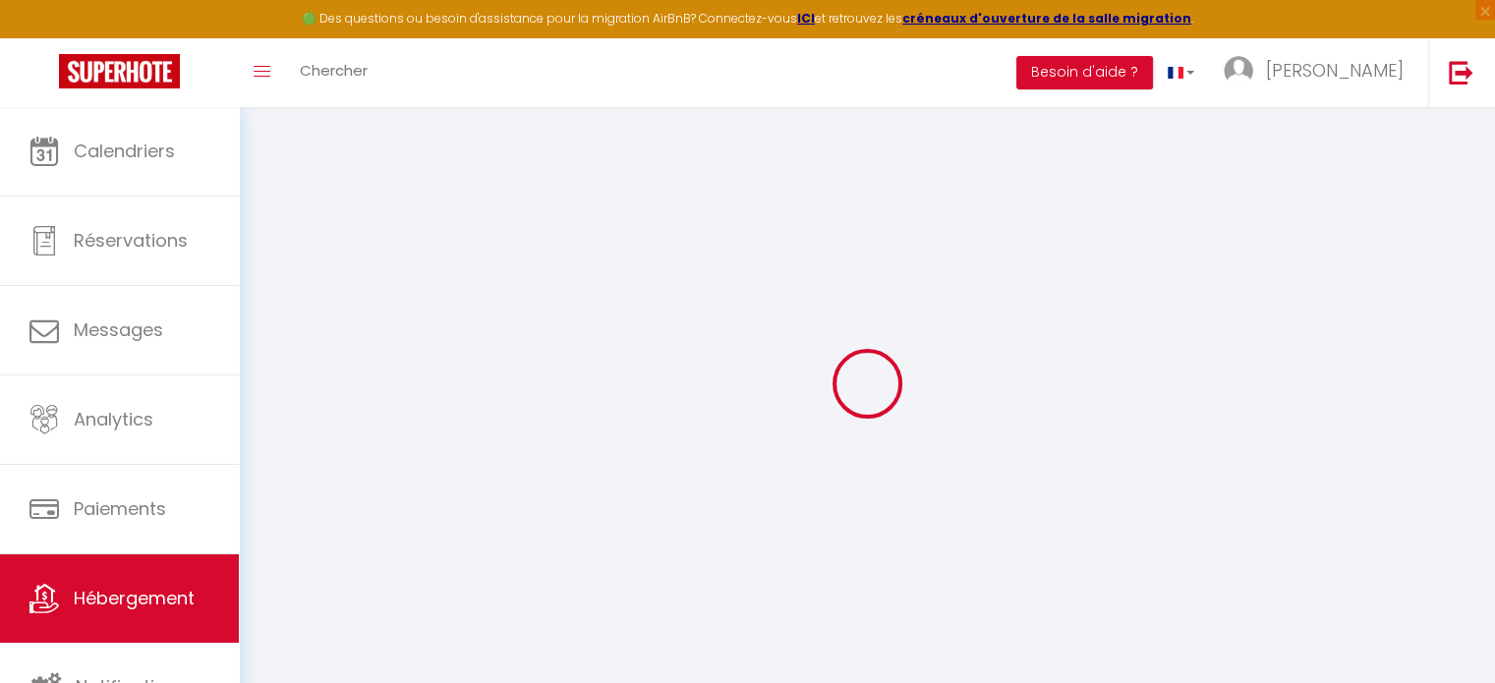
select select "30"
select select "120"
select select
checkbox input "false"
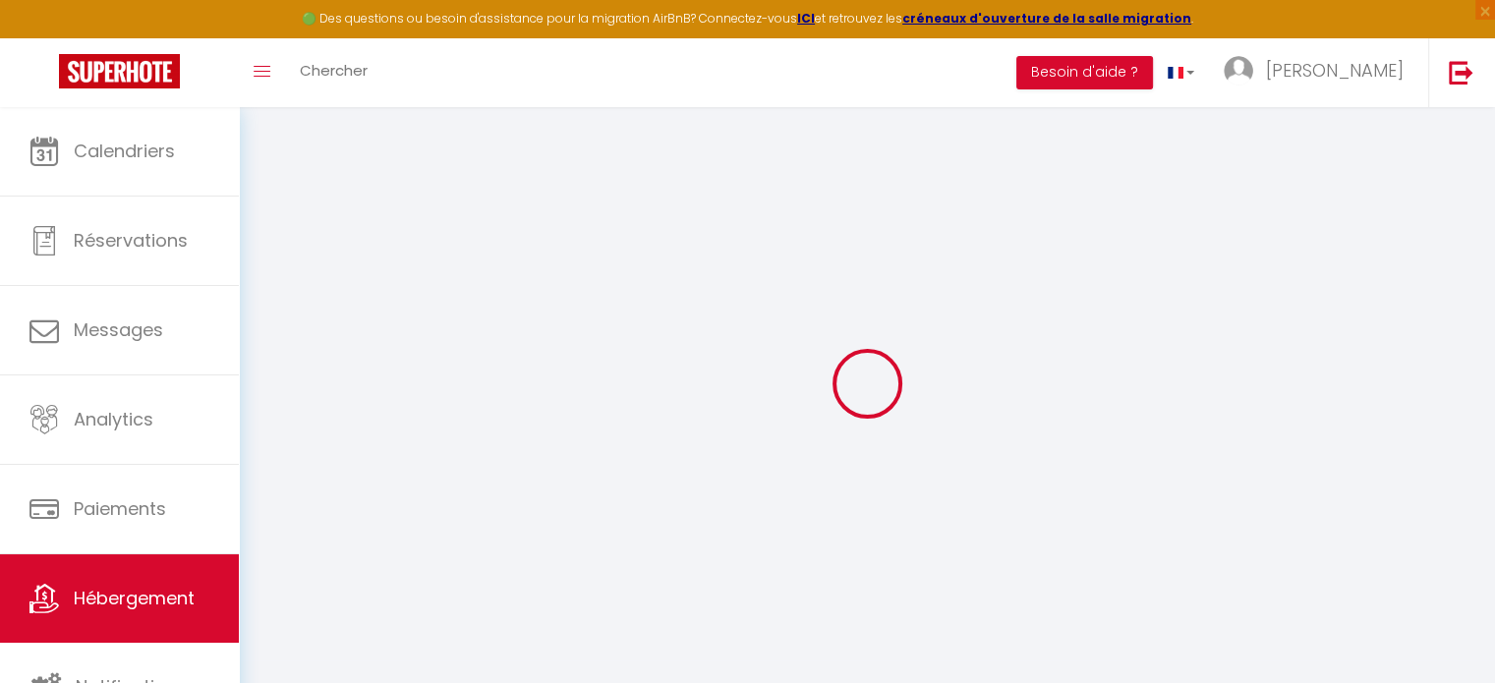
checkbox input "false"
select select
checkbox input "false"
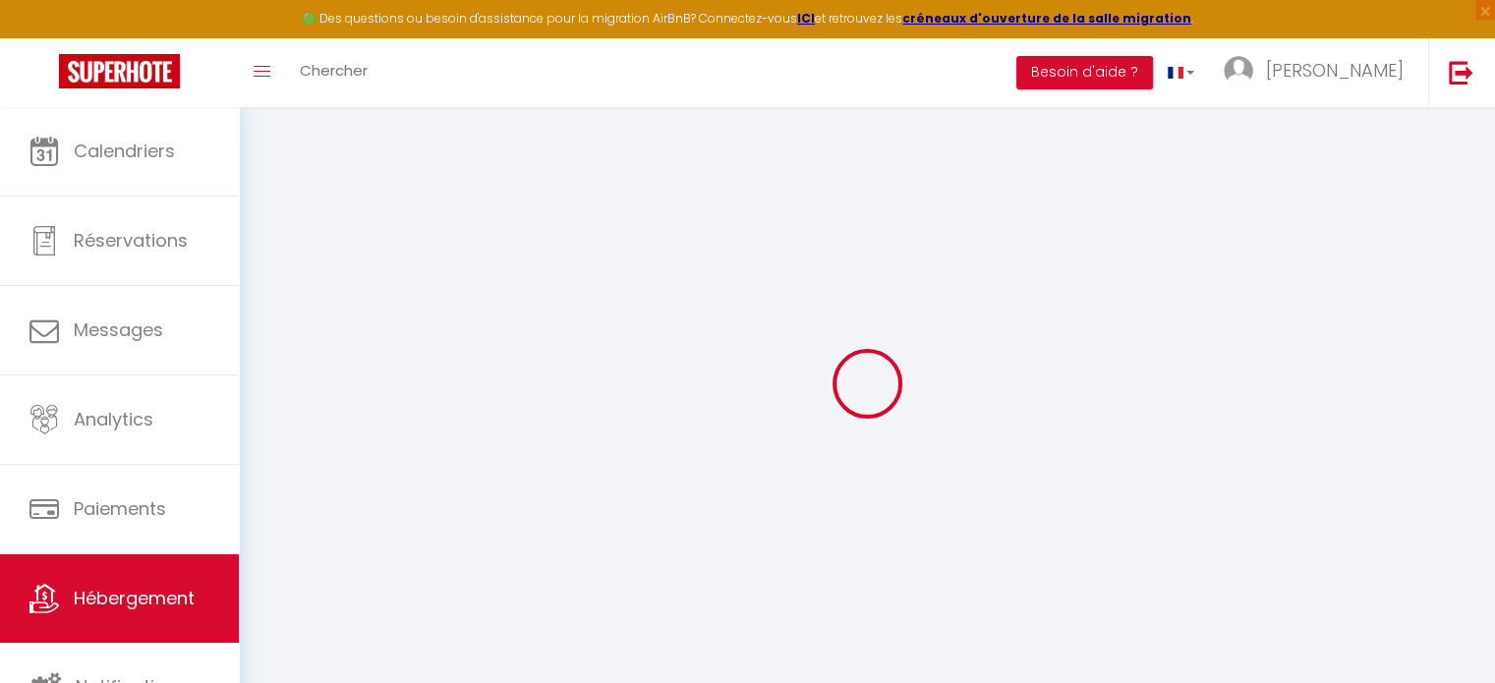
checkbox input "false"
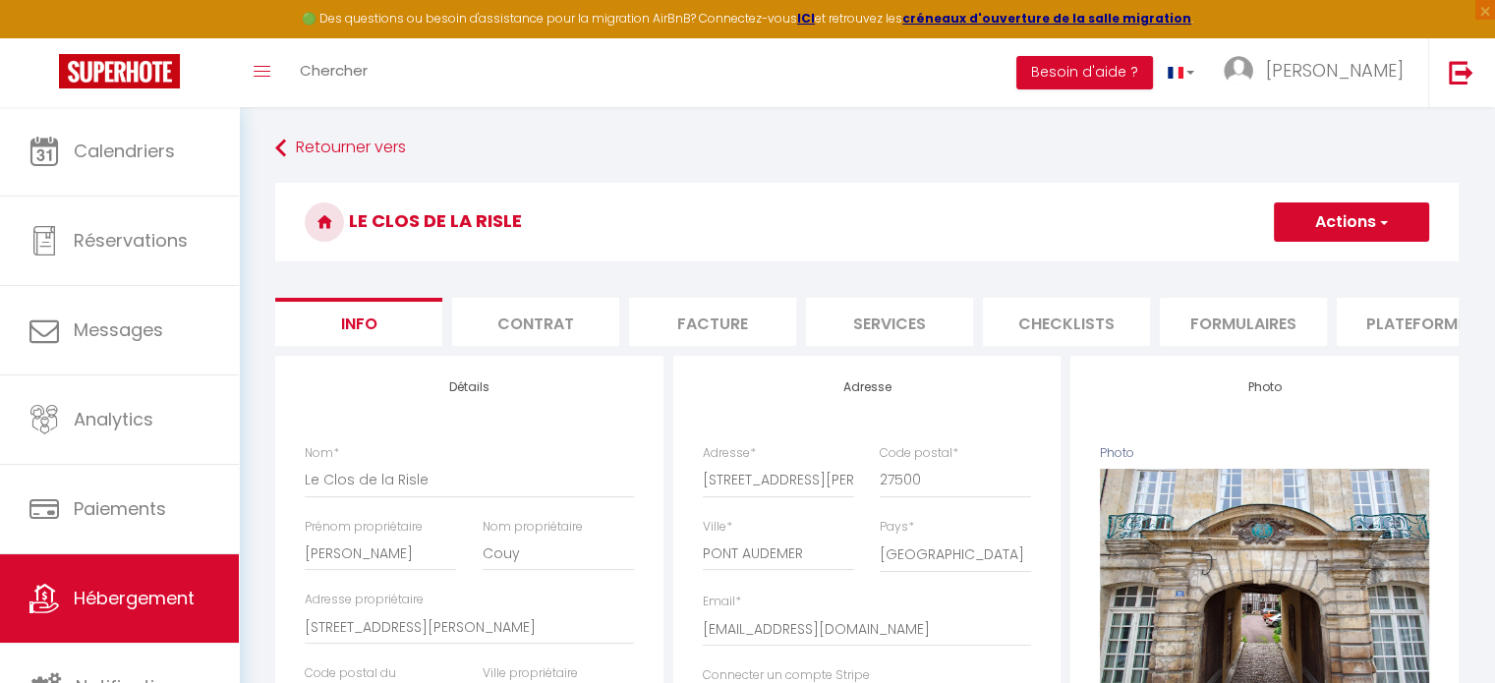
click at [1380, 235] on button "Actions" at bounding box center [1351, 222] width 155 height 39
click at [1273, 264] on input "Enregistrer" at bounding box center [1274, 266] width 73 height 20
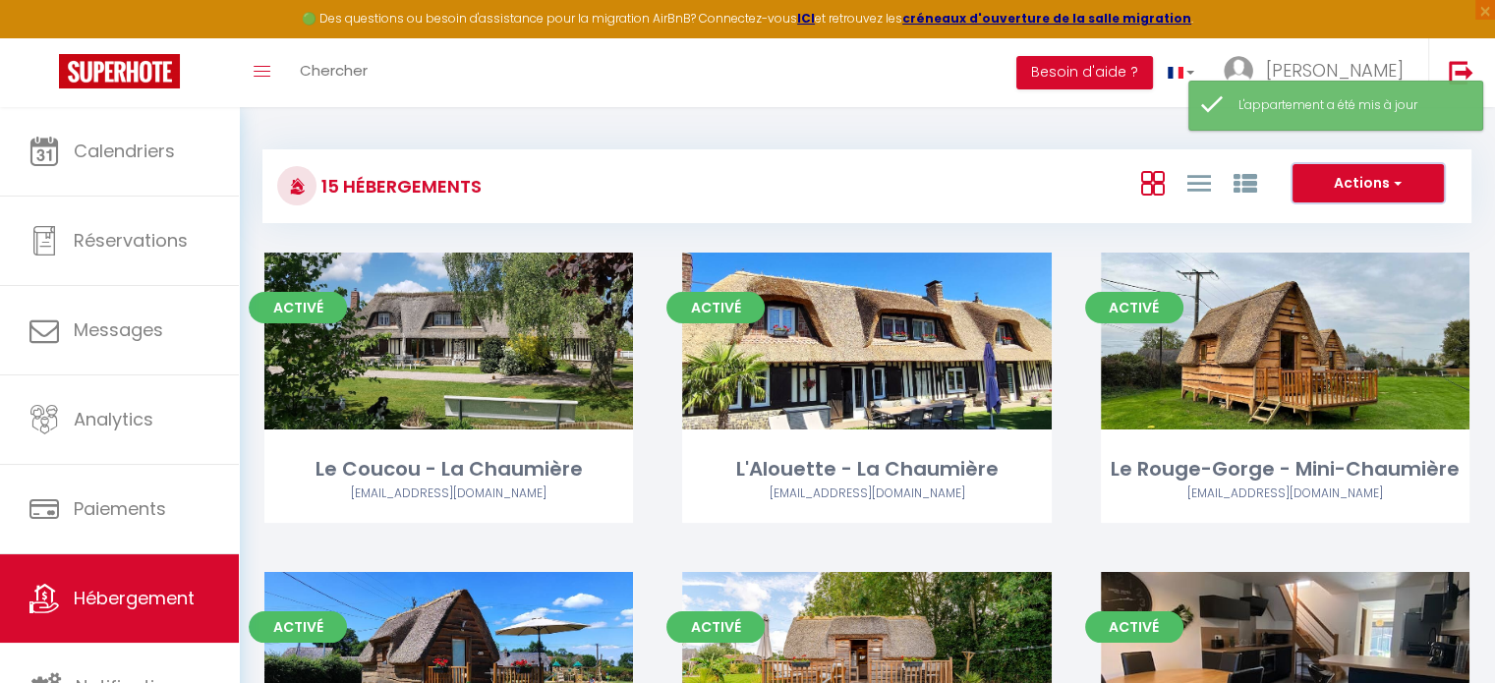
click at [1360, 180] on button "Actions" at bounding box center [1368, 183] width 151 height 39
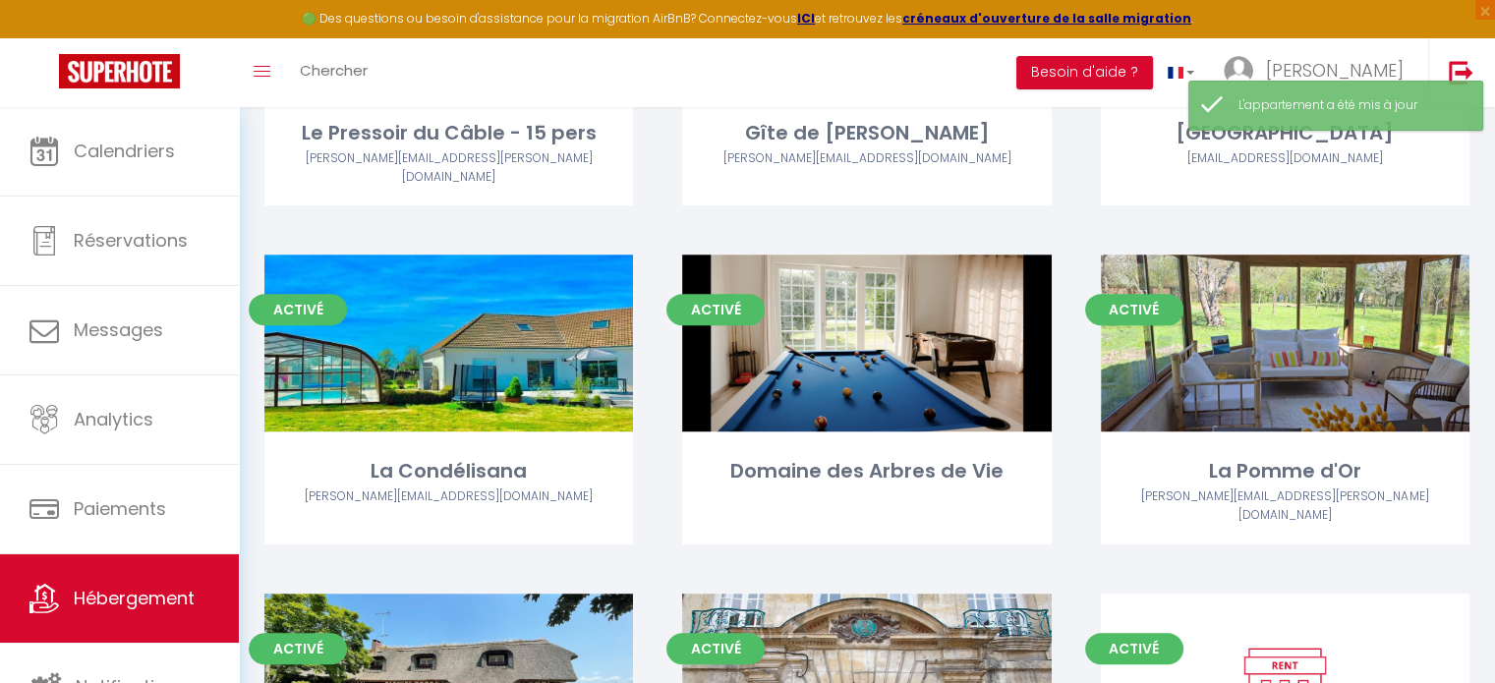
scroll to position [983, 0]
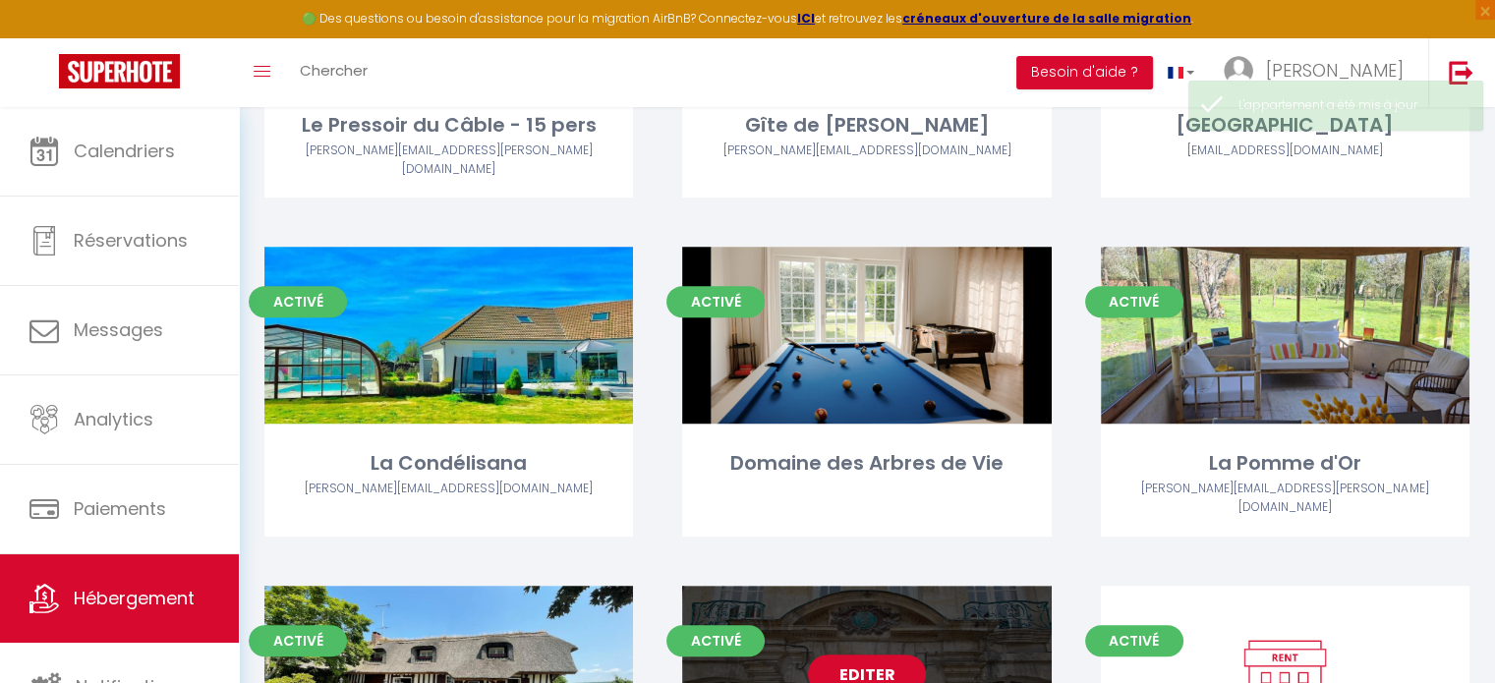
click at [846, 655] on link "Editer" at bounding box center [867, 674] width 118 height 39
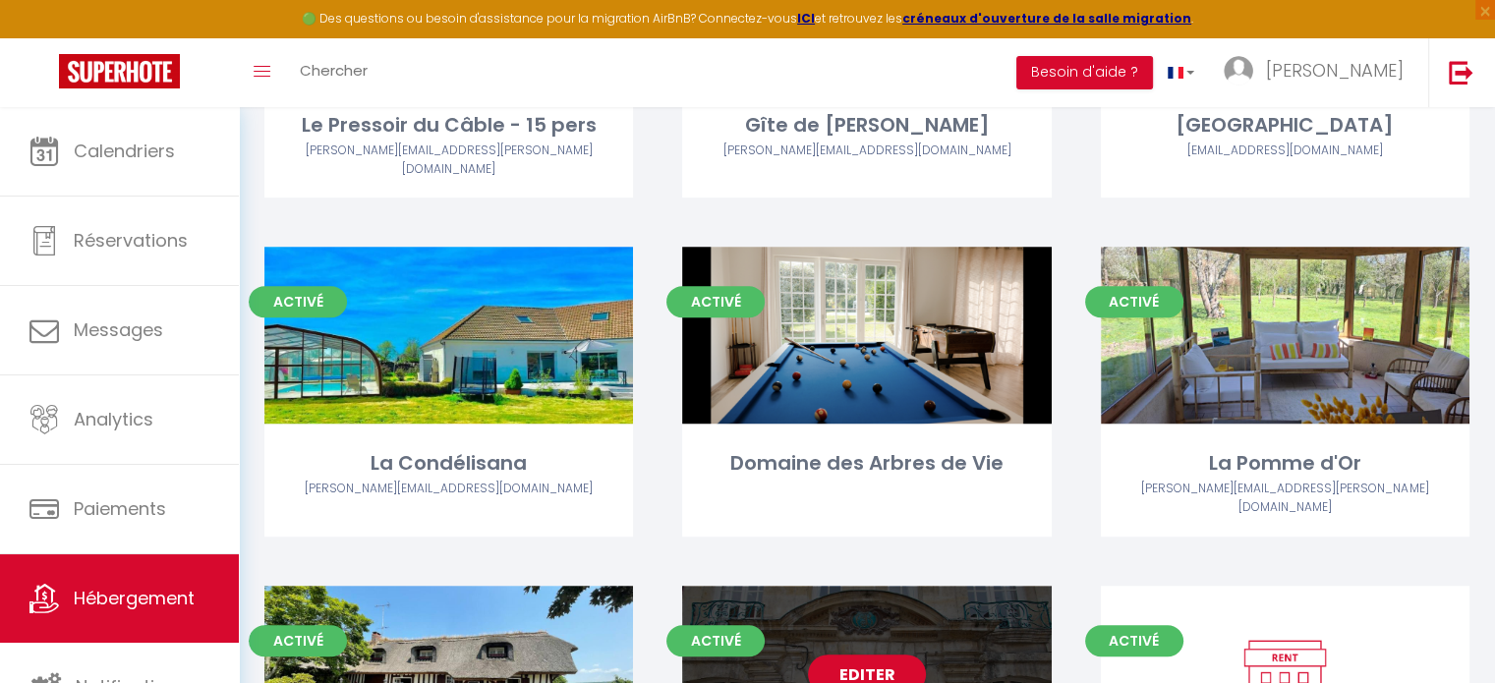
click at [863, 601] on div "Editer" at bounding box center [866, 674] width 369 height 177
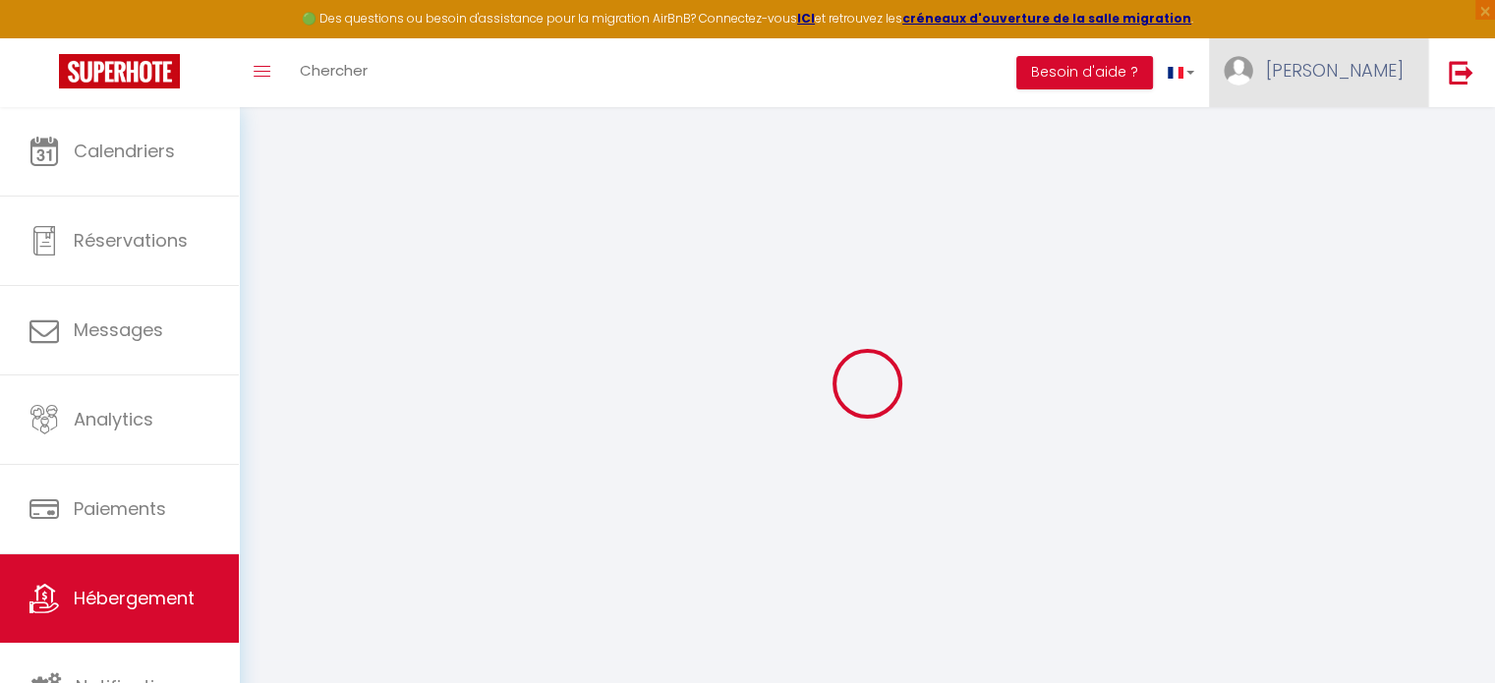
select select "14256-1470898118056093261"
select select
checkbox input "false"
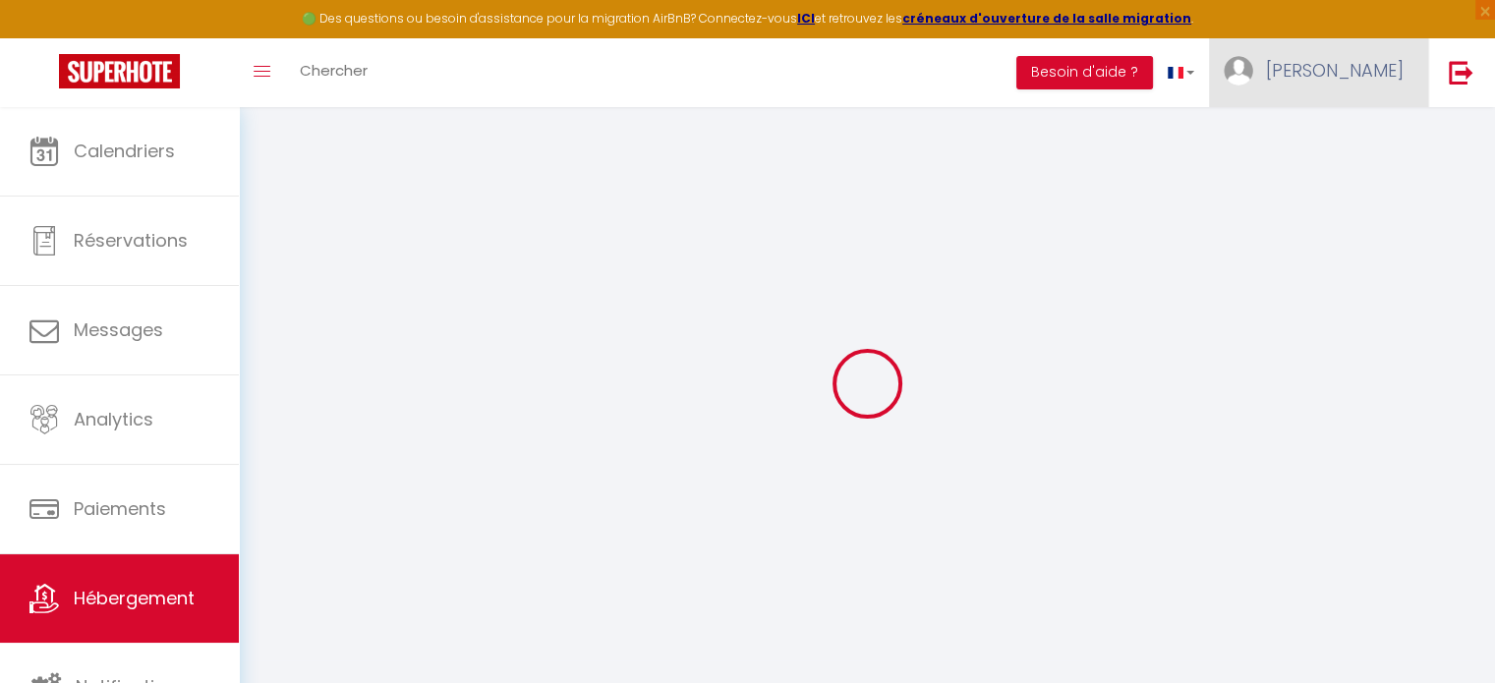
checkbox input "false"
select select "365"
select select "well_reviewed_guests"
select select "EUR"
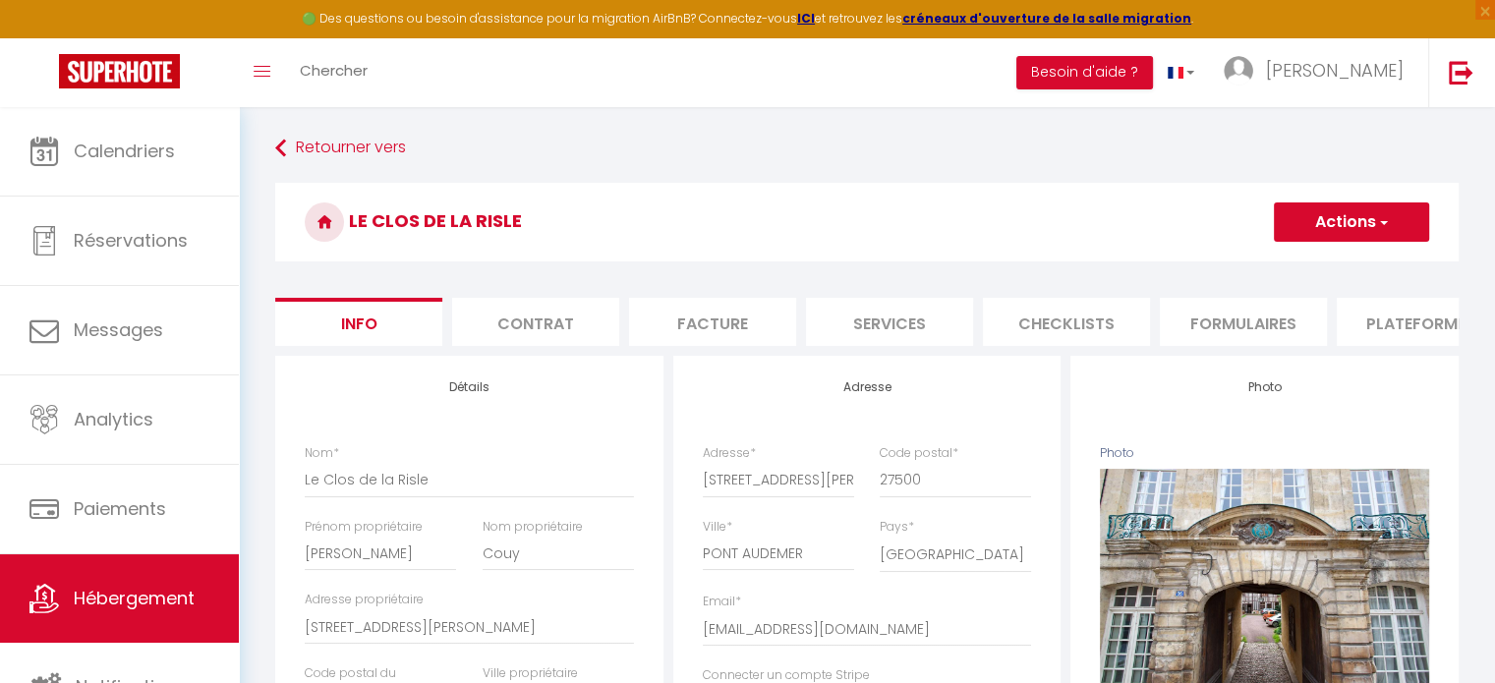
click at [1418, 330] on li "Plateformes" at bounding box center [1420, 322] width 167 height 48
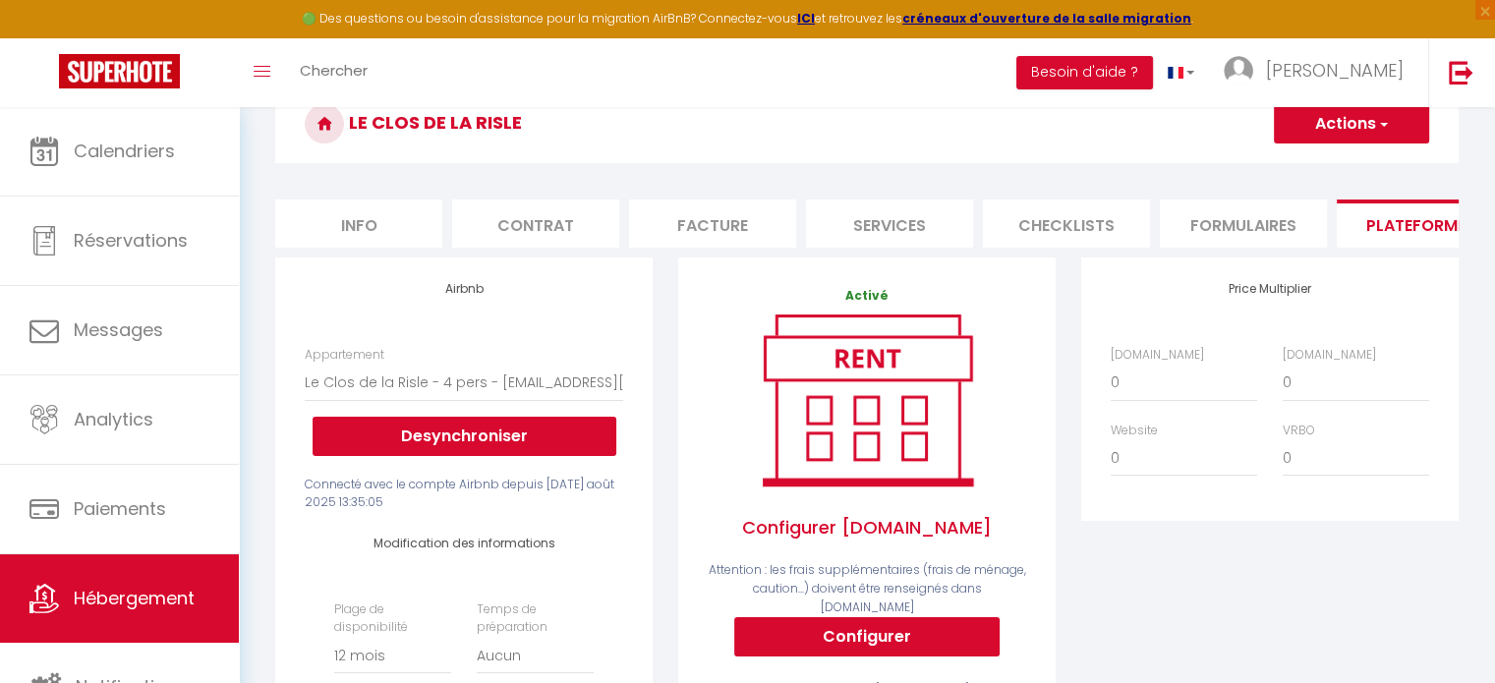
scroll to position [492, 0]
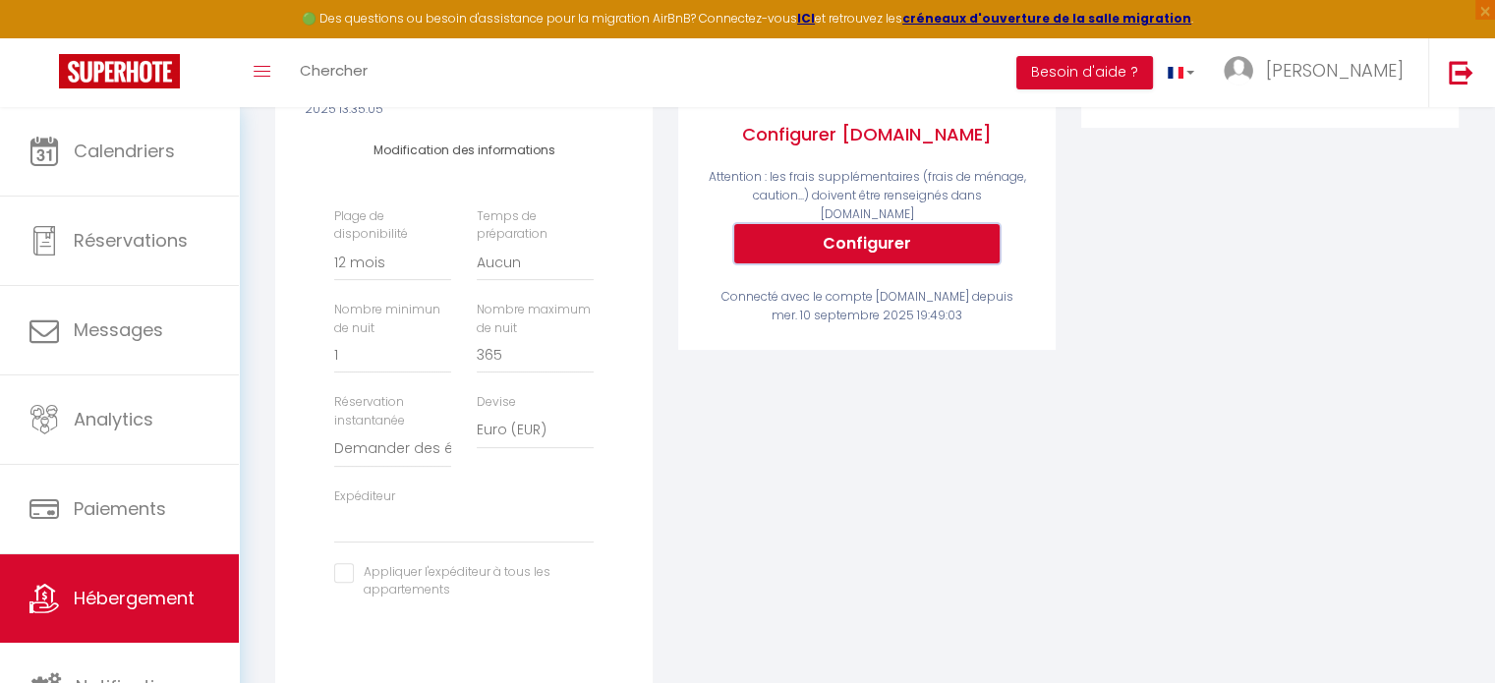
click at [911, 239] on button "Configurer" at bounding box center [866, 243] width 265 height 39
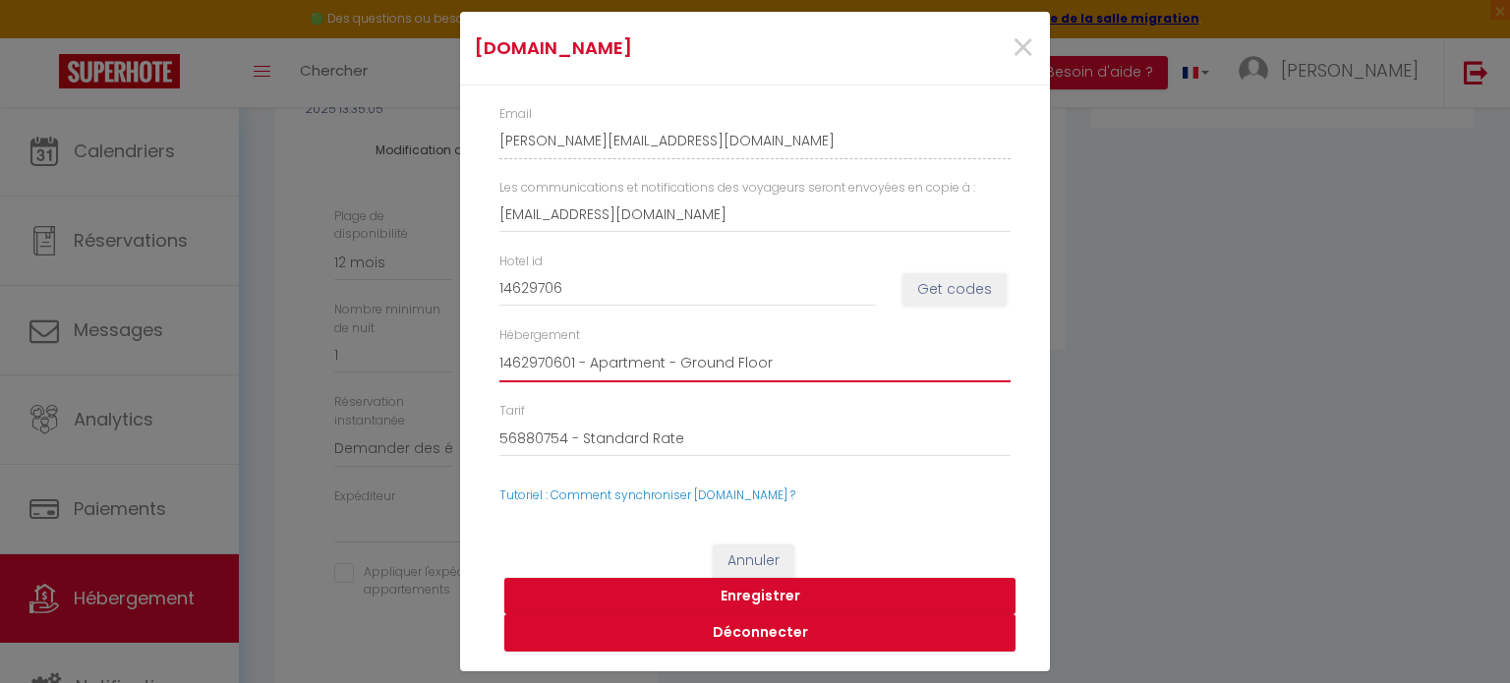
click at [575, 365] on select "1462970601 - Apartment - Ground Floor" at bounding box center [754, 363] width 511 height 37
click at [574, 365] on select "1462970601 - Apartment - Ground Floor" at bounding box center [754, 363] width 511 height 37
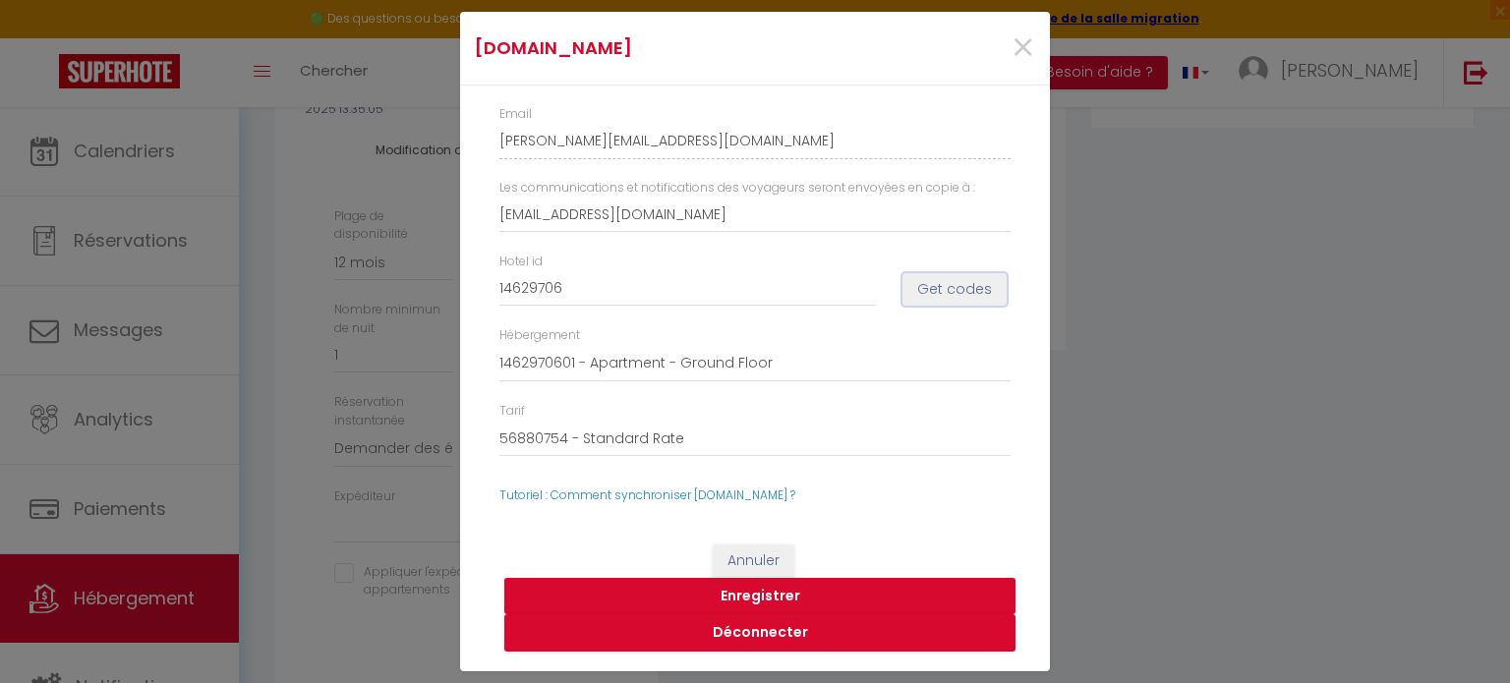
click at [967, 285] on button "Get codes" at bounding box center [955, 289] width 104 height 33
click at [759, 589] on button "Enregistrer" at bounding box center [759, 596] width 511 height 37
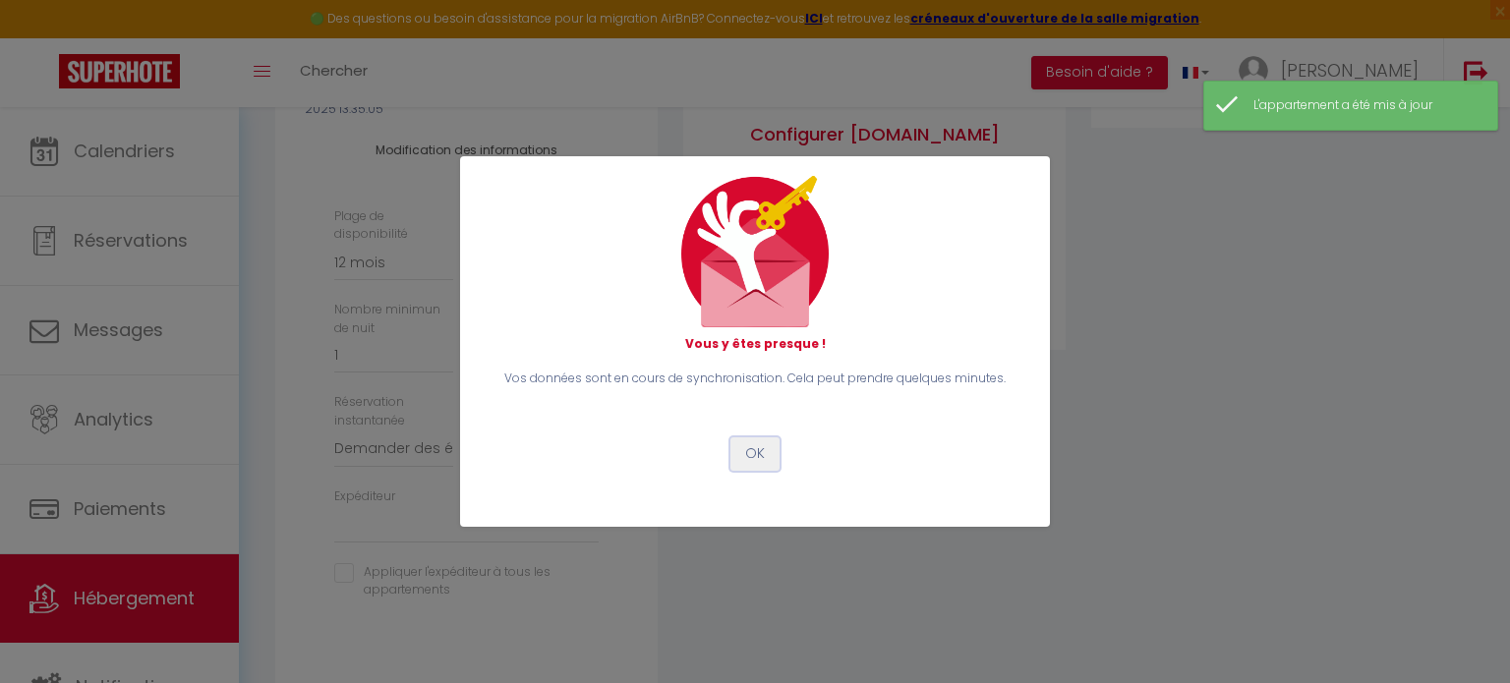
click at [762, 455] on button "OK" at bounding box center [754, 454] width 49 height 33
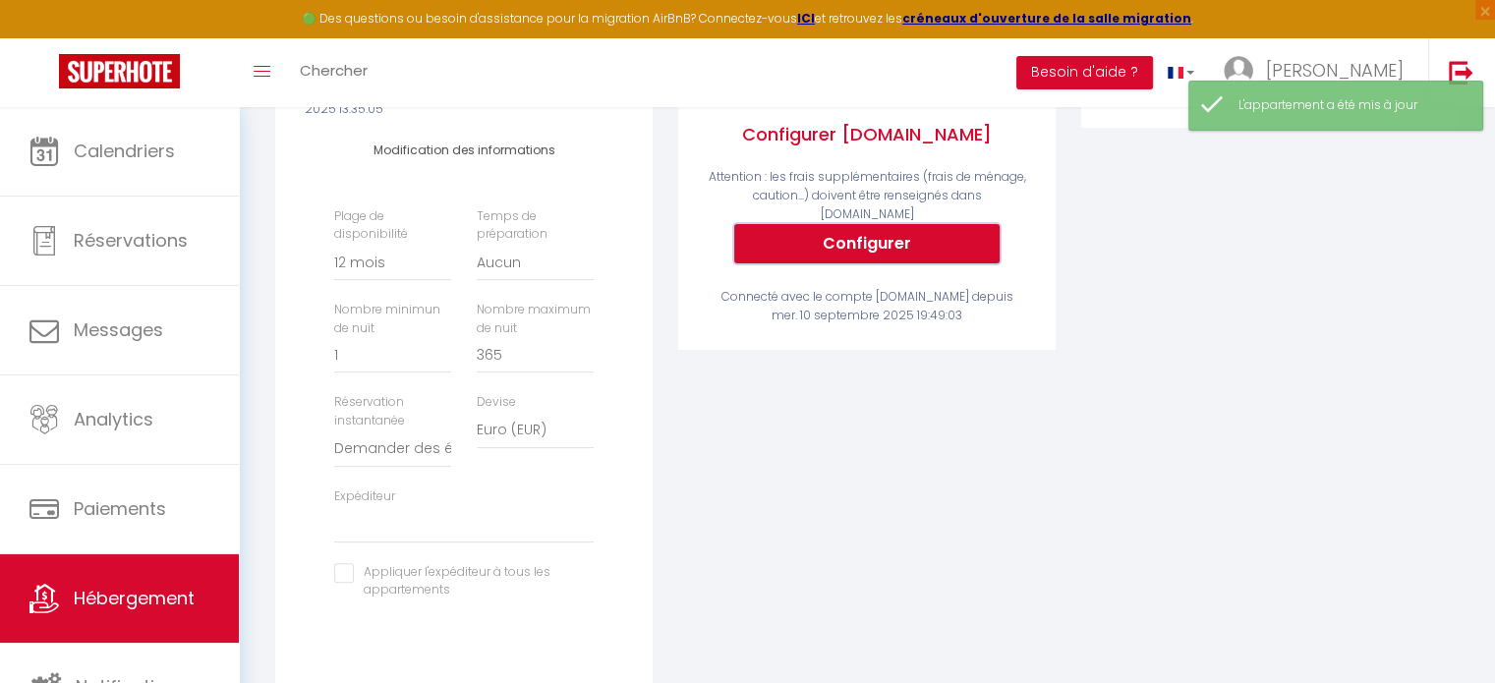
click at [908, 247] on button "Configurer" at bounding box center [866, 243] width 265 height 39
select select
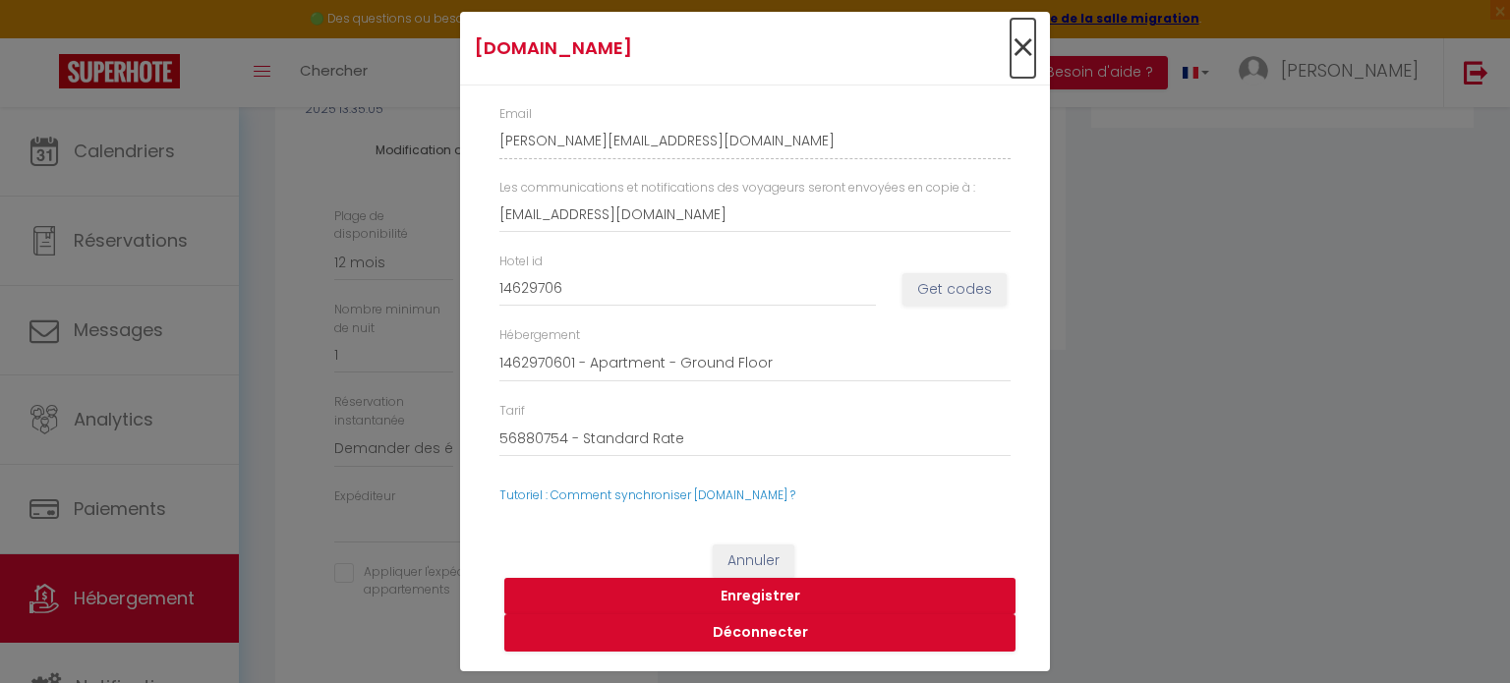
click at [1025, 50] on span "×" at bounding box center [1023, 48] width 25 height 59
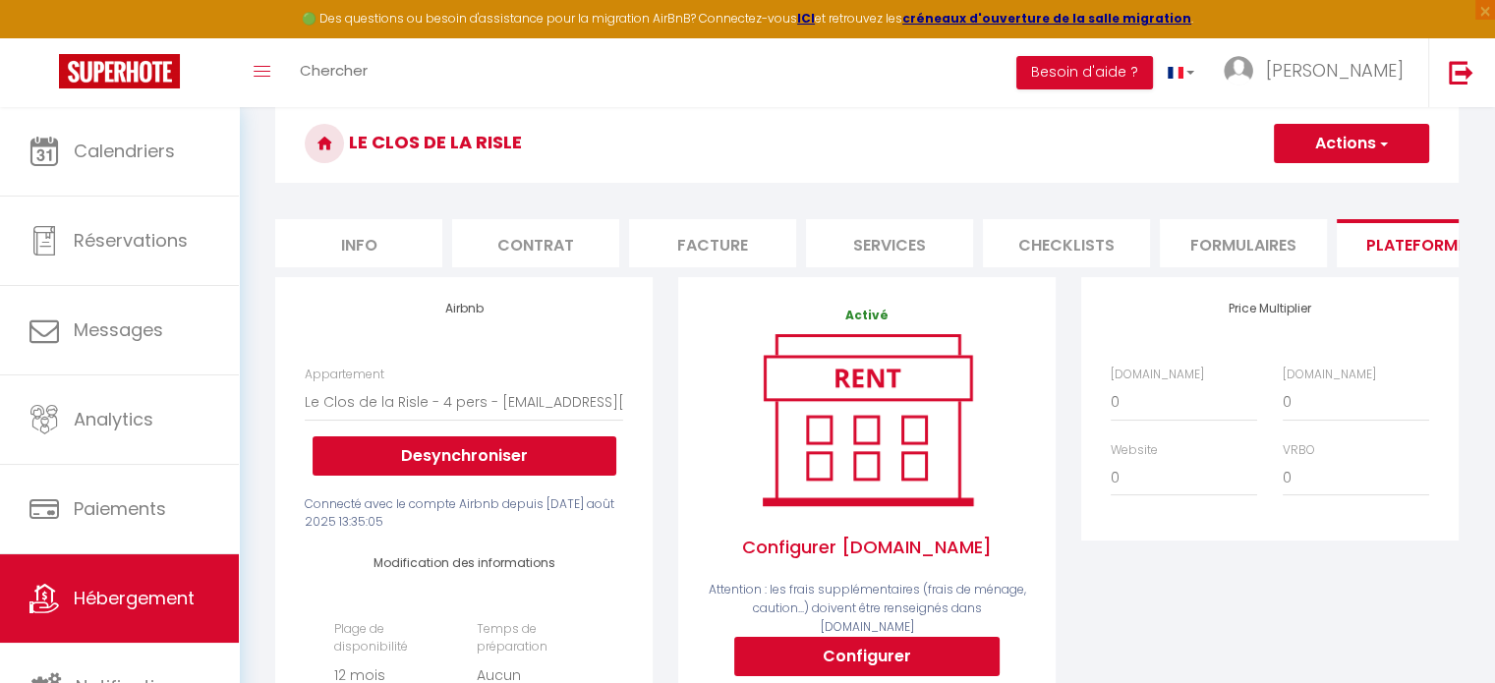
scroll to position [0, 0]
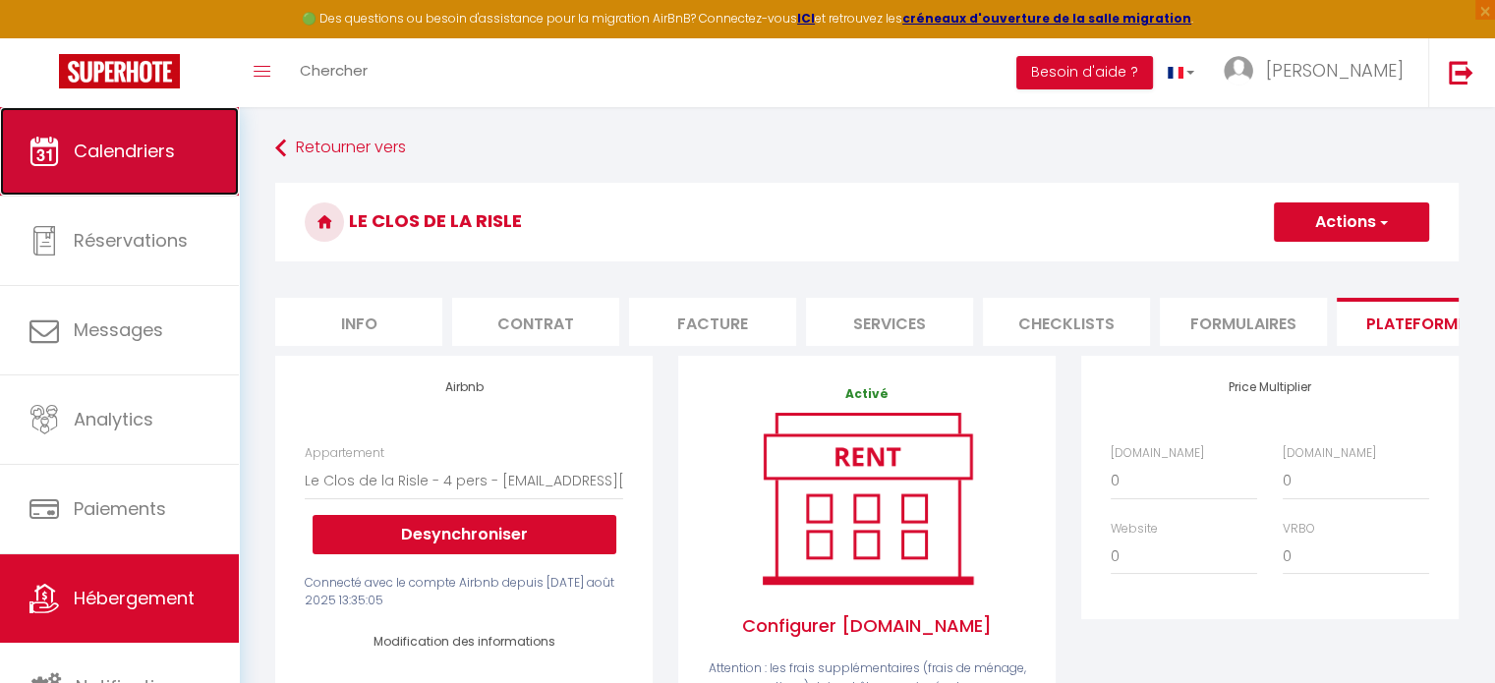
click at [154, 151] on span "Calendriers" at bounding box center [124, 151] width 101 height 25
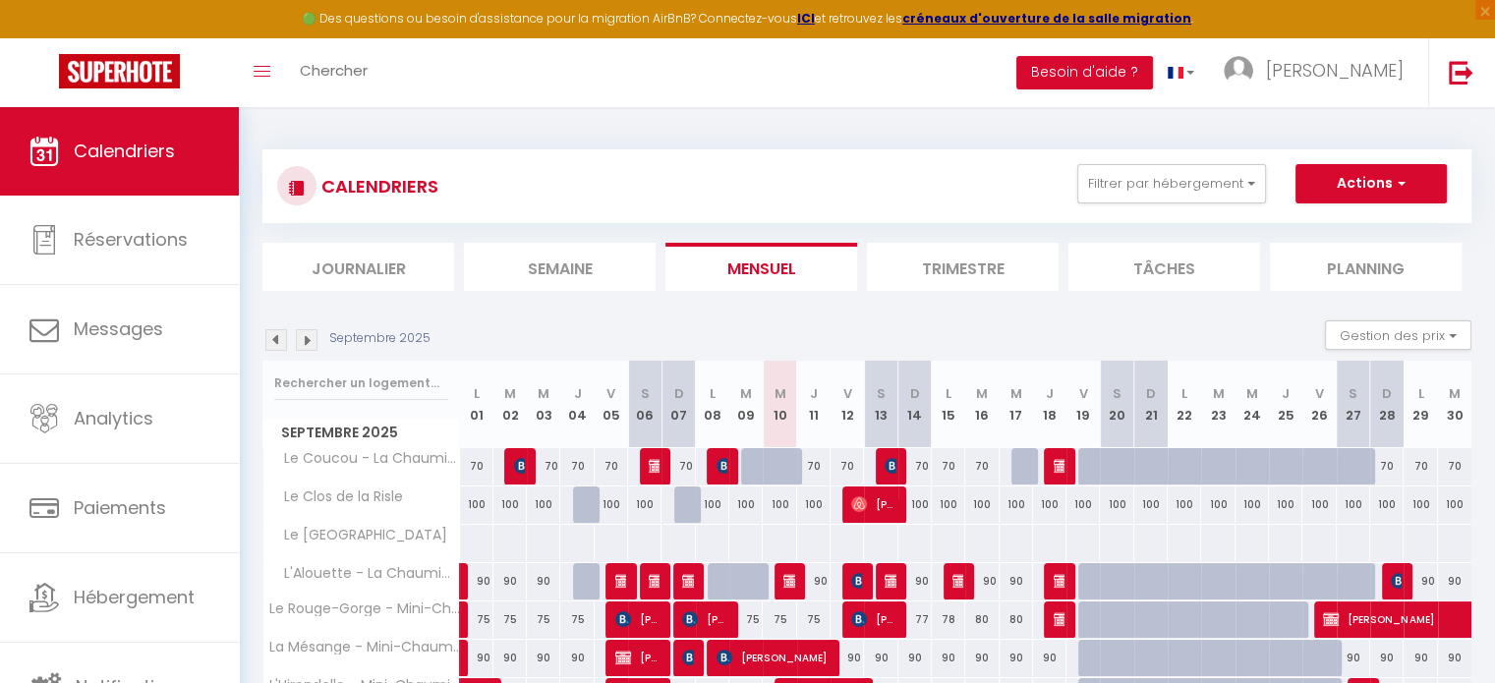
click at [275, 338] on img at bounding box center [276, 340] width 22 height 22
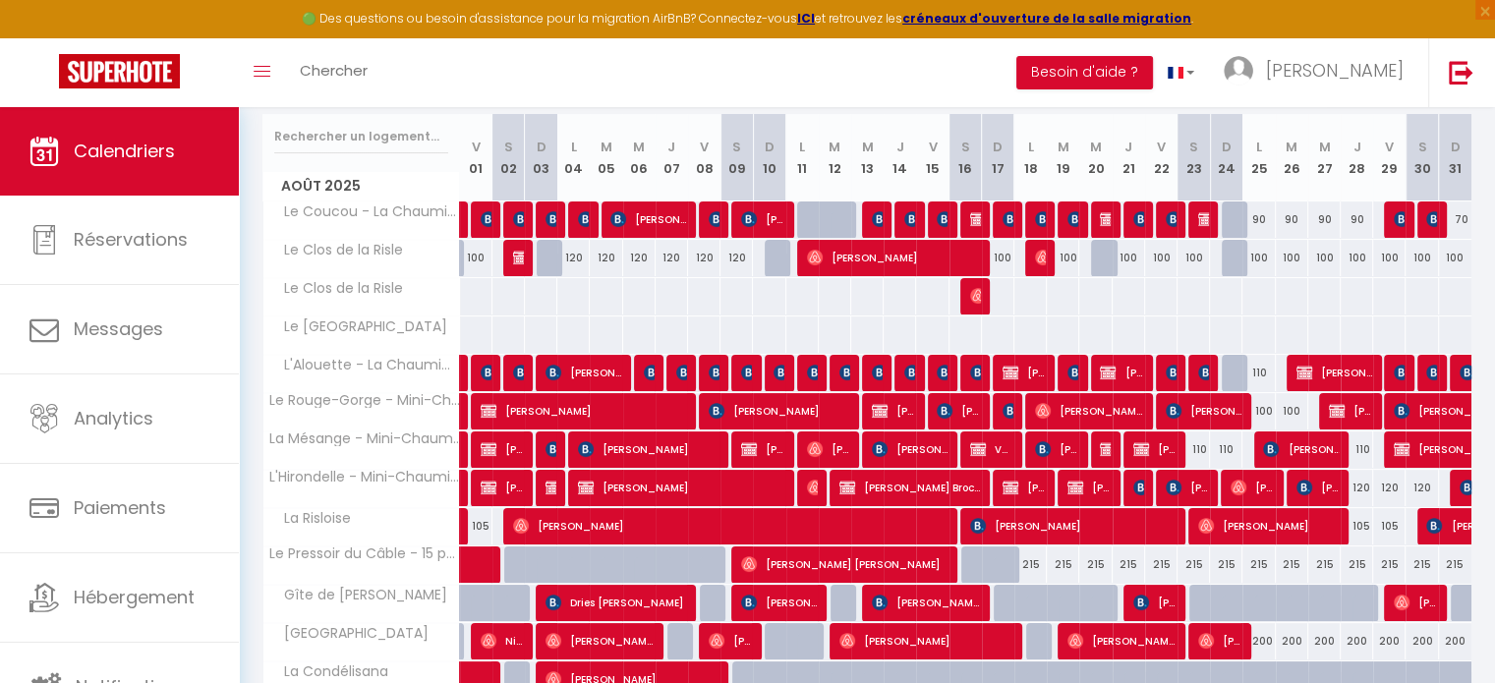
scroll to position [295, 0]
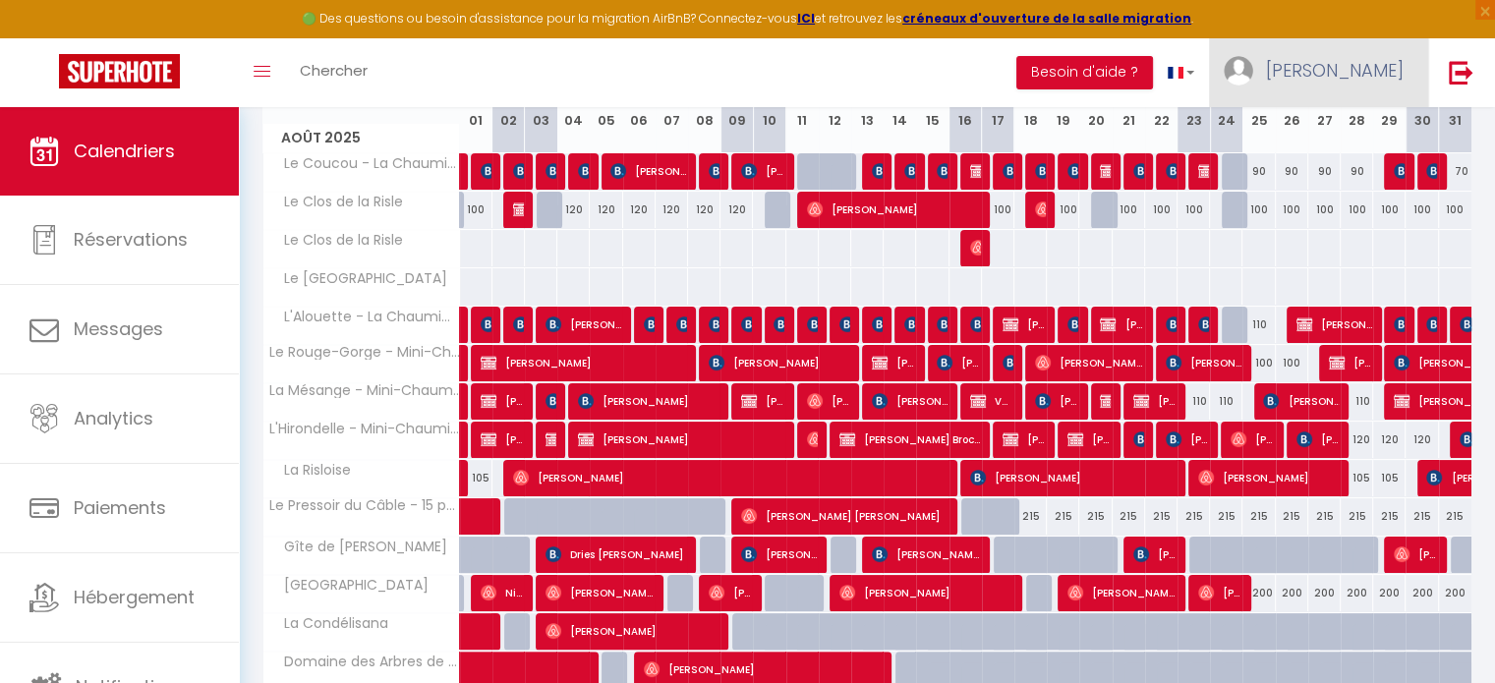
click at [1381, 78] on span "[PERSON_NAME]" at bounding box center [1335, 70] width 138 height 25
click at [988, 78] on div "Toggle menubar Chercher BUTTON Besoin d'aide ? Carole Paramètres Équipe" at bounding box center [812, 72] width 1338 height 69
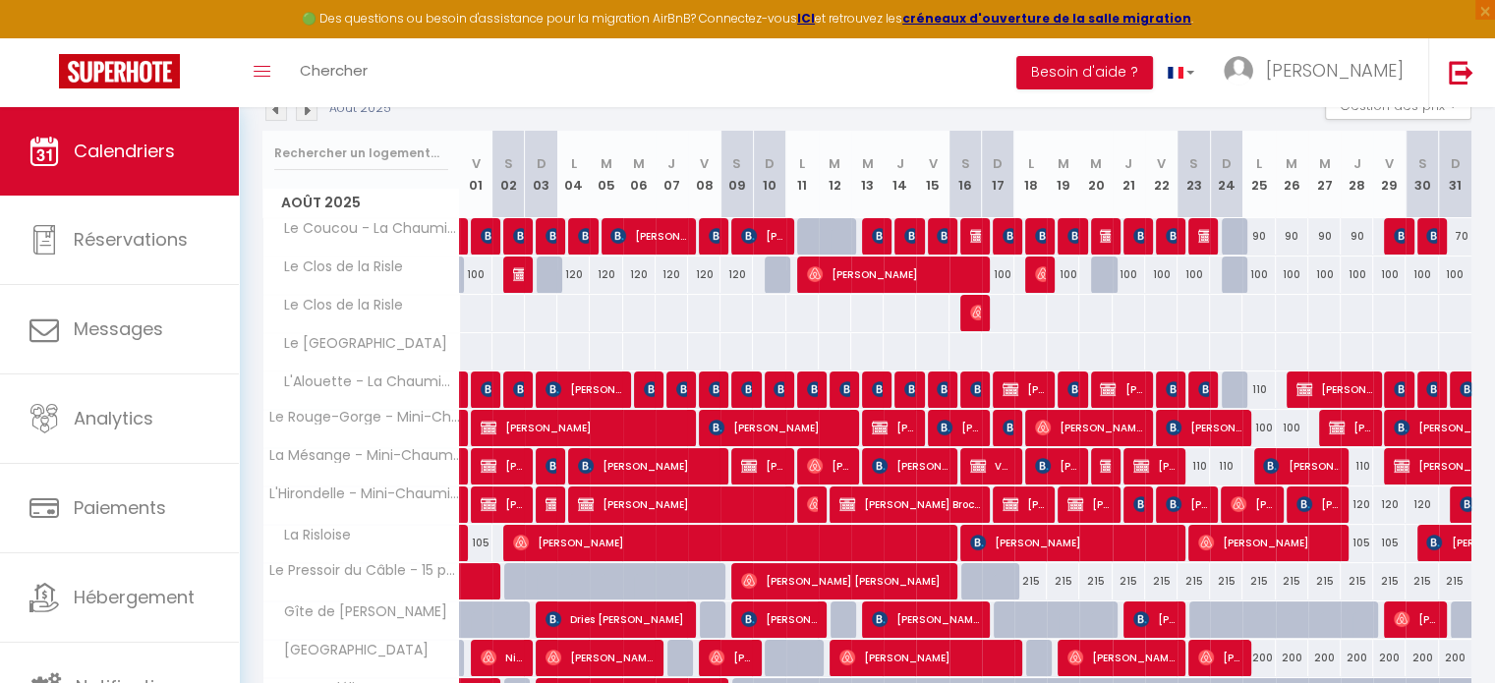
scroll to position [197, 0]
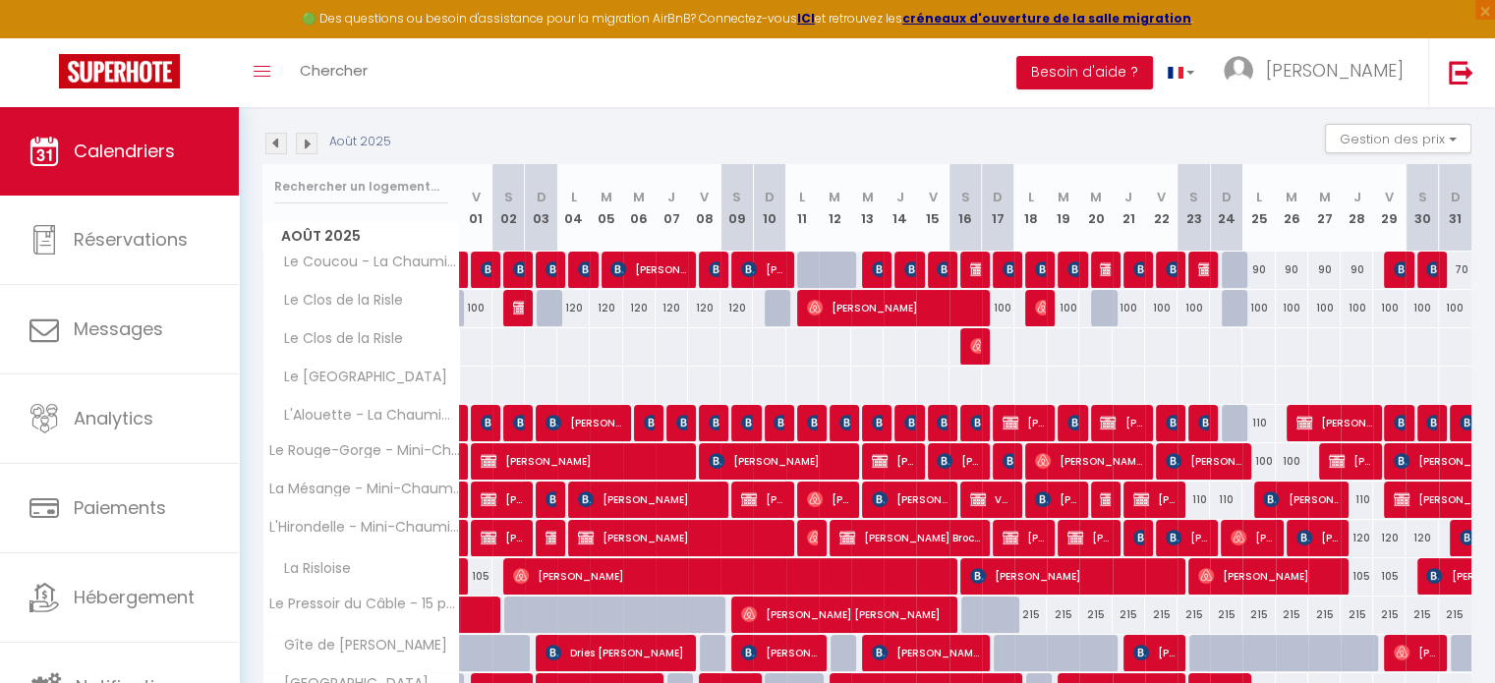
click at [307, 145] on img at bounding box center [307, 144] width 22 height 22
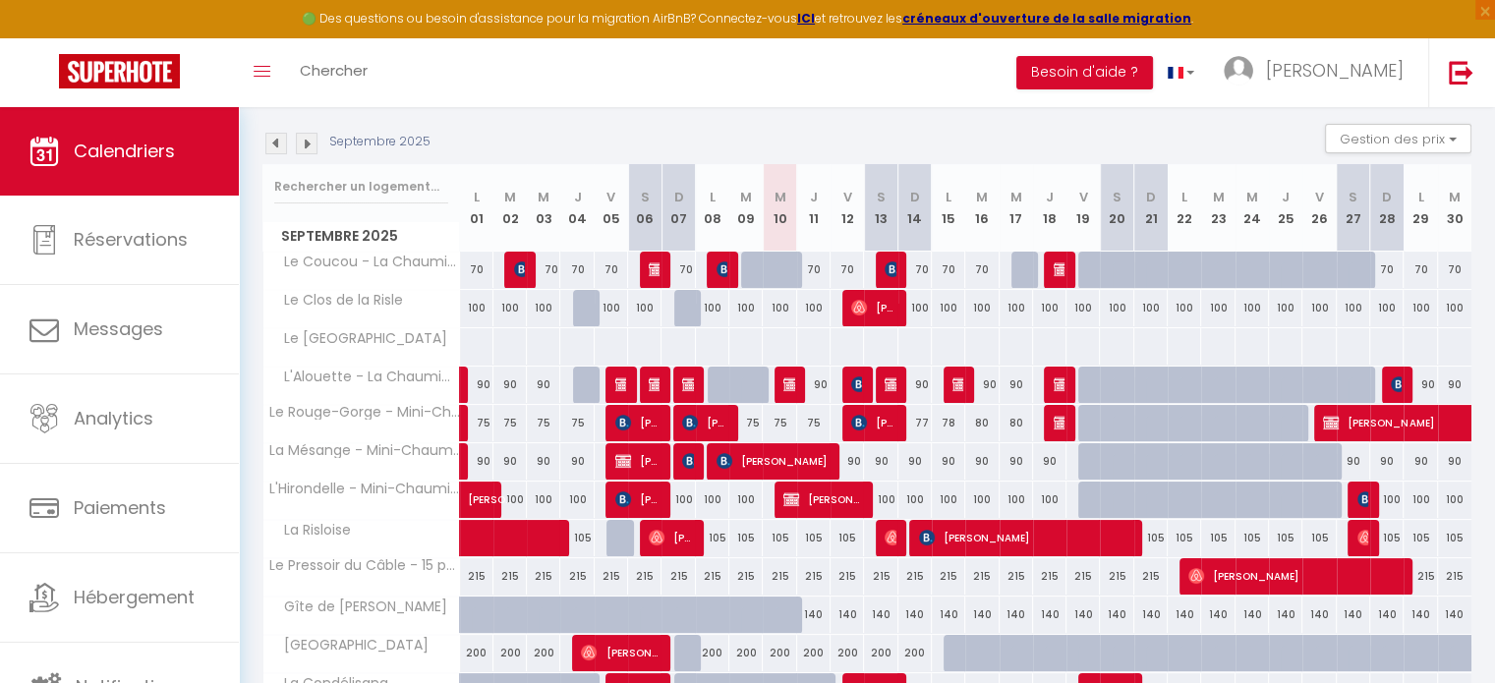
click at [876, 499] on div "100" at bounding box center [880, 500] width 33 height 36
type input "100"
type input "Sam 13 Septembre 2025"
type input "Dim 14 Septembre 2025"
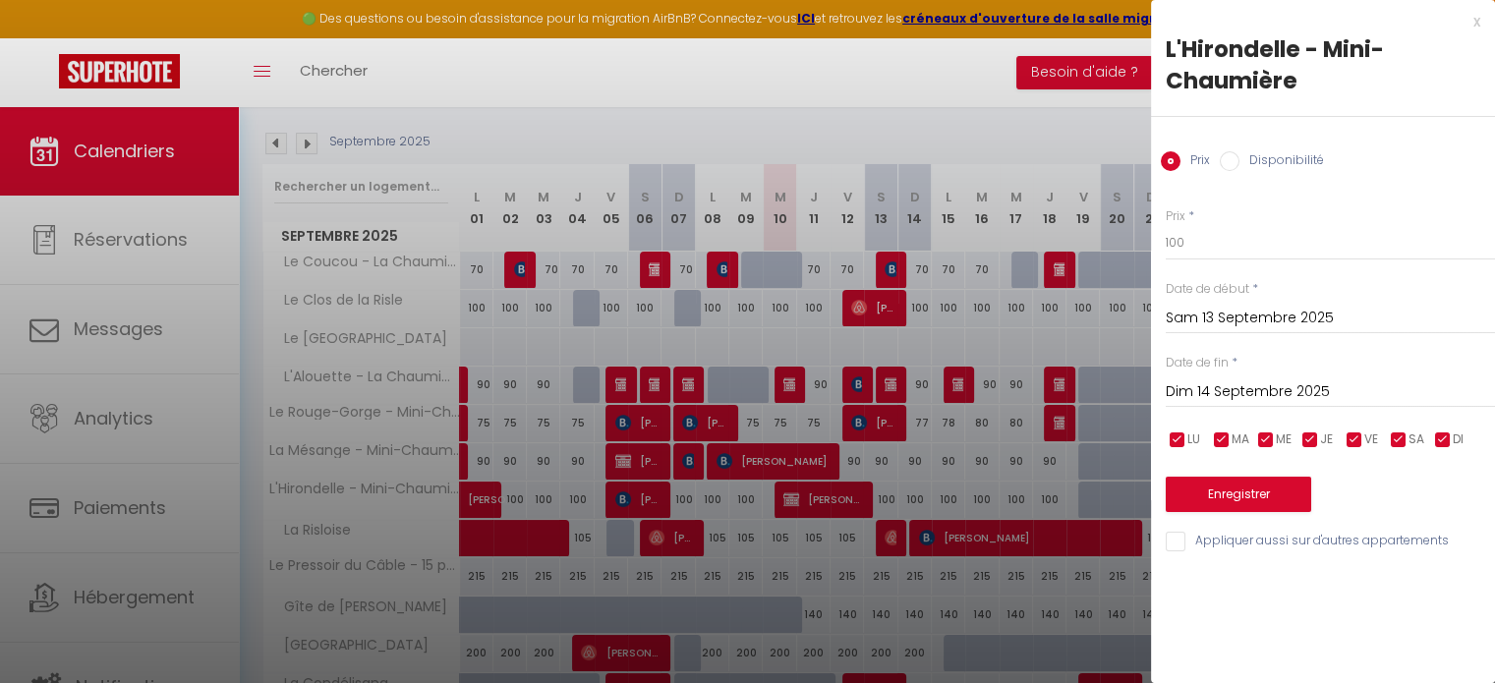
click at [1037, 115] on div at bounding box center [747, 341] width 1495 height 683
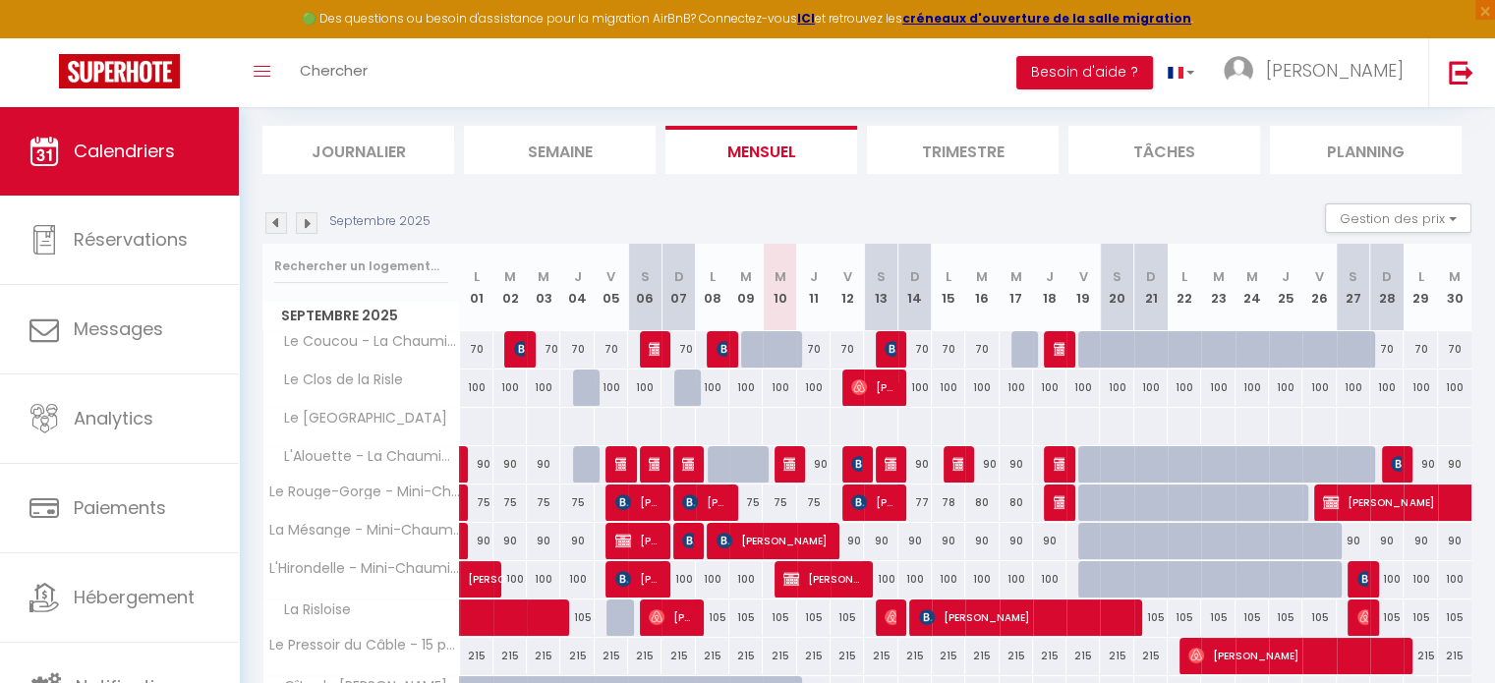
scroll to position [98, 0]
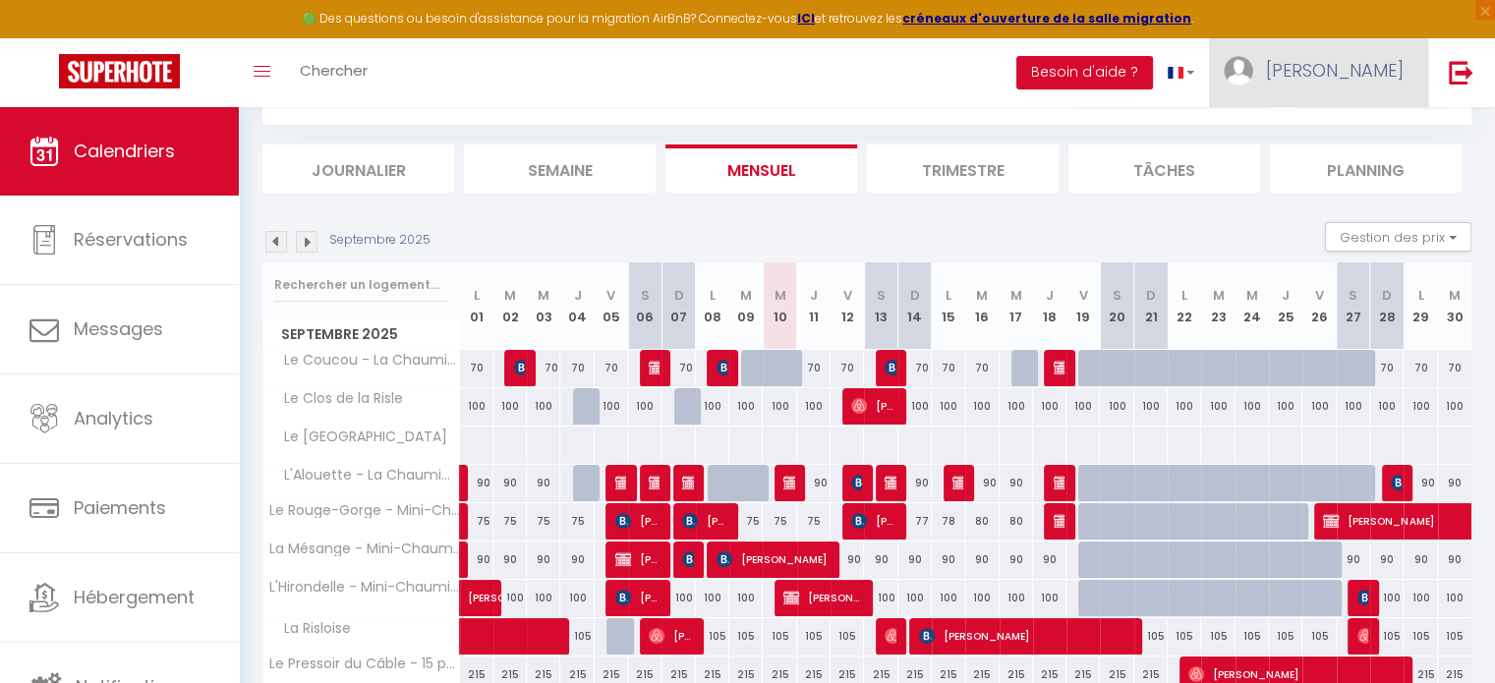
click at [1376, 77] on span "[PERSON_NAME]" at bounding box center [1335, 70] width 138 height 25
click at [588, 30] on div "🟢 Des questions ou besoin d'assistance pour la migration AirBnB? Connectez-vous…" at bounding box center [747, 19] width 1495 height 38
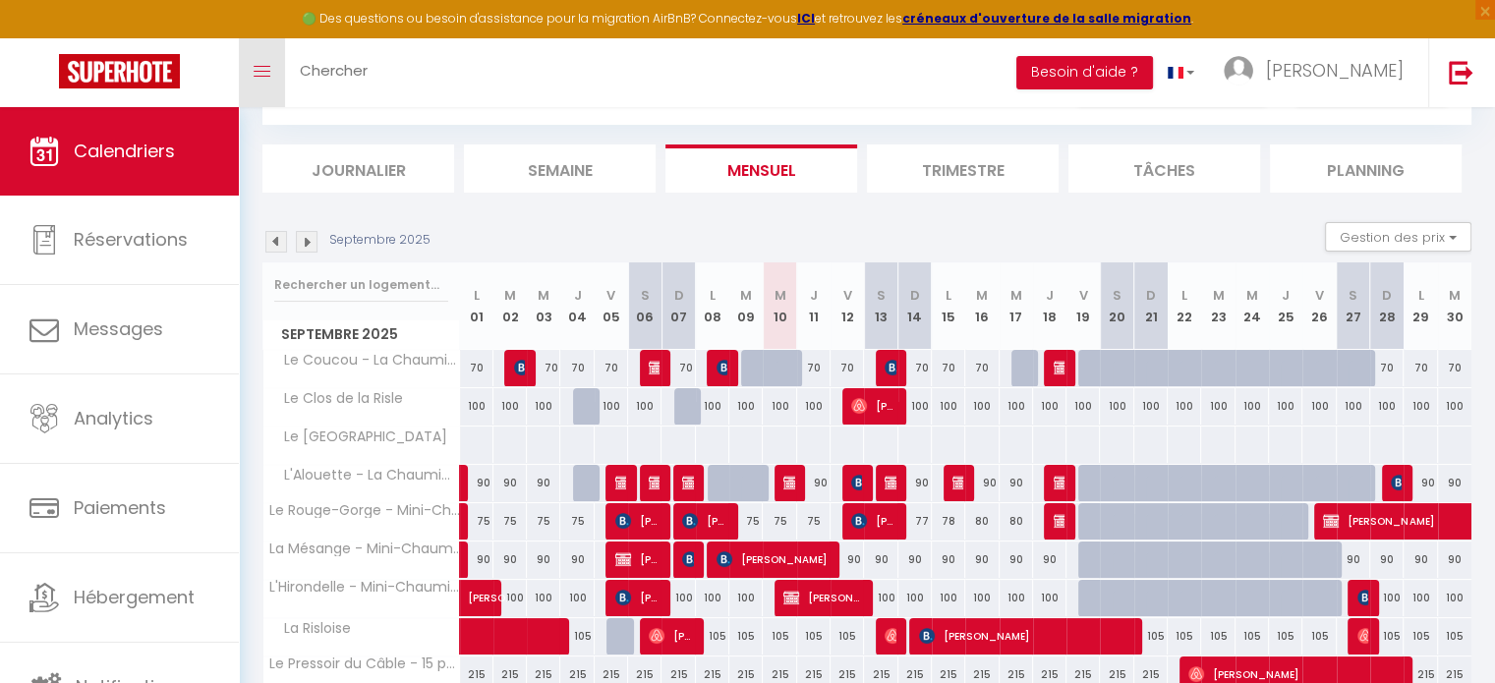
click at [259, 83] on link "Toggle menubar" at bounding box center [262, 72] width 46 height 69
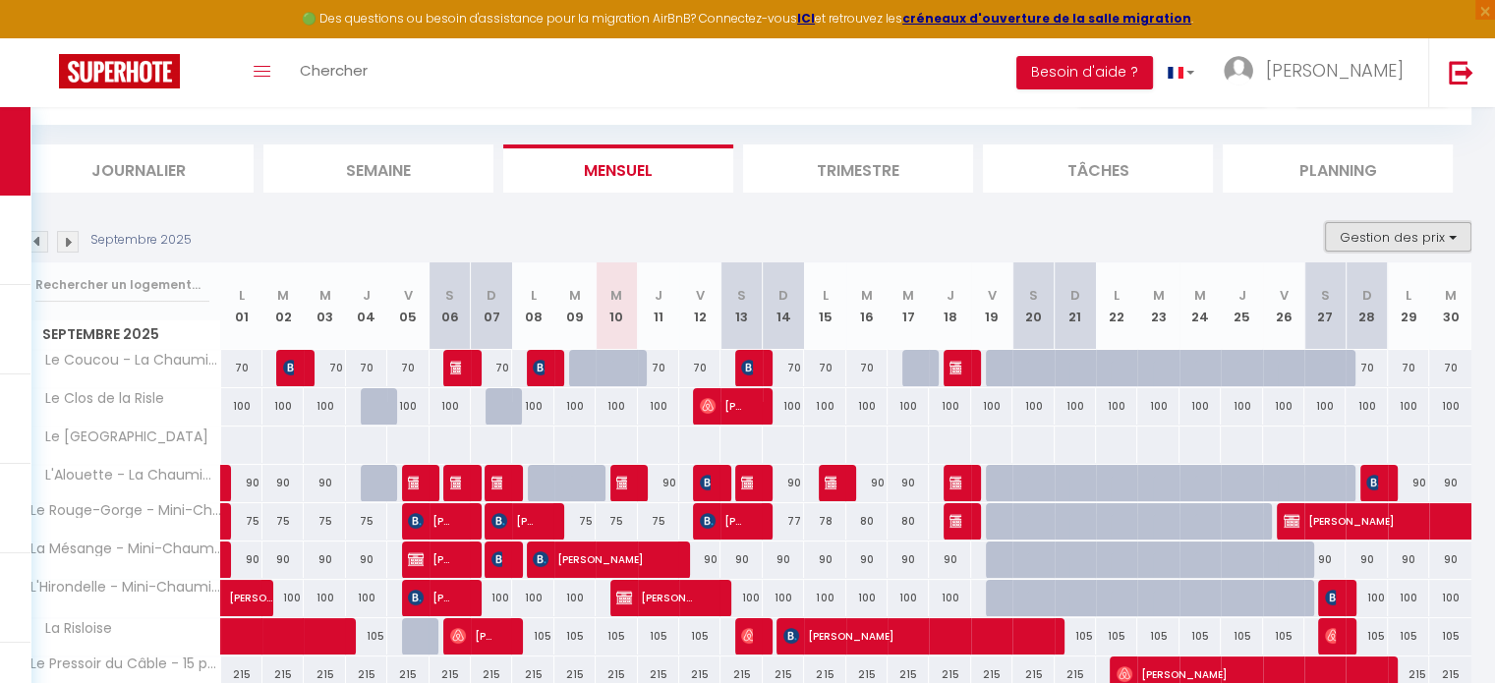
click at [1404, 233] on button "Gestion des prix" at bounding box center [1398, 236] width 146 height 29
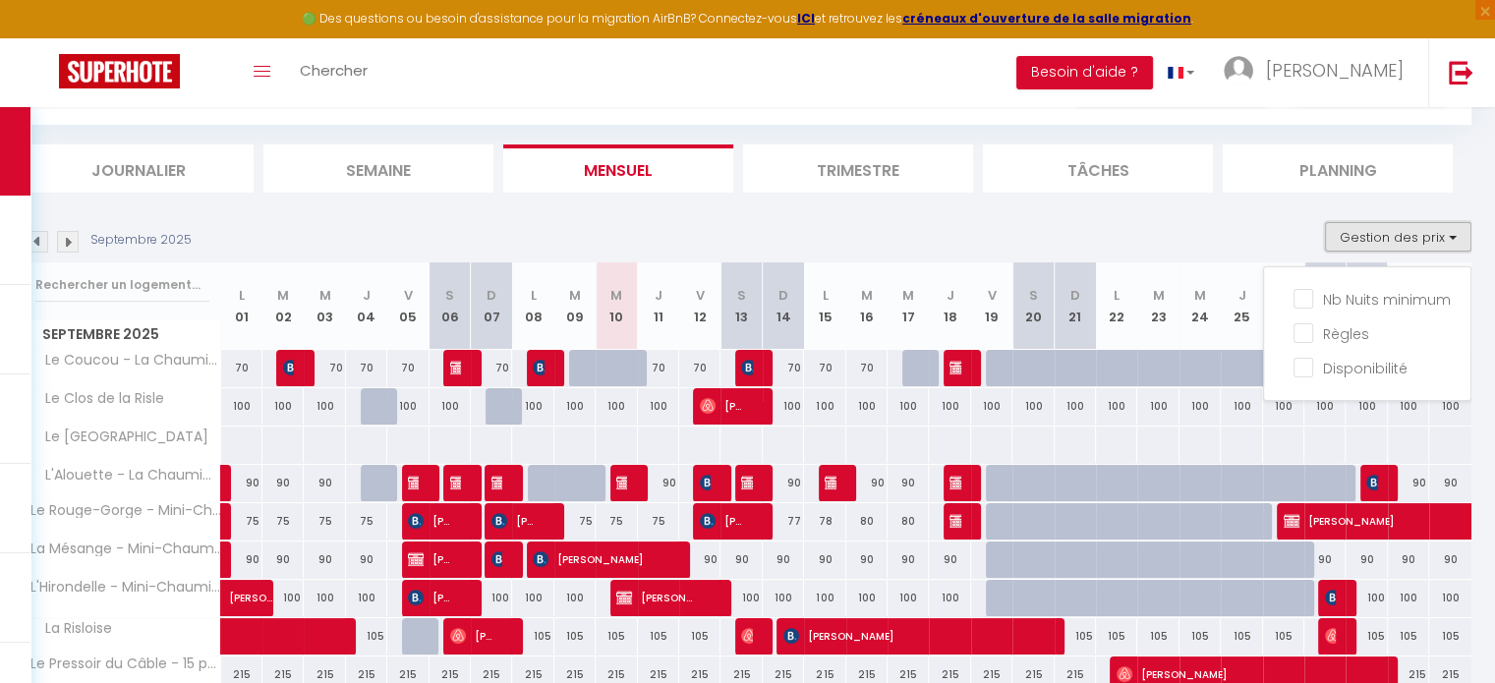
click at [1404, 233] on button "Gestion des prix" at bounding box center [1398, 236] width 146 height 29
